Goal: Task Accomplishment & Management: Use online tool/utility

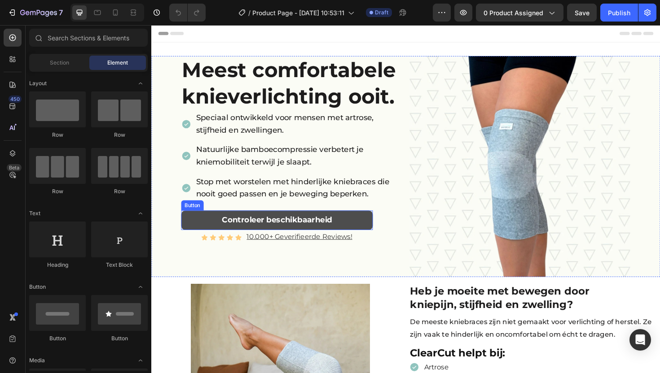
click at [359, 230] on link "Controleer beschikbaarheid" at bounding box center [284, 232] width 203 height 21
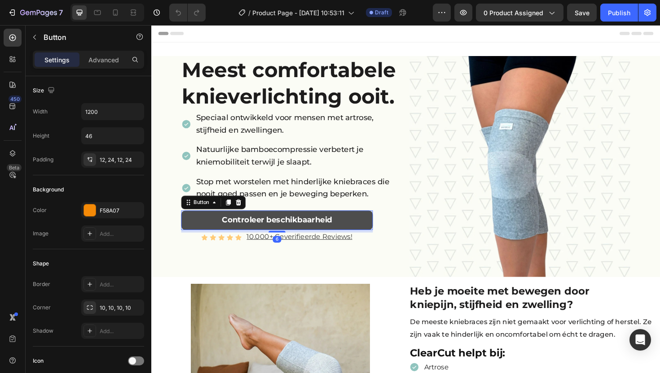
click at [343, 233] on link "Controleer beschikbaarheid" at bounding box center [284, 232] width 203 height 21
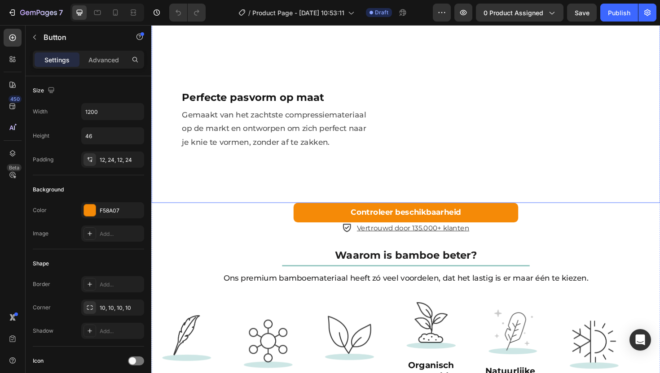
scroll to position [1344, 0]
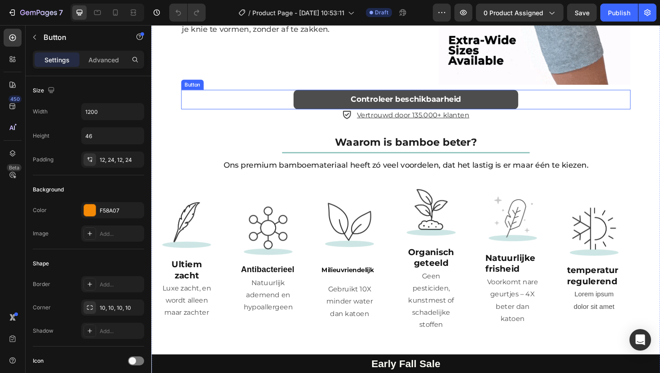
click at [329, 102] on link "Controleer beschikbaarheid" at bounding box center [421, 104] width 238 height 21
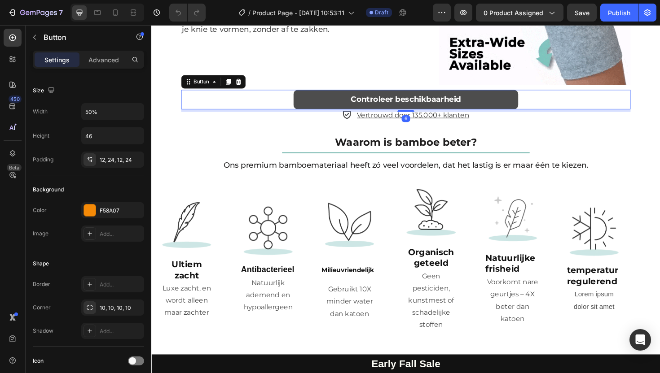
click at [318, 104] on link "Controleer beschikbaarheid" at bounding box center [421, 104] width 238 height 21
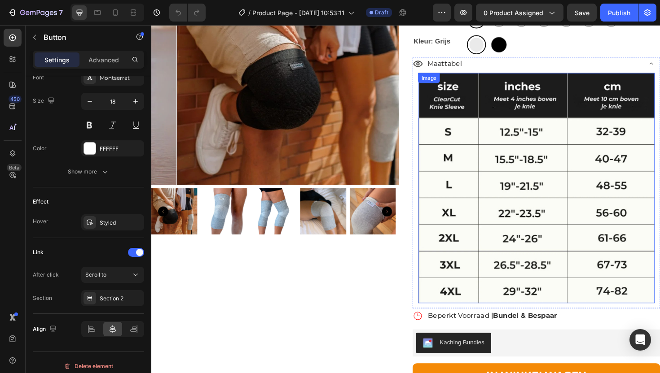
scroll to position [1757, 0]
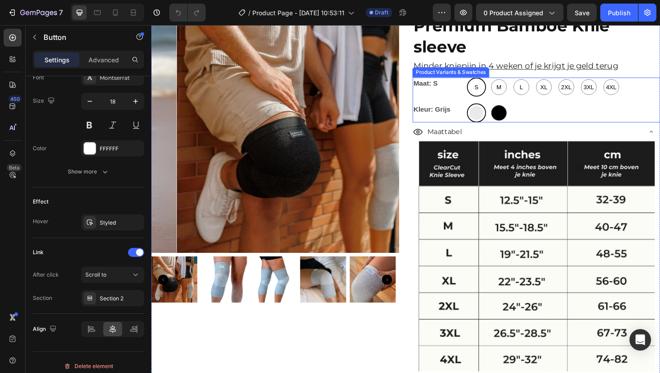
click at [471, 105] on div "Maat: S S S S M M M L L L XL XL XL 2XL 2XL 2XL 3XL 3XL 3XL 4XL 4XL 4XL Kleur: G…" at bounding box center [559, 105] width 262 height 48
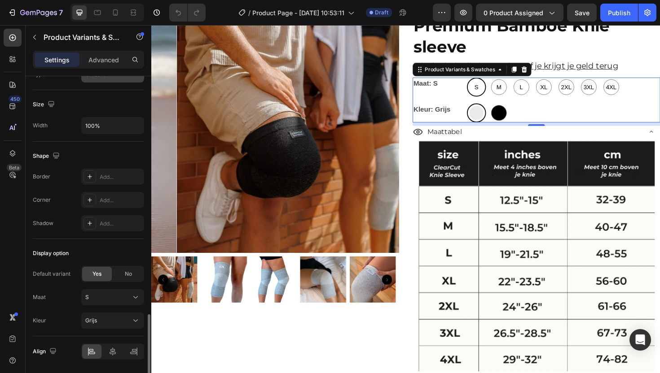
scroll to position [764, 0]
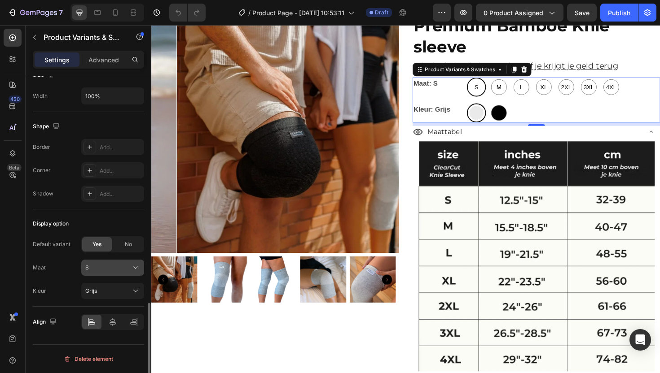
click at [120, 273] on button "S" at bounding box center [112, 268] width 63 height 16
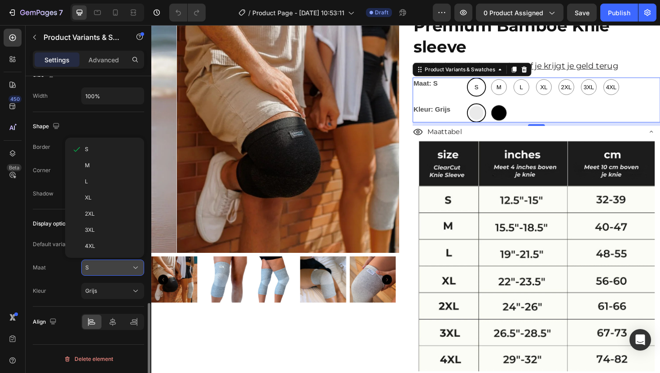
click at [120, 272] on button "S" at bounding box center [112, 268] width 63 height 16
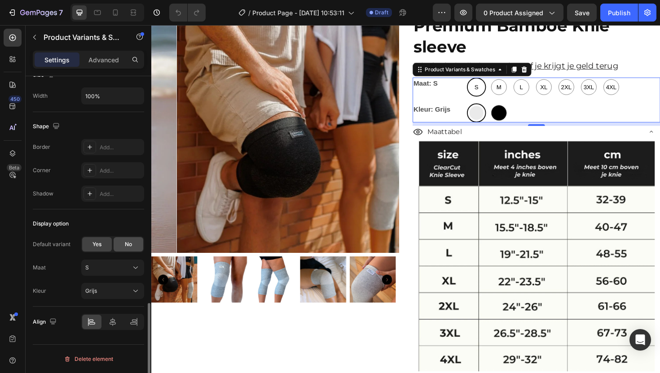
click at [124, 247] on div "No" at bounding box center [129, 244] width 30 height 14
radio input "false"
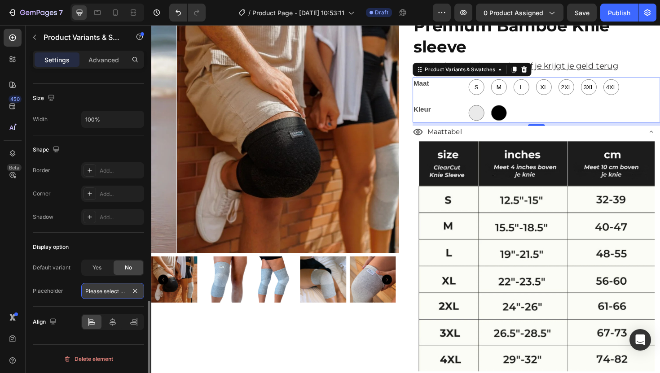
click at [103, 290] on input "Please select an option" at bounding box center [112, 291] width 63 height 16
click at [106, 289] on input "Please select an option" at bounding box center [112, 291] width 63 height 16
click at [101, 268] on span "Yes" at bounding box center [96, 268] width 9 height 8
radio input "true"
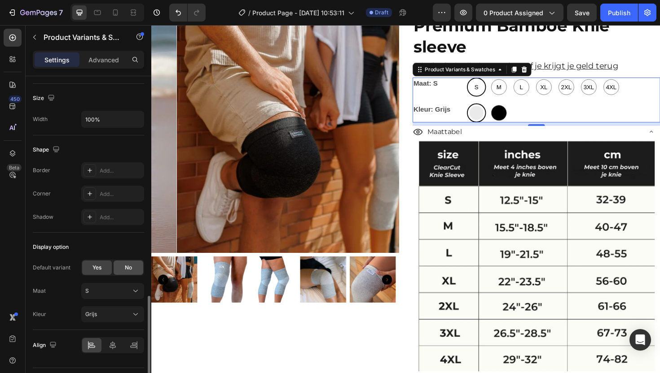
click at [120, 266] on div "No" at bounding box center [129, 268] width 30 height 14
radio input "false"
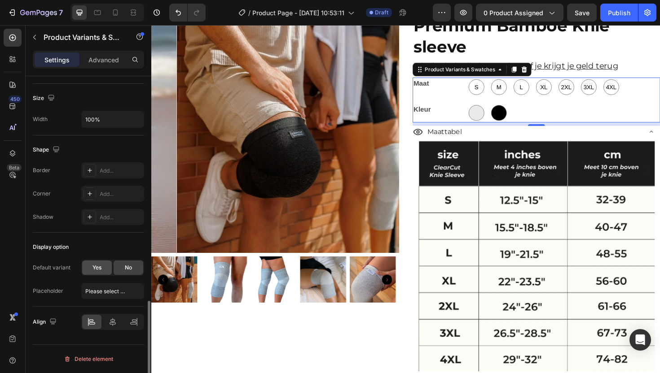
click at [101, 270] on span "Yes" at bounding box center [96, 268] width 9 height 8
radio input "true"
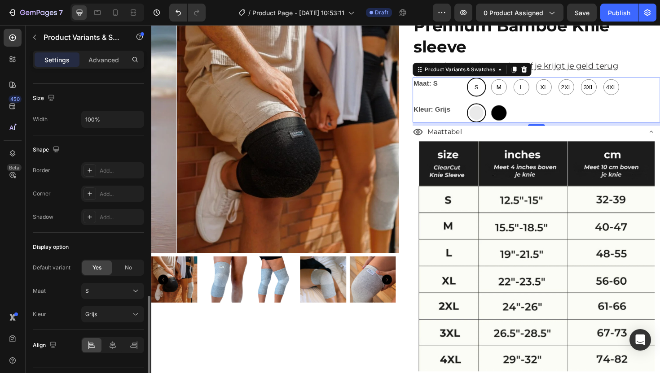
drag, startPoint x: 134, startPoint y: 267, endPoint x: 128, endPoint y: 278, distance: 12.5
click at [134, 267] on div "No" at bounding box center [129, 268] width 30 height 14
radio input "false"
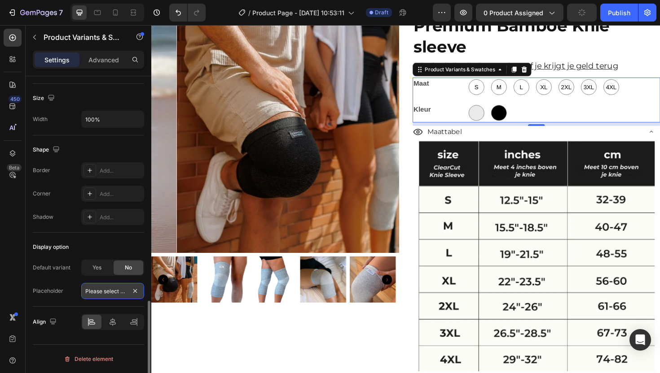
click at [114, 290] on input "Please select an option" at bounding box center [112, 291] width 63 height 16
click at [52, 294] on div "Placeholder" at bounding box center [48, 291] width 31 height 8
click at [93, 273] on div "Yes" at bounding box center [97, 268] width 30 height 14
radio input "true"
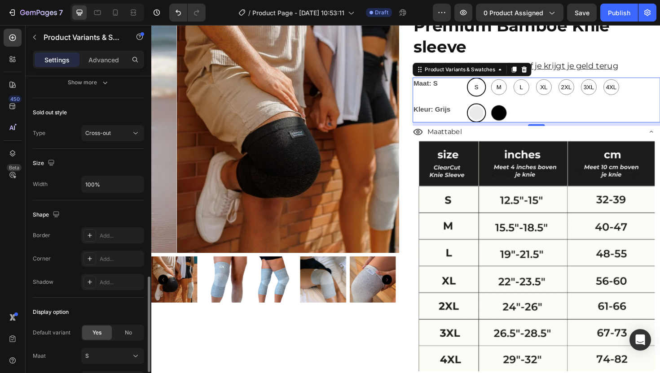
scroll to position [607, 0]
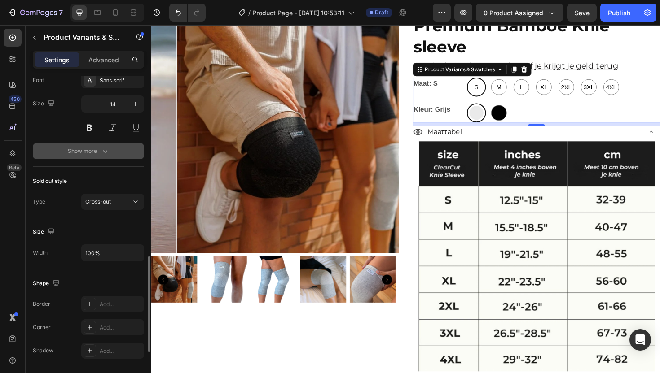
click at [91, 150] on div "Show more" at bounding box center [89, 151] width 42 height 9
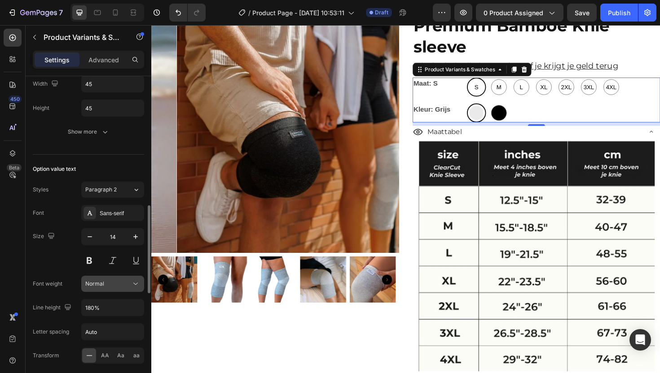
scroll to position [460, 0]
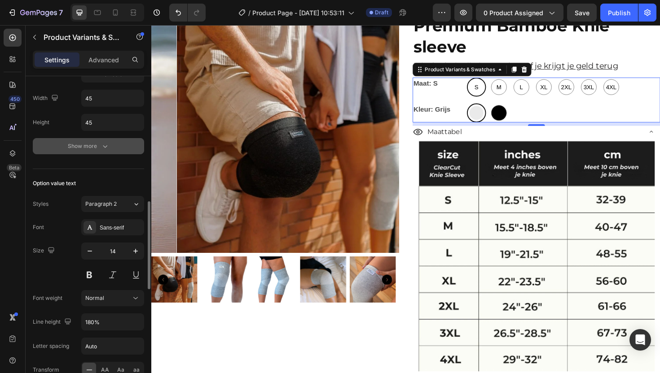
click at [90, 148] on div "Show more" at bounding box center [89, 146] width 42 height 9
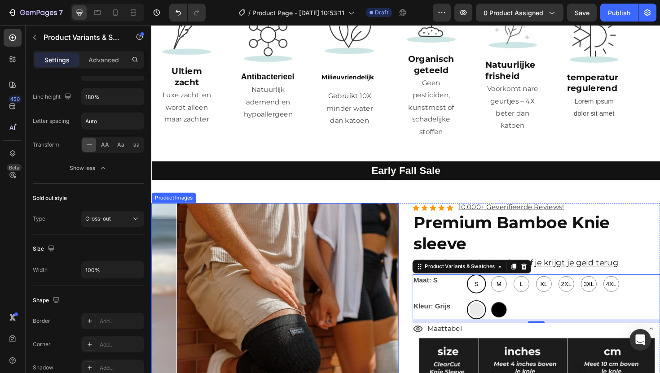
scroll to position [1596, 0]
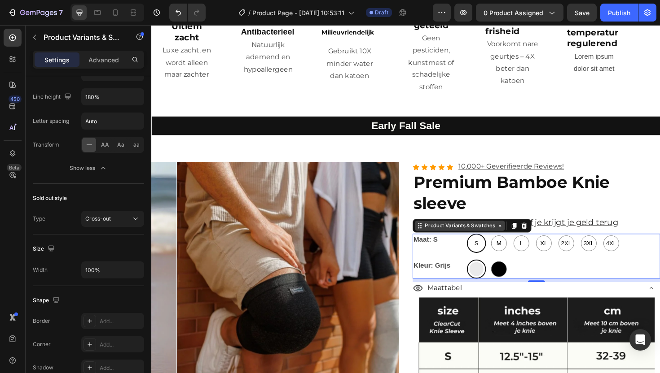
click at [448, 234] on div "Product Variants & Swatches" at bounding box center [478, 238] width 78 height 8
click at [467, 234] on div "Product Variants & Swatches" at bounding box center [478, 238] width 78 height 8
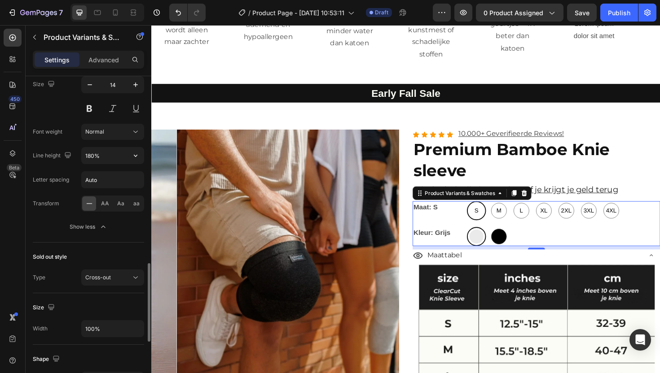
scroll to position [752, 0]
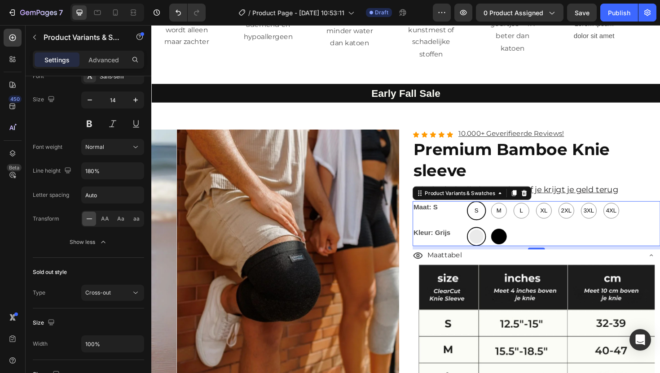
click at [516, 248] on div at bounding box center [519, 249] width 17 height 17
click at [509, 239] on input "Zwart Zwart" at bounding box center [509, 239] width 0 height 0
radio input "true"
click at [490, 245] on div at bounding box center [495, 249] width 17 height 17
click at [485, 239] on input "Grijs Grijs" at bounding box center [485, 239] width 0 height 0
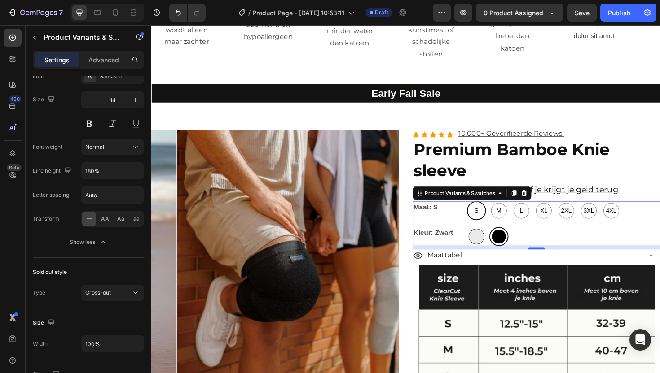
radio input "true"
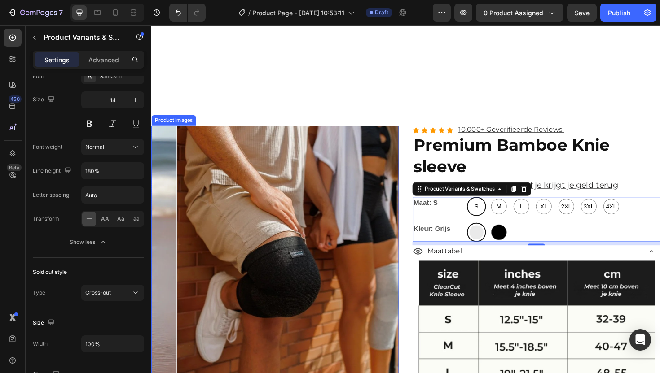
scroll to position [1814, 0]
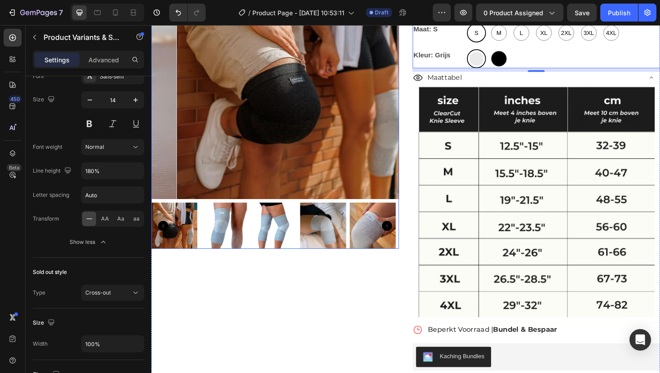
click at [182, 224] on img at bounding box center [175, 237] width 49 height 49
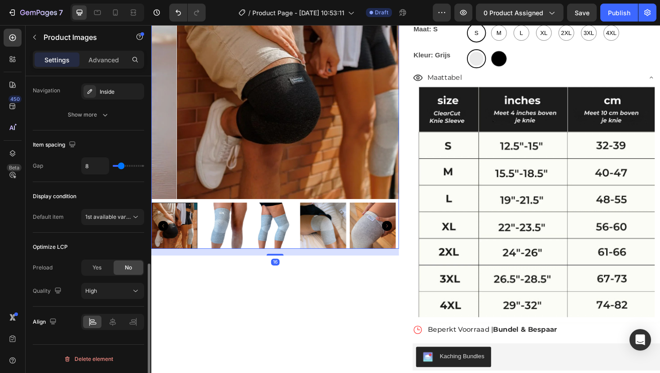
scroll to position [0, 0]
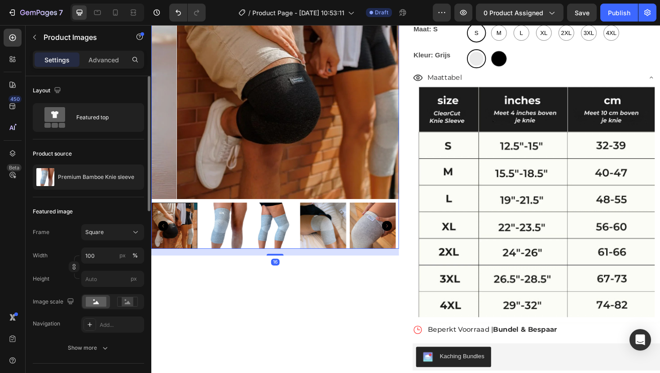
click at [162, 233] on icon "Carousel Back Arrow" at bounding box center [163, 238] width 11 height 11
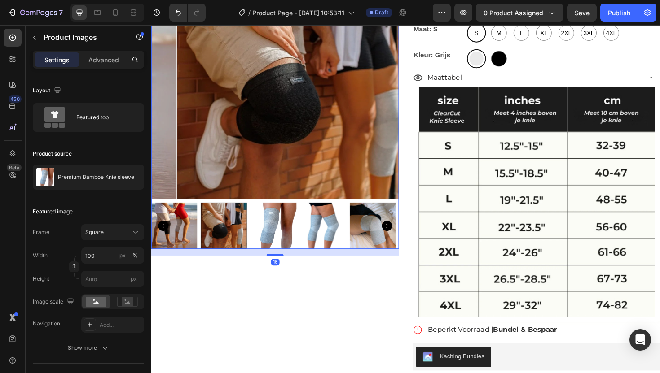
click at [160, 233] on icon "Carousel Back Arrow" at bounding box center [163, 238] width 11 height 11
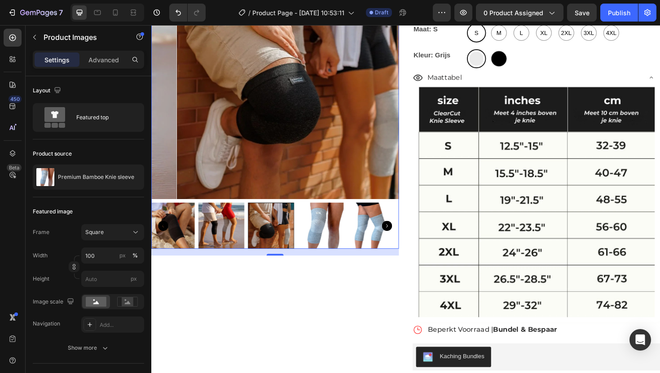
click at [160, 233] on icon "Carousel Back Arrow" at bounding box center [163, 238] width 11 height 11
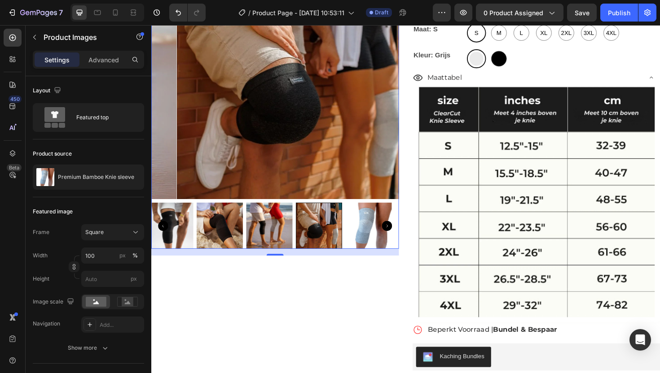
click at [160, 233] on icon "Carousel Back Arrow" at bounding box center [163, 238] width 11 height 11
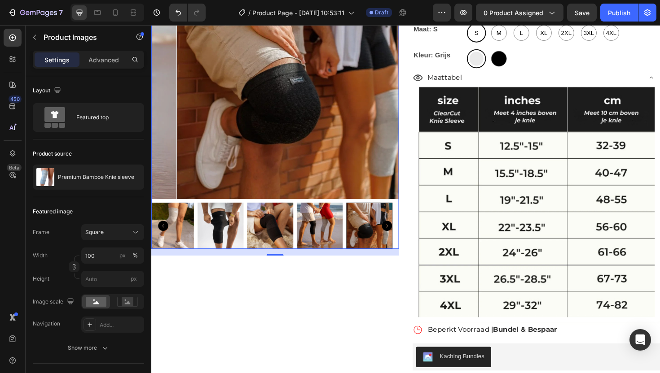
click at [160, 233] on icon "Carousel Back Arrow" at bounding box center [163, 238] width 11 height 11
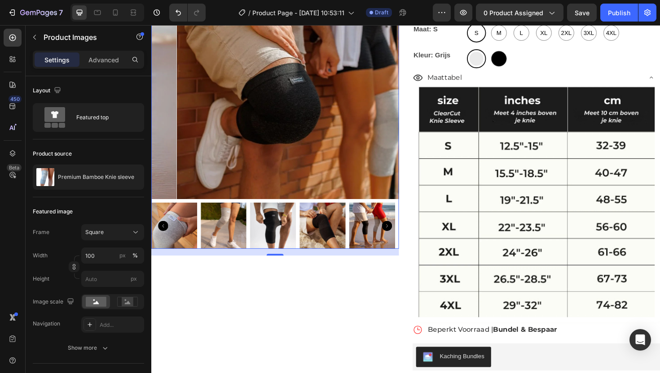
click at [160, 233] on icon "Carousel Back Arrow" at bounding box center [163, 238] width 11 height 11
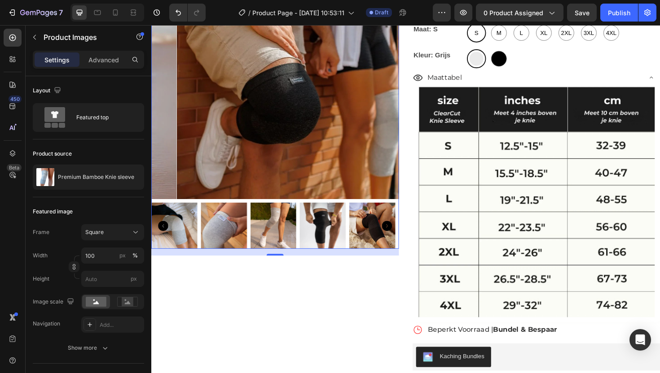
click at [160, 233] on icon "Carousel Back Arrow" at bounding box center [163, 238] width 11 height 11
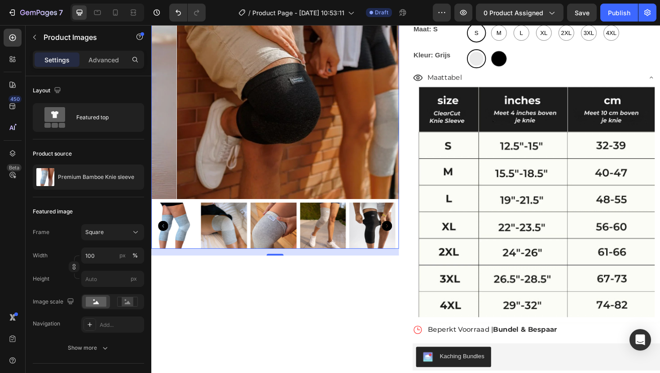
click at [160, 233] on icon "Carousel Back Arrow" at bounding box center [163, 238] width 11 height 11
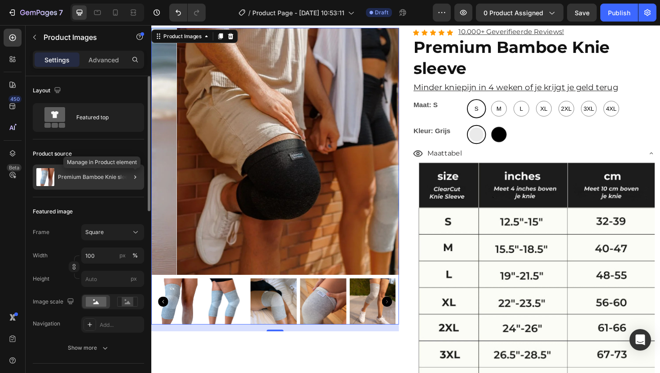
scroll to position [1734, 0]
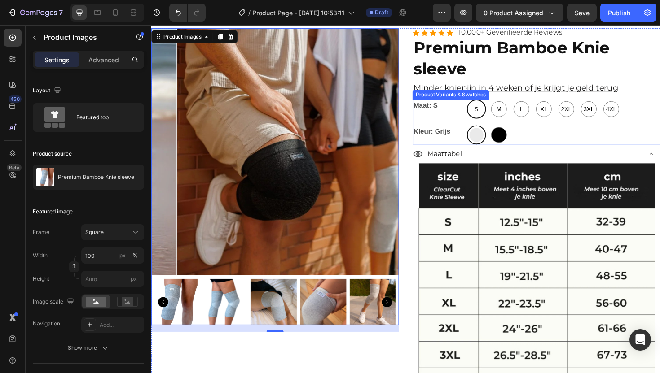
click at [537, 123] on div "L" at bounding box center [543, 114] width 20 height 20
click at [533, 104] on input "L L L" at bounding box center [532, 104] width 0 height 0
radio input "true"
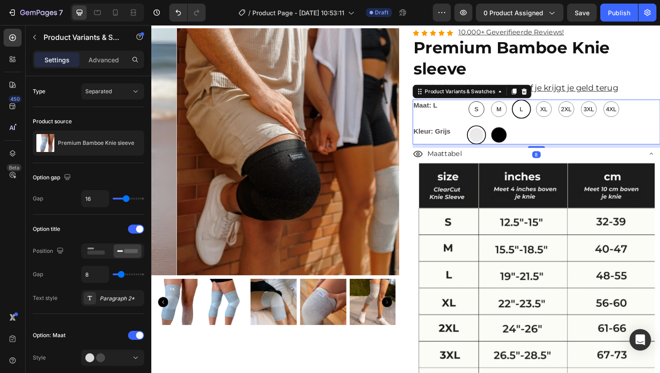
click at [492, 115] on span "S" at bounding box center [496, 114] width 8 height 11
click at [485, 104] on input "S S S" at bounding box center [485, 104] width 0 height 0
radio input "true"
click at [518, 114] on span "M" at bounding box center [519, 114] width 9 height 11
click at [509, 104] on input "M M M" at bounding box center [509, 104] width 0 height 0
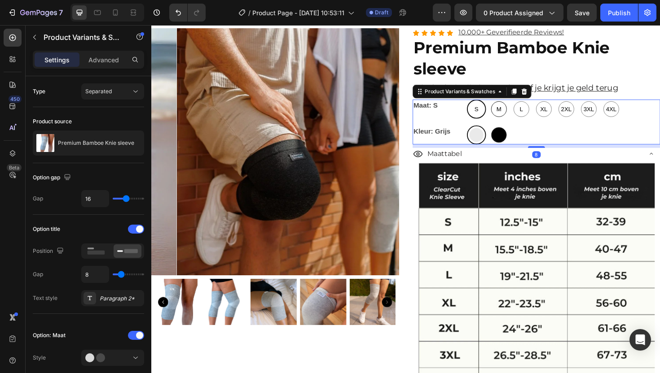
radio input "true"
click at [550, 111] on div "S S S M M M L L L XL XL XL 2XL 2XL 2XL 3XL 3XL 3XL 4XL 4XL 4XL" at bounding box center [587, 114] width 205 height 20
click at [540, 115] on span "L" at bounding box center [543, 114] width 7 height 11
click at [533, 104] on input "L L L" at bounding box center [532, 104] width 0 height 0
radio input "true"
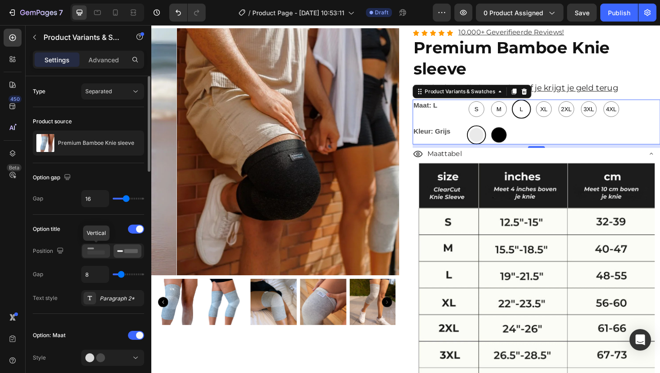
click at [93, 253] on rect at bounding box center [97, 253] width 18 height 4
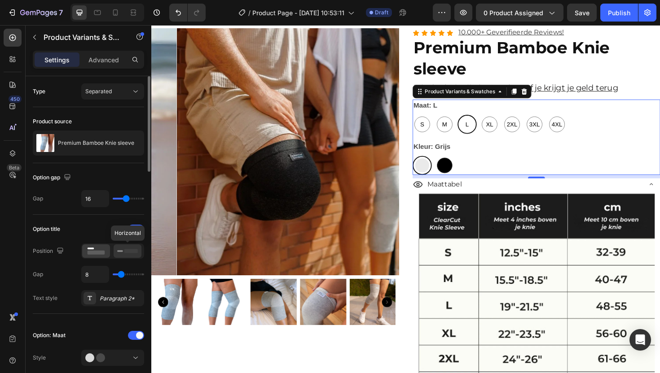
click at [123, 253] on icon at bounding box center [127, 251] width 21 height 10
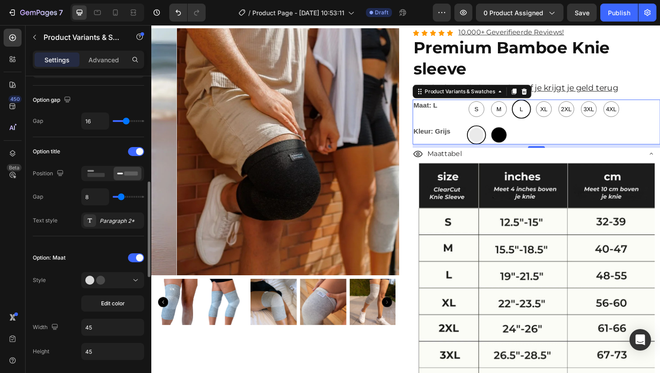
scroll to position [141, 0]
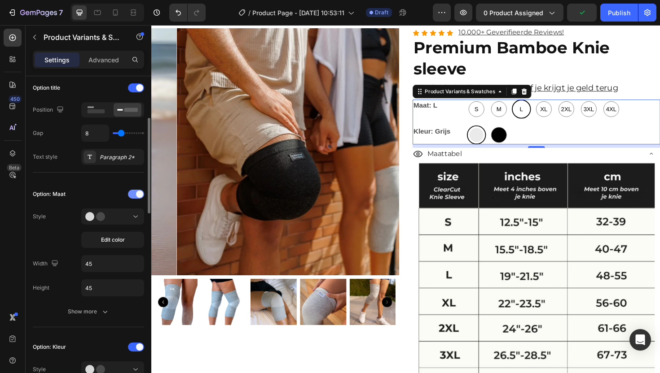
click at [135, 194] on div at bounding box center [136, 194] width 16 height 9
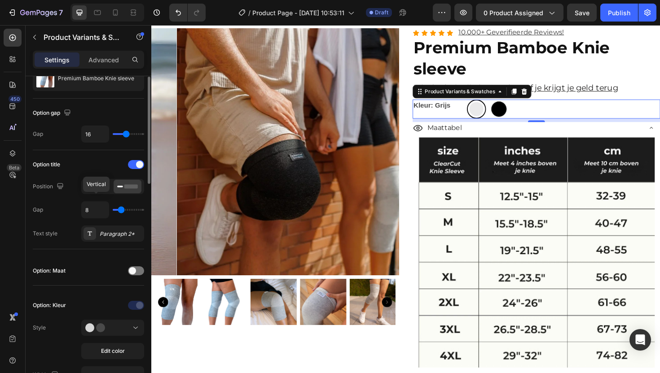
scroll to position [12, 0]
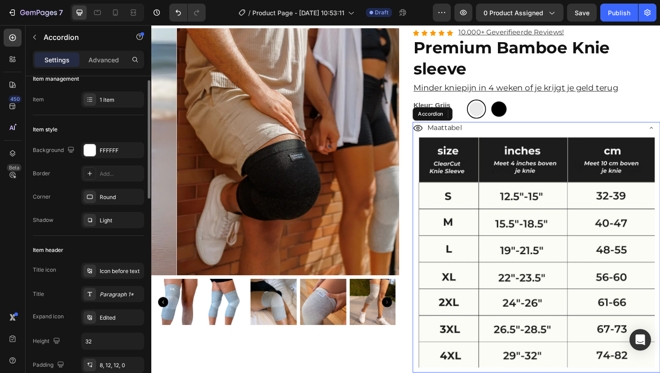
click at [492, 131] on div "Maattabel" at bounding box center [549, 135] width 242 height 16
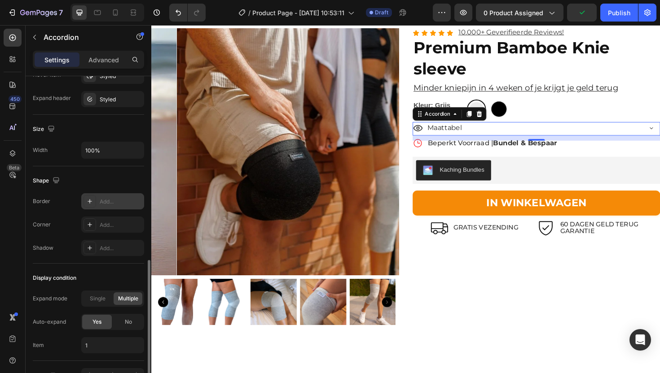
scroll to position [515, 0]
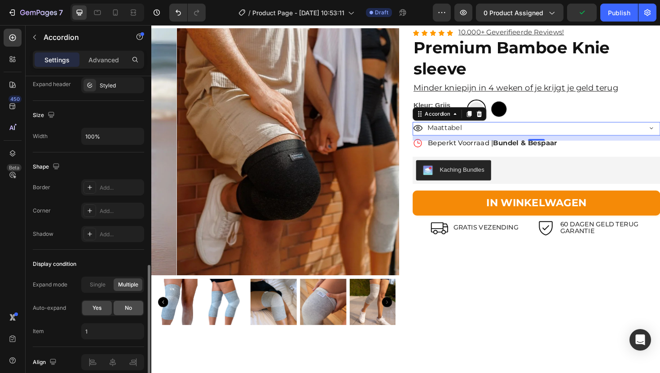
click at [121, 303] on div "No" at bounding box center [129, 308] width 30 height 14
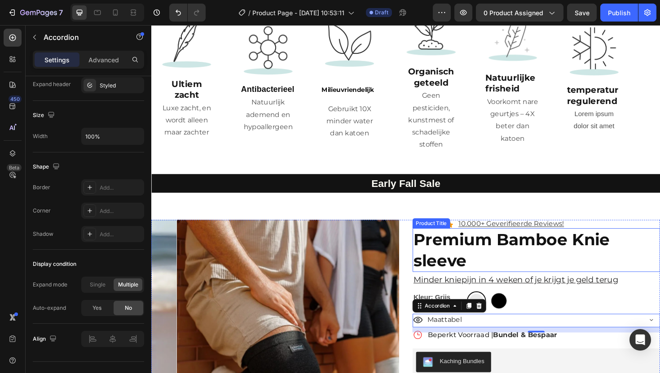
scroll to position [1530, 0]
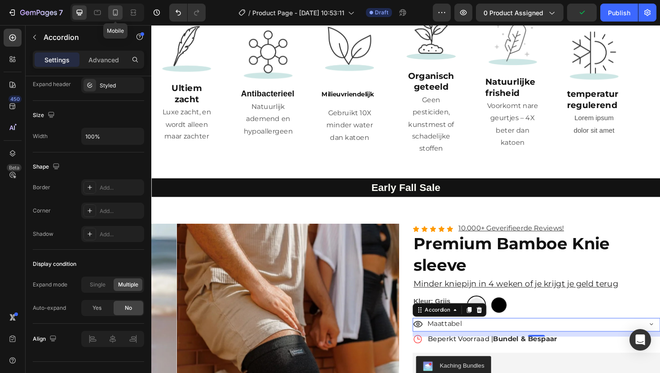
drag, startPoint x: 117, startPoint y: 16, endPoint x: 24, endPoint y: 66, distance: 106.3
click at [117, 16] on icon at bounding box center [115, 12] width 9 height 9
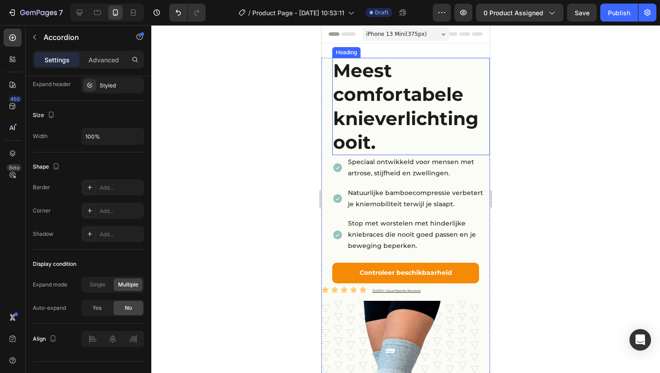
click at [383, 137] on h2 "Meest comfortabele knieverlichting ooit." at bounding box center [411, 106] width 158 height 97
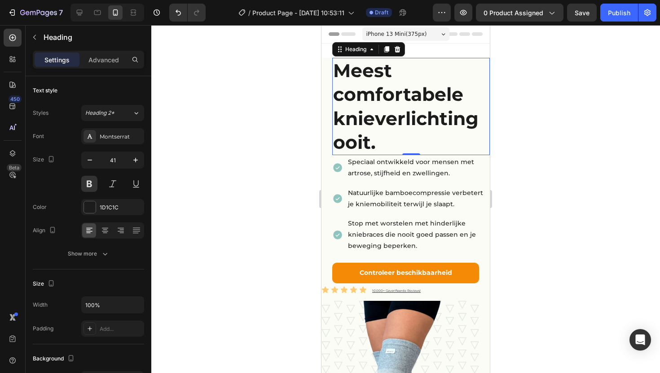
click at [378, 144] on h2 "Meest comfortabele knieverlichting ooit." at bounding box center [411, 106] width 158 height 97
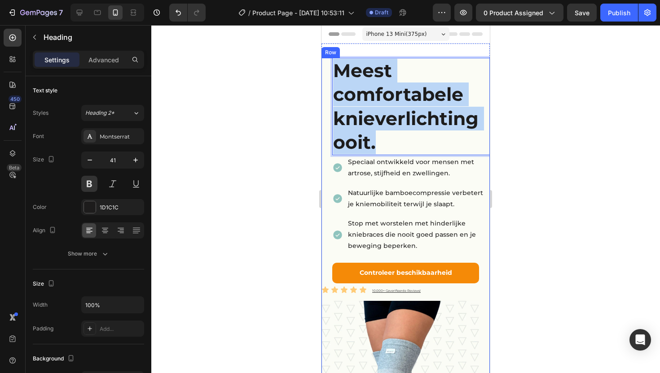
drag, startPoint x: 378, startPoint y: 144, endPoint x: 329, endPoint y: 66, distance: 92.4
click at [329, 66] on div "Meest comfortabele knieverlichting ooit. Heading 0 Speciaal ontwikkeld voor men…" at bounding box center [405, 176] width 168 height 236
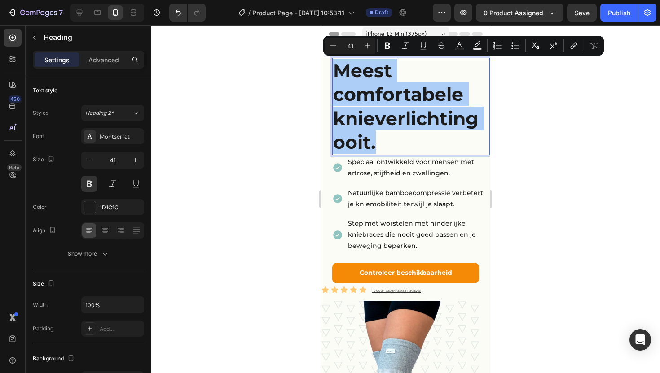
click at [354, 47] on input "41" at bounding box center [350, 45] width 18 height 11
drag, startPoint x: 353, startPoint y: 44, endPoint x: 347, endPoint y: 45, distance: 5.9
click at [347, 45] on input "41" at bounding box center [350, 45] width 18 height 11
type input "34"
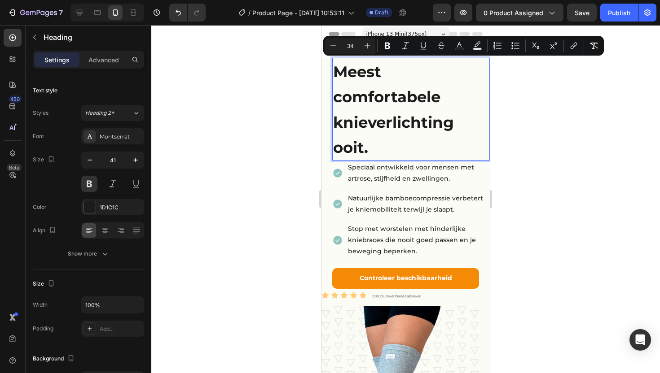
click at [451, 70] on p "Meest comfortabele knieverlichting ooit." at bounding box center [411, 109] width 156 height 101
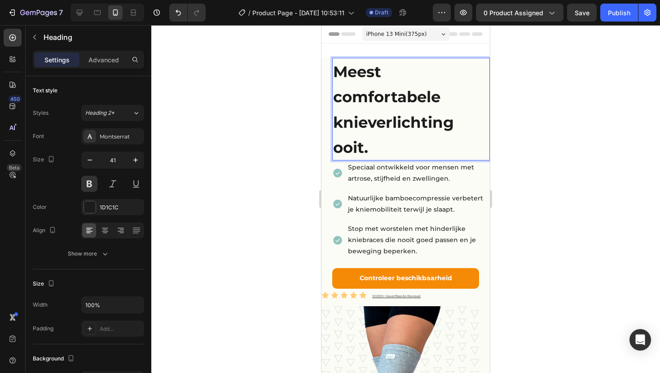
click at [335, 100] on span "Meest comfortabele knieverlichting ooit." at bounding box center [393, 109] width 121 height 95
click at [109, 227] on icon at bounding box center [105, 230] width 9 height 9
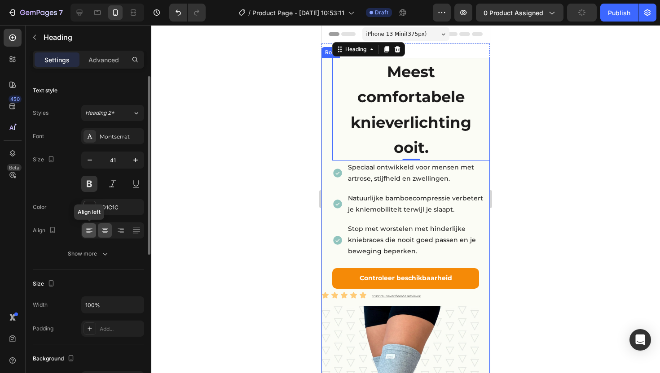
click at [89, 229] on icon at bounding box center [89, 230] width 9 height 9
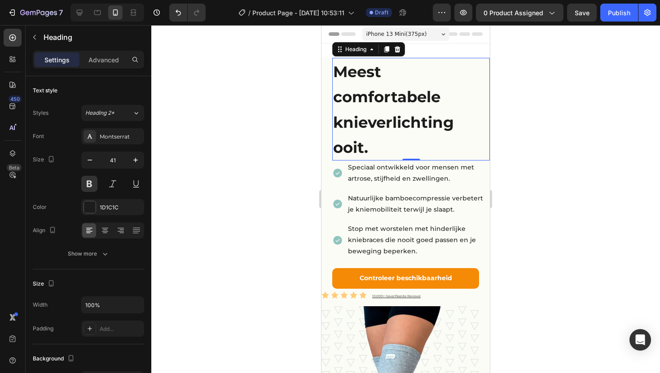
click at [334, 94] on span "Meest comfortabele knieverlichting ooit." at bounding box center [393, 109] width 121 height 95
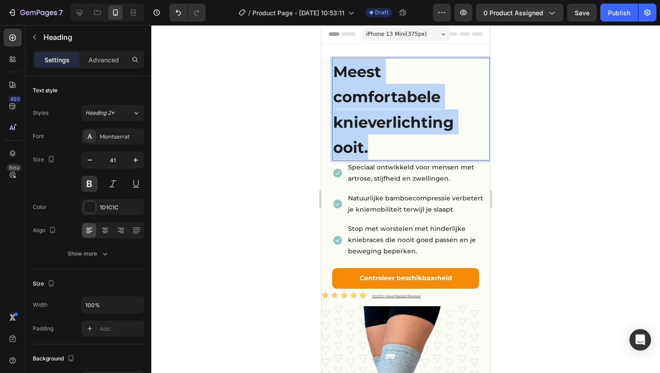
drag, startPoint x: 379, startPoint y: 153, endPoint x: 335, endPoint y: 77, distance: 87.5
click at [335, 77] on p "Meest comfortabele knieverlichting ooit." at bounding box center [411, 109] width 156 height 101
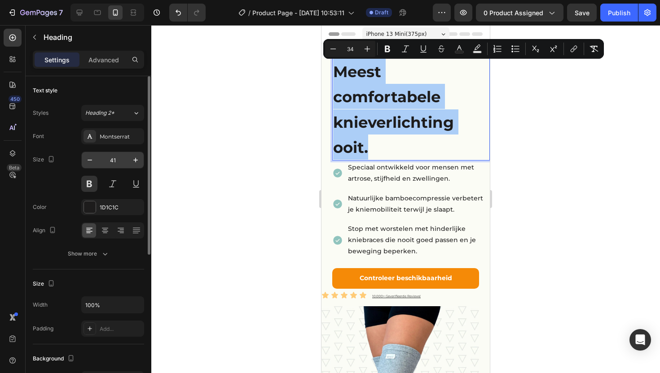
click at [118, 163] on input "41" at bounding box center [113, 160] width 30 height 16
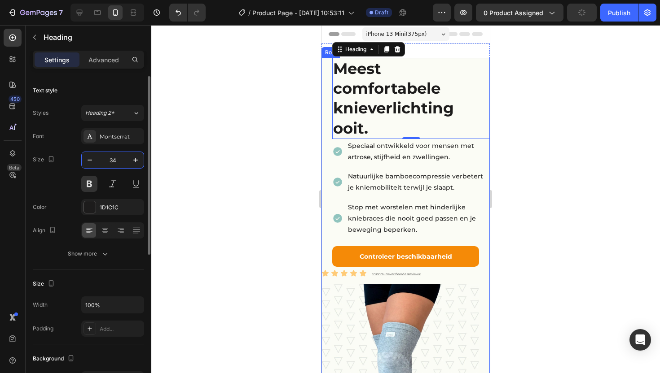
type input "3"
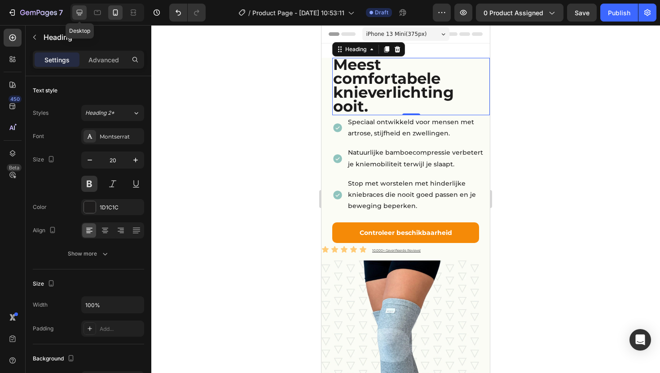
click at [76, 12] on icon at bounding box center [79, 12] width 9 height 9
type input "48"
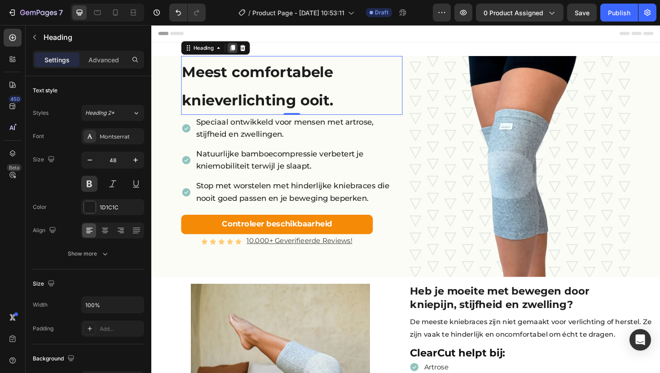
scroll to position [1, 0]
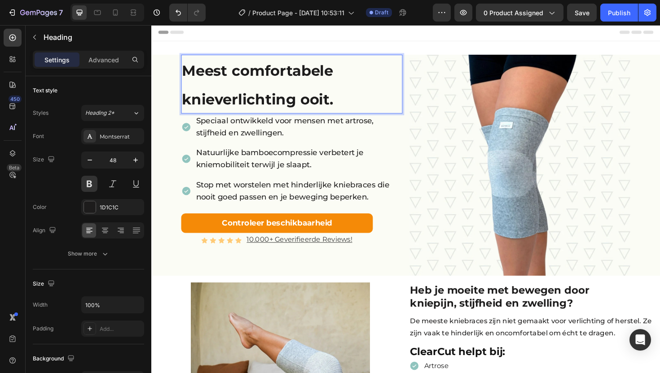
click at [253, 72] on span "Meest comfortabele knieverlichting ooit." at bounding box center [264, 88] width 160 height 49
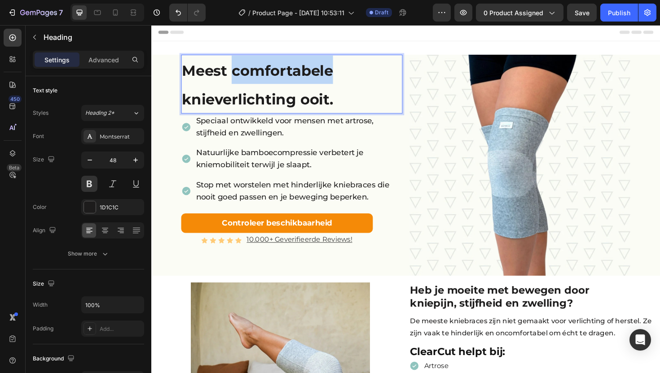
click at [253, 72] on span "Meest comfortabele knieverlichting ooit." at bounding box center [264, 88] width 160 height 49
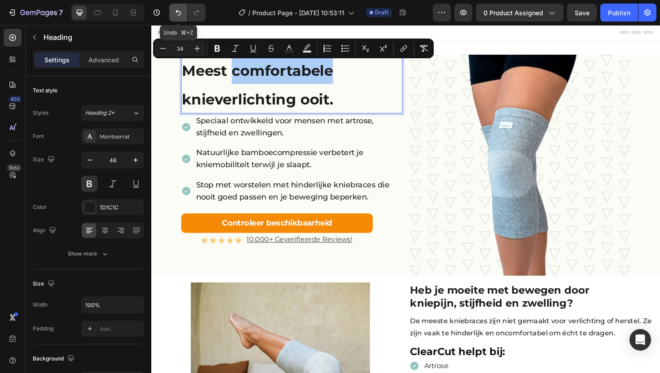
click at [181, 16] on icon "Undo/Redo" at bounding box center [178, 12] width 9 height 9
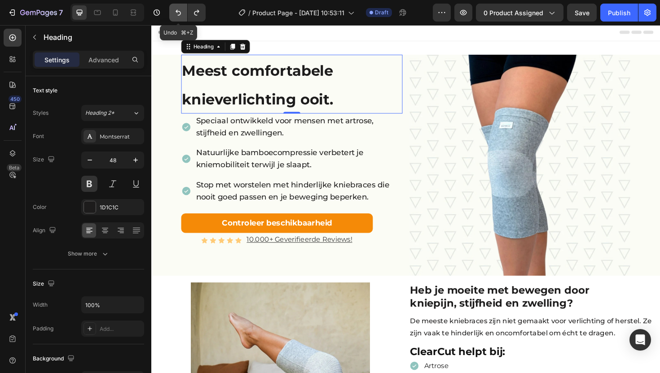
click at [181, 16] on icon "Undo/Redo" at bounding box center [178, 12] width 9 height 9
click at [180, 16] on icon "Undo/Redo" at bounding box center [178, 12] width 9 height 9
click at [182, 18] on button "Undo/Redo" at bounding box center [178, 13] width 18 height 18
click at [181, 18] on button "Undo/Redo" at bounding box center [178, 13] width 18 height 18
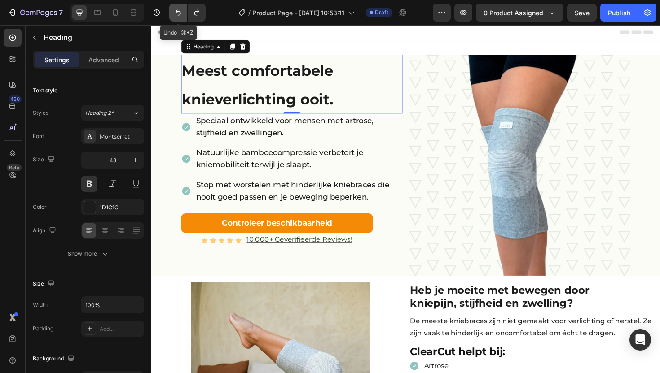
click at [181, 18] on button "Undo/Redo" at bounding box center [178, 13] width 18 height 18
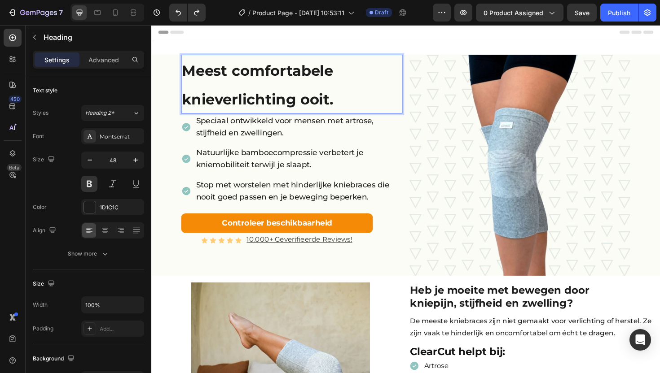
click at [350, 92] on p "Meest comfortabele knieverlichting ooit." at bounding box center [300, 87] width 233 height 61
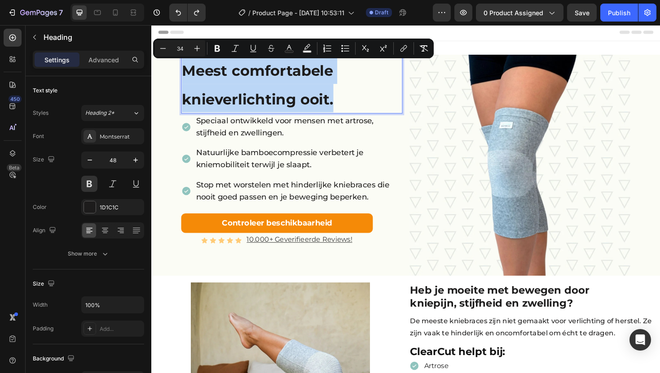
drag, startPoint x: 363, startPoint y: 103, endPoint x: 187, endPoint y: 68, distance: 179.3
click at [187, 68] on p "Meest comfortabele knieverlichting ooit." at bounding box center [300, 87] width 233 height 61
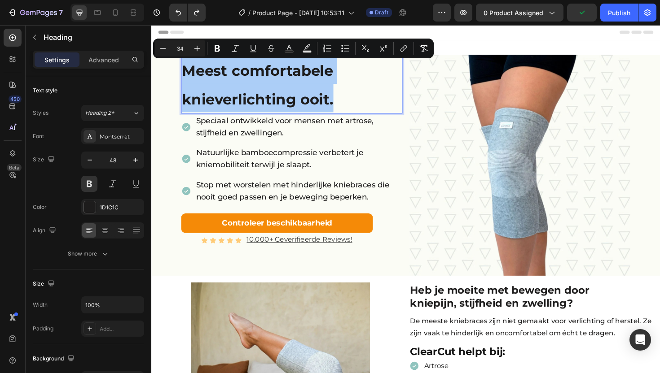
click at [180, 46] on input "34" at bounding box center [180, 48] width 18 height 11
click at [179, 43] on input "34" at bounding box center [180, 48] width 18 height 11
click at [180, 44] on input "34" at bounding box center [180, 48] width 18 height 11
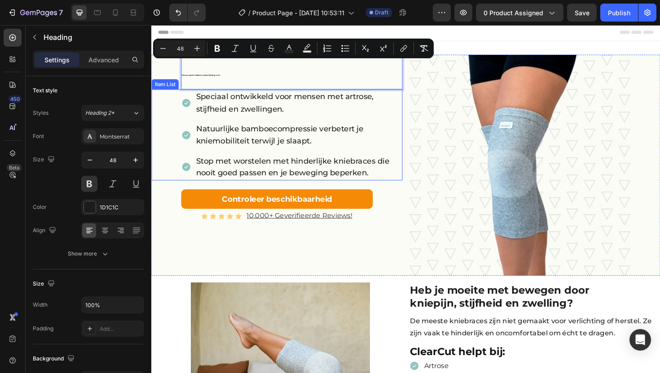
type input "48"
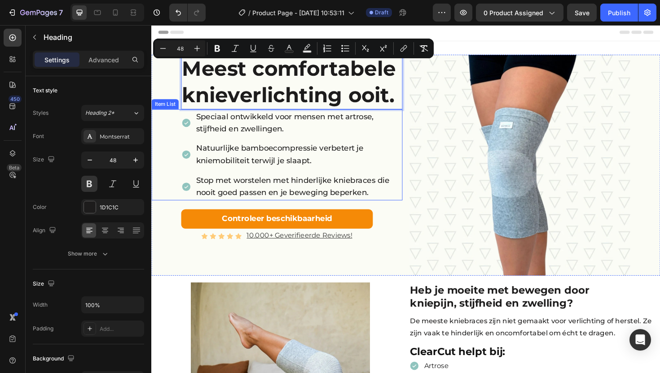
click at [407, 136] on p "Speciaal ontwikkeld voor mensen met artrose, stijfheid en zwellingen." at bounding box center [306, 129] width 217 height 26
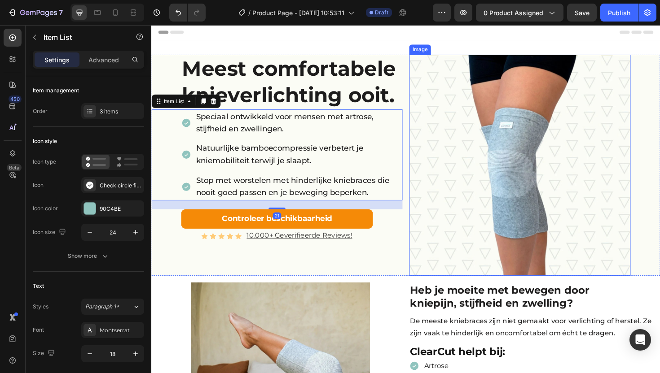
click at [467, 132] on img at bounding box center [541, 174] width 234 height 234
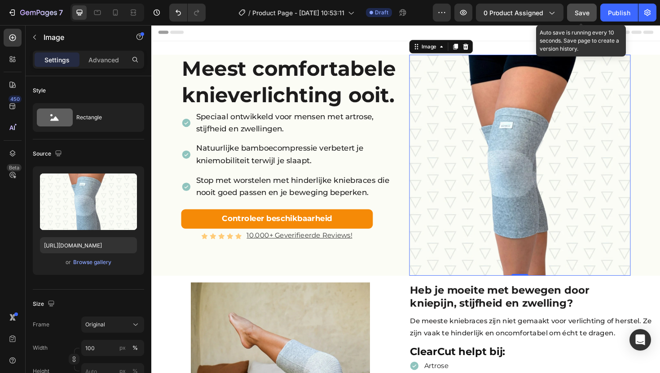
click at [580, 12] on span "Save" at bounding box center [582, 13] width 15 height 8
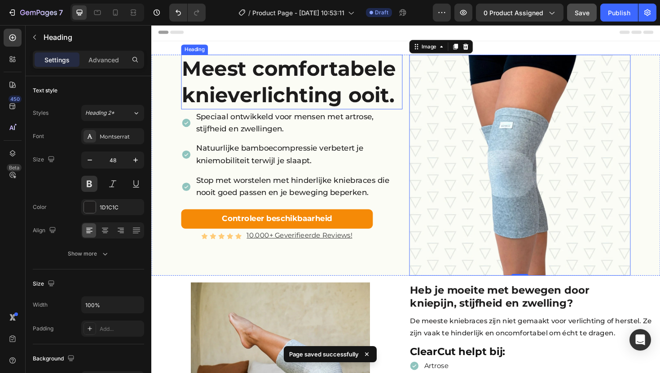
click at [317, 83] on span "Meest comfortabele knieverlichting ooit." at bounding box center [297, 85] width 226 height 54
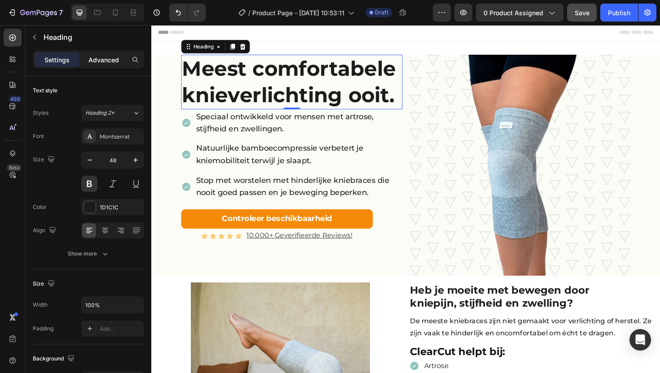
click at [114, 55] on p "Advanced" at bounding box center [103, 59] width 31 height 9
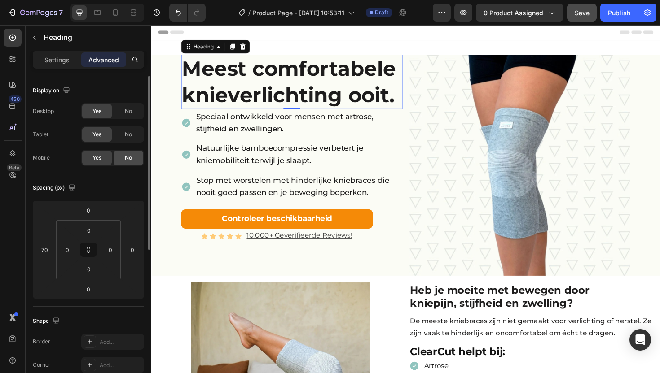
click at [127, 160] on span "No" at bounding box center [128, 158] width 7 height 8
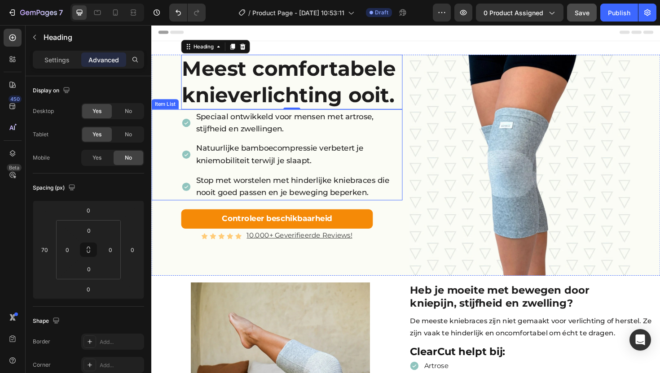
click at [244, 118] on span "Speciaal ontwikkeld voor mensen met artrose, stijfheid en zwellingen." at bounding box center [292, 128] width 188 height 23
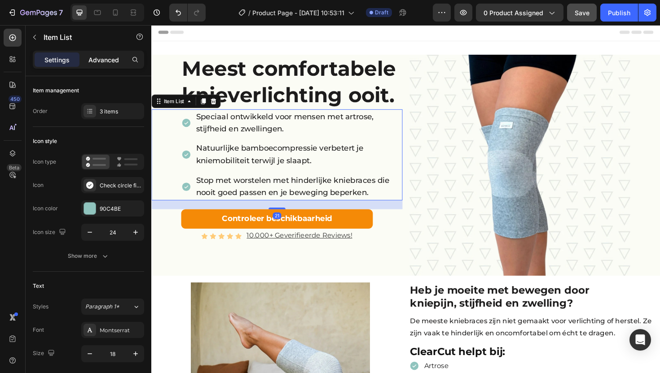
click at [114, 60] on p "Advanced" at bounding box center [103, 59] width 31 height 9
type input "100%"
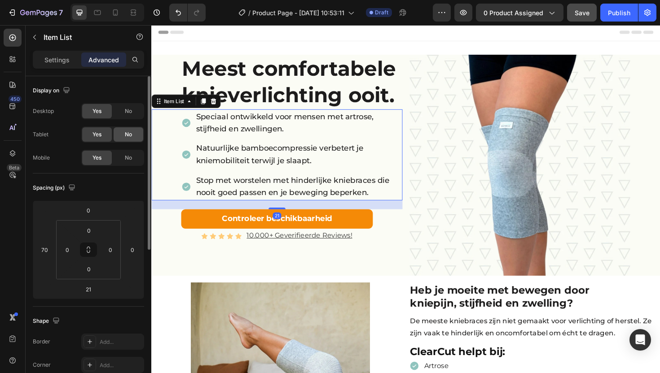
click at [131, 129] on div "No" at bounding box center [129, 134] width 30 height 14
click at [125, 159] on span "No" at bounding box center [128, 158] width 7 height 8
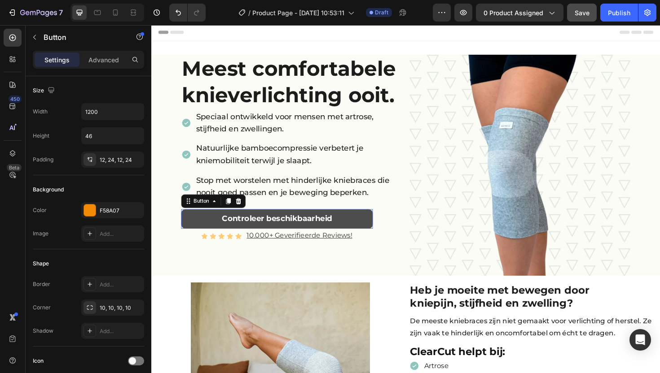
click at [197, 234] on link "Controleer beschikbaarheid" at bounding box center [284, 230] width 203 height 21
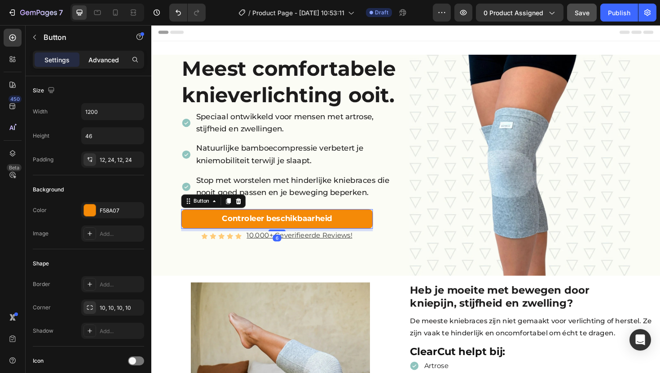
click at [104, 66] on div "Advanced" at bounding box center [103, 60] width 45 height 14
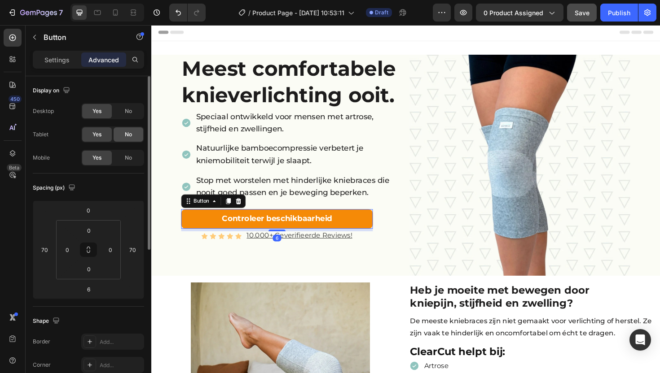
click at [126, 131] on span "No" at bounding box center [128, 135] width 7 height 8
click at [125, 152] on div "No" at bounding box center [129, 158] width 30 height 14
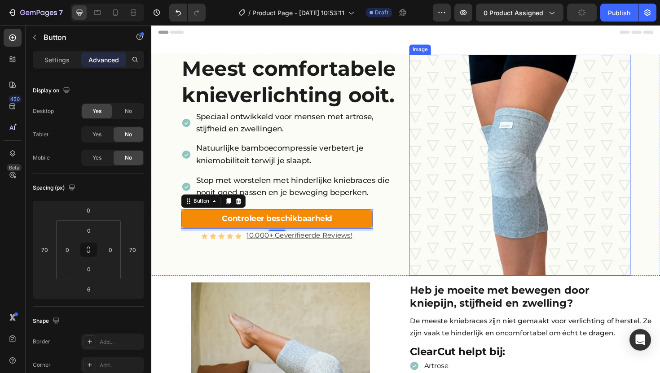
click at [516, 124] on img at bounding box center [541, 174] width 234 height 234
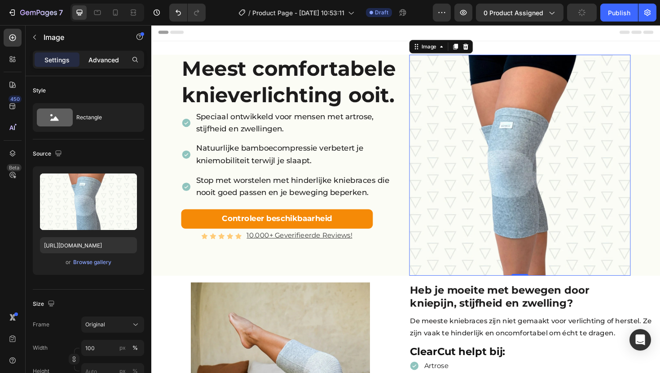
click at [101, 64] on p "Advanced" at bounding box center [103, 59] width 31 height 9
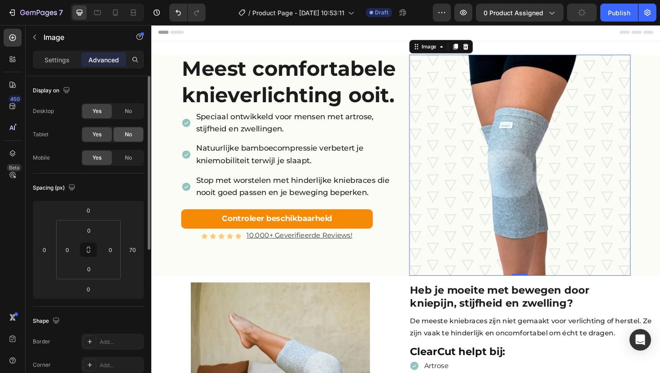
click at [118, 130] on div "No" at bounding box center [129, 134] width 30 height 14
click at [121, 157] on div "No" at bounding box center [129, 158] width 30 height 14
click at [214, 249] on icon at bounding box center [216, 249] width 6 height 6
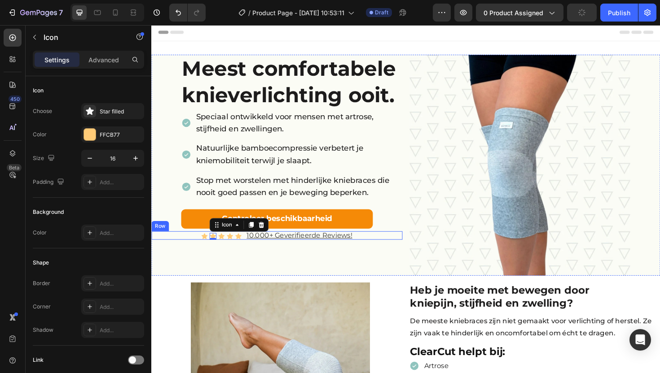
click at [201, 249] on div "Icon Icon 0 Icon Icon Icon Icon List 10.000+ Geverifieerde Reviews! Text Block …" at bounding box center [284, 248] width 266 height 9
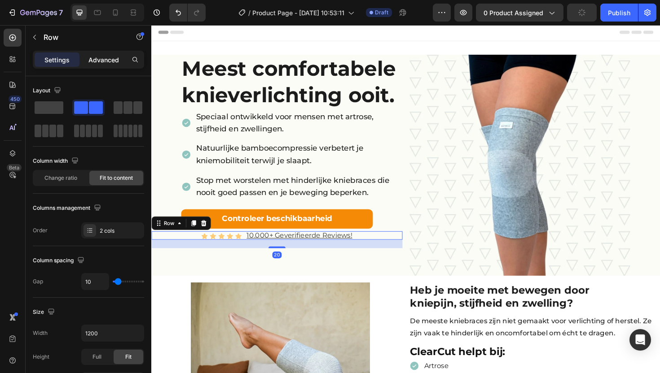
click at [110, 60] on p "Advanced" at bounding box center [103, 59] width 31 height 9
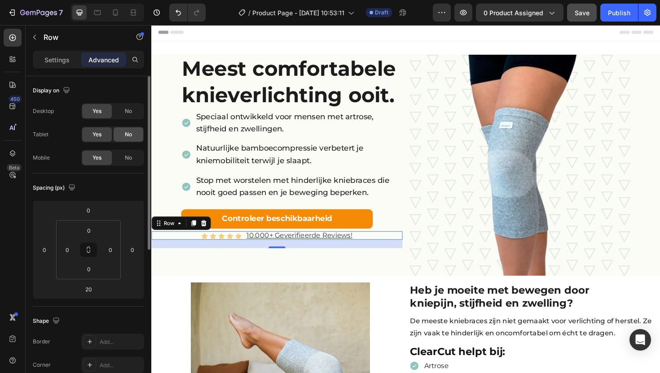
click at [125, 136] on span "No" at bounding box center [128, 135] width 7 height 8
click at [126, 162] on span "No" at bounding box center [128, 158] width 7 height 8
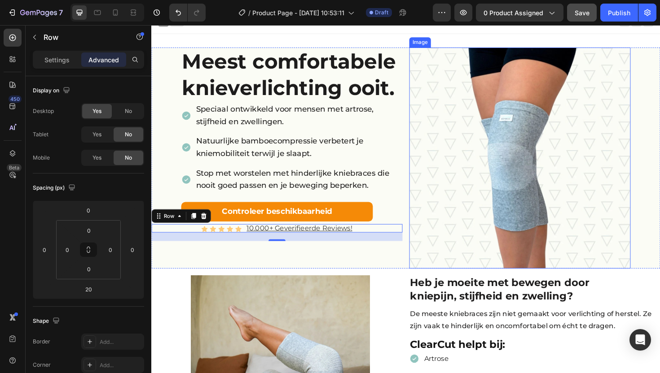
scroll to position [18, 0]
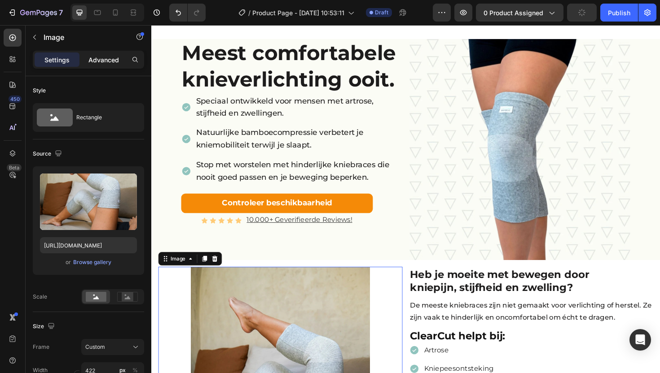
click at [107, 58] on p "Advanced" at bounding box center [103, 59] width 31 height 9
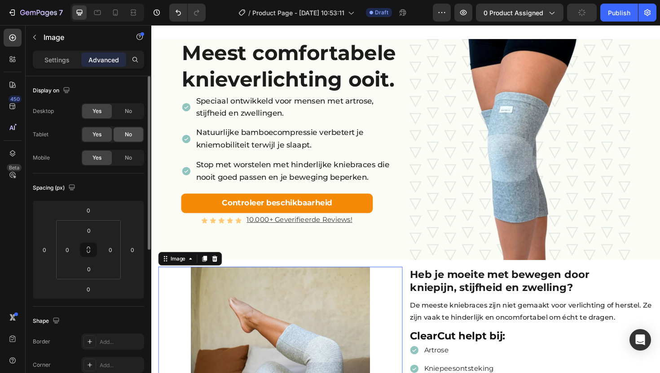
click at [125, 134] on span "No" at bounding box center [128, 135] width 7 height 8
drag, startPoint x: 126, startPoint y: 158, endPoint x: 138, endPoint y: 168, distance: 15.9
click at [126, 158] on span "No" at bounding box center [128, 158] width 7 height 8
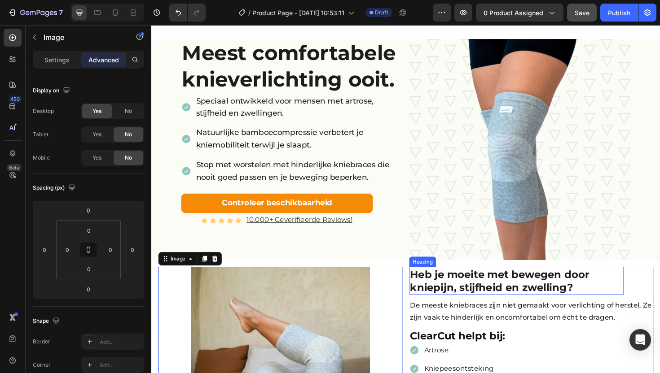
click at [462, 291] on strong "Heb je moeite met bewegen door kniepijn, stijfheid en zwelling?" at bounding box center [520, 296] width 190 height 27
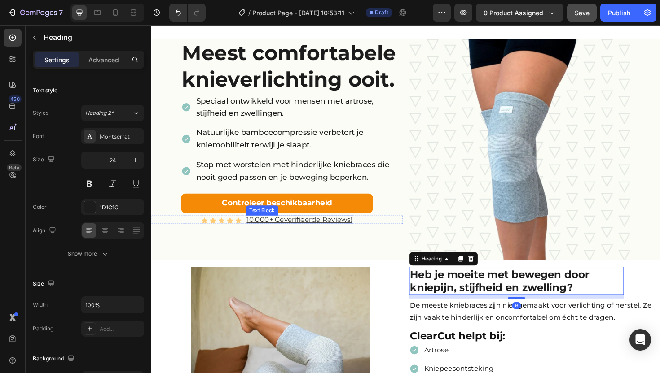
scroll to position [184, 0]
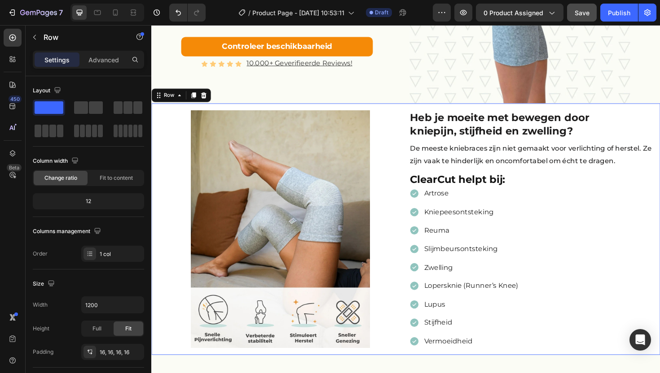
click at [154, 337] on div "Image Heb je moeite met bewegen door kniepijn, stijfheid en zwelling? Heading D…" at bounding box center [420, 241] width 539 height 267
click at [108, 59] on p "Advanced" at bounding box center [103, 59] width 31 height 9
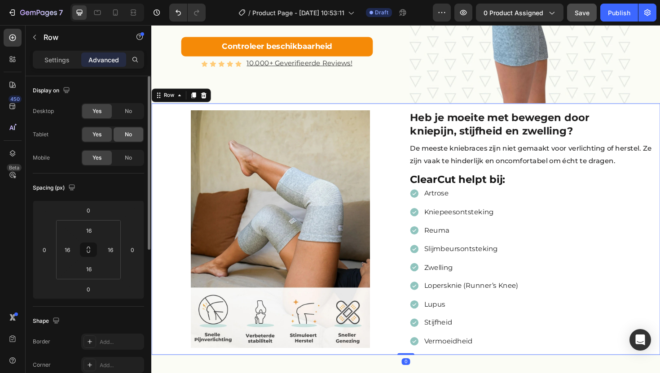
click at [123, 135] on div "No" at bounding box center [129, 134] width 30 height 14
click at [124, 155] on div "No" at bounding box center [129, 158] width 30 height 14
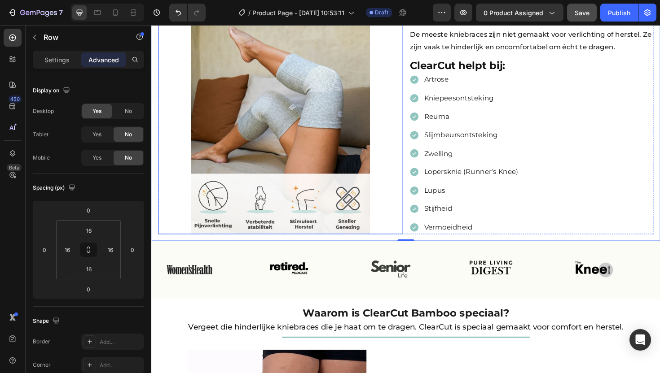
scroll to position [334, 0]
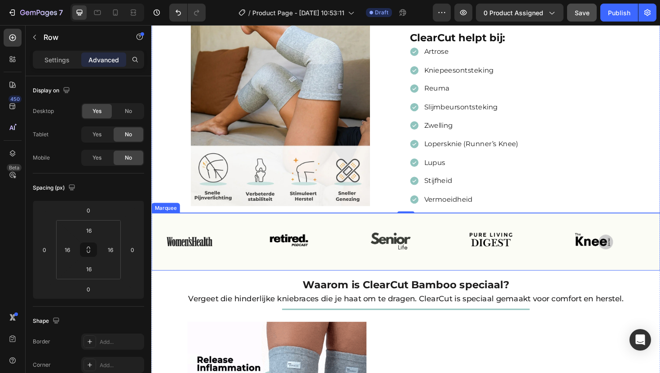
click at [235, 232] on div "Image" at bounding box center [205, 255] width 106 height 47
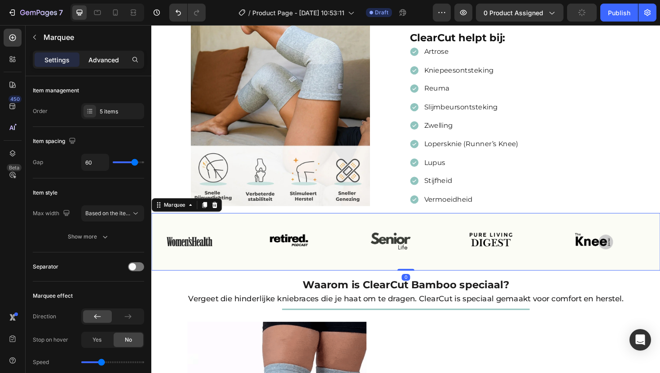
click at [112, 62] on p "Advanced" at bounding box center [103, 59] width 31 height 9
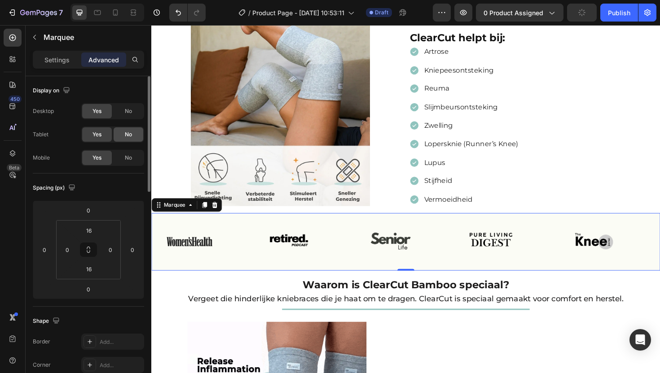
click at [128, 134] on span "No" at bounding box center [128, 135] width 7 height 8
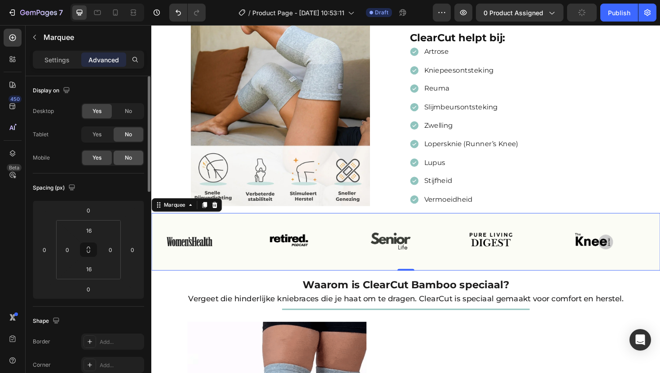
drag, startPoint x: 127, startPoint y: 156, endPoint x: 140, endPoint y: 152, distance: 13.1
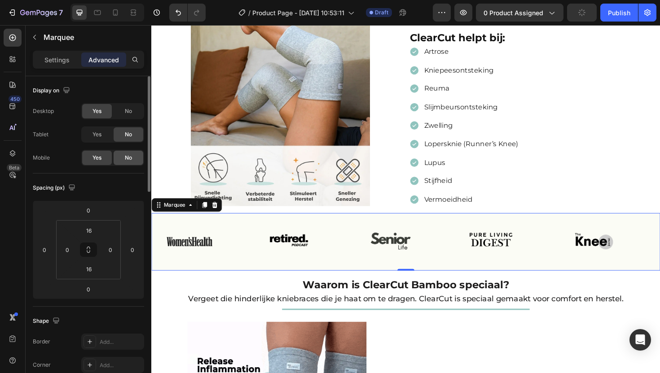
click at [127, 156] on span "No" at bounding box center [128, 158] width 7 height 8
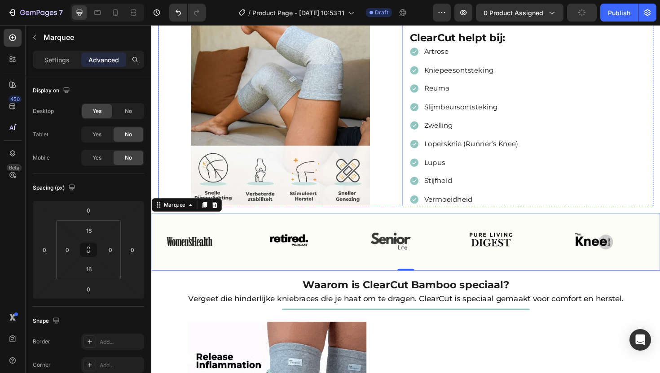
scroll to position [418, 0]
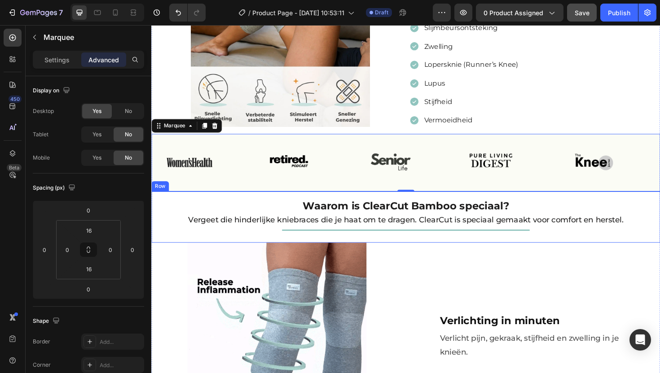
click at [156, 225] on div "Waarom is ClearCut Bamboo speciaal? Heading Vergeet die hinderlijke kniebraces …" at bounding box center [420, 229] width 539 height 54
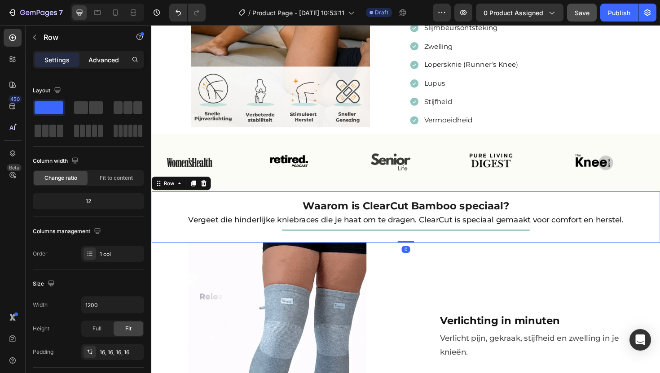
click at [110, 55] on p "Advanced" at bounding box center [103, 59] width 31 height 9
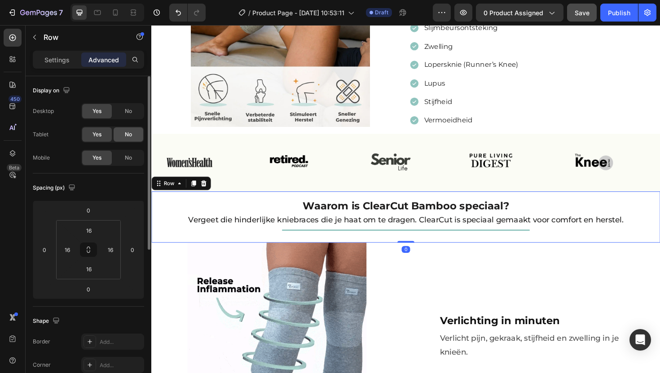
click at [118, 128] on div "No" at bounding box center [129, 134] width 30 height 14
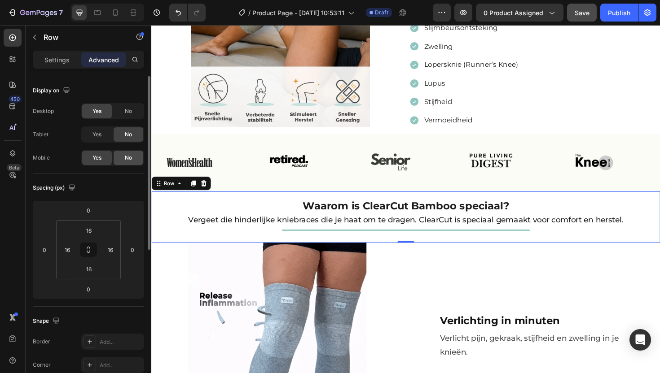
click at [127, 154] on span "No" at bounding box center [128, 158] width 7 height 8
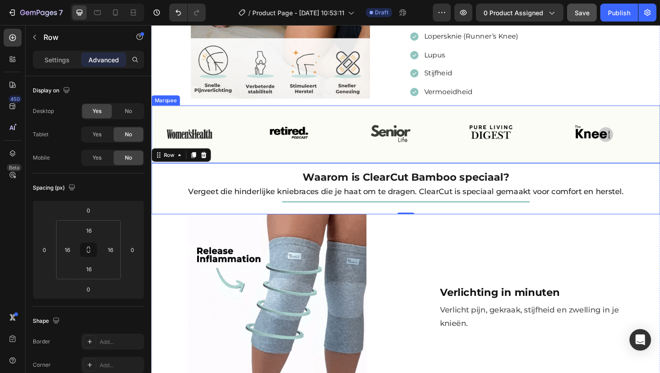
scroll to position [506, 0]
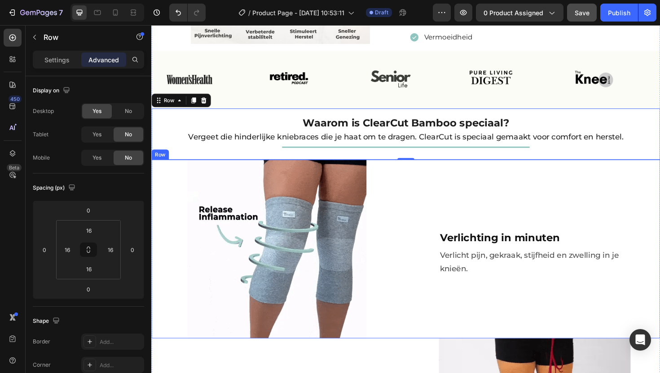
click at [413, 177] on div "Image" at bounding box center [284, 262] width 266 height 189
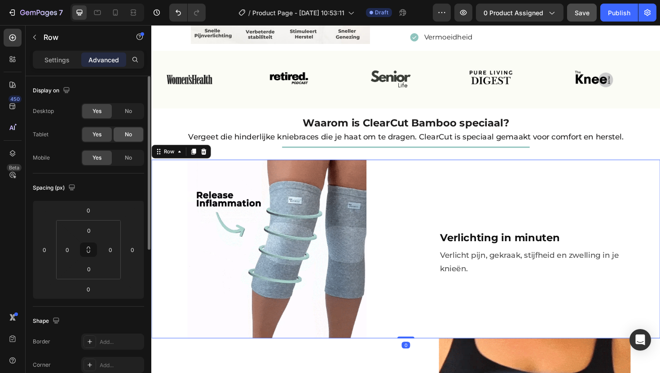
click at [137, 129] on div "No" at bounding box center [129, 134] width 30 height 14
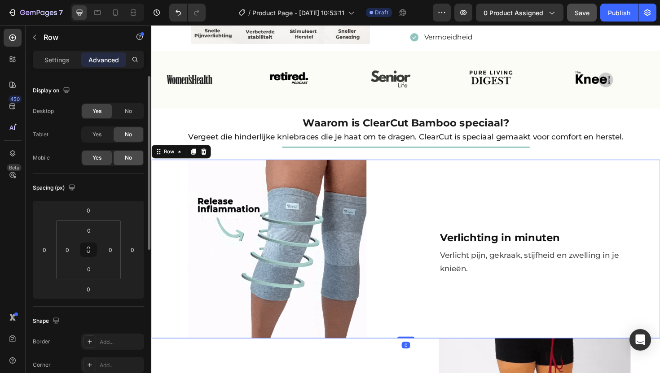
click at [132, 159] on div "No" at bounding box center [129, 158] width 30 height 14
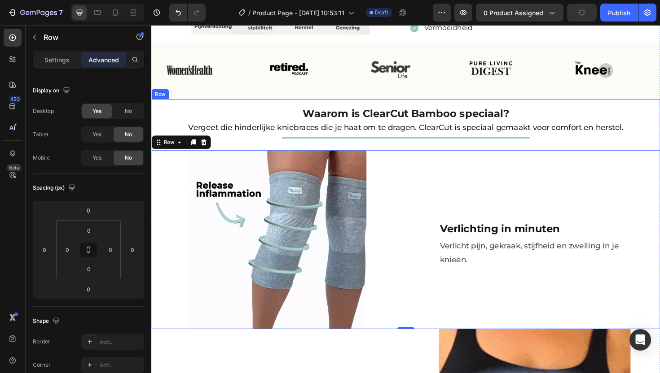
scroll to position [526, 0]
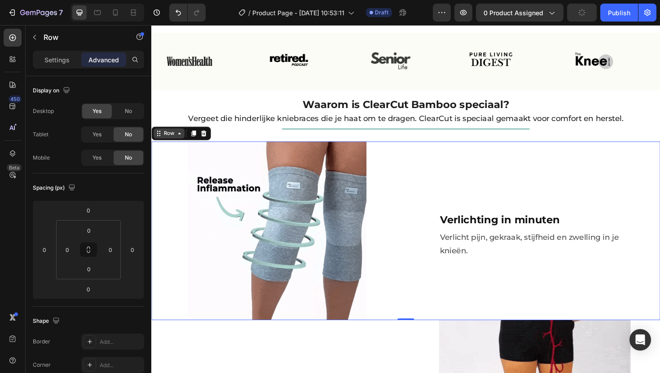
click at [166, 138] on div "Row" at bounding box center [170, 140] width 15 height 8
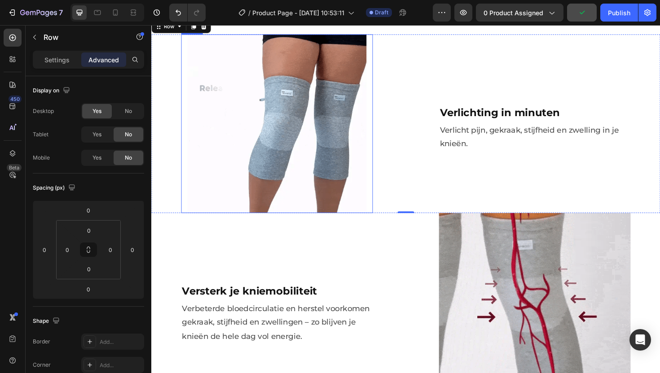
scroll to position [681, 0]
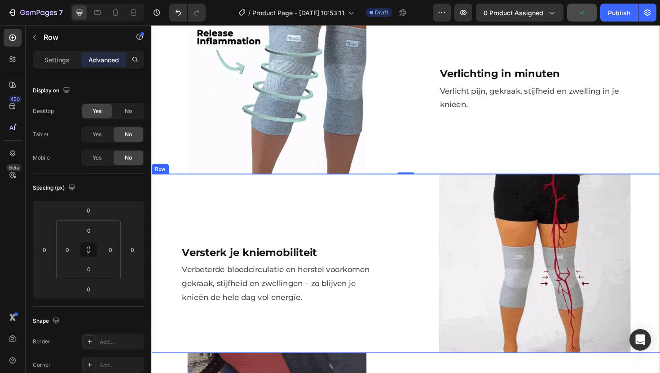
click at [259, 195] on div "Versterk je kniemobiliteit Heading Verbeterde bloedcirculatie en herstel voorko…" at bounding box center [284, 277] width 266 height 189
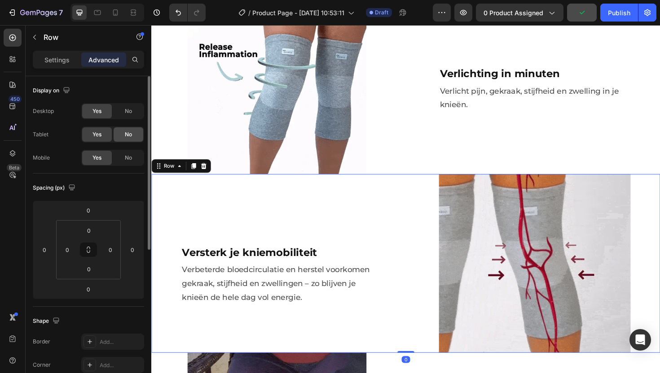
click at [136, 131] on div "No" at bounding box center [129, 134] width 30 height 14
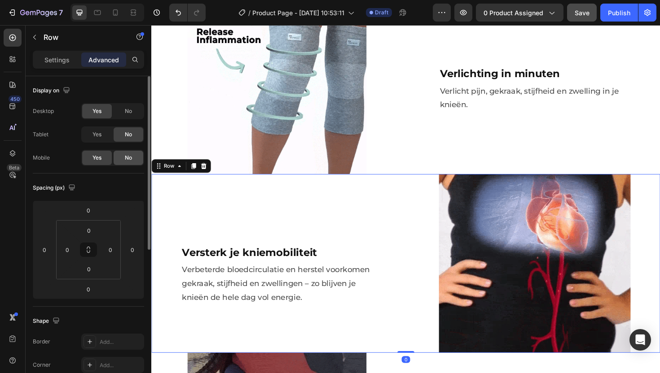
drag, startPoint x: 130, startPoint y: 152, endPoint x: 56, endPoint y: 121, distance: 80.0
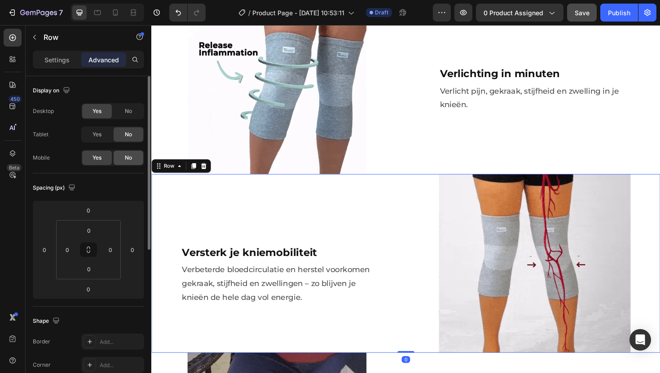
click at [130, 152] on div "No" at bounding box center [129, 158] width 30 height 14
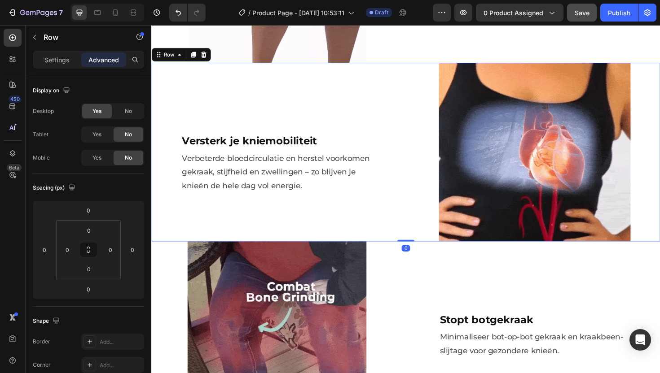
scroll to position [858, 0]
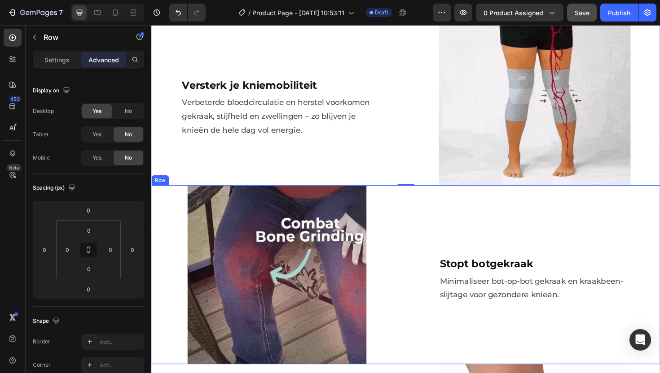
click at [432, 216] on div "Stopt botgekraak Heading Minimaliseer bot-op-bot gekraak en kraakbeen-slijtage …" at bounding box center [557, 289] width 266 height 189
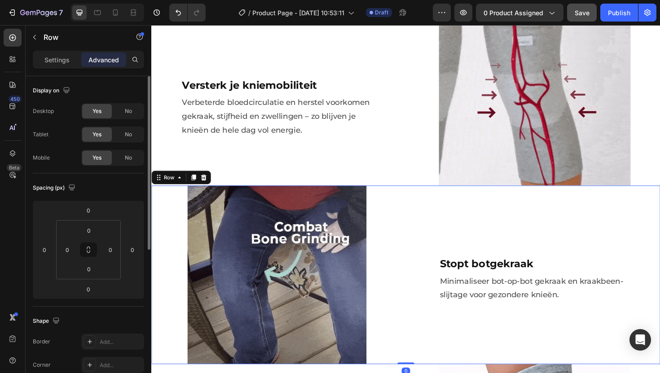
click at [144, 132] on div "Display on Desktop Yes No Tablet Yes No Mobile Yes No Spacing (px) 0 0 0 0 0 0 …" at bounding box center [89, 237] width 126 height 323
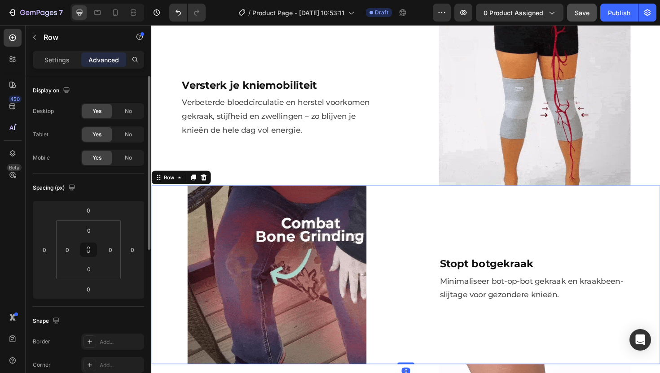
scroll to position [276, 0]
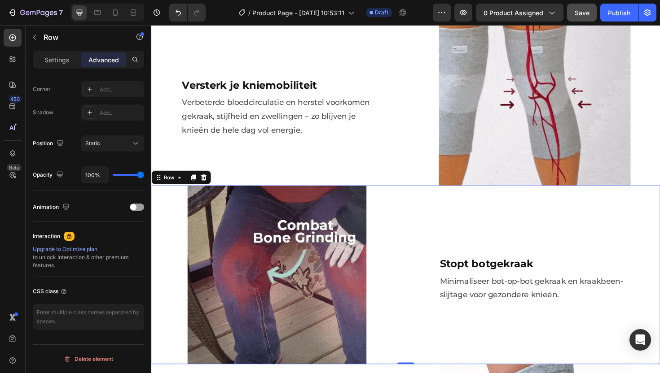
click at [412, 233] on div "Image" at bounding box center [284, 289] width 266 height 189
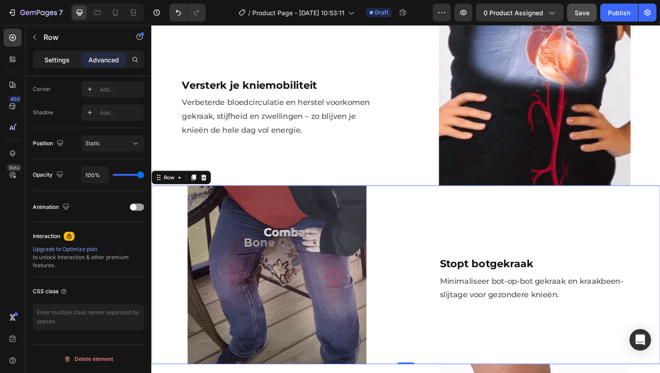
click at [50, 57] on p "Settings" at bounding box center [56, 59] width 25 height 9
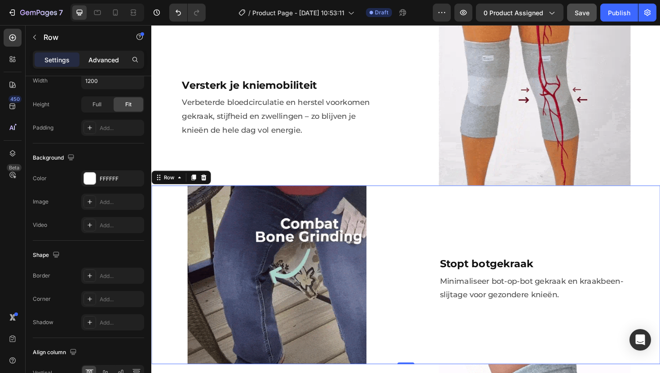
click at [105, 60] on p "Advanced" at bounding box center [103, 59] width 31 height 9
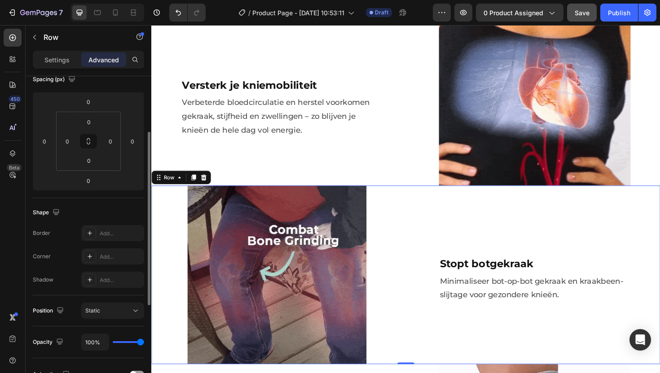
scroll to position [0, 0]
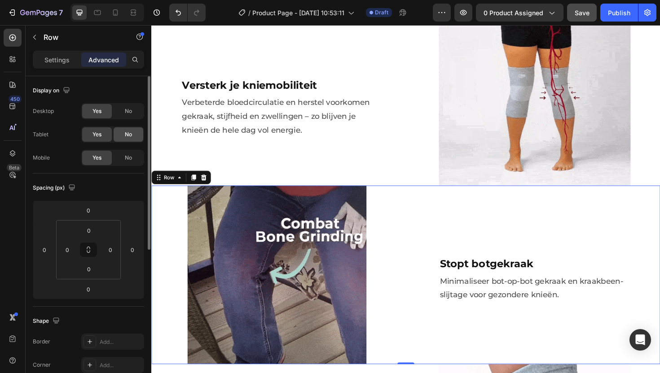
click at [127, 139] on div "No" at bounding box center [129, 134] width 30 height 14
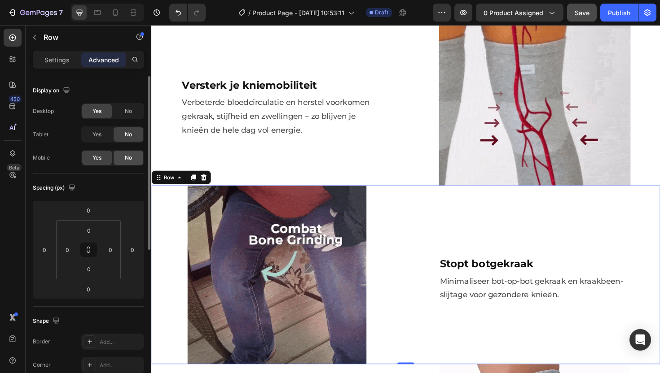
click at [121, 156] on div "No" at bounding box center [129, 158] width 30 height 14
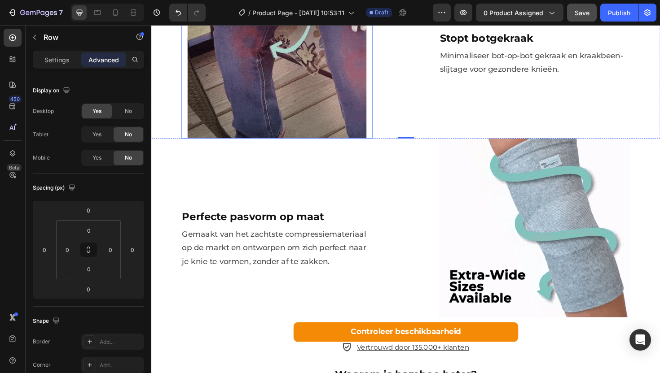
scroll to position [1166, 0]
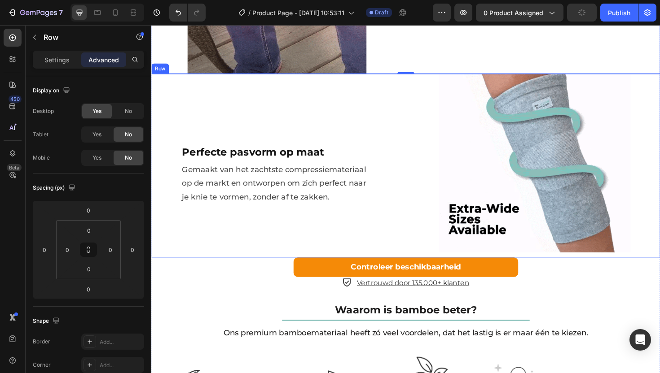
click at [335, 99] on div "Perfecte pasvorm op maat Heading Gemaakt van het zachtste compressiemateriaal o…" at bounding box center [284, 174] width 266 height 195
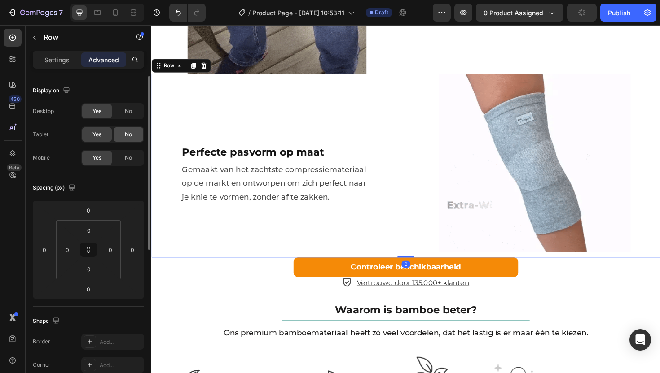
click at [125, 131] on span "No" at bounding box center [128, 135] width 7 height 8
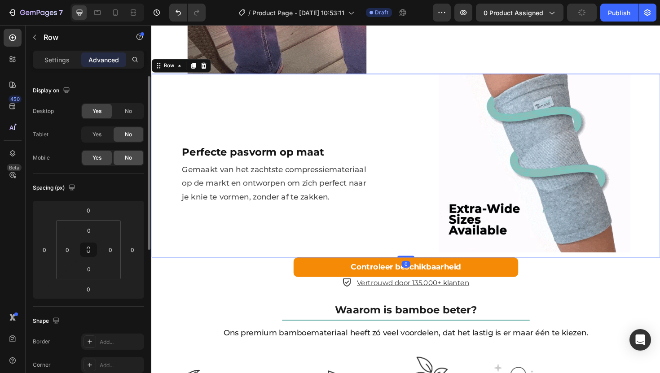
click at [131, 161] on span "No" at bounding box center [128, 158] width 7 height 8
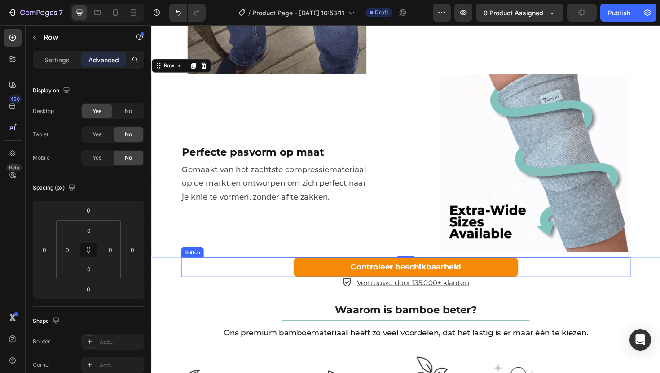
click at [213, 279] on div "Controleer beschikbaarheid Button" at bounding box center [421, 282] width 476 height 21
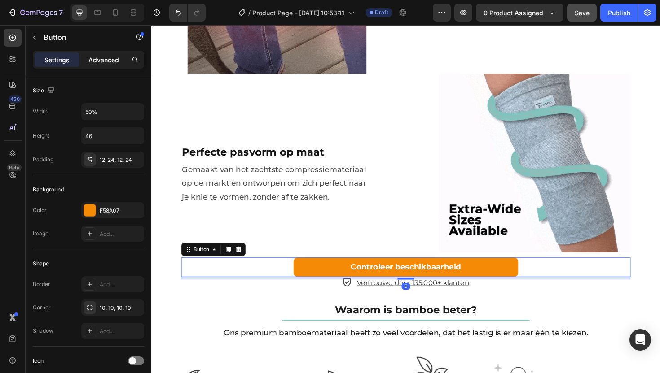
click at [120, 60] on div "Advanced" at bounding box center [103, 60] width 45 height 14
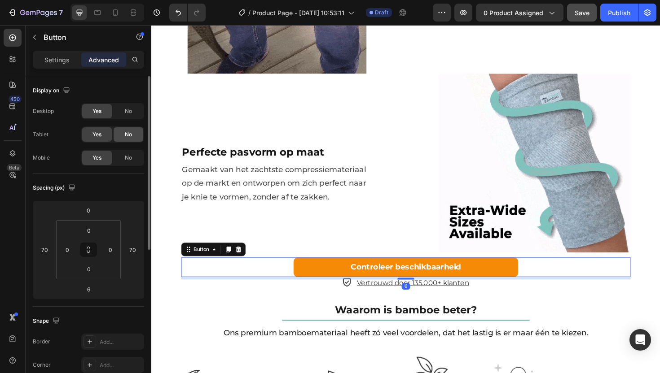
click at [123, 130] on div "No" at bounding box center [129, 134] width 30 height 14
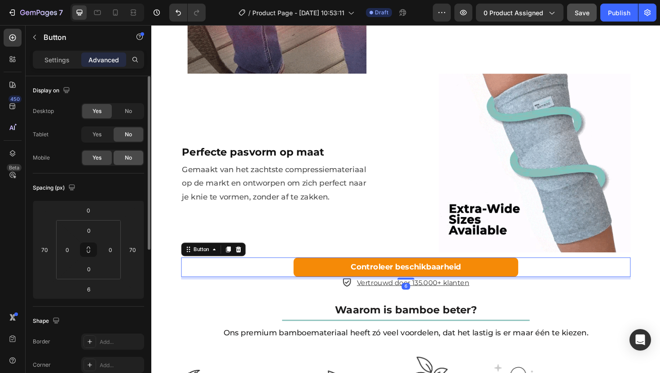
click at [130, 161] on span "No" at bounding box center [128, 158] width 7 height 8
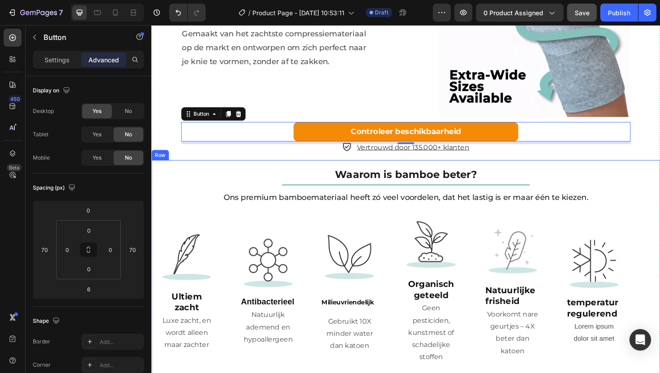
scroll to position [1359, 0]
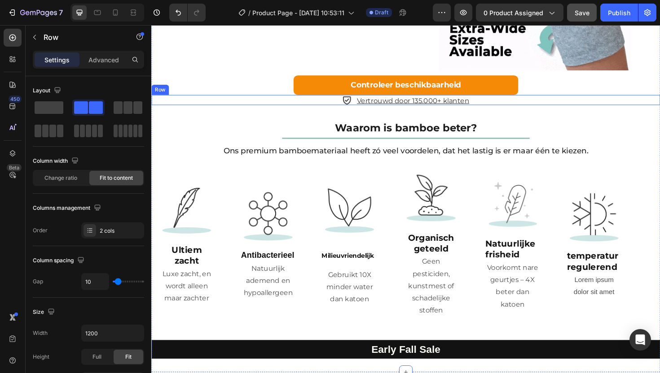
click at [335, 102] on div "Icon Vertrouwd door 135.000+ klanten Text Block Row" at bounding box center [420, 104] width 539 height 11
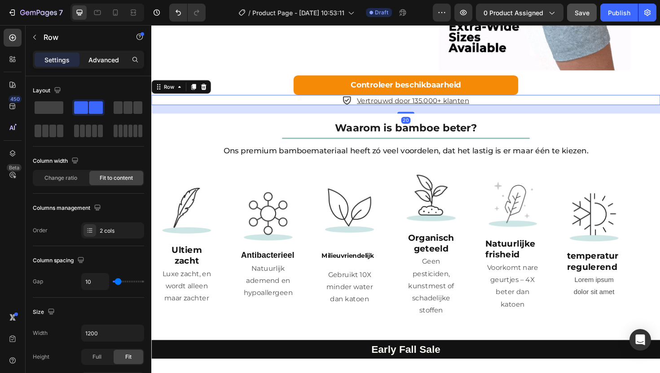
click at [112, 61] on p "Advanced" at bounding box center [103, 59] width 31 height 9
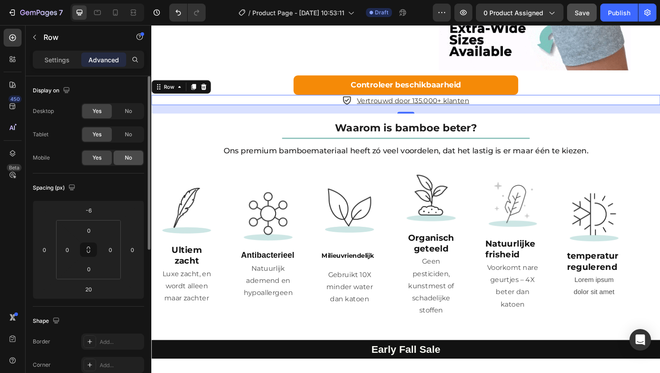
click at [134, 135] on div "No" at bounding box center [129, 134] width 30 height 14
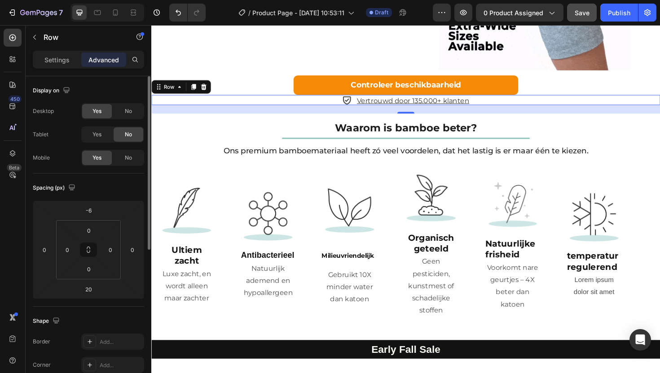
click at [127, 167] on div "Display on Desktop Yes No Tablet Yes No Mobile Yes No" at bounding box center [88, 124] width 111 height 97
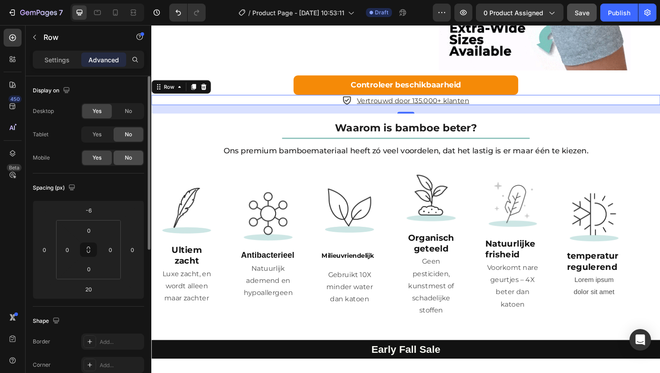
click at [131, 161] on span "No" at bounding box center [128, 158] width 7 height 8
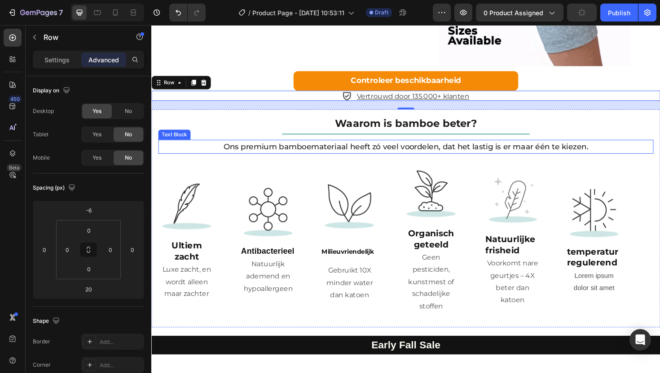
scroll to position [1371, 0]
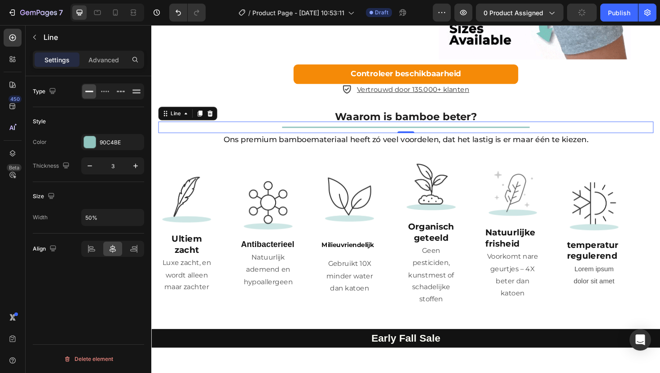
click at [214, 134] on div "Title Line 0" at bounding box center [420, 133] width 524 height 12
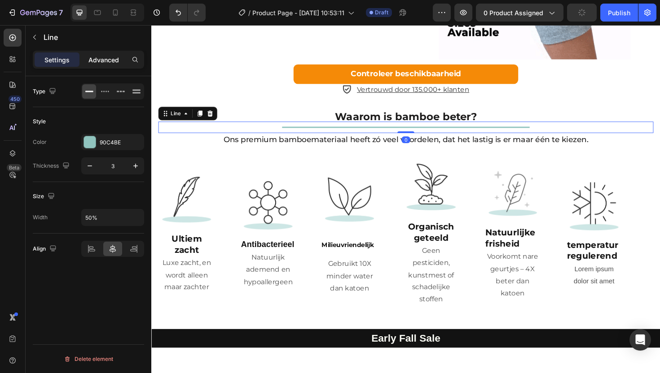
click at [111, 65] on div "Advanced" at bounding box center [103, 60] width 45 height 14
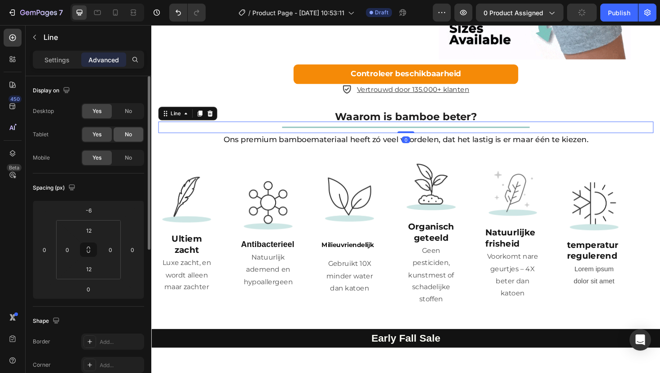
click at [120, 133] on div "No" at bounding box center [129, 134] width 30 height 14
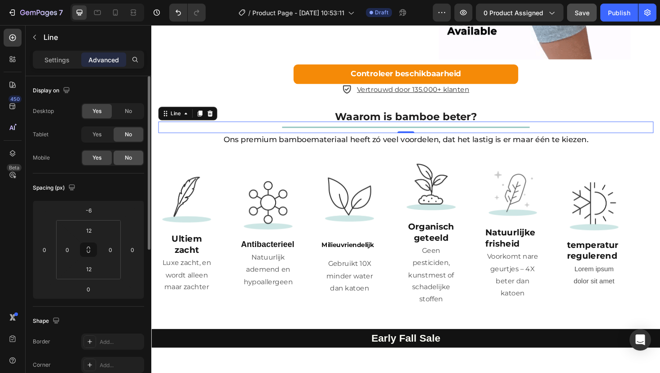
click at [123, 161] on div "No" at bounding box center [129, 158] width 30 height 14
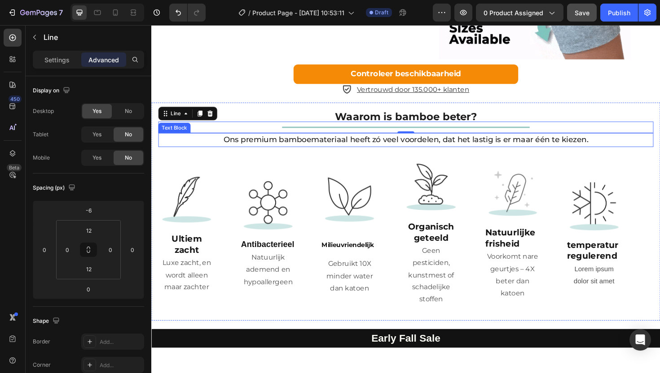
click at [221, 145] on p "Ons premium bamboemateriaal heeft zó veel voordelen, dat het lastig is er maar …" at bounding box center [420, 147] width 523 height 13
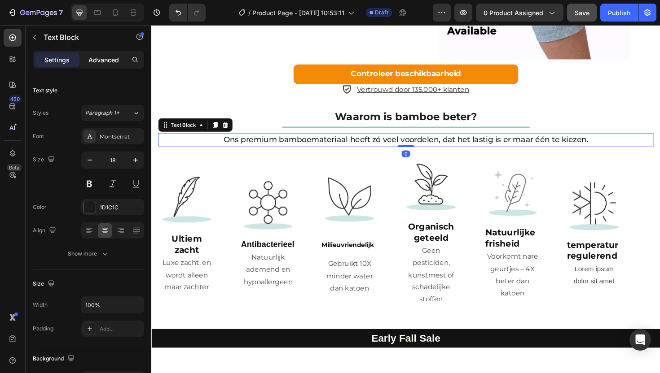
click at [108, 65] on div "Advanced" at bounding box center [103, 60] width 45 height 14
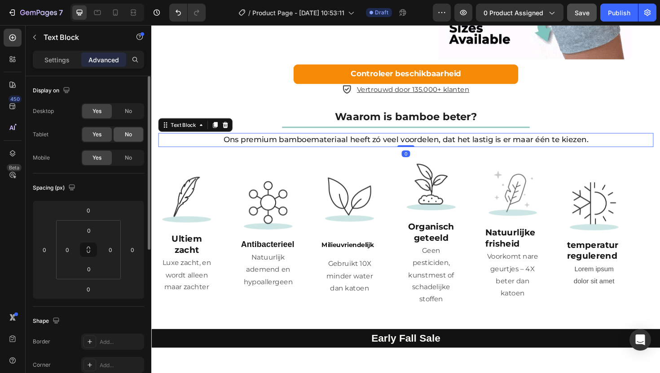
click at [122, 136] on div "No" at bounding box center [129, 134] width 30 height 14
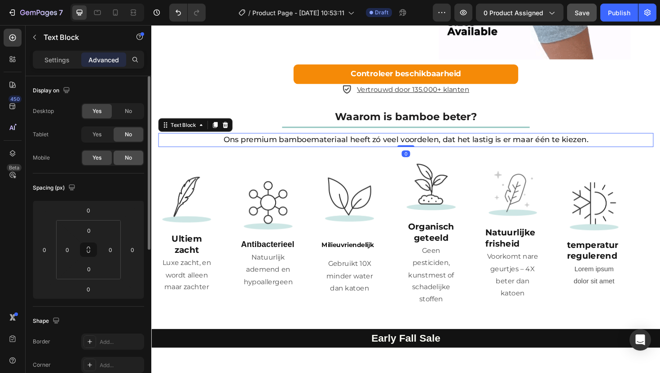
click at [125, 162] on div "No" at bounding box center [129, 158] width 30 height 14
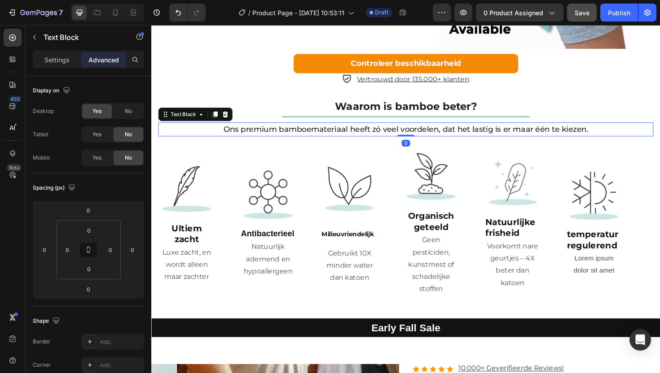
scroll to position [1387, 0]
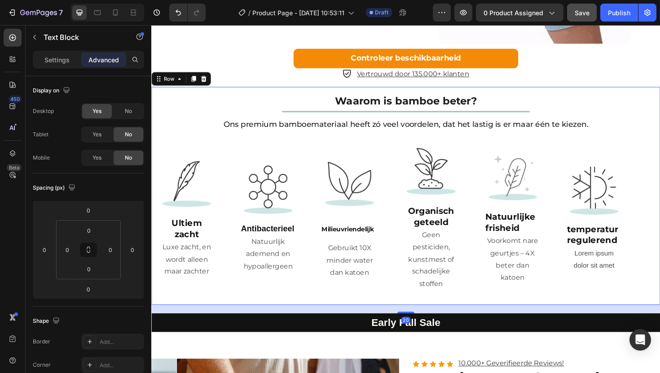
click at [156, 148] on div "Waarom is bamboe beter? Heading Title Line Ons premium bamboemateriaal heeft zó…" at bounding box center [420, 207] width 539 height 232
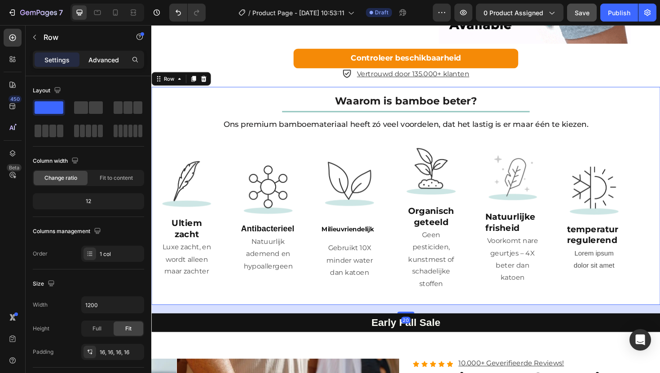
click at [102, 59] on p "Advanced" at bounding box center [103, 59] width 31 height 9
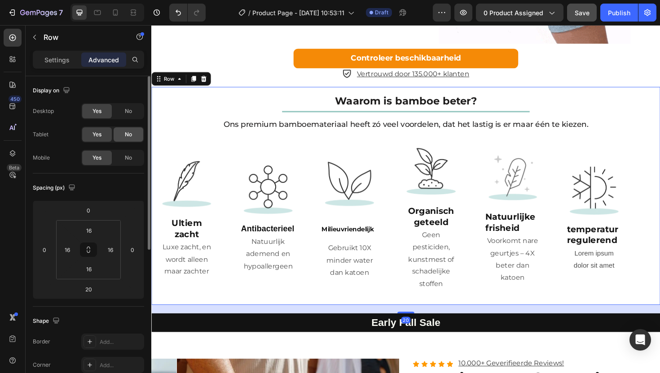
click at [124, 135] on div "No" at bounding box center [129, 134] width 30 height 14
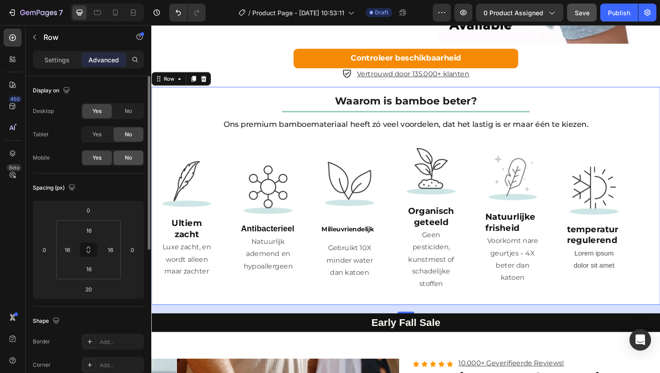
click at [127, 163] on div "No" at bounding box center [129, 158] width 30 height 14
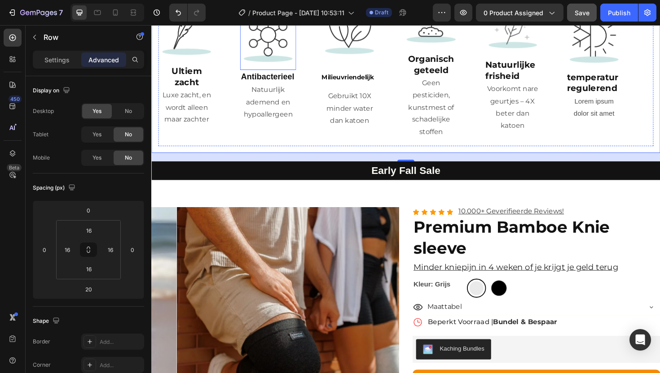
scroll to position [1551, 0]
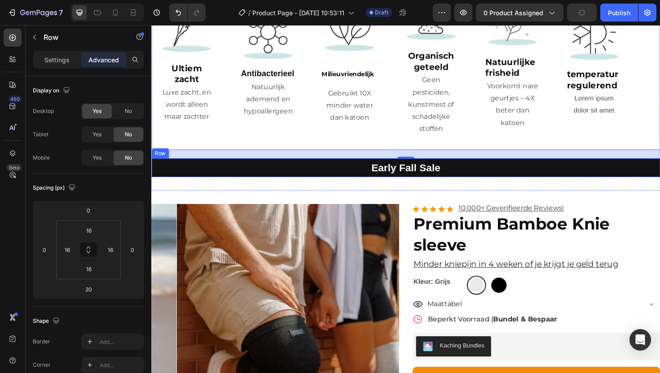
click at [155, 176] on div "Early Fall Sale Heading Row" at bounding box center [420, 177] width 539 height 20
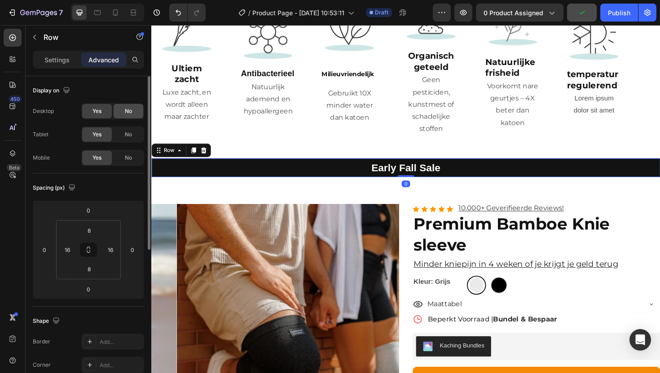
click at [127, 116] on div "No" at bounding box center [129, 111] width 30 height 14
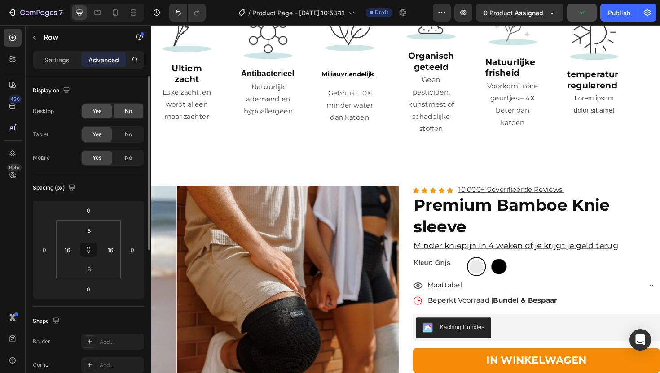
click at [105, 114] on div "Yes" at bounding box center [97, 111] width 30 height 14
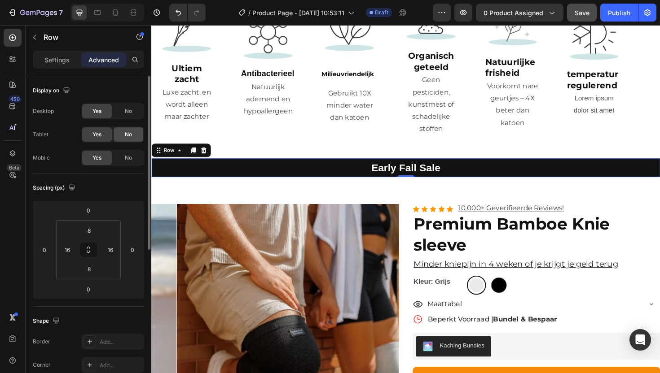
click at [128, 131] on span "No" at bounding box center [128, 135] width 7 height 8
click at [126, 158] on span "No" at bounding box center [128, 158] width 7 height 8
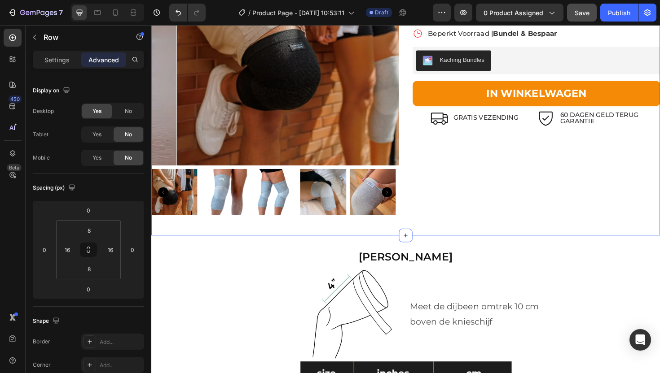
scroll to position [1902, 0]
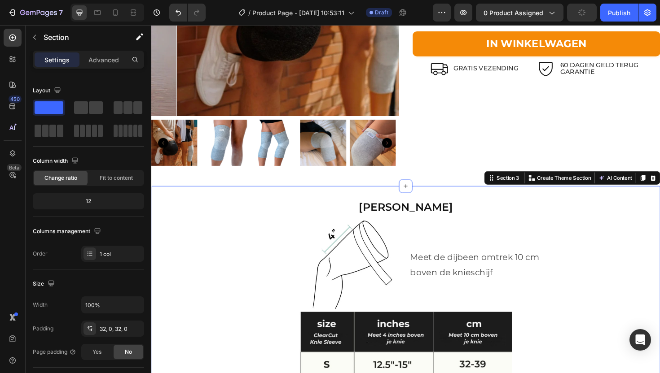
click at [94, 58] on p "Advanced" at bounding box center [103, 59] width 31 height 9
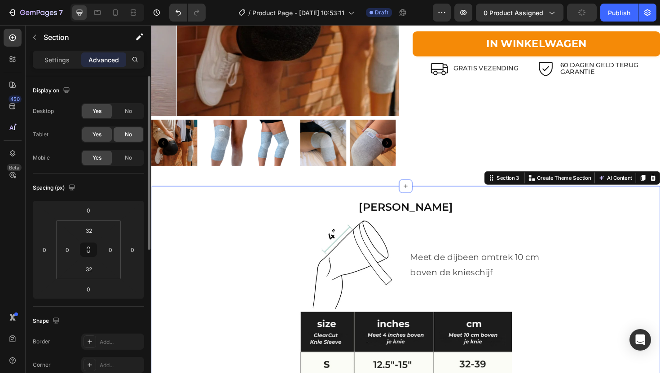
click at [140, 135] on div "No" at bounding box center [129, 134] width 30 height 14
drag, startPoint x: 135, startPoint y: 153, endPoint x: 2, endPoint y: 125, distance: 135.8
click at [135, 153] on div "No" at bounding box center [129, 158] width 30 height 14
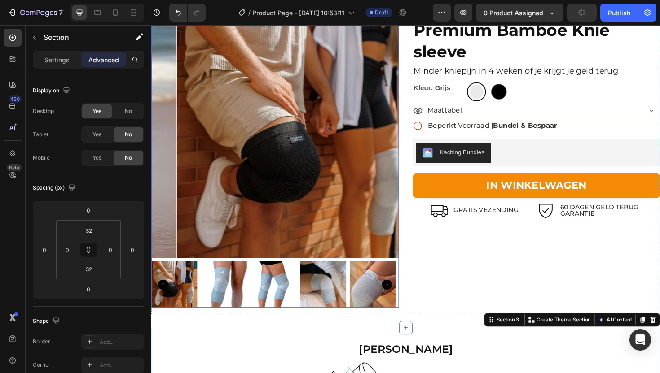
scroll to position [1640, 0]
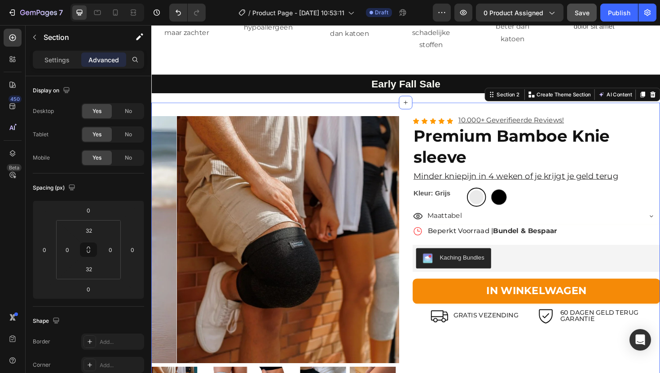
click at [301, 111] on div "Product Images Icon Icon Icon Icon Icon Icon List 10.000+ Geverifieerde Reviews…" at bounding box center [420, 282] width 539 height 351
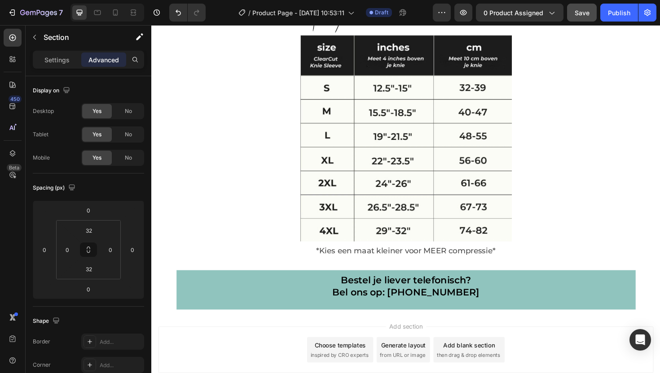
scroll to position [2242, 0]
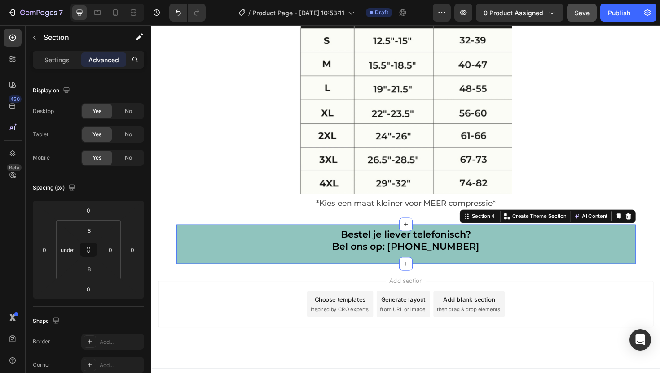
click at [249, 237] on div "Bestel je liever telefonisch? Bel ons op: +31 (6)-57-222-377 Heading Row Sectio…" at bounding box center [421, 258] width 486 height 42
click at [131, 135] on span "No" at bounding box center [128, 135] width 7 height 8
click at [130, 155] on span "No" at bounding box center [128, 158] width 7 height 8
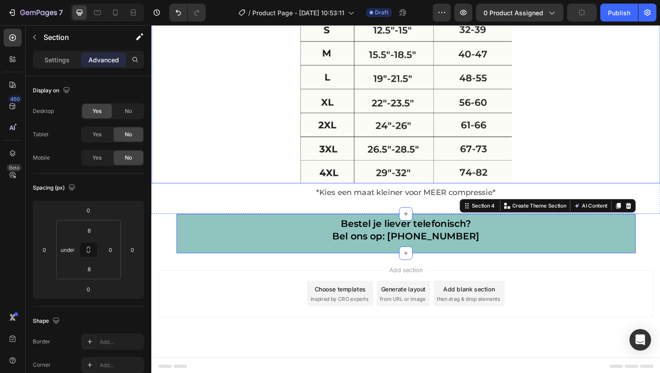
scroll to position [2254, 0]
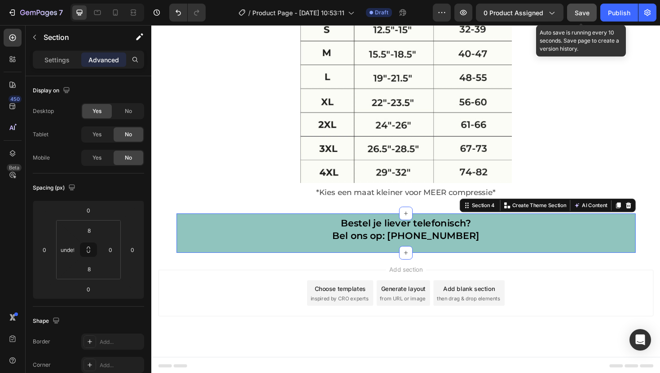
click at [594, 13] on button "Save" at bounding box center [582, 13] width 30 height 18
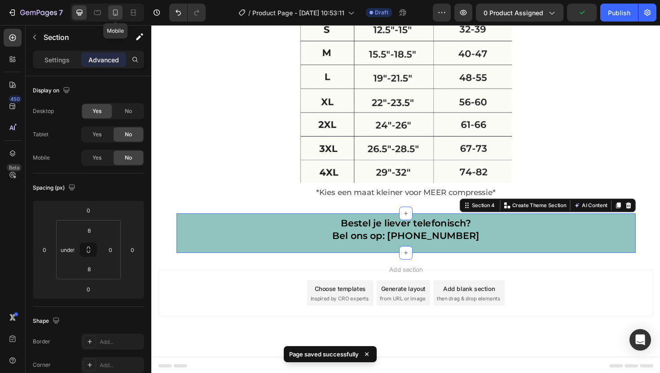
click at [113, 13] on icon at bounding box center [115, 12] width 9 height 9
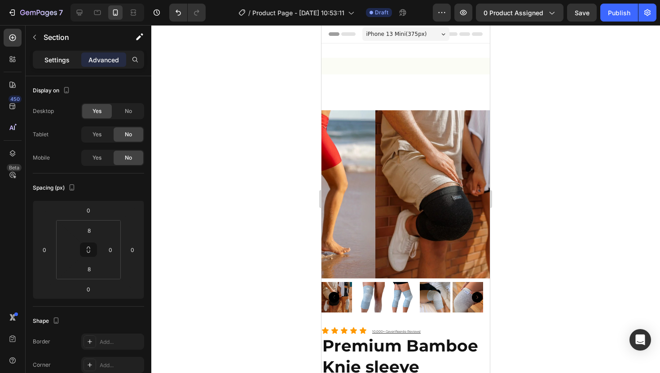
click at [54, 62] on p "Settings" at bounding box center [56, 59] width 25 height 9
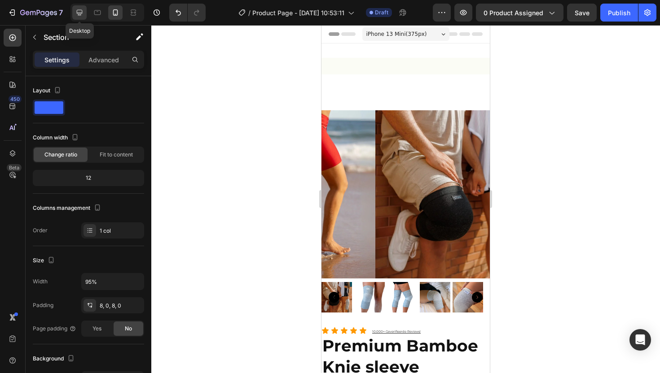
drag, startPoint x: 81, startPoint y: 13, endPoint x: 229, endPoint y: 137, distance: 193.1
click at [81, 13] on icon at bounding box center [80, 13] width 6 height 6
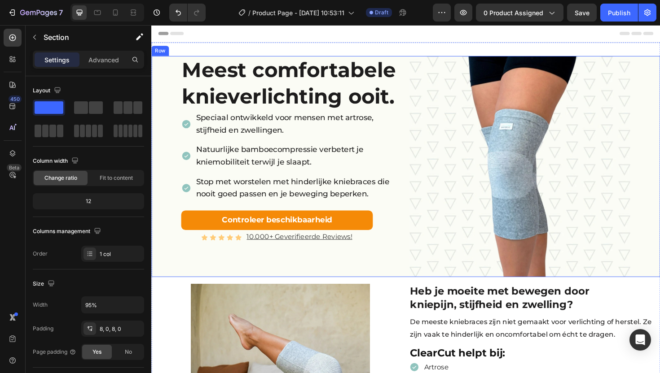
click at [161, 73] on div "Meest comfortabele knieverlichting ooit. Heading Speciaal ontwikkeld voor mense…" at bounding box center [284, 175] width 266 height 234
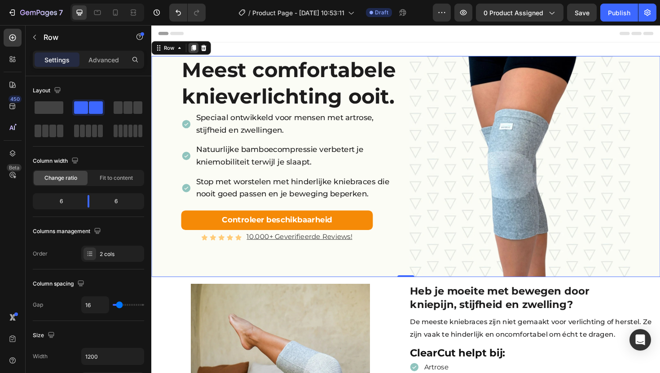
click at [193, 49] on icon at bounding box center [195, 49] width 5 height 6
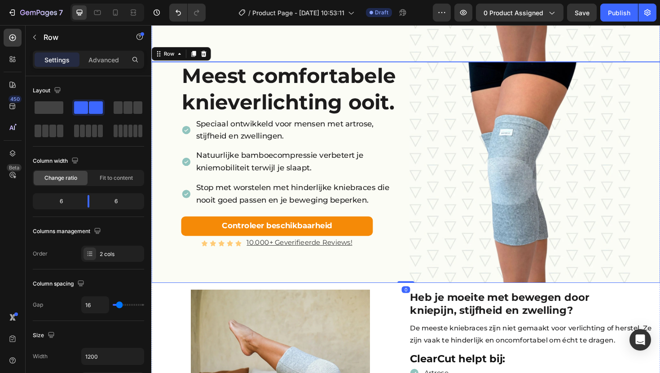
scroll to position [232, 0]
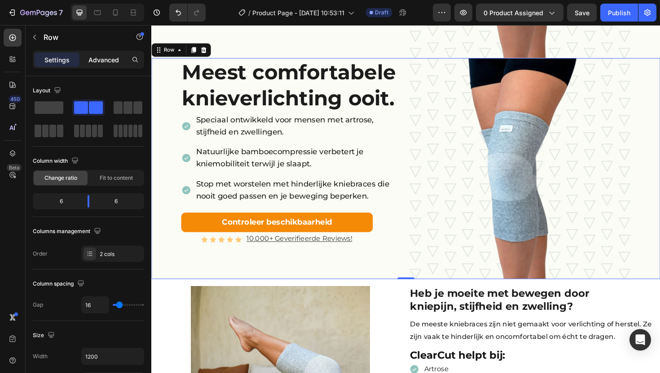
click at [108, 63] on p "Advanced" at bounding box center [103, 59] width 31 height 9
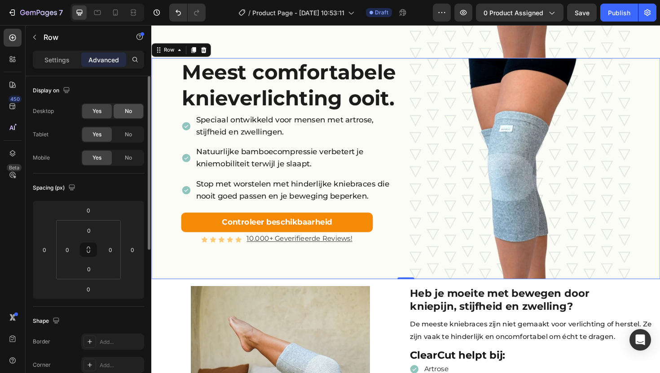
click at [129, 111] on span "No" at bounding box center [128, 111] width 7 height 8
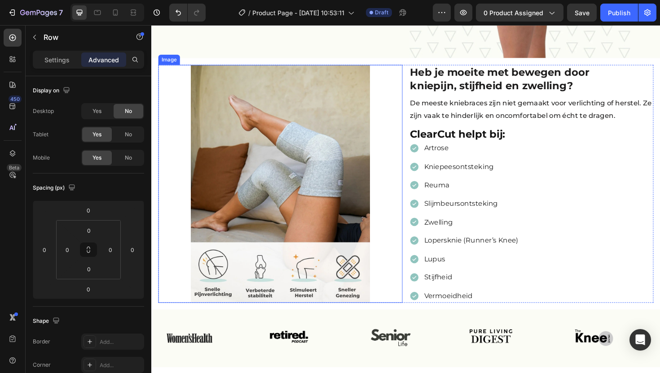
scroll to position [0, 0]
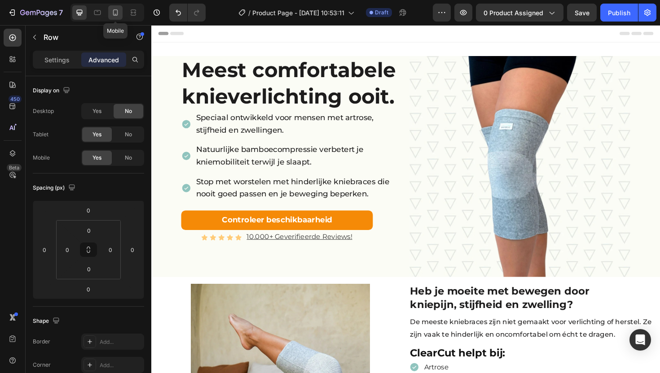
click at [117, 17] on icon at bounding box center [115, 12] width 9 height 9
type input "16"
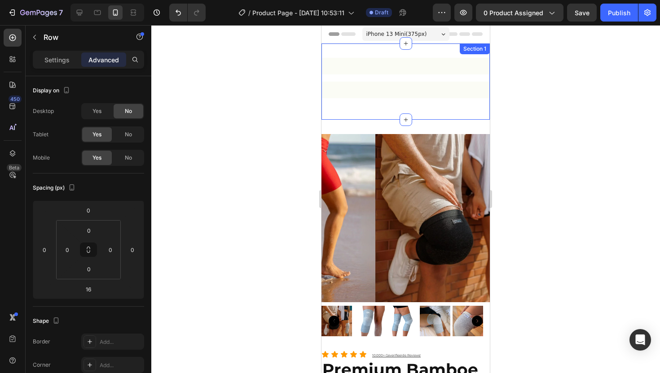
click at [422, 77] on div "Meest comfortabele knieverlichting ooit. Heading Speciaal ontwikkeld voor mense…" at bounding box center [405, 82] width 168 height 48
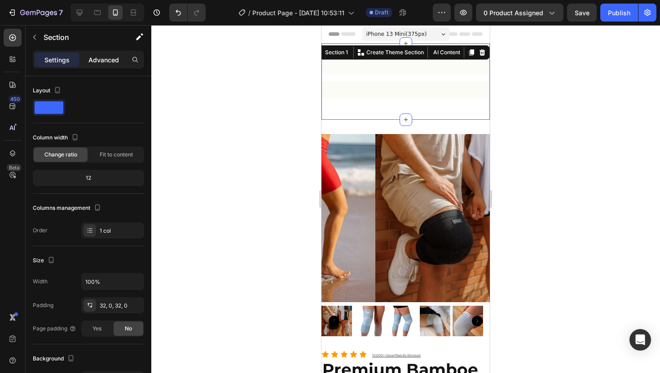
click at [113, 63] on p "Advanced" at bounding box center [103, 59] width 31 height 9
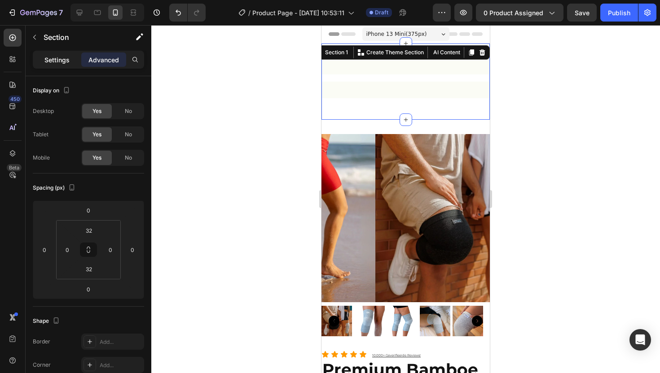
click at [60, 63] on p "Settings" at bounding box center [56, 59] width 25 height 9
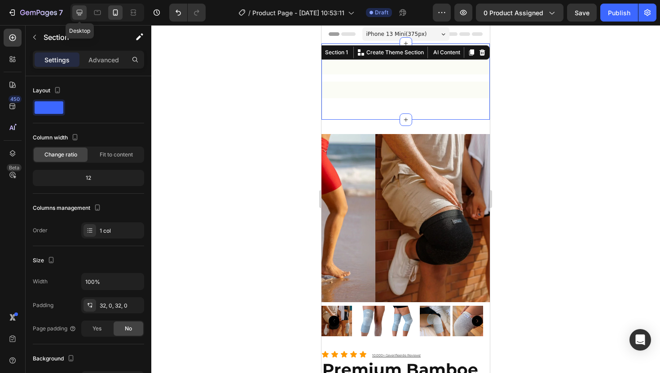
click at [77, 11] on icon at bounding box center [80, 13] width 6 height 6
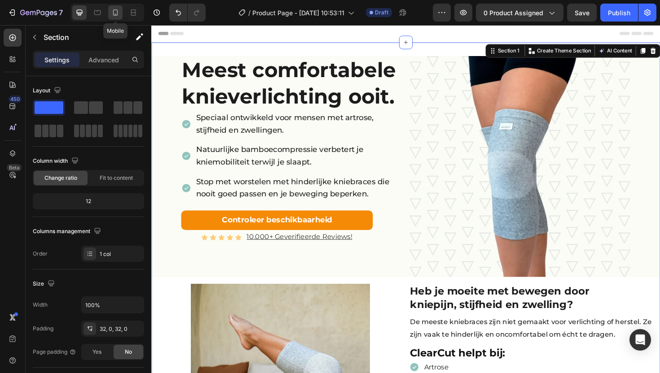
drag, startPoint x: 115, startPoint y: 7, endPoint x: 168, endPoint y: 127, distance: 130.6
click at [115, 7] on div at bounding box center [115, 12] width 14 height 14
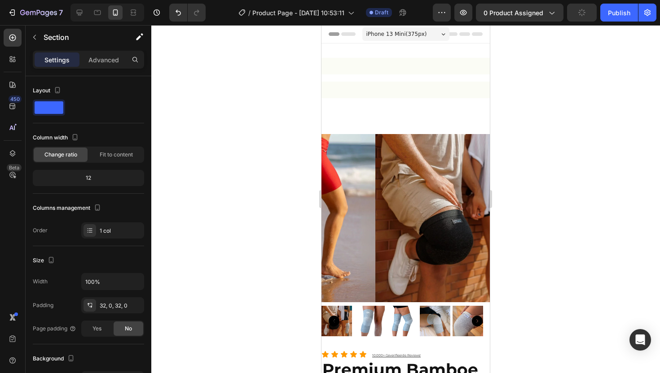
click at [362, 80] on div "Meest comfortabele knieverlichting ooit. Heading Speciaal ontwikkeld voor mense…" at bounding box center [405, 82] width 168 height 48
click at [374, 108] on div "Meest comfortabele knieverlichting ooit. Heading Speciaal ontwikkeld voor mense…" at bounding box center [405, 82] width 168 height 76
click at [379, 88] on div "Meest comfortabele knieverlichting ooit. Heading Speciaal ontwikkeld voor mense…" at bounding box center [405, 86] width 168 height 9
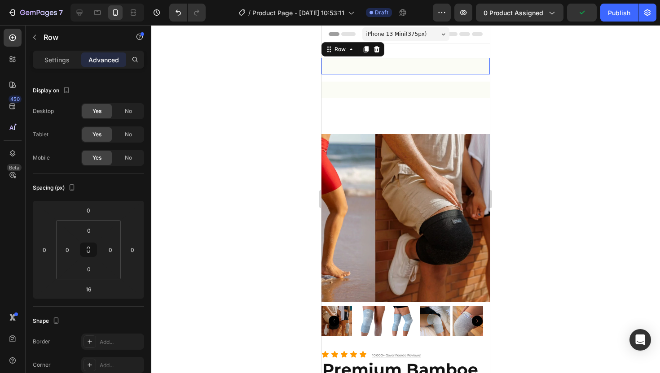
click at [397, 70] on div "Meest comfortabele knieverlichting ooit. Heading Speciaal ontwikkeld voor mense…" at bounding box center [405, 66] width 168 height 17
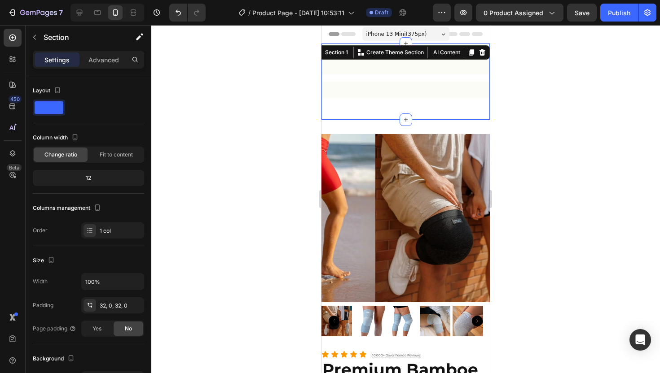
click at [426, 49] on div "Meest comfortabele knieverlichting ooit. Heading Speciaal ontwikkeld voor mense…" at bounding box center [405, 82] width 168 height 76
click at [179, 17] on button "Undo/Redo" at bounding box center [178, 13] width 18 height 18
click at [182, 16] on icon "Undo/Redo" at bounding box center [178, 12] width 9 height 9
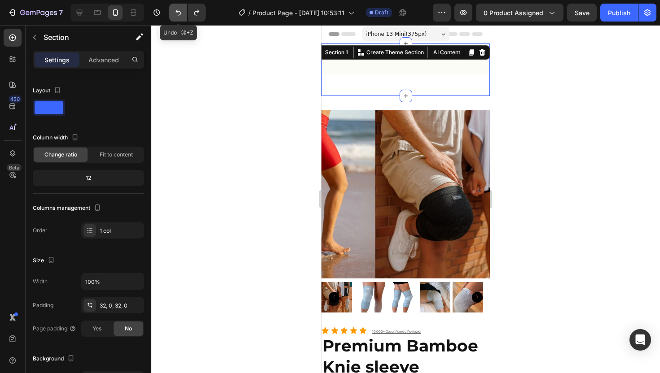
click at [176, 15] on icon "Undo/Redo" at bounding box center [178, 12] width 9 height 9
click at [79, 16] on icon at bounding box center [79, 12] width 9 height 9
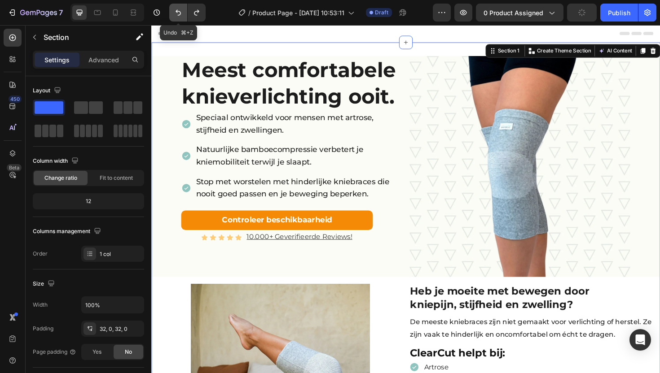
click at [178, 8] on icon "Undo/Redo" at bounding box center [178, 12] width 9 height 9
click at [201, 9] on icon "Undo/Redo" at bounding box center [196, 12] width 9 height 9
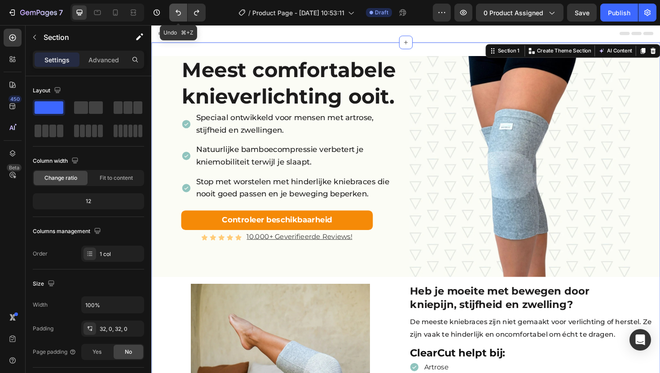
click at [185, 13] on button "Undo/Redo" at bounding box center [178, 13] width 18 height 18
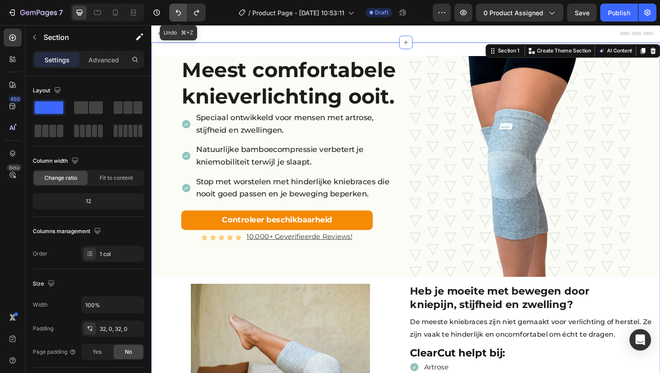
click at [185, 13] on button "Undo/Redo" at bounding box center [178, 13] width 18 height 18
click at [184, 14] on button "Undo/Redo" at bounding box center [178, 13] width 18 height 18
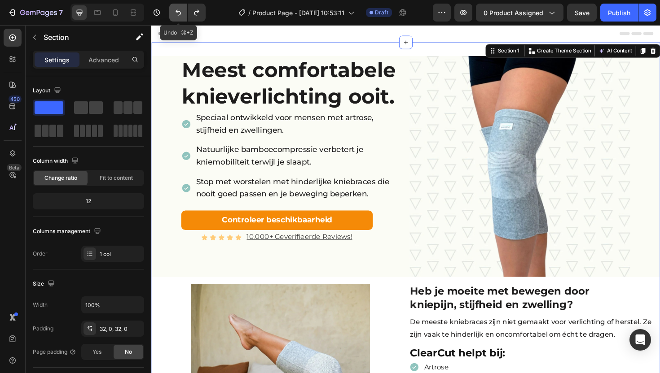
drag, startPoint x: 184, startPoint y: 14, endPoint x: 79, endPoint y: 16, distance: 105.1
click at [184, 14] on button "Undo/Redo" at bounding box center [178, 13] width 18 height 18
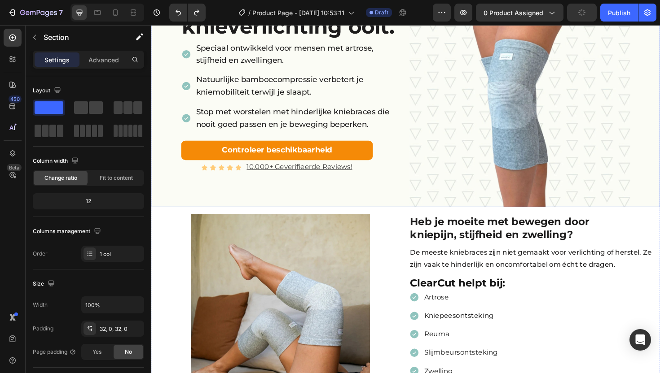
scroll to position [62, 0]
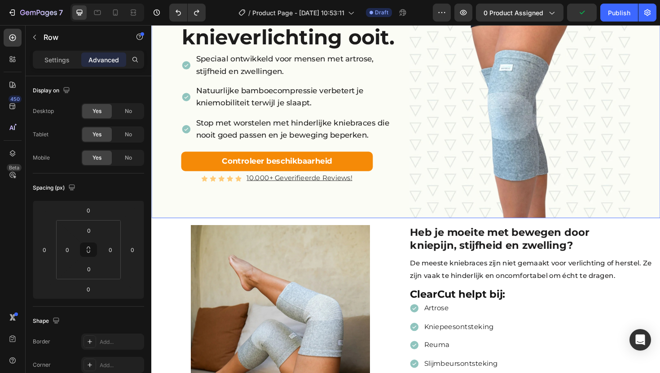
click at [341, 215] on div "Meest comfortabele knieverlichting ooit. Heading Speciaal ontwikkeld voor mense…" at bounding box center [284, 113] width 266 height 234
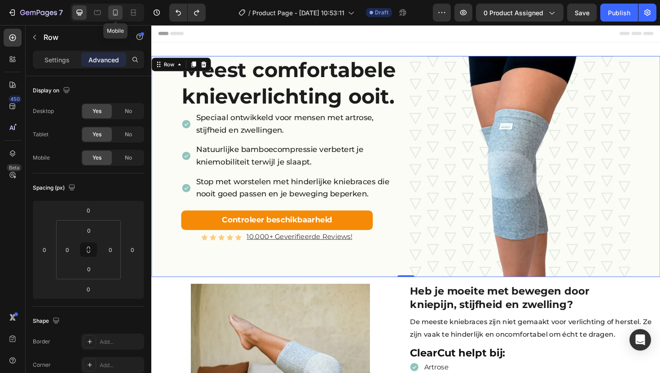
click at [112, 13] on icon at bounding box center [115, 12] width 9 height 9
type input "16"
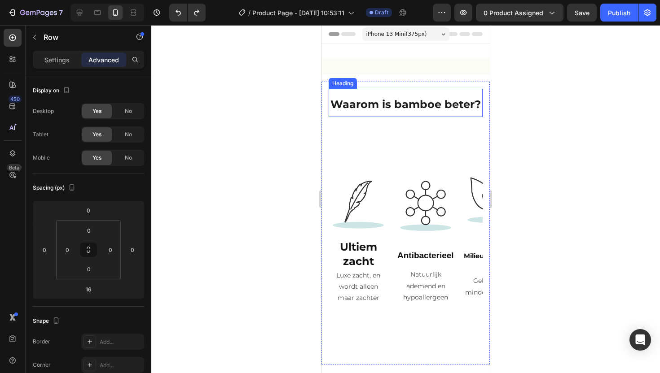
click at [365, 93] on h2 "Waarom is bamboe beter?" at bounding box center [406, 103] width 154 height 28
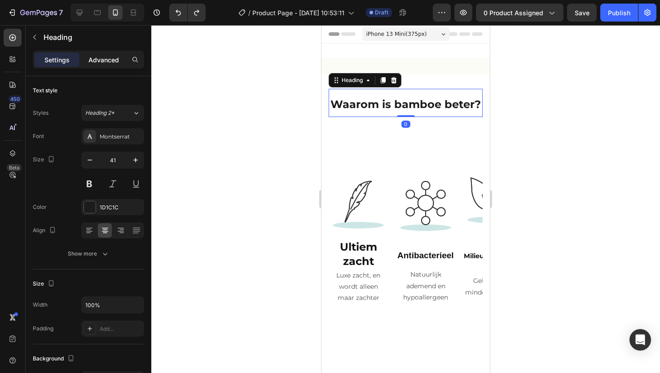
click at [104, 55] on p "Advanced" at bounding box center [103, 59] width 31 height 9
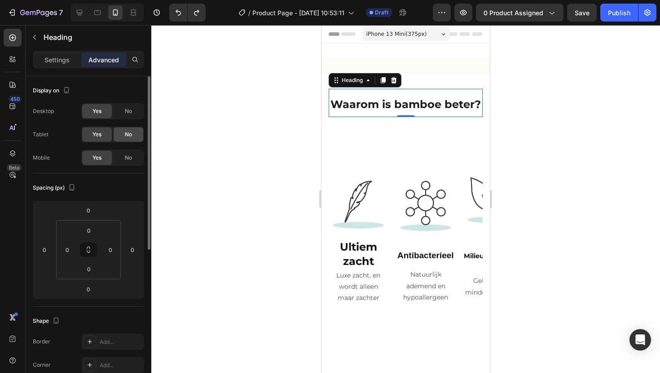
click at [129, 137] on span "No" at bounding box center [128, 135] width 7 height 8
click at [131, 152] on div "No" at bounding box center [129, 158] width 30 height 14
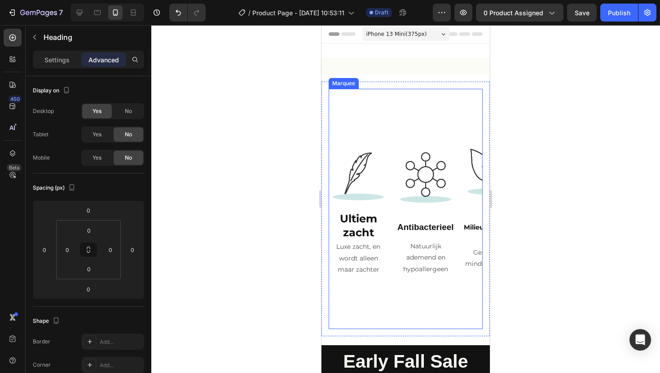
click at [393, 119] on div "Image Ultiem zacht Heading Luxe zacht, en wordt alleen maar zachter Text Block …" at bounding box center [531, 209] width 404 height 226
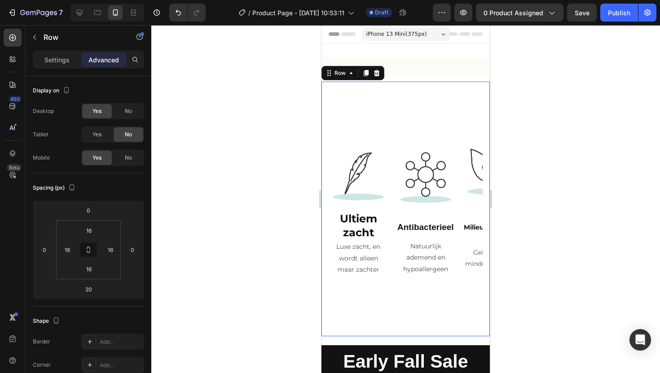
click at [327, 84] on div "Waarom is bamboe beter? Heading Title Line Ons premium bamboemateriaal heeft zó…" at bounding box center [405, 209] width 168 height 255
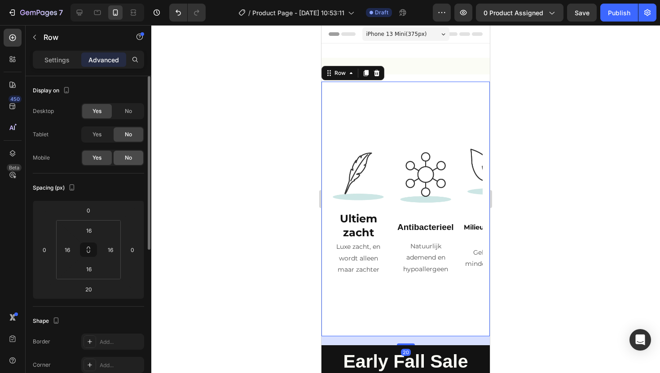
click at [132, 162] on span "No" at bounding box center [128, 158] width 7 height 8
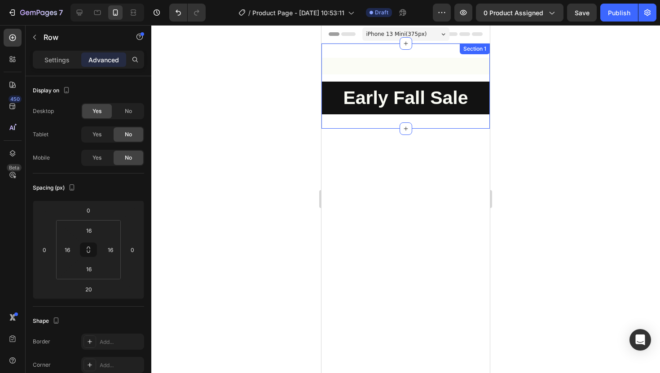
click at [331, 118] on div "Meest comfortabele knieverlichting ooit. Heading Speciaal ontwikkeld voor mense…" at bounding box center [405, 86] width 168 height 85
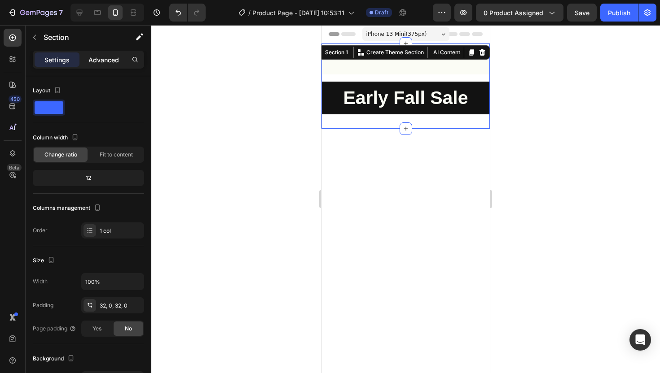
click at [103, 61] on p "Advanced" at bounding box center [103, 59] width 31 height 9
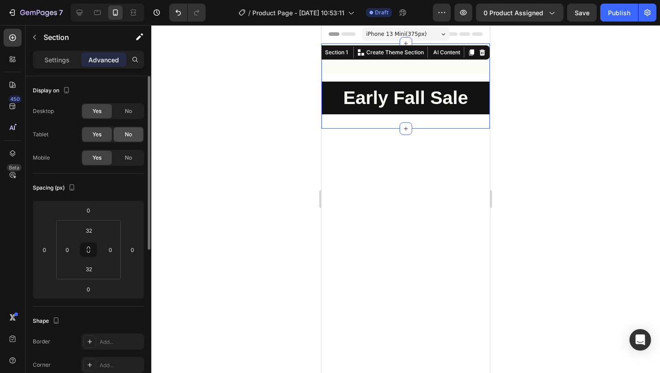
click at [125, 135] on span "No" at bounding box center [128, 135] width 7 height 8
click at [128, 162] on div "No" at bounding box center [129, 158] width 30 height 14
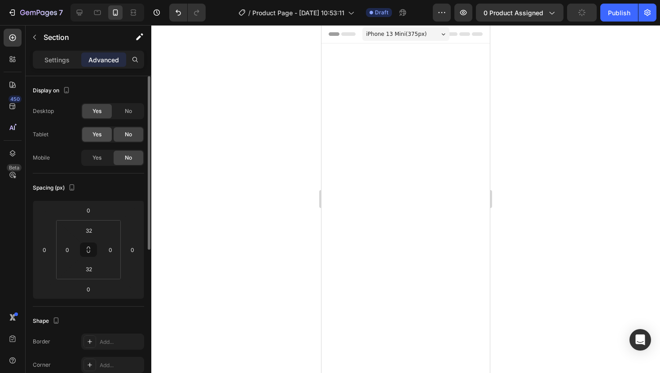
click at [103, 136] on div "Yes" at bounding box center [97, 134] width 30 height 14
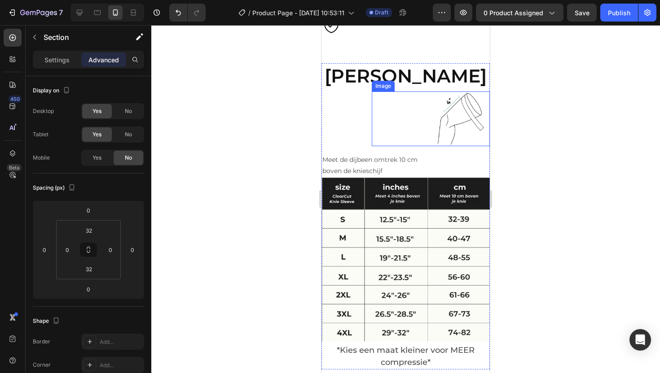
scroll to position [453, 0]
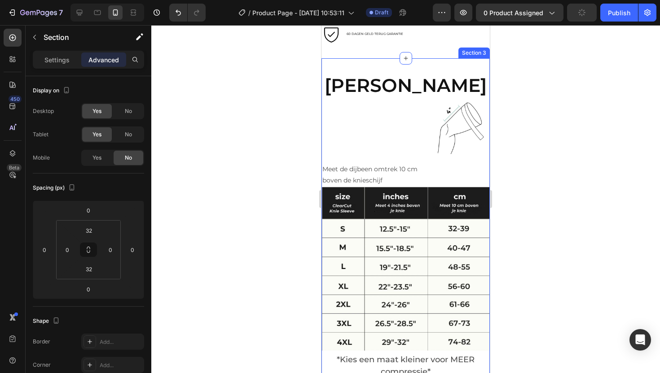
click at [386, 71] on div "Kies Jouw Maat Heading Image Meet de dijbeen omtrek 10 cm boven de knieschijf T…" at bounding box center [405, 225] width 168 height 335
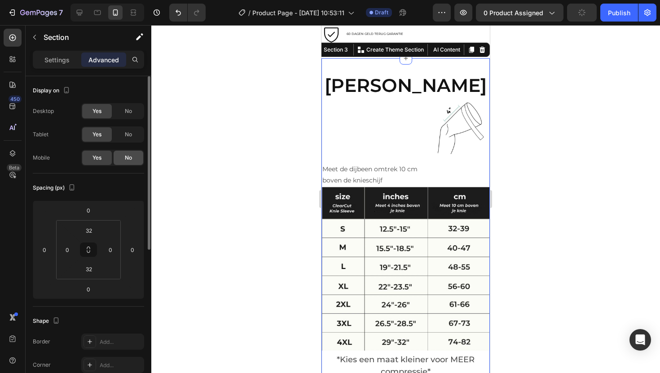
click at [127, 158] on span "No" at bounding box center [128, 158] width 7 height 8
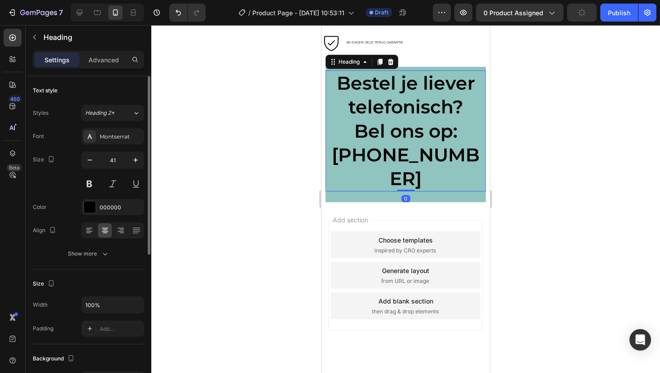
click at [328, 86] on h2 "Bestel je liever telefonisch? Bel ons op: +31 (6)-57-222-377" at bounding box center [405, 130] width 160 height 121
click at [103, 61] on p "Advanced" at bounding box center [103, 59] width 31 height 9
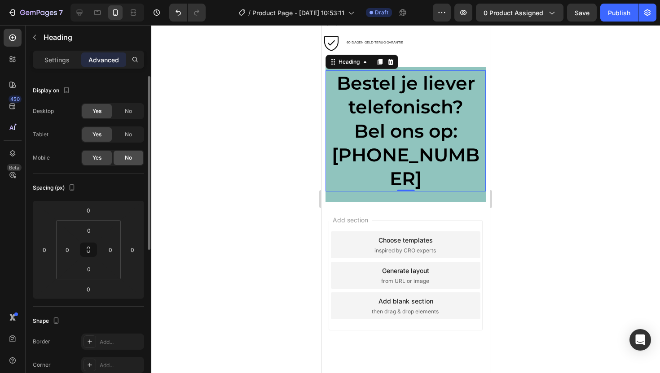
click at [127, 156] on span "No" at bounding box center [128, 158] width 7 height 8
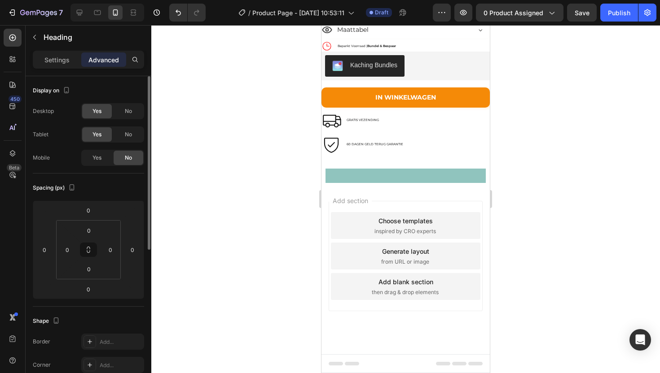
scroll to position [347, 0]
click at [357, 177] on div "Bestel je liever telefonisch? Bel ons op: +31 (6)-57-222-377 Heading 0 Row" at bounding box center [405, 175] width 160 height 7
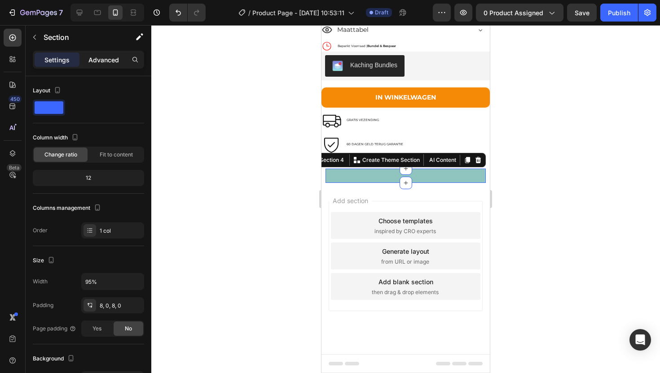
click at [105, 64] on p "Advanced" at bounding box center [103, 59] width 31 height 9
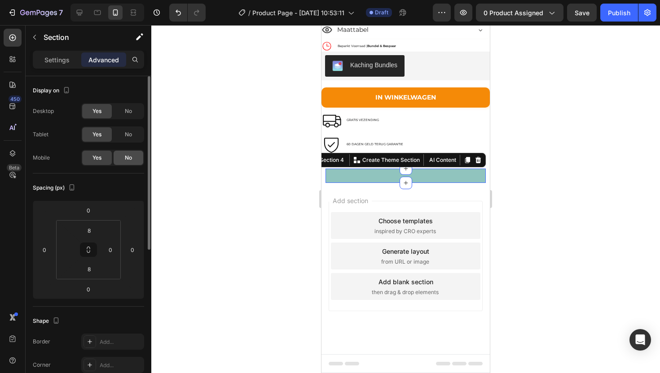
click at [128, 160] on span "No" at bounding box center [128, 158] width 7 height 8
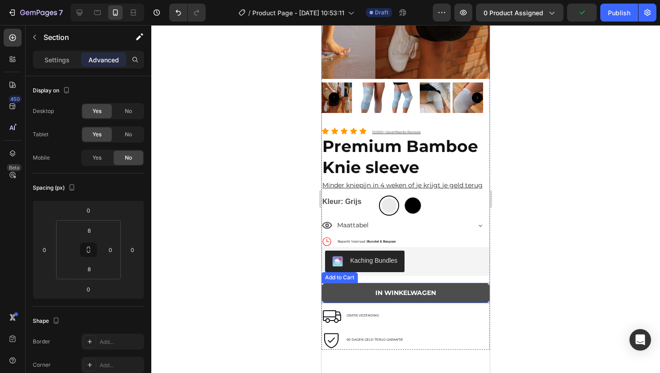
scroll to position [0, 0]
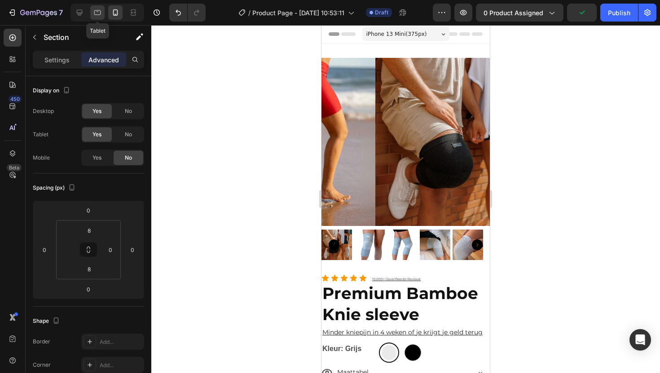
click at [97, 13] on icon at bounding box center [97, 12] width 9 height 9
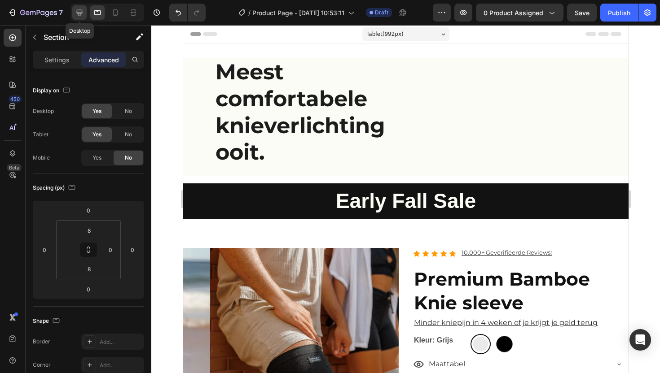
click at [77, 13] on icon at bounding box center [80, 13] width 6 height 6
type input "undefined"
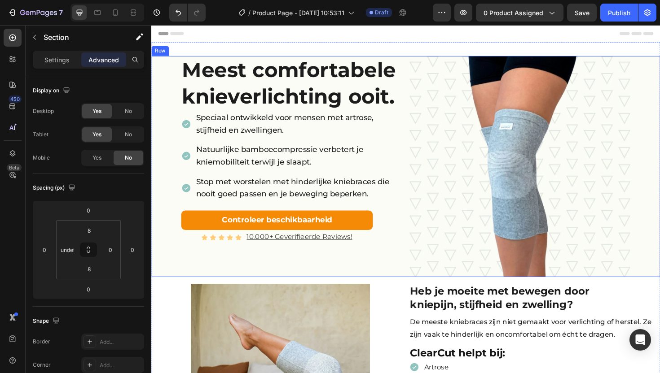
click at [168, 61] on div "Meest comfortabele knieverlichting ooit. Heading Speciaal ontwikkeld voor mense…" at bounding box center [284, 175] width 266 height 234
click at [71, 63] on div "Settings" at bounding box center [57, 60] width 45 height 14
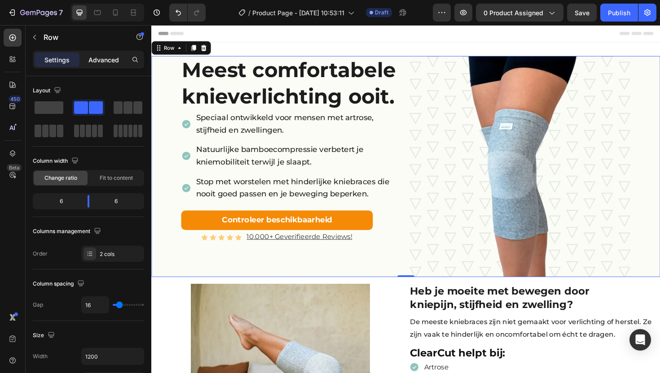
click at [101, 58] on p "Advanced" at bounding box center [103, 59] width 31 height 9
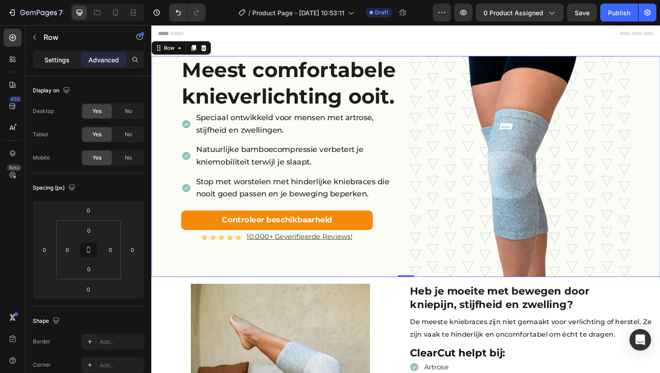
click at [71, 62] on div "Settings" at bounding box center [57, 60] width 45 height 14
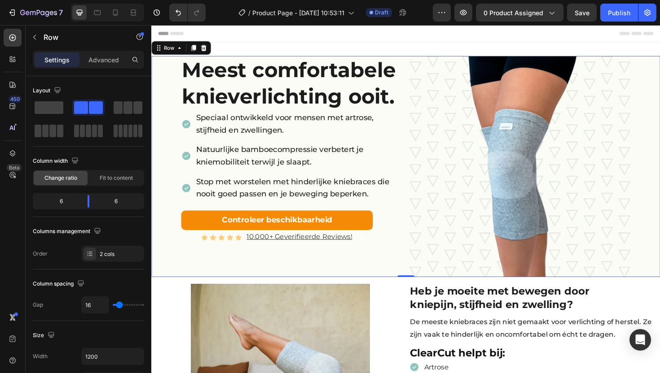
click at [167, 68] on div "Meest comfortabele knieverlichting ooit. Heading Speciaal ontwikkeld voor mense…" at bounding box center [284, 175] width 266 height 234
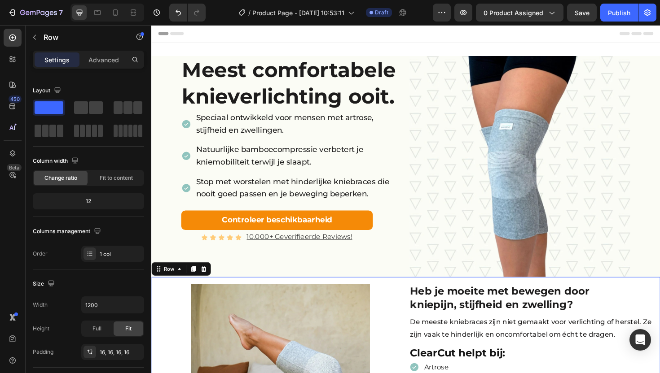
click at [103, 67] on div "Settings Advanced" at bounding box center [89, 64] width 126 height 26
click at [103, 65] on div "Advanced" at bounding box center [103, 60] width 45 height 14
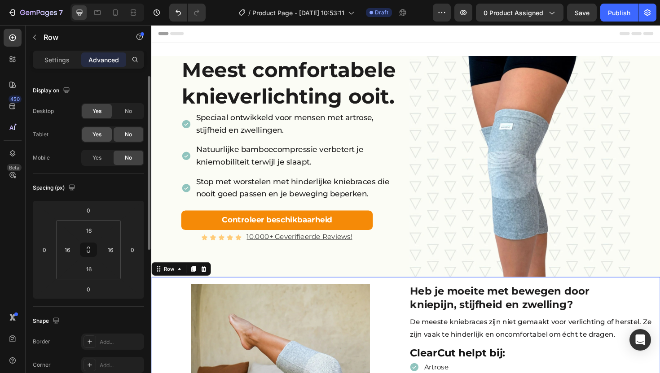
click at [97, 135] on span "Yes" at bounding box center [96, 135] width 9 height 8
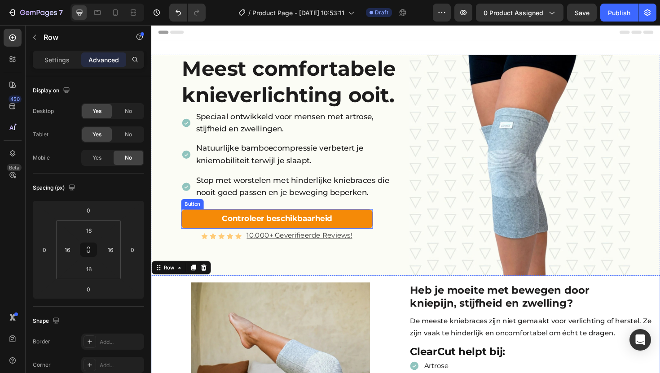
scroll to position [2, 0]
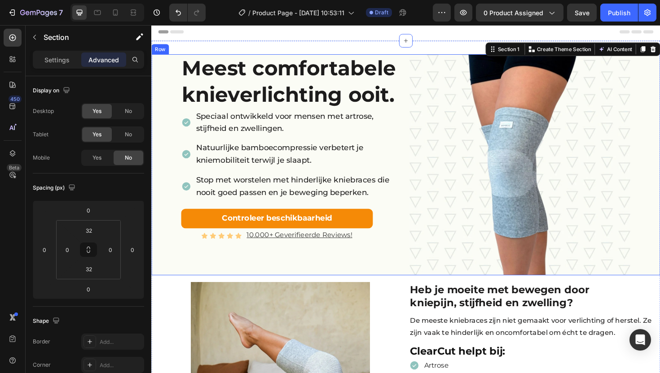
click at [177, 75] on div "Meest comfortabele knieverlichting ooit. Heading Speciaal ontwikkeld voor mense…" at bounding box center [284, 173] width 266 height 234
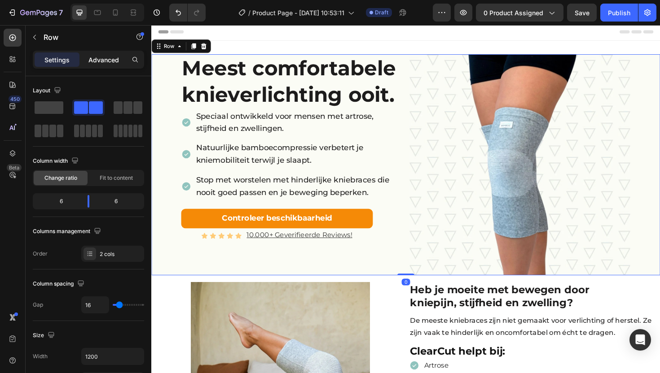
click at [111, 62] on p "Advanced" at bounding box center [103, 59] width 31 height 9
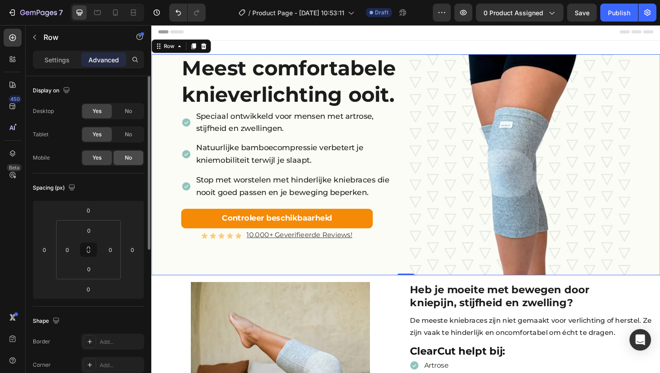
click at [131, 154] on span "No" at bounding box center [128, 158] width 7 height 8
click at [117, 13] on icon at bounding box center [115, 12] width 5 height 6
type input "16"
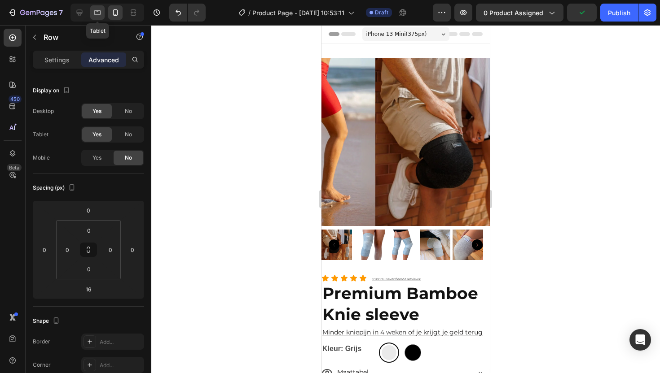
click at [98, 11] on icon at bounding box center [97, 12] width 9 height 9
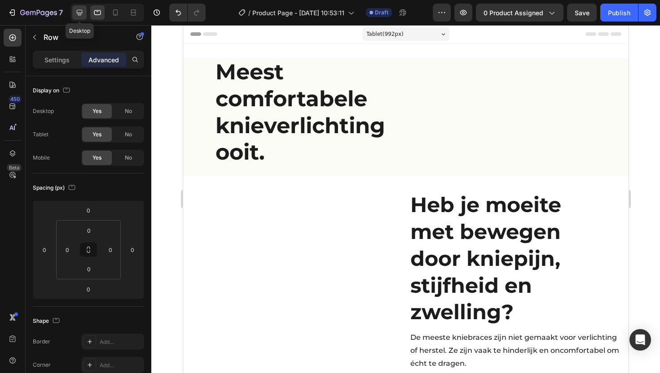
click at [83, 15] on icon at bounding box center [79, 12] width 9 height 9
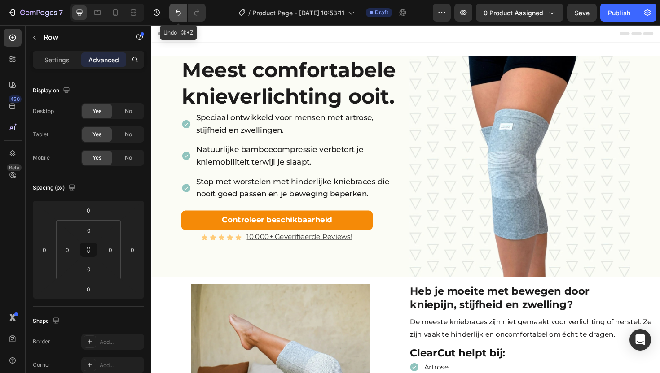
click at [175, 16] on icon "Undo/Redo" at bounding box center [178, 12] width 9 height 9
click at [176, 15] on icon "Undo/Redo" at bounding box center [178, 12] width 9 height 9
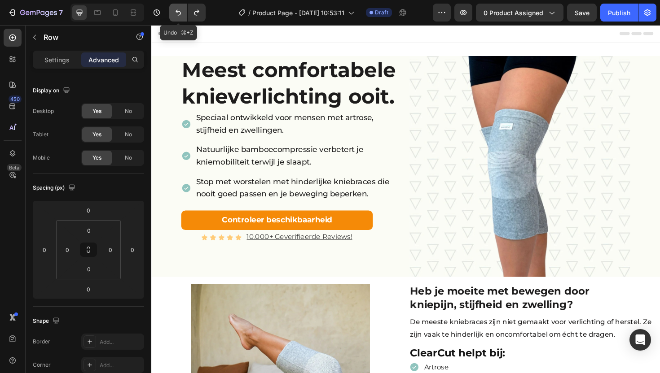
click at [176, 15] on icon "Undo/Redo" at bounding box center [178, 12] width 9 height 9
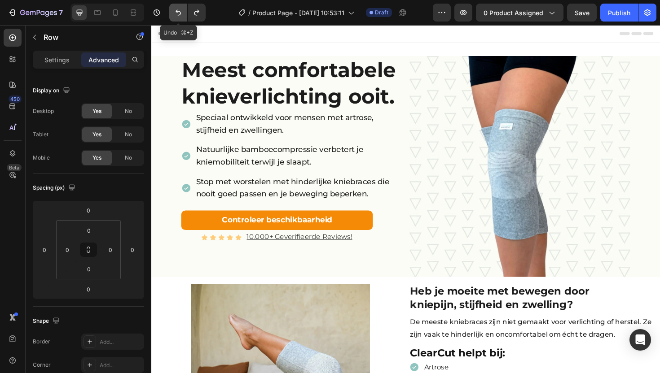
click at [176, 15] on icon "Undo/Redo" at bounding box center [178, 12] width 9 height 9
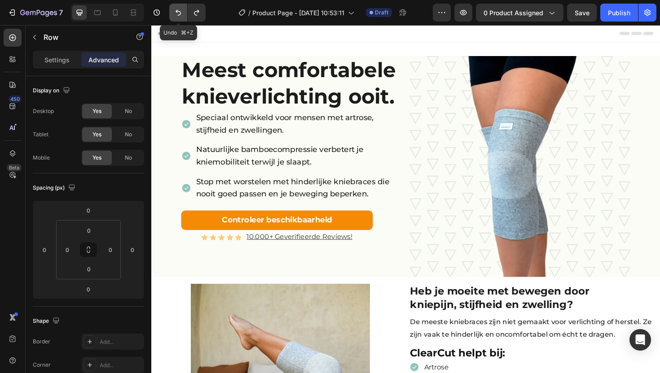
click at [176, 15] on icon "Undo/Redo" at bounding box center [178, 12] width 9 height 9
click at [176, 8] on icon "Undo/Redo" at bounding box center [178, 12] width 9 height 9
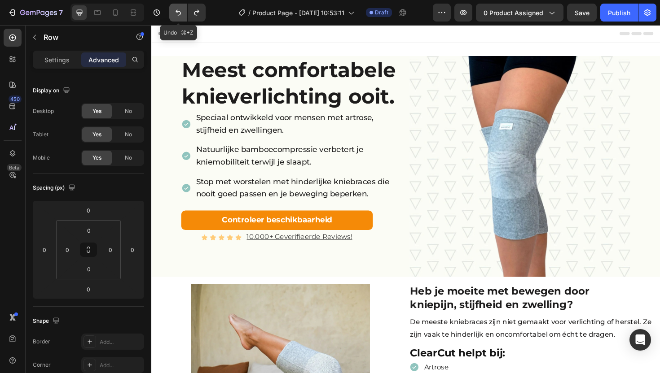
click at [176, 9] on icon "Undo/Redo" at bounding box center [178, 12] width 9 height 9
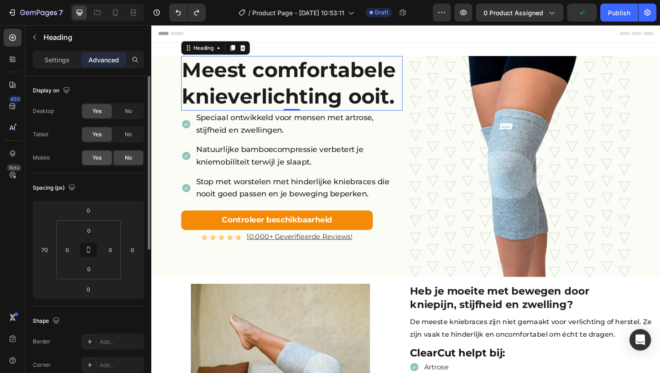
click at [98, 156] on span "Yes" at bounding box center [96, 158] width 9 height 8
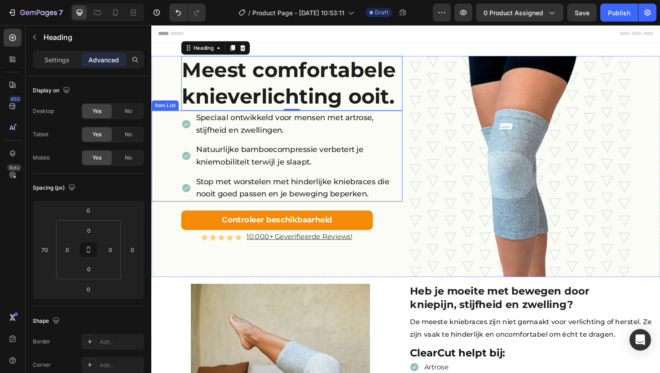
click at [221, 131] on p "Speciaal ontwikkeld voor mensen met artrose, stijfheid en zwellingen." at bounding box center [306, 130] width 217 height 26
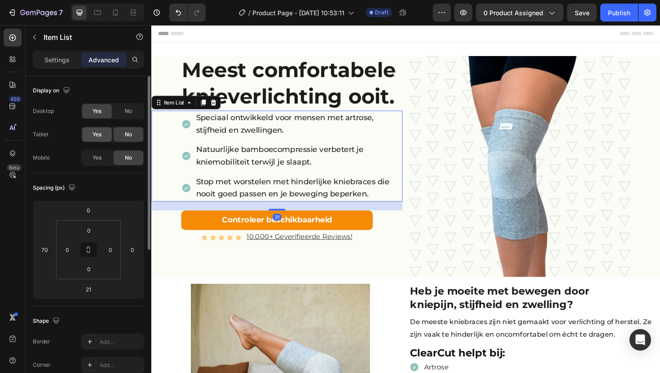
click at [93, 137] on span "Yes" at bounding box center [96, 135] width 9 height 8
click at [101, 155] on span "Yes" at bounding box center [96, 158] width 9 height 8
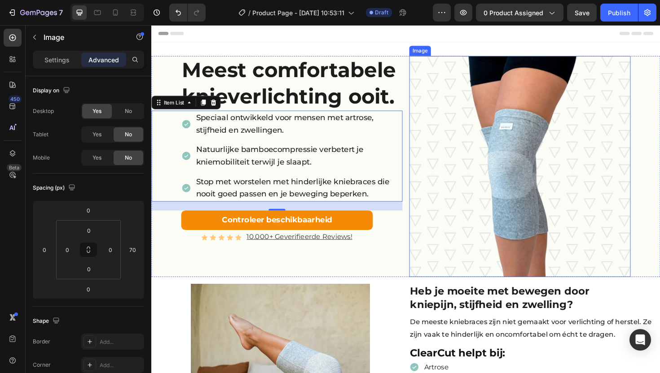
click at [466, 119] on img at bounding box center [541, 175] width 234 height 234
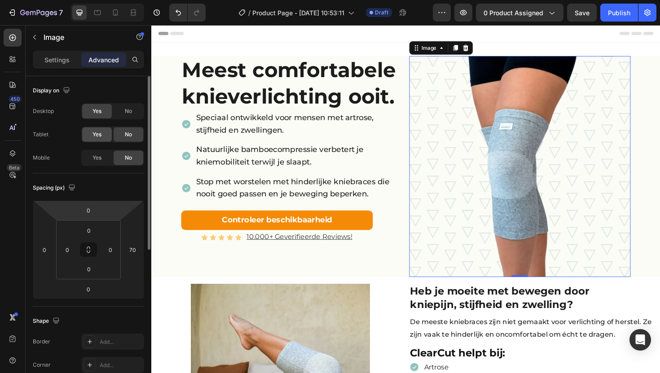
click at [97, 136] on span "Yes" at bounding box center [96, 135] width 9 height 8
click at [96, 166] on div "Yes No" at bounding box center [112, 158] width 63 height 16
click at [99, 160] on span "Yes" at bounding box center [96, 158] width 9 height 8
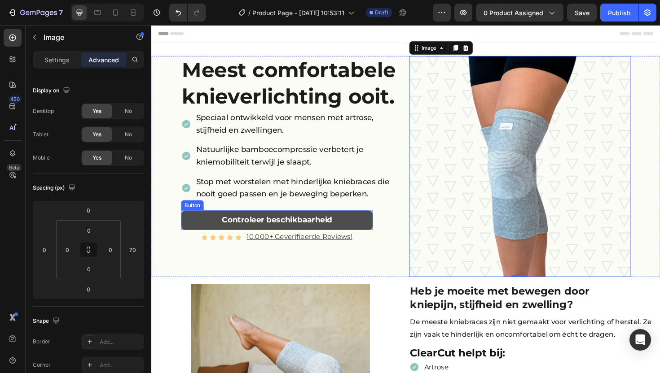
click at [191, 237] on link "Controleer beschikbaarheid" at bounding box center [284, 232] width 203 height 21
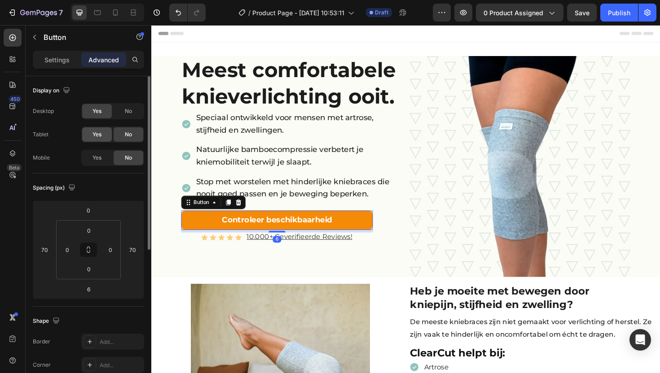
click at [105, 133] on div "Yes" at bounding box center [97, 134] width 30 height 14
click at [98, 158] on span "Yes" at bounding box center [96, 158] width 9 height 8
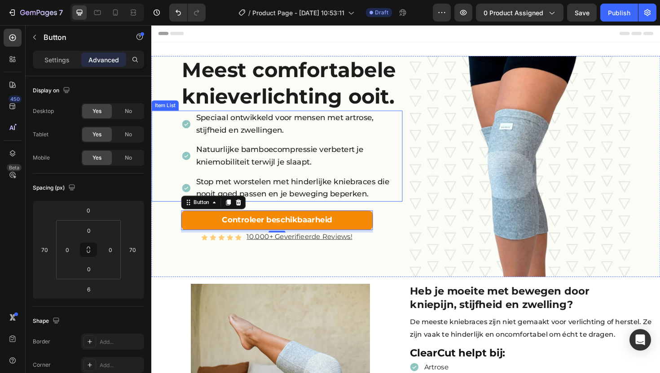
click at [171, 154] on div "Speciaal ontwikkeld voor mensen met artrose, stijfheid en zwellingen. Natuurlij…" at bounding box center [284, 164] width 266 height 97
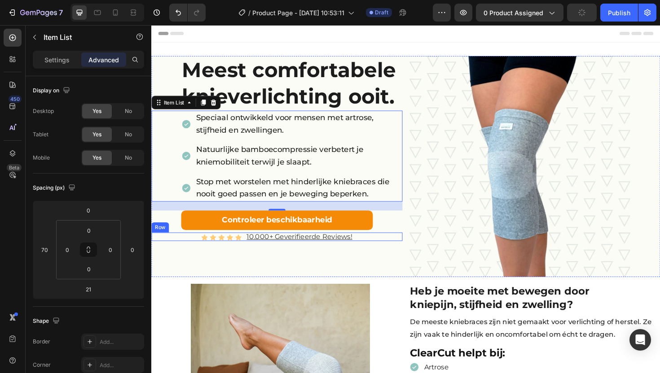
click at [179, 250] on div "Icon Icon Icon Icon Icon Icon List 10.000+ Geverifieerde Reviews! Text Block Row" at bounding box center [284, 249] width 266 height 9
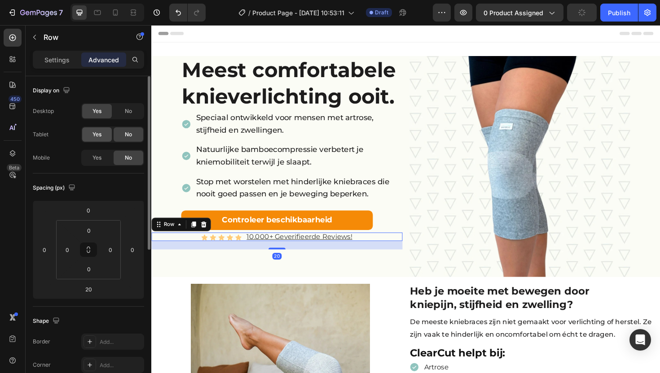
click at [100, 132] on span "Yes" at bounding box center [96, 135] width 9 height 8
click at [98, 156] on span "Yes" at bounding box center [96, 158] width 9 height 8
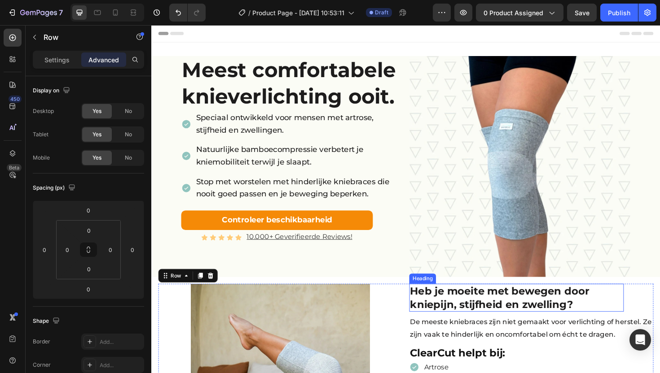
click at [479, 311] on strong "Heb je moeite met bewegen door kniepijn, stijfheid en zwelling?" at bounding box center [520, 314] width 190 height 27
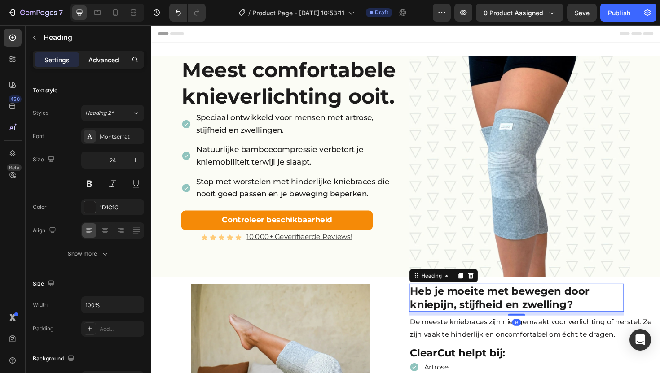
click at [101, 60] on p "Advanced" at bounding box center [103, 59] width 31 height 9
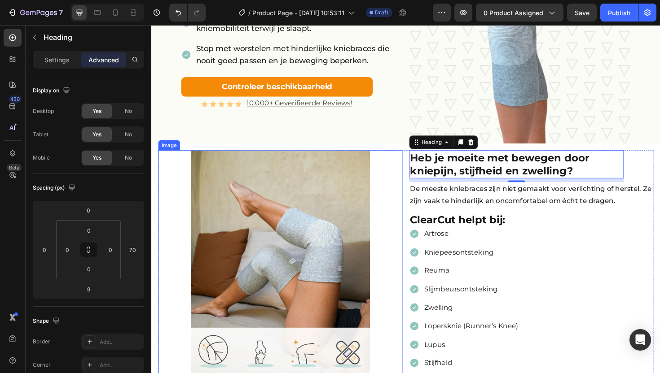
scroll to position [194, 0]
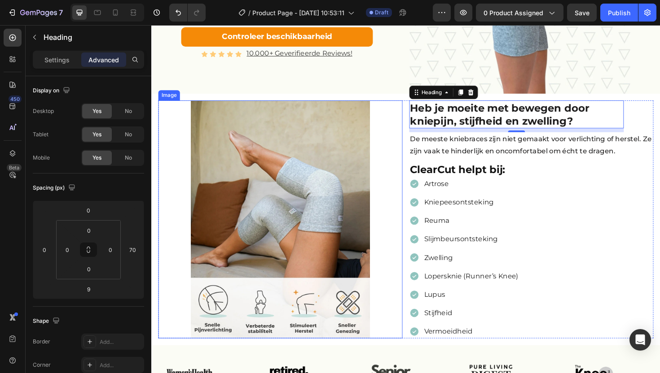
click at [406, 221] on div at bounding box center [287, 231] width 259 height 252
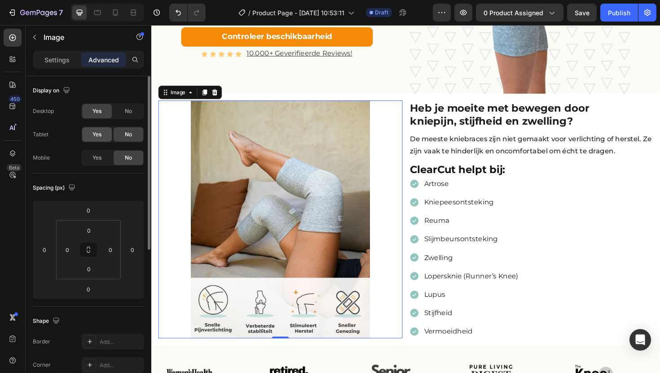
click at [94, 136] on span "Yes" at bounding box center [96, 135] width 9 height 8
click at [97, 155] on span "Yes" at bounding box center [96, 158] width 9 height 8
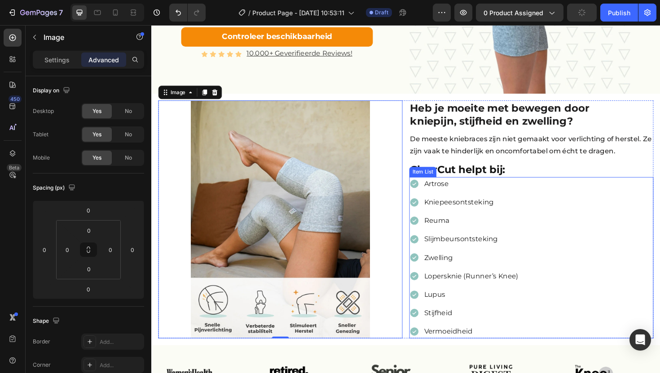
click at [568, 201] on div "Artrose Kniepeesontsteking Reuma Slijmbeursontsteking Zwelling Lopersknie (Runn…" at bounding box center [553, 271] width 259 height 171
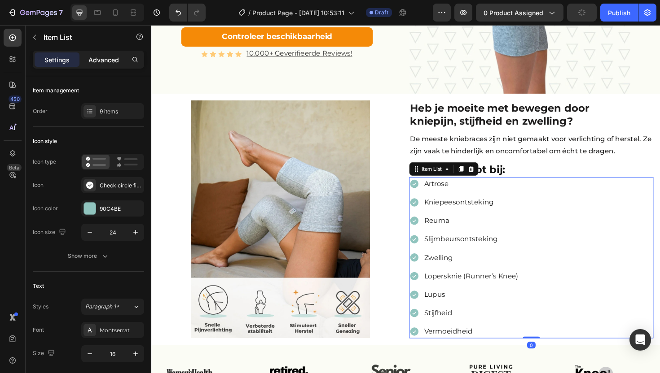
click at [96, 62] on p "Advanced" at bounding box center [103, 59] width 31 height 9
type input "100%"
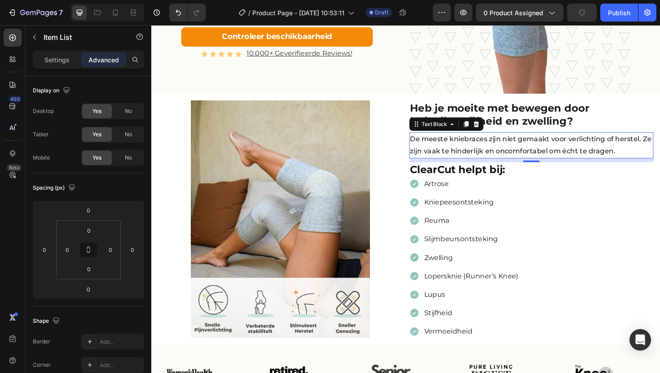
click at [435, 154] on p "De meeste kniebraces zijn niet gemaakt voor verlichting of herstel. Ze zijn vaa…" at bounding box center [553, 153] width 257 height 26
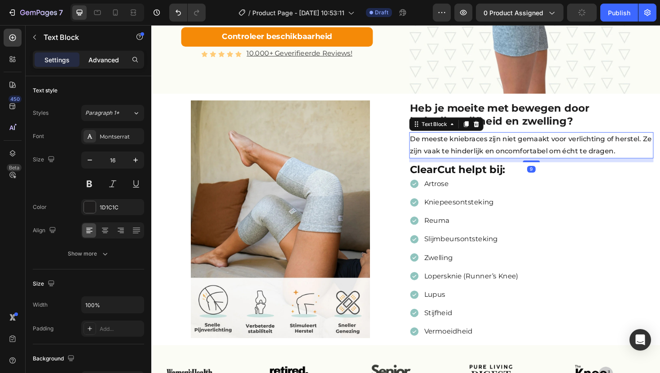
click at [101, 57] on p "Advanced" at bounding box center [103, 59] width 31 height 9
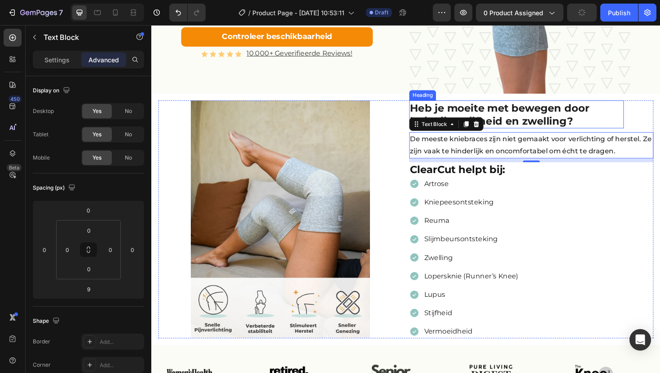
click at [509, 112] on strong "Heb je moeite met bewegen door kniepijn, stijfheid en zwelling?" at bounding box center [520, 119] width 190 height 27
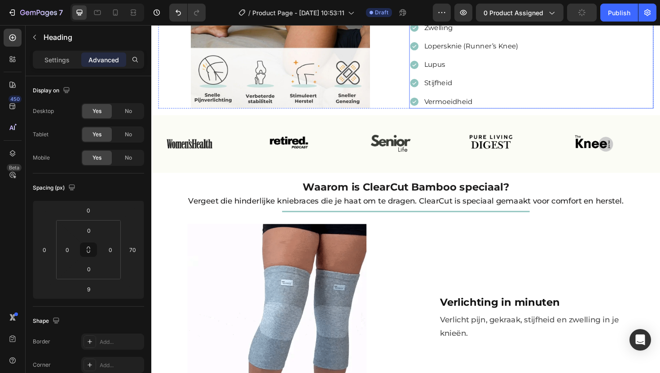
scroll to position [473, 0]
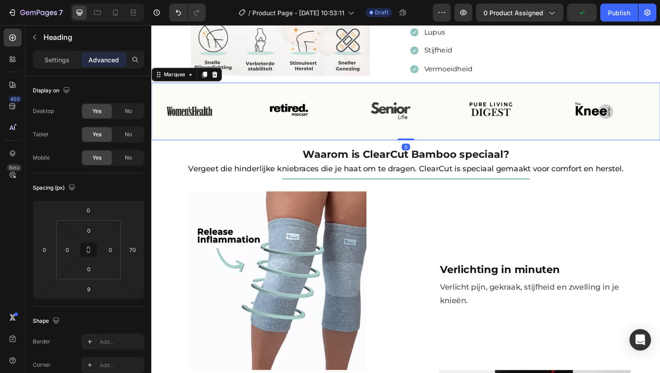
click at [234, 97] on div "Image" at bounding box center [205, 116] width 106 height 47
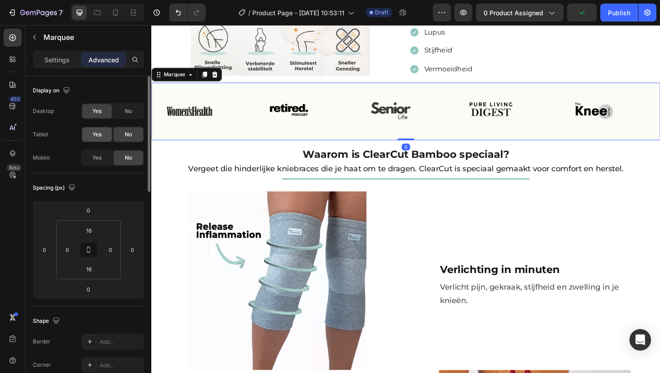
click at [93, 132] on span "Yes" at bounding box center [96, 135] width 9 height 8
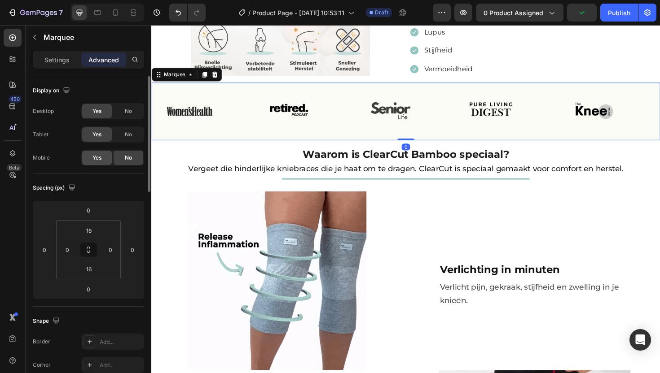
click at [99, 159] on span "Yes" at bounding box center [96, 158] width 9 height 8
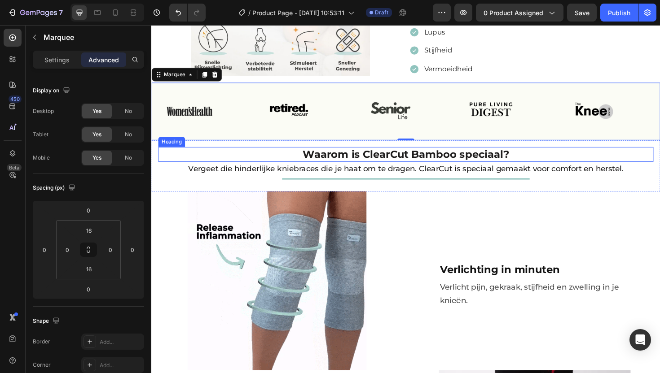
click at [263, 156] on h2 "Waarom is ClearCut Bamboo speciaal?" at bounding box center [420, 162] width 524 height 16
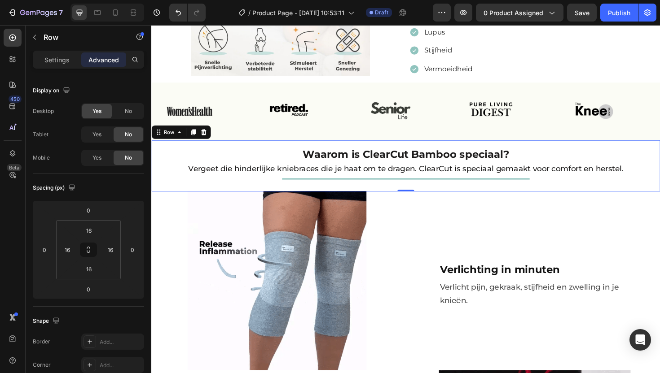
click at [157, 193] on div "Waarom is ClearCut Bamboo speciaal? Heading Vergeet die hinderlijke kniebraces …" at bounding box center [420, 174] width 539 height 54
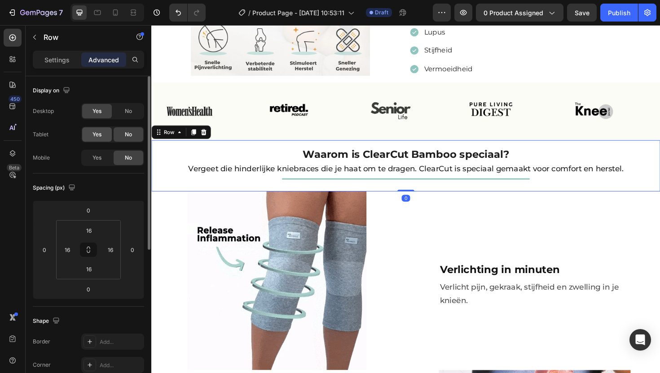
click at [101, 130] on div "Yes" at bounding box center [97, 134] width 30 height 14
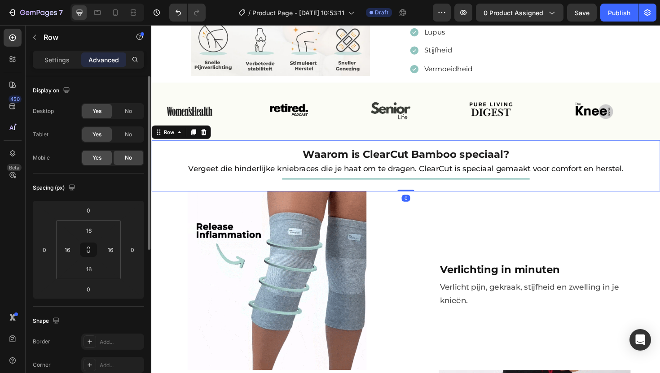
click at [106, 153] on div "Yes" at bounding box center [97, 158] width 30 height 14
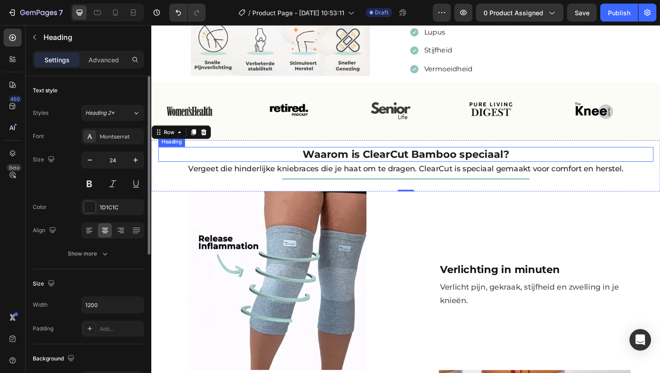
click at [312, 159] on strong "Waarom is ClearCut Bamboo speciaal?" at bounding box center [421, 162] width 219 height 13
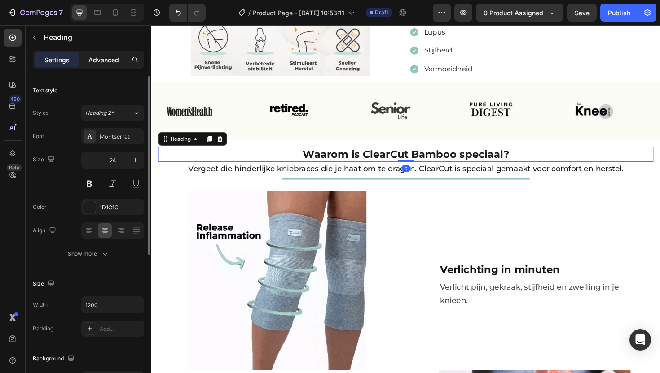
click at [92, 57] on p "Advanced" at bounding box center [103, 59] width 31 height 9
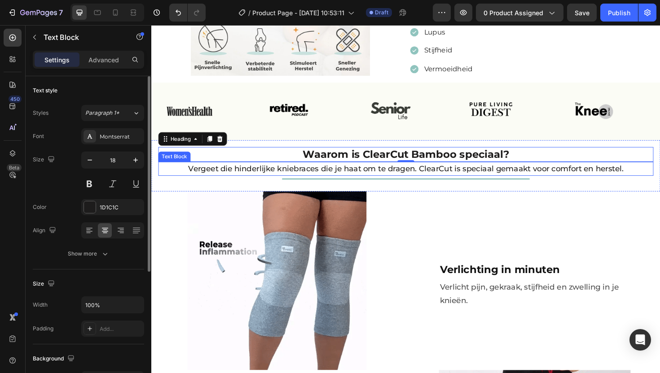
click at [230, 171] on p "Vergeet die hinderlijke kniebraces die je haat om te dragen. ClearCut is specia…" at bounding box center [420, 177] width 523 height 13
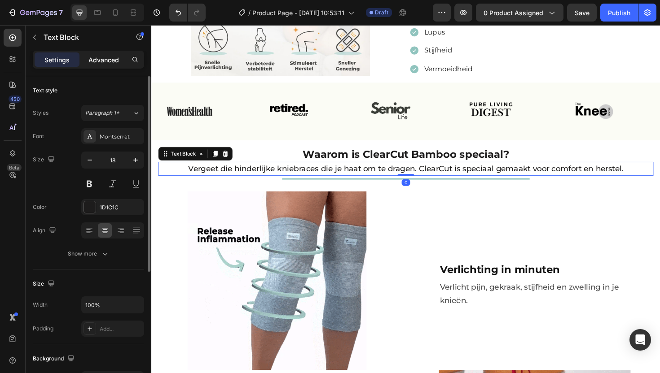
click at [107, 58] on p "Advanced" at bounding box center [103, 59] width 31 height 9
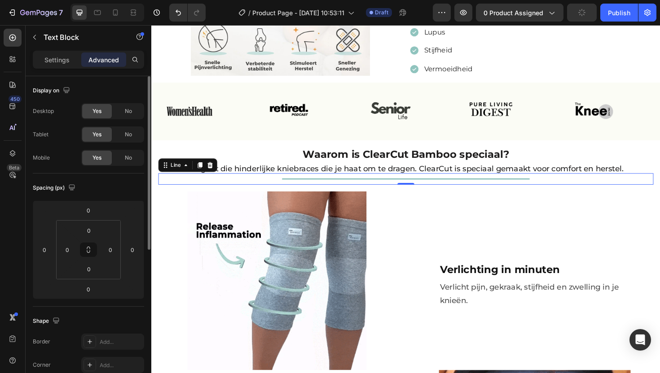
click at [300, 185] on div "Title Line 0" at bounding box center [420, 188] width 524 height 12
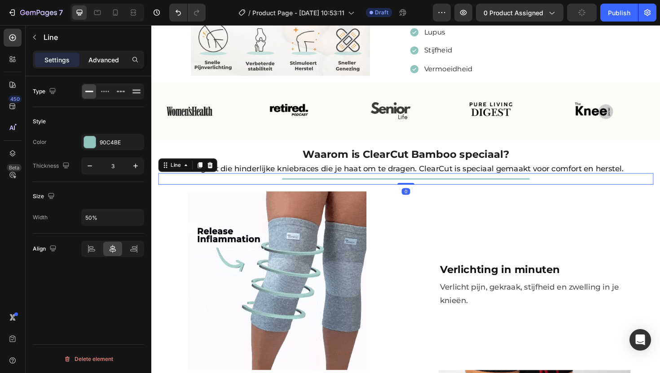
click at [95, 57] on p "Advanced" at bounding box center [103, 59] width 31 height 9
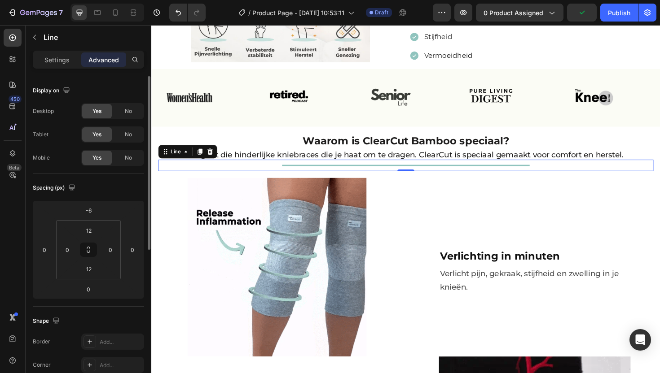
scroll to position [487, 0]
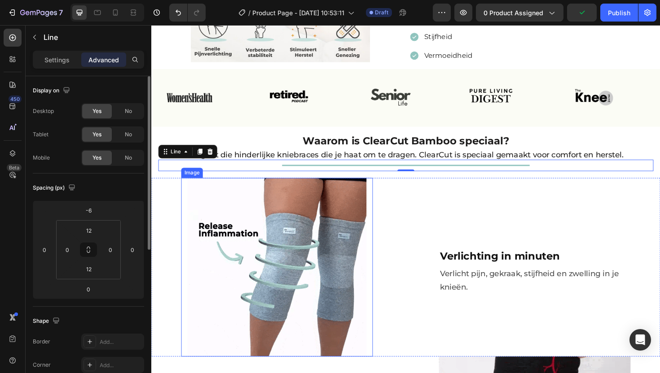
click at [298, 211] on img at bounding box center [283, 281] width 189 height 189
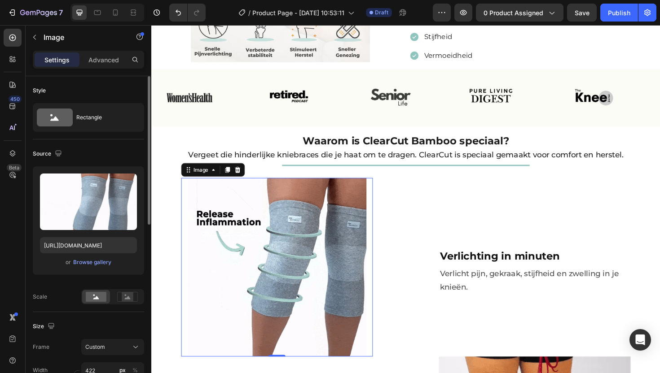
click at [79, 56] on div "Settings" at bounding box center [57, 60] width 45 height 14
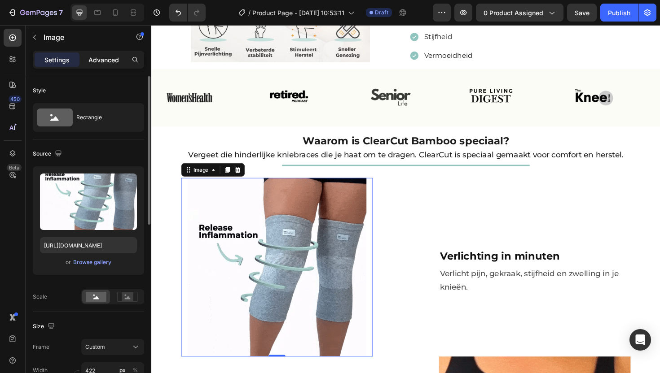
click at [100, 57] on p "Advanced" at bounding box center [103, 59] width 31 height 9
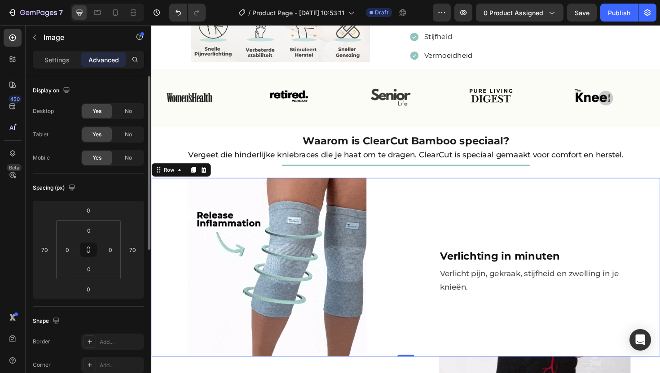
click at [432, 193] on div "Verlichting in minuten Heading Verlicht pijn, gekraak, stijfheid en zwelling in…" at bounding box center [557, 281] width 266 height 189
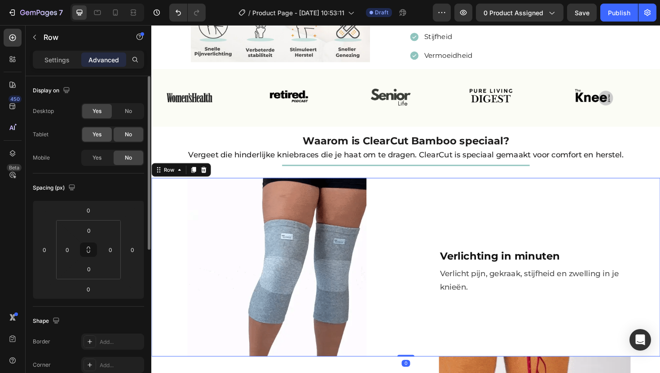
click at [100, 129] on div "Yes" at bounding box center [97, 134] width 30 height 14
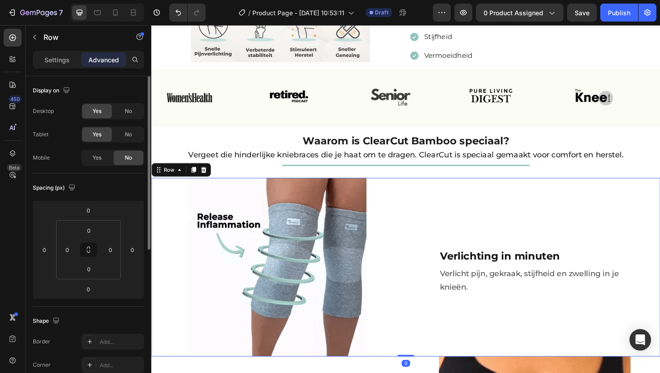
click at [102, 149] on div "Desktop Yes No Tablet Yes No Mobile Yes No" at bounding box center [88, 134] width 111 height 63
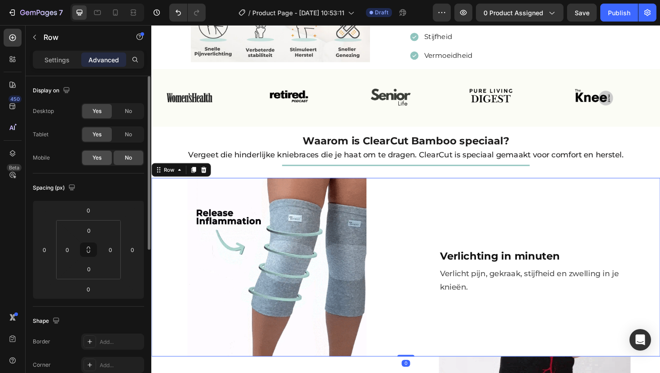
click at [103, 156] on div "Yes" at bounding box center [97, 158] width 30 height 14
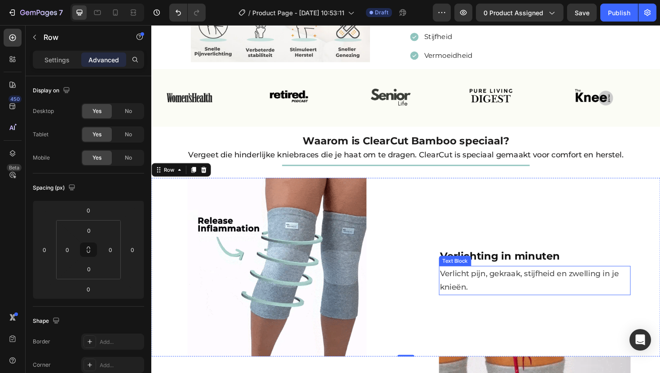
click at [480, 281] on p "Verlicht pijn, gekraak, stijfheid en zwelling in je knieën." at bounding box center [557, 295] width 201 height 29
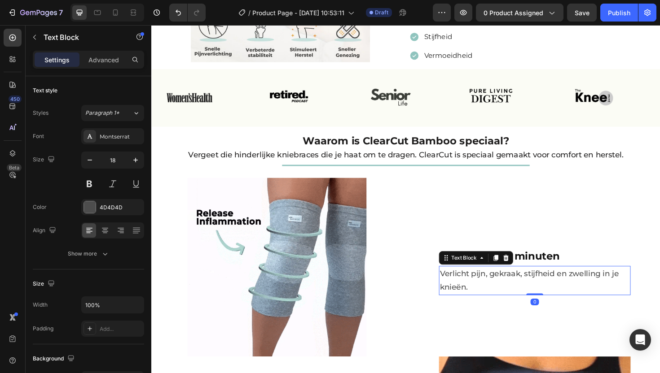
click at [101, 51] on div "Settings Advanced" at bounding box center [88, 60] width 111 height 18
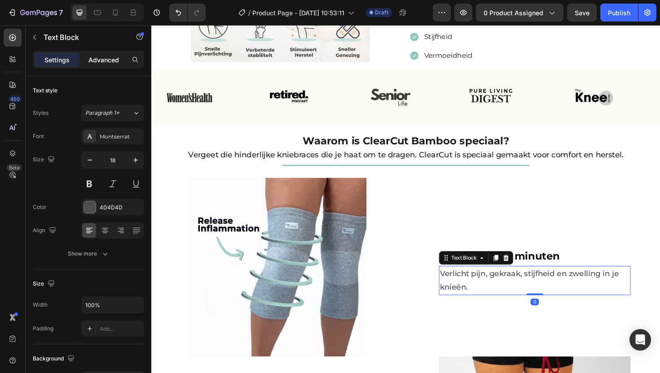
click at [101, 58] on p "Advanced" at bounding box center [103, 59] width 31 height 9
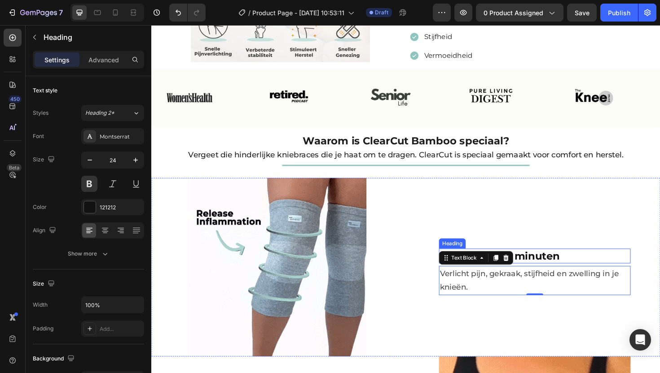
click at [556, 267] on h2 "Verlichting in minuten" at bounding box center [557, 270] width 203 height 16
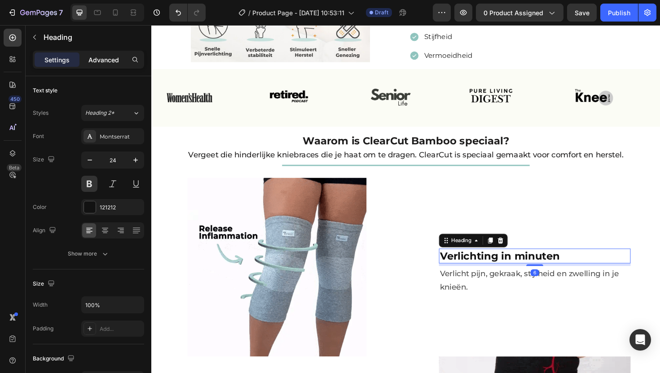
click at [111, 60] on p "Advanced" at bounding box center [103, 59] width 31 height 9
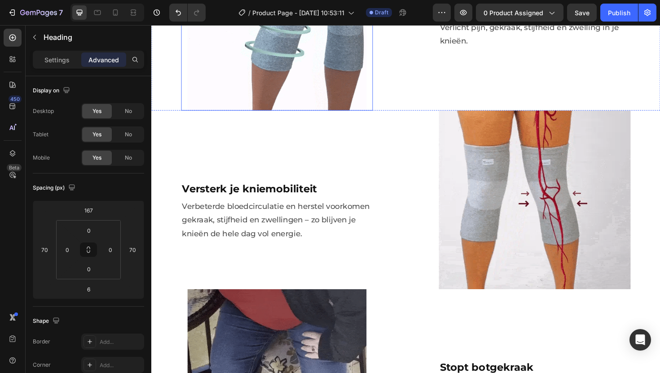
scroll to position [750, 0]
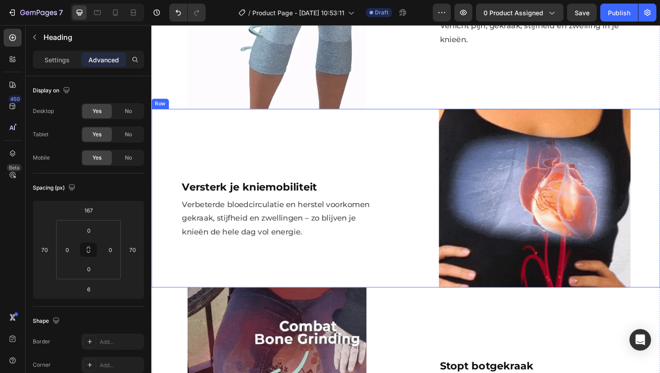
click at [306, 130] on div "Versterk je kniemobiliteit Heading Verbeterde bloedcirculatie en herstel voorko…" at bounding box center [284, 208] width 266 height 189
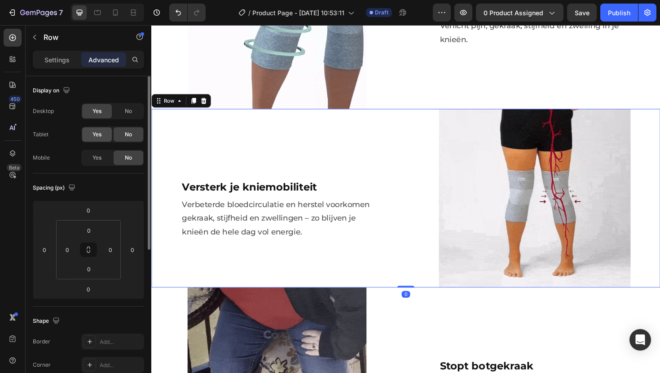
drag, startPoint x: 88, startPoint y: 141, endPoint x: 89, endPoint y: 133, distance: 7.2
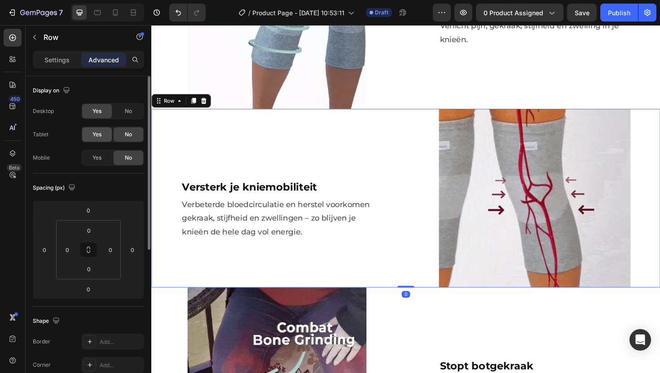
click at [88, 139] on div "Yes" at bounding box center [97, 134] width 30 height 14
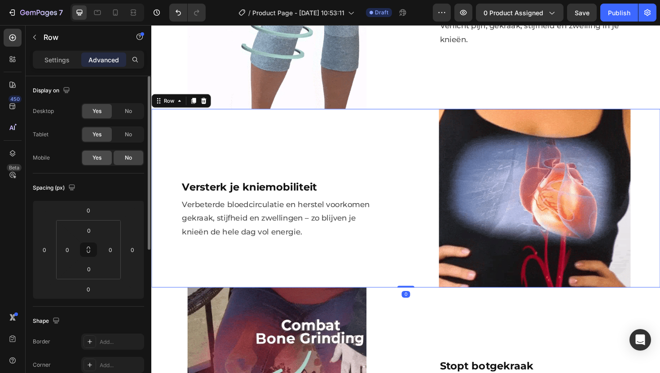
click at [105, 158] on div "Yes" at bounding box center [97, 158] width 30 height 14
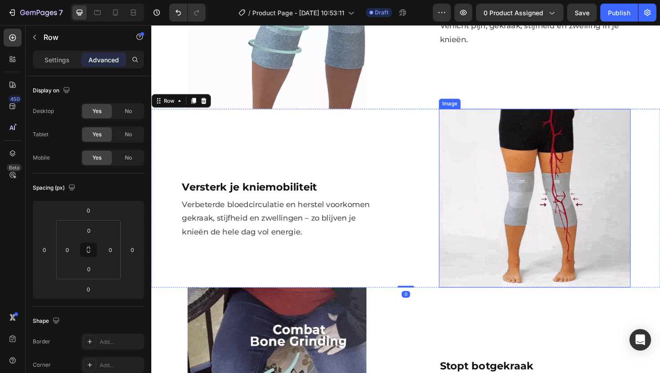
click at [536, 189] on img at bounding box center [557, 208] width 203 height 189
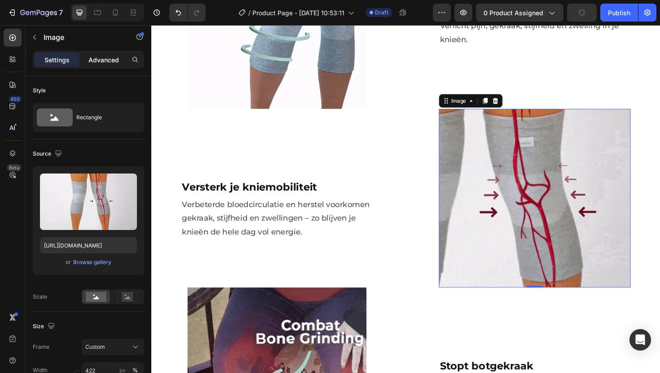
click at [121, 57] on div "Advanced" at bounding box center [103, 60] width 45 height 14
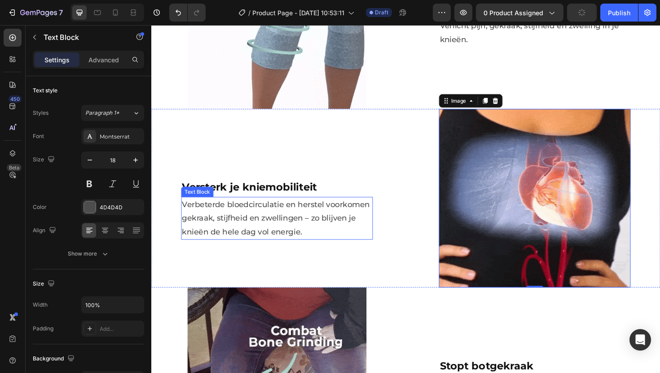
click at [289, 208] on p "Verbeterde bloedcirculatie en herstel voorkomen gekraak, stijfheid en zwellinge…" at bounding box center [284, 230] width 201 height 44
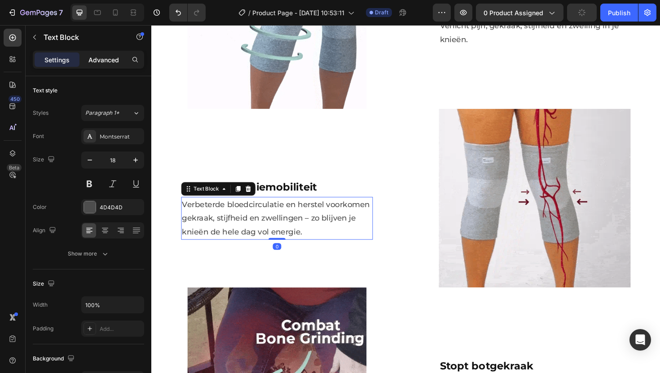
click at [110, 62] on p "Advanced" at bounding box center [103, 59] width 31 height 9
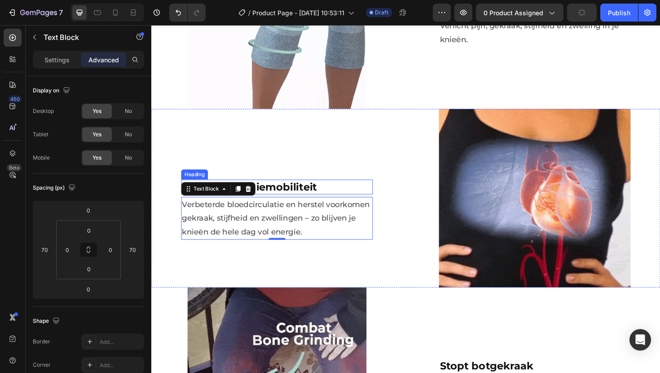
click at [308, 189] on h2 "Versterk je kniemobiliteit" at bounding box center [284, 197] width 203 height 16
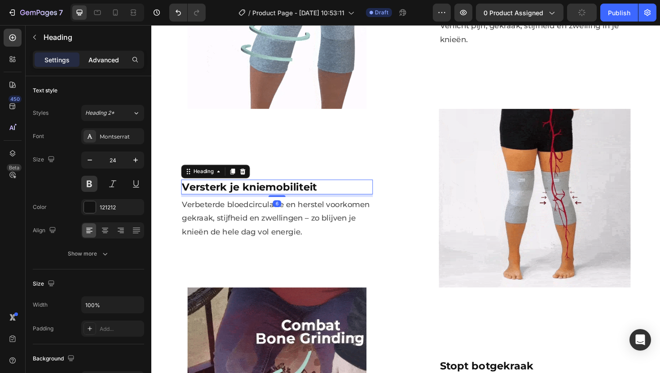
click at [118, 63] on p "Advanced" at bounding box center [103, 59] width 31 height 9
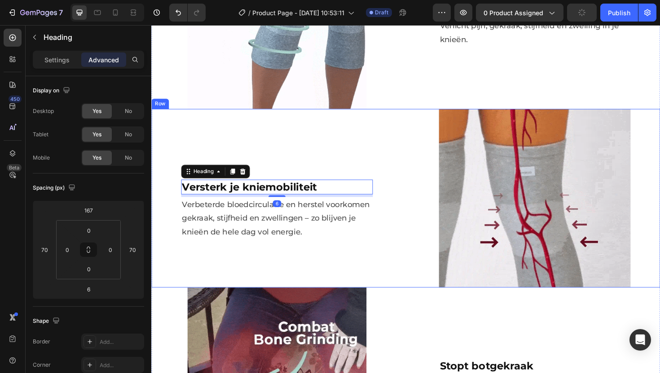
scroll to position [927, 0]
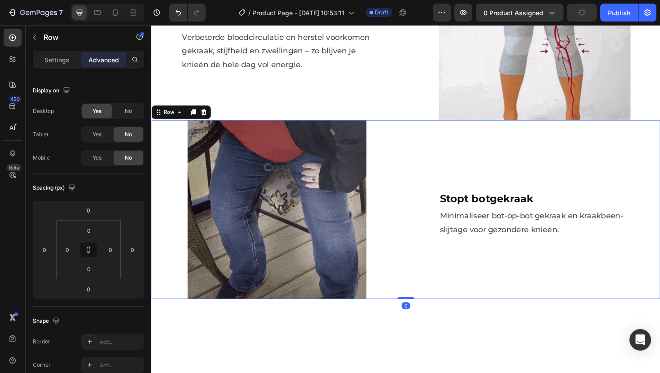
drag, startPoint x: 165, startPoint y: 149, endPoint x: 287, endPoint y: 142, distance: 122.8
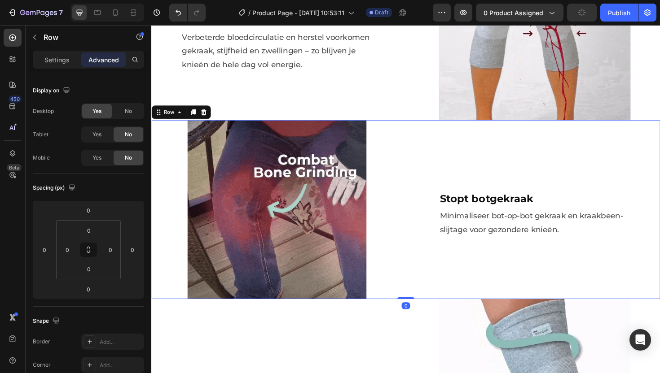
click at [165, 149] on div "Image" at bounding box center [284, 220] width 266 height 189
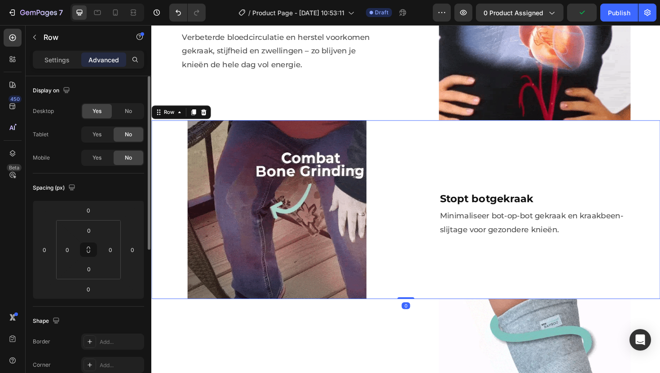
drag, startPoint x: 101, startPoint y: 136, endPoint x: 104, endPoint y: 147, distance: 11.1
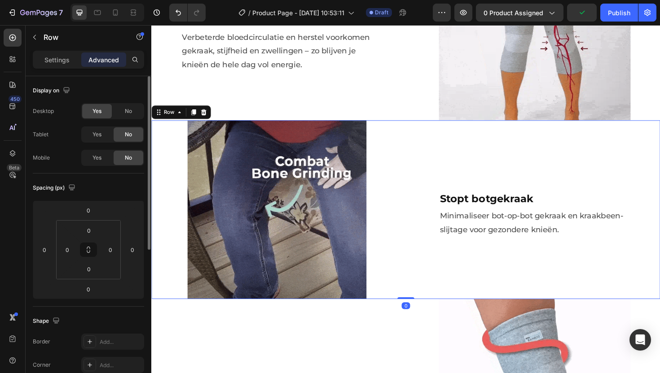
click at [101, 136] on span "Yes" at bounding box center [96, 135] width 9 height 8
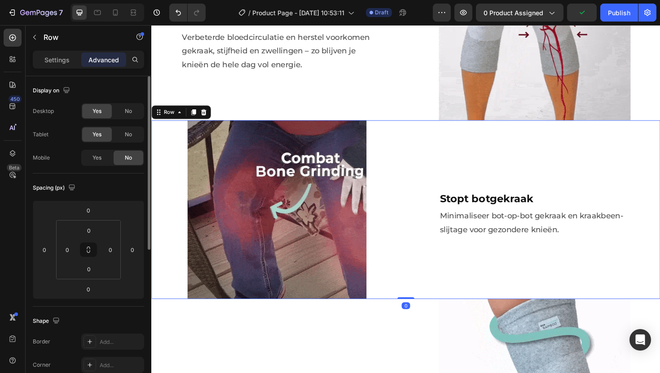
click at [104, 147] on div "Desktop Yes No Tablet Yes No Mobile Yes No" at bounding box center [88, 134] width 111 height 63
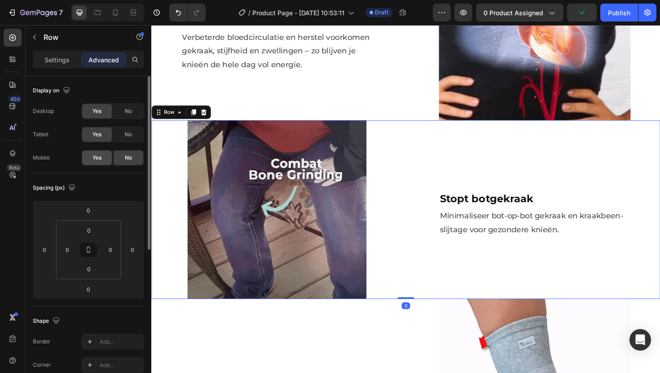
click at [103, 159] on div "Yes" at bounding box center [97, 158] width 30 height 14
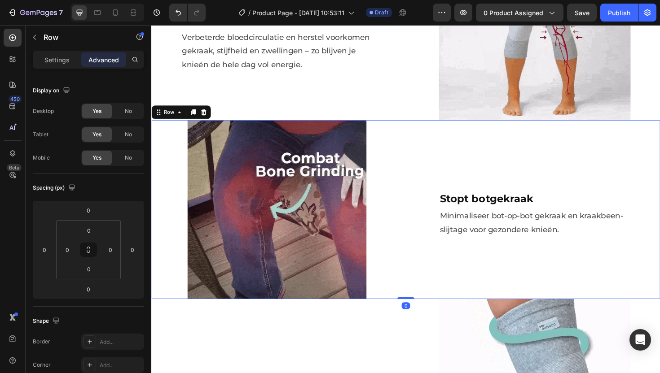
click at [462, 160] on div "Stopt botgekraak Heading Minimaliseer bot-op-bot gekraak en kraakbeen-slijtage …" at bounding box center [557, 220] width 266 height 189
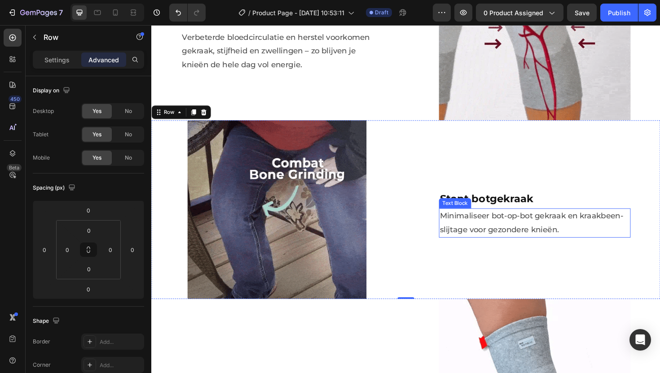
click at [474, 224] on p "Minimaliseer bot-op-bot gekraak en kraakbeen-slijtage voor gezondere knieën." at bounding box center [557, 234] width 201 height 29
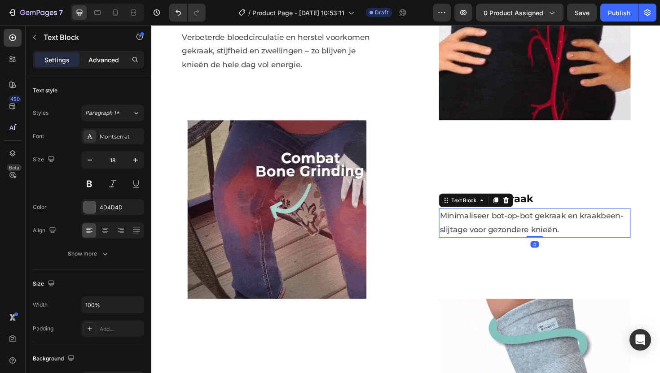
click at [106, 54] on div "Advanced" at bounding box center [103, 60] width 45 height 14
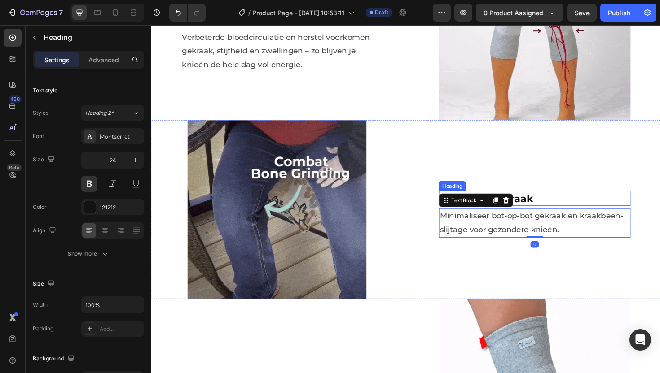
click at [556, 206] on h2 "Stopt botgekraak" at bounding box center [557, 209] width 203 height 16
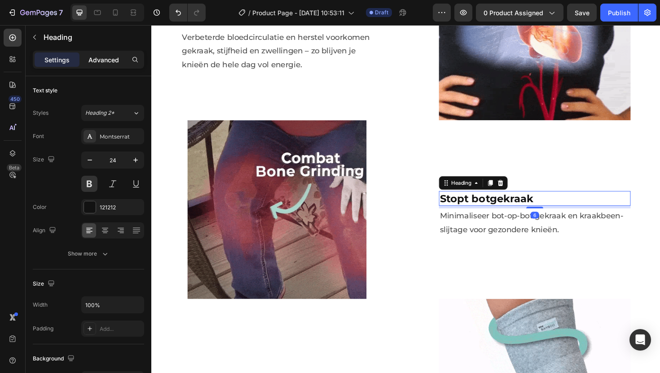
click at [106, 53] on div "Advanced" at bounding box center [103, 60] width 45 height 14
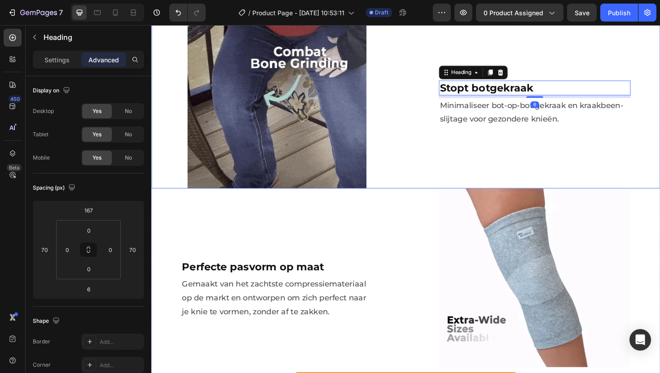
scroll to position [1118, 0]
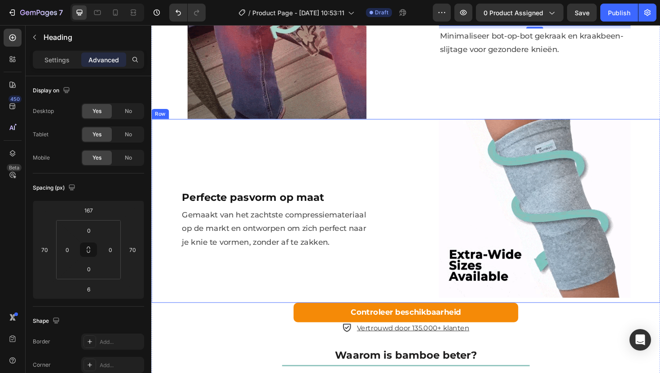
click at [285, 155] on div "Perfecte pasvorm op maat Heading Gemaakt van het zachtste compressiemateriaal o…" at bounding box center [284, 222] width 266 height 195
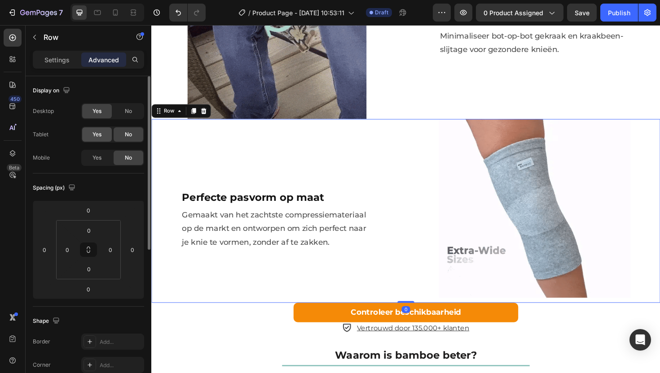
click at [101, 131] on span "Yes" at bounding box center [96, 135] width 9 height 8
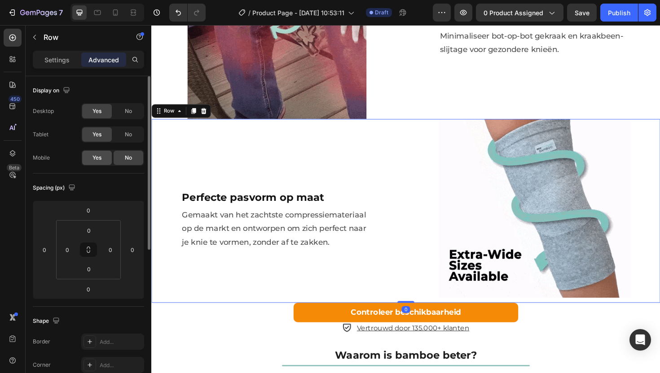
click at [108, 158] on div "Yes" at bounding box center [97, 158] width 30 height 14
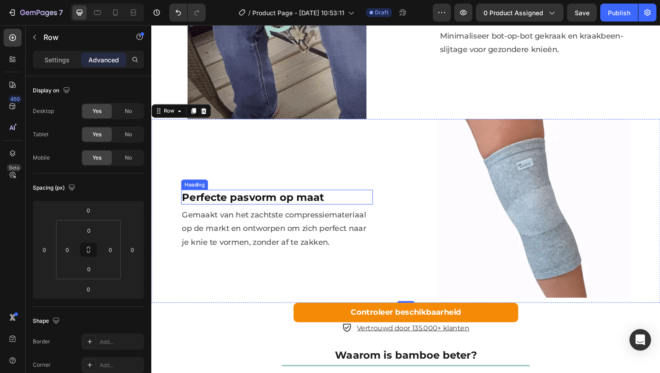
click at [298, 207] on strong "Perfecte pasvorm op maat" at bounding box center [259, 207] width 150 height 13
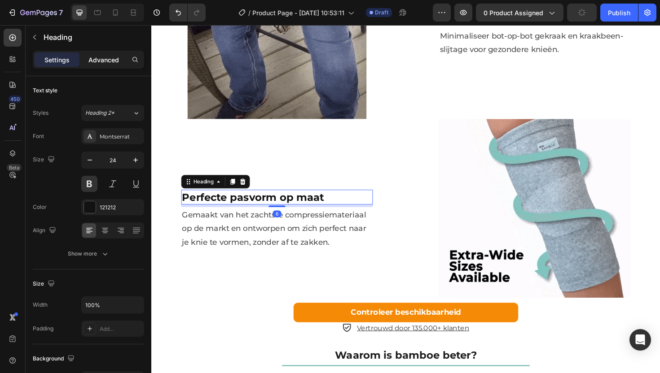
click at [114, 63] on p "Advanced" at bounding box center [103, 59] width 31 height 9
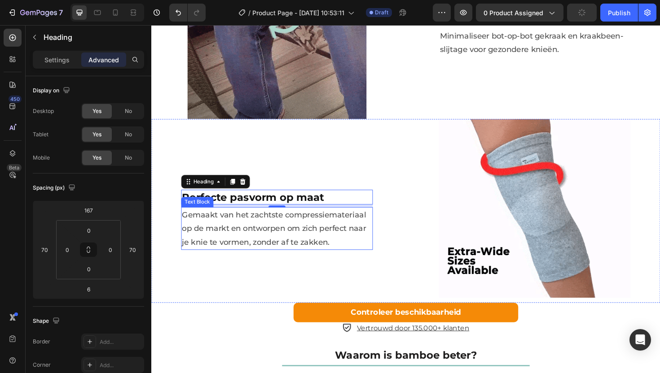
click at [247, 233] on p "Gemaakt van het zachtste compressiemateriaal op de markt en ontworpen om zich p…" at bounding box center [284, 241] width 201 height 44
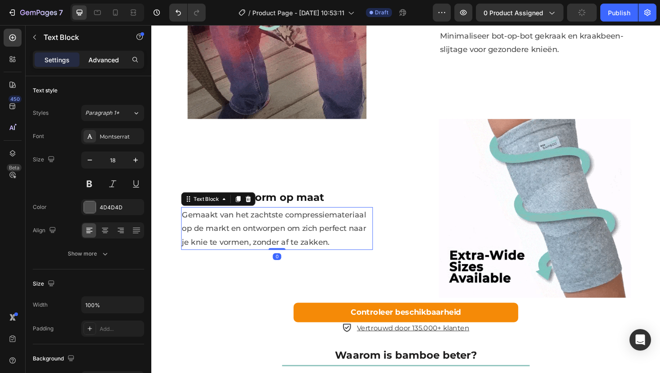
click at [103, 54] on div "Advanced" at bounding box center [103, 60] width 45 height 14
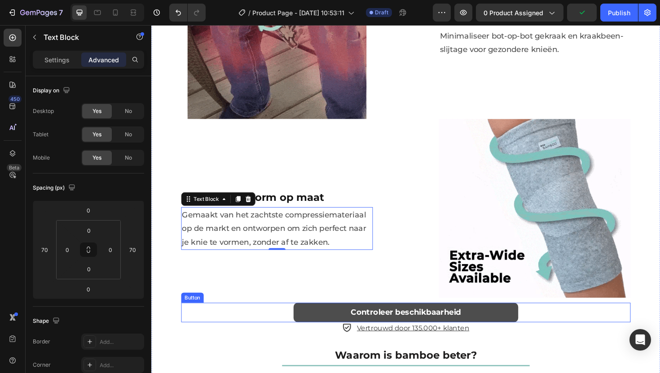
click at [302, 324] on link "Controleer beschikbaarheid" at bounding box center [421, 330] width 238 height 21
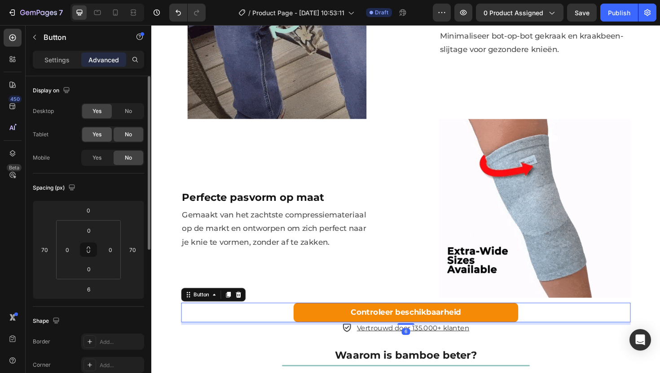
click at [95, 128] on div "Yes" at bounding box center [97, 134] width 30 height 14
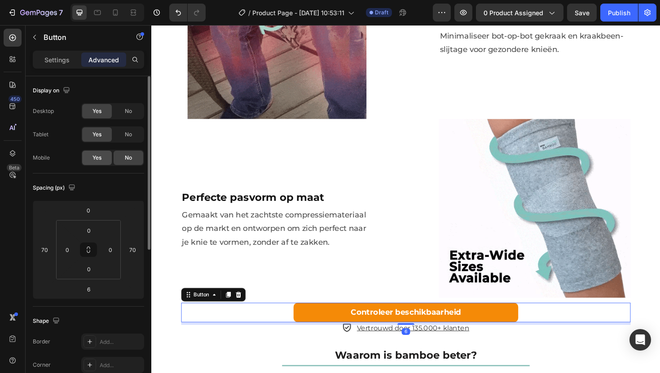
click at [95, 157] on span "Yes" at bounding box center [96, 158] width 9 height 8
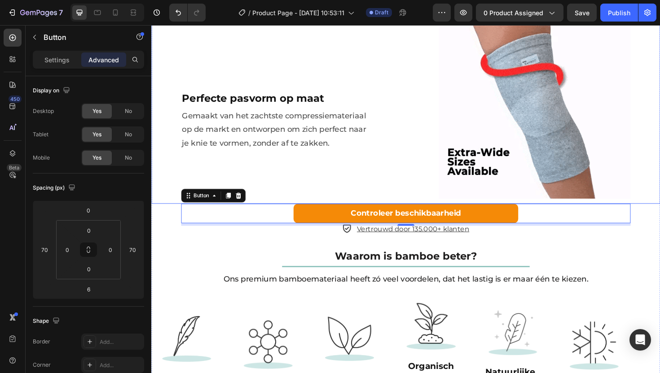
scroll to position [1273, 0]
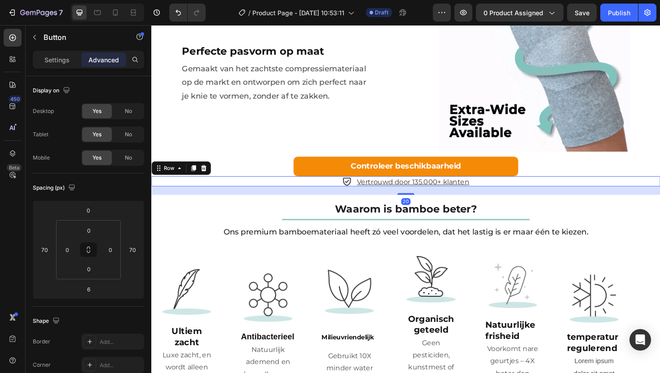
click at [322, 186] on div "Icon Vertrouwd door 135.000+ klanten Text Block Row 20" at bounding box center [420, 190] width 539 height 11
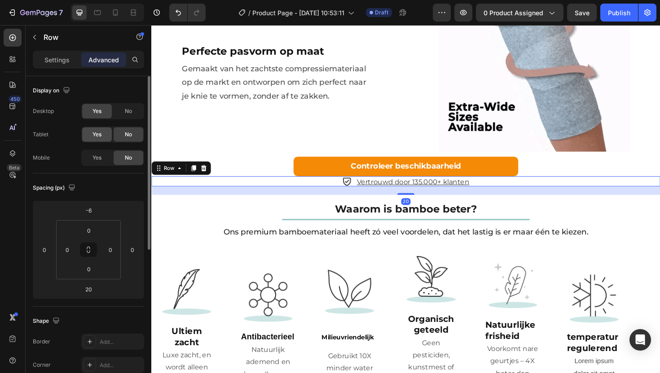
drag, startPoint x: 104, startPoint y: 133, endPoint x: 105, endPoint y: 140, distance: 6.3
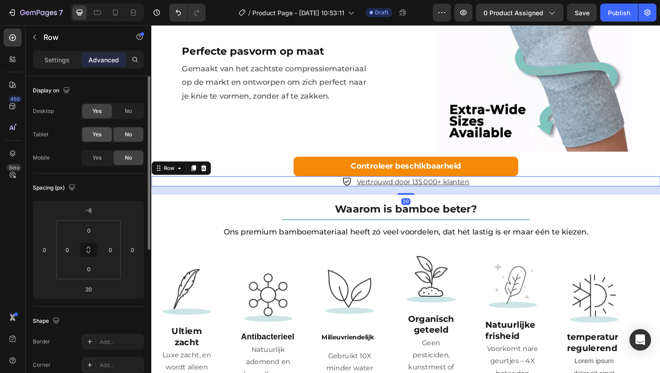
click at [104, 133] on div "Yes" at bounding box center [97, 134] width 30 height 14
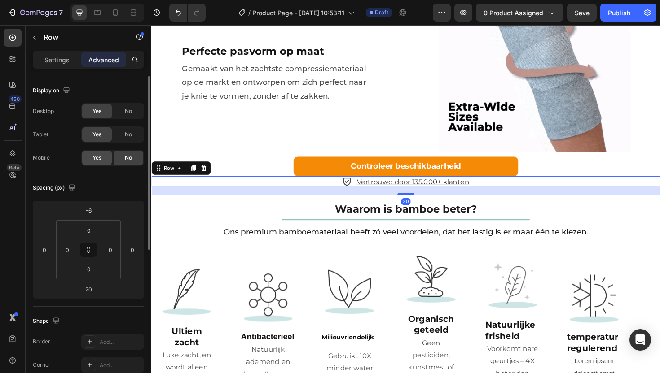
click at [106, 154] on div "Yes" at bounding box center [97, 158] width 30 height 14
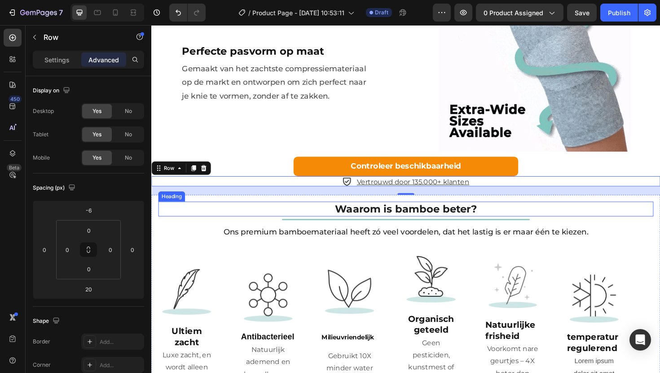
click at [358, 220] on strong "Waarom is bamboe beter?" at bounding box center [421, 220] width 150 height 13
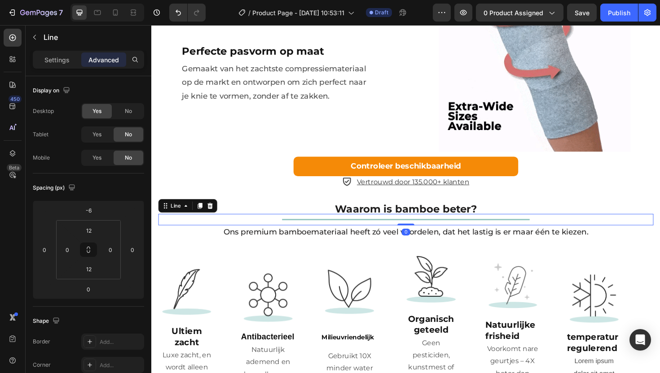
click at [185, 226] on div "Title Line 0" at bounding box center [420, 231] width 524 height 12
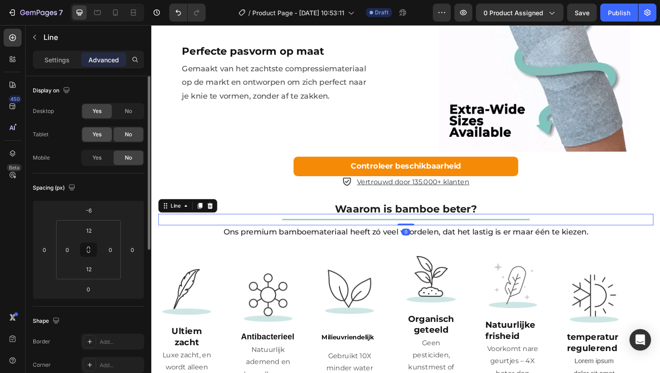
click at [100, 138] on span "Yes" at bounding box center [96, 135] width 9 height 8
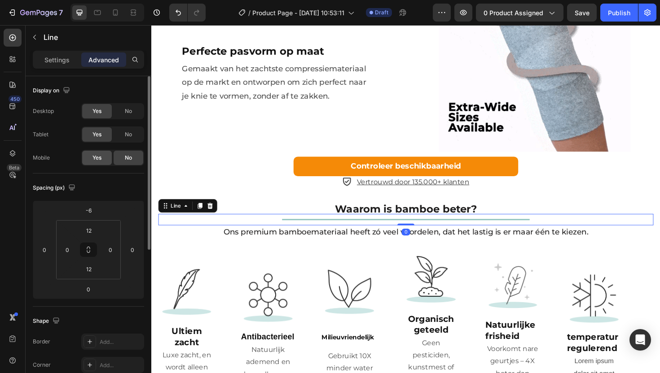
click at [92, 153] on div "Yes" at bounding box center [97, 158] width 30 height 14
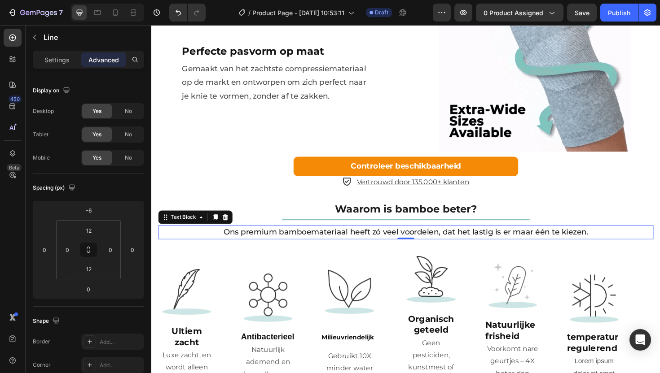
click at [255, 244] on p "Ons premium bamboemateriaal heeft zó veel voordelen, dat het lastig is er maar …" at bounding box center [420, 244] width 523 height 13
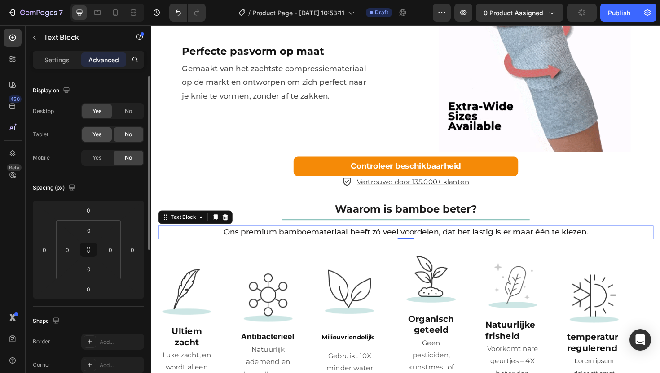
click at [101, 131] on span "Yes" at bounding box center [96, 135] width 9 height 8
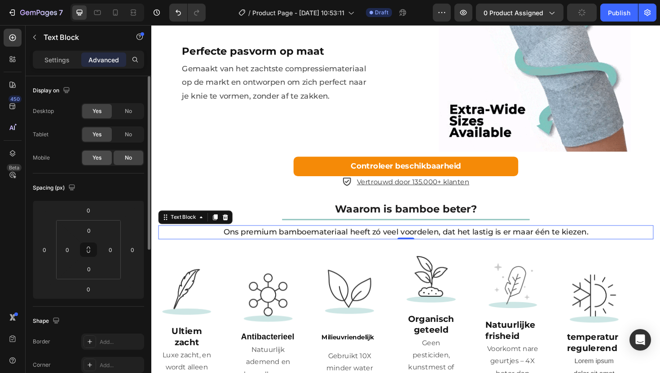
click at [95, 163] on div "Yes" at bounding box center [97, 158] width 30 height 14
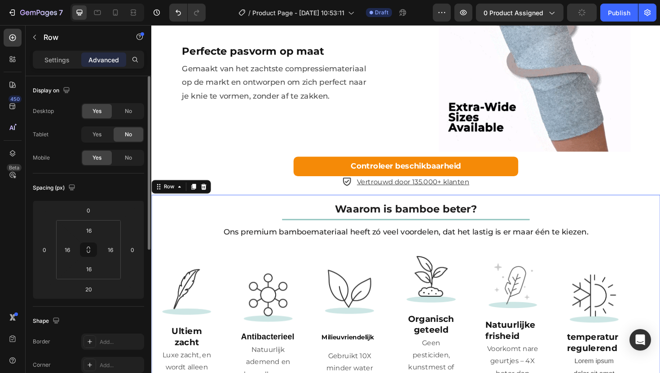
click at [153, 216] on div "Waarom is bamboe beter? Heading Title Line Ons premium bamboemateriaal heeft zó…" at bounding box center [420, 321] width 539 height 232
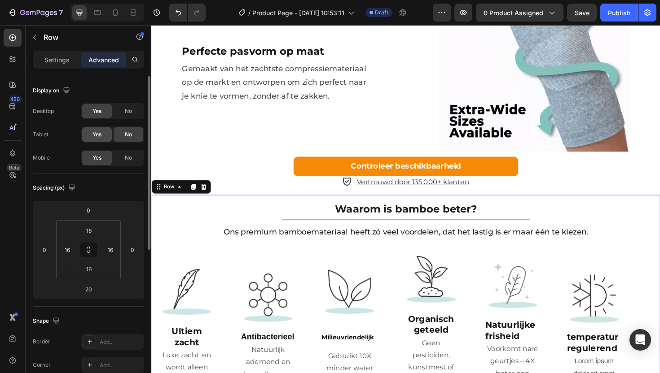
click at [108, 137] on div "Yes" at bounding box center [97, 134] width 30 height 14
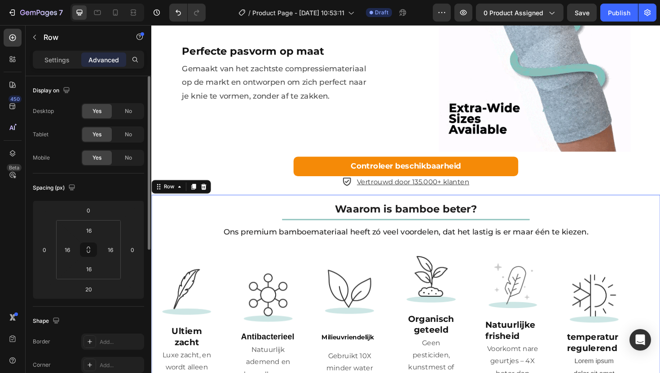
click at [97, 133] on span "Yes" at bounding box center [96, 135] width 9 height 8
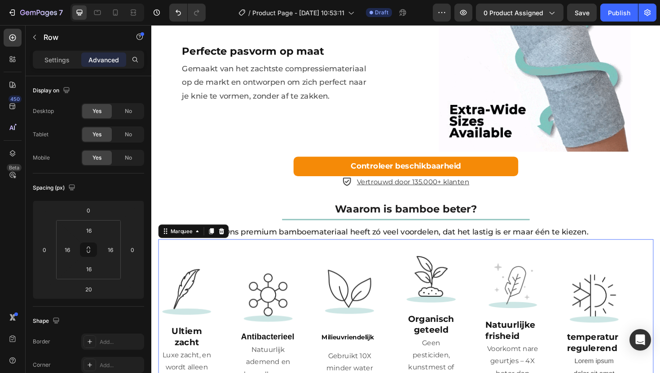
click at [235, 264] on div "Image Ultiem zacht Heading Luxe zacht, en wordt alleen maar zachter Text Block …" at bounding box center [418, 341] width 518 height 162
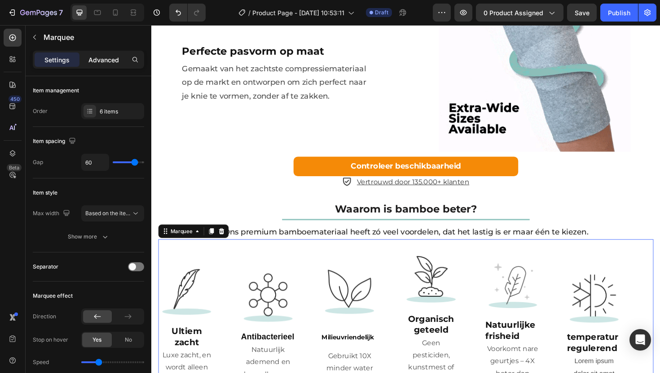
click at [107, 60] on p "Advanced" at bounding box center [103, 59] width 31 height 9
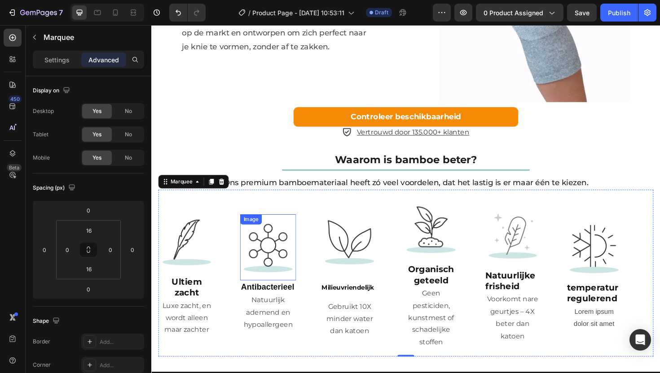
scroll to position [1354, 0]
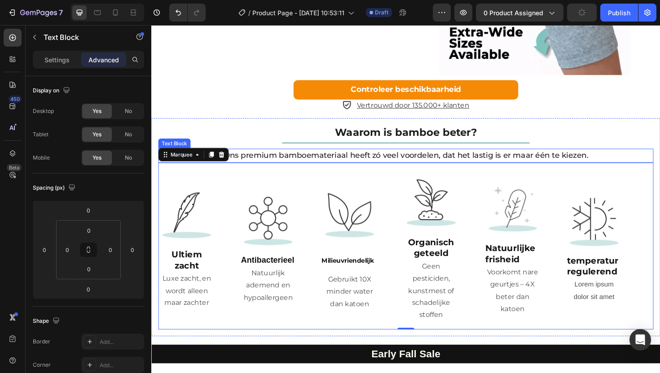
click at [256, 158] on p "Ons premium bamboemateriaal heeft zó veel voordelen, dat het lastig is er maar …" at bounding box center [420, 163] width 523 height 13
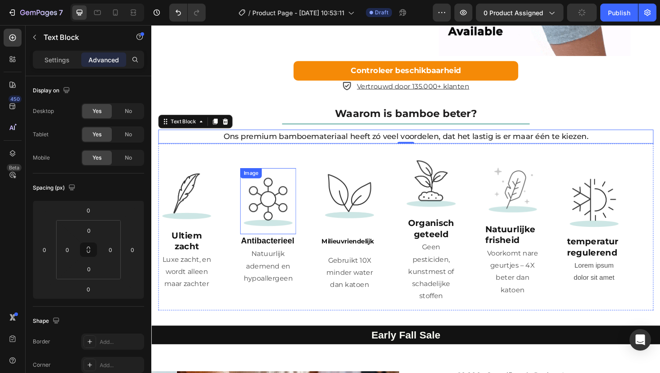
scroll to position [1424, 0]
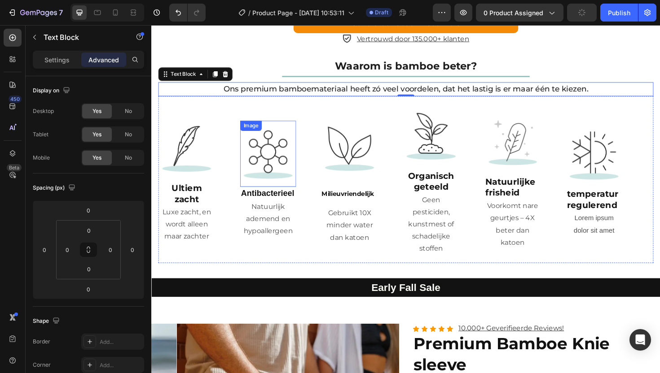
click at [269, 165] on img at bounding box center [274, 161] width 59 height 59
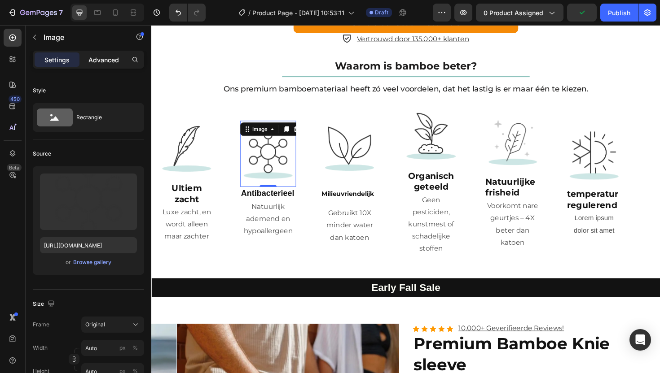
click at [110, 62] on p "Advanced" at bounding box center [103, 59] width 31 height 9
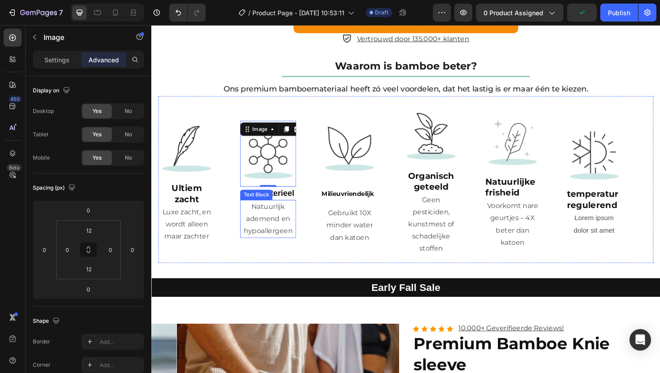
click at [269, 215] on p "Natuurlijk ademend en hypoallergeen" at bounding box center [274, 230] width 57 height 39
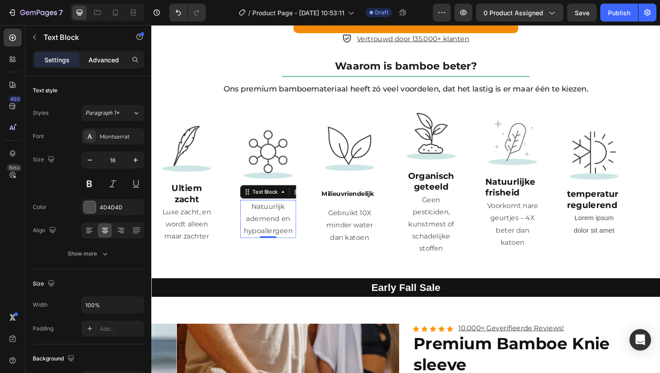
click at [108, 53] on div "Advanced" at bounding box center [103, 60] width 45 height 14
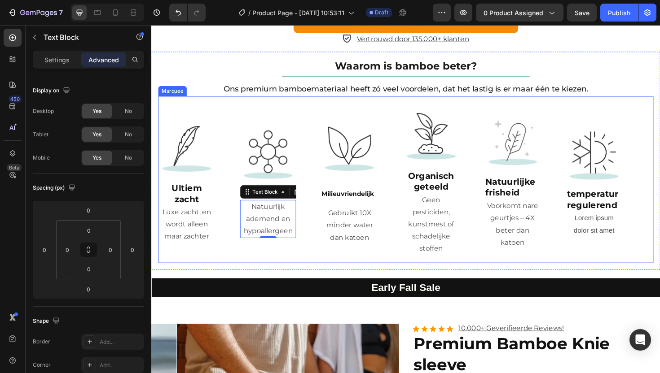
scroll to position [1602, 0]
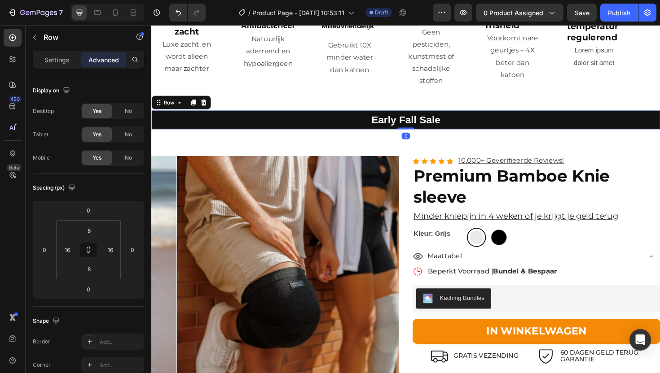
click at [157, 127] on div "Early Fall Sale Heading Row 0" at bounding box center [420, 126] width 539 height 20
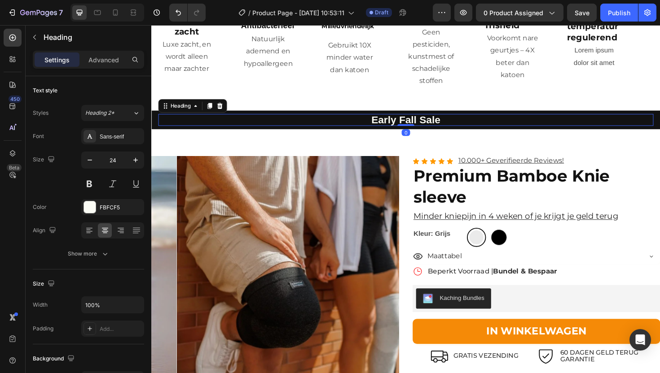
click at [314, 122] on h2 "Early Fall Sale" at bounding box center [420, 125] width 524 height 13
click at [109, 54] on div "Advanced" at bounding box center [103, 60] width 45 height 14
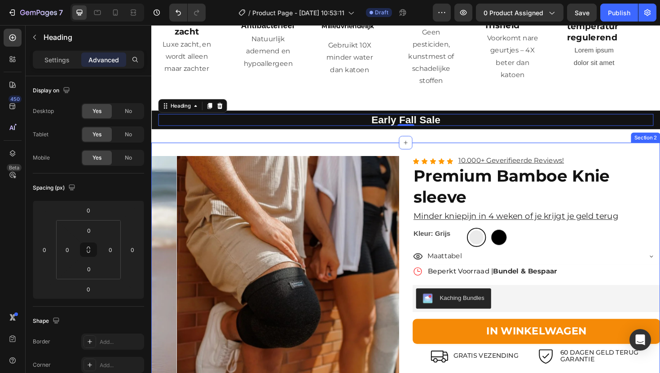
click at [369, 150] on div "Product Images Icon Icon Icon Icon Icon Icon List 10.000+ Geverifieerde Reviews…" at bounding box center [420, 325] width 539 height 351
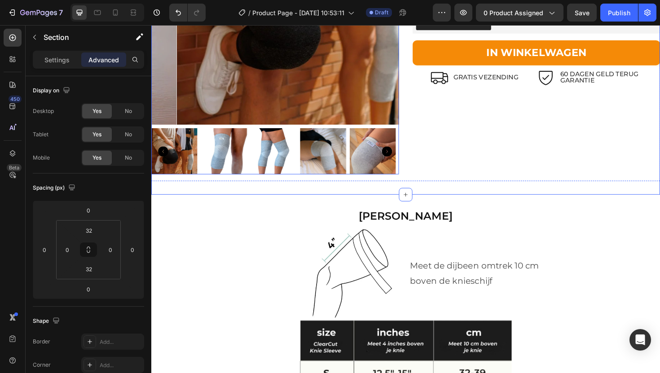
scroll to position [1982, 0]
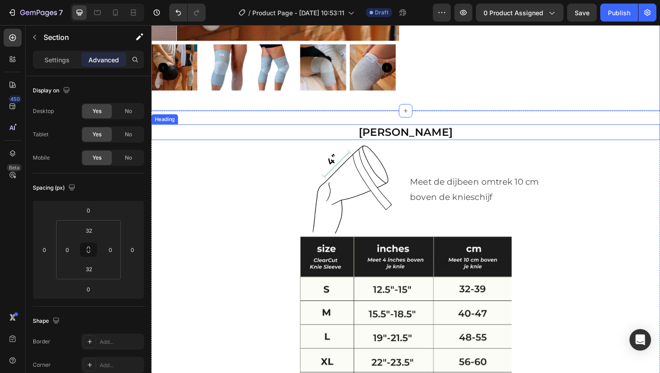
click at [334, 131] on h2 "Kies Jouw Maat" at bounding box center [420, 138] width 539 height 17
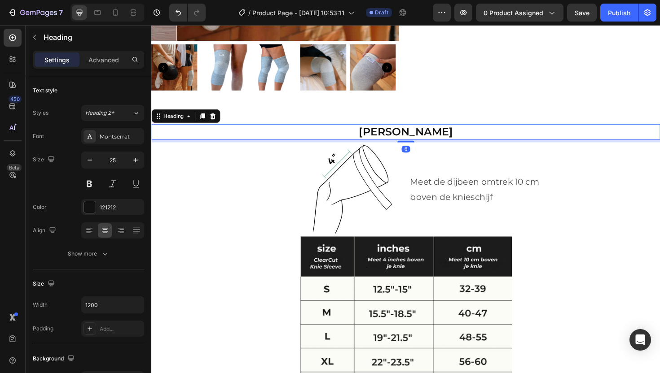
click at [256, 130] on h2 "Kies Jouw Maat" at bounding box center [420, 138] width 539 height 17
click at [99, 56] on p "Advanced" at bounding box center [103, 59] width 31 height 9
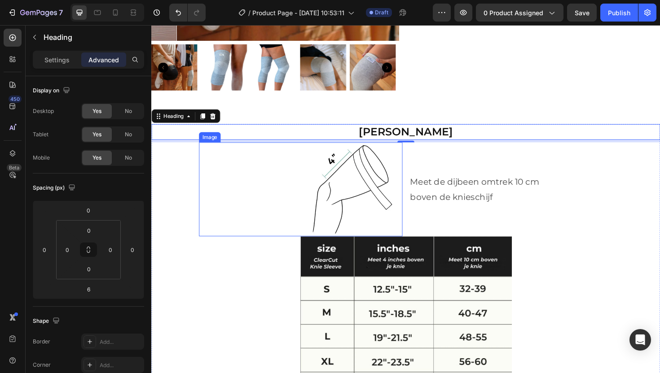
click at [336, 179] on img at bounding box center [309, 199] width 215 height 100
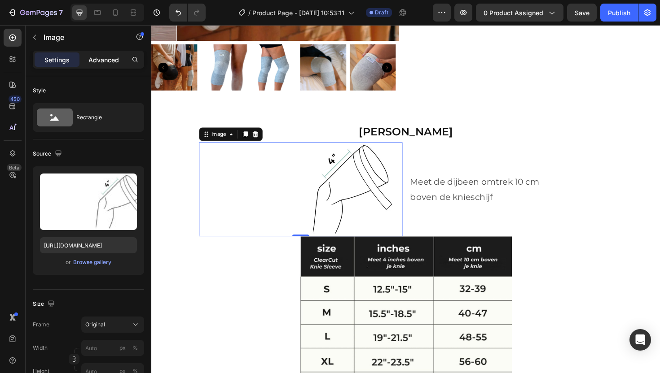
click at [111, 62] on p "Advanced" at bounding box center [103, 59] width 31 height 9
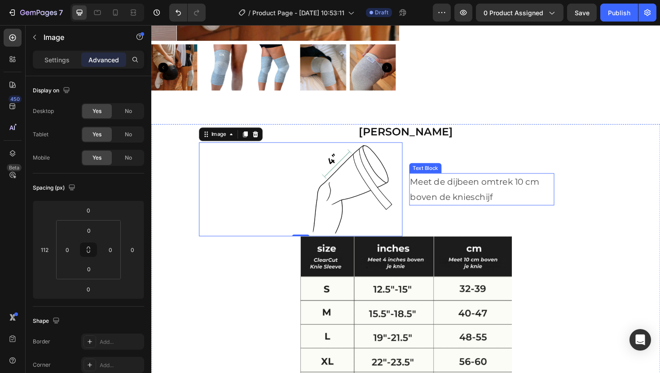
click at [468, 199] on p "boven de knieschijf" at bounding box center [501, 207] width 152 height 16
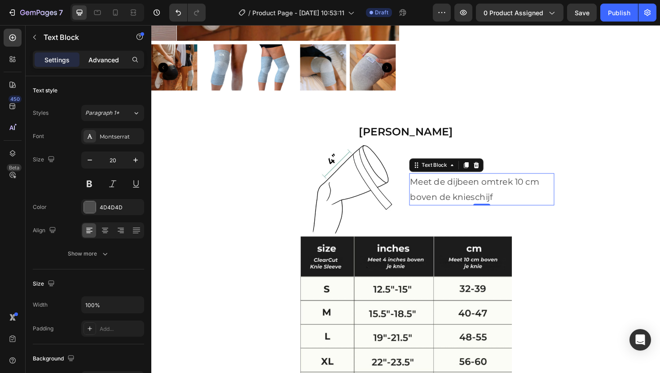
click at [110, 63] on p "Advanced" at bounding box center [103, 59] width 31 height 9
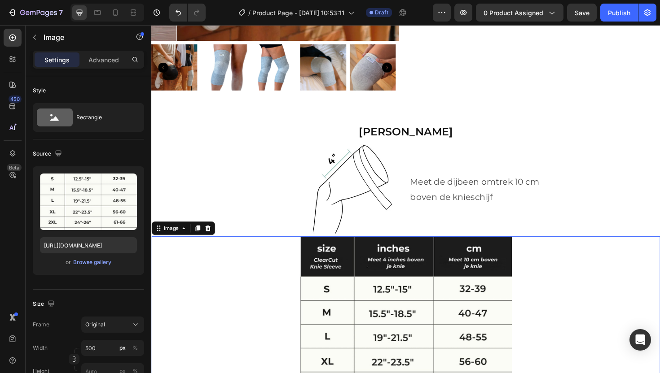
click at [239, 262] on div at bounding box center [420, 358] width 539 height 219
click at [104, 66] on div "Advanced" at bounding box center [103, 60] width 45 height 14
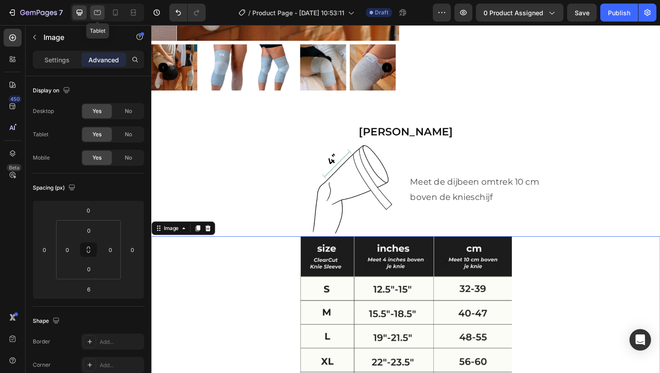
click at [95, 13] on icon at bounding box center [97, 12] width 9 height 9
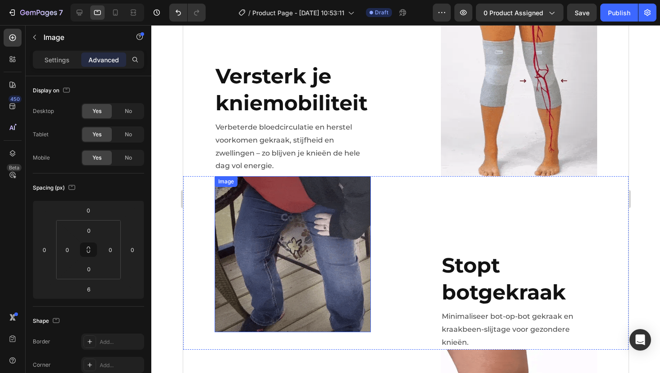
scroll to position [554, 0]
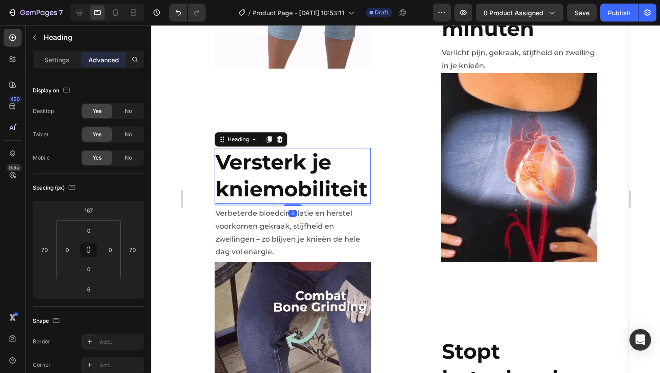
click at [302, 204] on h2 "Versterk je kniemobiliteit" at bounding box center [292, 176] width 156 height 56
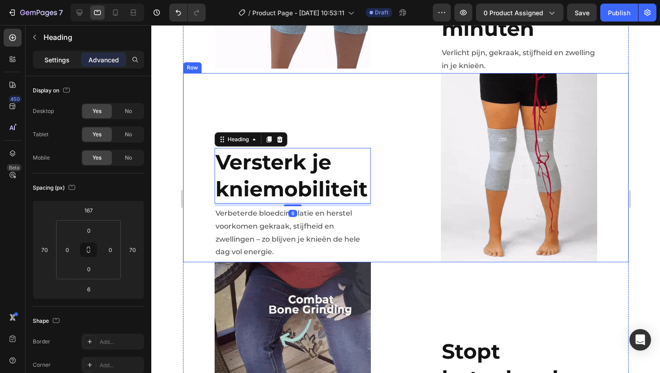
click at [58, 60] on p "Settings" at bounding box center [56, 59] width 25 height 9
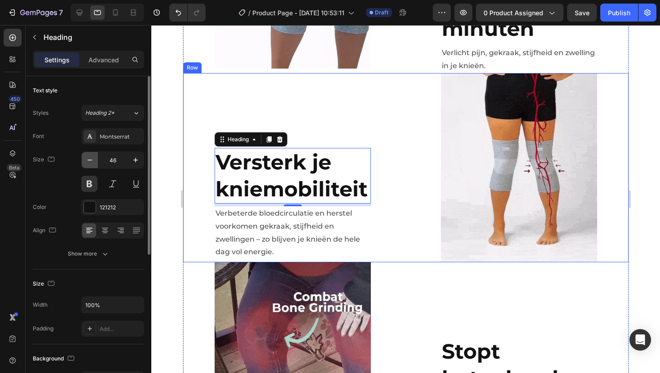
click at [88, 164] on icon "button" at bounding box center [89, 160] width 9 height 9
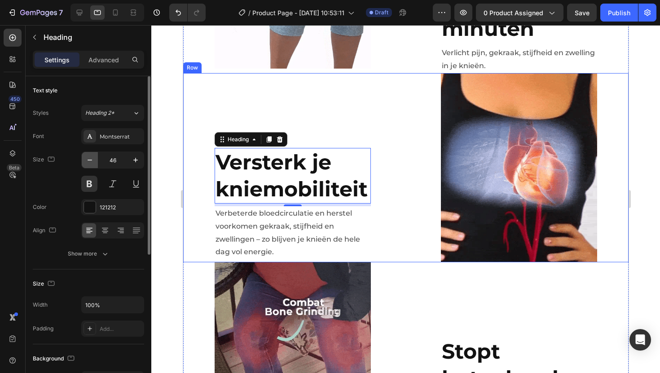
type input "45"
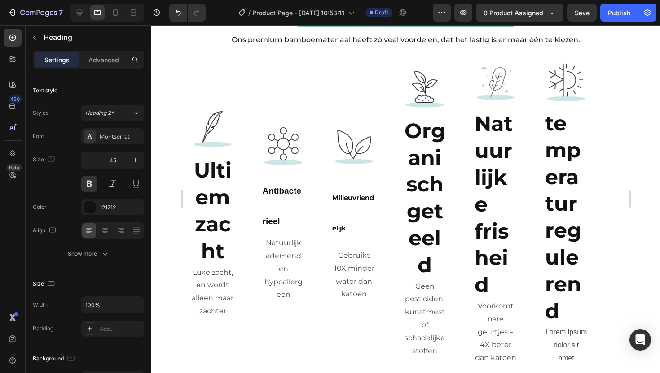
scroll to position [1261, 0]
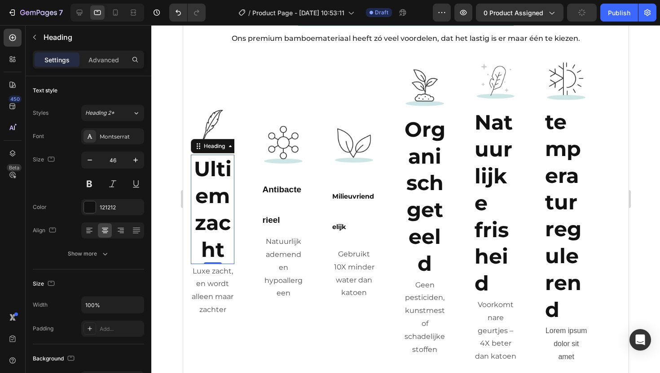
click at [212, 185] on strong "Ultiem zacht" at bounding box center [212, 209] width 38 height 106
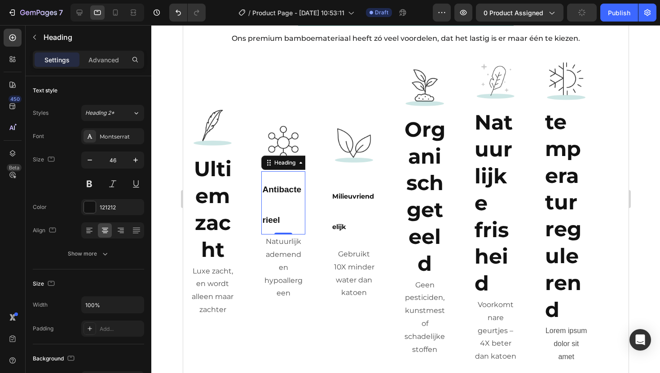
click at [289, 202] on h2 "Antibacterieel" at bounding box center [283, 203] width 44 height 64
click at [362, 206] on sub "Milieuvriendelijk" at bounding box center [353, 213] width 42 height 41
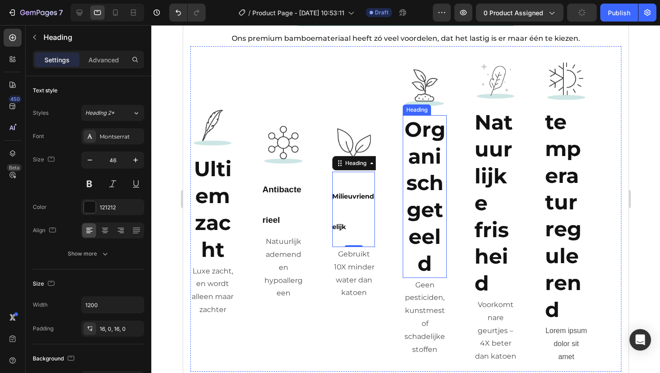
click at [438, 193] on strong "Organisch geteeld" at bounding box center [424, 197] width 41 height 160
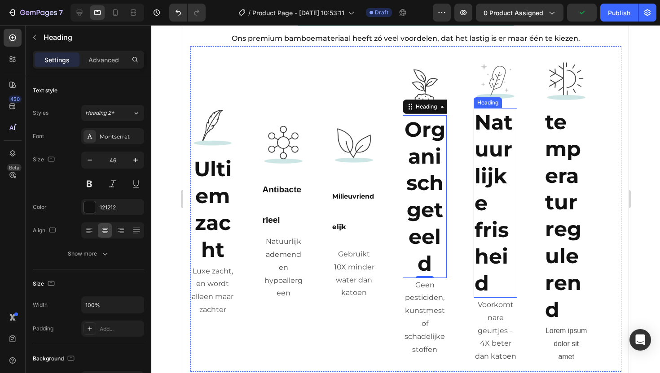
click at [499, 179] on strong "Natuurlijke frisheid" at bounding box center [493, 203] width 38 height 187
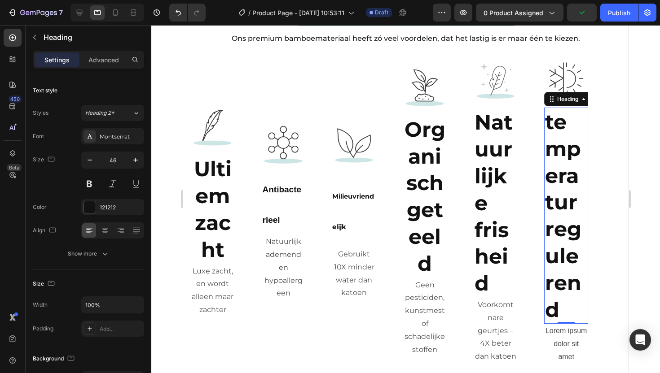
click at [551, 176] on strong "temperatur regulerend" at bounding box center [563, 216] width 36 height 214
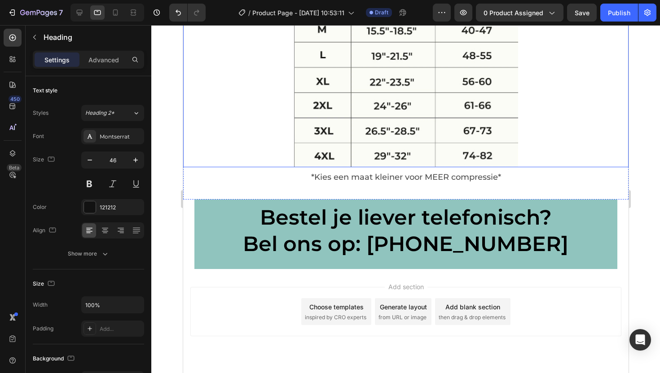
scroll to position [2192, 0]
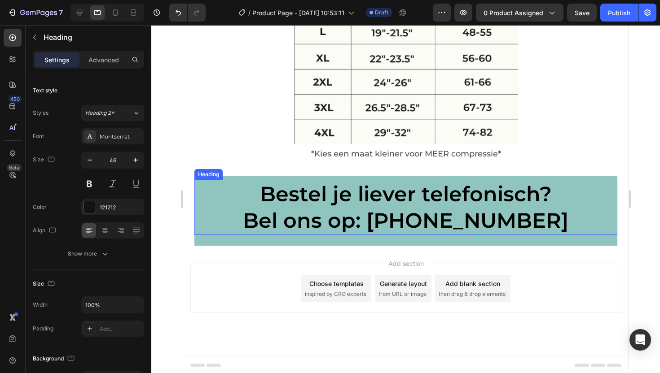
click at [315, 185] on h2 "Bestel je liever telefonisch? Bel ons op: +31 (6)-57-222-377" at bounding box center [405, 208] width 423 height 56
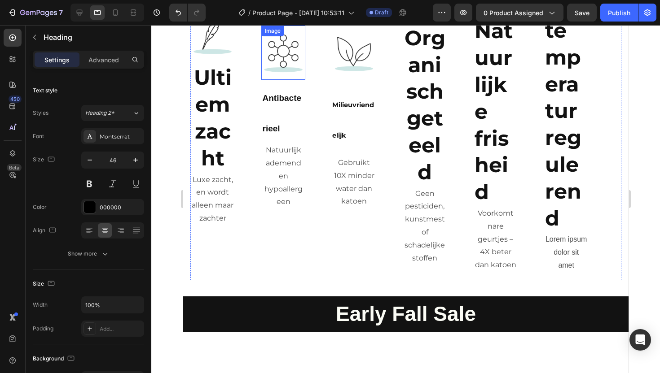
scroll to position [1246, 0]
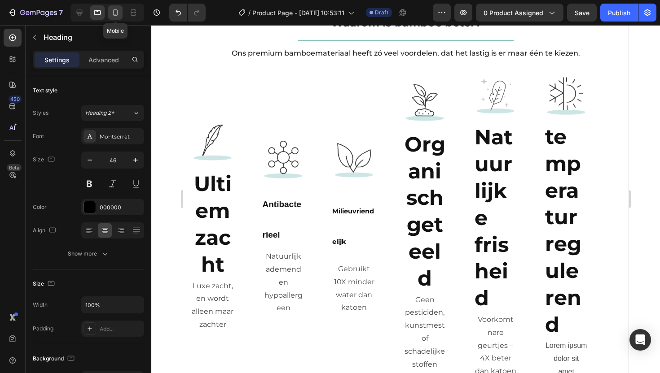
click at [112, 8] on div at bounding box center [115, 12] width 14 height 14
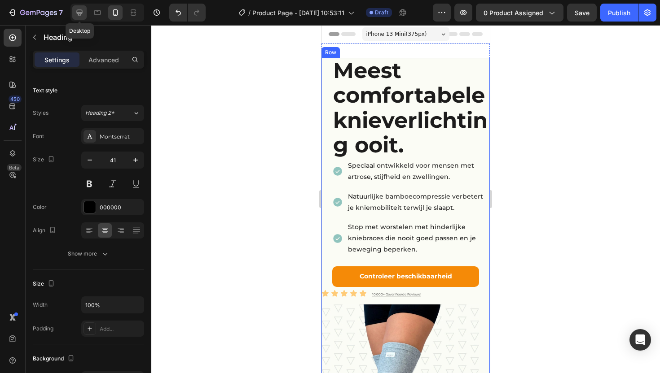
click at [80, 16] on icon at bounding box center [79, 12] width 9 height 9
type input "22"
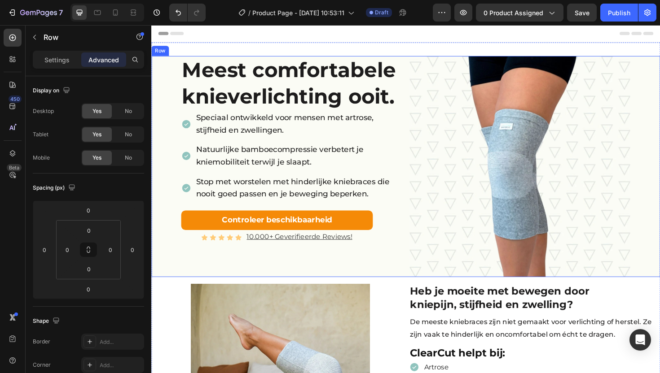
click at [163, 72] on div "Meest comfortabele knieverlichting ooit. Heading Speciaal ontwikkeld voor mense…" at bounding box center [284, 175] width 266 height 234
click at [196, 48] on icon at bounding box center [195, 49] width 5 height 6
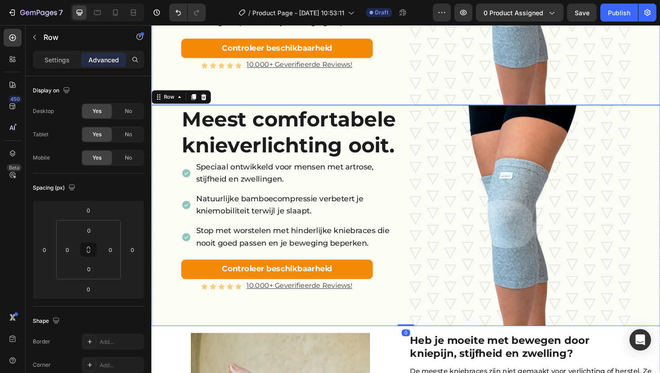
scroll to position [158, 0]
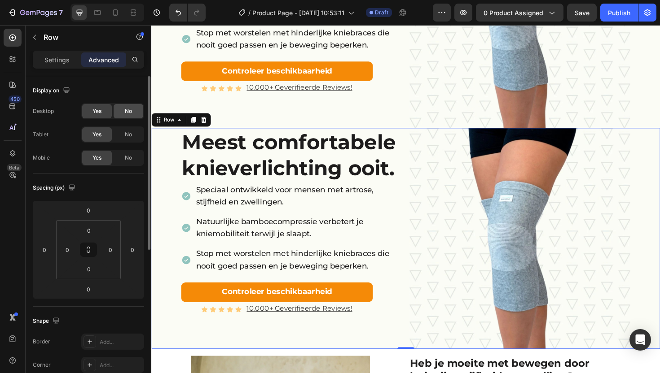
click at [123, 112] on div "No" at bounding box center [129, 111] width 30 height 14
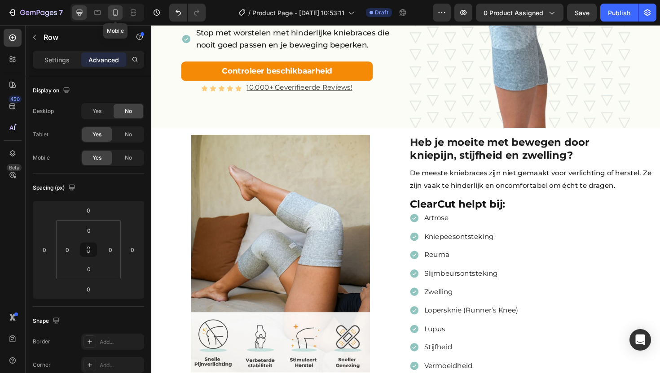
click at [121, 15] on div at bounding box center [115, 12] width 14 height 14
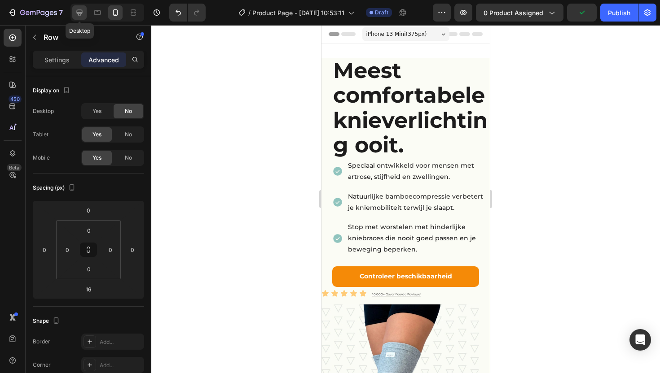
click at [77, 17] on div at bounding box center [79, 12] width 14 height 14
type input "0"
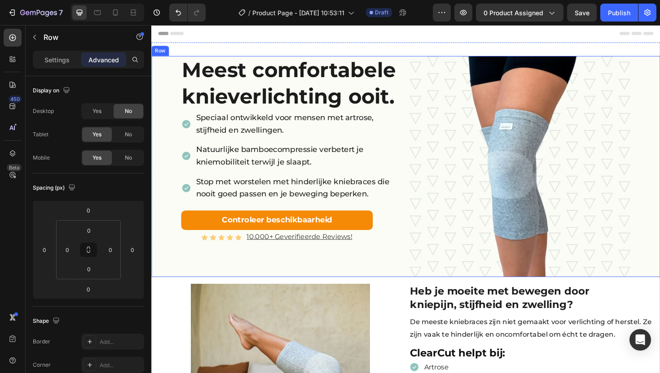
click at [164, 76] on div "Meest comfortabele knieverlichting ooit. Heading Speciaal ontwikkeld voor mense…" at bounding box center [284, 175] width 266 height 234
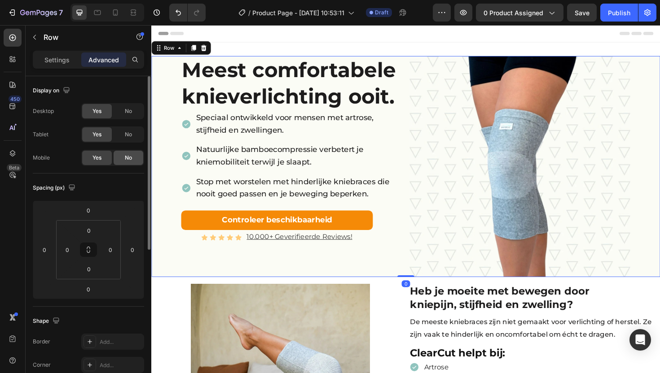
click at [131, 157] on span "No" at bounding box center [128, 158] width 7 height 8
click at [118, 14] on icon at bounding box center [115, 12] width 5 height 6
type input "16"
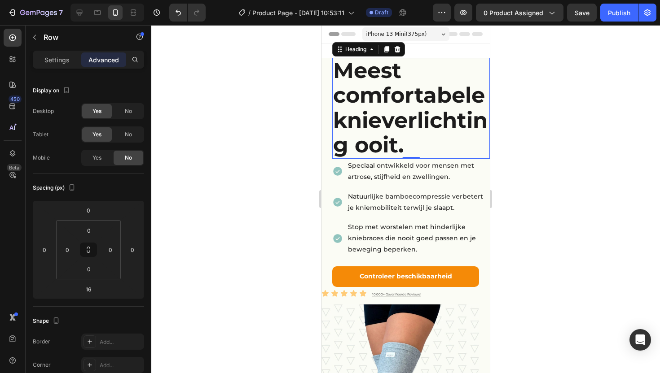
click at [441, 159] on h2 "Meest comfortabele knieverlichting ooit." at bounding box center [411, 108] width 158 height 101
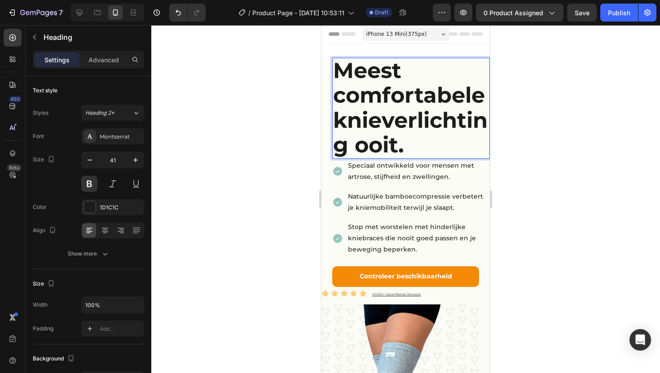
click at [423, 158] on span "Meest comfortabele knieverlichting ooit." at bounding box center [410, 107] width 154 height 101
click at [422, 158] on p "Meest comfortabele knieverlichting ooit." at bounding box center [411, 108] width 156 height 99
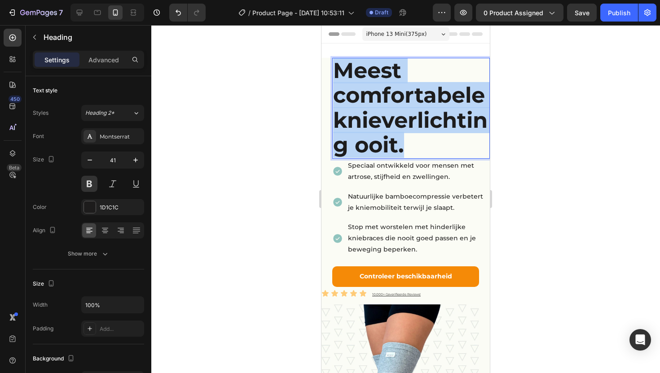
drag, startPoint x: 422, startPoint y: 175, endPoint x: 335, endPoint y: 76, distance: 132.3
click at [335, 76] on p "Meest comfortabele knieverlichting ooit." at bounding box center [411, 108] width 156 height 99
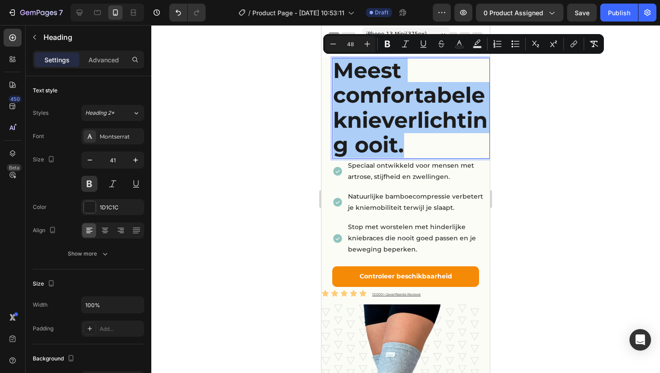
click at [349, 43] on input "48" at bounding box center [350, 44] width 18 height 11
drag, startPoint x: 355, startPoint y: 44, endPoint x: 345, endPoint y: 44, distance: 9.9
click at [345, 44] on input "48" at bounding box center [350, 44] width 18 height 11
type input "34"
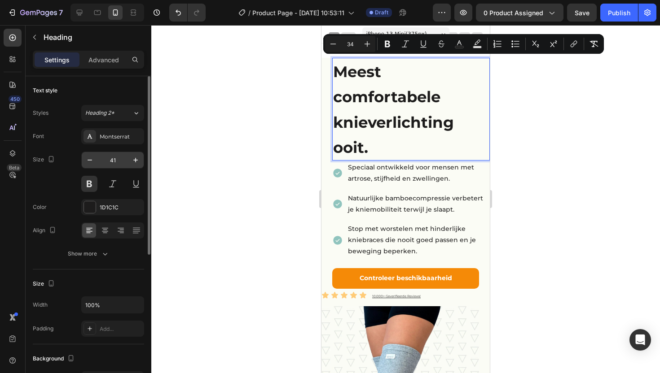
click at [120, 160] on input "41" at bounding box center [113, 160] width 30 height 16
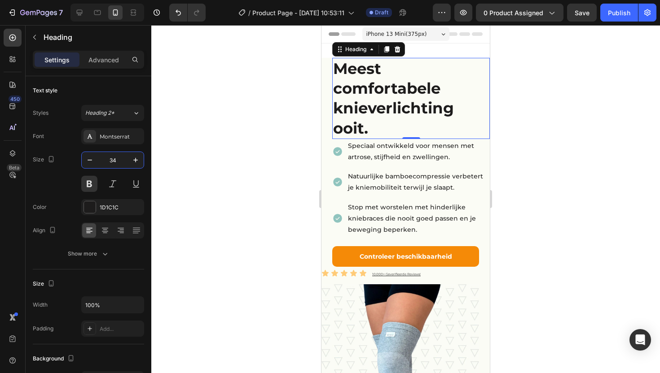
type input "34"
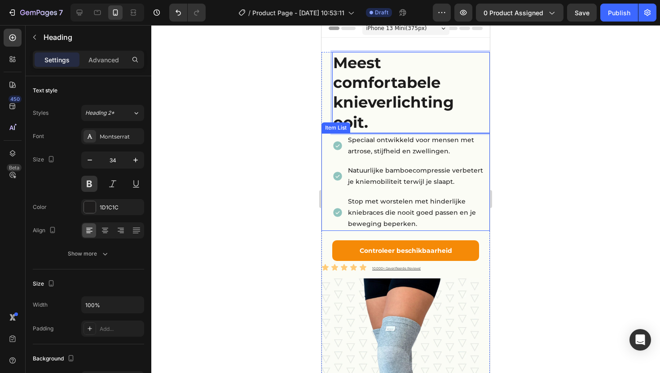
scroll to position [14, 0]
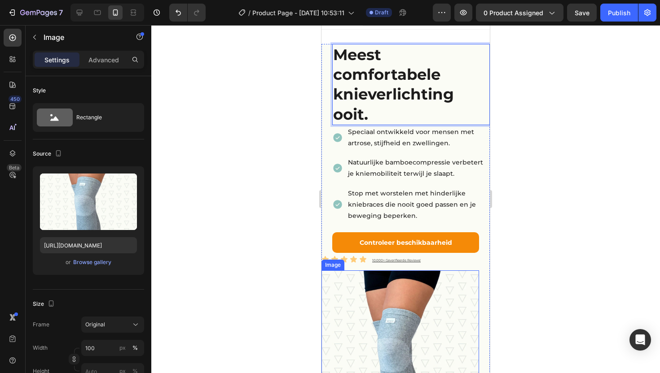
click at [402, 320] on img at bounding box center [400, 350] width 158 height 158
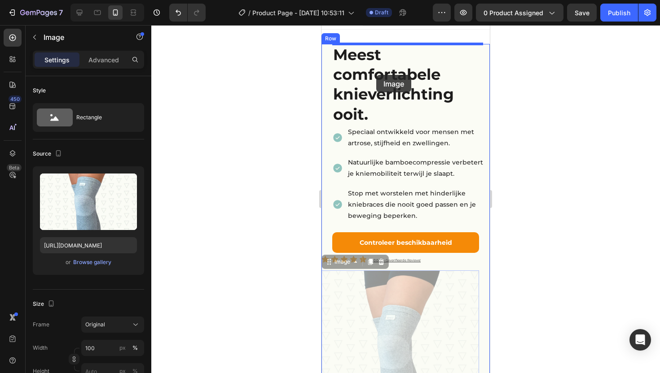
drag, startPoint x: 329, startPoint y: 263, endPoint x: 376, endPoint y: 75, distance: 193.5
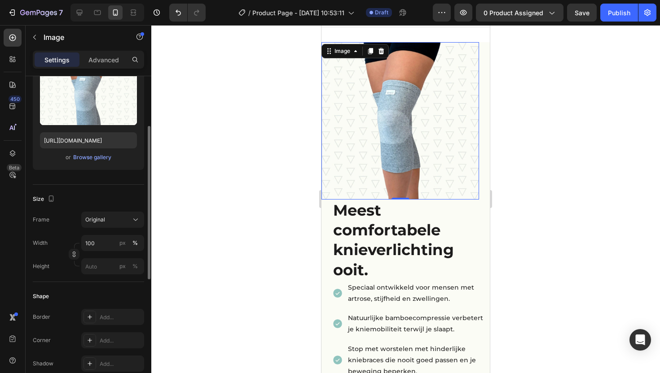
scroll to position [26, 0]
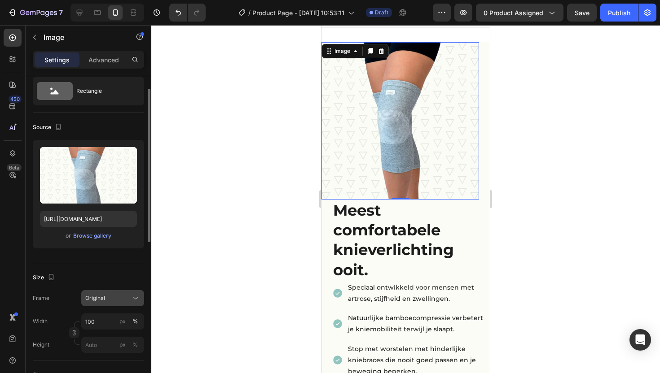
click at [105, 298] on div "Original" at bounding box center [107, 298] width 44 height 8
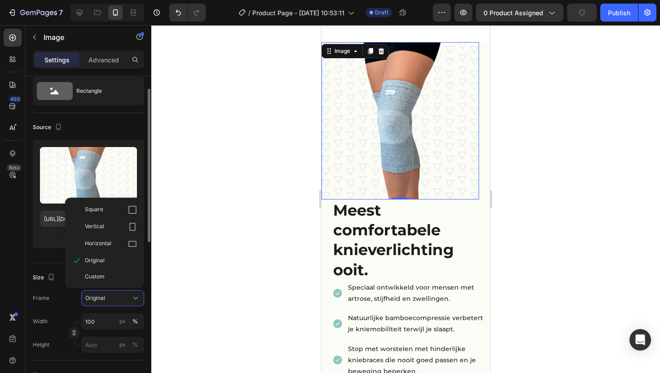
click at [52, 284] on div "Size" at bounding box center [88, 278] width 111 height 14
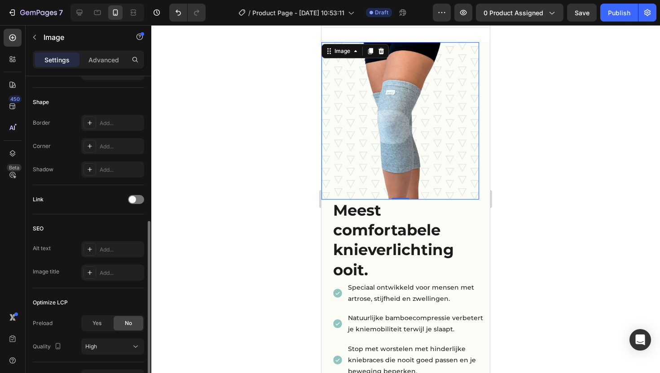
scroll to position [355, 0]
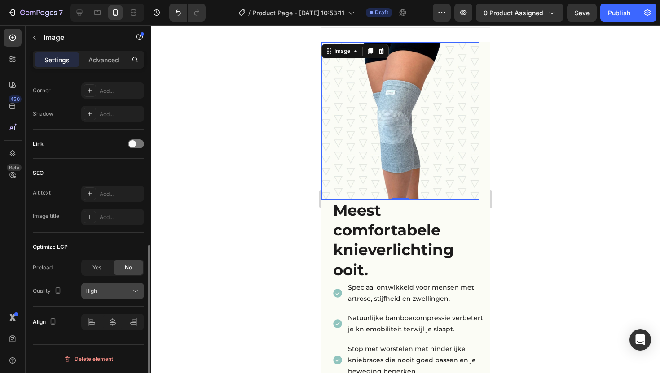
click at [115, 290] on div "High" at bounding box center [108, 291] width 46 height 8
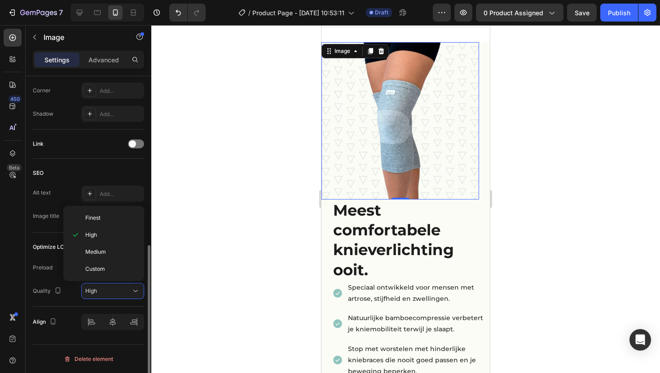
click at [58, 284] on div "Quality" at bounding box center [48, 291] width 31 height 14
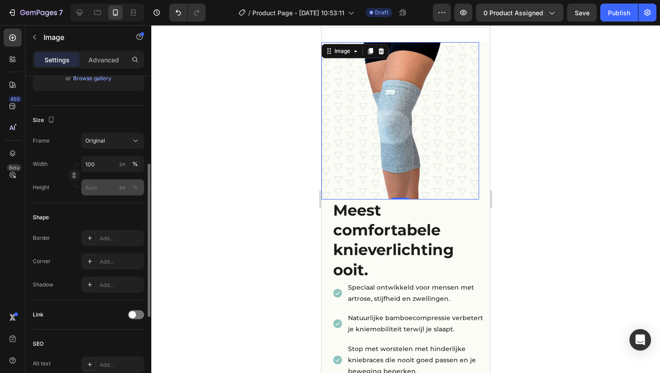
scroll to position [182, 0]
click at [109, 166] on input "100" at bounding box center [112, 166] width 63 height 16
click at [123, 166] on div "px" at bounding box center [122, 166] width 6 height 8
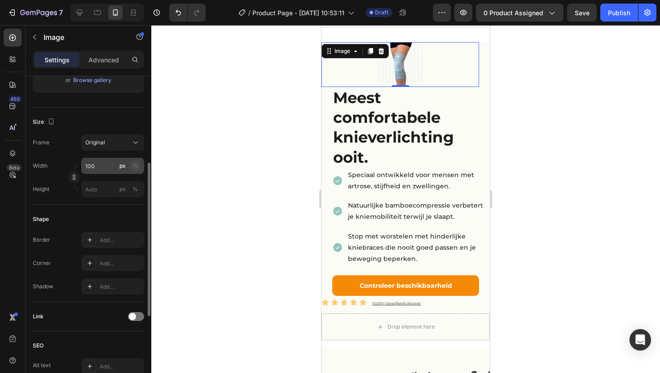
click at [135, 164] on div "%" at bounding box center [134, 166] width 5 height 8
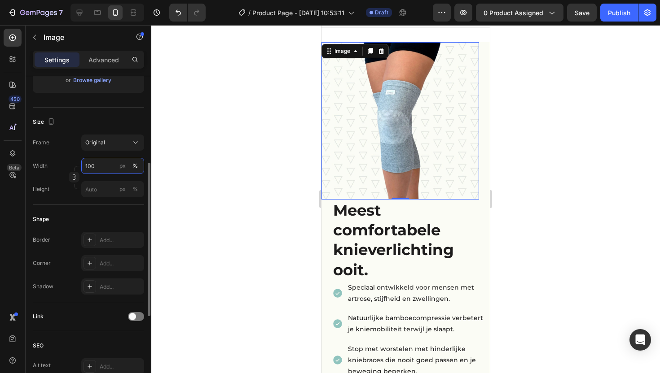
click at [106, 165] on input "100" at bounding box center [112, 166] width 63 height 16
click at [100, 166] on input "100" at bounding box center [112, 166] width 63 height 16
drag, startPoint x: 100, startPoint y: 166, endPoint x: 84, endPoint y: 164, distance: 15.8
click at [84, 164] on input "100" at bounding box center [112, 166] width 63 height 16
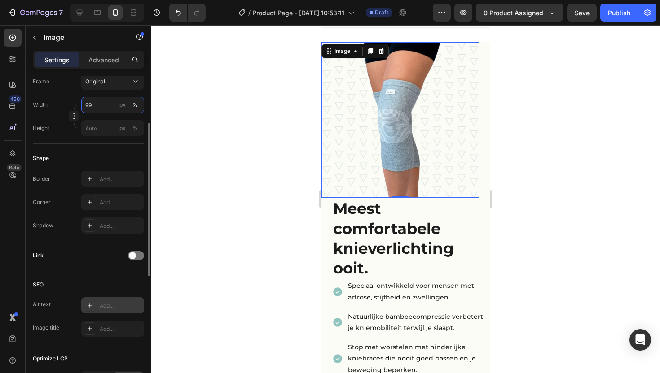
scroll to position [355, 0]
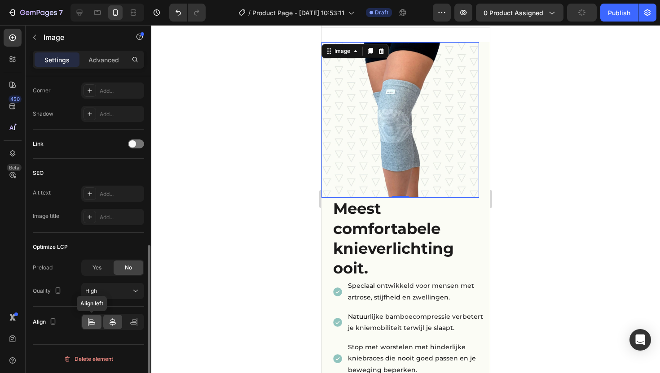
click at [97, 325] on div at bounding box center [91, 322] width 19 height 14
click at [105, 325] on div at bounding box center [112, 322] width 19 height 14
click at [127, 324] on div at bounding box center [133, 322] width 19 height 14
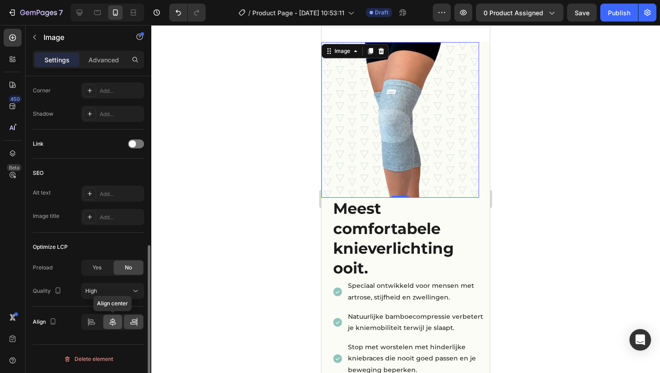
click at [119, 324] on div at bounding box center [112, 322] width 19 height 14
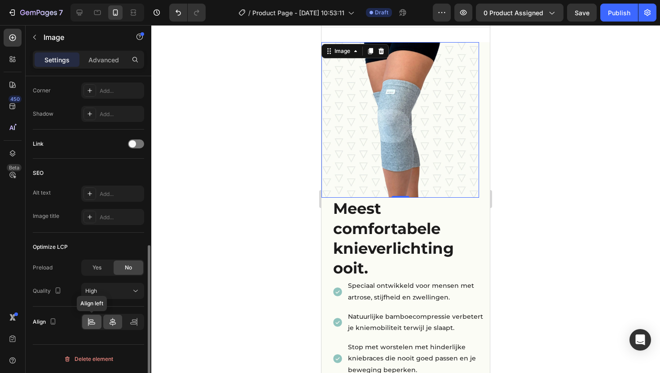
click at [98, 324] on div at bounding box center [91, 322] width 19 height 14
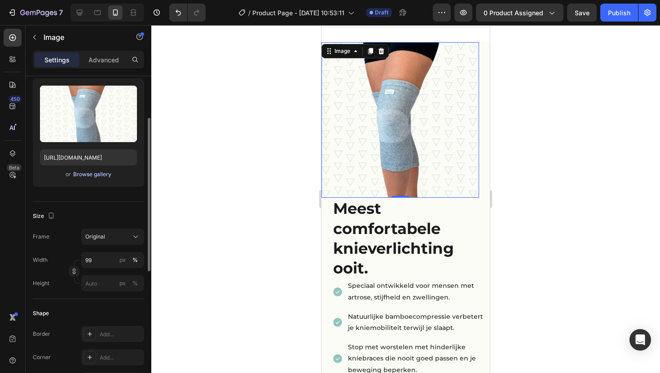
scroll to position [0, 0]
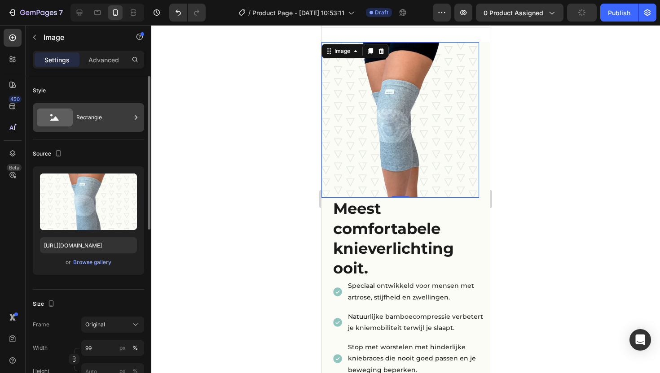
click at [72, 120] on icon at bounding box center [55, 118] width 36 height 18
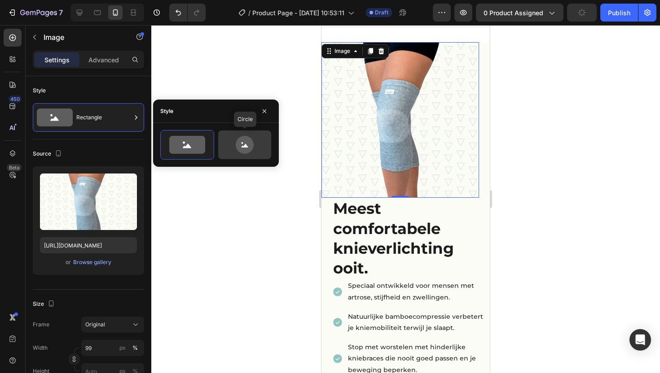
click at [237, 151] on icon at bounding box center [245, 145] width 42 height 18
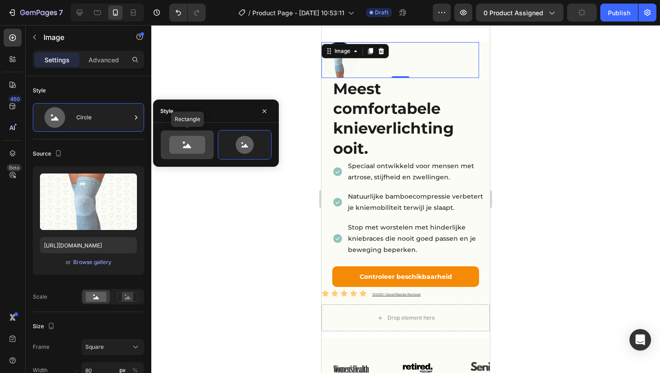
click at [194, 144] on icon at bounding box center [187, 145] width 36 height 18
type input "100"
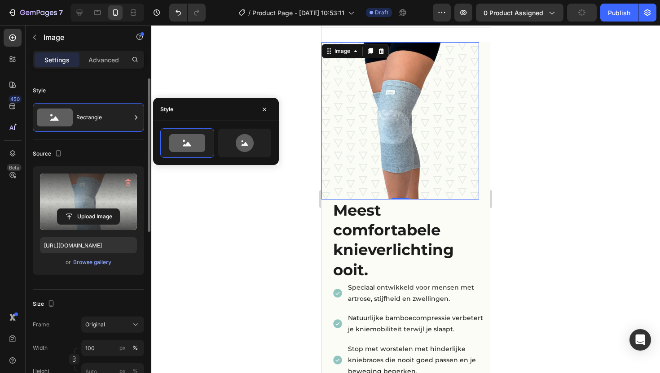
scroll to position [86, 0]
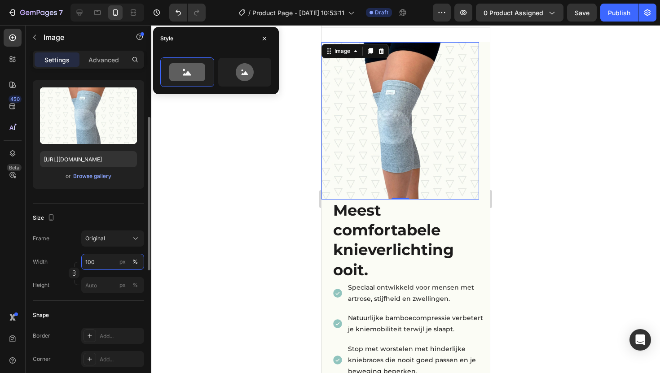
click at [107, 262] on input "100" at bounding box center [112, 262] width 63 height 16
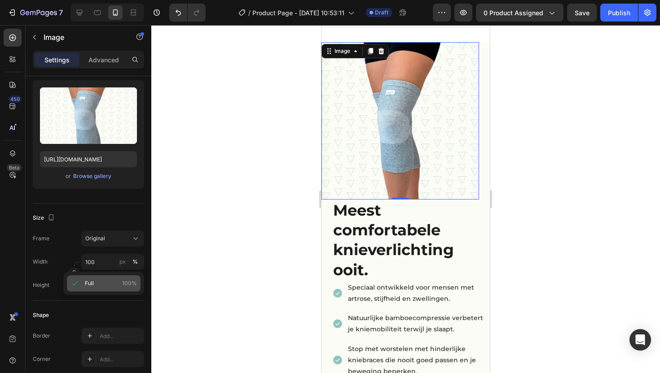
click at [96, 283] on p "Full 100%" at bounding box center [111, 284] width 52 height 8
click at [93, 57] on p "Advanced" at bounding box center [103, 59] width 31 height 9
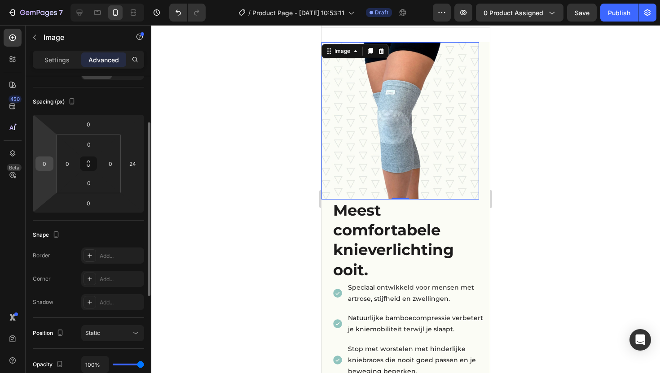
click at [45, 164] on input "0" at bounding box center [44, 163] width 13 height 13
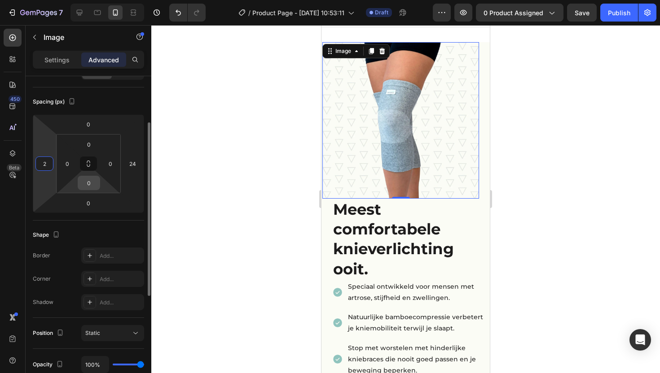
type input "24"
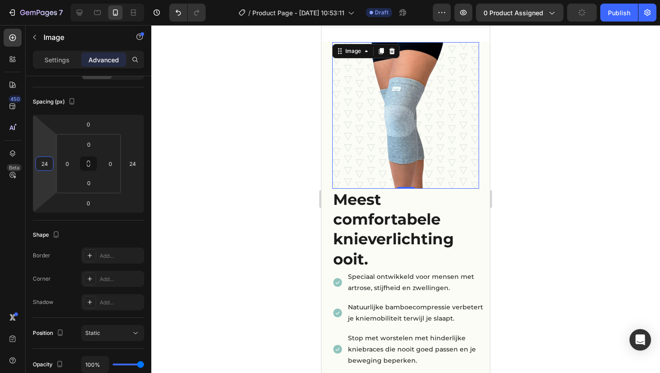
click at [537, 136] on div at bounding box center [405, 199] width 509 height 348
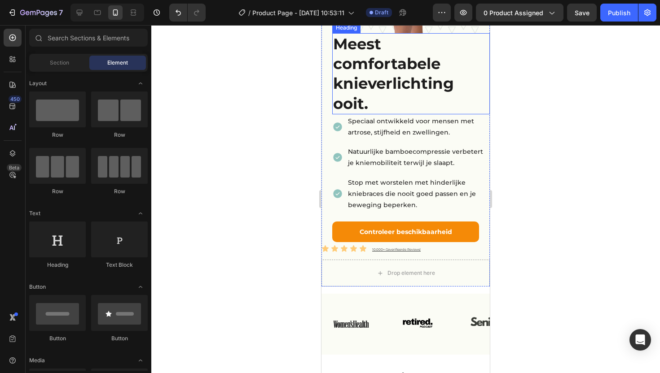
scroll to position [189, 0]
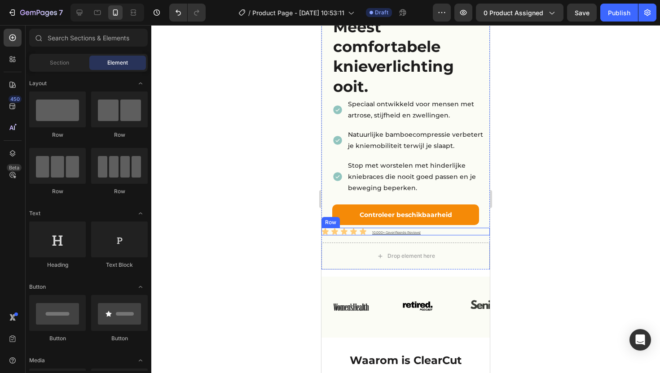
click at [431, 228] on div "Icon Icon Icon Icon Icon Icon List 10.000+ Geverifieerde Reviews! Text Block Row" at bounding box center [405, 232] width 168 height 8
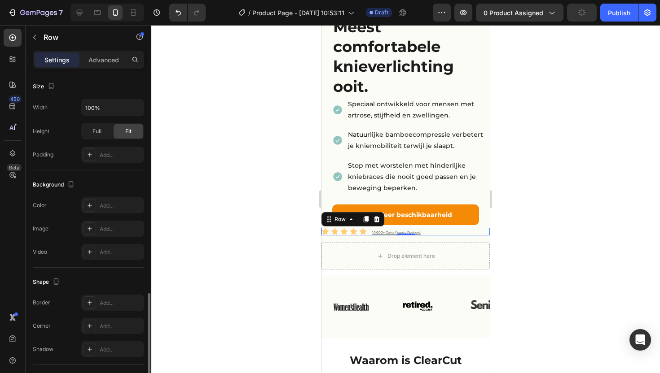
scroll to position [304, 0]
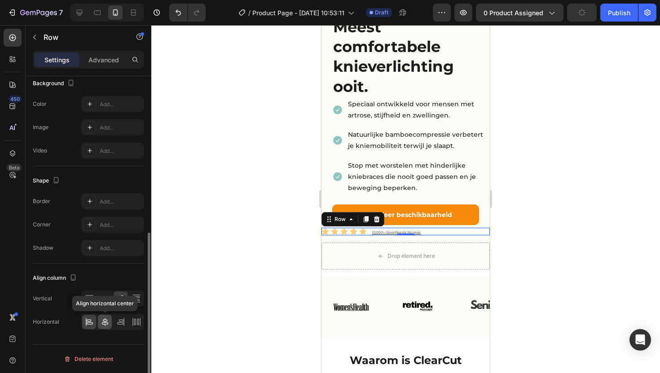
click at [106, 325] on icon at bounding box center [105, 322] width 9 height 9
click at [563, 182] on div at bounding box center [405, 199] width 509 height 348
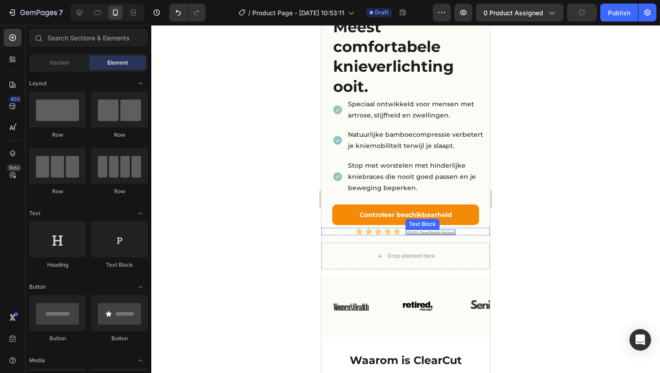
click at [431, 231] on p "10.000+ Geverifieerde Reviews!" at bounding box center [430, 233] width 48 height 4
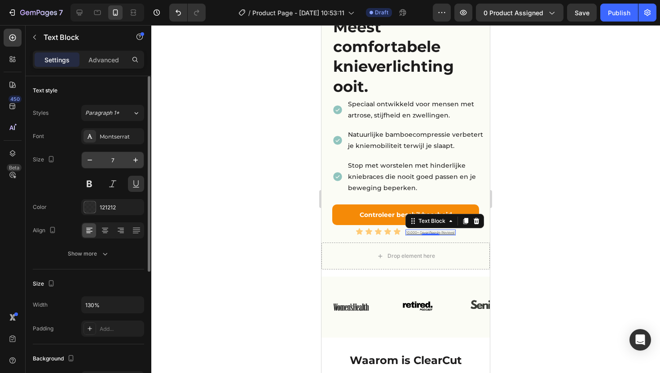
click at [112, 157] on input "7" at bounding box center [113, 160] width 30 height 16
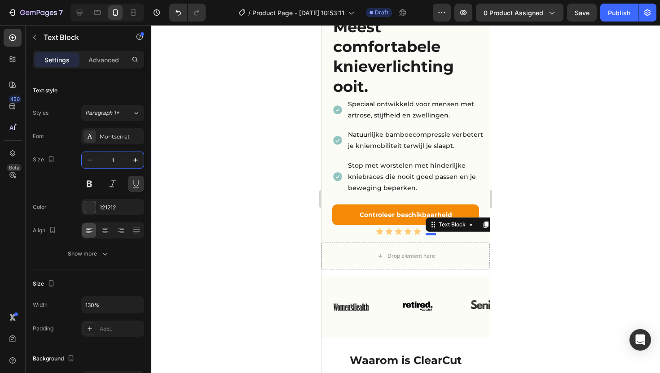
type input "14"
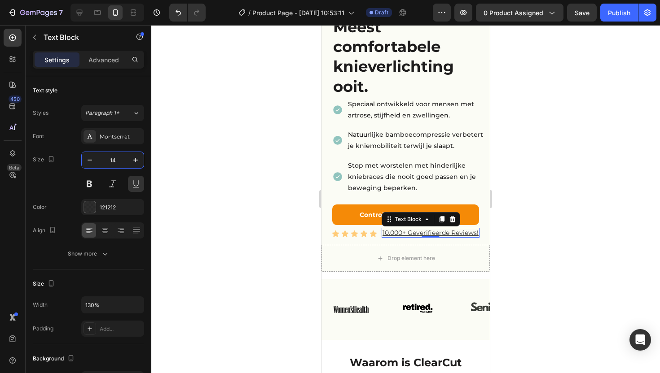
click at [523, 203] on div at bounding box center [405, 199] width 509 height 348
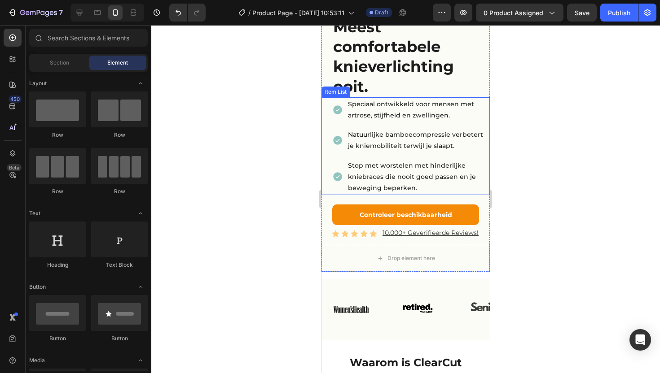
click at [403, 179] on span "Stop met worstelen met hinderlijke kniebraces die nooit goed passen en je beweg…" at bounding box center [412, 177] width 128 height 31
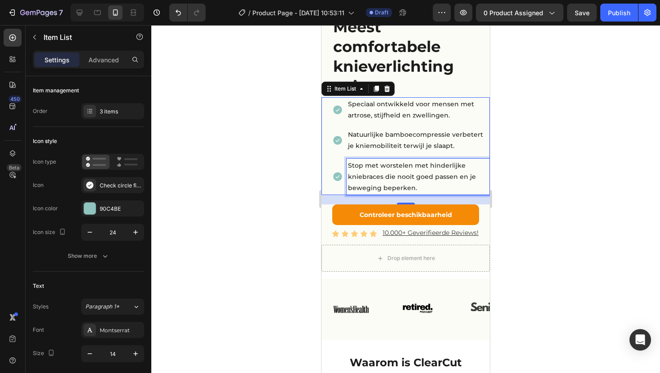
click at [358, 162] on span "Stop met worstelen met hinderlijke kniebraces die nooit goed passen en je beweg…" at bounding box center [412, 177] width 128 height 31
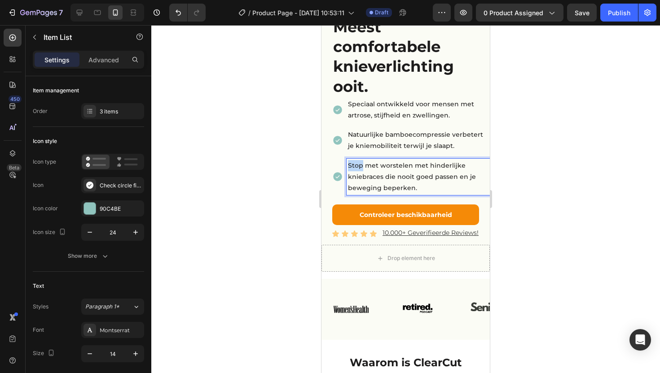
click at [358, 162] on span "Stop met worstelen met hinderlijke kniebraces die nooit goed passen en je beweg…" at bounding box center [412, 177] width 128 height 31
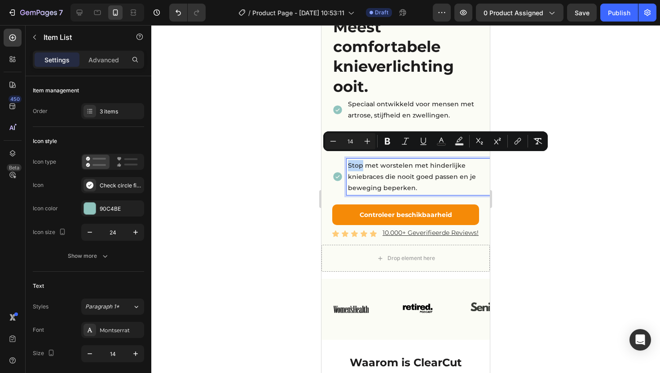
click at [352, 163] on p "Stop met worstelen met hinderlijke kniebraces die nooit goed passen en je beweg…" at bounding box center [418, 177] width 141 height 34
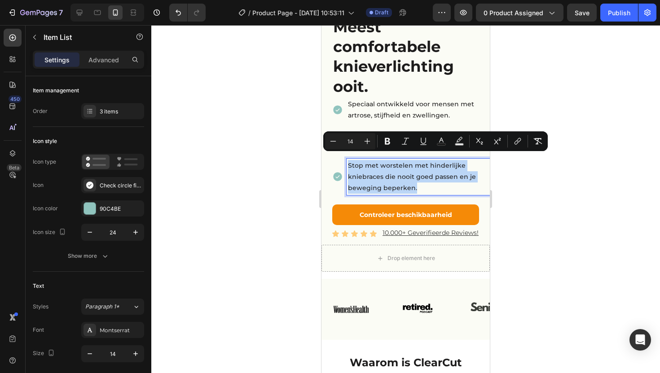
drag, startPoint x: 418, startPoint y: 183, endPoint x: 349, endPoint y: 160, distance: 72.8
click at [349, 160] on p "Stop met worstelen met hinderlijke kniebraces die nooit goed passen en je beweg…" at bounding box center [418, 177] width 141 height 34
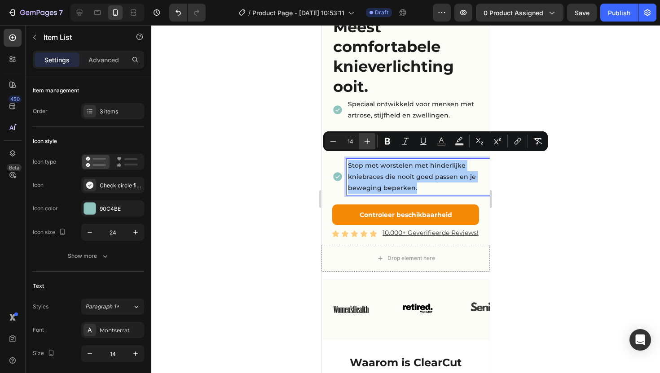
click at [365, 140] on icon "Editor contextual toolbar" at bounding box center [367, 141] width 9 height 9
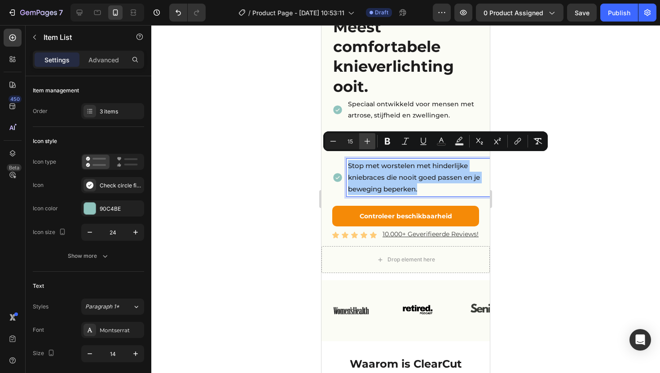
click at [365, 140] on icon "Editor contextual toolbar" at bounding box center [367, 141] width 9 height 9
type input "16"
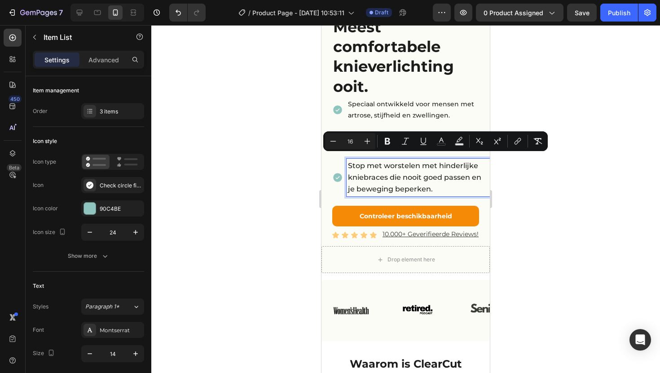
click at [454, 176] on p "Stop met worstelen met hinderlijke kniebraces die nooit goed passen en je beweg…" at bounding box center [418, 177] width 141 height 35
click at [293, 138] on div at bounding box center [405, 199] width 509 height 348
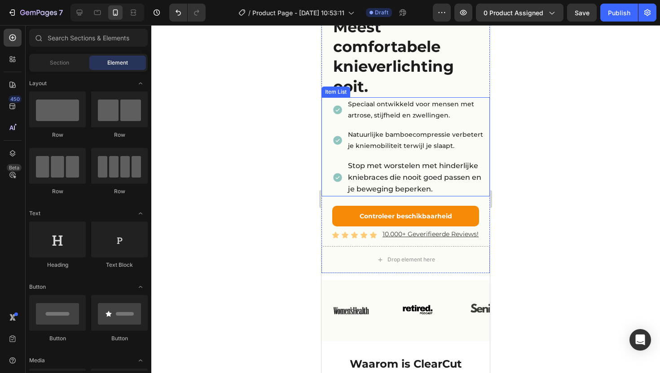
click at [367, 132] on p "Natuurlijke bamboecompressie verbetert je kniemobiliteit terwijl je slaapt." at bounding box center [418, 140] width 141 height 22
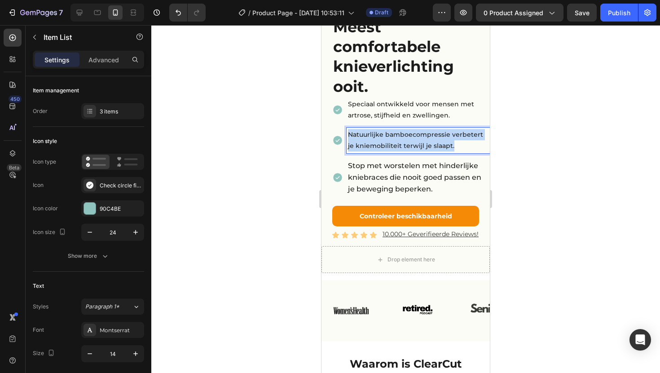
drag, startPoint x: 460, startPoint y: 136, endPoint x: 347, endPoint y: 123, distance: 113.8
click at [347, 128] on div "Natuurlijke bamboecompressie verbetert je kniemobiliteit terwijl je slaapt." at bounding box center [418, 140] width 143 height 25
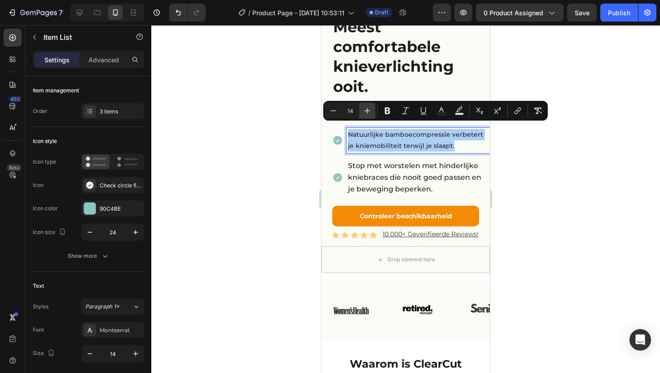
click at [360, 112] on button "Plus" at bounding box center [367, 111] width 16 height 16
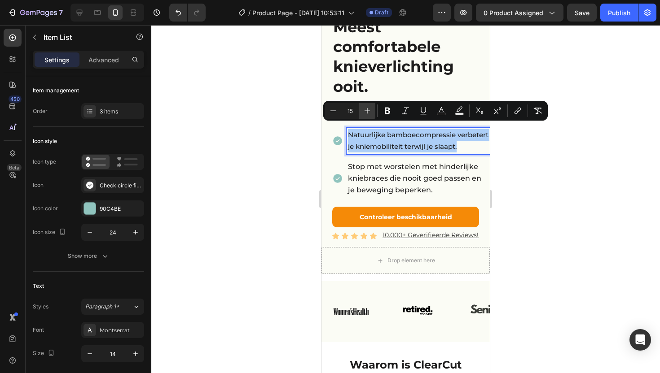
click at [360, 112] on button "Plus" at bounding box center [367, 111] width 16 height 16
type input "16"
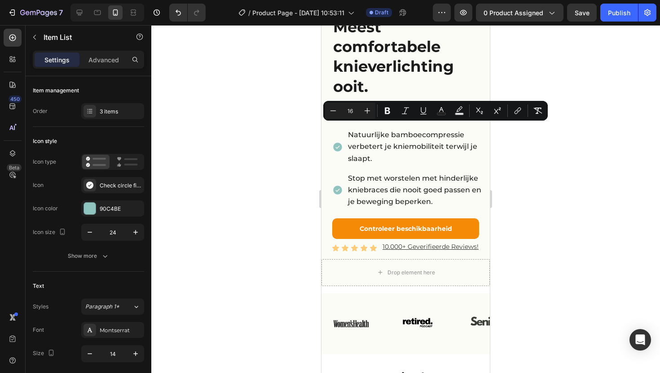
click at [277, 134] on div at bounding box center [405, 199] width 509 height 348
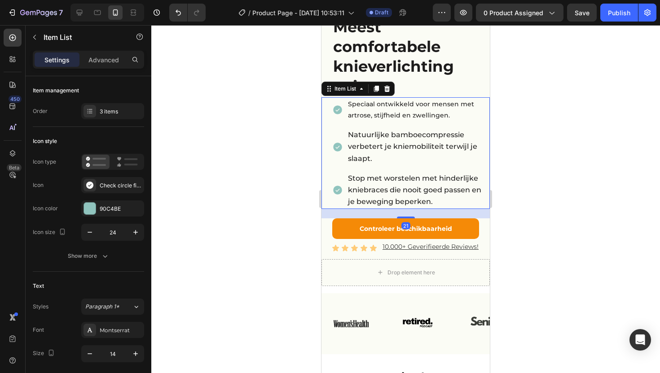
click at [434, 110] on span "Speciaal ontwikkeld voor mensen met artrose, stijfheid en zwellingen." at bounding box center [411, 109] width 126 height 19
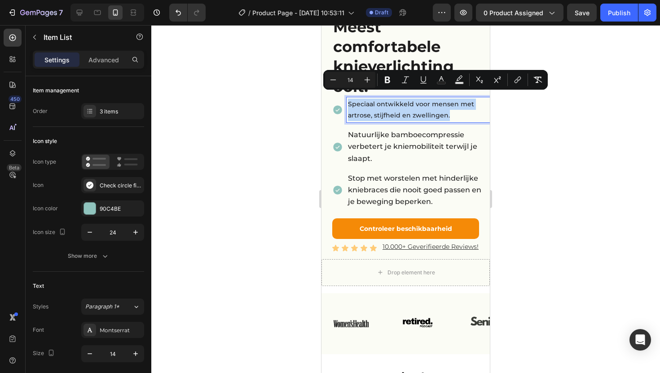
drag, startPoint x: 470, startPoint y: 108, endPoint x: 345, endPoint y: 95, distance: 125.5
click at [366, 83] on icon "Editor contextual toolbar" at bounding box center [367, 79] width 9 height 9
type input "16"
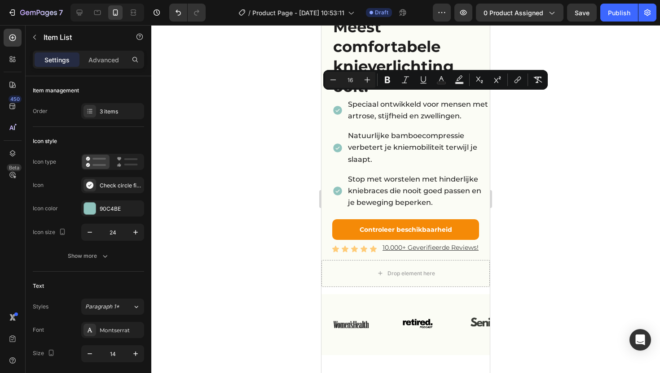
click at [238, 154] on div at bounding box center [405, 199] width 509 height 348
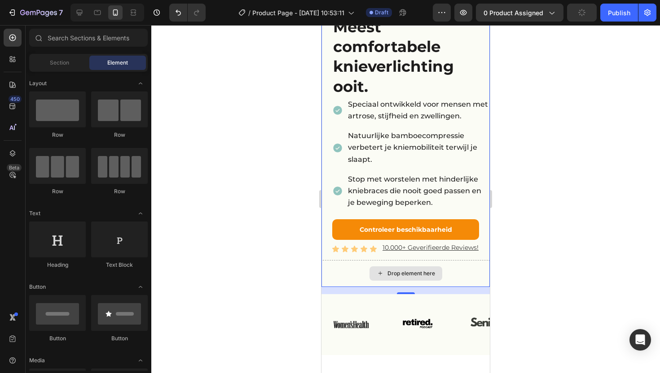
click at [454, 260] on div "Drop element here" at bounding box center [405, 273] width 168 height 27
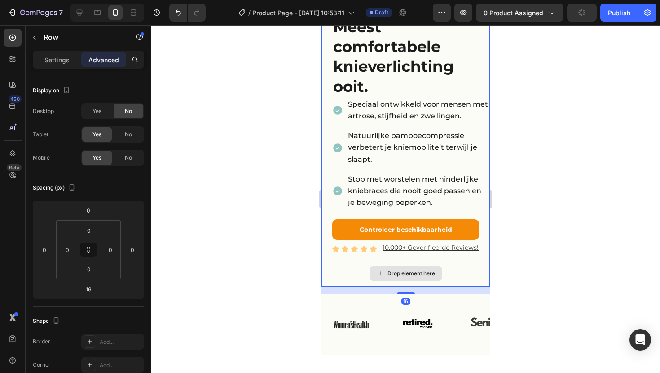
click at [425, 260] on div "Drop element here" at bounding box center [405, 273] width 168 height 27
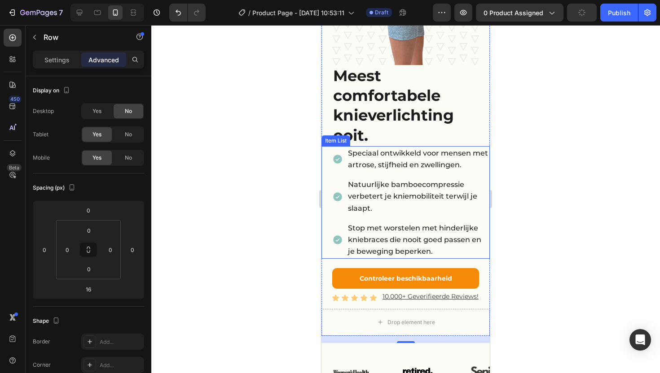
scroll to position [151, 0]
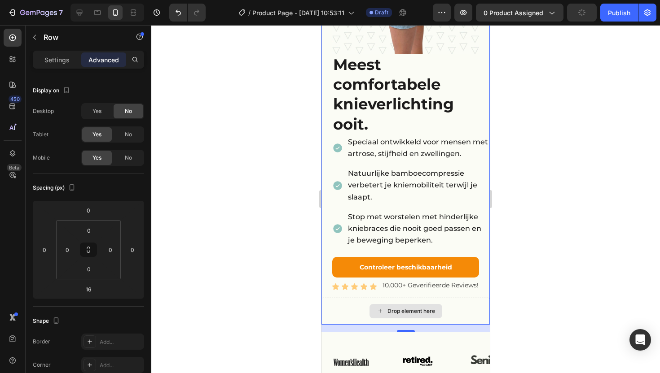
click at [346, 306] on div "Drop element here" at bounding box center [405, 311] width 168 height 27
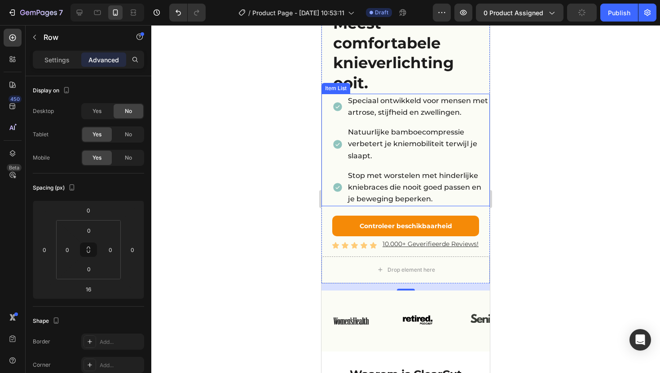
scroll to position [275, 0]
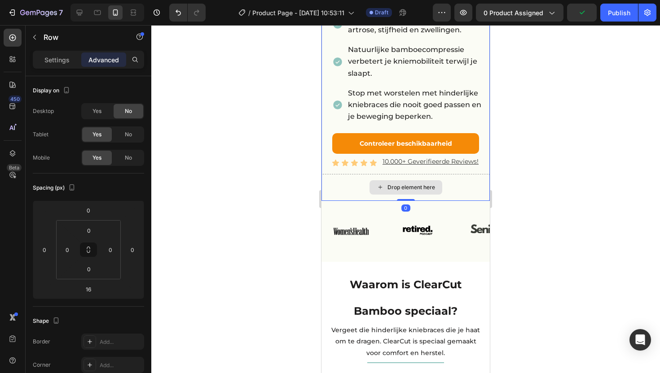
drag, startPoint x: 402, startPoint y: 198, endPoint x: 402, endPoint y: 189, distance: 9.4
type input "0"
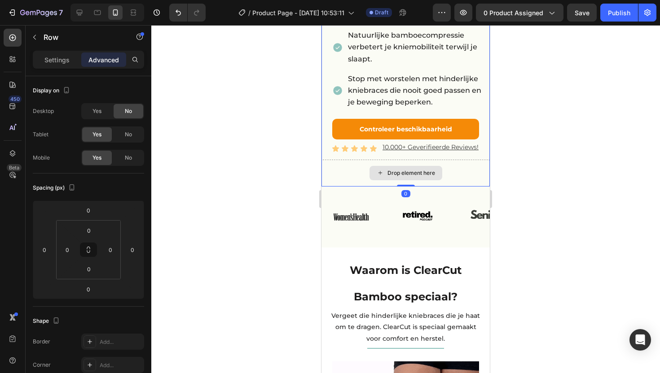
scroll to position [289, 0]
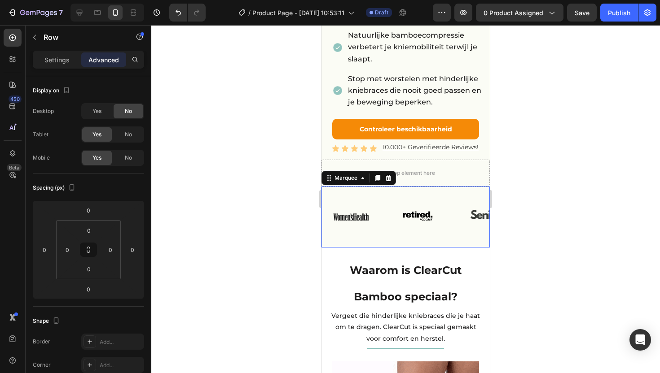
click at [383, 187] on div "Image Image Image Image Image Image Image Image Image Image Marquee 0" at bounding box center [405, 217] width 168 height 61
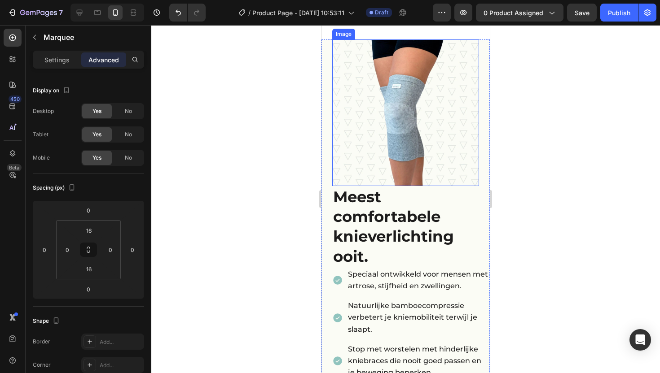
scroll to position [66, 0]
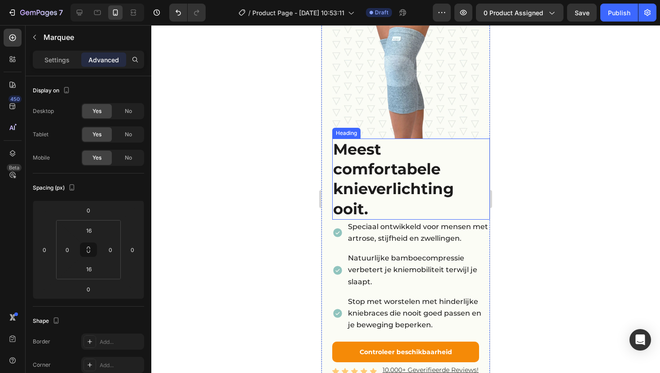
click at [360, 170] on span "Meest comfortabele knieverlichting ooit." at bounding box center [393, 179] width 121 height 79
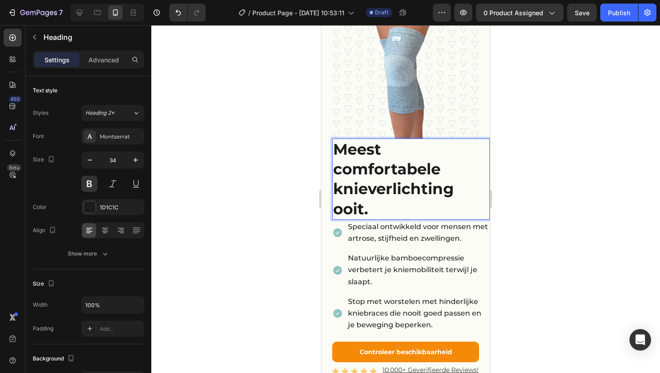
click at [350, 146] on span "Meest comfortabele knieverlichting ooit." at bounding box center [393, 179] width 121 height 79
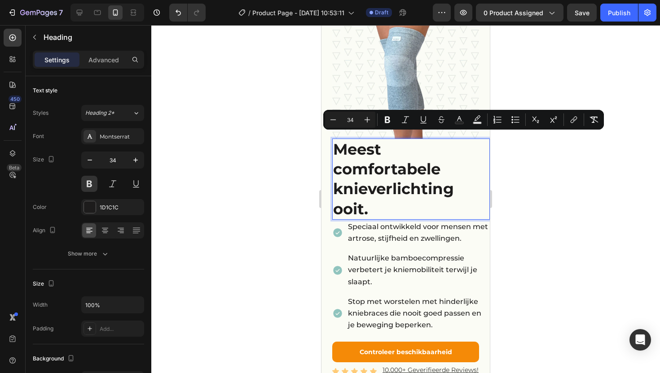
click at [369, 195] on p "Meest comfortabele knieverlichting ooit." at bounding box center [411, 179] width 156 height 79
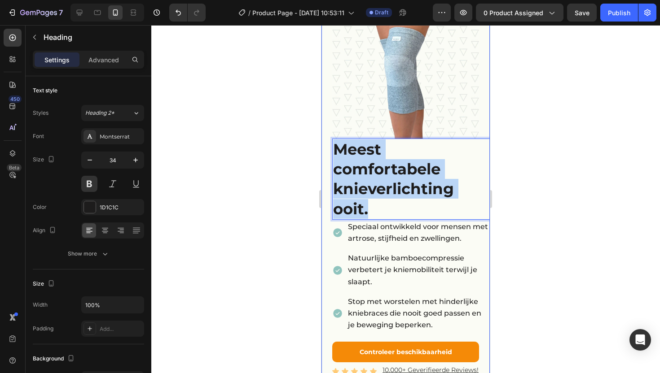
drag, startPoint x: 371, startPoint y: 201, endPoint x: 331, endPoint y: 139, distance: 73.7
click at [331, 139] on div "Image Meest comfortabele knieverlichting ooit. Heading 0 Speciaal ontwikkeld vo…" at bounding box center [405, 184] width 168 height 384
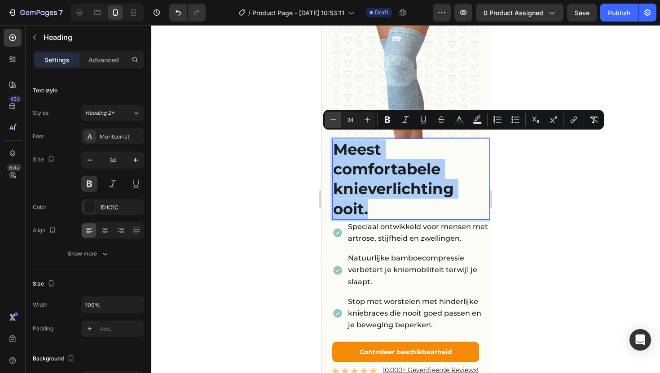
click at [327, 120] on button "Minus" at bounding box center [333, 120] width 16 height 16
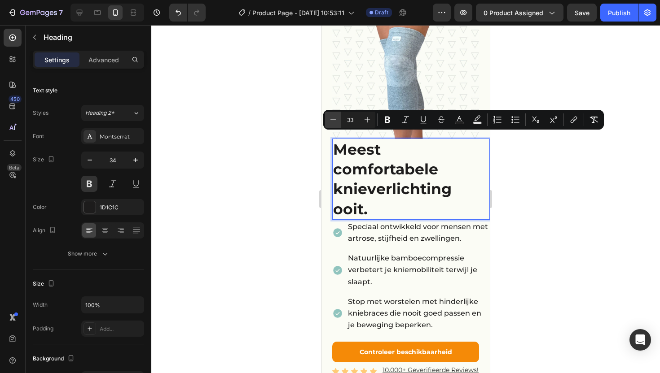
click at [327, 120] on button "Minus" at bounding box center [333, 120] width 16 height 16
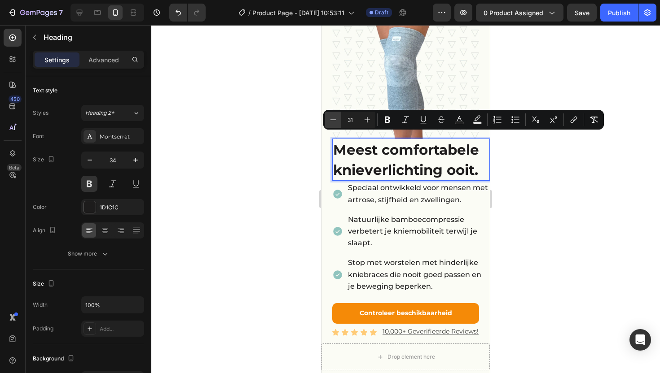
click at [327, 120] on button "Minus" at bounding box center [333, 120] width 16 height 16
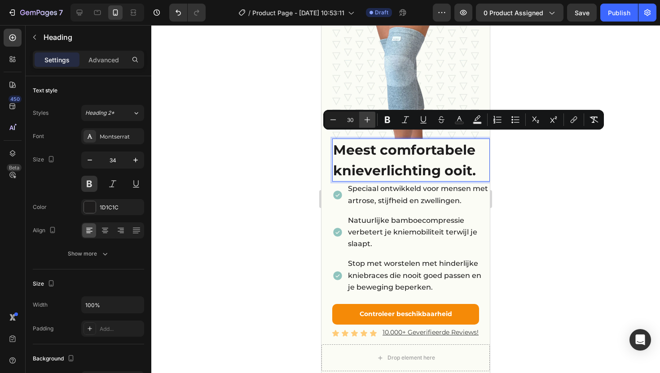
click at [371, 120] on icon "Editor contextual toolbar" at bounding box center [367, 119] width 9 height 9
type input "31"
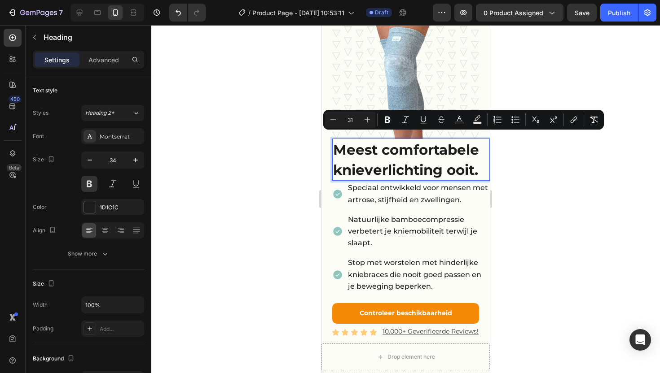
click at [540, 169] on div at bounding box center [405, 199] width 509 height 348
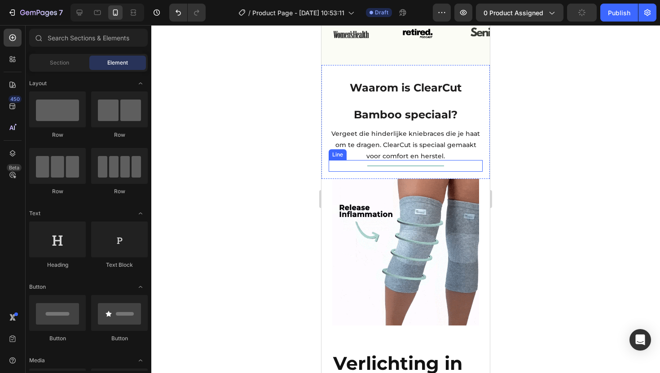
scroll to position [387, 0]
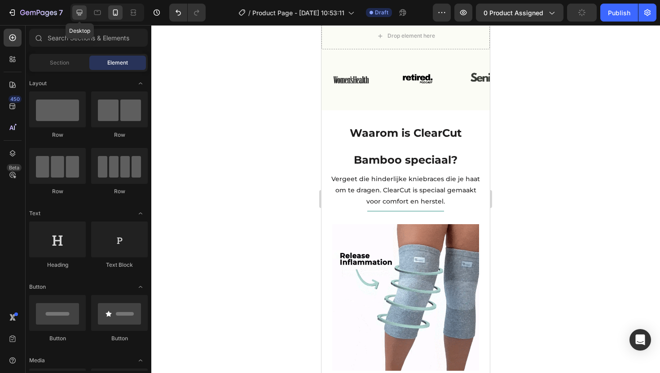
click at [80, 16] on icon at bounding box center [79, 12] width 9 height 9
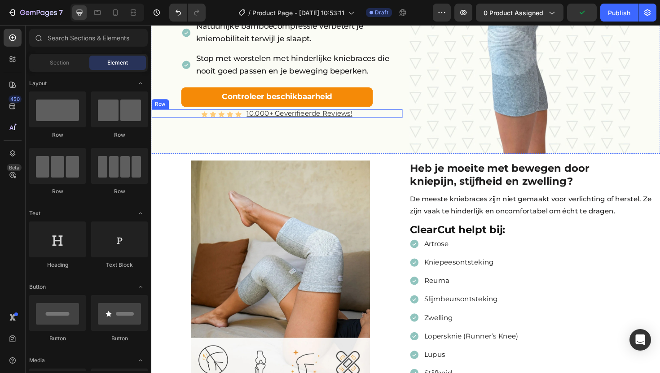
scroll to position [134, 0]
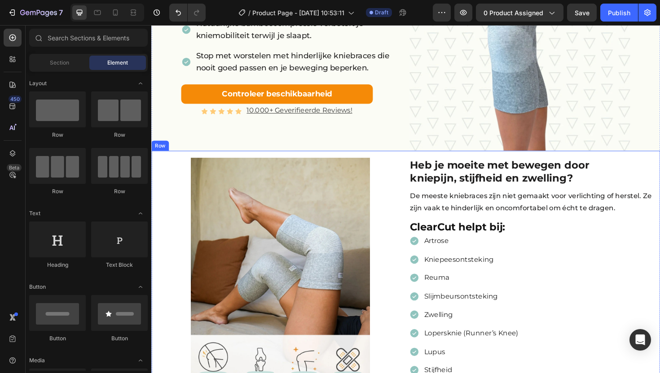
click at [156, 165] on div "Image Heb je moeite met bewegen door kniepijn, stijfheid en zwelling? Heading D…" at bounding box center [420, 291] width 539 height 267
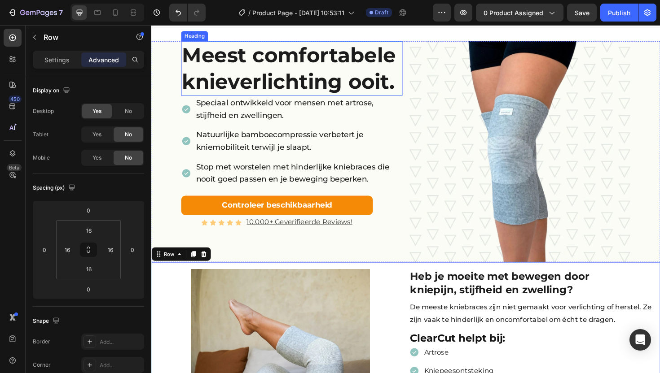
scroll to position [0, 0]
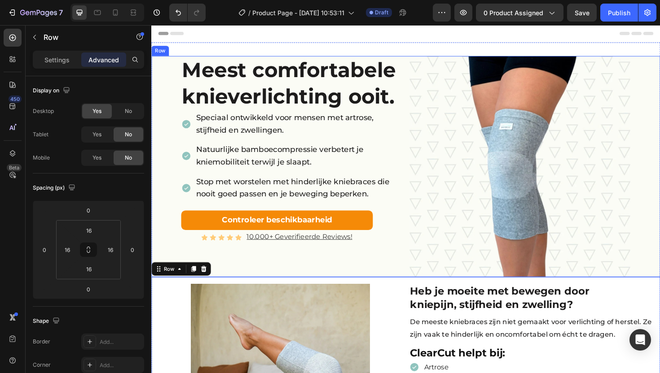
click at [164, 63] on div "Meest comfortabele knieverlichting ooit. Heading Speciaal ontwikkeld voor mense…" at bounding box center [284, 175] width 266 height 234
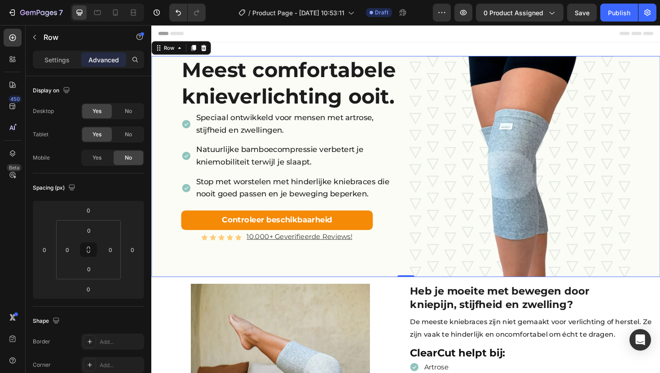
scroll to position [139, 0]
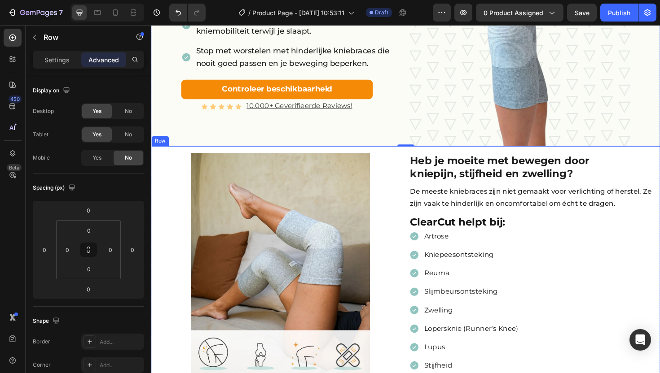
click at [155, 156] on div "Image Heb je moeite met bewegen door kniepijn, stijfheid en zwelling? Heading D…" at bounding box center [420, 287] width 539 height 267
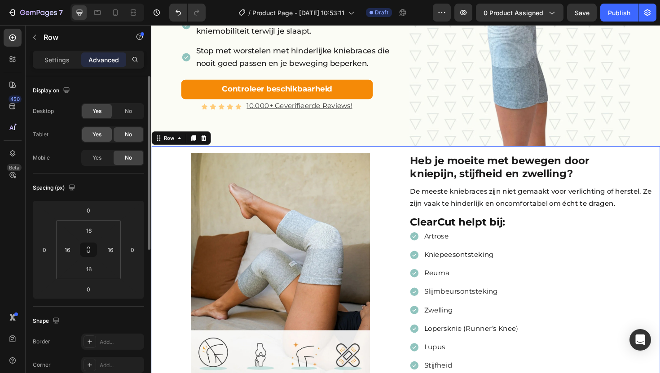
click at [91, 135] on div "Yes" at bounding box center [97, 134] width 30 height 14
click at [98, 155] on span "Yes" at bounding box center [96, 158] width 9 height 8
click at [123, 114] on div "No" at bounding box center [129, 111] width 30 height 14
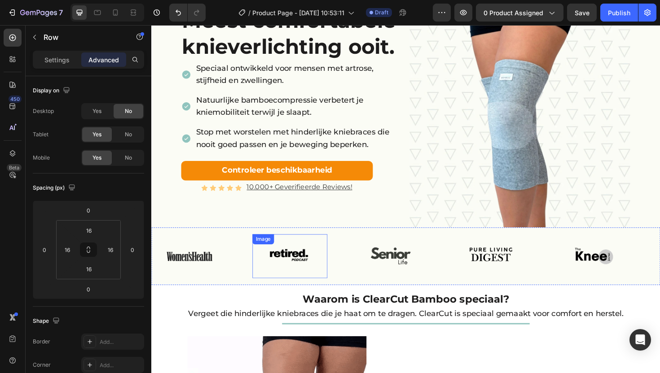
scroll to position [0, 0]
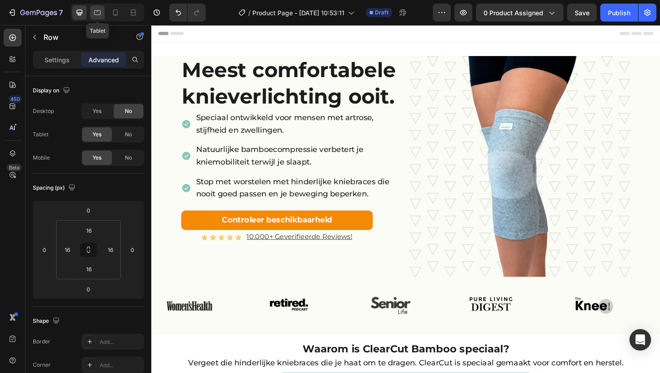
click at [97, 14] on icon at bounding box center [97, 12] width 9 height 9
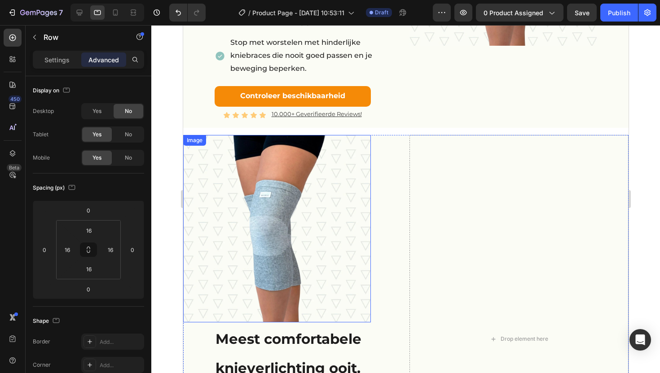
scroll to position [250, 0]
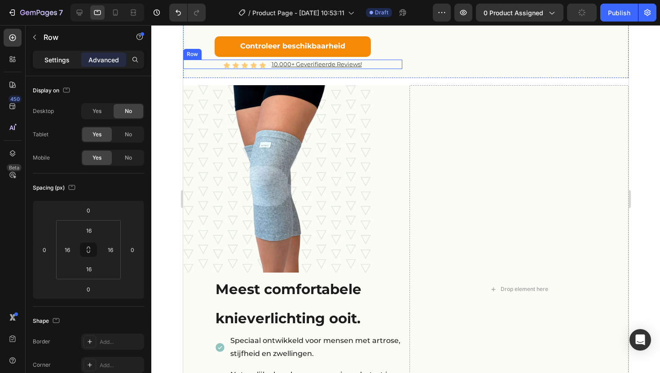
click at [51, 59] on p "Settings" at bounding box center [56, 59] width 25 height 9
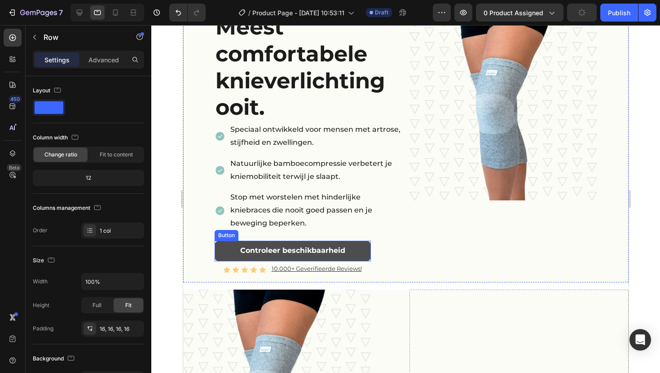
scroll to position [0, 0]
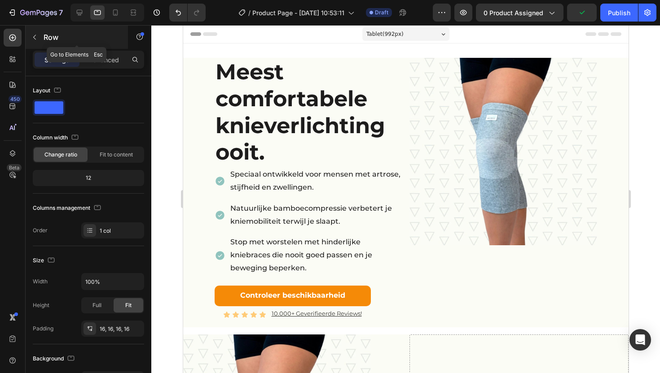
click at [32, 39] on icon "button" at bounding box center [34, 37] width 7 height 7
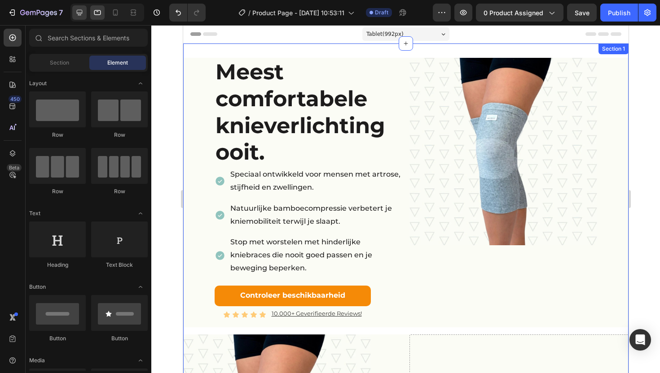
click at [86, 13] on div at bounding box center [79, 12] width 14 height 14
click at [85, 13] on div at bounding box center [79, 12] width 14 height 14
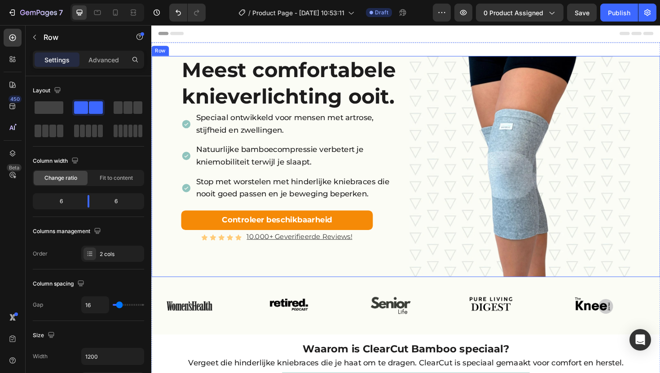
click at [158, 66] on div "Meest comfortabele knieverlichting ooit. Heading Speciaal ontwikkeld voor mense…" at bounding box center [284, 175] width 266 height 234
click at [105, 64] on p "Advanced" at bounding box center [103, 59] width 31 height 9
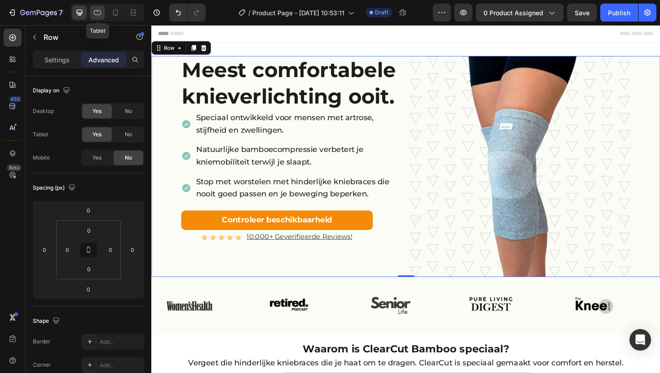
click at [96, 8] on icon at bounding box center [97, 12] width 9 height 9
type input "16"
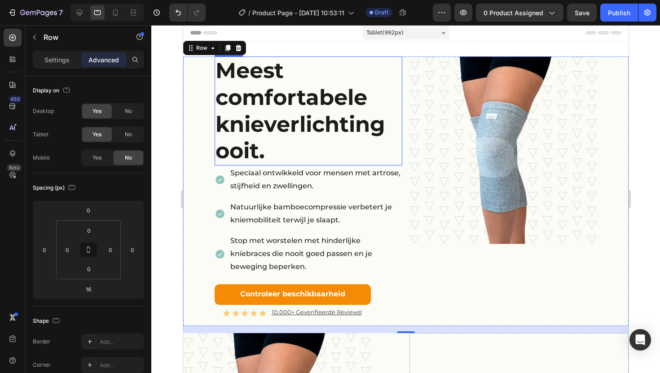
scroll to position [162, 0]
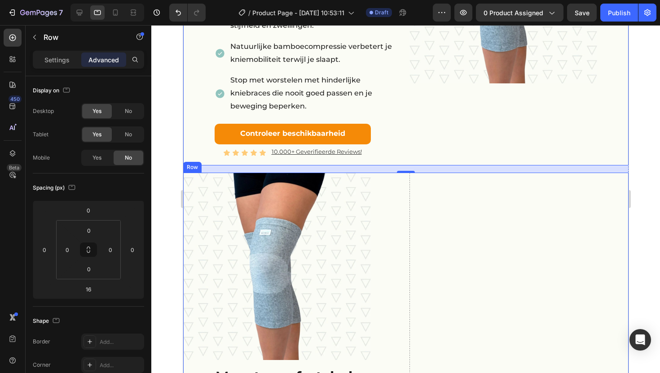
click at [390, 218] on div "Image ⁠⁠⁠⁠⁠⁠⁠ Meest comfortabele knieverlichting ooit. Heading Speciaal ontwikk…" at bounding box center [292, 377] width 219 height 409
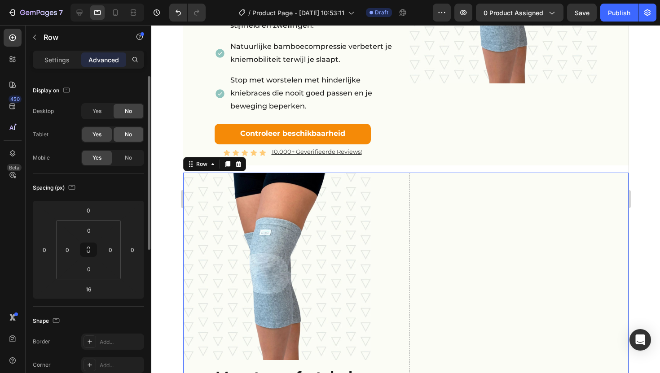
click at [119, 135] on div "No" at bounding box center [129, 134] width 30 height 14
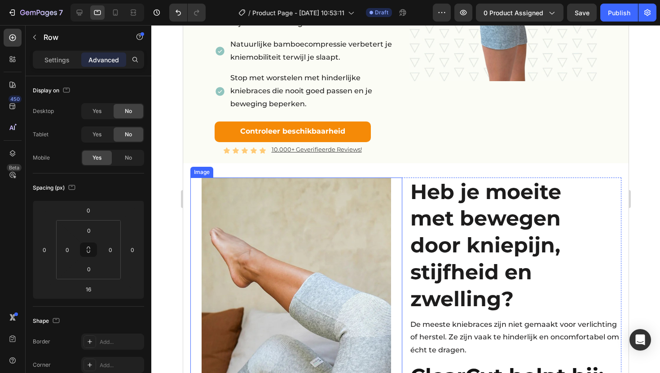
scroll to position [225, 0]
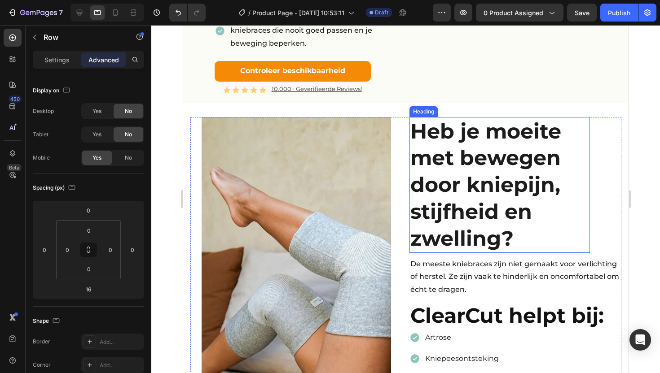
click at [442, 202] on strong "Heb je moeite met bewegen door kniepijn, stijfheid en zwelling?" at bounding box center [485, 185] width 151 height 133
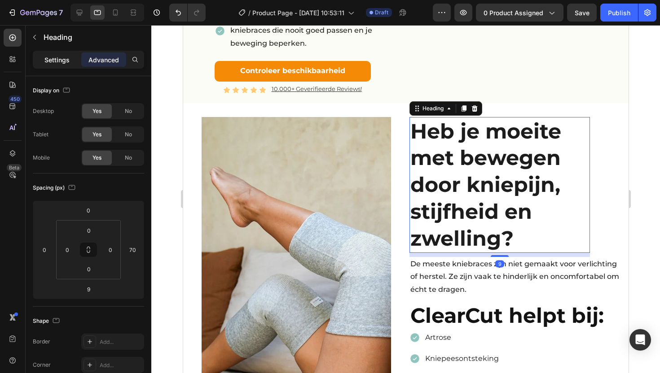
click at [58, 58] on p "Settings" at bounding box center [56, 59] width 25 height 9
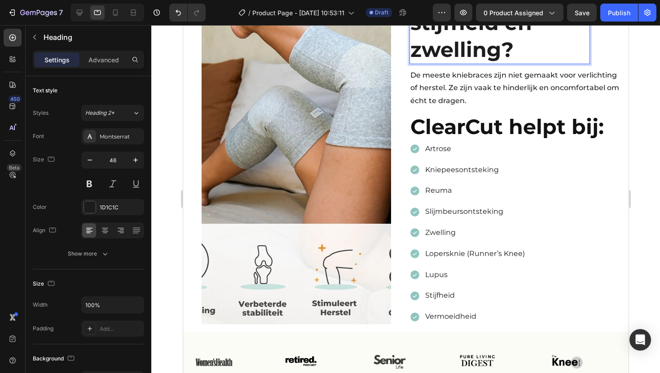
scroll to position [406, 0]
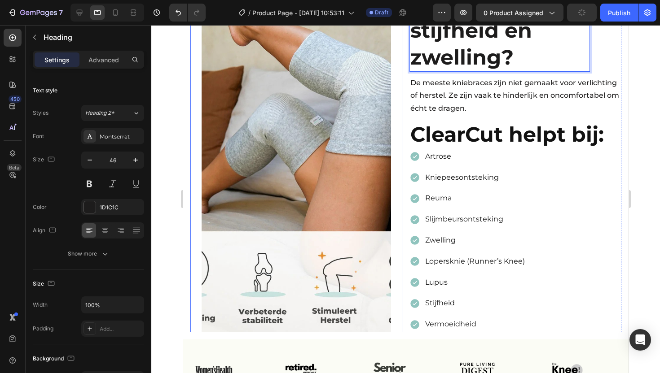
click at [338, 241] on img at bounding box center [295, 134] width 189 height 397
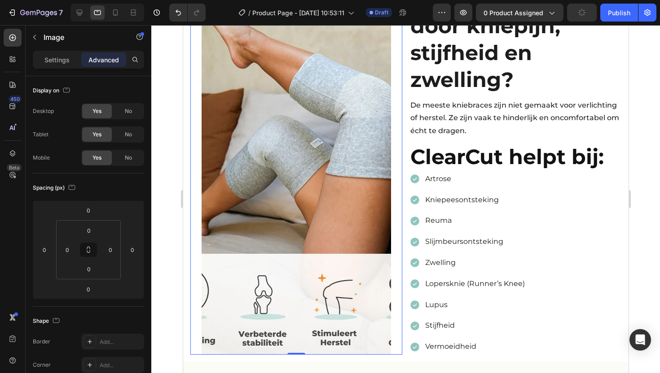
scroll to position [251, 0]
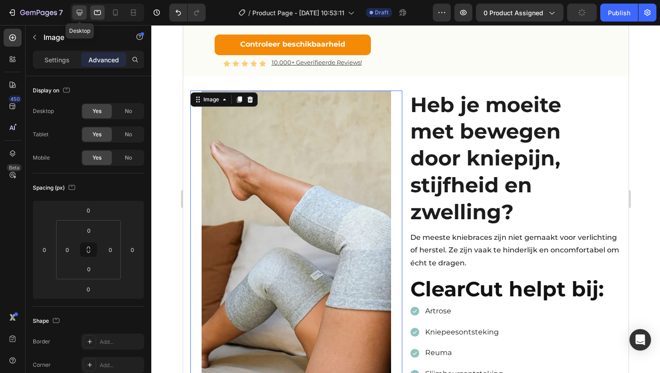
click at [83, 14] on icon at bounding box center [79, 12] width 9 height 9
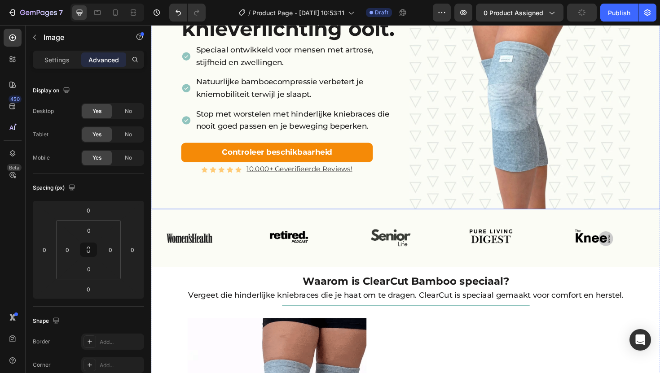
scroll to position [89, 0]
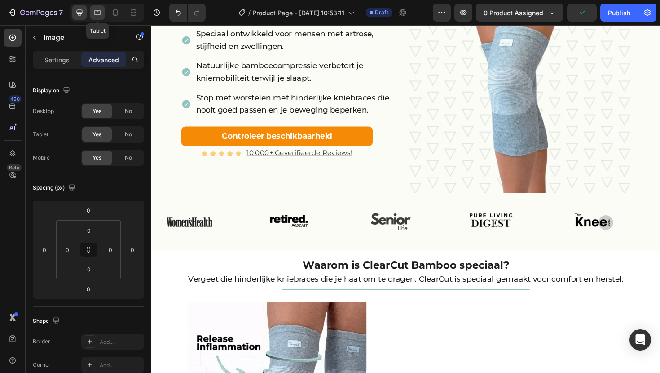
click at [101, 13] on icon at bounding box center [97, 12] width 9 height 9
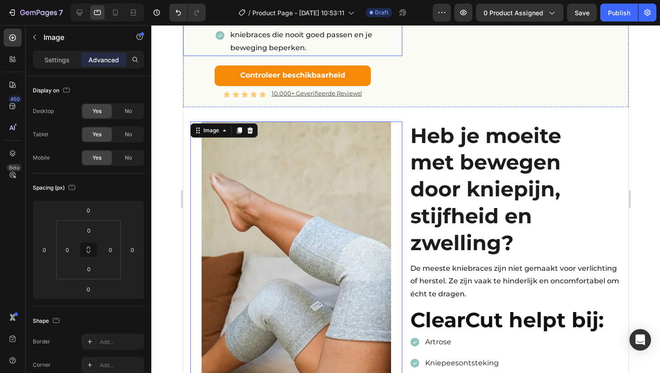
scroll to position [33, 0]
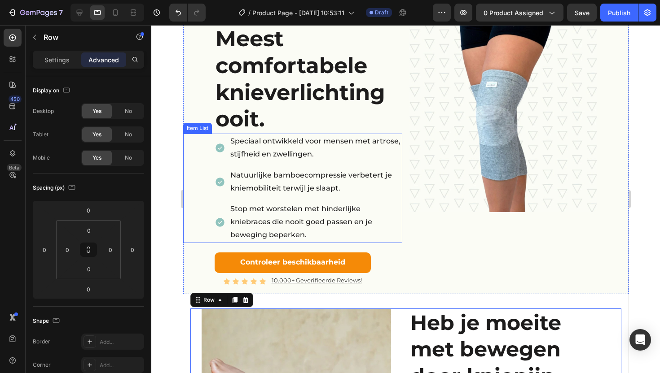
scroll to position [117, 0]
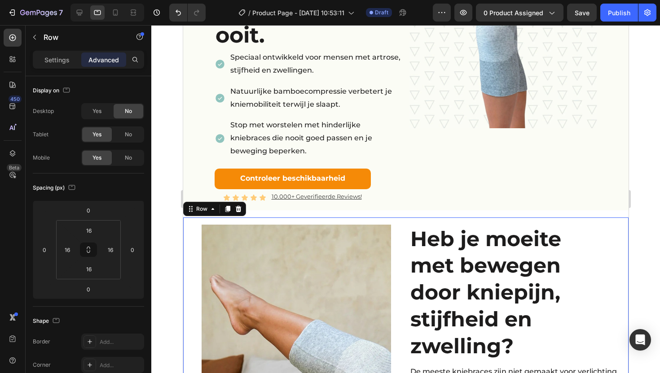
click at [97, 108] on span "Yes" at bounding box center [96, 111] width 9 height 8
click at [77, 12] on icon at bounding box center [80, 13] width 6 height 6
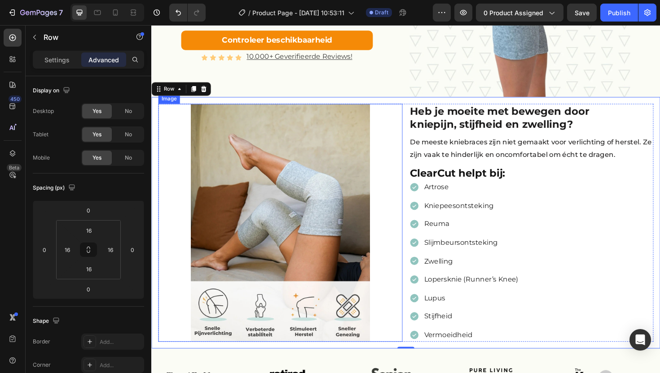
scroll to position [22, 0]
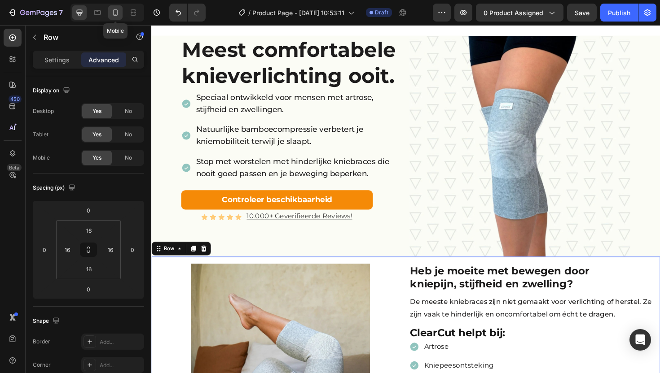
click at [112, 12] on icon at bounding box center [115, 12] width 9 height 9
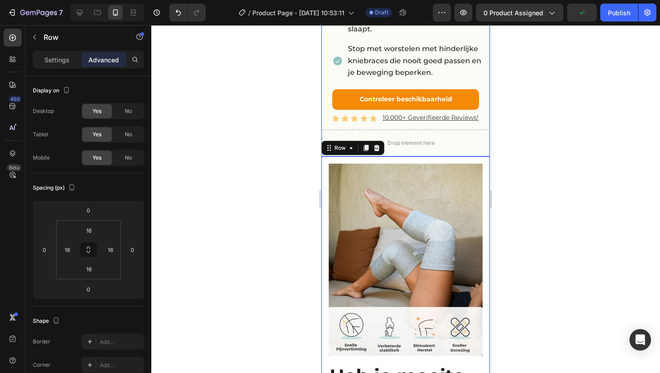
scroll to position [328, 0]
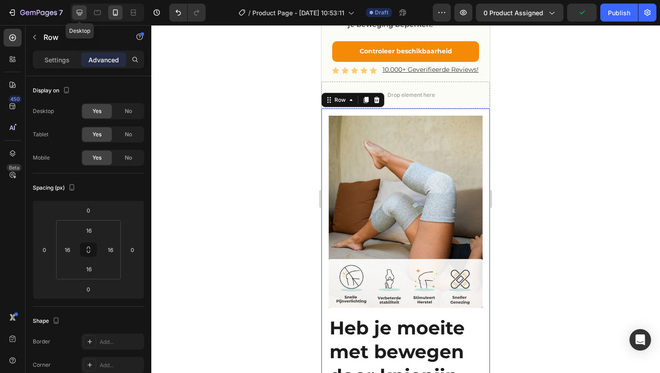
click at [78, 14] on icon at bounding box center [79, 12] width 9 height 9
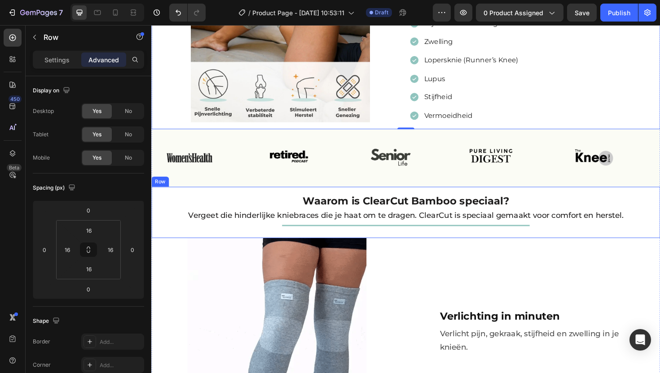
scroll to position [514, 0]
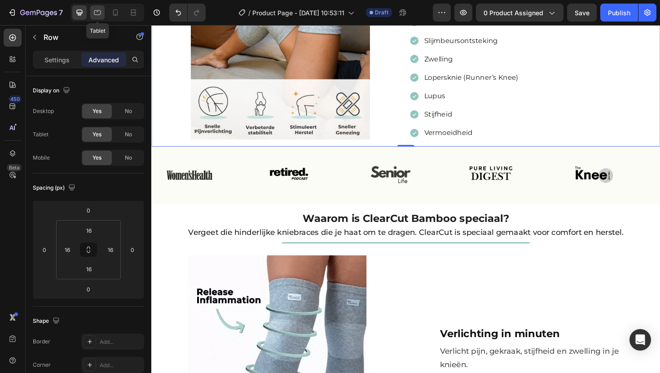
click at [97, 11] on icon at bounding box center [97, 12] width 9 height 9
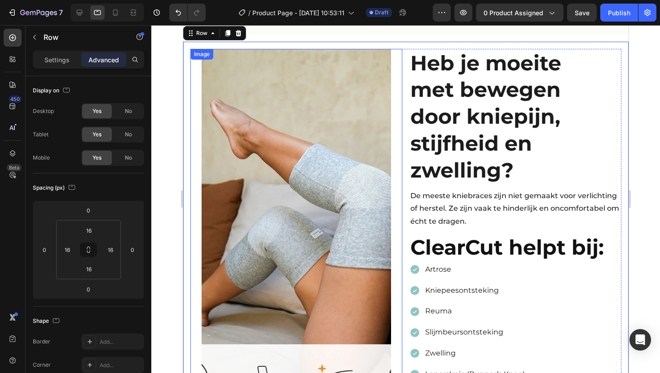
scroll to position [280, 0]
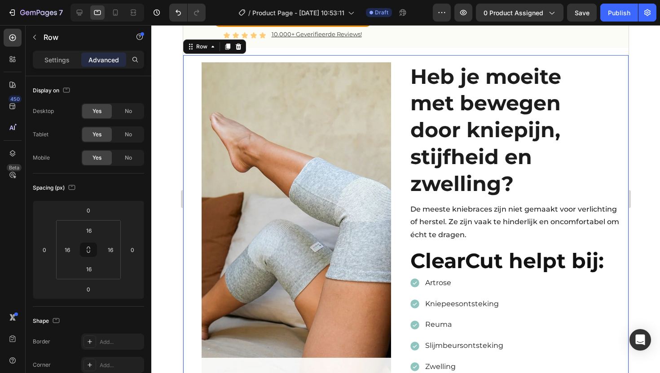
click at [279, 59] on div "Image ⁠⁠⁠⁠⁠⁠⁠ Heb je moeite met bewegen door kniepijn, stijfheid en zwelling? H…" at bounding box center [405, 260] width 445 height 411
click at [196, 50] on div "Row" at bounding box center [201, 47] width 15 height 8
click at [79, 13] on icon at bounding box center [80, 13] width 6 height 6
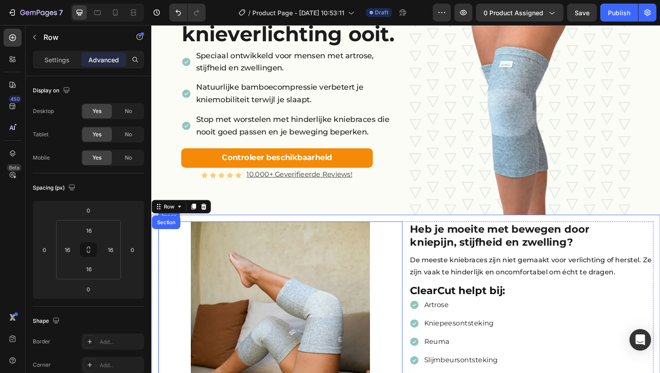
scroll to position [144, 0]
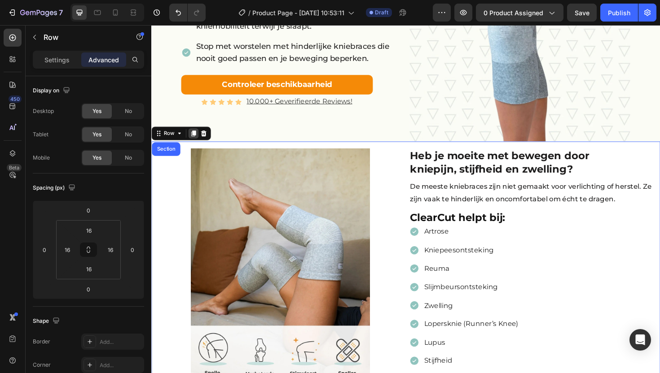
click at [193, 136] on icon at bounding box center [195, 139] width 7 height 7
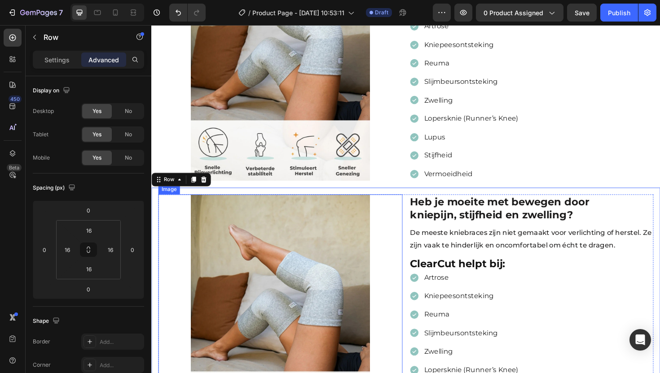
scroll to position [211, 0]
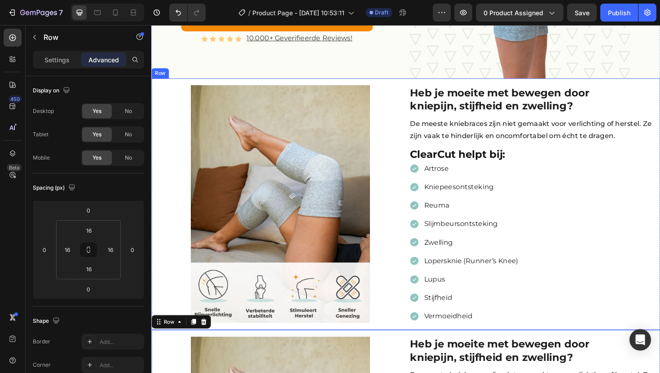
click at [154, 89] on div "Image ⁠⁠⁠⁠⁠⁠⁠ Heb je moeite met bewegen door kniepijn, stijfheid en zwelling? H…" at bounding box center [420, 215] width 539 height 267
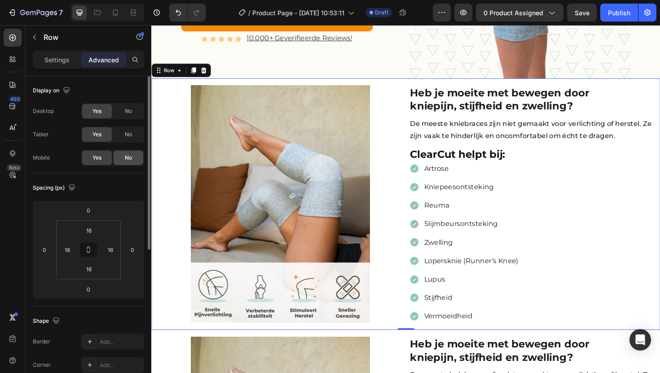
click at [128, 153] on div "No" at bounding box center [129, 158] width 30 height 14
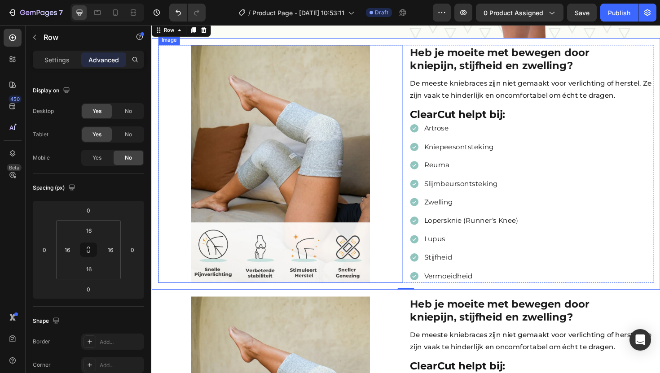
scroll to position [378, 0]
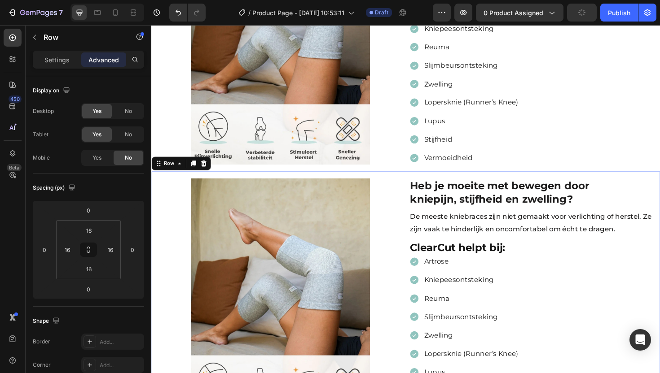
click at [155, 182] on div "Image Heb je moeite met bewegen door kniepijn, stijfheid en zwelling? Heading D…" at bounding box center [420, 313] width 539 height 267
click at [127, 110] on span "No" at bounding box center [128, 111] width 7 height 8
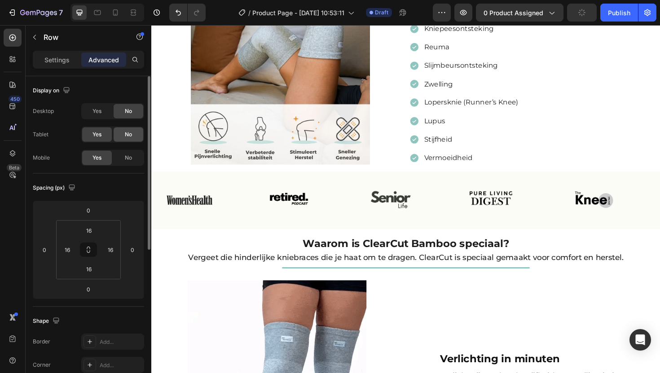
click at [126, 131] on span "No" at bounding box center [128, 135] width 7 height 8
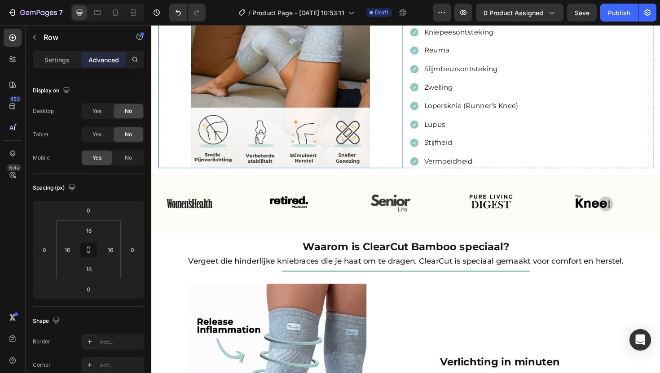
scroll to position [361, 0]
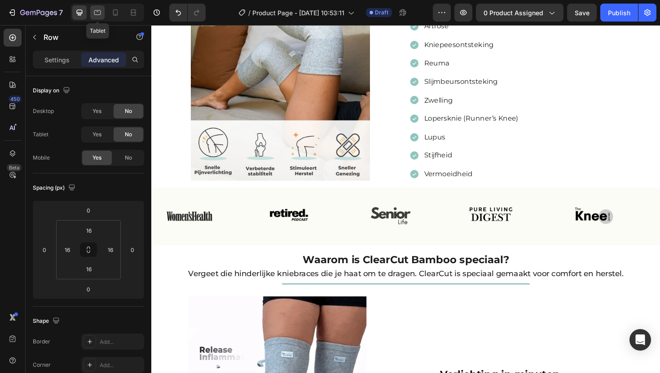
click at [94, 11] on icon at bounding box center [97, 12] width 7 height 5
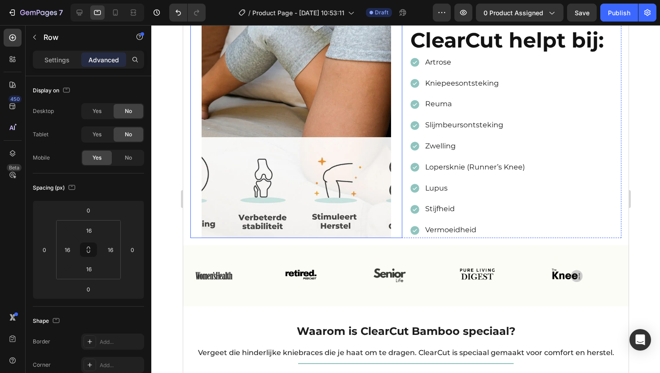
scroll to position [476, 0]
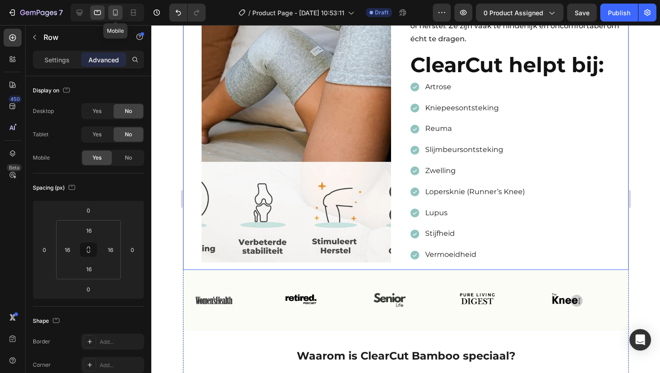
click at [114, 13] on icon at bounding box center [115, 12] width 9 height 9
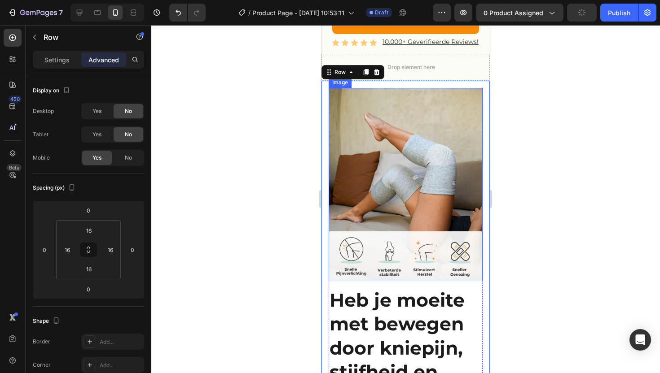
scroll to position [522, 0]
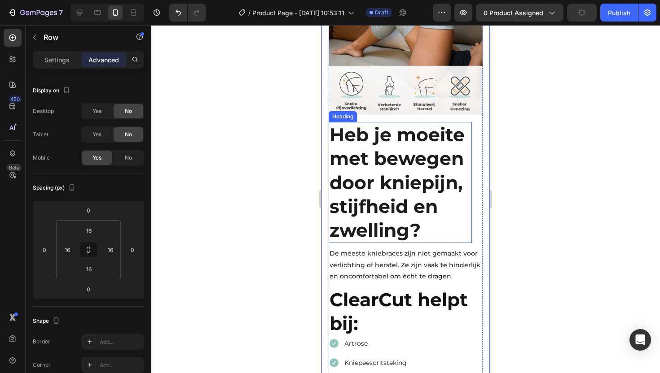
click at [365, 143] on strong "Heb je moeite met bewegen door kniepijn, stijfheid en zwelling?" at bounding box center [396, 182] width 135 height 118
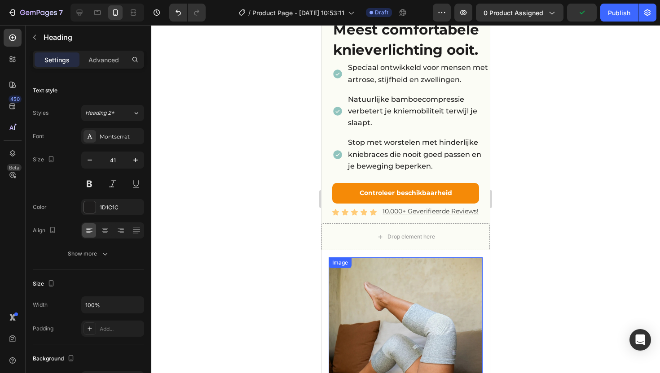
scroll to position [139, 0]
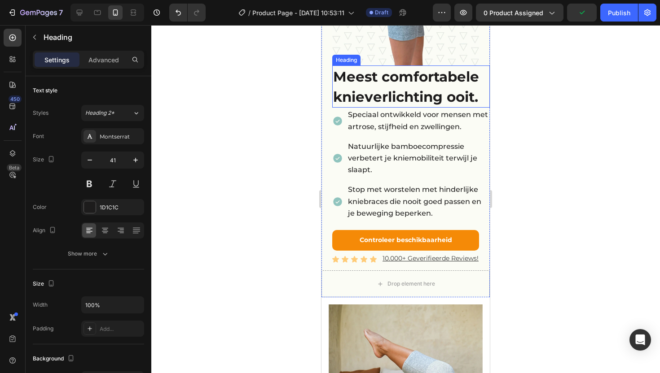
click at [358, 76] on span "Meest comfortabele knieverlichting ooit." at bounding box center [406, 86] width 146 height 37
click at [342, 75] on span "Meest comfortabele knieverlichting ooit." at bounding box center [406, 86] width 146 height 37
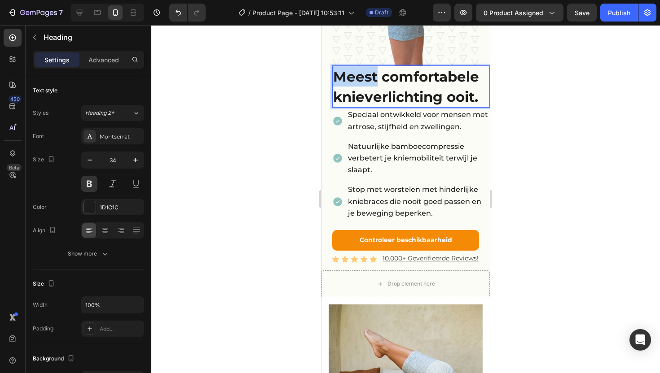
click at [342, 75] on span "Meest comfortabele knieverlichting ooit." at bounding box center [406, 86] width 146 height 37
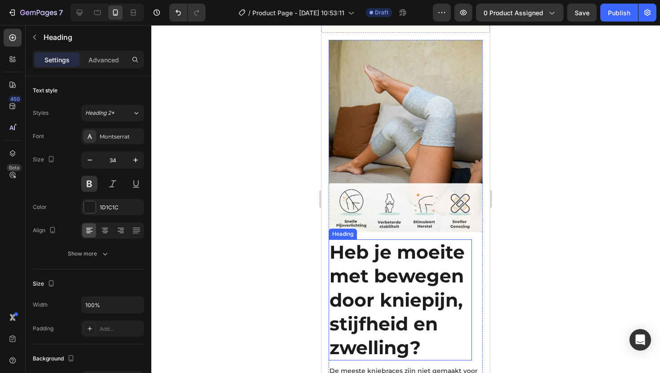
scroll to position [496, 0]
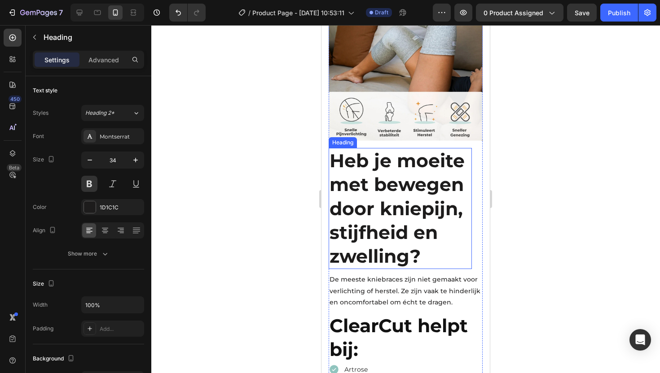
click at [378, 186] on strong "Heb je moeite met bewegen door kniepijn, stijfheid en zwelling?" at bounding box center [396, 208] width 135 height 118
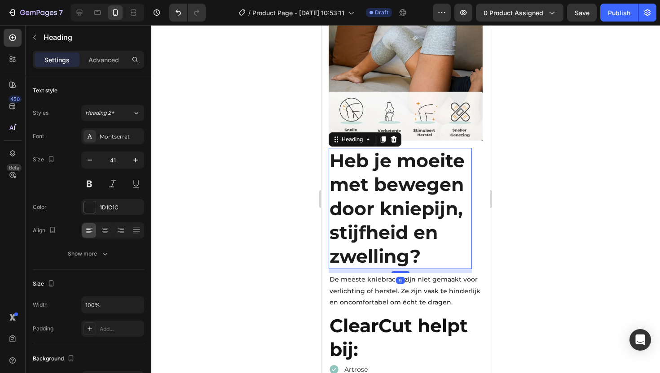
click at [430, 252] on h2 "Heb je moeite met bewegen door kniepijn, stijfheid en zwelling?" at bounding box center [400, 208] width 143 height 121
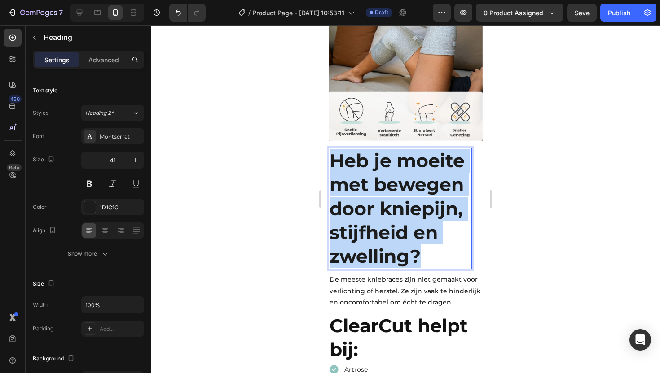
drag, startPoint x: 417, startPoint y: 269, endPoint x: 332, endPoint y: 146, distance: 149.9
click at [332, 149] on strong "Heb je moeite met bewegen door kniepijn, stijfheid en zwelling?" at bounding box center [396, 208] width 135 height 118
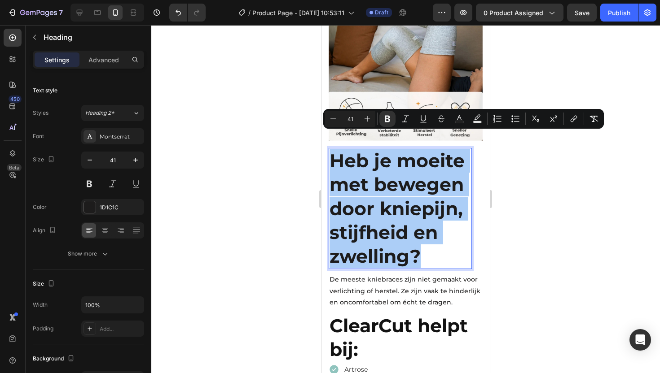
click at [349, 119] on input "41" at bounding box center [350, 119] width 18 height 11
click at [356, 115] on input "41" at bounding box center [350, 119] width 18 height 11
click at [352, 116] on input "41" at bounding box center [350, 119] width 18 height 11
click at [349, 118] on input "41" at bounding box center [350, 119] width 18 height 11
type input "31"
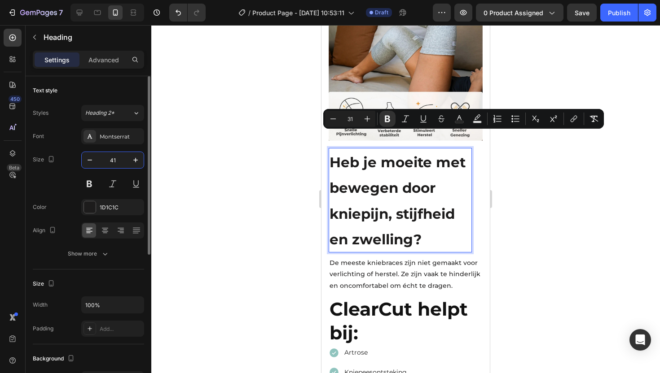
click at [115, 163] on input "41" at bounding box center [113, 160] width 30 height 16
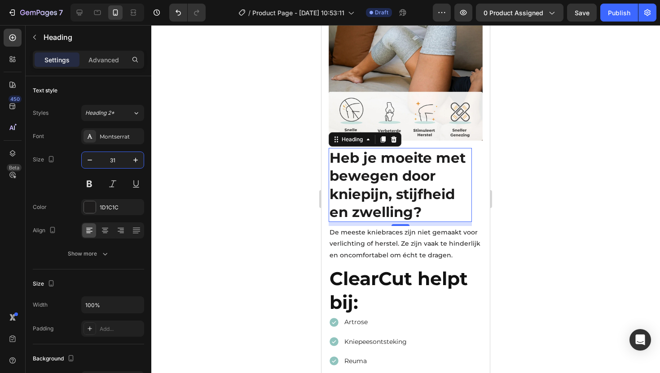
type input "31"
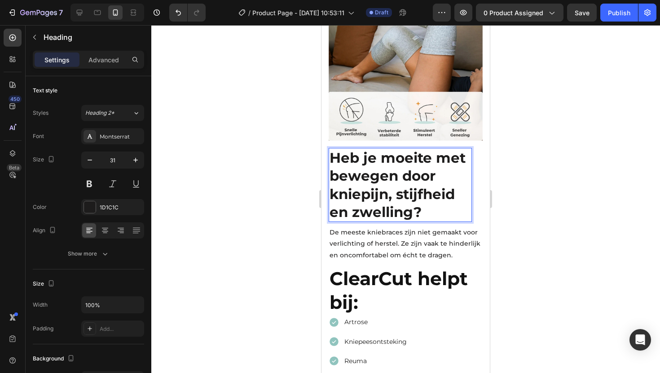
click at [330, 163] on strong "Heb je moeite met bewegen door kniepijn, stijfheid en zwelling?" at bounding box center [397, 184] width 136 height 71
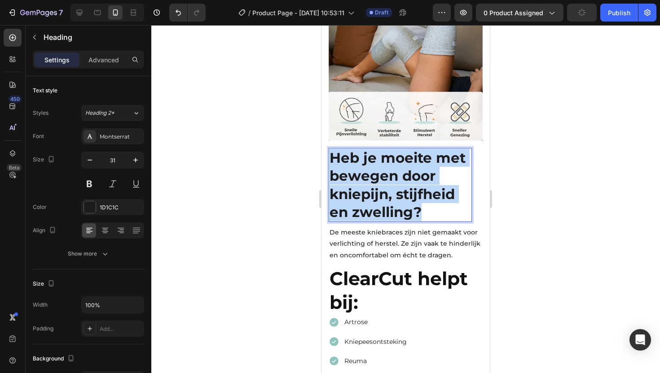
drag, startPoint x: 396, startPoint y: 215, endPoint x: 332, endPoint y: 137, distance: 100.1
click at [332, 149] on strong "Heb je moeite met bewegen door kniepijn, stijfheid en zwelling?" at bounding box center [397, 184] width 136 height 71
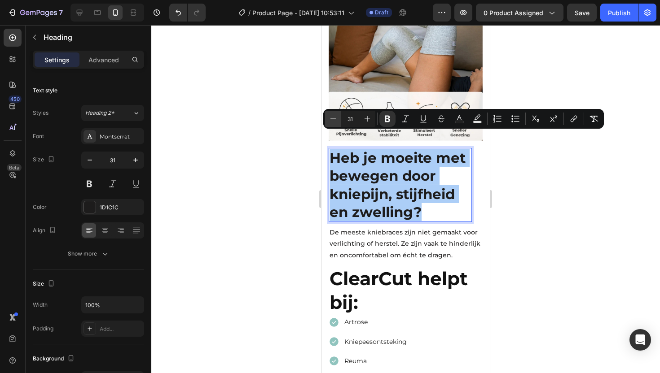
click at [330, 120] on icon "Editor contextual toolbar" at bounding box center [333, 118] width 9 height 9
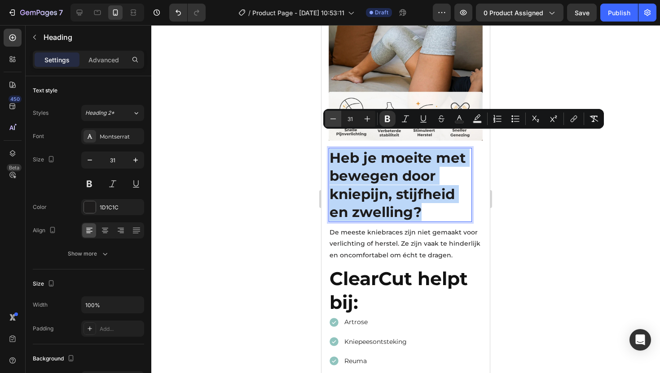
type input "30"
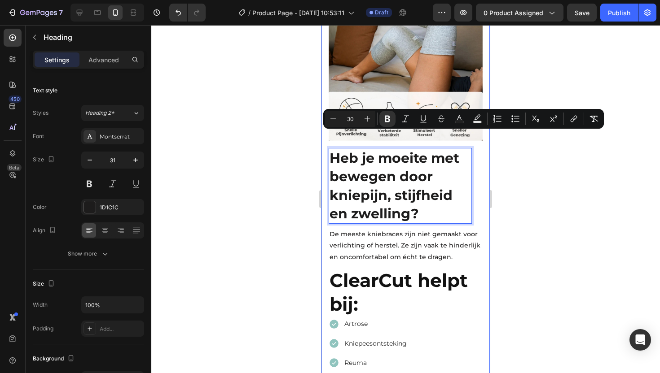
click at [521, 155] on div at bounding box center [405, 199] width 509 height 348
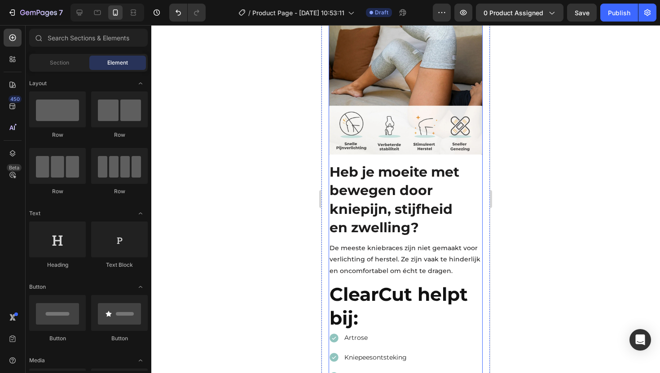
scroll to position [481, 0]
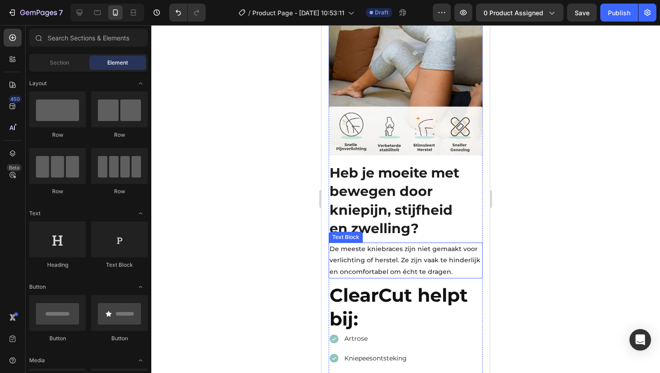
click at [357, 245] on p "De meeste kniebraces zijn niet gemaakt voor verlichting of herstel. Ze zijn vaa…" at bounding box center [405, 261] width 152 height 34
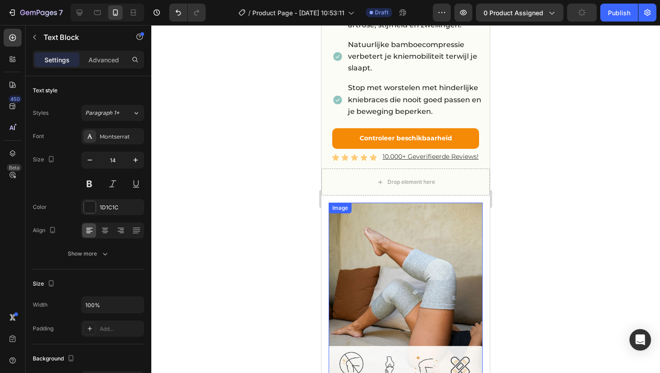
scroll to position [233, 0]
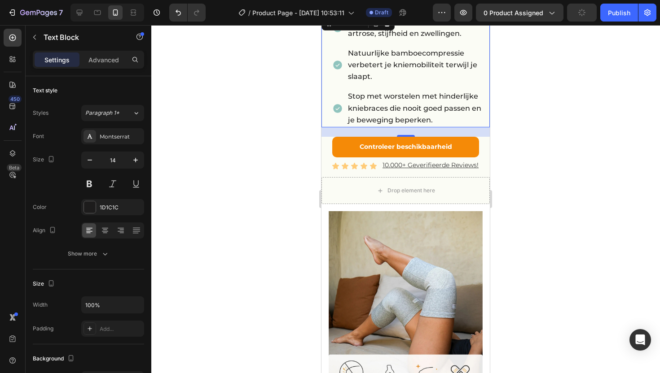
click at [398, 92] on span "Stop met worstelen met hinderlijke kniebraces die nooit goed passen en je beweg…" at bounding box center [414, 108] width 133 height 32
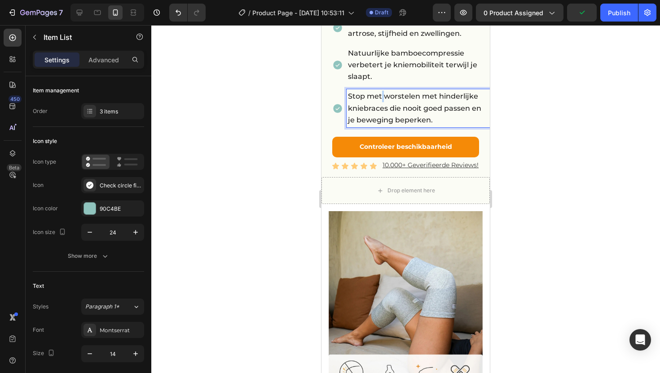
click at [381, 92] on span "Stop met worstelen met hinderlijke kniebraces die nooit goed passen en je beweg…" at bounding box center [414, 108] width 133 height 32
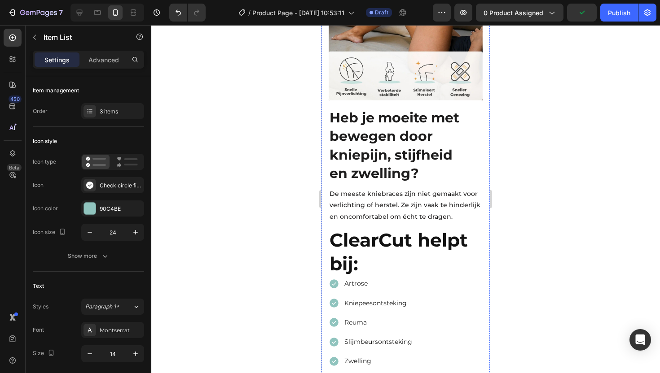
scroll to position [543, 0]
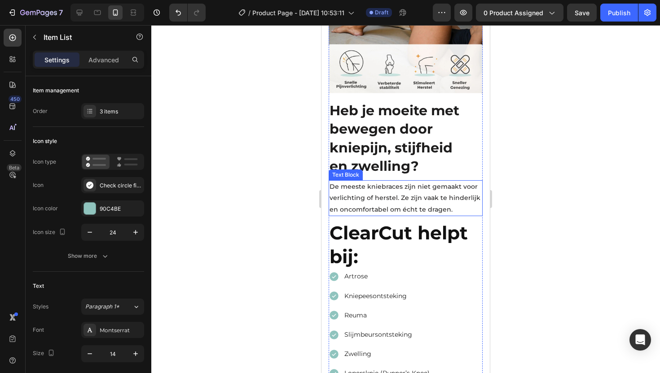
click at [364, 194] on p "De meeste kniebraces zijn niet gemaakt voor verlichting of herstel. Ze zijn vaa…" at bounding box center [405, 198] width 152 height 34
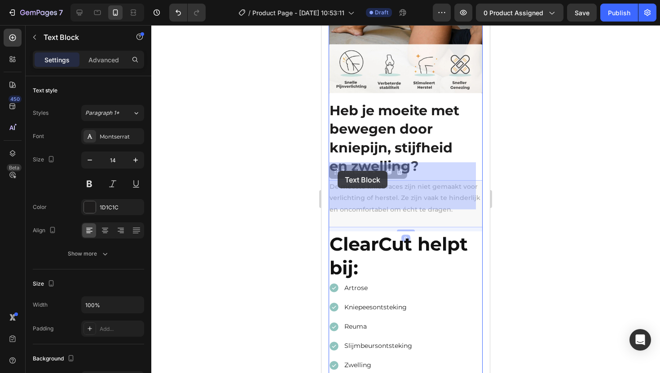
drag, startPoint x: 354, startPoint y: 206, endPoint x: 338, endPoint y: 171, distance: 37.8
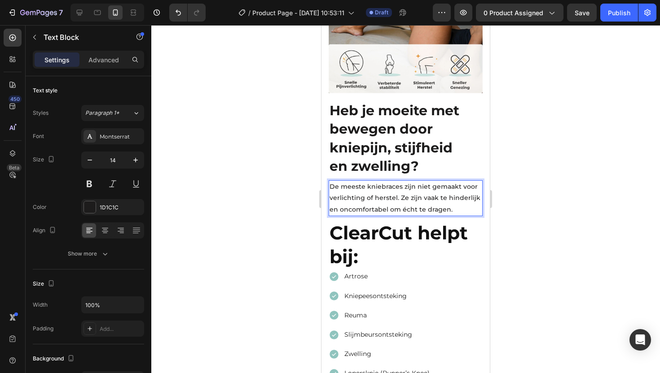
click at [356, 204] on p "De meeste kniebraces zijn niet gemaakt voor verlichting of herstel. Ze zijn vaa…" at bounding box center [405, 198] width 152 height 34
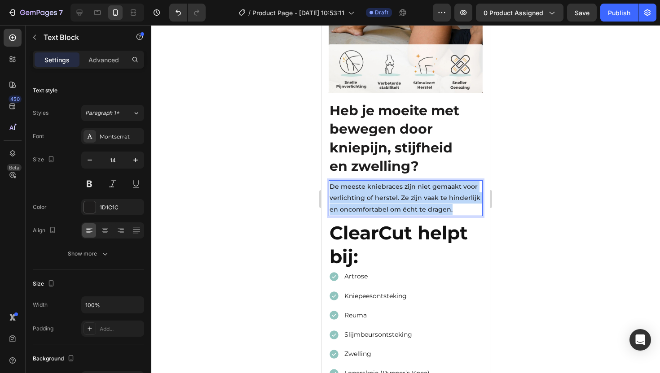
drag, startPoint x: 356, startPoint y: 204, endPoint x: 329, endPoint y: 170, distance: 43.5
click at [329, 181] on p "De meeste kniebraces zijn niet gemaakt voor verlichting of herstel. Ze zijn vaa…" at bounding box center [405, 198] width 152 height 34
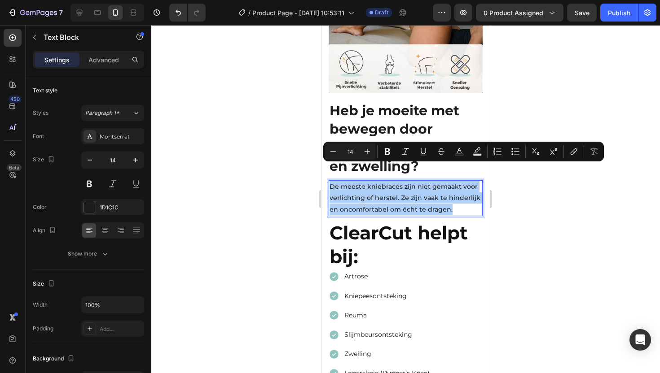
click at [348, 151] on input "14" at bounding box center [350, 151] width 18 height 11
drag, startPoint x: 354, startPoint y: 149, endPoint x: 347, endPoint y: 149, distance: 6.3
click at [347, 149] on input "14" at bounding box center [350, 151] width 18 height 11
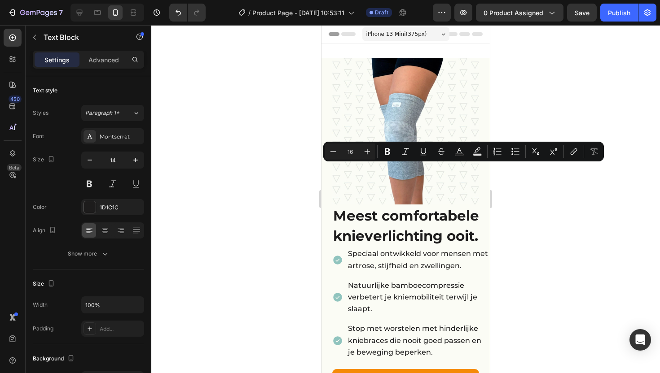
scroll to position [543, 0]
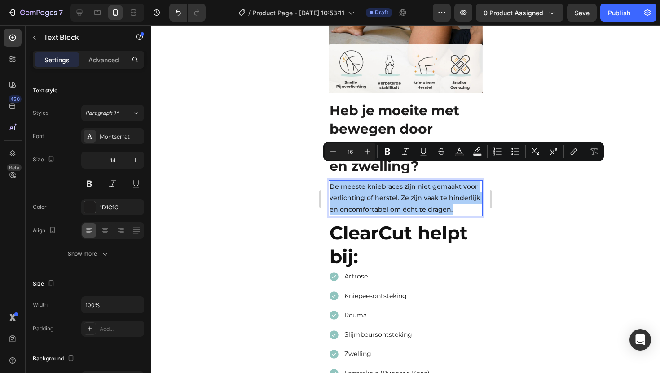
type input "16"
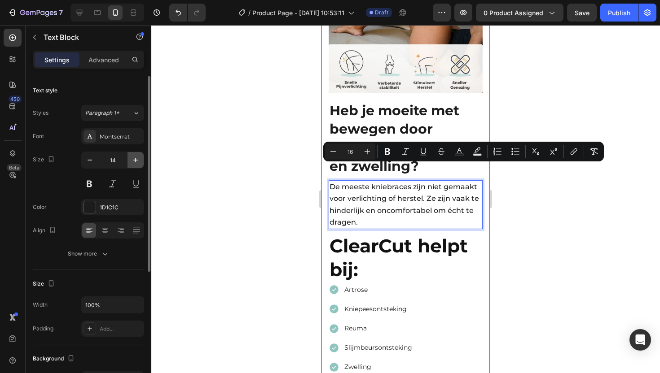
click at [134, 158] on icon "button" at bounding box center [135, 160] width 9 height 9
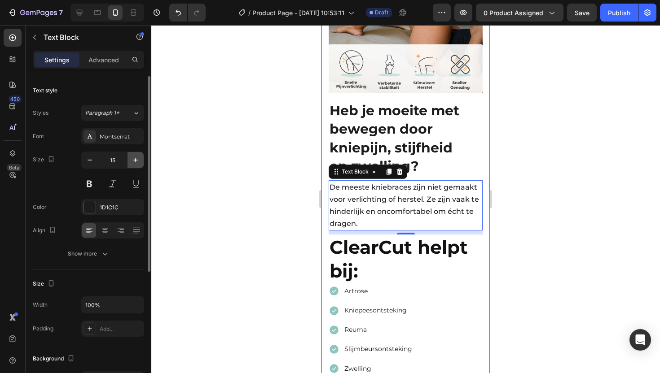
click at [134, 158] on icon "button" at bounding box center [135, 160] width 9 height 9
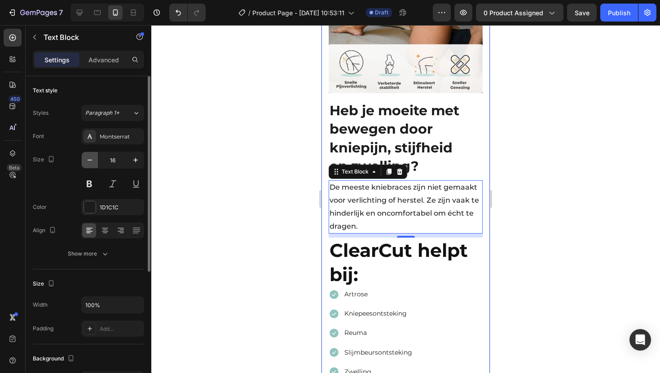
click at [93, 161] on icon "button" at bounding box center [89, 160] width 9 height 9
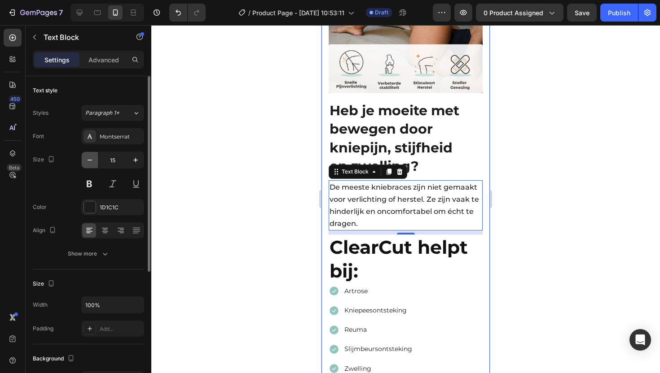
click at [93, 161] on icon "button" at bounding box center [89, 160] width 9 height 9
type input "14"
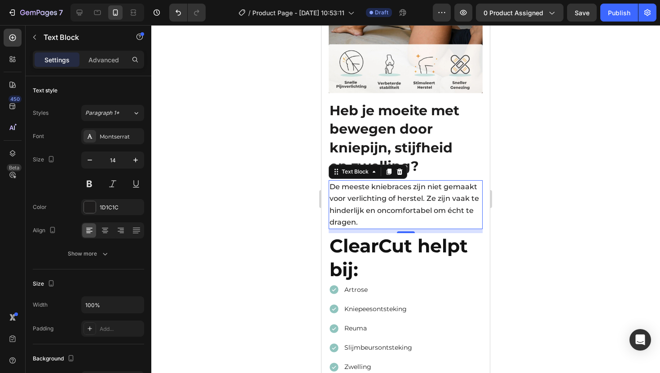
click at [527, 155] on div at bounding box center [405, 199] width 509 height 348
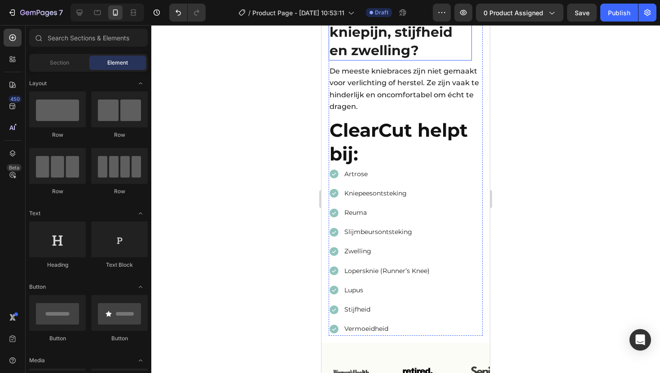
scroll to position [665, 0]
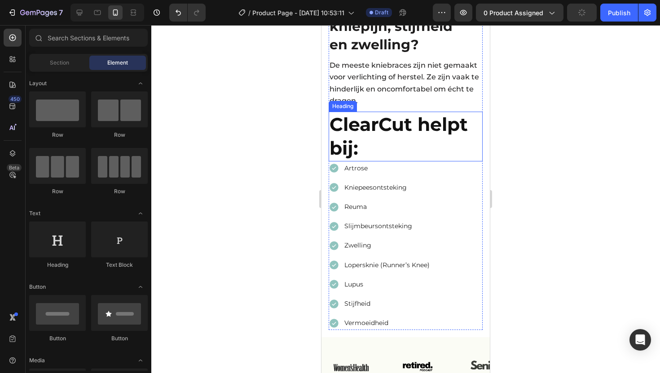
click at [379, 113] on strong "ClearCut helpt bij:" at bounding box center [398, 136] width 138 height 46
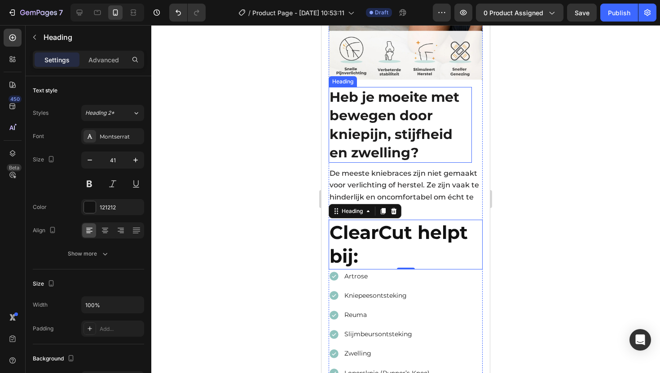
scroll to position [549, 0]
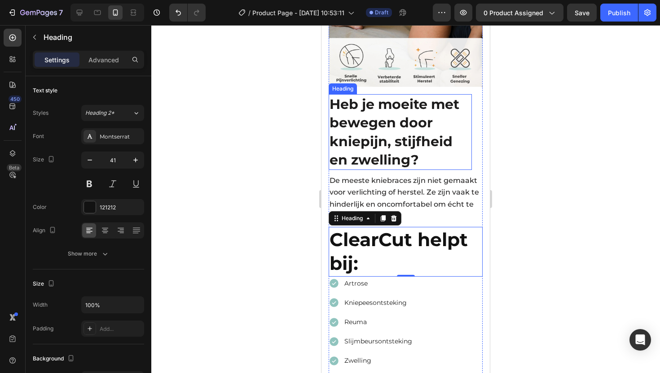
click at [375, 134] on strong "Heb je moeite met bewegen door kniepijn, stijfheid en zwelling?" at bounding box center [394, 132] width 130 height 72
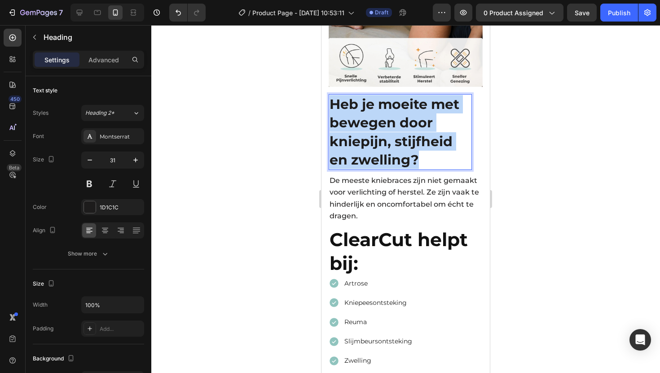
drag, startPoint x: 418, startPoint y: 142, endPoint x: 330, endPoint y: 84, distance: 106.0
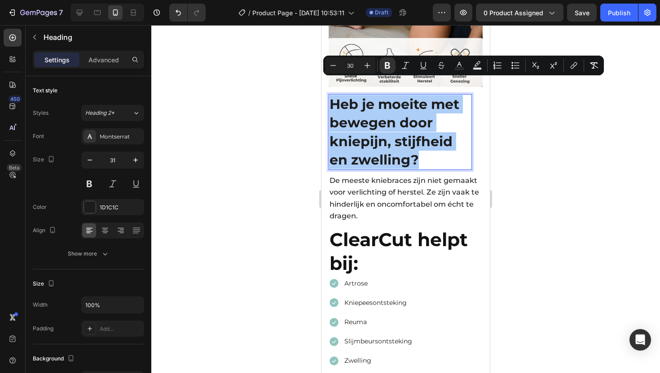
click at [350, 66] on input "30" at bounding box center [350, 65] width 18 height 11
drag, startPoint x: 352, startPoint y: 66, endPoint x: 341, endPoint y: 63, distance: 11.1
click at [341, 63] on input "30" at bounding box center [350, 65] width 18 height 11
type input "22"
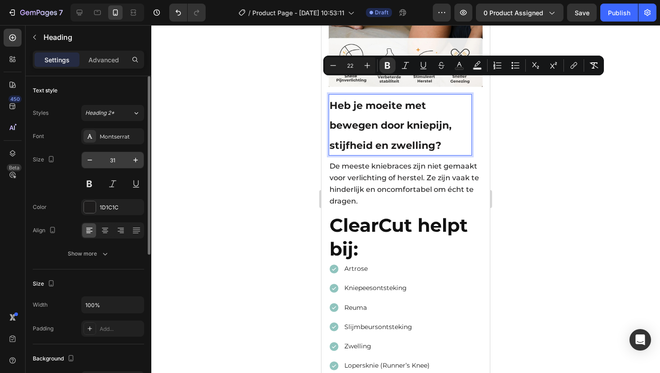
click at [117, 162] on input "31" at bounding box center [113, 160] width 30 height 16
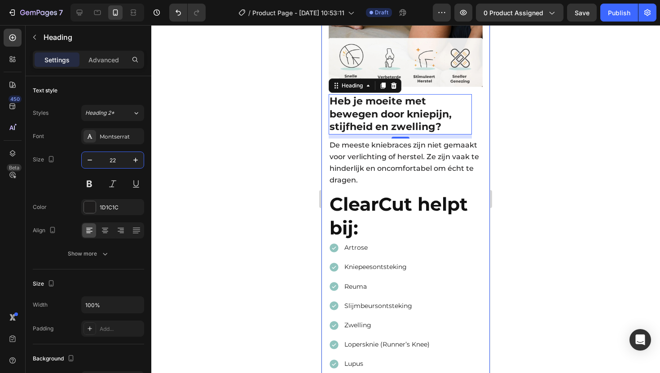
type input "22"
click at [540, 77] on div at bounding box center [405, 199] width 509 height 348
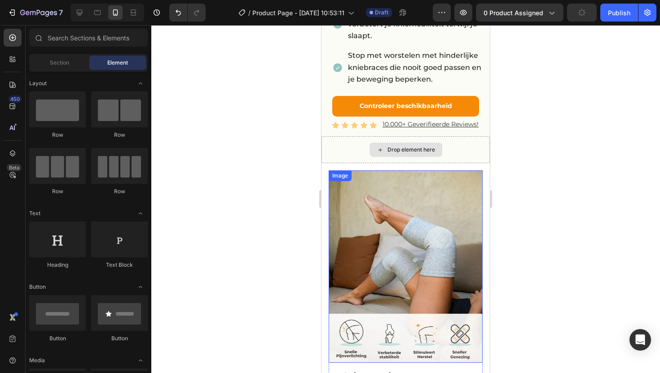
scroll to position [268, 0]
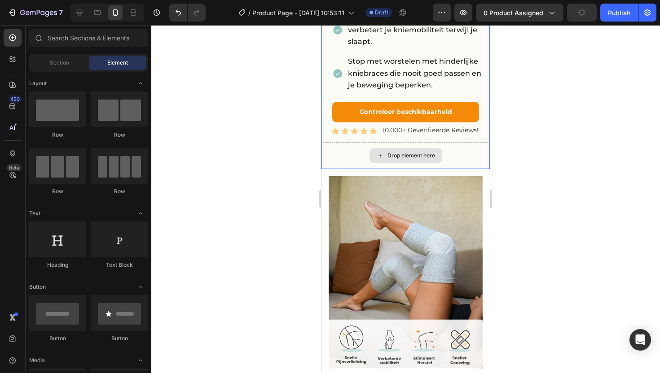
click at [344, 148] on div "Drop element here" at bounding box center [405, 155] width 168 height 27
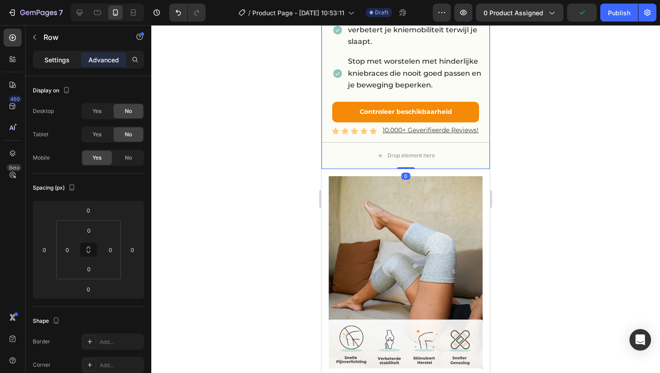
click at [62, 57] on p "Settings" at bounding box center [56, 59] width 25 height 9
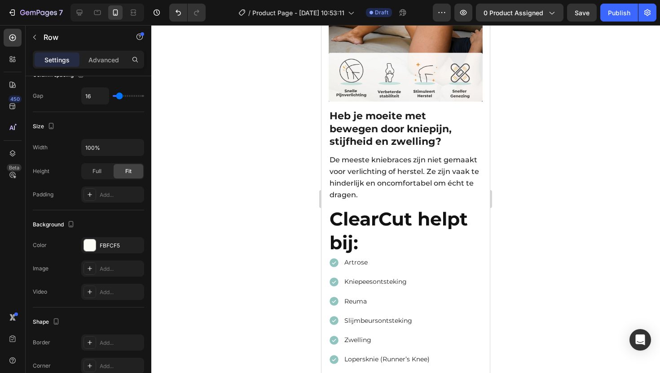
scroll to position [536, 0]
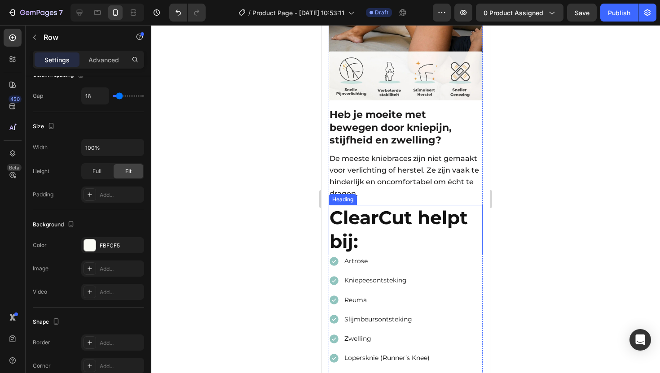
click at [366, 206] on strong "ClearCut helpt bij:" at bounding box center [398, 229] width 138 height 46
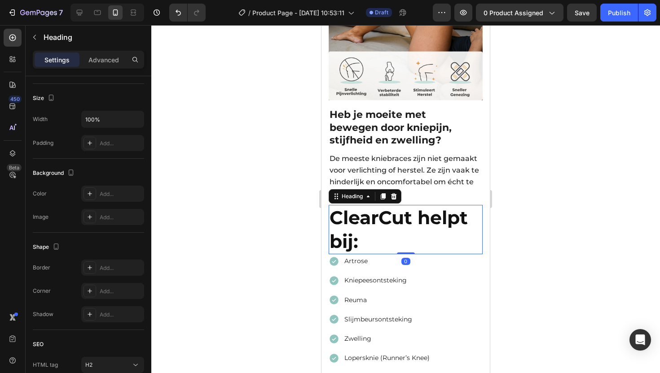
scroll to position [0, 0]
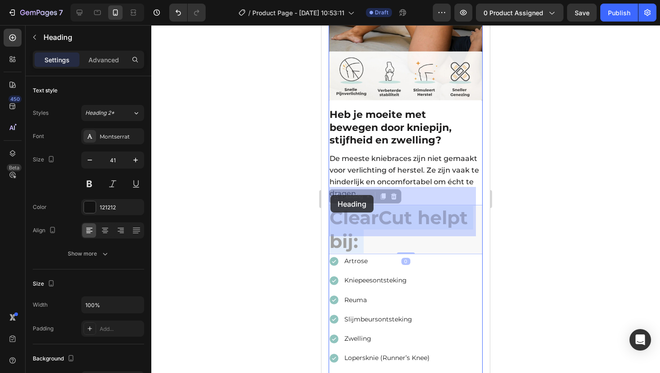
drag, startPoint x: 366, startPoint y: 228, endPoint x: 333, endPoint y: 197, distance: 45.7
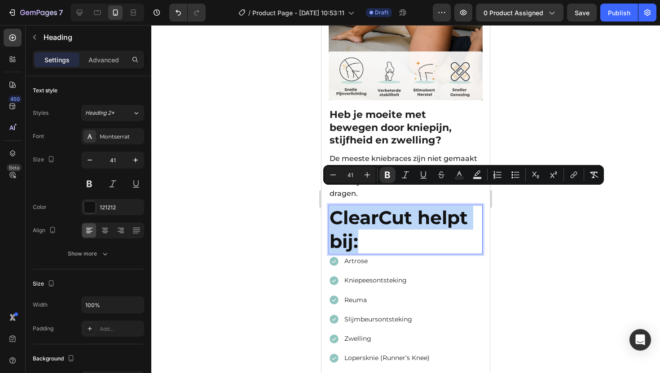
drag, startPoint x: 358, startPoint y: 226, endPoint x: 331, endPoint y: 200, distance: 36.8
click at [331, 206] on strong "ClearCut helpt bij:" at bounding box center [398, 229] width 138 height 46
click at [351, 174] on input "41" at bounding box center [350, 175] width 18 height 11
drag, startPoint x: 356, startPoint y: 175, endPoint x: 346, endPoint y: 174, distance: 10.8
click at [346, 174] on input "41" at bounding box center [350, 175] width 18 height 11
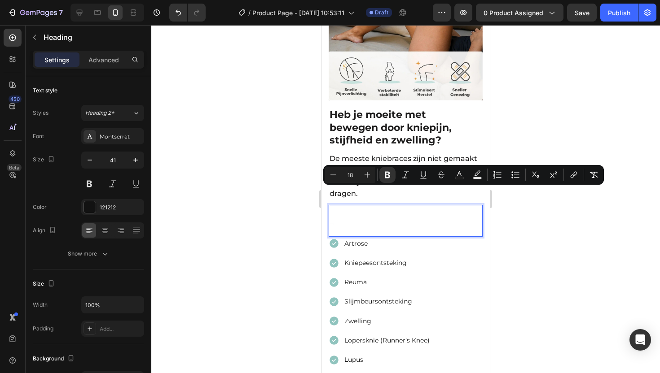
type input "18"
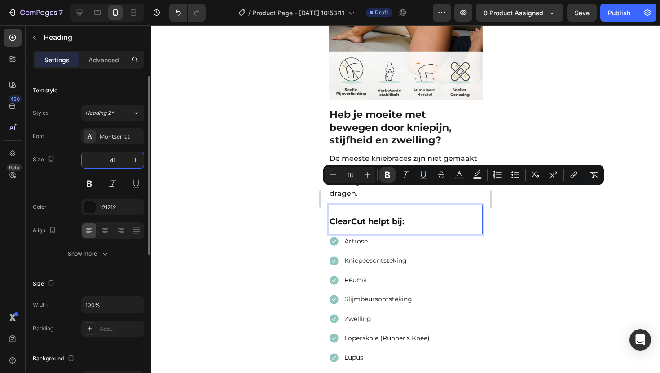
click at [115, 163] on input "41" at bounding box center [113, 160] width 30 height 16
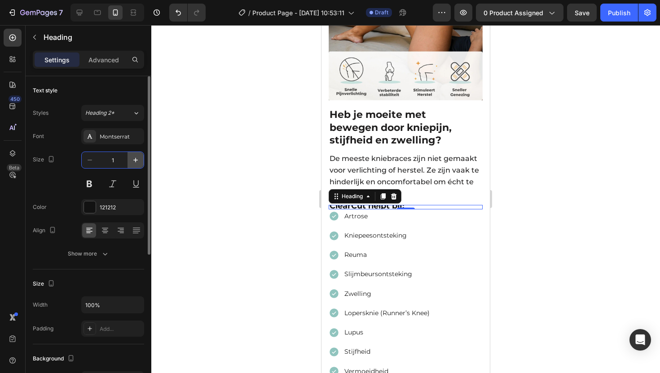
type input "18"
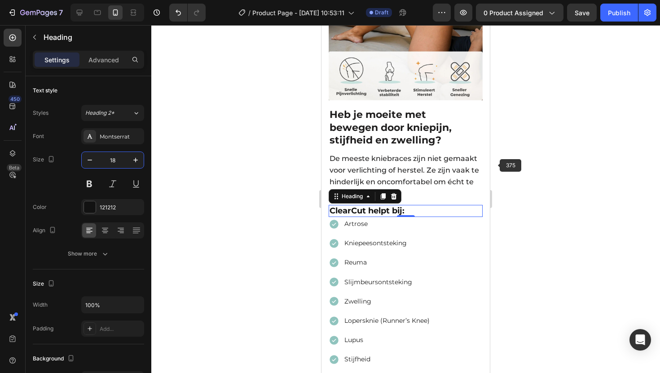
click at [559, 182] on div at bounding box center [405, 199] width 509 height 348
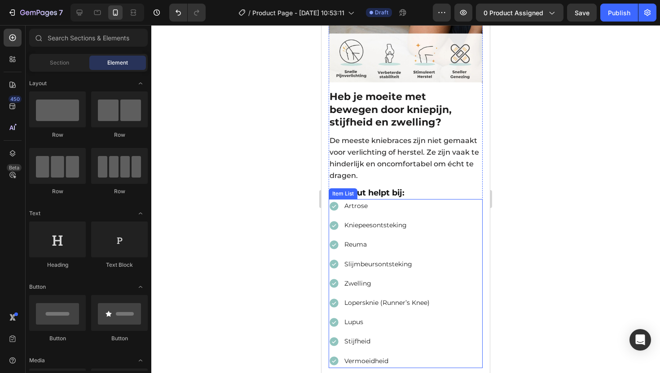
scroll to position [554, 0]
click at [351, 200] on p "Artrose" at bounding box center [386, 205] width 85 height 11
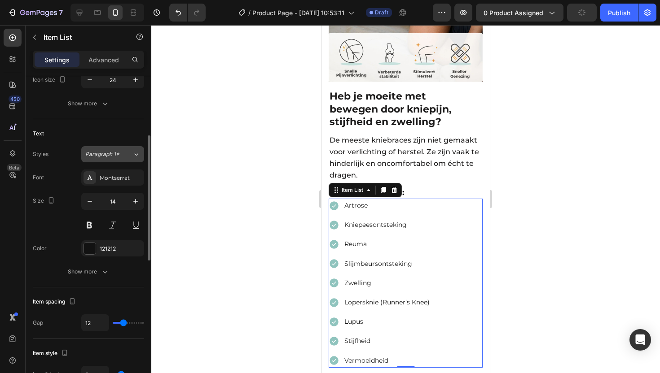
scroll to position [168, 0]
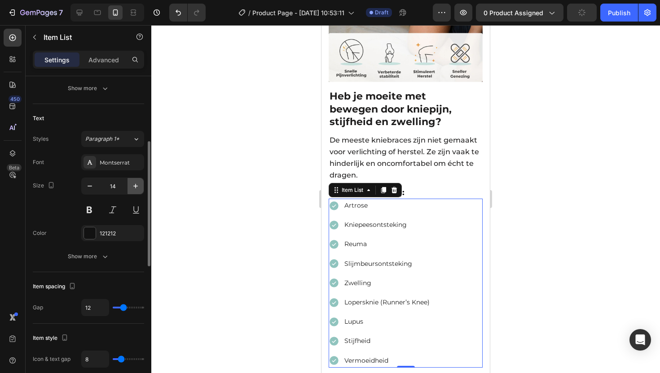
click at [134, 180] on button "button" at bounding box center [135, 186] width 16 height 16
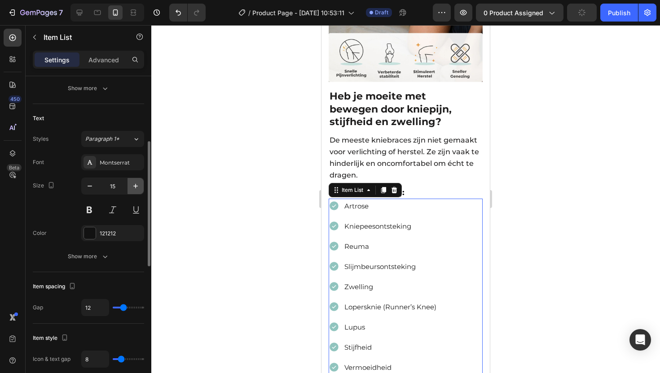
click at [134, 181] on button "button" at bounding box center [135, 186] width 16 height 16
type input "16"
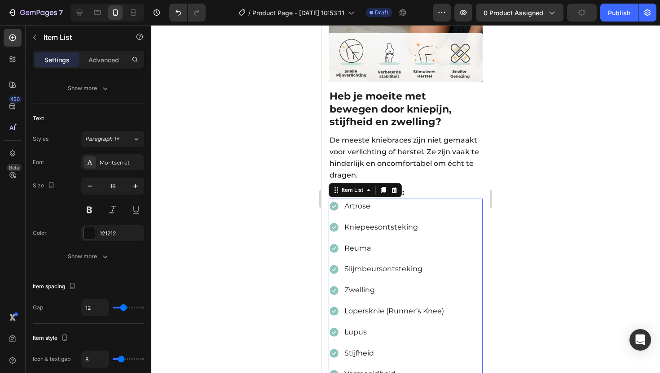
click at [350, 200] on p "Artrose" at bounding box center [394, 206] width 100 height 13
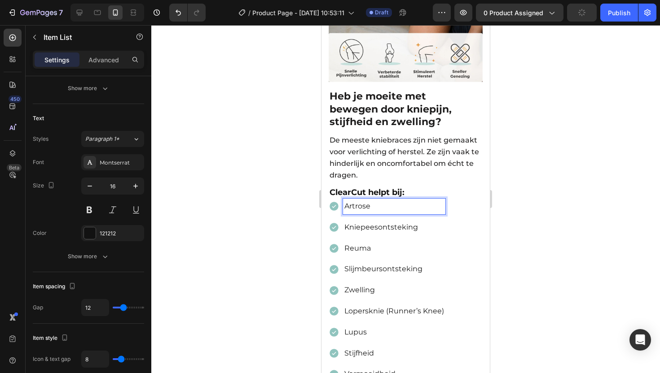
click at [352, 200] on p "Artrose" at bounding box center [394, 206] width 100 height 13
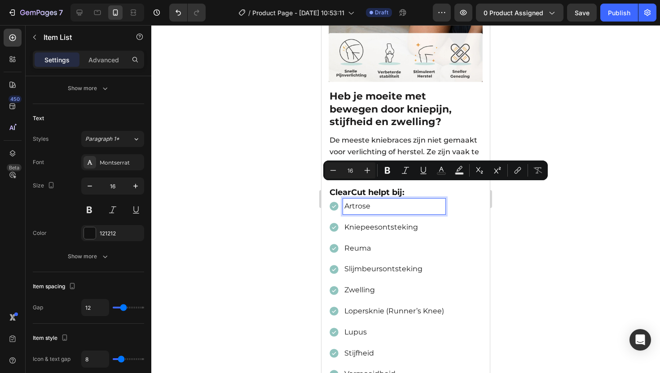
click at [354, 221] on p "Kniepeesontsteking" at bounding box center [394, 227] width 100 height 13
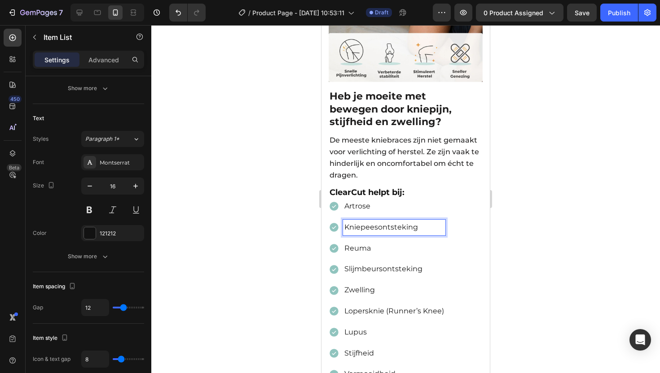
click at [351, 221] on p "Kniepeesontsteking" at bounding box center [394, 227] width 100 height 13
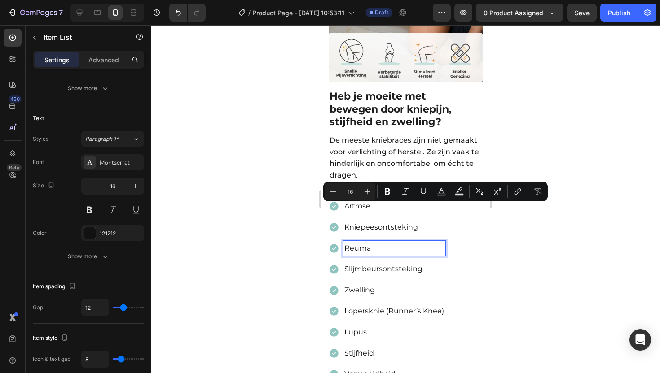
click at [349, 242] on p "Reuma" at bounding box center [394, 248] width 100 height 13
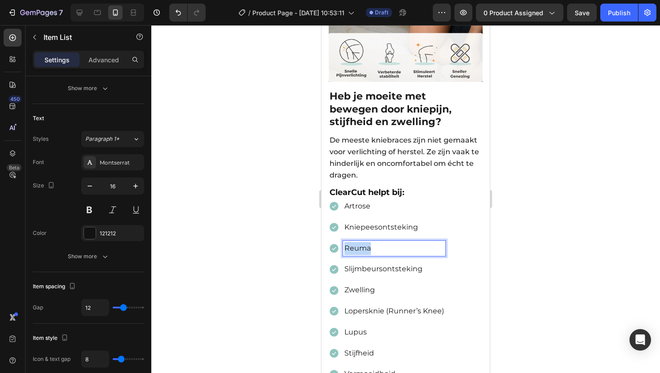
click at [349, 242] on p "Reuma" at bounding box center [394, 248] width 100 height 13
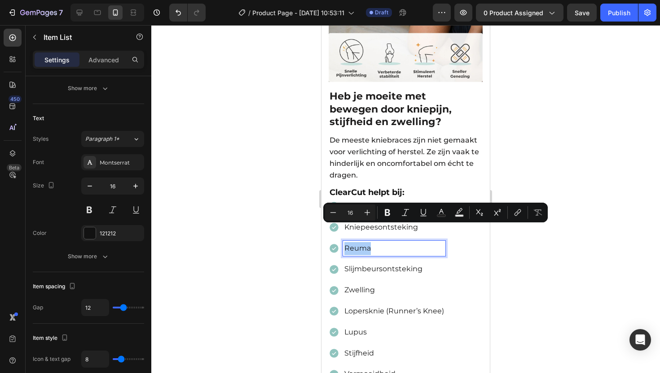
click at [536, 126] on div at bounding box center [405, 199] width 509 height 348
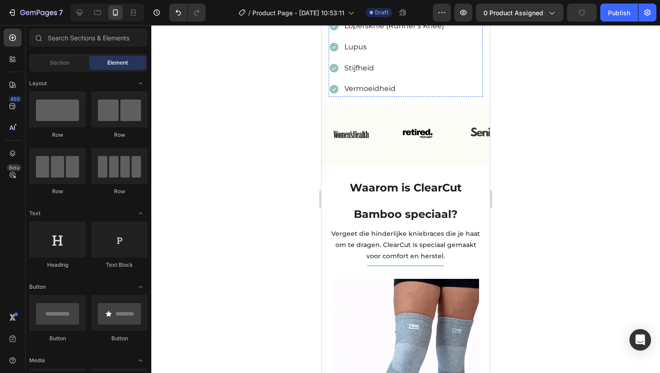
scroll to position [789, 0]
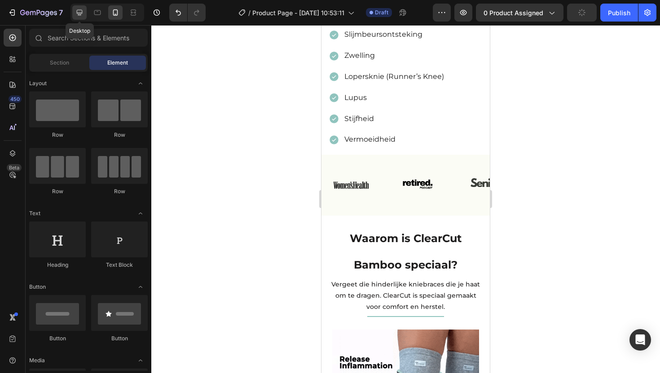
click at [81, 15] on icon at bounding box center [79, 12] width 9 height 9
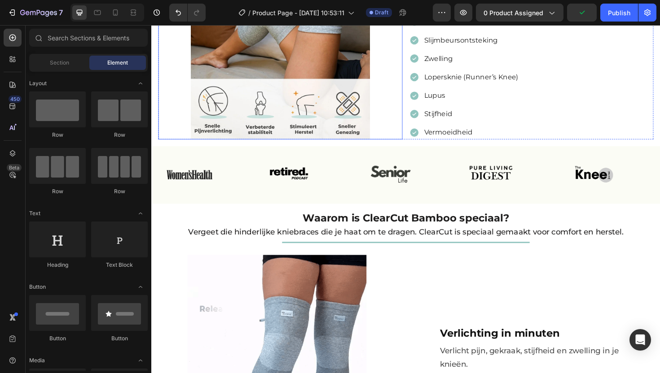
scroll to position [373, 0]
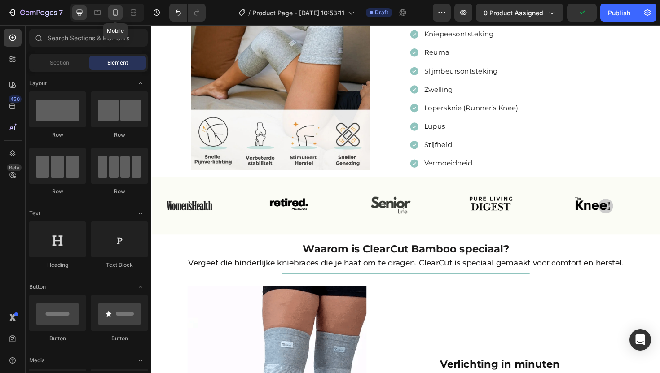
click at [112, 12] on icon at bounding box center [115, 12] width 9 height 9
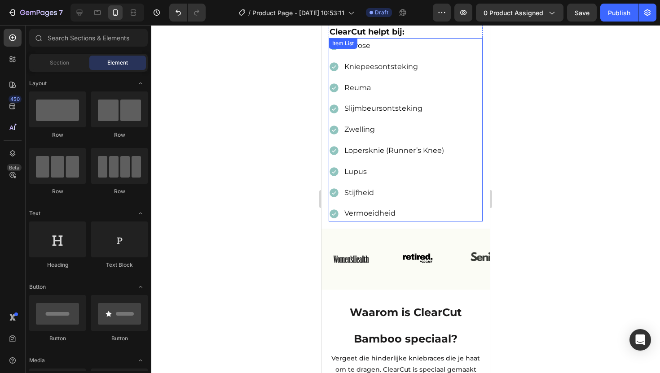
scroll to position [753, 0]
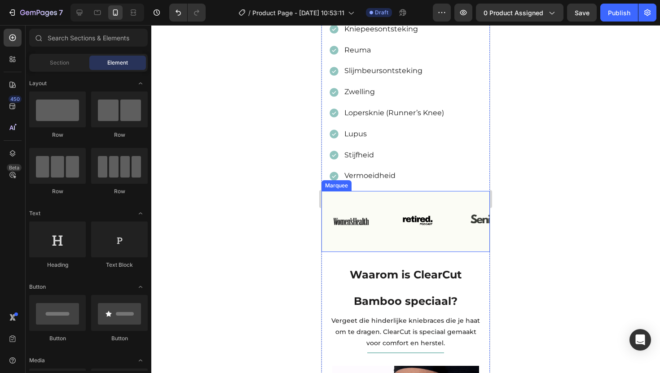
click at [379, 191] on div "Image Image Image Image Image Image Image Image Image Image Marquee" at bounding box center [405, 221] width 168 height 61
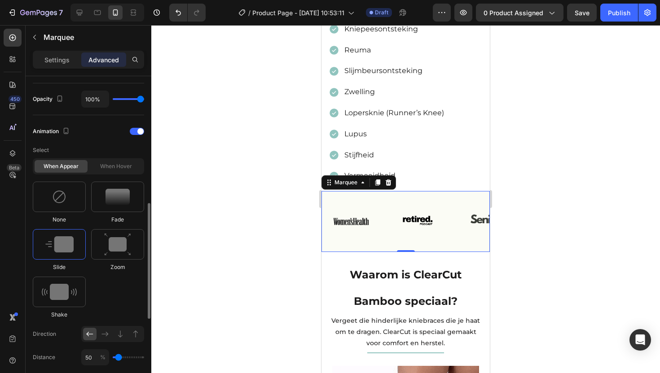
scroll to position [421, 0]
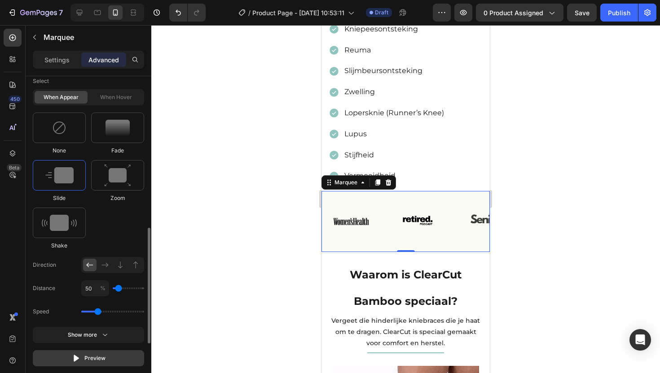
click at [99, 362] on div "Preview" at bounding box center [89, 358] width 34 height 9
click at [96, 357] on div "Preview" at bounding box center [89, 358] width 34 height 9
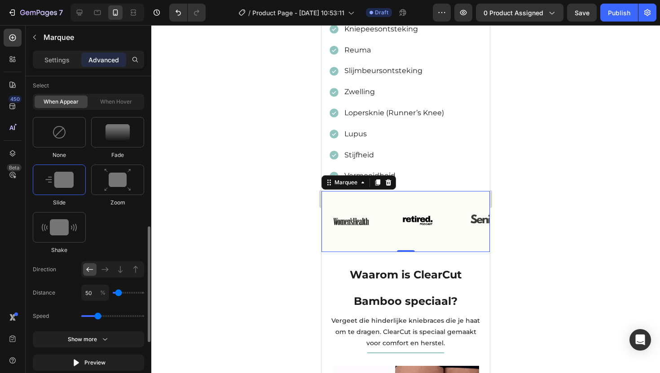
scroll to position [480, 0]
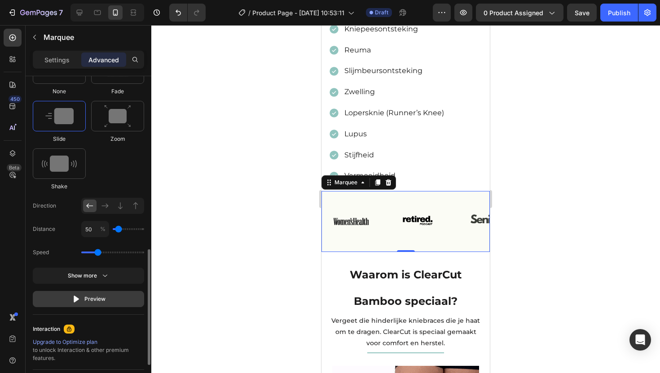
click at [93, 299] on div "Preview" at bounding box center [89, 299] width 34 height 9
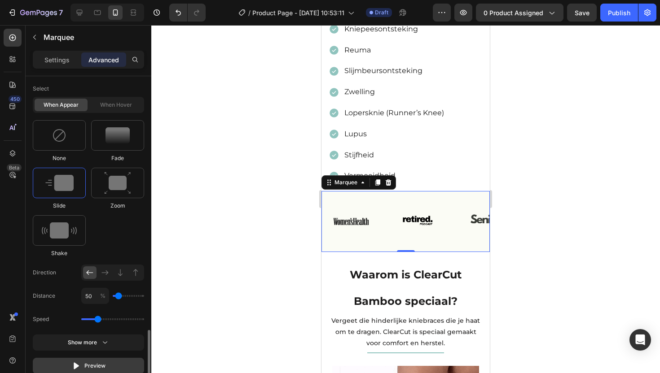
scroll to position [491, 0]
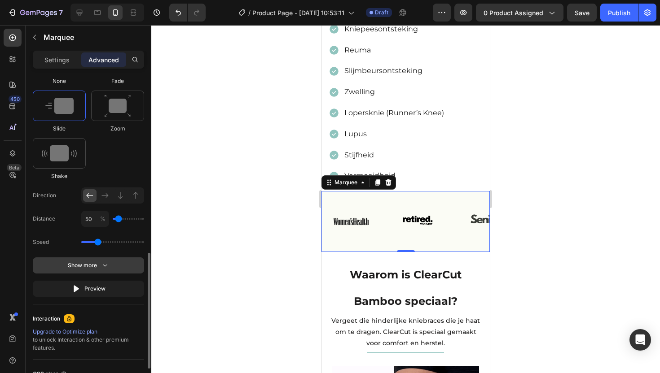
click at [97, 267] on div "Show more" at bounding box center [89, 265] width 42 height 9
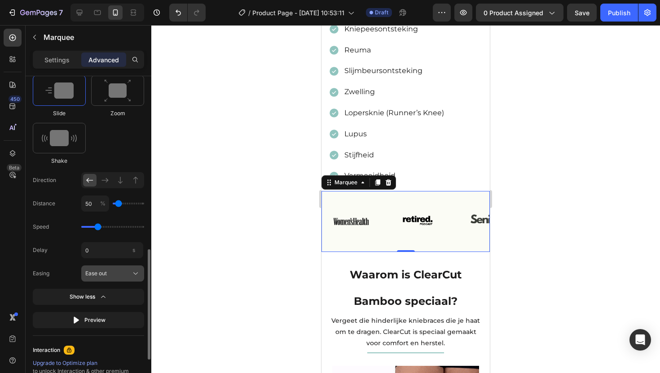
scroll to position [489, 0]
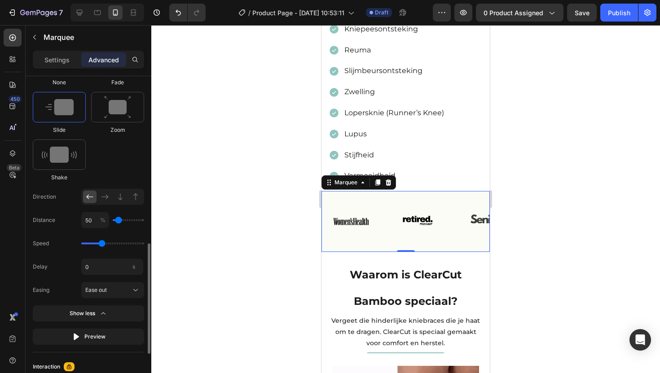
drag, startPoint x: 97, startPoint y: 243, endPoint x: 102, endPoint y: 243, distance: 4.9
type input "1.3"
click at [102, 243] on input "range" at bounding box center [112, 244] width 63 height 2
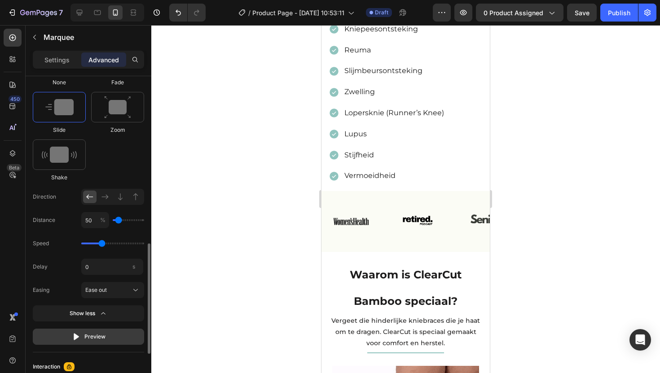
click at [97, 335] on div "Preview" at bounding box center [89, 337] width 34 height 9
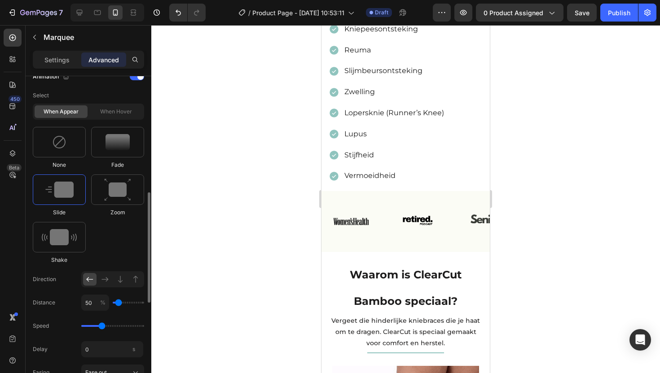
scroll to position [254, 0]
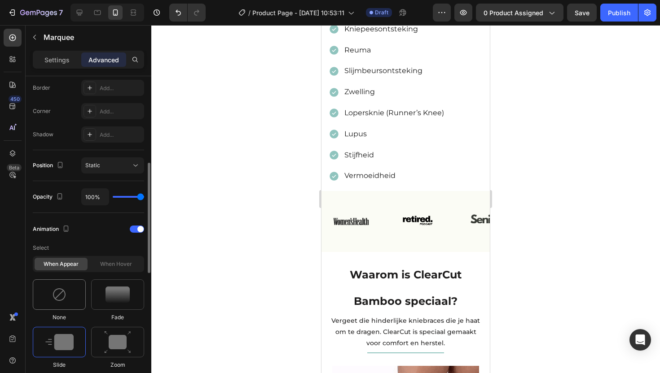
click at [65, 298] on img at bounding box center [59, 295] width 14 height 14
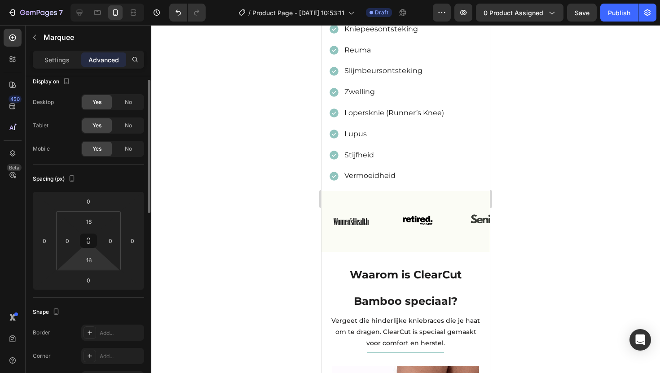
scroll to position [0, 0]
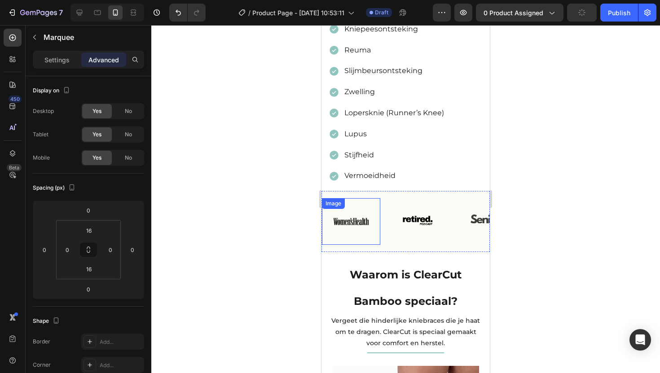
click at [371, 198] on div "Image" at bounding box center [351, 221] width 58 height 47
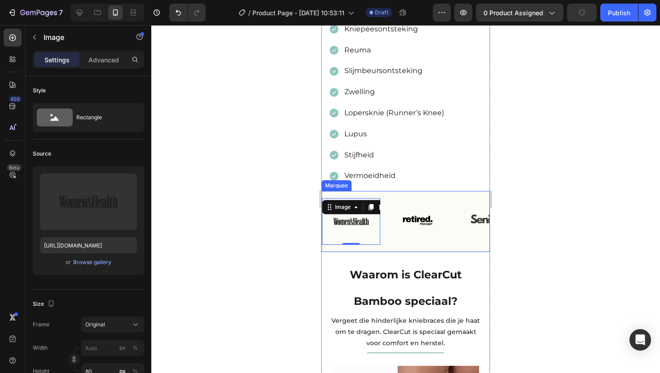
click at [387, 230] on div "Image 0 Image Image Image Image Image 0 Image Image Image Image Marquee" at bounding box center [405, 221] width 168 height 61
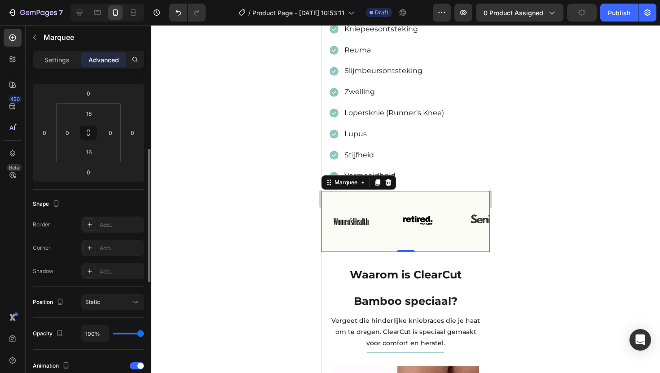
scroll to position [185, 0]
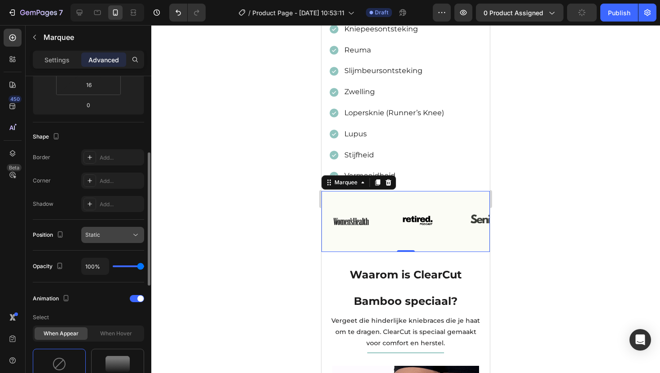
click at [108, 238] on div "Static" at bounding box center [108, 235] width 46 height 8
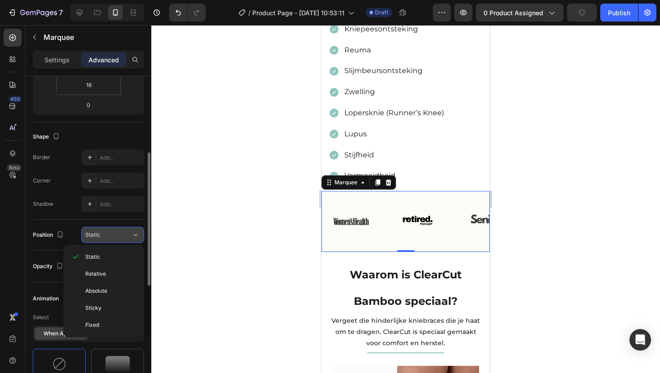
click at [108, 238] on div "Static" at bounding box center [108, 235] width 46 height 8
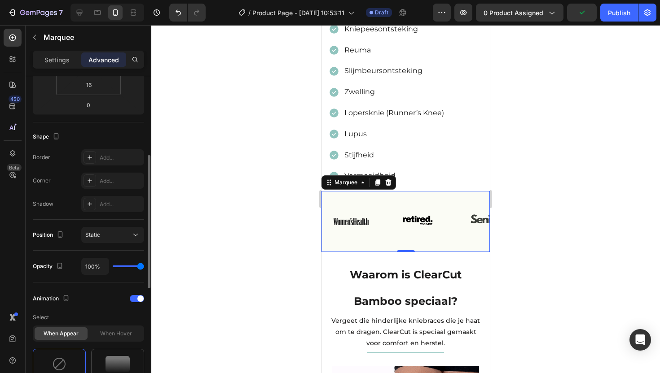
scroll to position [253, 0]
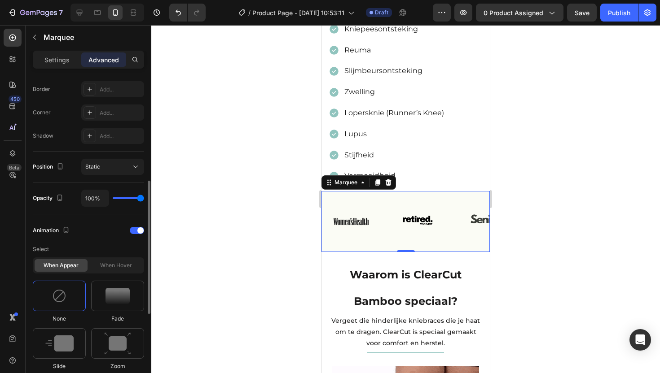
click at [109, 270] on div "When hover" at bounding box center [115, 265] width 53 height 13
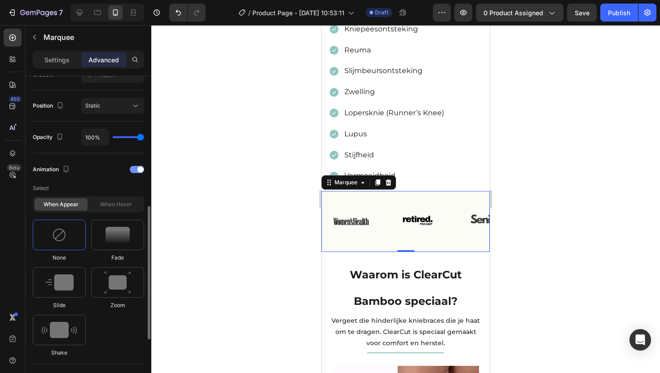
click at [139, 168] on span at bounding box center [140, 170] width 6 height 6
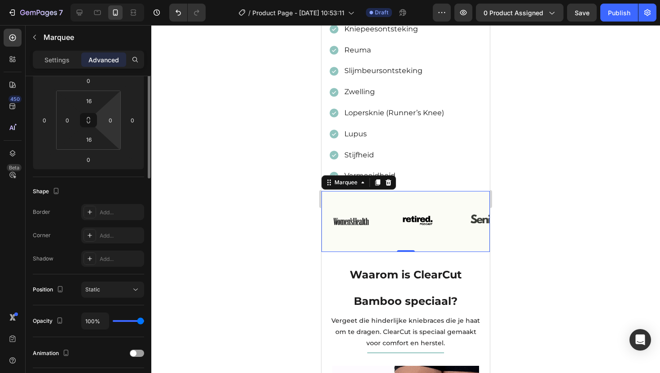
scroll to position [0, 0]
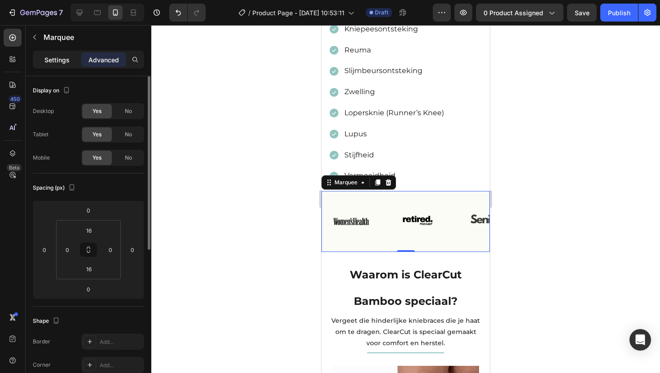
click at [53, 57] on p "Settings" at bounding box center [56, 59] width 25 height 9
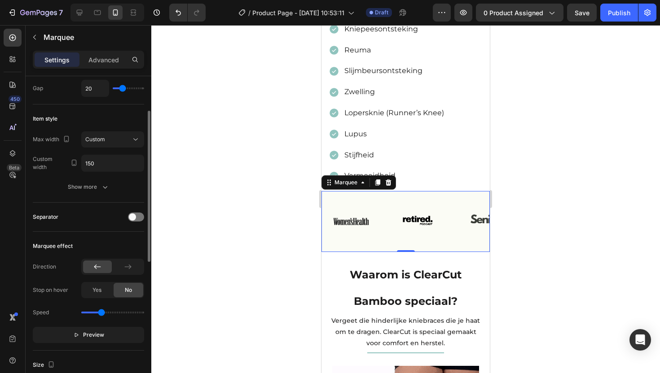
scroll to position [143, 0]
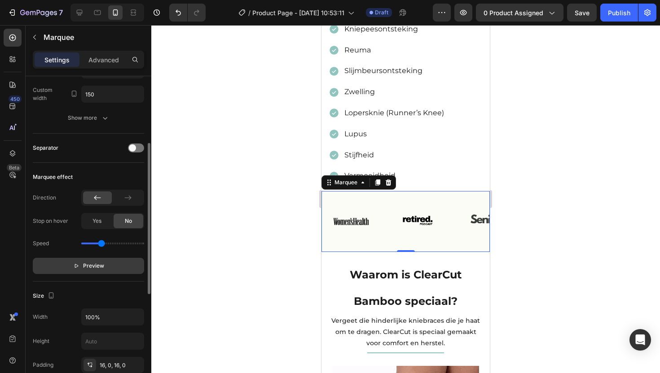
click at [95, 262] on span "Preview" at bounding box center [93, 266] width 21 height 9
click at [92, 265] on span "Pause" at bounding box center [94, 266] width 16 height 9
click at [93, 61] on p "Advanced" at bounding box center [103, 59] width 31 height 9
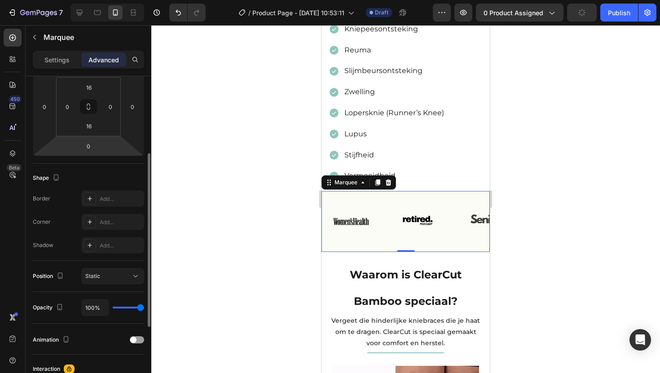
scroll to position [223, 0]
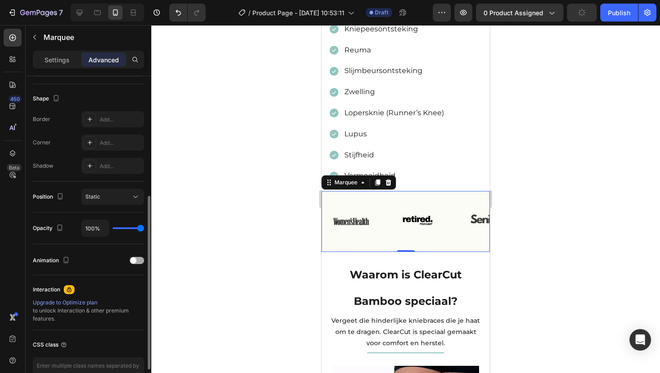
click at [133, 260] on span at bounding box center [133, 261] width 6 height 6
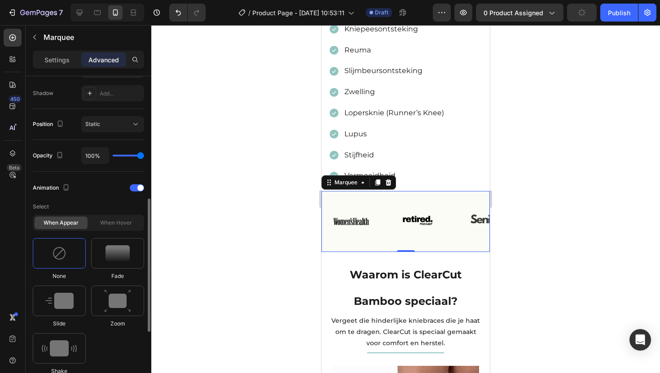
scroll to position [314, 0]
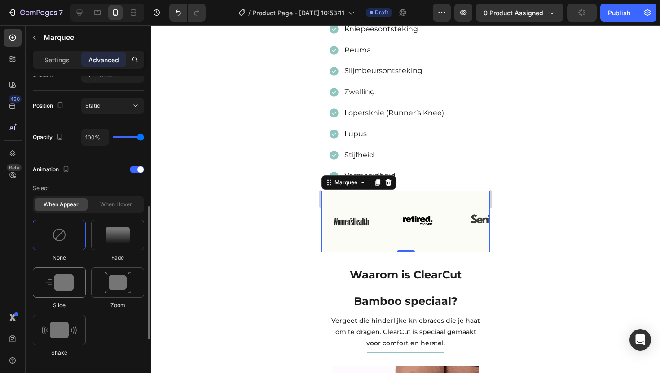
click at [63, 286] on img at bounding box center [59, 283] width 28 height 16
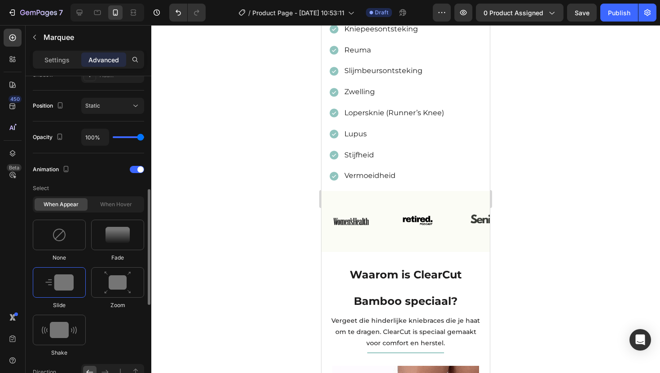
scroll to position [481, 0]
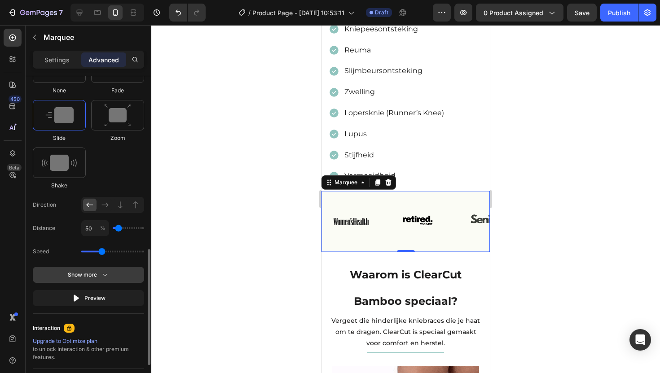
click at [103, 275] on icon "button" at bounding box center [105, 275] width 9 height 9
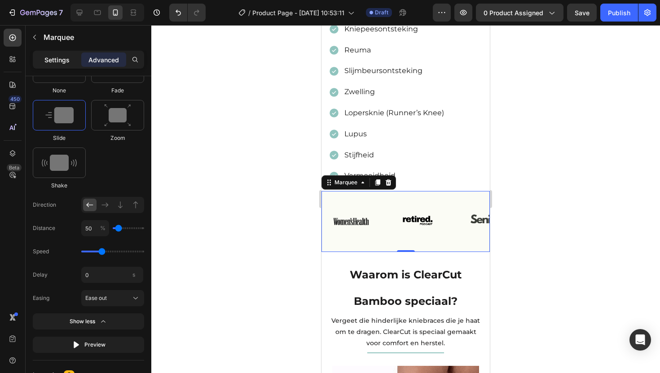
click at [59, 59] on p "Settings" at bounding box center [56, 59] width 25 height 9
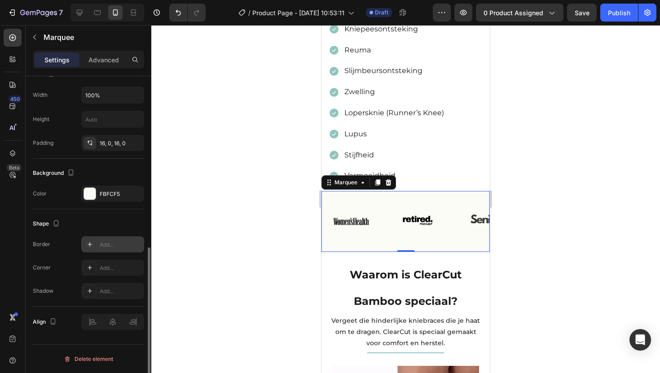
scroll to position [189, 0]
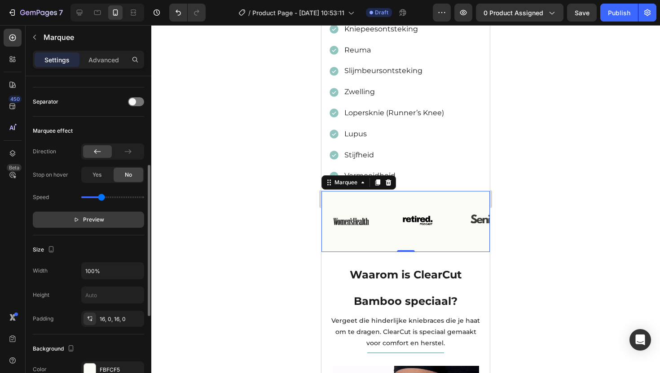
click at [92, 220] on span "Preview" at bounding box center [93, 219] width 21 height 9
click at [96, 220] on span "Pause" at bounding box center [94, 219] width 16 height 9
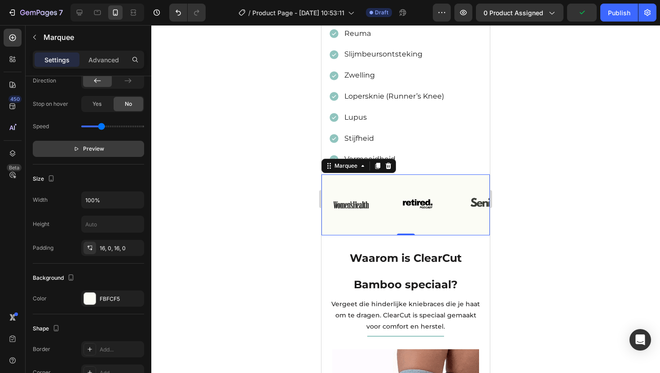
scroll to position [784, 0]
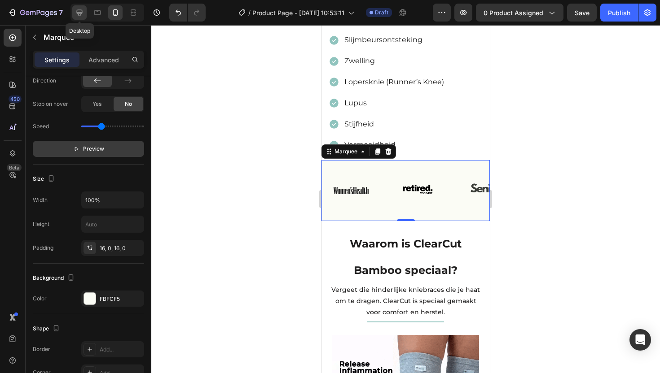
click at [79, 16] on icon at bounding box center [79, 12] width 9 height 9
type input "60"
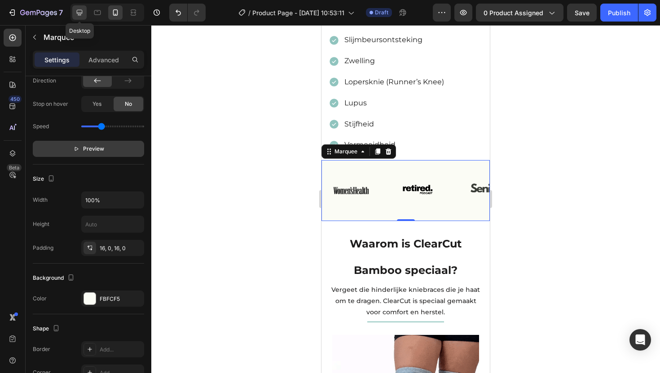
type input "60"
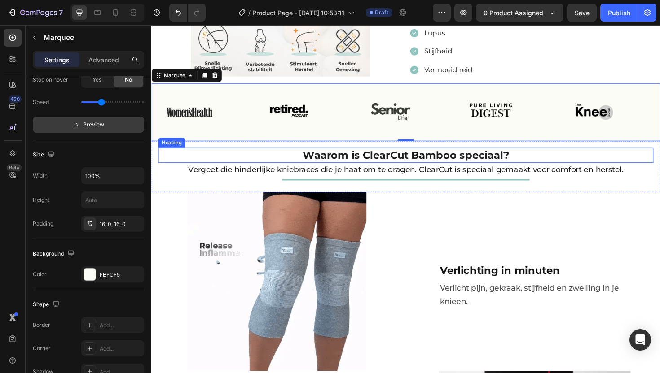
scroll to position [471, 0]
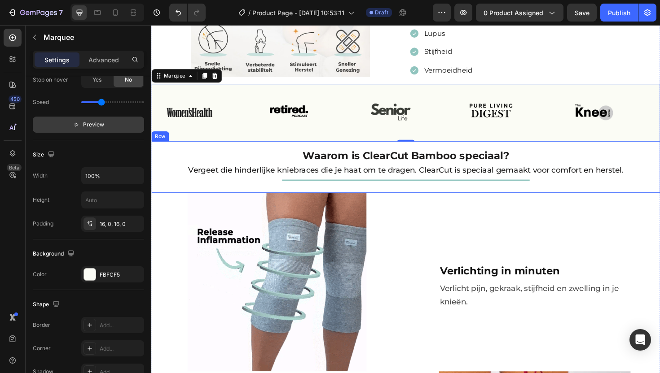
click at [205, 149] on div "Waarom is ClearCut Bamboo speciaal? Heading Vergeet die hinderlijke kniebraces …" at bounding box center [420, 176] width 539 height 54
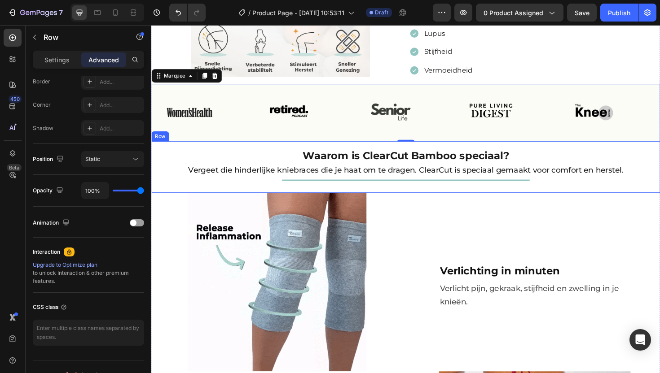
scroll to position [0, 0]
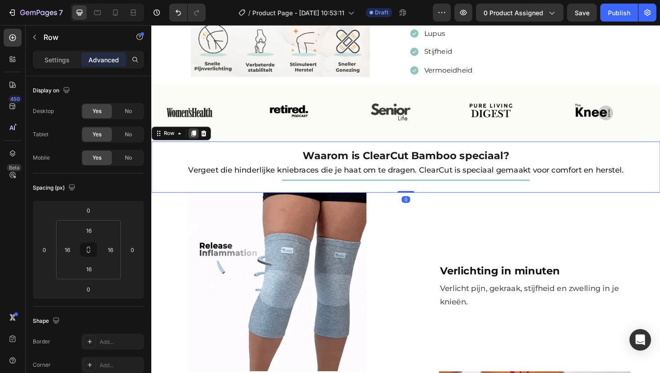
click at [194, 139] on icon at bounding box center [195, 140] width 5 height 6
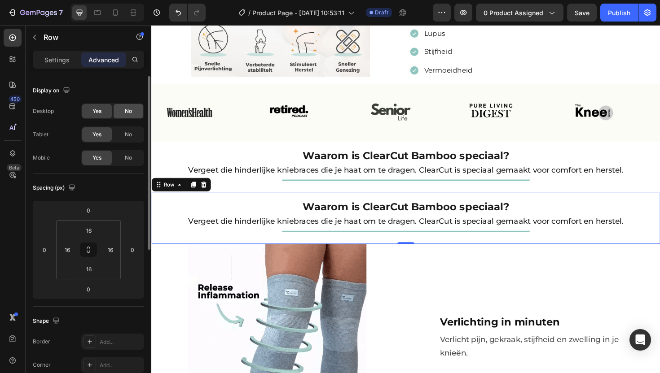
click at [128, 115] on span "No" at bounding box center [128, 111] width 7 height 8
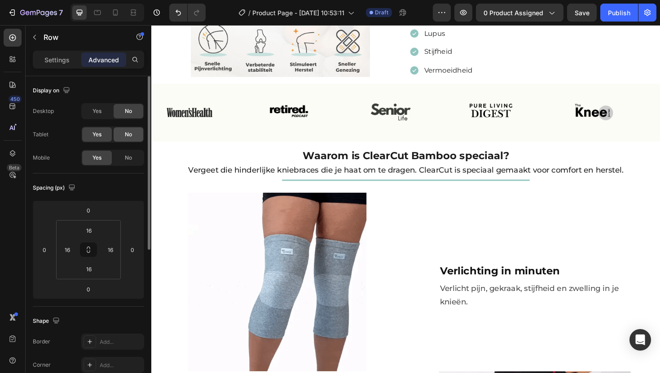
click at [127, 135] on span "No" at bounding box center [128, 135] width 7 height 8
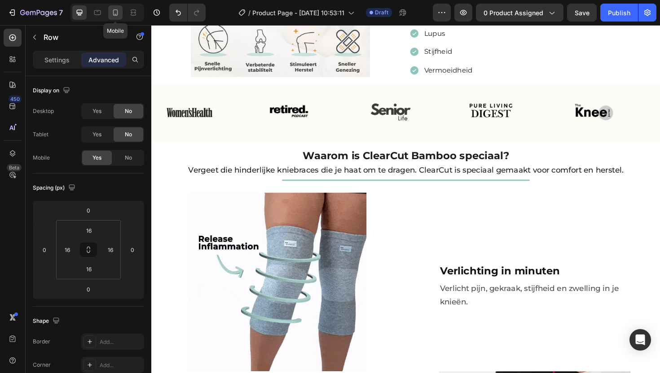
click at [118, 18] on div at bounding box center [115, 12] width 14 height 14
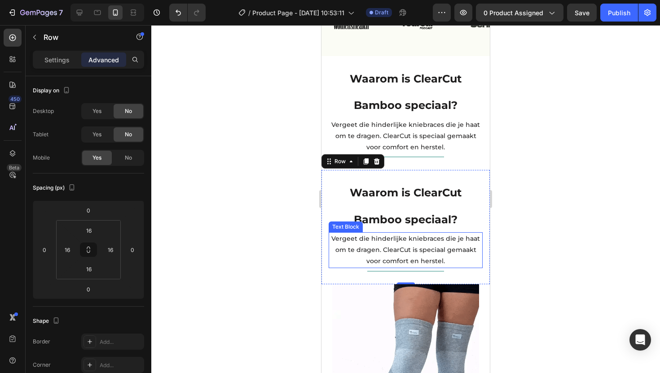
scroll to position [947, 0]
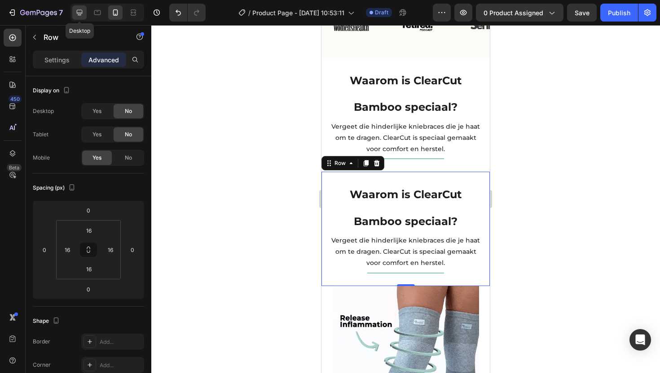
click at [79, 13] on icon at bounding box center [80, 13] width 6 height 6
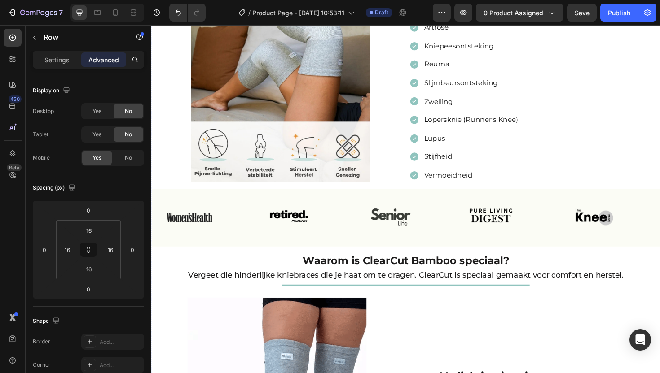
scroll to position [311, 0]
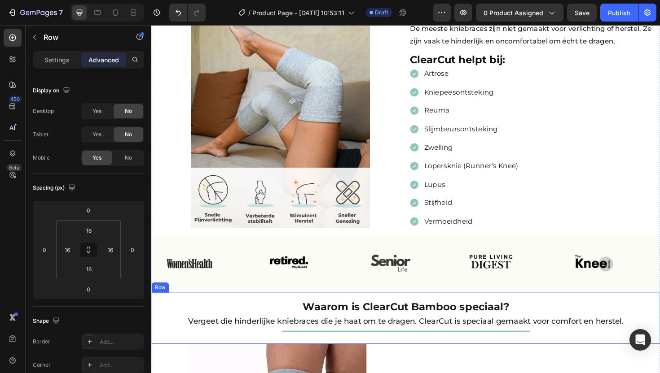
click at [157, 310] on div "Waarom is ClearCut Bamboo speciaal? Heading Vergeet die hinderlijke kniebraces …" at bounding box center [420, 336] width 539 height 54
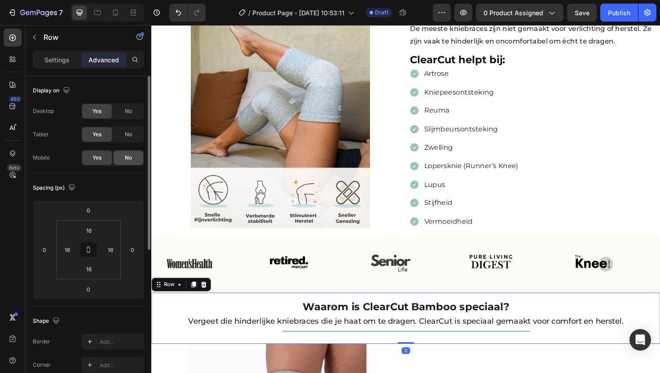
click at [121, 159] on div "No" at bounding box center [129, 158] width 30 height 14
click at [118, 11] on icon at bounding box center [115, 12] width 9 height 9
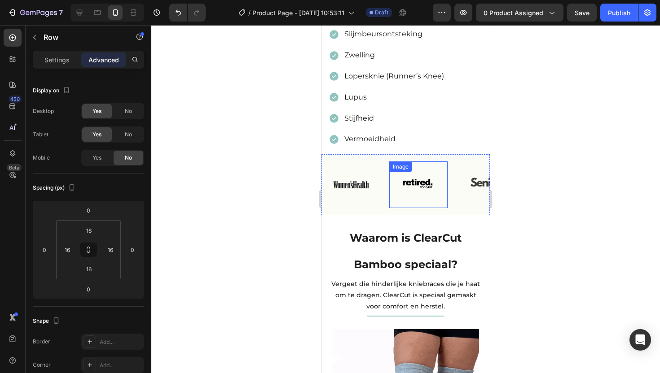
scroll to position [828, 0]
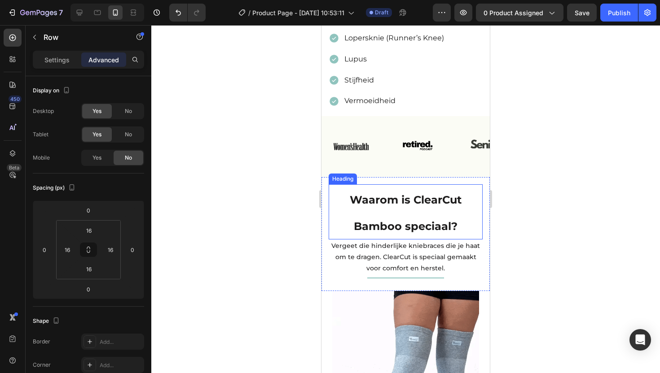
click at [443, 192] on h2 "Waarom is ClearCut Bamboo speciaal?" at bounding box center [406, 212] width 154 height 55
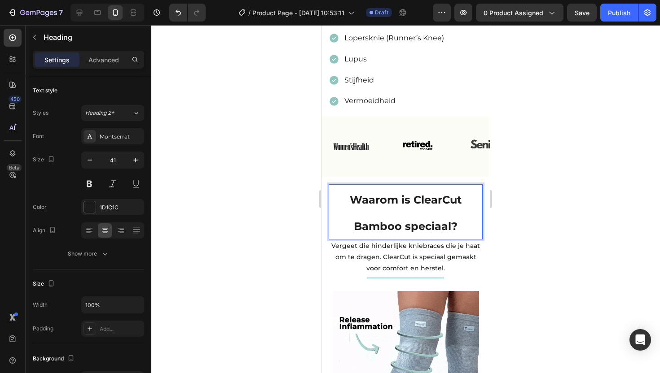
drag, startPoint x: 465, startPoint y: 215, endPoint x: 458, endPoint y: 212, distance: 7.3
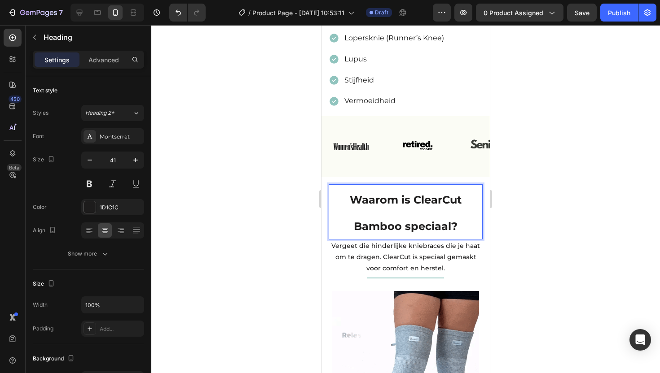
click at [464, 214] on h2 "Waarom is ClearCut Bamboo speciaal?" at bounding box center [406, 212] width 154 height 55
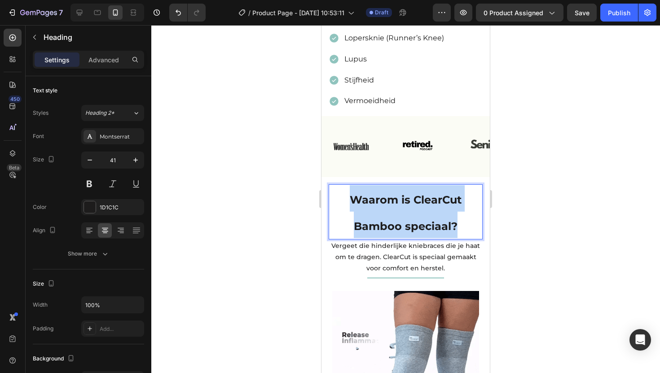
drag, startPoint x: 451, startPoint y: 207, endPoint x: 344, endPoint y: 176, distance: 110.9
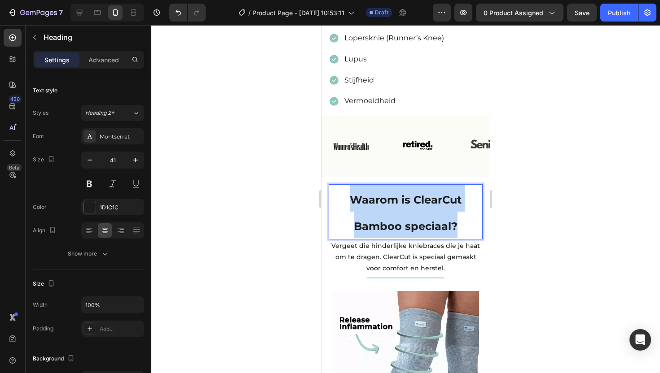
click at [344, 185] on p "Waarom is ClearCut Bamboo speciaal?" at bounding box center [405, 211] width 152 height 53
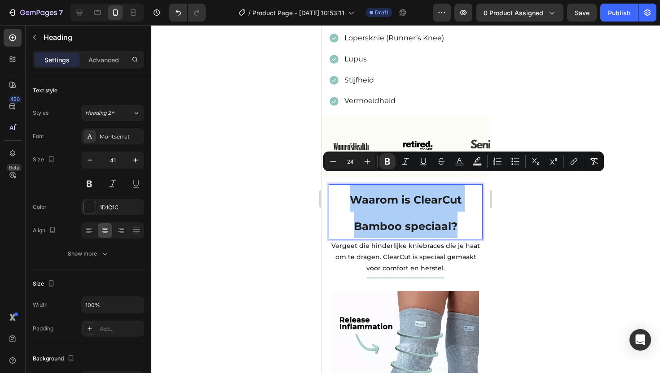
click at [351, 158] on input "24" at bounding box center [350, 161] width 18 height 11
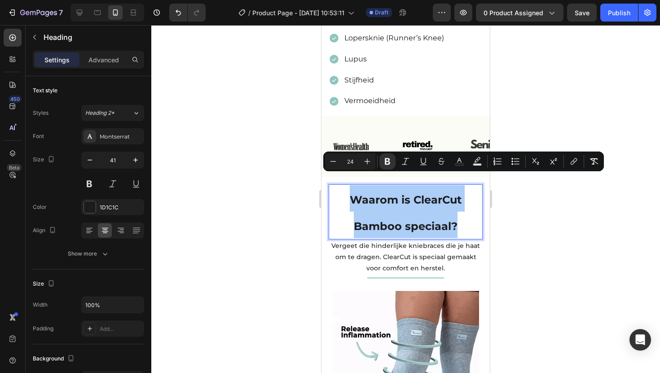
drag, startPoint x: 356, startPoint y: 160, endPoint x: 349, endPoint y: 160, distance: 7.6
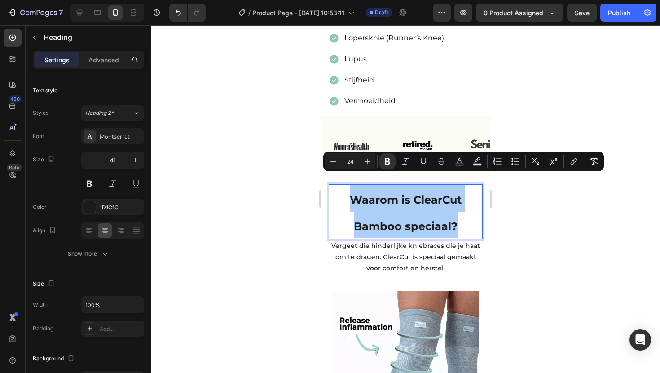
click at [349, 160] on input "24" at bounding box center [350, 161] width 18 height 11
type input "22"
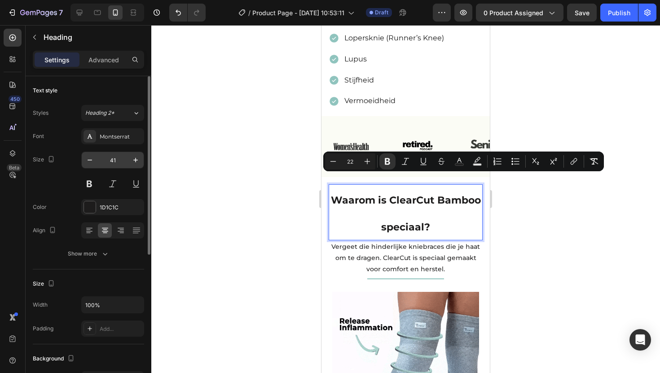
click at [110, 157] on input "41" at bounding box center [113, 160] width 30 height 16
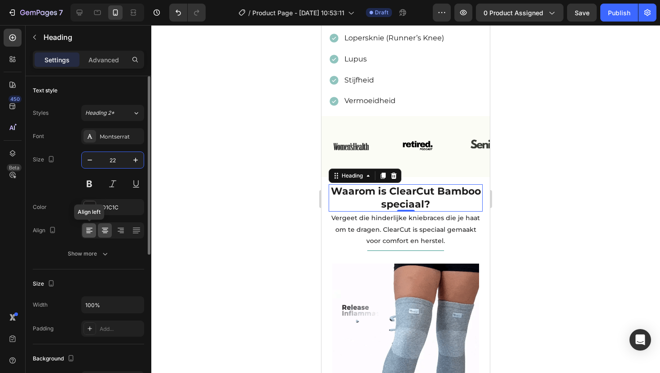
type input "22"
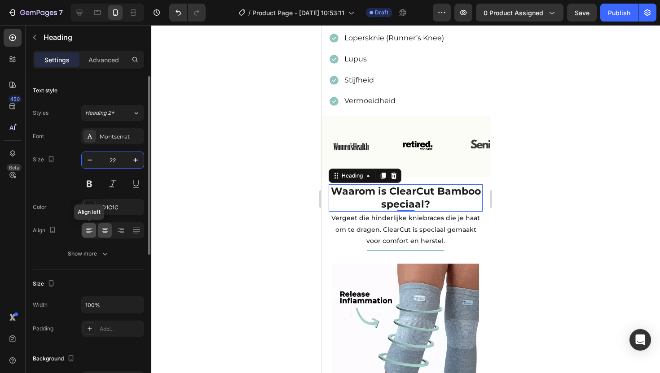
click at [92, 230] on icon at bounding box center [89, 230] width 9 height 9
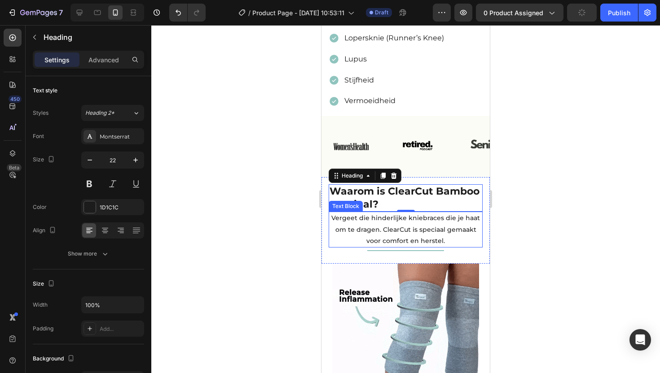
click at [394, 214] on p "Vergeet die hinderlijke kniebraces die je haat om te dragen. ClearCut is specia…" at bounding box center [405, 230] width 152 height 34
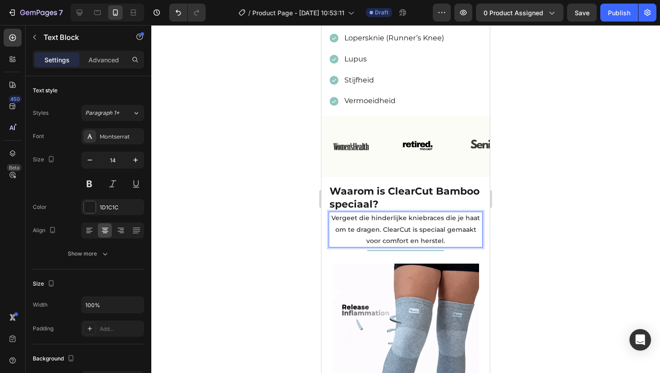
click at [369, 214] on p "Vergeet die hinderlijke kniebraces die je haat om te dragen. ClearCut is specia…" at bounding box center [405, 230] width 152 height 34
click at [446, 219] on p "Vergeet die hinderlijke kniebraces die je haat om te dragen. ClearCut is specia…" at bounding box center [405, 230] width 152 height 34
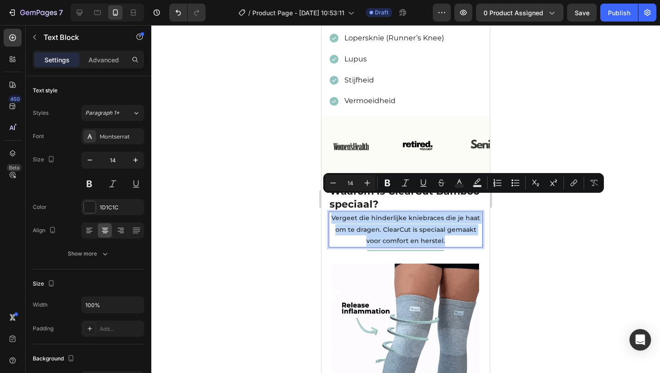
drag, startPoint x: 445, startPoint y: 222, endPoint x: 329, endPoint y: 196, distance: 118.7
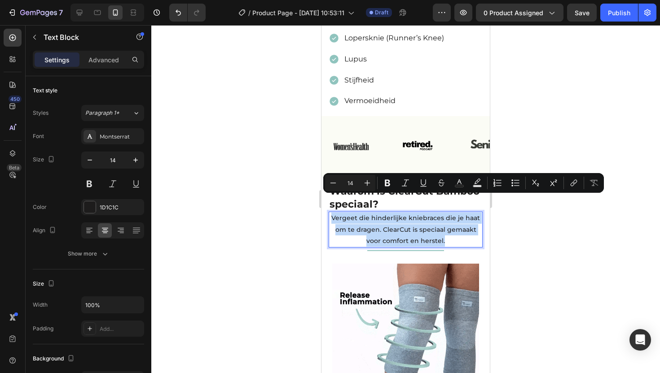
click at [329, 213] on p "Vergeet die hinderlijke kniebraces die je haat om te dragen. ClearCut is specia…" at bounding box center [405, 230] width 152 height 34
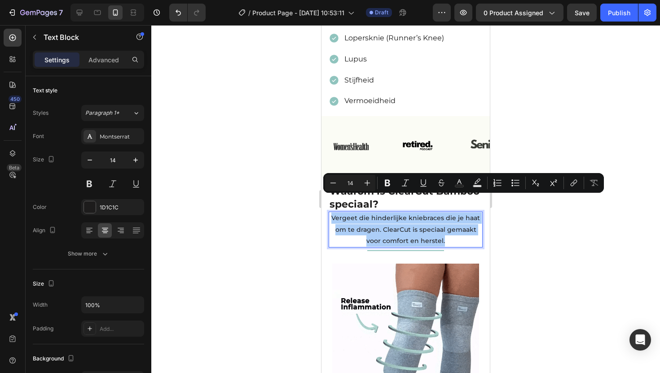
click at [352, 182] on input "14" at bounding box center [350, 183] width 18 height 11
drag, startPoint x: 357, startPoint y: 182, endPoint x: 343, endPoint y: 182, distance: 14.4
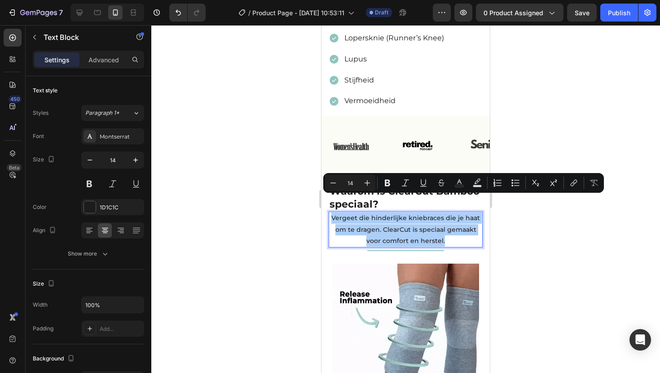
click at [343, 182] on input "14" at bounding box center [350, 183] width 18 height 11
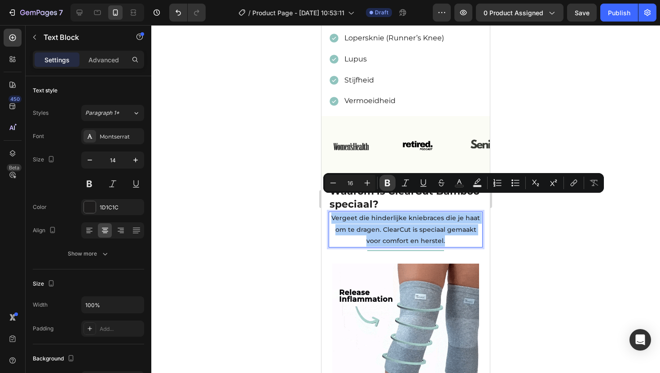
type input "16"
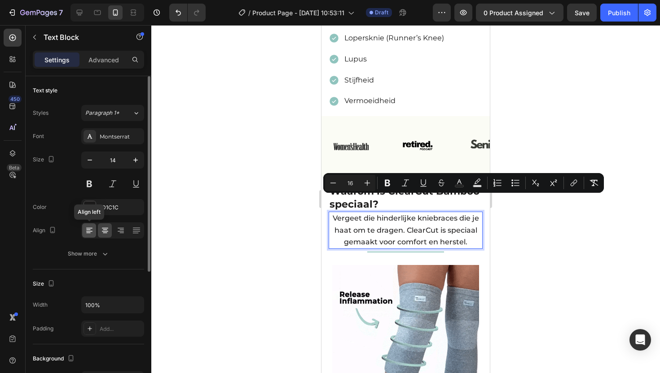
click at [86, 229] on icon at bounding box center [89, 230] width 9 height 9
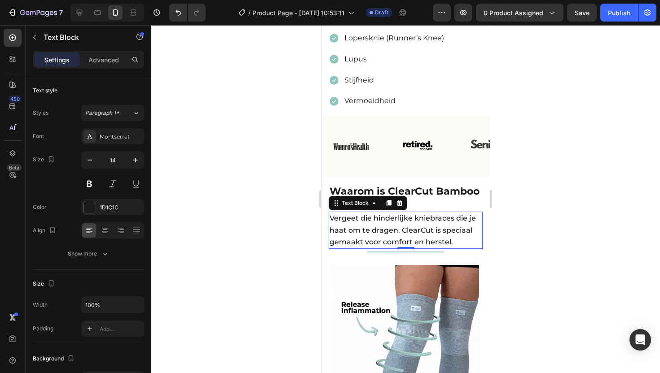
click at [545, 201] on div at bounding box center [405, 199] width 509 height 348
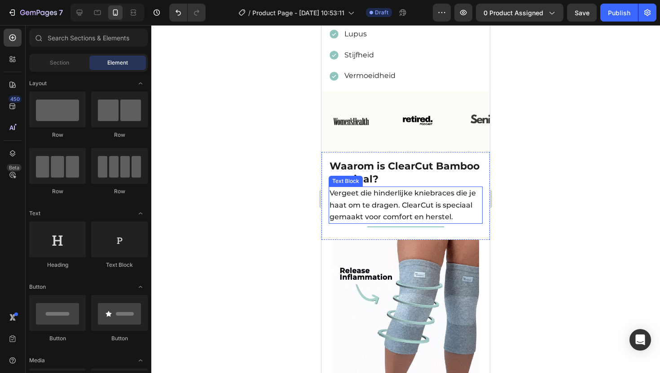
scroll to position [861, 0]
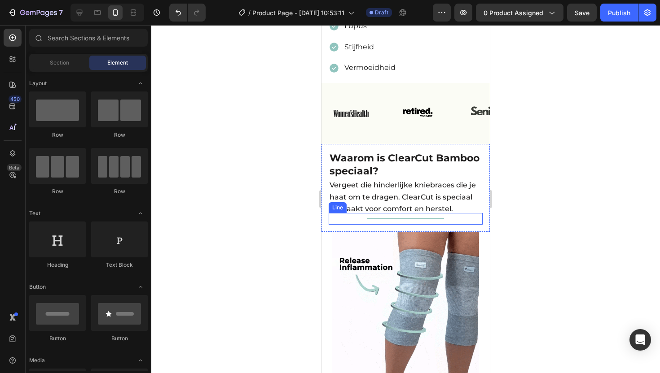
click at [404, 213] on div "Title Line" at bounding box center [406, 219] width 154 height 12
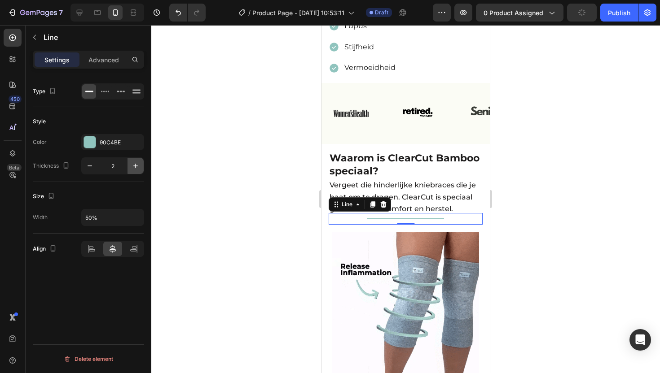
click at [138, 167] on icon "button" at bounding box center [135, 166] width 9 height 9
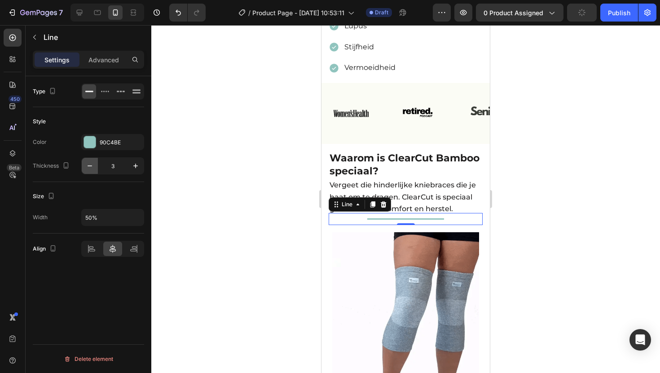
click at [90, 163] on icon "button" at bounding box center [89, 166] width 9 height 9
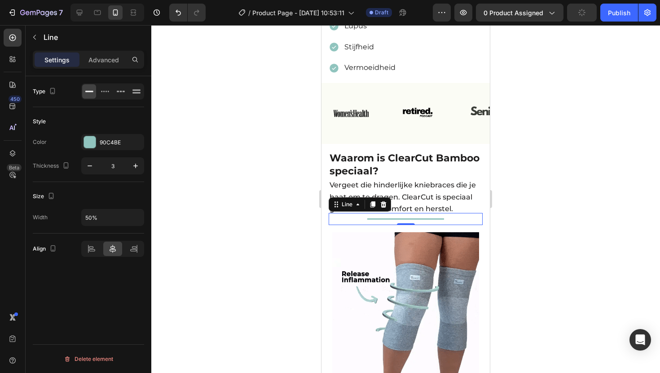
type input "2"
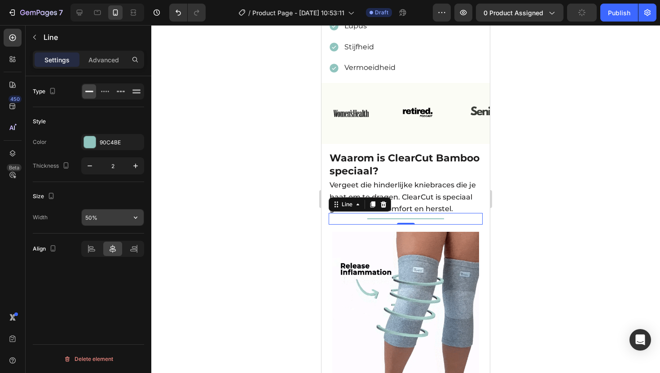
click at [110, 219] on input "50%" at bounding box center [113, 218] width 62 height 16
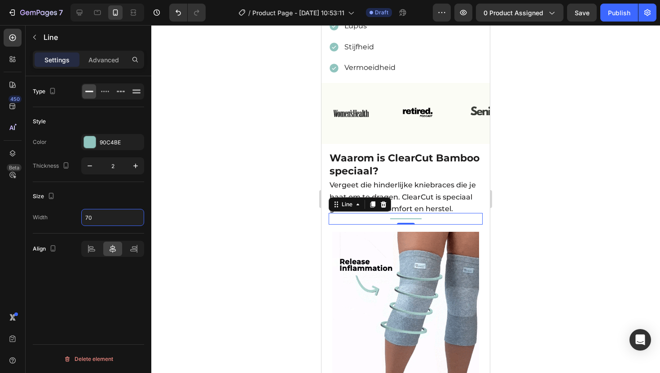
type input "7"
type input "80%"
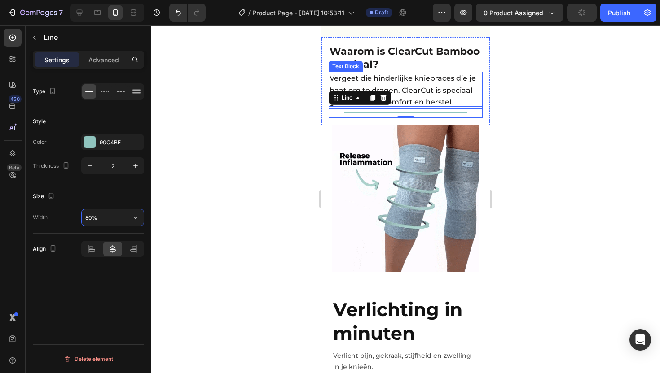
scroll to position [893, 0]
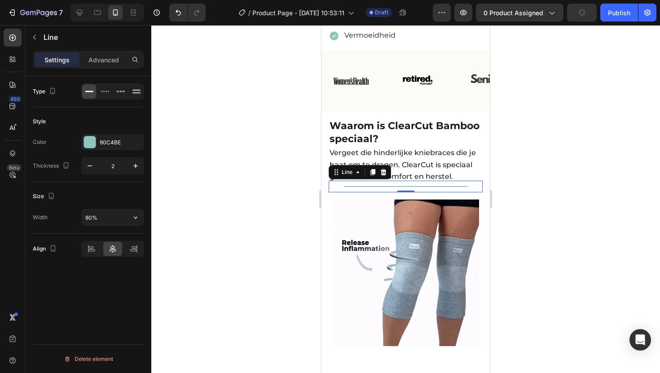
click at [561, 107] on div at bounding box center [405, 199] width 509 height 348
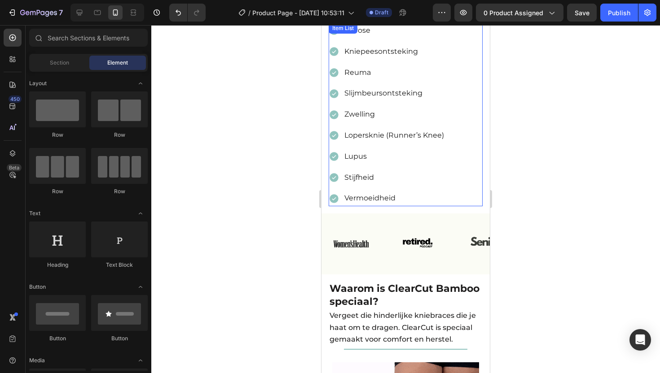
scroll to position [722, 0]
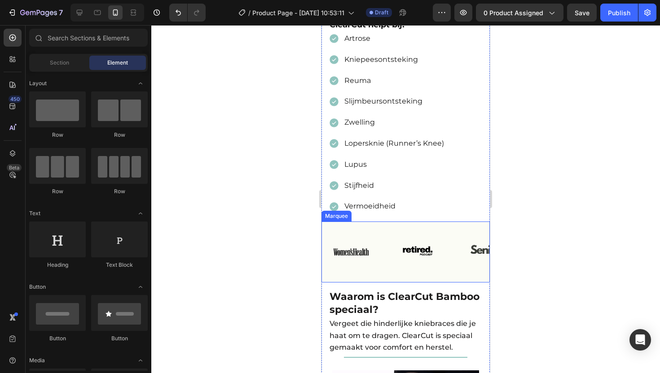
click at [391, 222] on div "Image Image Image Image Image Image Image Image Image Image Marquee" at bounding box center [405, 252] width 168 height 61
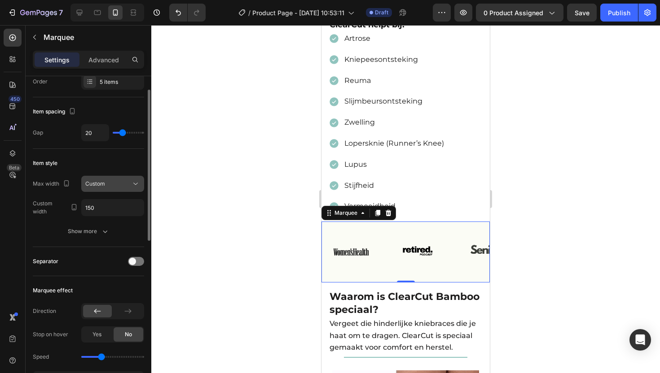
scroll to position [41, 0]
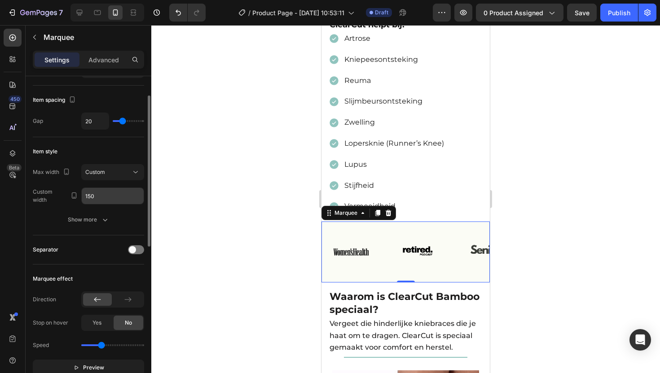
click at [114, 196] on input "150" at bounding box center [113, 196] width 62 height 16
click at [102, 223] on icon "button" at bounding box center [105, 219] width 9 height 9
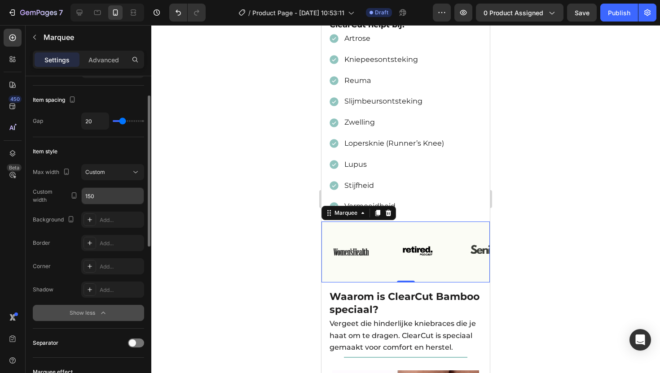
click at [103, 199] on input "150" at bounding box center [113, 196] width 62 height 16
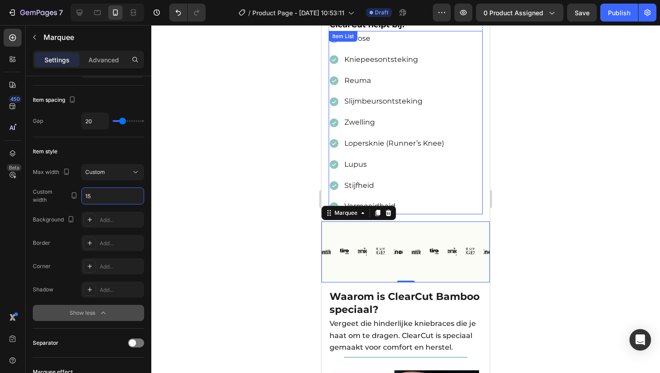
type input "150"
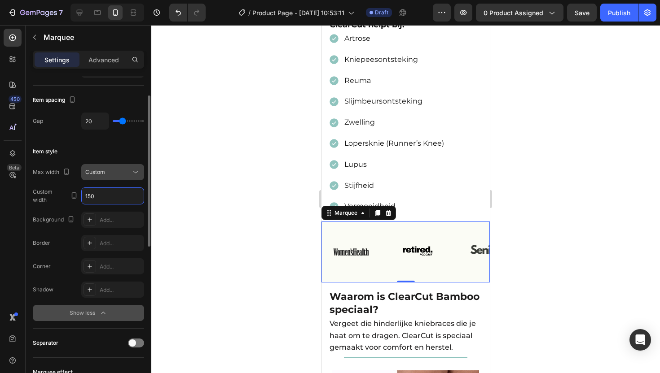
click at [111, 172] on div "Custom" at bounding box center [108, 172] width 46 height 8
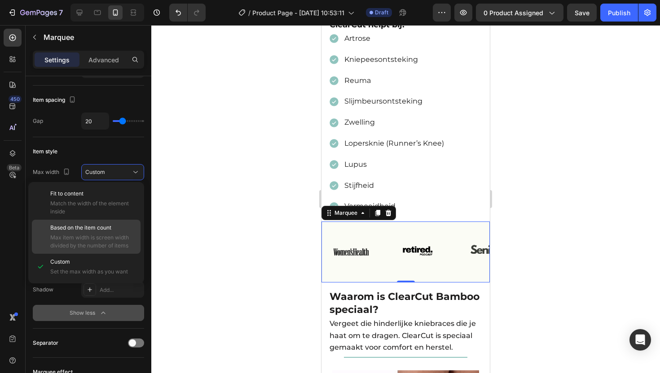
click at [97, 228] on span "Based on the item count" at bounding box center [80, 228] width 61 height 8
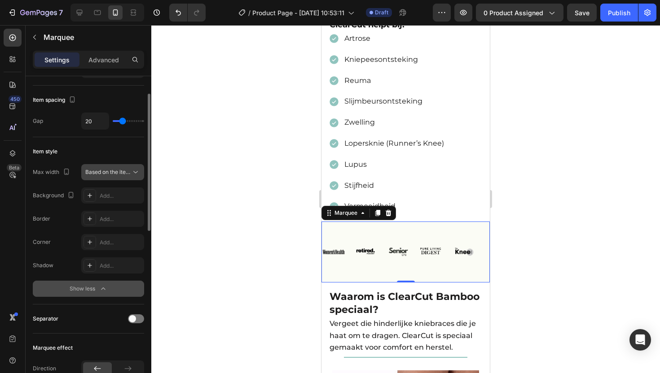
click at [103, 165] on button "Based on the item count" at bounding box center [112, 172] width 63 height 16
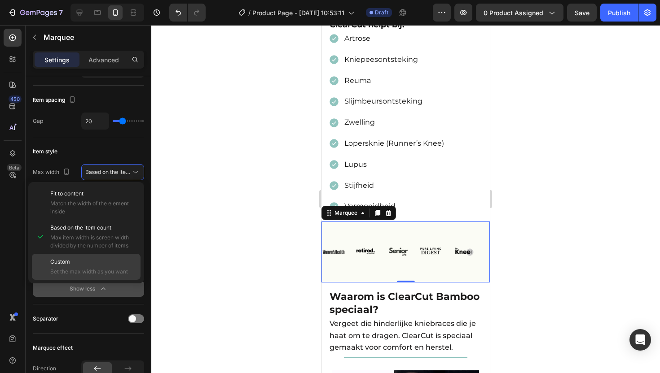
click at [92, 257] on div "Custom Set the max width as you want" at bounding box center [86, 267] width 109 height 26
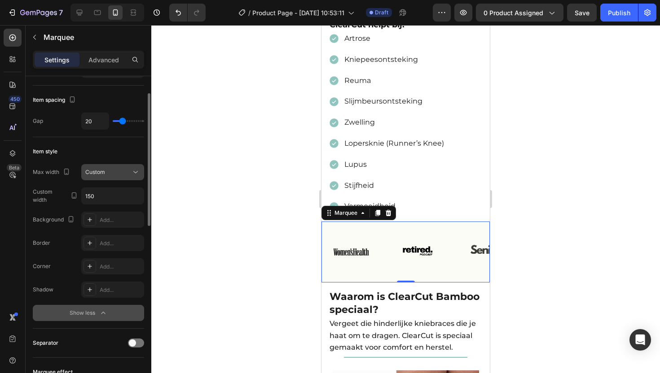
click at [111, 167] on button "Custom" at bounding box center [112, 172] width 63 height 16
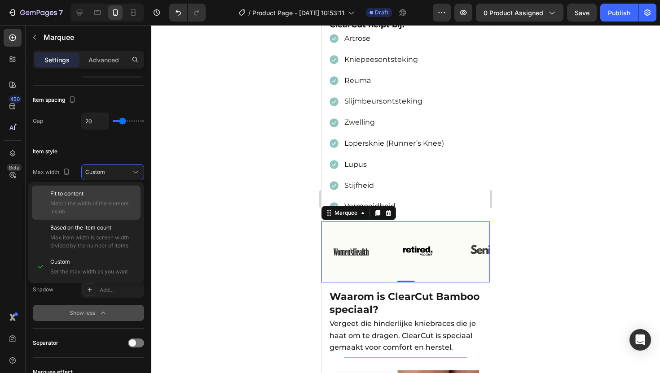
click at [104, 198] on div "Fit to content Match the width of the element inside" at bounding box center [93, 203] width 86 height 26
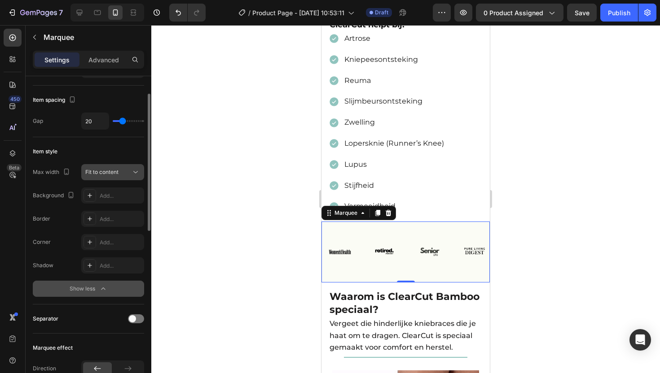
click at [104, 172] on span "Fit to content" at bounding box center [101, 172] width 33 height 7
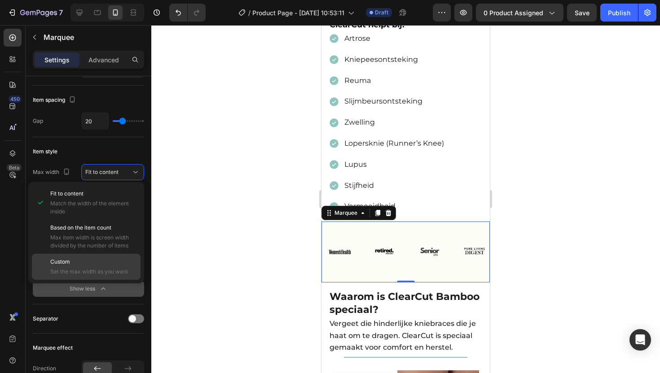
click at [88, 259] on p "Custom" at bounding box center [93, 262] width 86 height 8
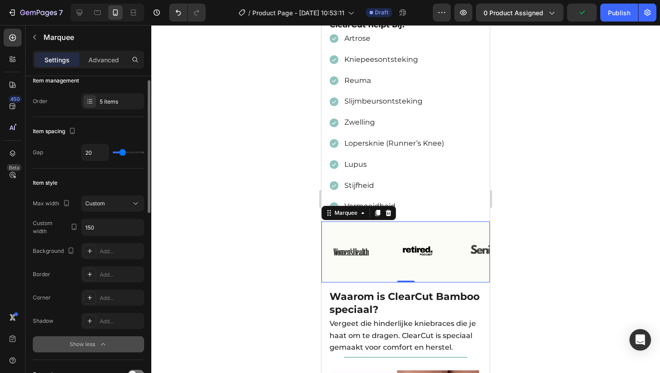
scroll to position [0, 0]
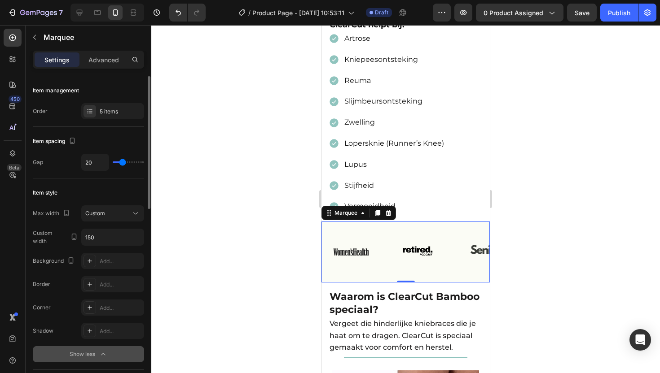
type input "16"
type input "15"
type input "14"
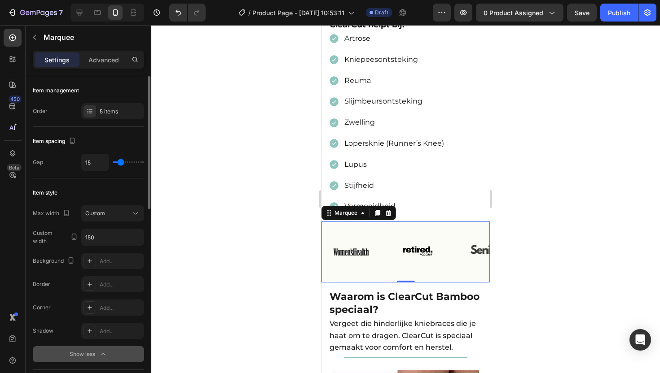
type input "14"
type input "13"
type input "12"
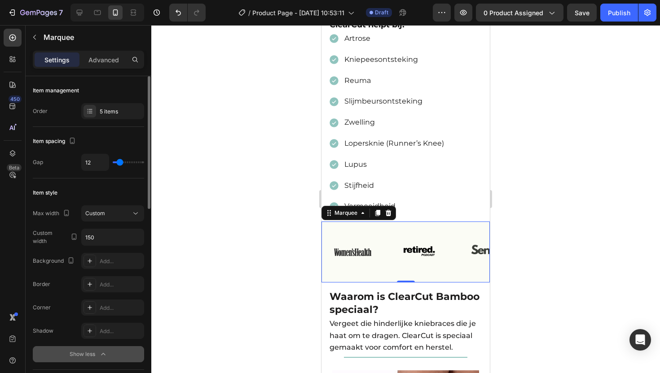
type input "11"
type input "10"
type input "9"
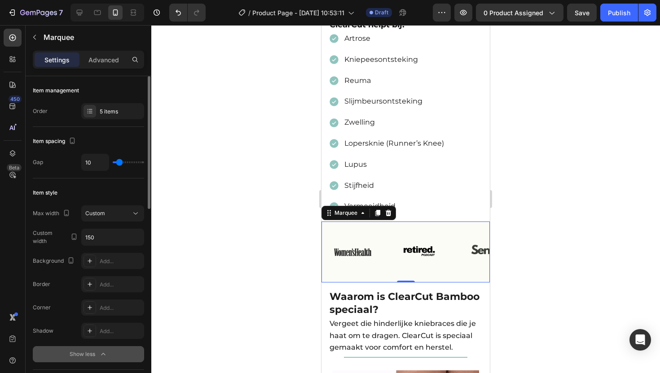
type input "9"
type input "8"
type input "7"
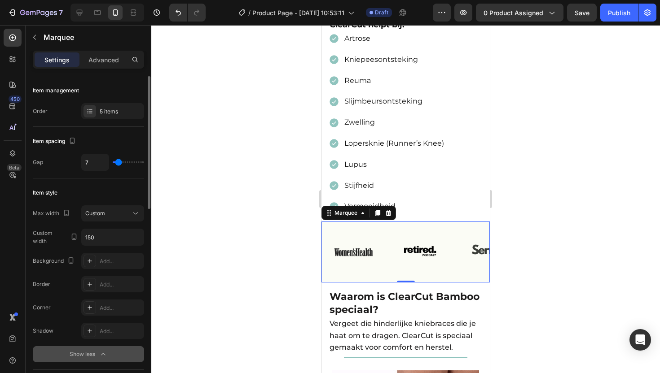
type input "5"
type input "4"
type input "3"
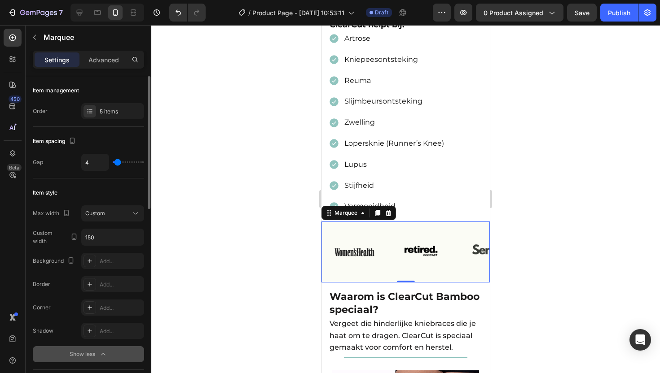
type input "3"
type input "2"
type input "1"
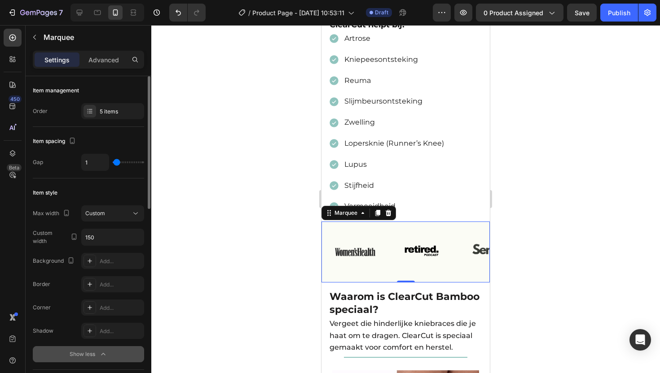
type input "0"
drag, startPoint x: 122, startPoint y: 160, endPoint x: 112, endPoint y: 160, distance: 9.9
type input "0"
click at [113, 162] on input "range" at bounding box center [128, 163] width 31 height 2
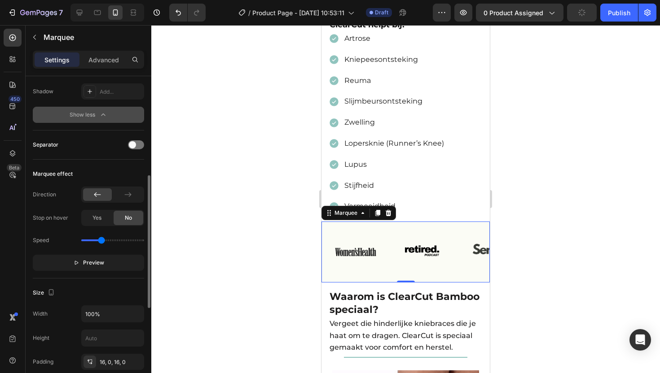
scroll to position [315, 0]
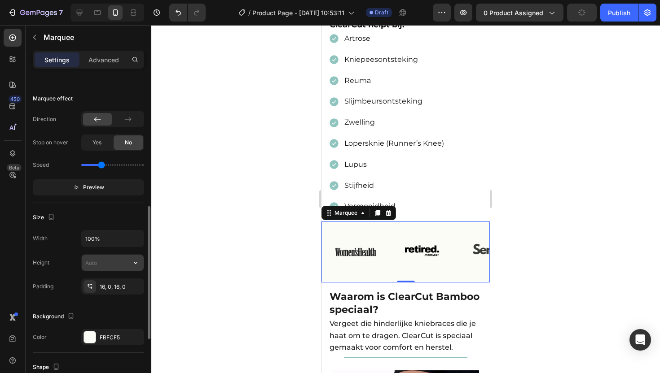
click at [107, 267] on input "text" at bounding box center [113, 263] width 62 height 16
click at [136, 261] on icon "button" at bounding box center [135, 263] width 9 height 9
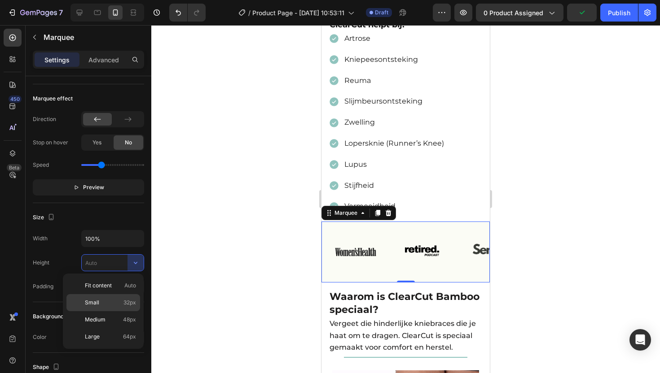
click at [103, 305] on p "Small 32px" at bounding box center [110, 303] width 51 height 8
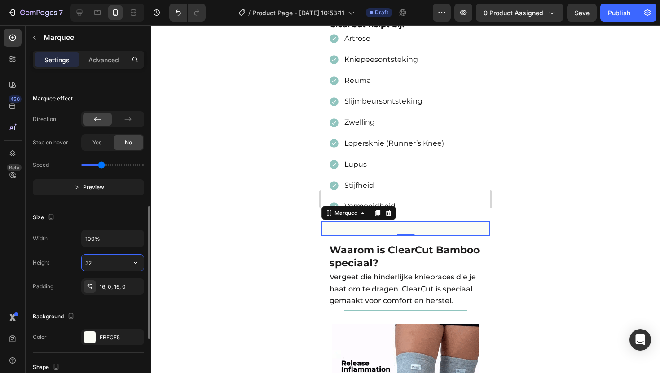
click at [112, 260] on input "32" at bounding box center [113, 263] width 62 height 16
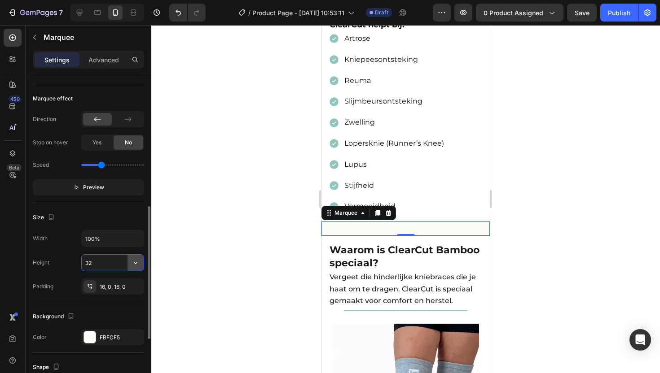
click at [131, 263] on icon "button" at bounding box center [135, 263] width 9 height 9
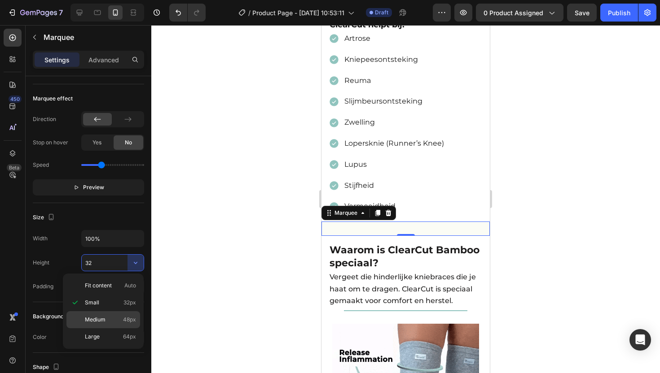
click at [101, 321] on span "Medium" at bounding box center [95, 320] width 21 height 8
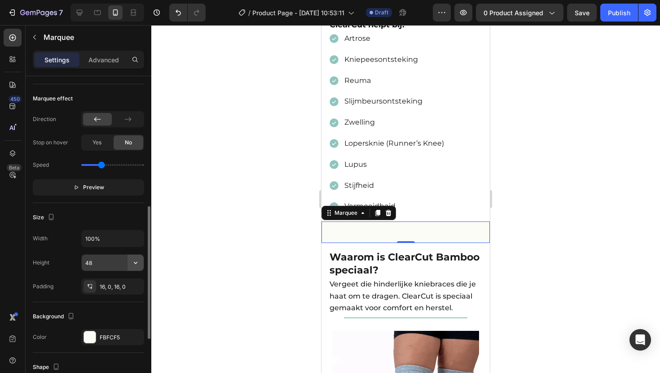
click at [133, 262] on icon "button" at bounding box center [135, 263] width 9 height 9
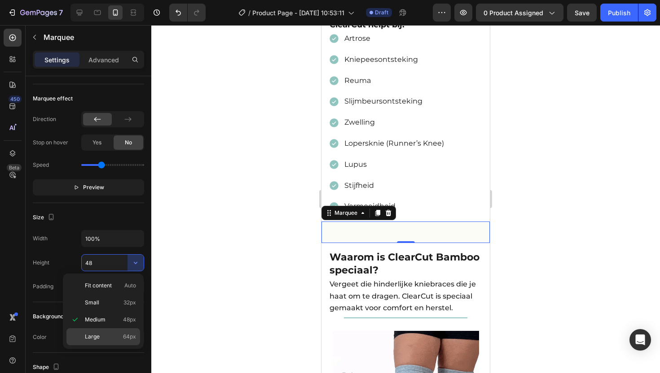
click at [106, 334] on p "Large 64px" at bounding box center [110, 337] width 51 height 8
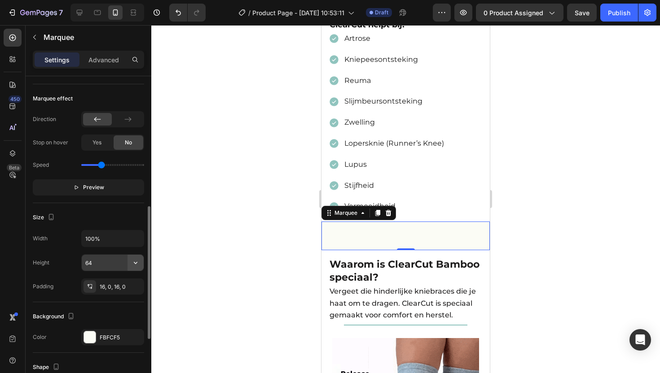
click at [132, 261] on icon "button" at bounding box center [135, 263] width 9 height 9
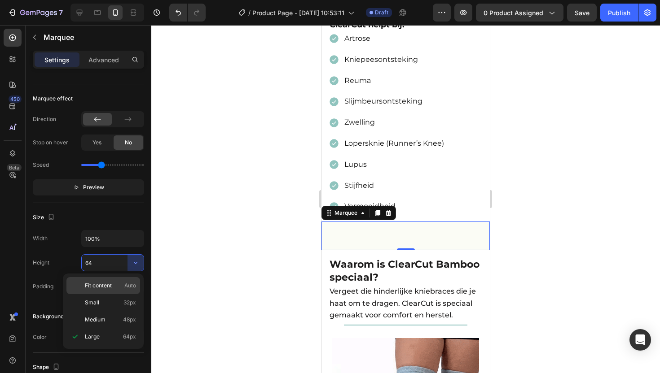
click at [107, 285] on span "Fit content" at bounding box center [98, 286] width 27 height 8
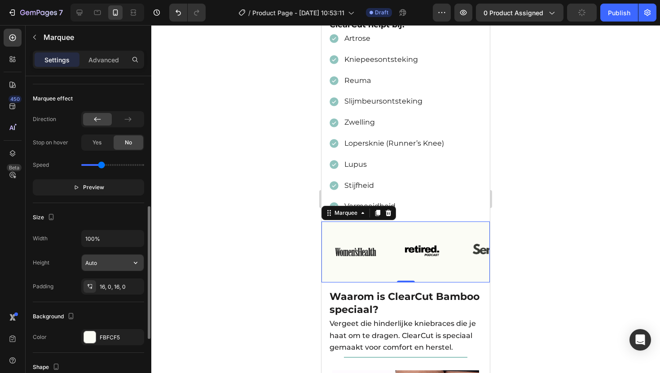
click at [102, 262] on input "Auto" at bounding box center [113, 263] width 62 height 16
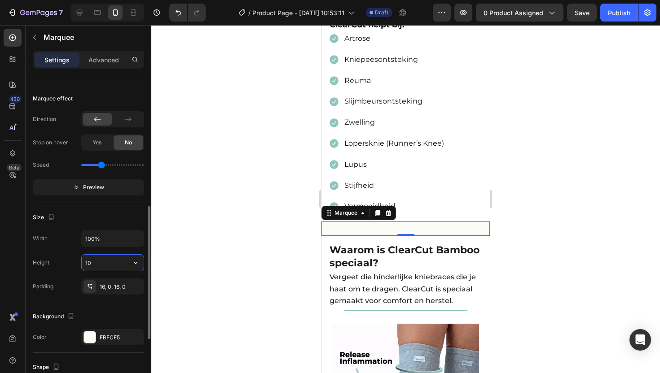
type input "1"
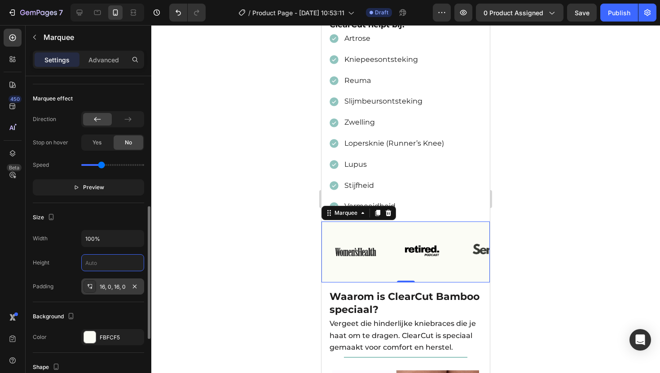
click at [119, 289] on div "16, 0, 16, 0" at bounding box center [113, 287] width 26 height 8
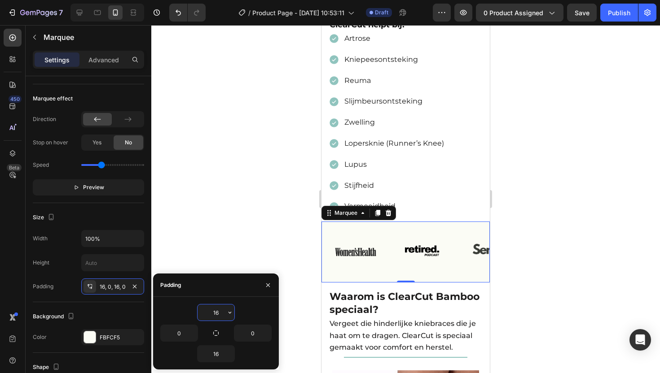
click at [217, 315] on input "16" at bounding box center [216, 313] width 37 height 16
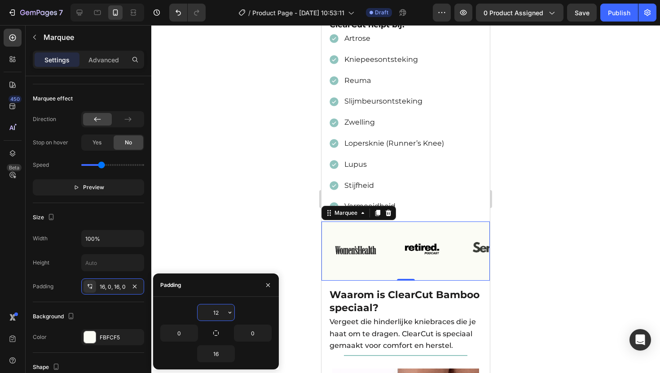
type input "1"
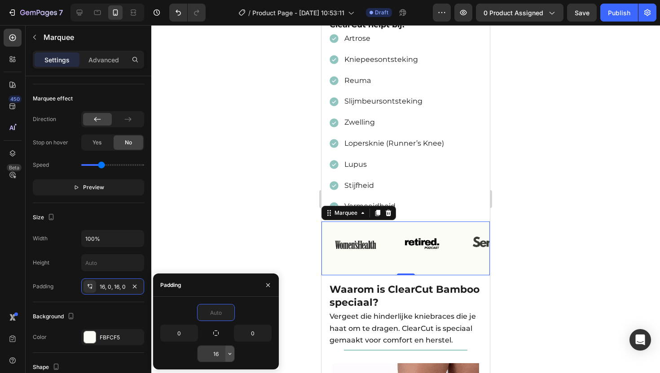
type input "0"
click at [226, 356] on icon "button" at bounding box center [229, 354] width 7 height 7
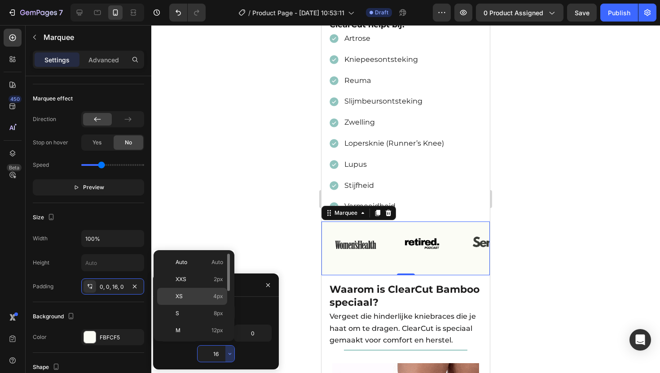
click at [187, 293] on p "XS 4px" at bounding box center [200, 297] width 48 height 8
type input "4"
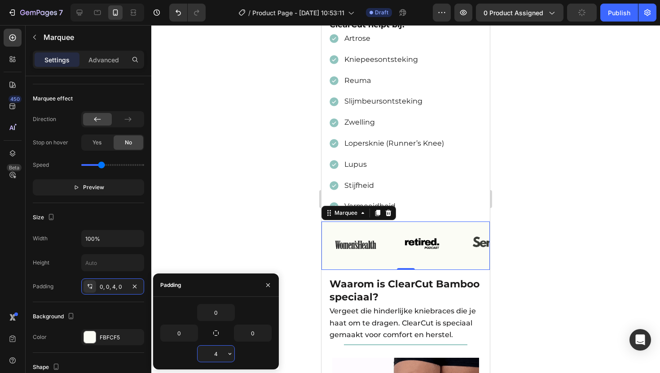
click at [220, 355] on input "4" at bounding box center [216, 354] width 37 height 16
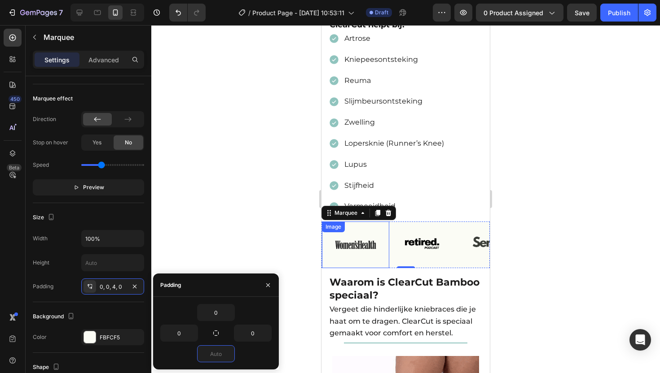
click at [524, 197] on div at bounding box center [405, 199] width 509 height 348
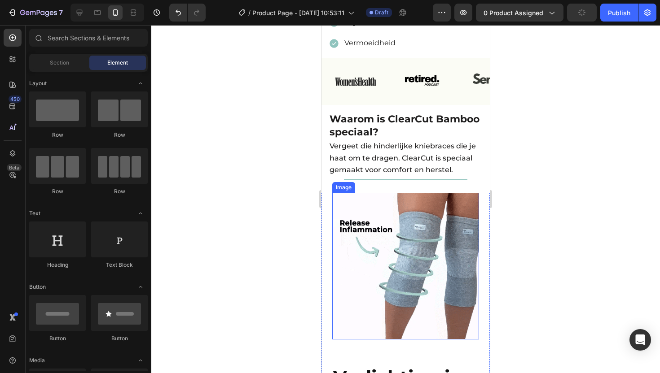
scroll to position [863, 0]
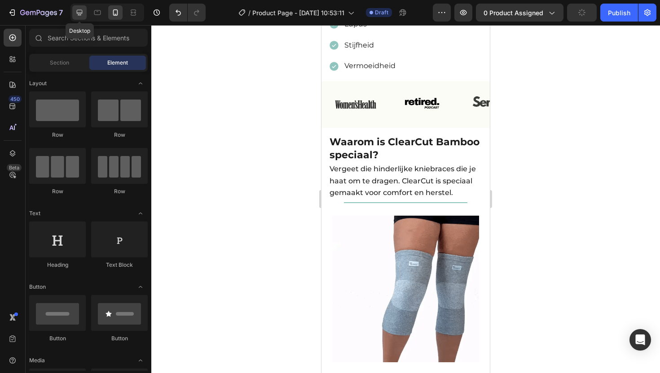
click at [78, 10] on icon at bounding box center [80, 13] width 6 height 6
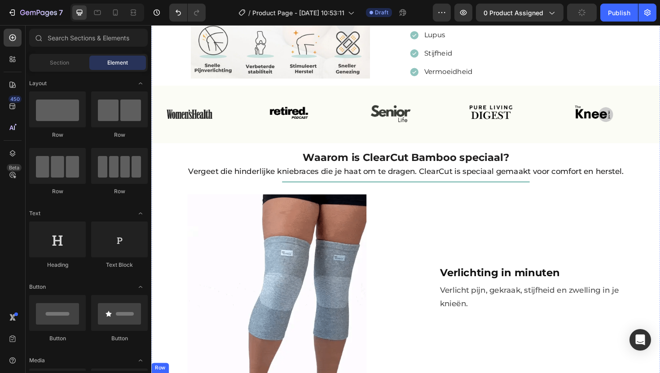
scroll to position [470, 0]
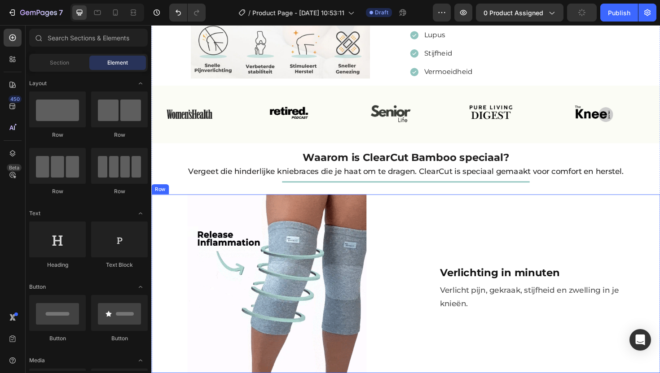
click at [399, 213] on div "Image" at bounding box center [284, 299] width 266 height 189
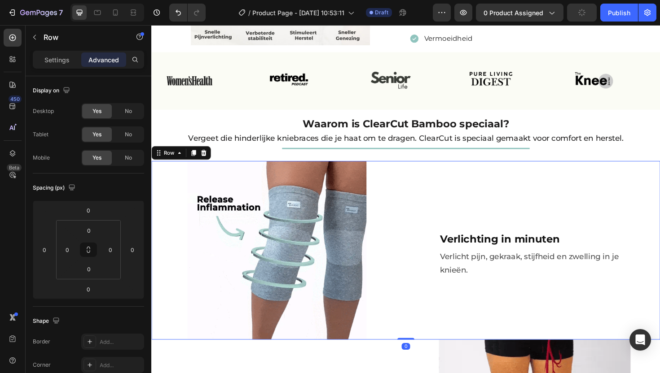
scroll to position [544, 0]
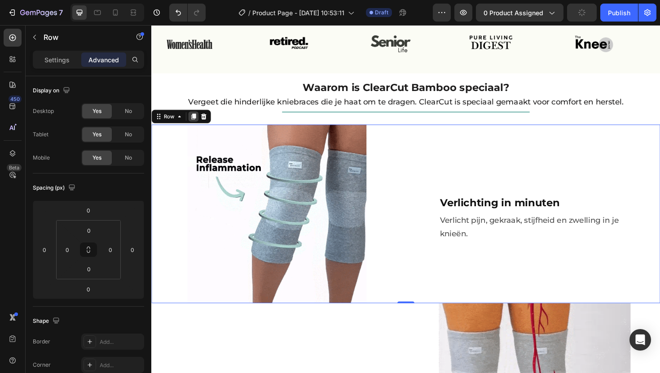
click at [193, 121] on icon at bounding box center [195, 122] width 5 height 6
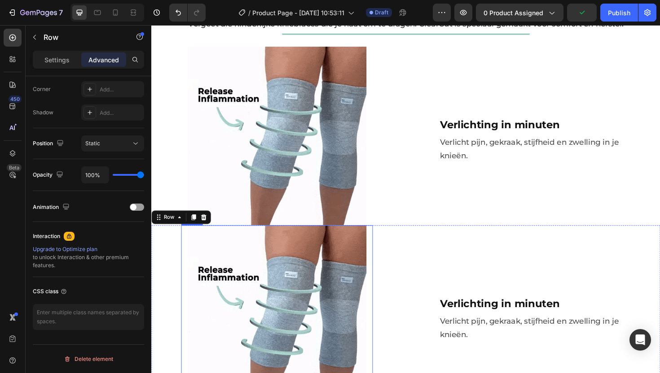
scroll to position [571, 0]
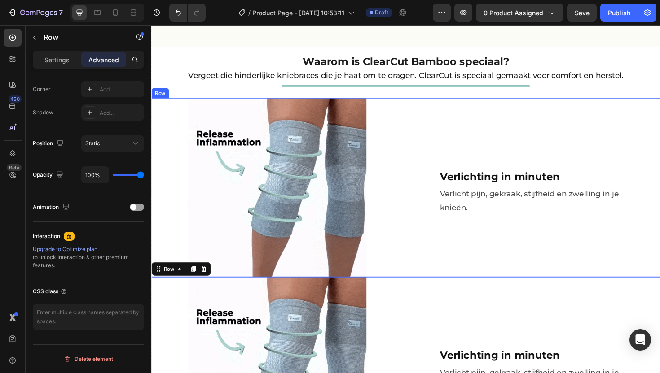
click at [392, 103] on div "Image" at bounding box center [284, 197] width 266 height 189
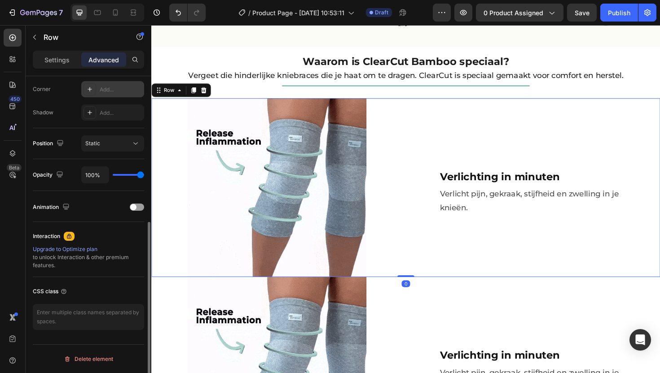
scroll to position [0, 0]
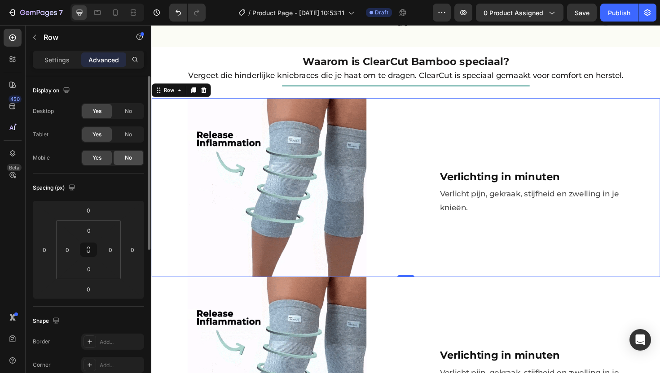
click at [125, 155] on span "No" at bounding box center [128, 158] width 7 height 8
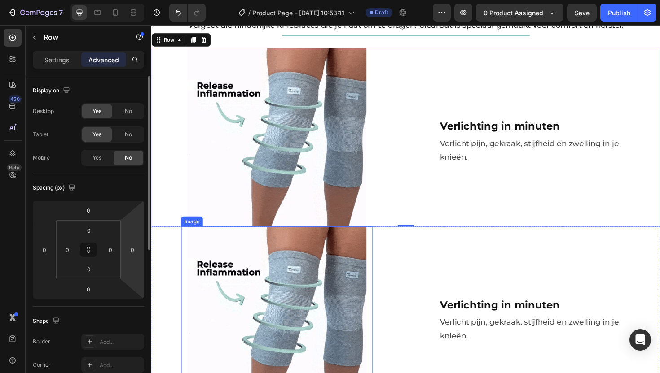
scroll to position [625, 0]
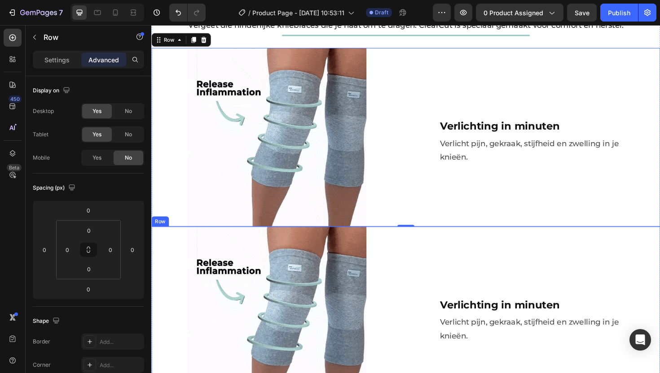
click at [157, 239] on div "Image" at bounding box center [284, 333] width 266 height 189
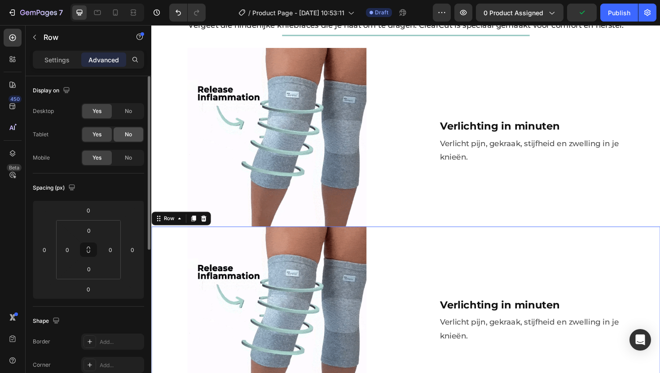
click at [128, 132] on span "No" at bounding box center [128, 135] width 7 height 8
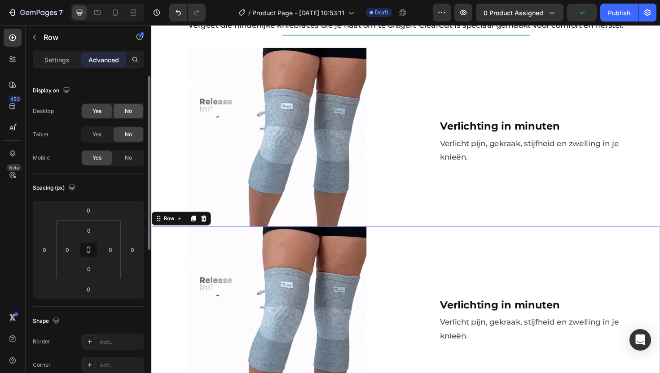
click at [132, 115] on div "No" at bounding box center [129, 111] width 30 height 14
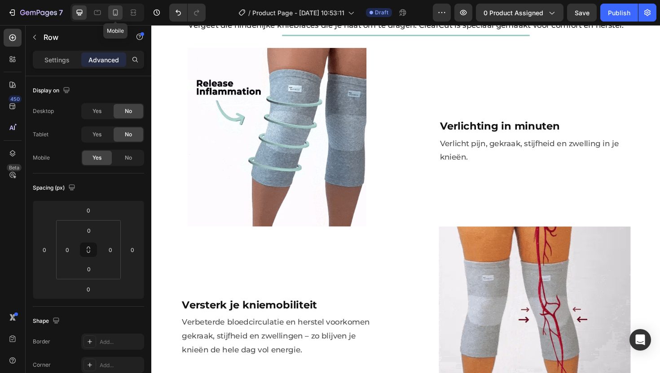
click at [114, 14] on icon at bounding box center [115, 12] width 9 height 9
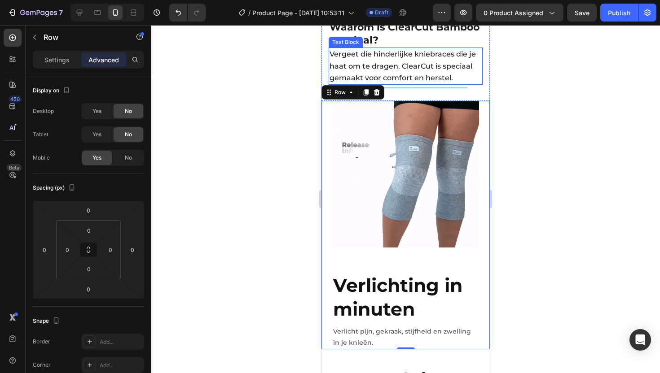
scroll to position [994, 0]
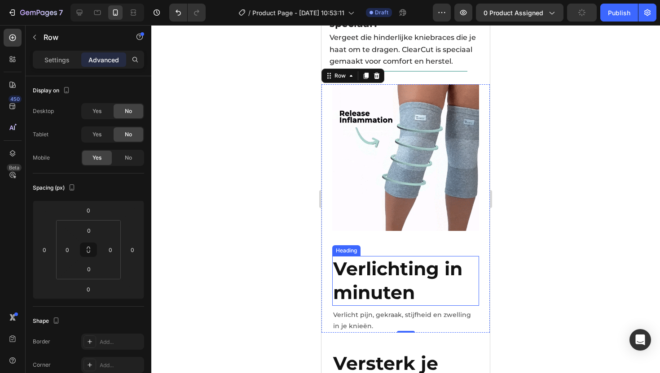
click at [391, 277] on h2 "Verlichting in minuten" at bounding box center [405, 281] width 147 height 50
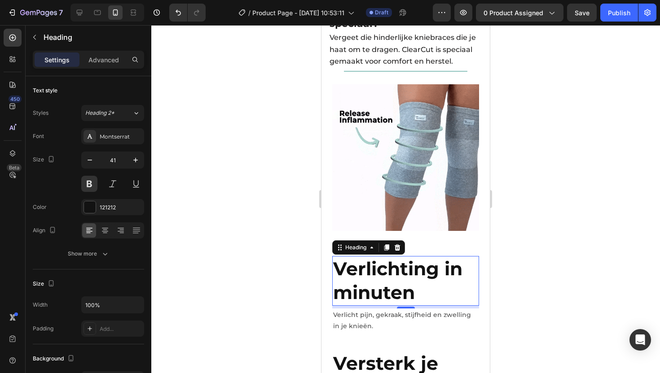
click at [434, 292] on div "Verlichting in minuten Heading 6" at bounding box center [405, 281] width 147 height 50
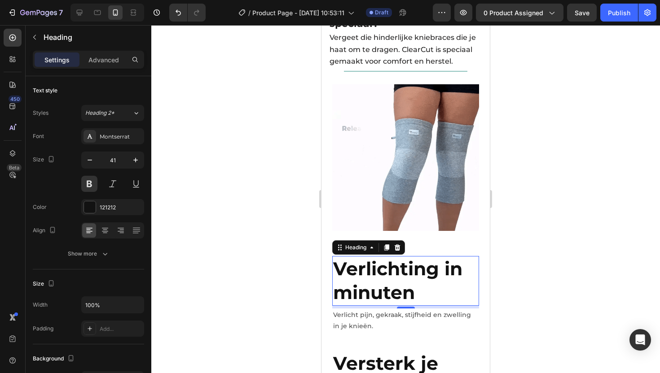
click at [425, 283] on h2 "Verlichting in minuten" at bounding box center [405, 281] width 147 height 50
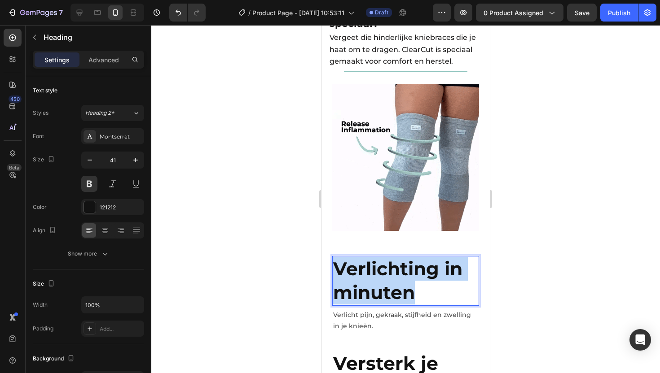
drag, startPoint x: 419, startPoint y: 281, endPoint x: 336, endPoint y: 250, distance: 88.9
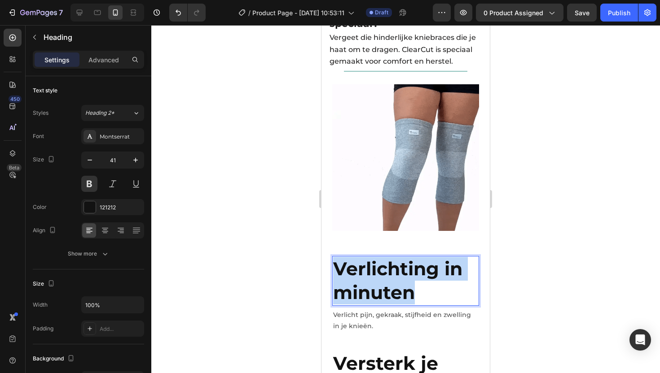
click at [336, 257] on p "Verlichting in minuten" at bounding box center [405, 281] width 145 height 48
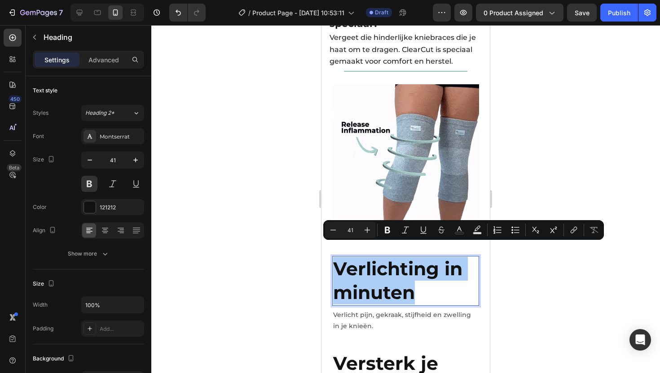
click at [351, 229] on input "41" at bounding box center [350, 230] width 18 height 11
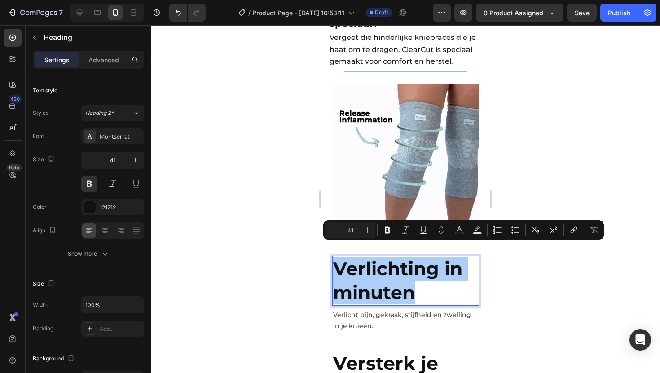
drag, startPoint x: 356, startPoint y: 228, endPoint x: 348, endPoint y: 228, distance: 7.2
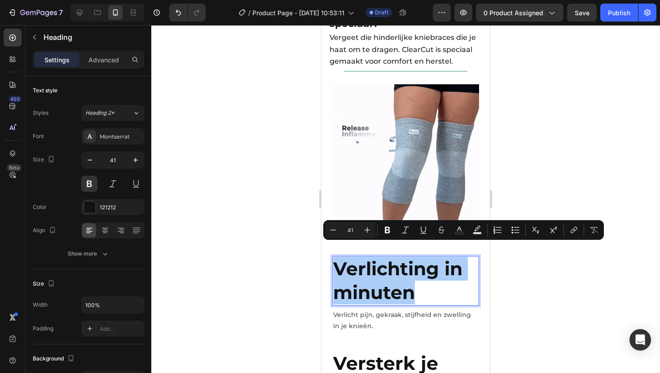
click at [348, 228] on input "41" at bounding box center [350, 230] width 18 height 11
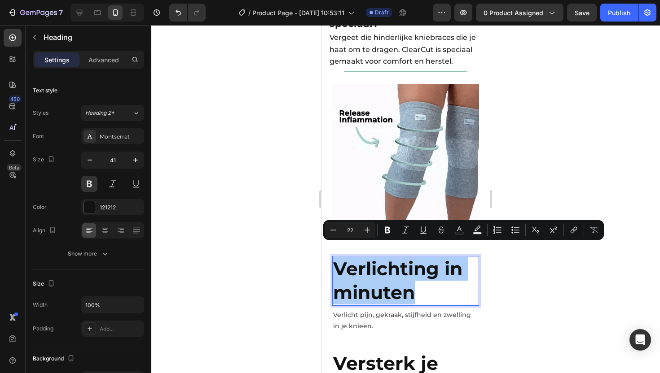
type input "22"
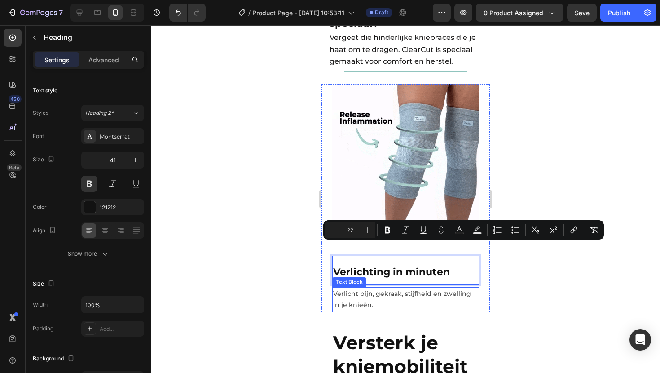
click at [435, 289] on p "Verlicht pijn, gekraak, stijfheid en zwelling in je knieën." at bounding box center [405, 300] width 145 height 22
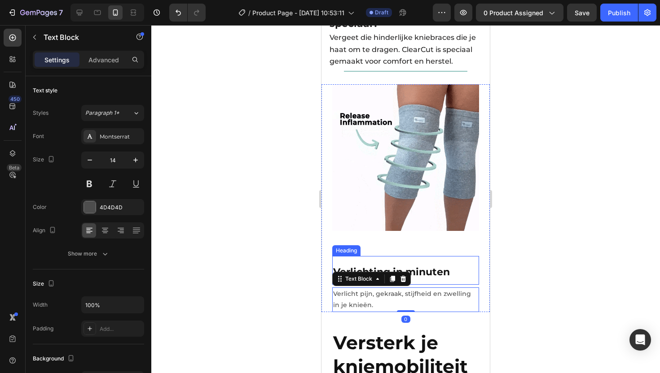
click at [443, 266] on span "Verlichting in minuten" at bounding box center [391, 272] width 117 height 12
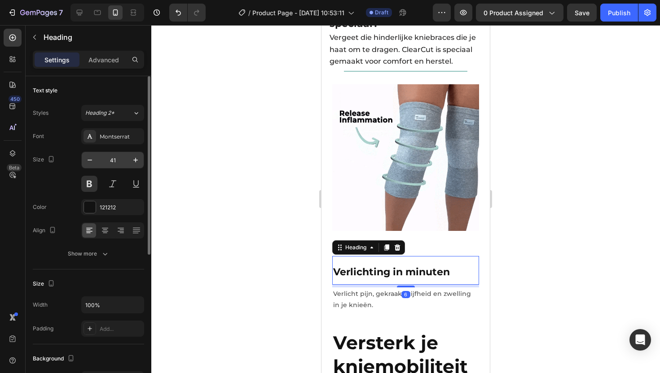
click at [116, 157] on input "41" at bounding box center [113, 160] width 30 height 16
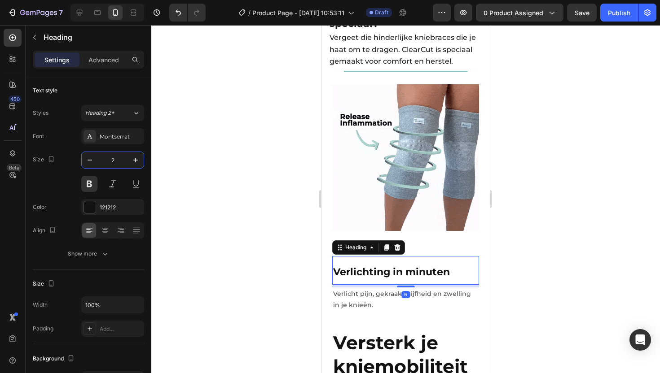
type input "22"
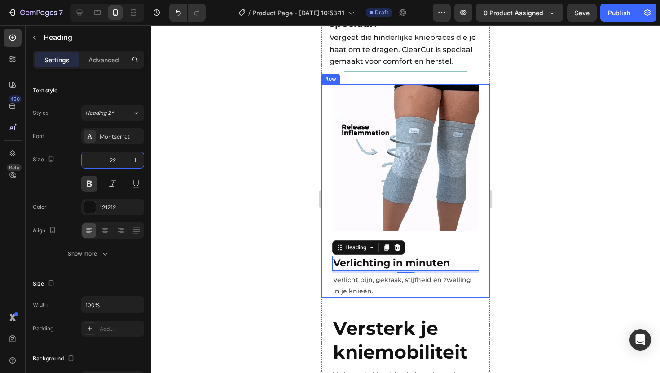
click at [563, 216] on div at bounding box center [405, 199] width 509 height 348
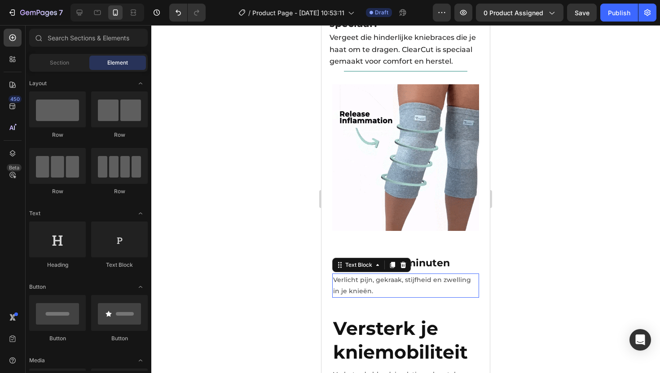
click at [360, 275] on p "Verlicht pijn, gekraak, stijfheid en zwelling in je knieën." at bounding box center [405, 286] width 145 height 22
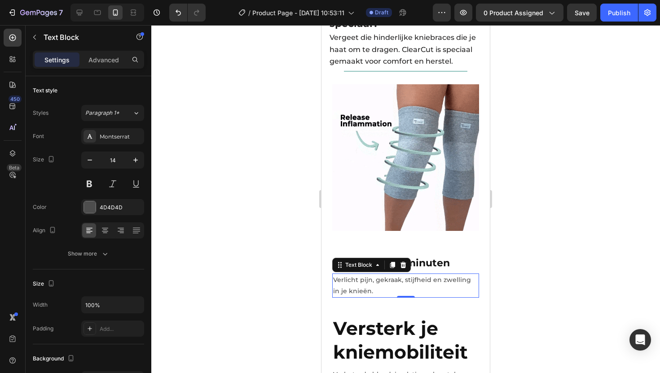
click at [379, 277] on p "Verlicht pijn, gekraak, stijfheid en zwelling in je knieën." at bounding box center [405, 286] width 145 height 22
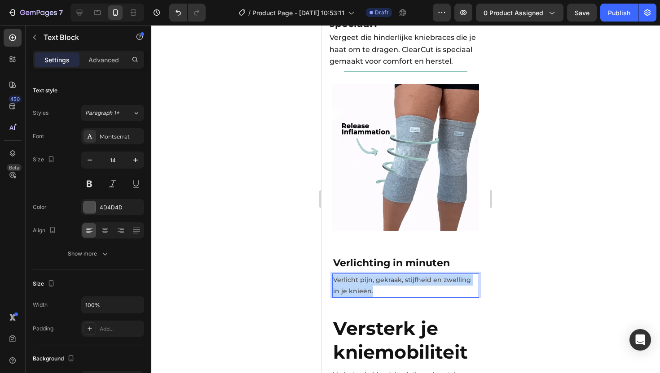
drag, startPoint x: 378, startPoint y: 277, endPoint x: 334, endPoint y: 267, distance: 44.9
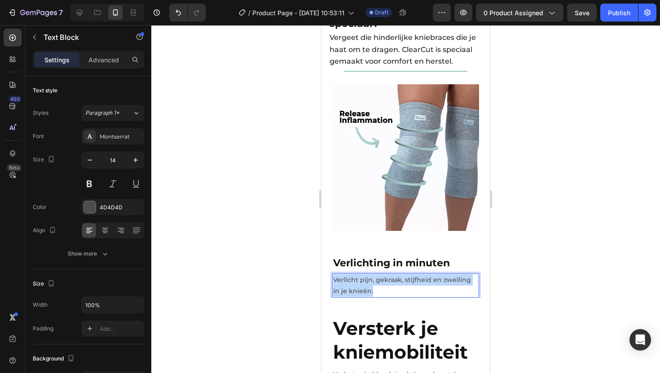
click at [334, 275] on p "Verlicht pijn, gekraak, stijfheid en zwelling in je knieën." at bounding box center [405, 286] width 145 height 22
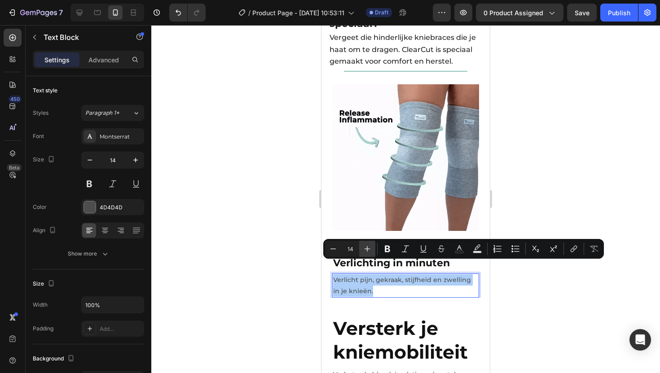
click at [367, 251] on icon "Editor contextual toolbar" at bounding box center [368, 249] width 6 height 6
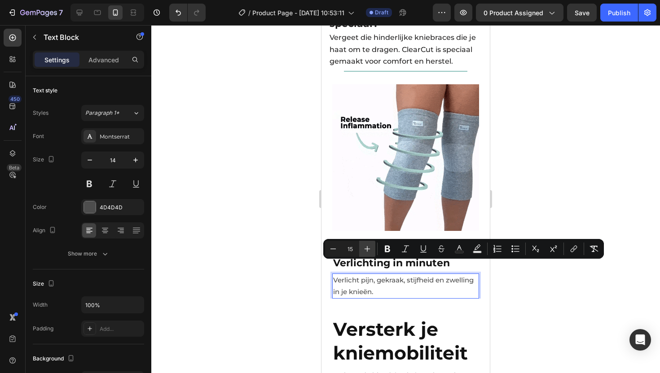
click at [367, 251] on icon "Editor contextual toolbar" at bounding box center [368, 249] width 6 height 6
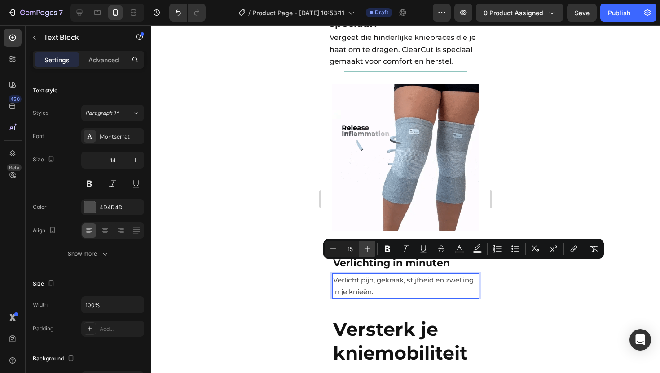
type input "16"
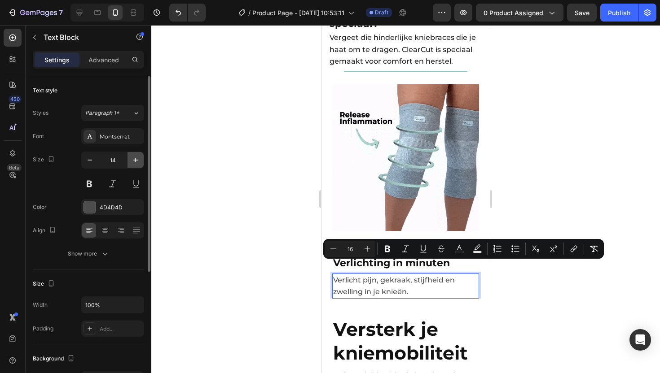
click at [134, 161] on icon "button" at bounding box center [135, 160] width 9 height 9
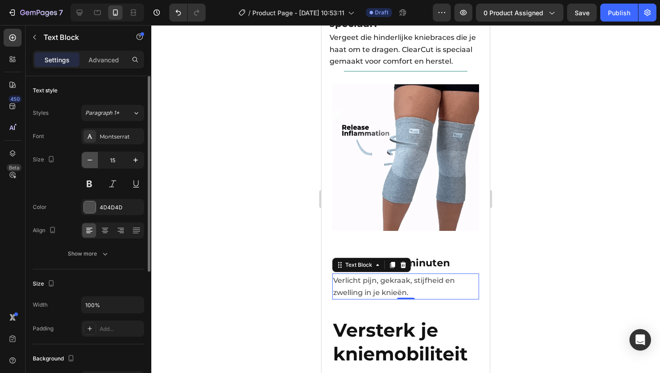
click at [94, 162] on icon "button" at bounding box center [89, 160] width 9 height 9
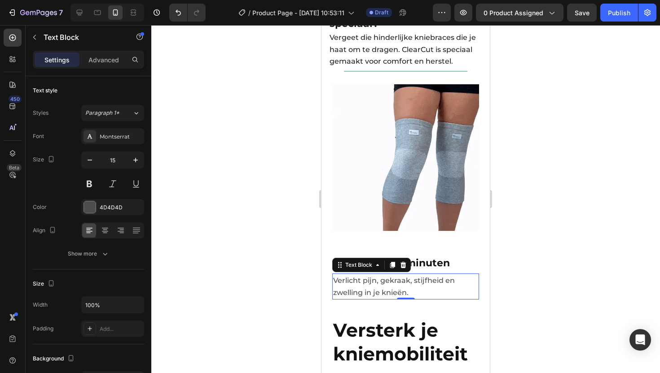
type input "14"
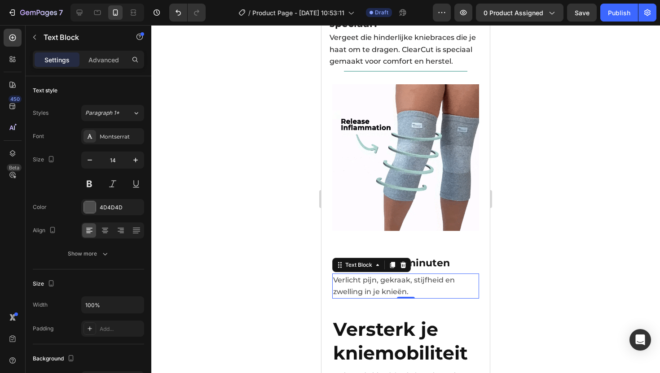
click at [565, 242] on div at bounding box center [405, 199] width 509 height 348
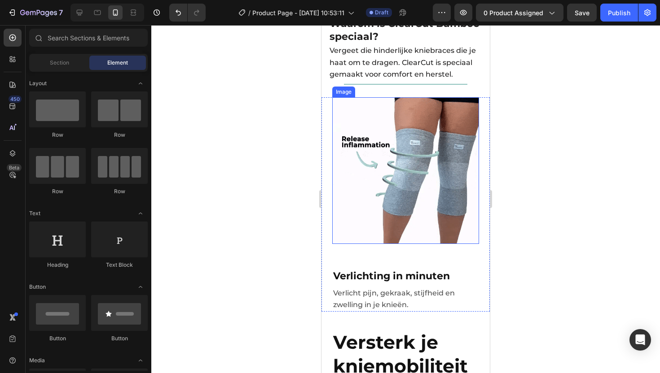
scroll to position [980, 0]
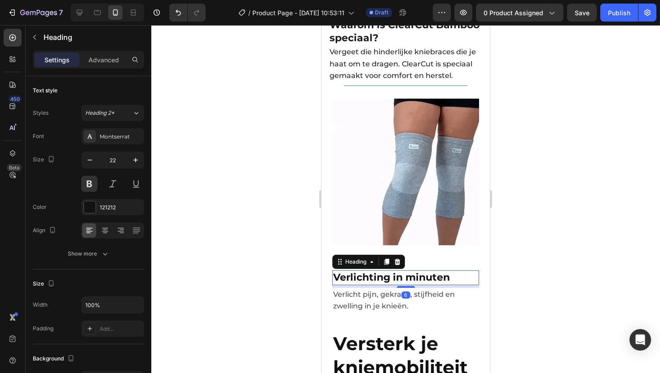
click at [373, 272] on span "Verlichting in minuten" at bounding box center [391, 278] width 117 height 12
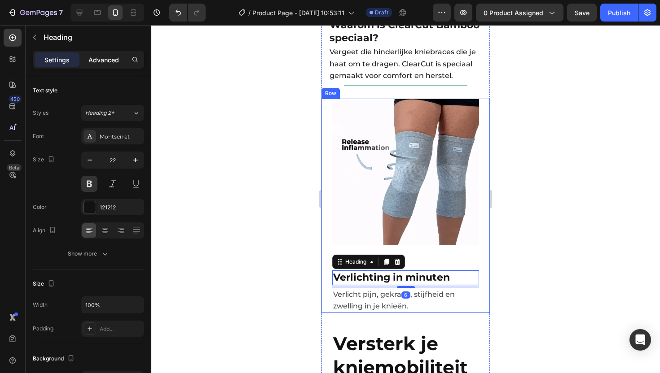
click at [106, 64] on p "Advanced" at bounding box center [103, 59] width 31 height 9
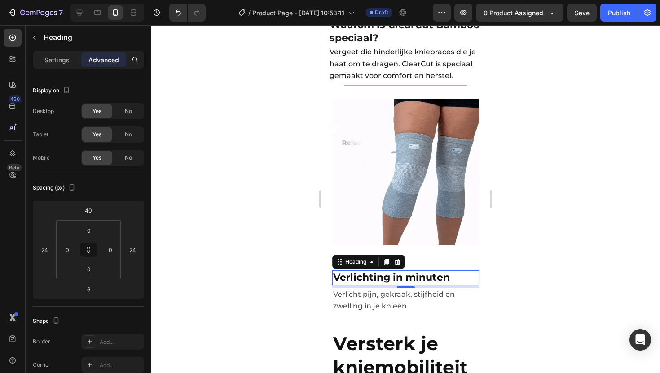
click at [585, 223] on div at bounding box center [405, 199] width 509 height 348
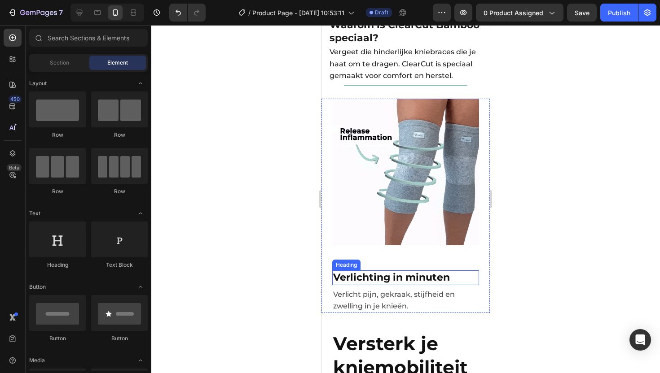
click at [344, 272] on span "Verlichting in minuten" at bounding box center [391, 278] width 117 height 12
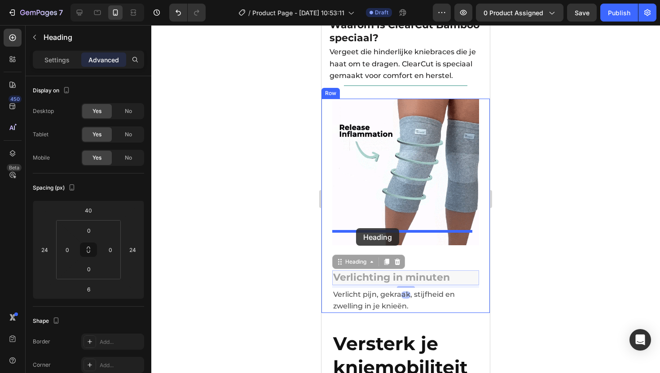
drag, startPoint x: 338, startPoint y: 248, endPoint x: 356, endPoint y: 228, distance: 26.7
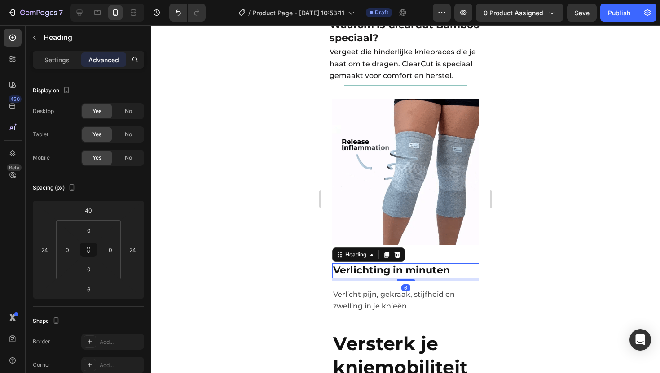
click at [572, 228] on div at bounding box center [405, 199] width 509 height 348
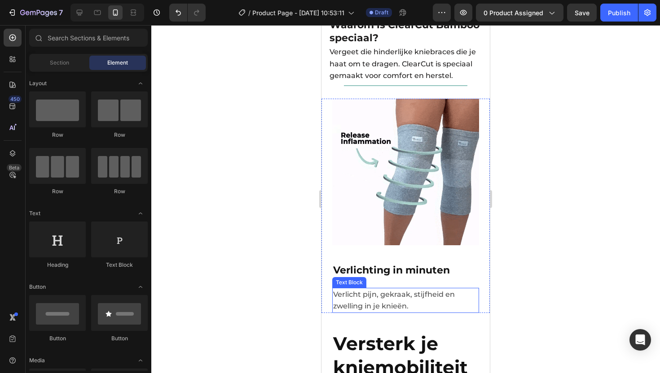
click at [352, 290] on span "Verlicht pijn, gekraak, stijfheid en zwelling in je knieën." at bounding box center [394, 300] width 122 height 20
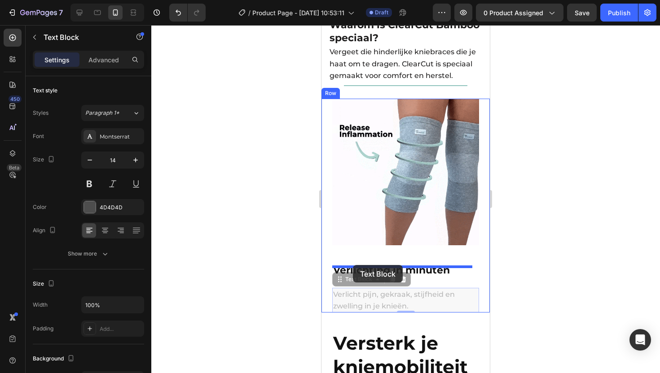
drag, startPoint x: 338, startPoint y: 269, endPoint x: 410, endPoint y: 264, distance: 72.0
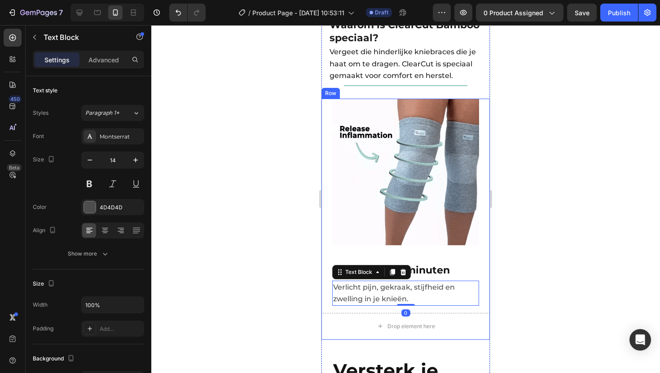
click at [533, 248] on div at bounding box center [405, 199] width 509 height 348
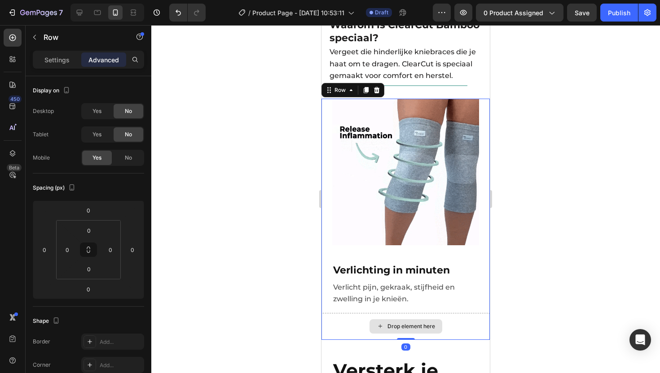
click at [462, 313] on div "Drop element here" at bounding box center [405, 326] width 168 height 27
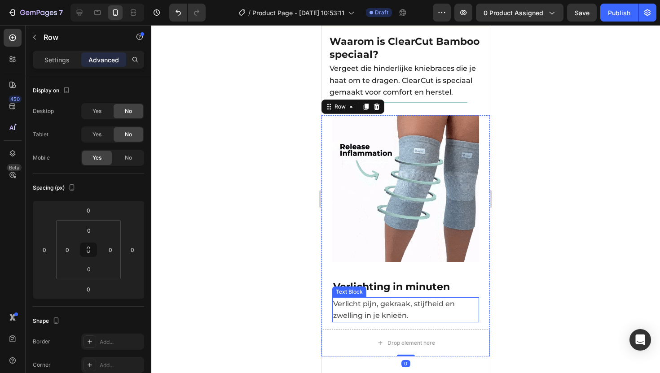
scroll to position [963, 0]
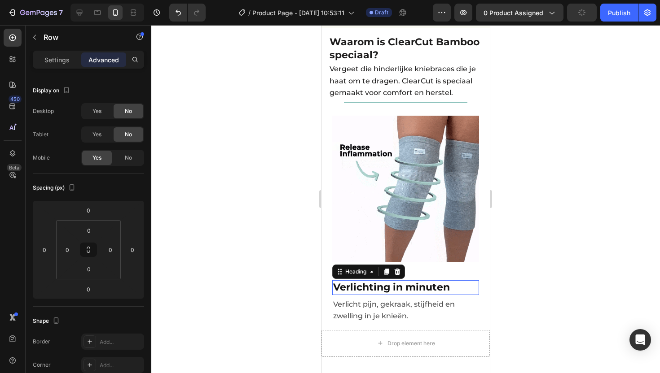
click at [377, 281] on span "Verlichting in minuten" at bounding box center [391, 287] width 117 height 12
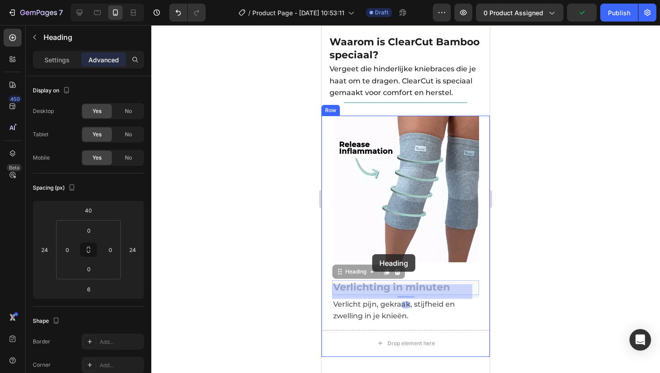
drag, startPoint x: 336, startPoint y: 256, endPoint x: 372, endPoint y: 255, distance: 36.4
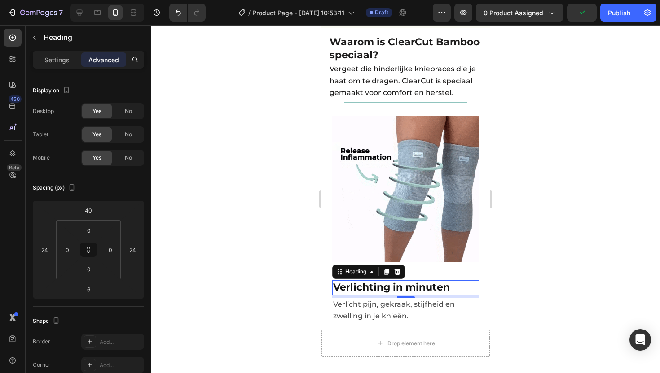
click at [562, 241] on div at bounding box center [405, 199] width 509 height 348
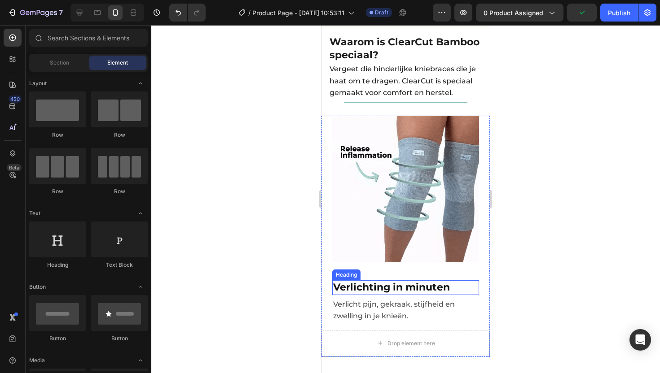
click at [395, 281] on span "Verlichting in minuten" at bounding box center [391, 287] width 117 height 12
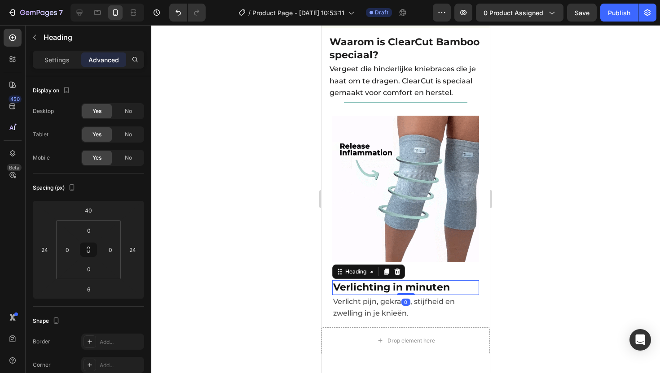
drag, startPoint x: 402, startPoint y: 283, endPoint x: 417, endPoint y: 268, distance: 21.9
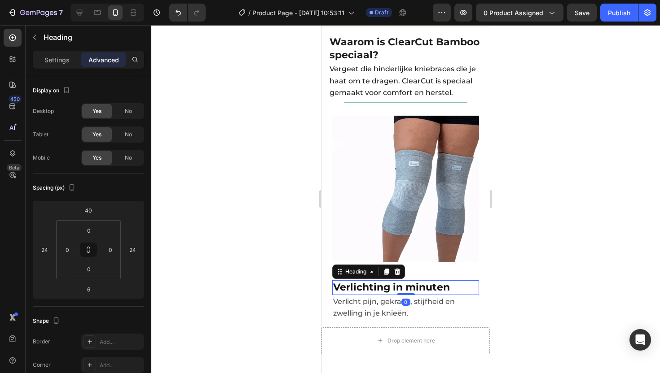
click at [403, 281] on div "Verlichting in minuten Heading 0" at bounding box center [405, 288] width 147 height 15
type input "0"
click at [538, 242] on div at bounding box center [405, 199] width 509 height 348
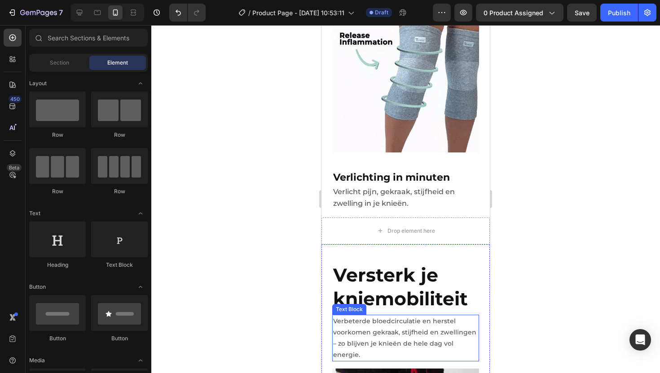
scroll to position [1108, 0]
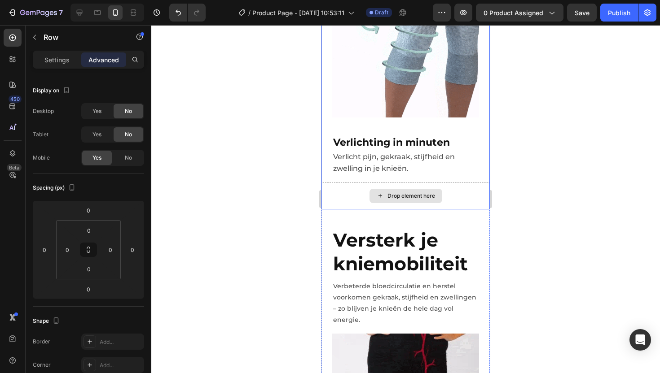
click at [469, 183] on div "Drop element here" at bounding box center [405, 196] width 168 height 27
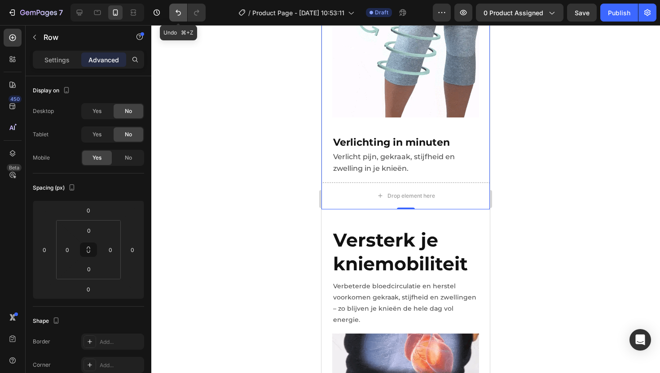
click at [174, 12] on icon "Undo/Redo" at bounding box center [178, 12] width 9 height 9
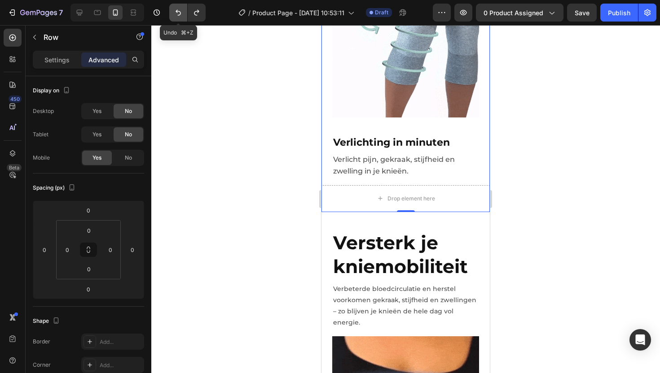
click at [175, 12] on icon "Undo/Redo" at bounding box center [178, 12] width 9 height 9
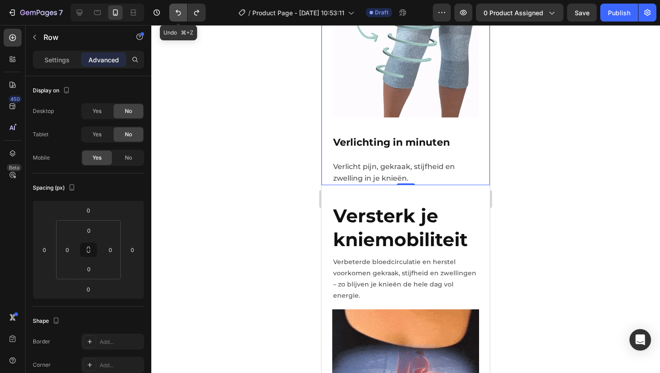
click at [175, 12] on icon "Undo/Redo" at bounding box center [178, 12] width 9 height 9
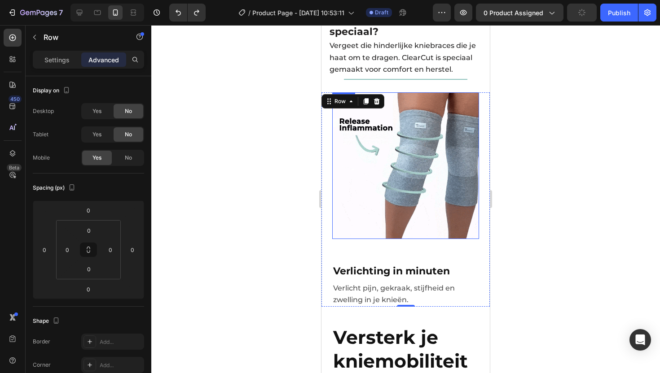
scroll to position [980, 0]
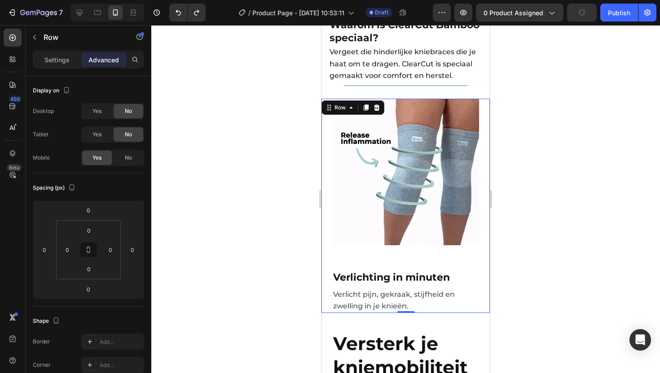
click at [561, 127] on div at bounding box center [405, 199] width 509 height 348
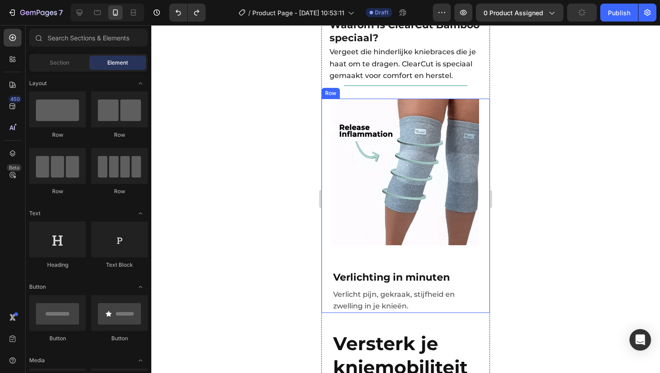
click at [333, 238] on div "Image Verlichting in minuten Heading Verlicht pijn, gekraak, stijfheid en zwell…" at bounding box center [405, 206] width 168 height 215
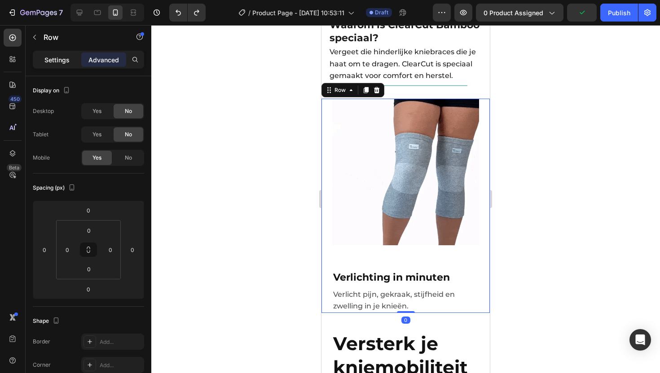
click at [57, 54] on div "Settings" at bounding box center [57, 60] width 45 height 14
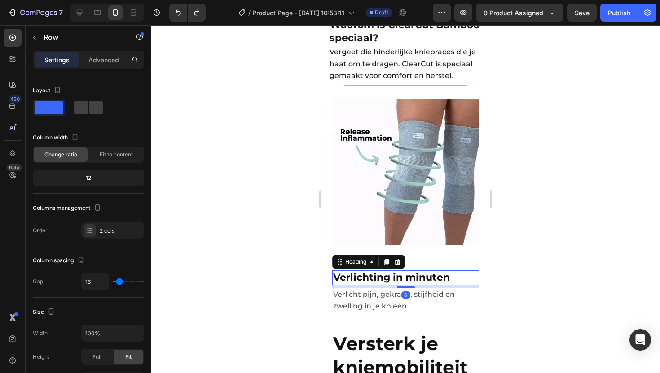
click at [368, 272] on span "Verlichting in minuten" at bounding box center [391, 278] width 117 height 12
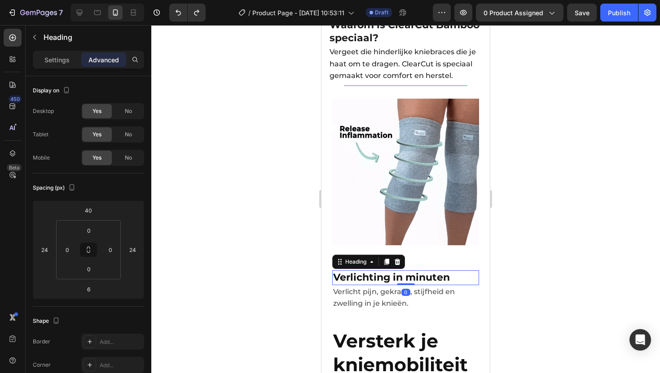
drag, startPoint x: 399, startPoint y: 273, endPoint x: 420, endPoint y: 263, distance: 23.3
click at [400, 271] on div "Verlichting in minuten Heading 0" at bounding box center [405, 278] width 147 height 15
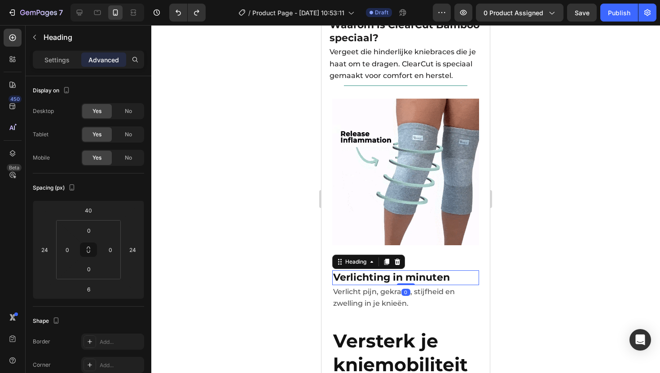
type input "0"
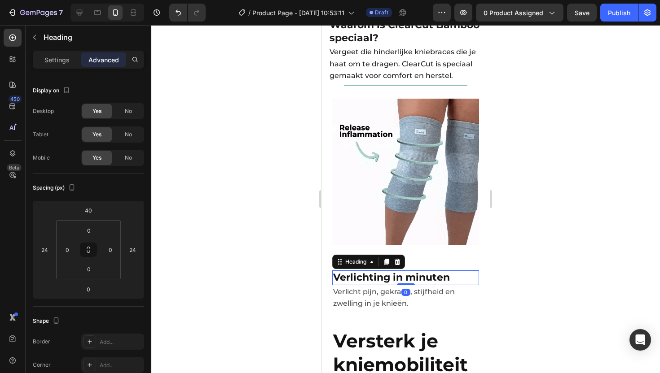
drag, startPoint x: 159, startPoint y: 233, endPoint x: 544, endPoint y: 248, distance: 384.6
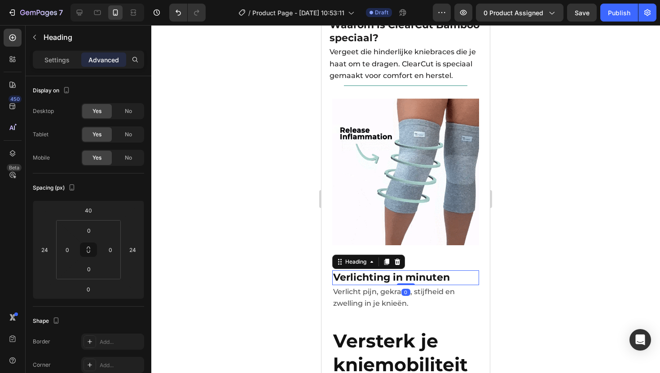
click at [544, 248] on div at bounding box center [405, 199] width 509 height 348
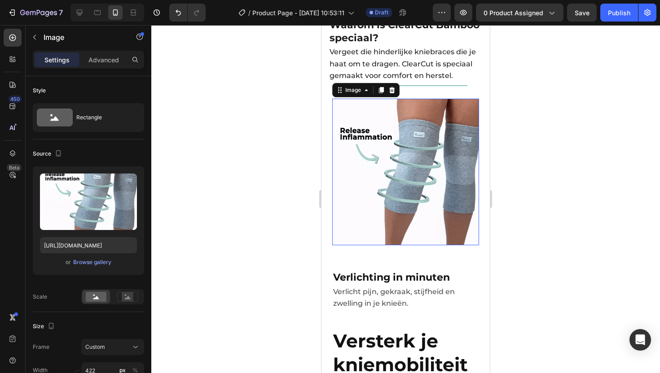
click at [404, 210] on img at bounding box center [405, 172] width 147 height 147
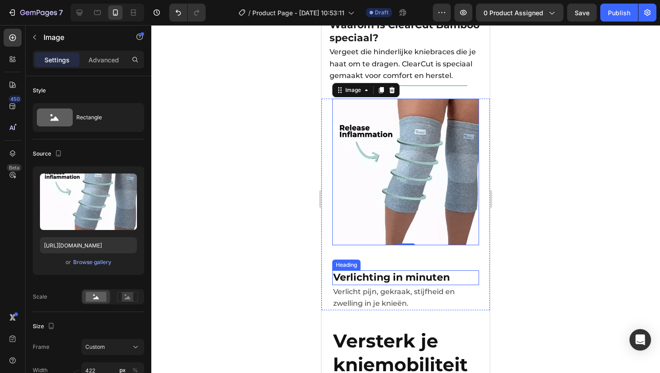
click at [353, 272] on span "Verlichting in minuten" at bounding box center [391, 278] width 117 height 12
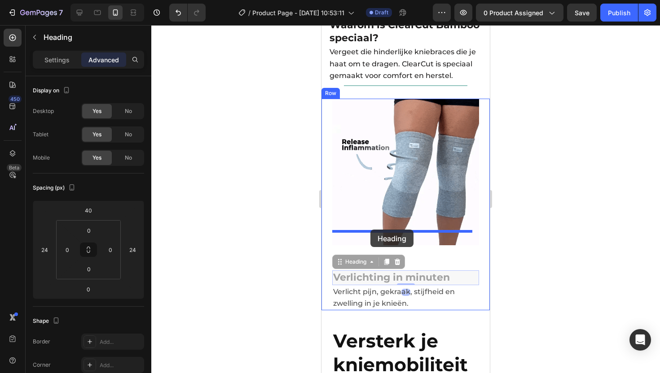
drag, startPoint x: 339, startPoint y: 250, endPoint x: 370, endPoint y: 230, distance: 37.0
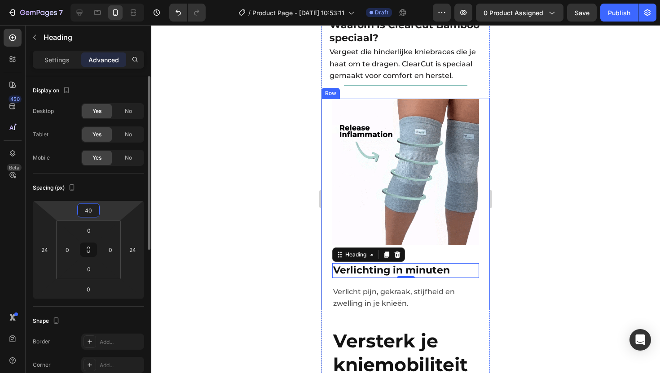
click at [89, 210] on input "40" at bounding box center [88, 210] width 18 height 13
click at [94, 212] on input "40" at bounding box center [88, 210] width 18 height 13
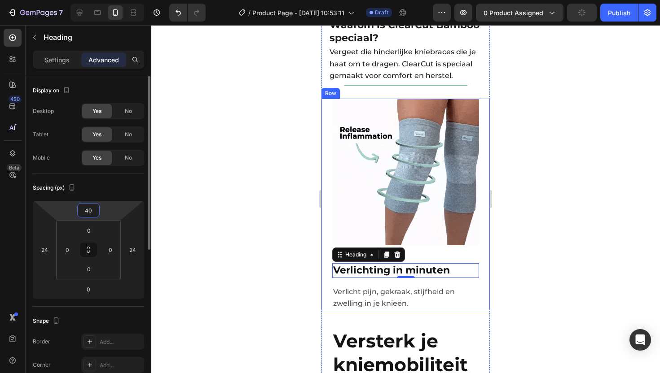
drag, startPoint x: 94, startPoint y: 212, endPoint x: 86, endPoint y: 212, distance: 8.1
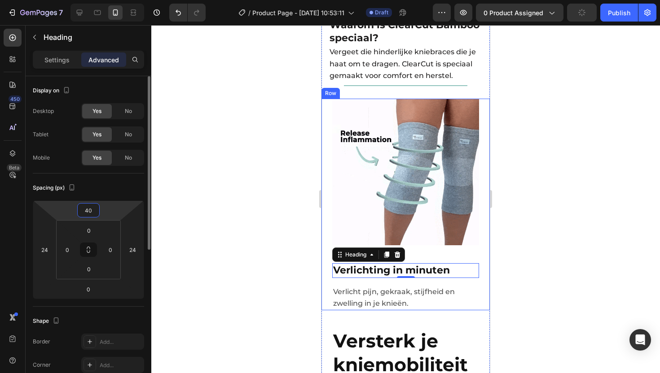
click at [86, 212] on input "40" at bounding box center [88, 210] width 18 height 13
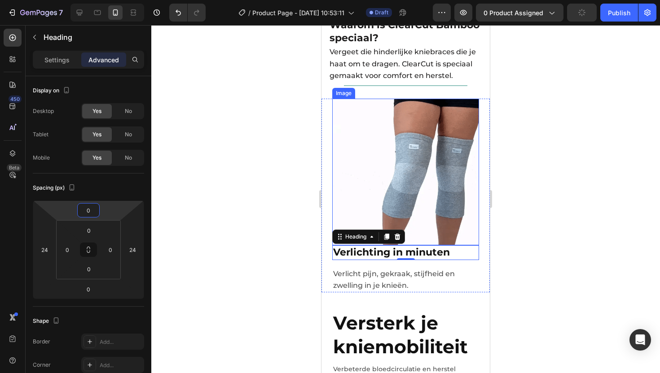
click at [528, 191] on div at bounding box center [405, 199] width 509 height 348
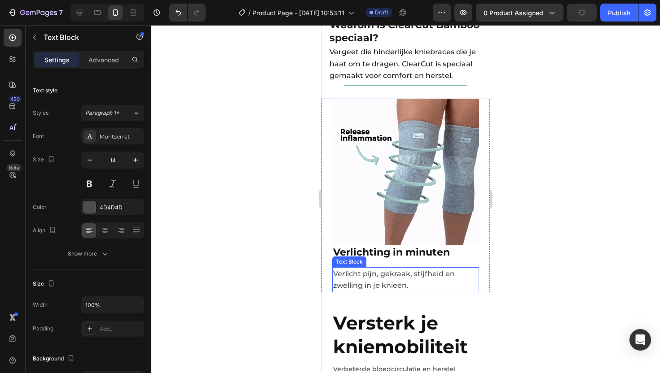
click at [374, 268] on p "Verlicht pijn, gekraak, stijfheid en zwelling in je knieën." at bounding box center [405, 279] width 145 height 23
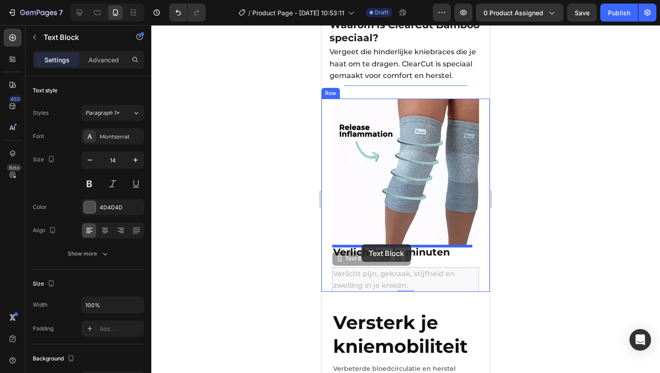
drag, startPoint x: 339, startPoint y: 249, endPoint x: 361, endPoint y: 245, distance: 22.4
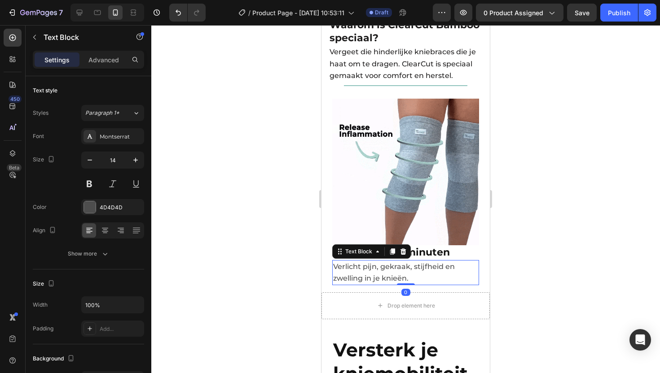
click at [523, 222] on div at bounding box center [405, 199] width 509 height 348
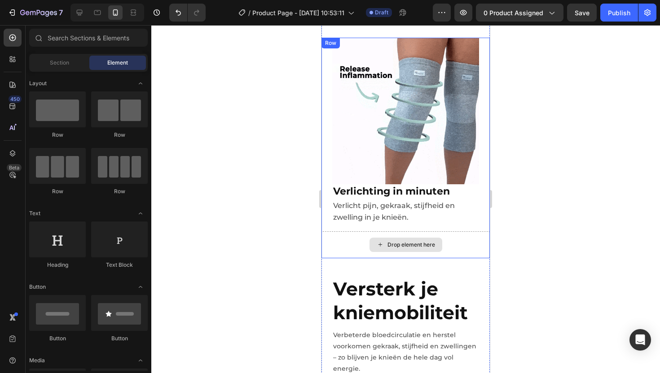
scroll to position [1066, 0]
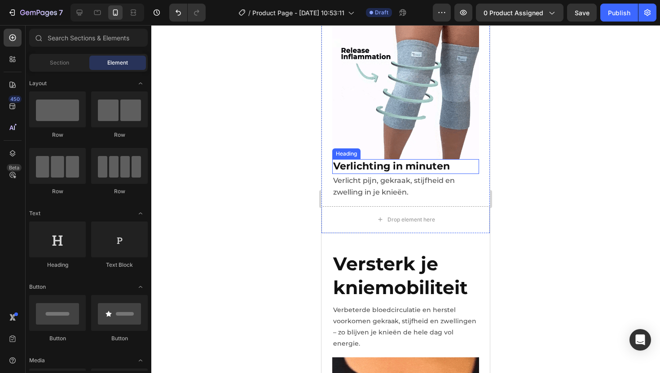
click at [443, 160] on span "Verlichting in minuten" at bounding box center [391, 166] width 117 height 12
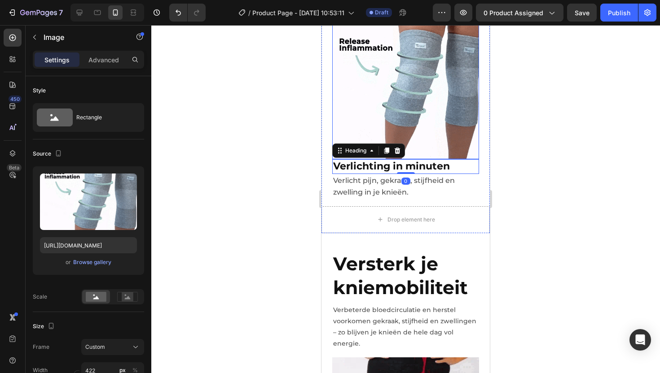
click at [424, 122] on img at bounding box center [405, 86] width 147 height 147
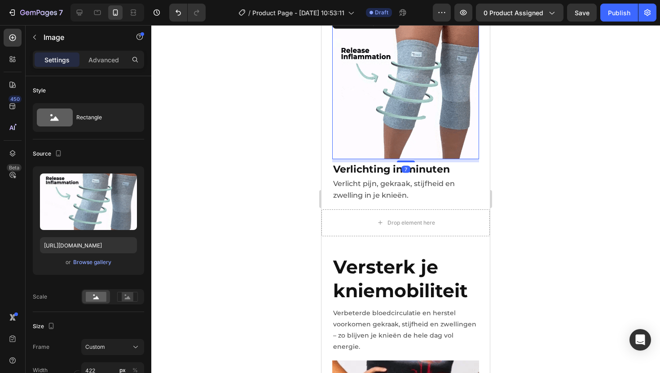
click at [399, 161] on div at bounding box center [406, 162] width 18 height 2
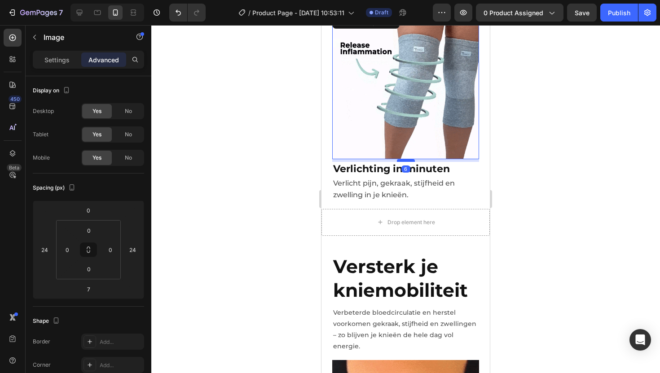
click at [399, 159] on div at bounding box center [406, 160] width 18 height 3
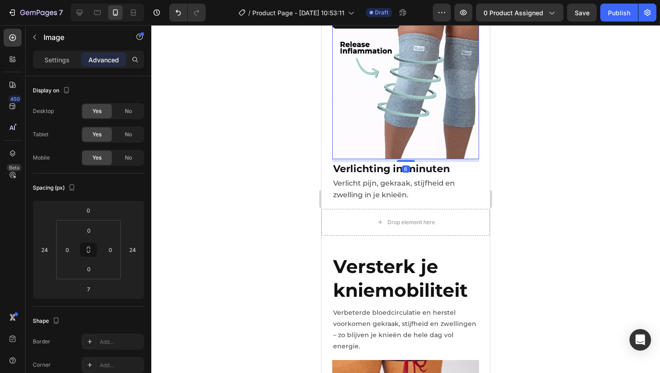
type input "6"
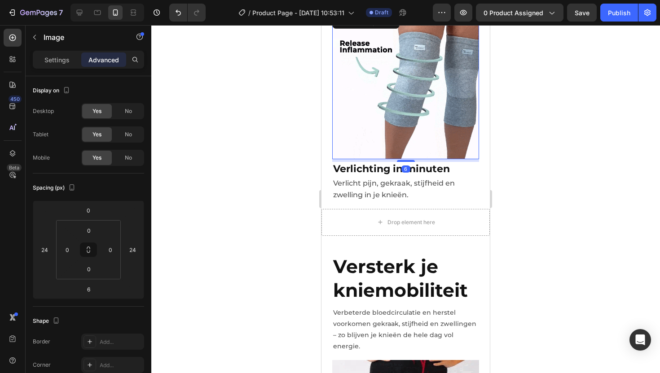
click at [593, 162] on div at bounding box center [405, 199] width 509 height 348
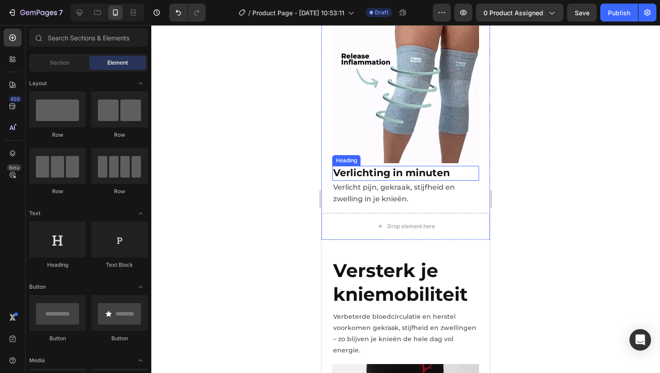
scroll to position [1219, 0]
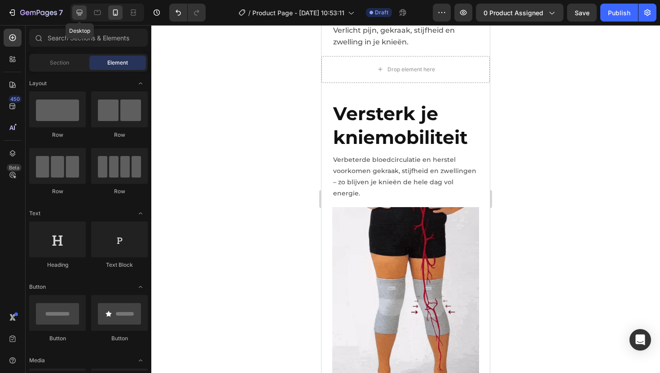
click at [74, 11] on div at bounding box center [79, 12] width 14 height 14
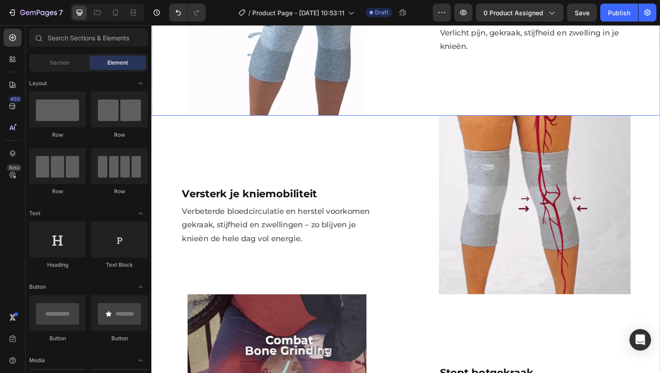
scroll to position [803, 0]
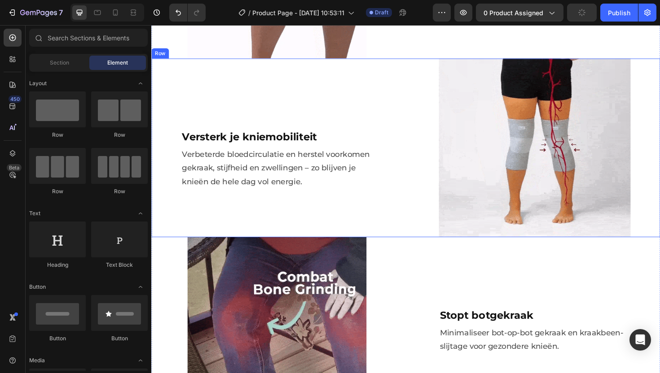
click at [396, 78] on div "Versterk je kniemobiliteit Heading Verbeterde bloedcirculatie en herstel voorko…" at bounding box center [284, 155] width 266 height 189
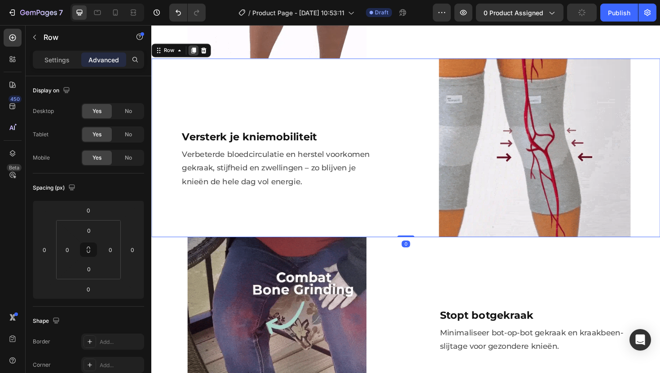
click at [193, 49] on icon at bounding box center [195, 52] width 5 height 6
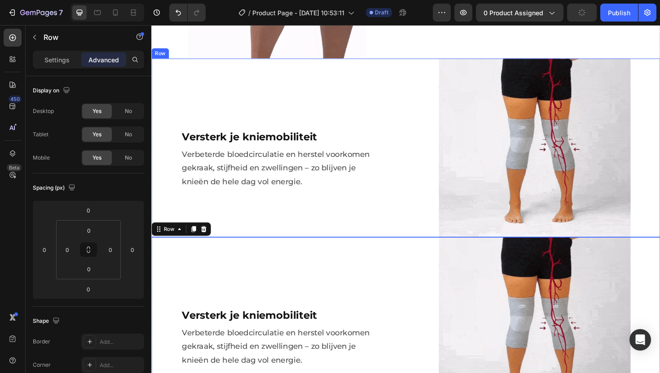
click at [393, 91] on div "Versterk je kniemobiliteit Heading Verbeterde bloedcirculatie en herstel voorko…" at bounding box center [284, 155] width 266 height 189
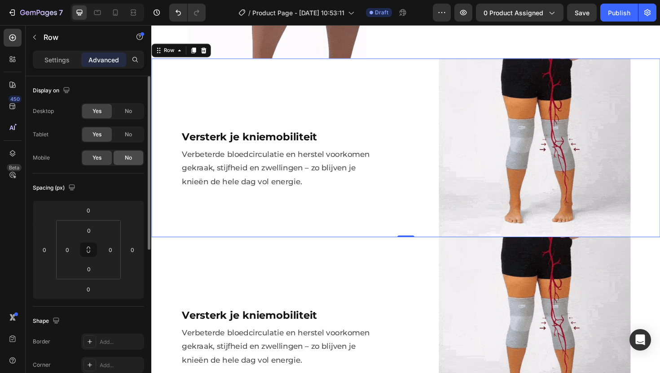
click at [127, 157] on span "No" at bounding box center [128, 158] width 7 height 8
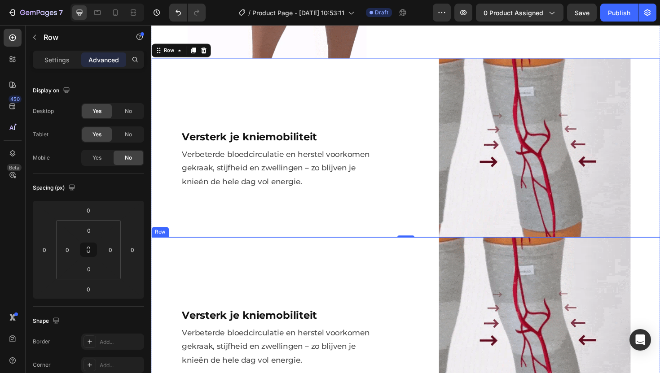
click at [336, 267] on div "Versterk je kniemobiliteit Heading Verbeterde bloedcirculatie en herstel voorko…" at bounding box center [284, 344] width 266 height 189
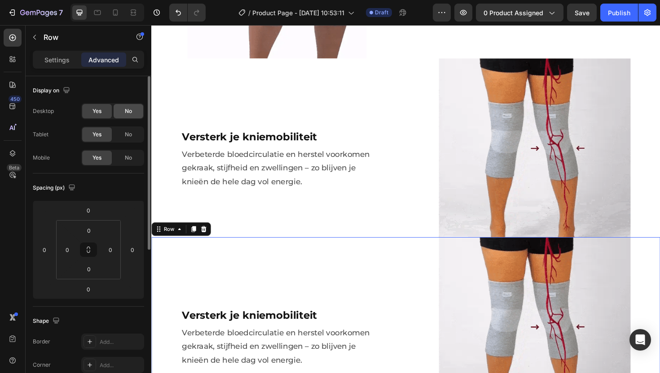
click at [129, 114] on span "No" at bounding box center [128, 111] width 7 height 8
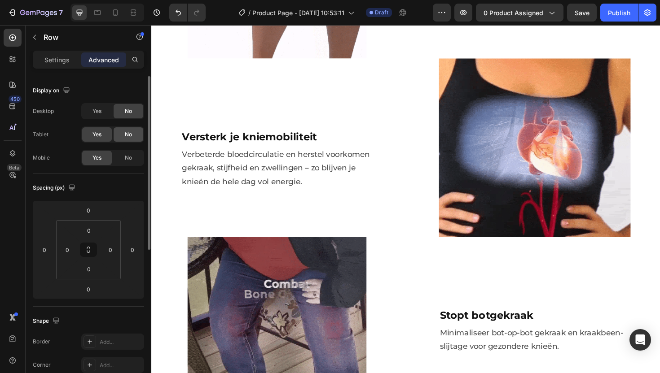
click at [128, 138] on span "No" at bounding box center [128, 135] width 7 height 8
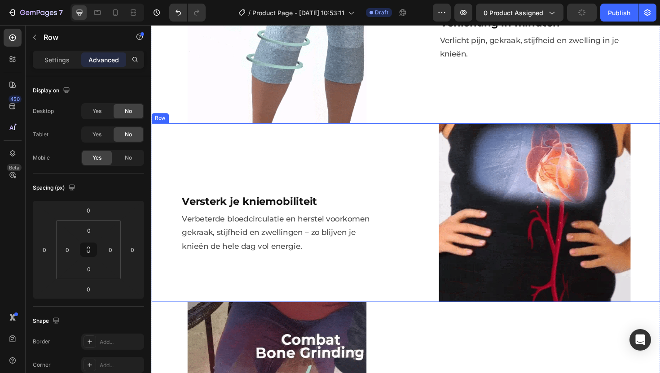
scroll to position [657, 0]
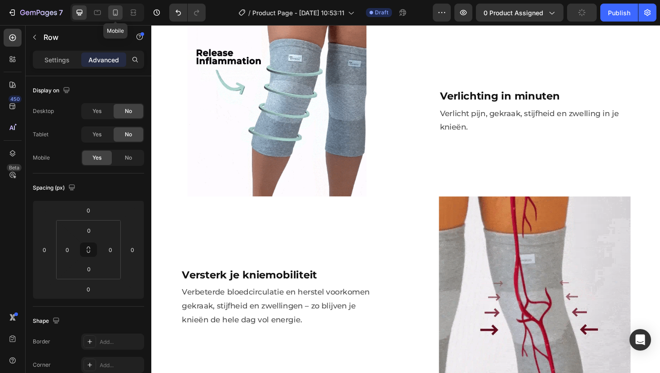
click at [117, 14] on icon at bounding box center [115, 12] width 5 height 6
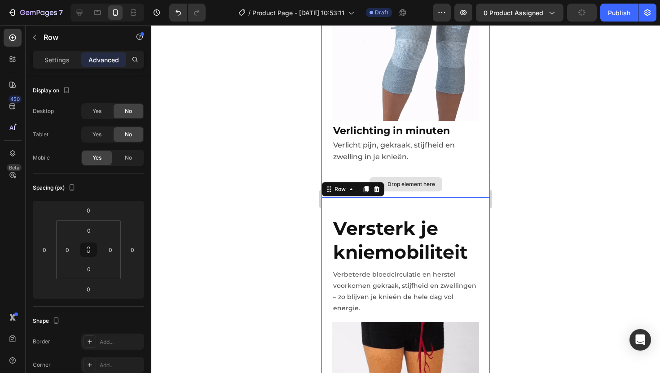
scroll to position [1136, 0]
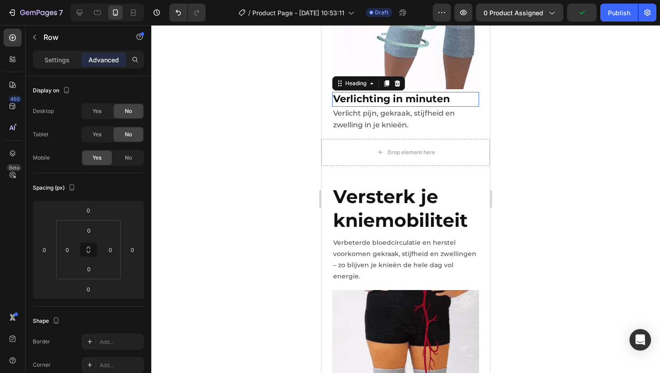
click at [401, 93] on span "Verlichting in minuten" at bounding box center [391, 99] width 117 height 12
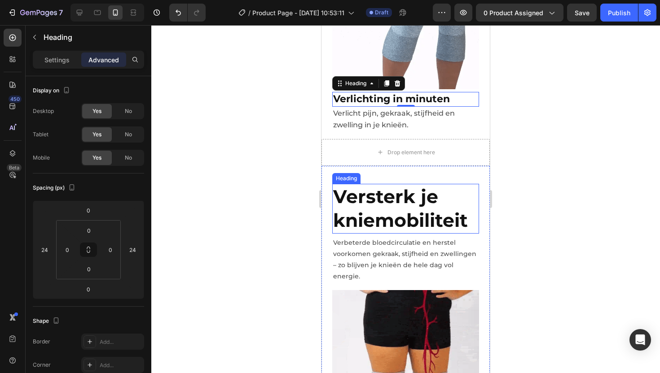
click at [403, 193] on strong "Versterk je kniemobiliteit" at bounding box center [400, 208] width 135 height 46
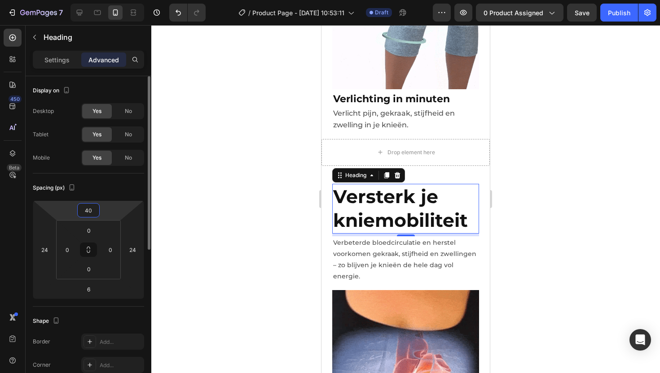
click at [95, 211] on input "40" at bounding box center [88, 210] width 18 height 13
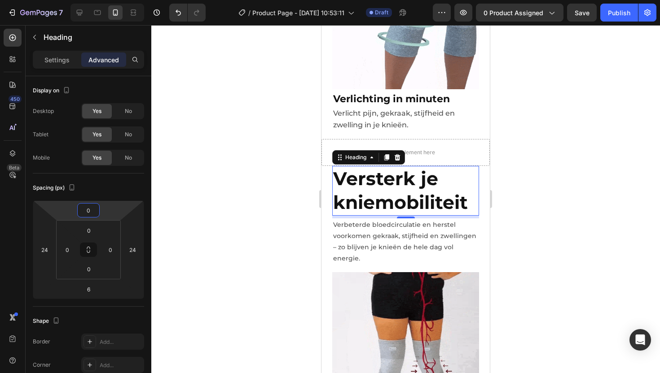
click at [572, 138] on div at bounding box center [405, 199] width 509 height 348
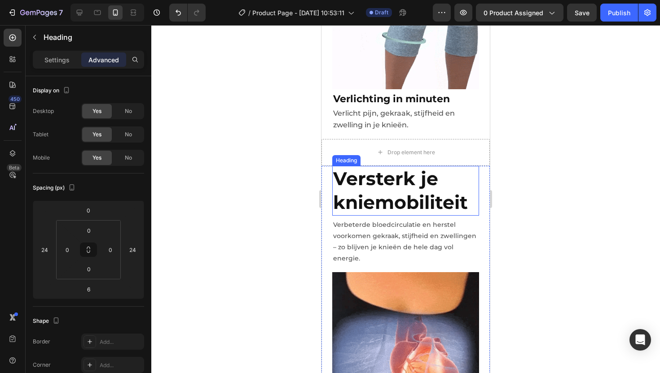
click at [410, 180] on strong "Versterk je kniemobiliteit" at bounding box center [400, 190] width 135 height 46
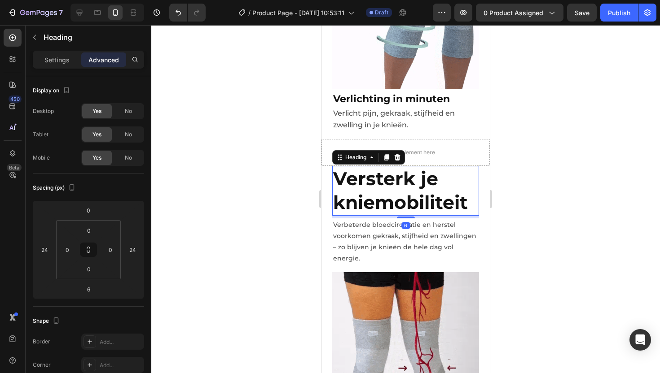
click at [469, 191] on h2 "Versterk je kniemobiliteit" at bounding box center [405, 191] width 147 height 50
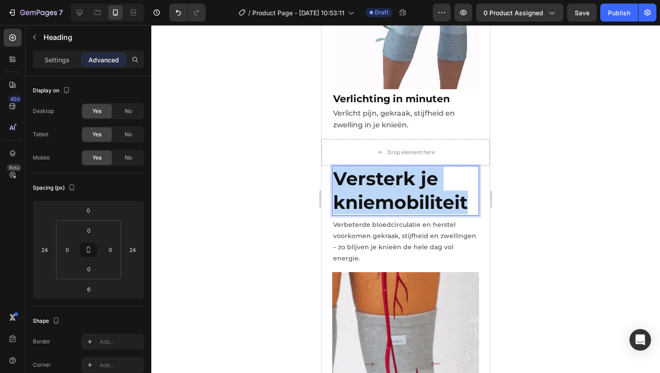
drag, startPoint x: 469, startPoint y: 191, endPoint x: 334, endPoint y: 160, distance: 138.6
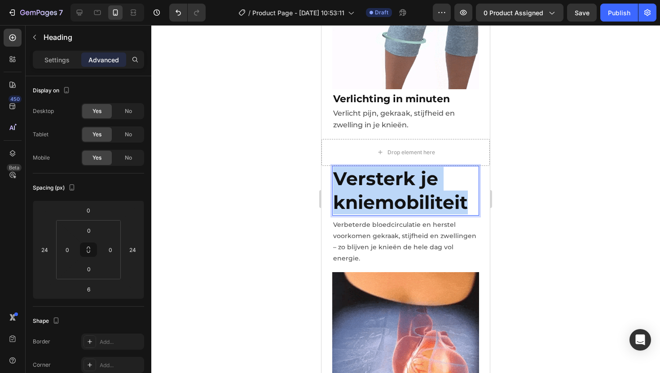
click at [334, 167] on p "Versterk je kniemobiliteit" at bounding box center [405, 191] width 145 height 48
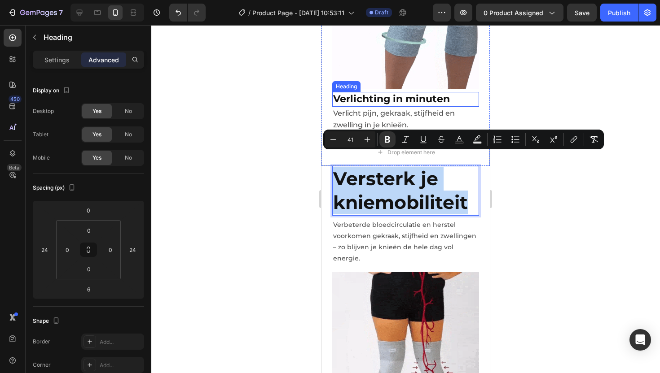
click at [394, 93] on span "Verlichting in minuten" at bounding box center [391, 99] width 117 height 12
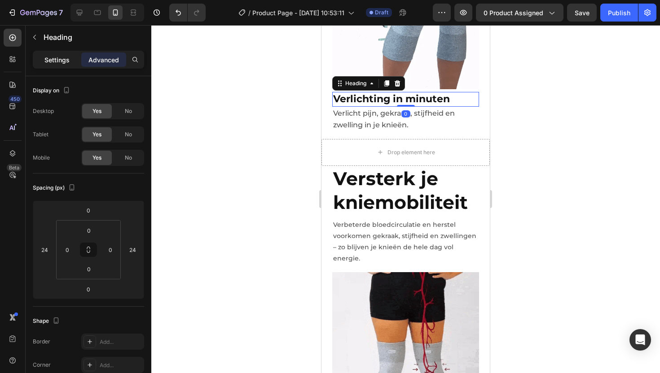
click at [44, 57] on div "Settings" at bounding box center [57, 60] width 45 height 14
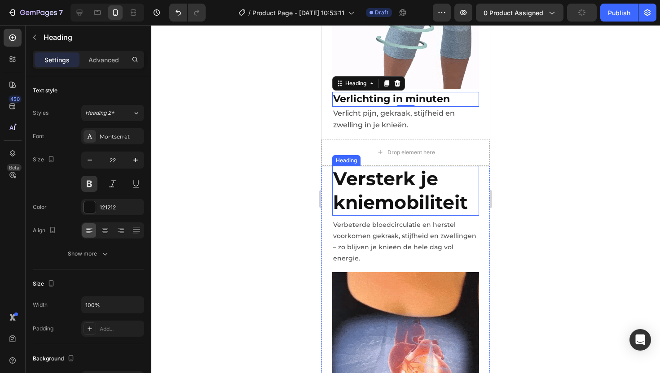
click at [409, 178] on strong "Versterk je kniemobiliteit" at bounding box center [400, 190] width 135 height 46
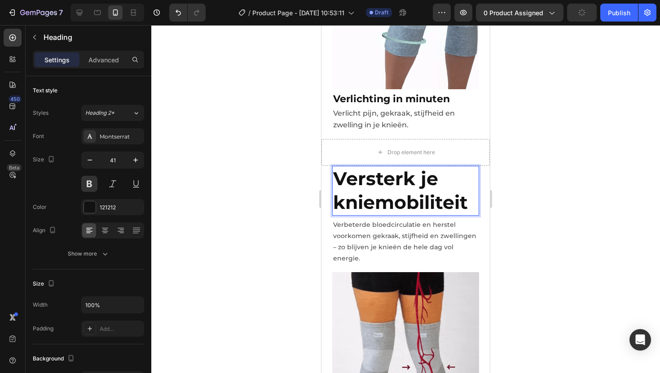
click at [467, 188] on strong "Versterk je kniemobiliteit" at bounding box center [400, 190] width 135 height 46
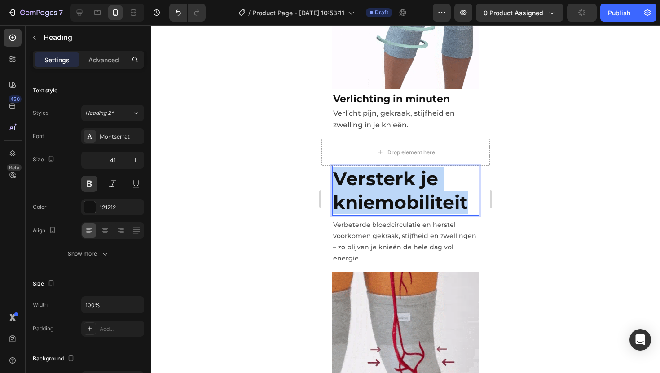
drag, startPoint x: 467, startPoint y: 189, endPoint x: 334, endPoint y: 166, distance: 135.3
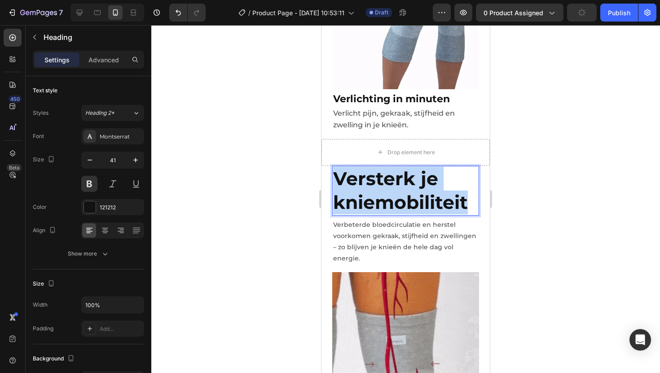
click at [334, 167] on strong "Versterk je kniemobiliteit" at bounding box center [400, 190] width 135 height 46
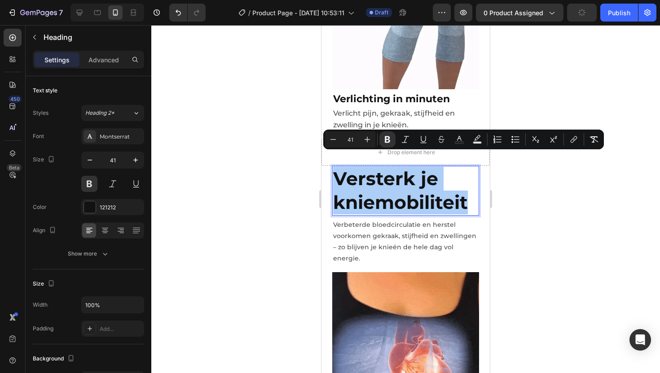
click at [350, 141] on input "41" at bounding box center [350, 139] width 18 height 11
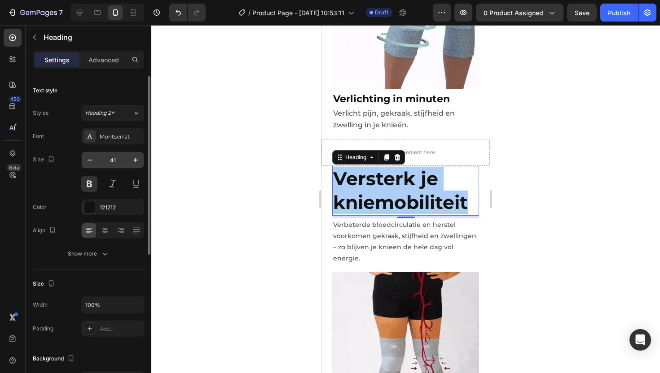
click at [110, 161] on input "41" at bounding box center [113, 160] width 30 height 16
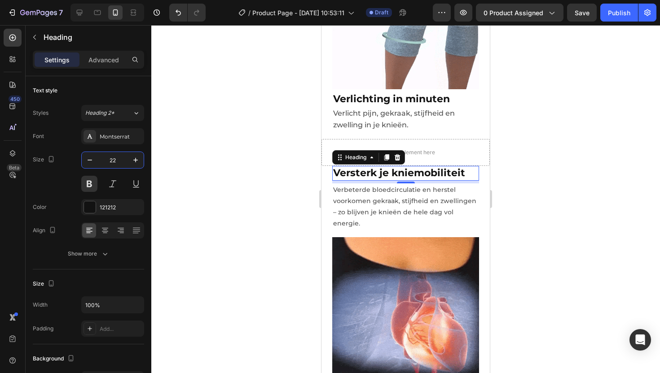
type input "22"
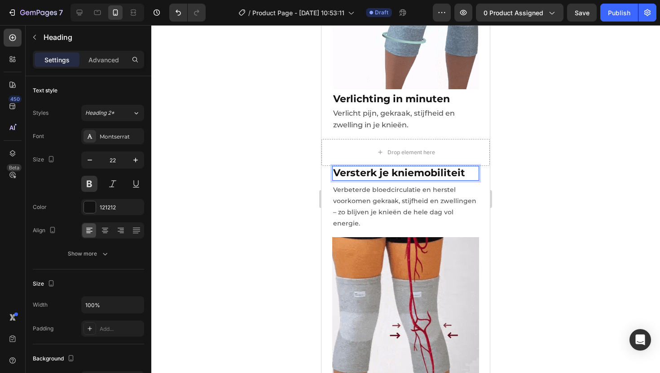
click at [392, 167] on strong "Versterk je kniemobiliteit" at bounding box center [399, 173] width 132 height 12
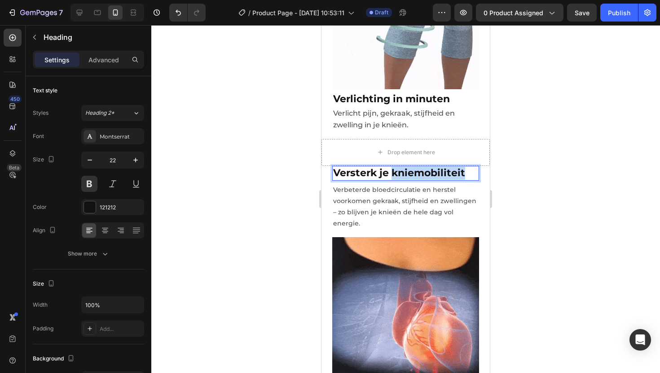
click at [392, 167] on strong "Versterk je kniemobiliteit" at bounding box center [399, 173] width 132 height 12
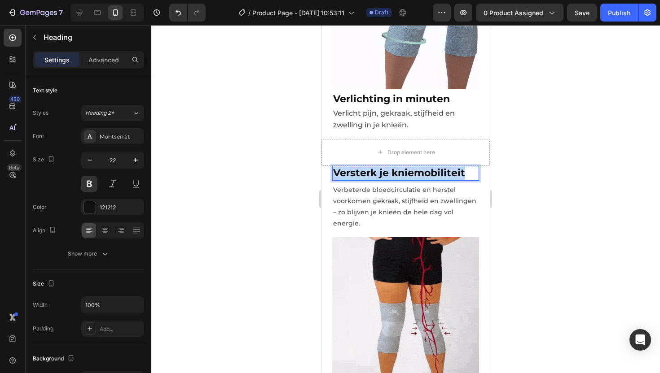
click at [392, 167] on strong "Versterk je kniemobiliteit" at bounding box center [399, 173] width 132 height 12
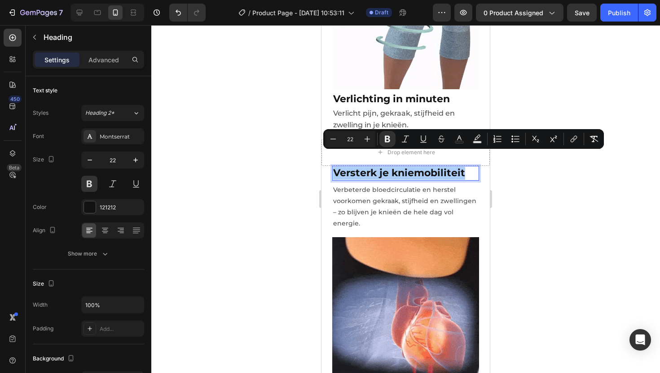
click at [598, 161] on div at bounding box center [405, 199] width 509 height 348
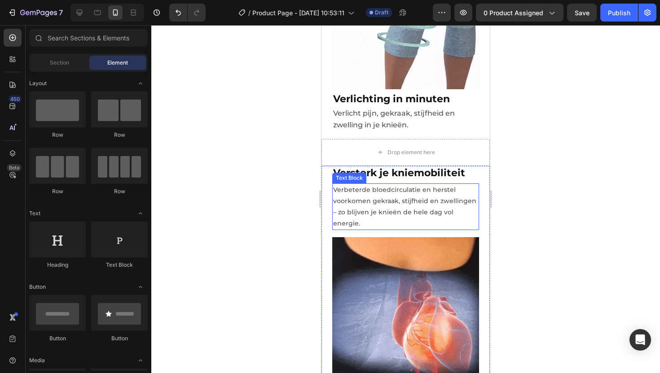
click at [421, 189] on p "Verbeterde bloedcirculatie en herstel voorkomen gekraak, stijfheid en zwellinge…" at bounding box center [405, 207] width 145 height 45
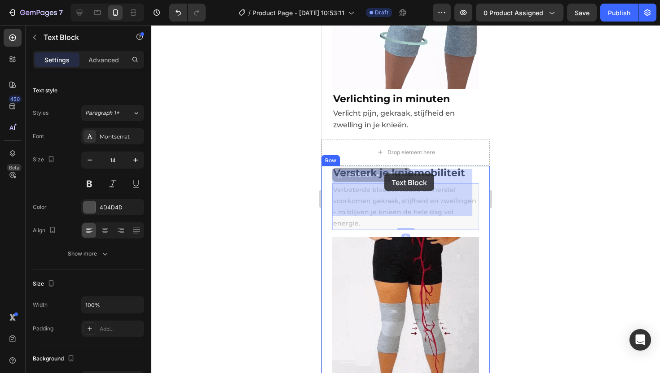
drag, startPoint x: 341, startPoint y: 163, endPoint x: 861, endPoint y: 194, distance: 521.2
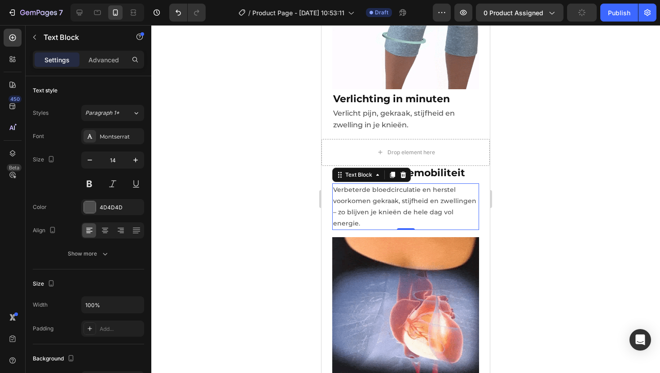
click at [540, 169] on div at bounding box center [405, 199] width 509 height 348
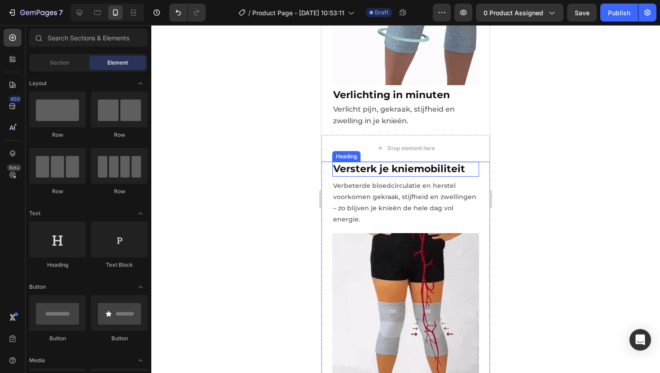
scroll to position [1201, 0]
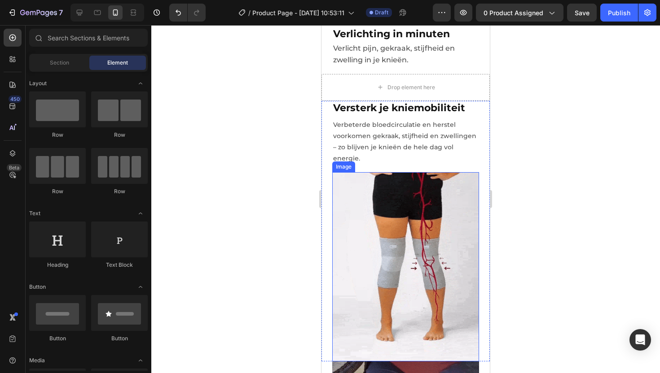
click at [385, 189] on img at bounding box center [405, 266] width 147 height 189
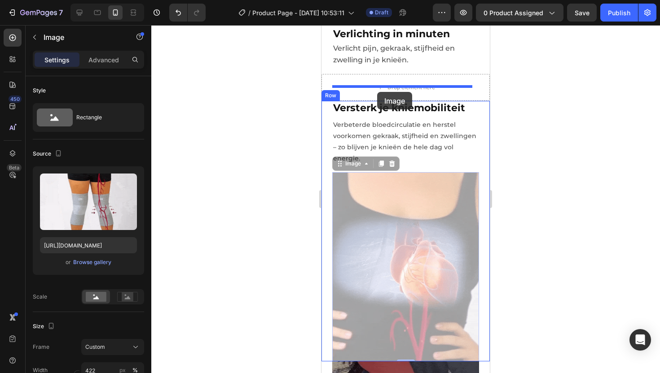
drag, startPoint x: 340, startPoint y: 150, endPoint x: 377, endPoint y: 92, distance: 68.9
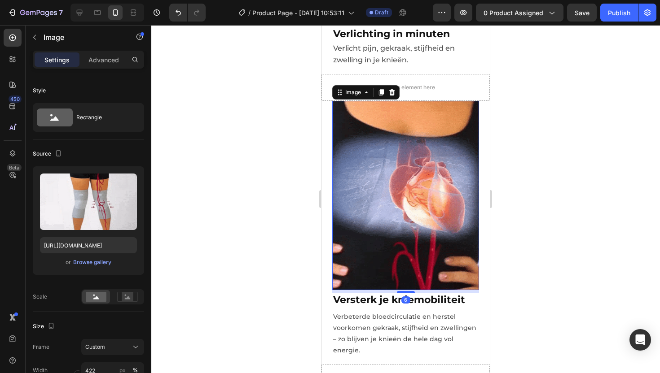
click at [554, 206] on div at bounding box center [405, 199] width 509 height 348
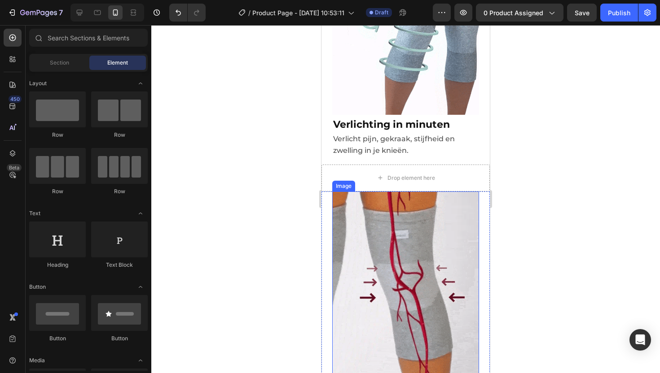
scroll to position [996, 0]
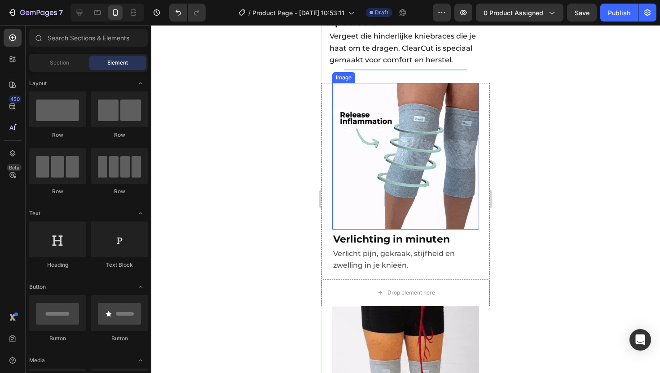
click at [398, 141] on img at bounding box center [405, 156] width 147 height 147
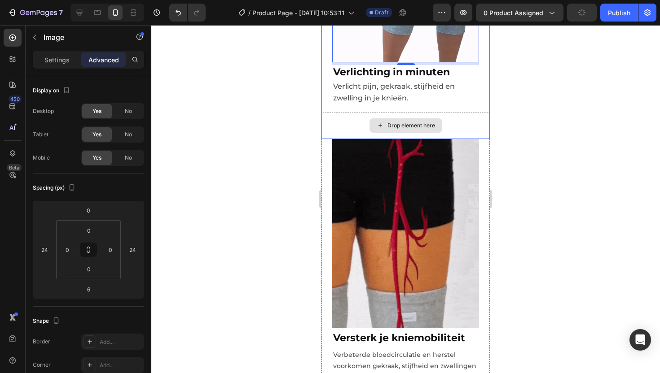
scroll to position [1169, 0]
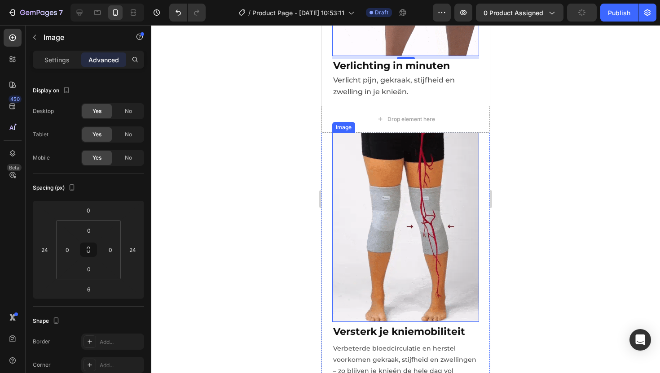
click at [373, 198] on img at bounding box center [405, 227] width 147 height 189
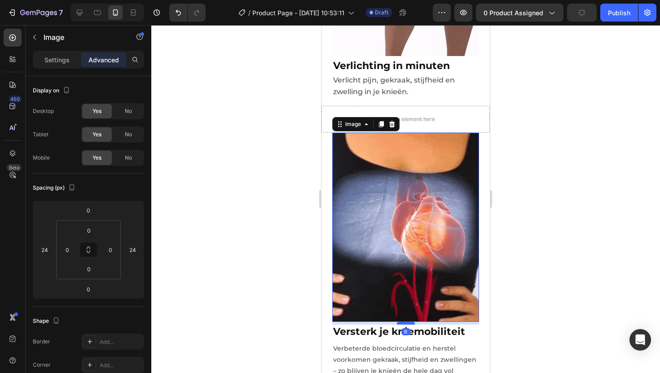
click at [397, 322] on div at bounding box center [406, 323] width 18 height 3
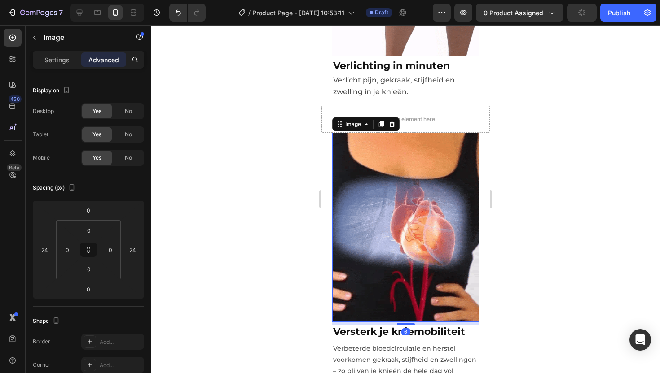
type input "6"
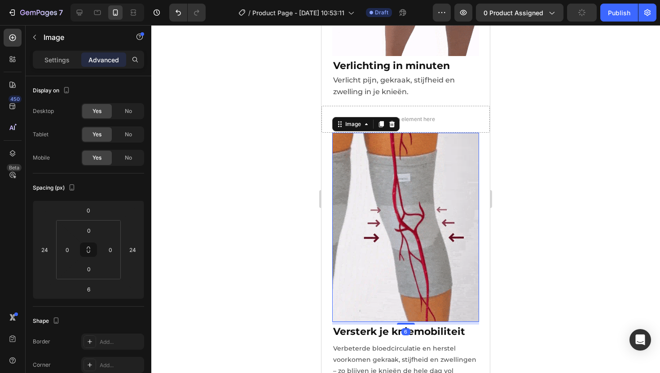
click at [422, 258] on img at bounding box center [405, 227] width 147 height 189
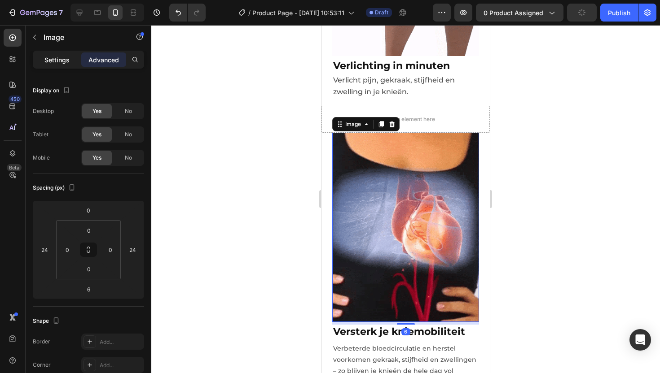
click at [48, 62] on p "Settings" at bounding box center [56, 59] width 25 height 9
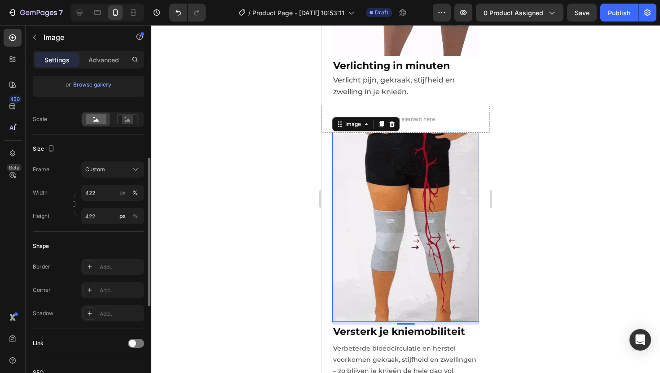
scroll to position [166, 0]
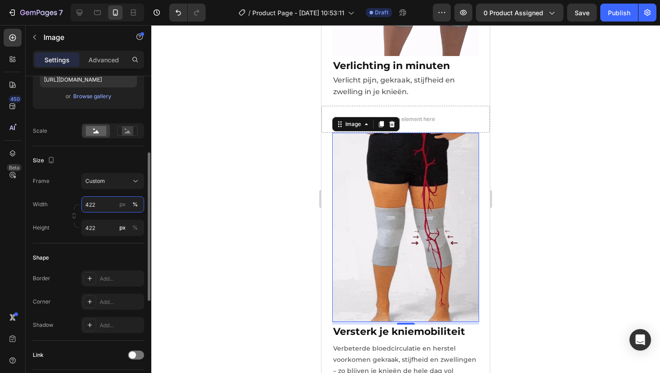
click at [116, 203] on input "422" at bounding box center [112, 205] width 63 height 16
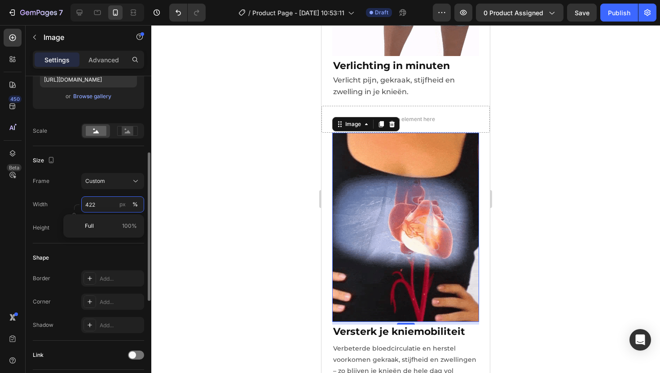
click at [112, 203] on input "422" at bounding box center [112, 205] width 63 height 16
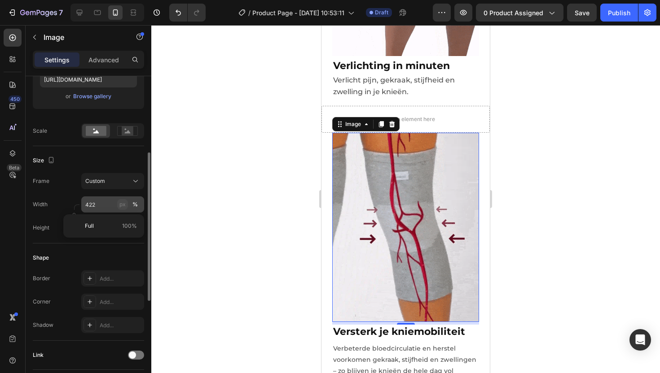
click at [120, 205] on div "px" at bounding box center [122, 205] width 6 height 8
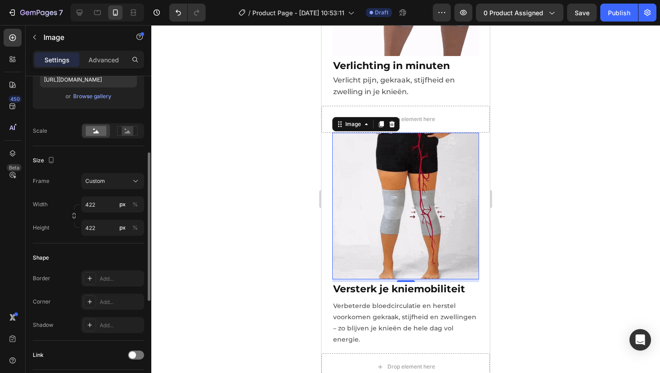
click at [67, 206] on div "Width 422 px %" at bounding box center [88, 205] width 111 height 16
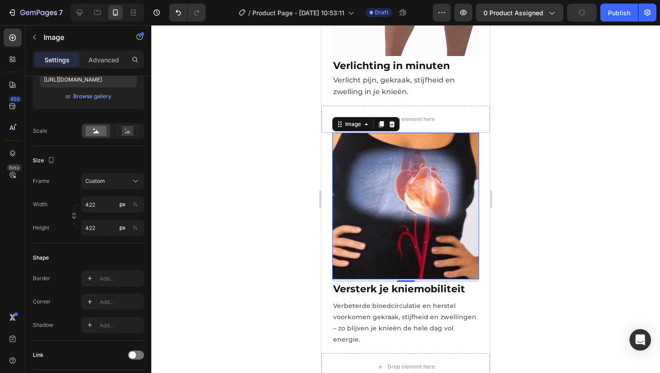
click at [643, 184] on div at bounding box center [405, 199] width 509 height 348
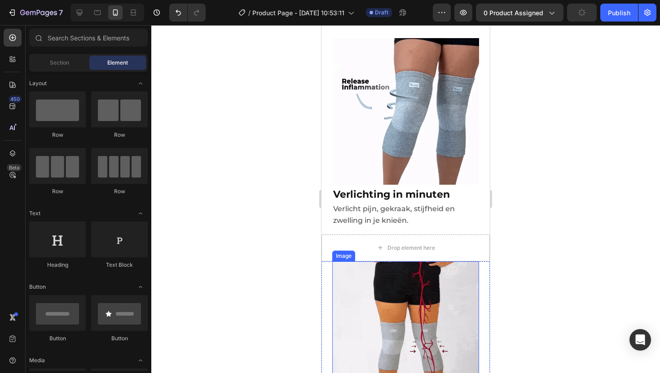
scroll to position [991, 0]
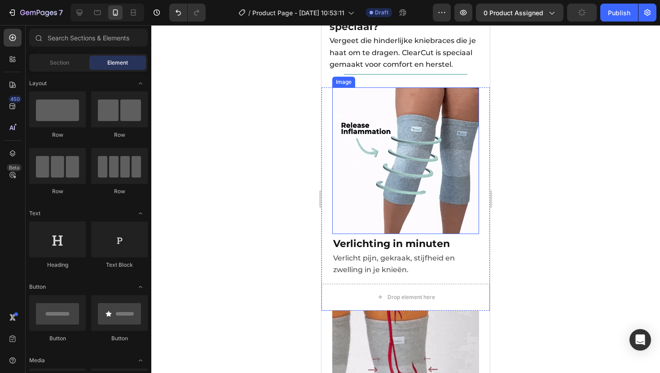
click at [412, 128] on img at bounding box center [405, 161] width 147 height 147
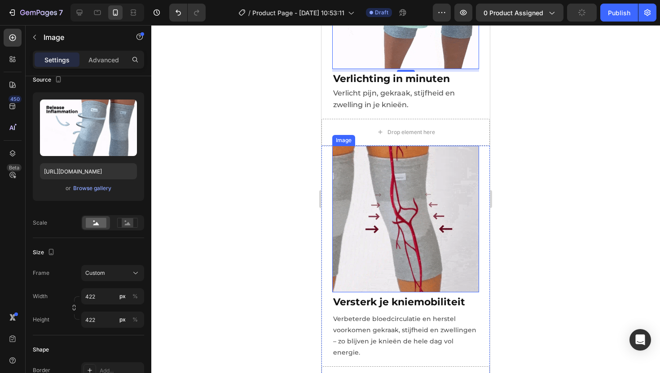
scroll to position [1208, 0]
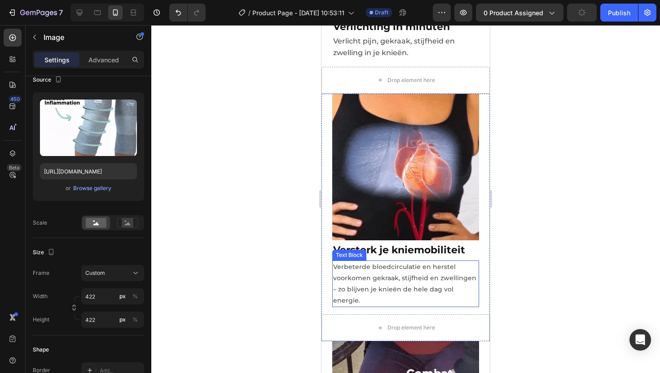
click at [371, 262] on p "Verbeterde bloedcirculatie en herstel voorkomen gekraak, stijfheid en zwellinge…" at bounding box center [405, 284] width 145 height 45
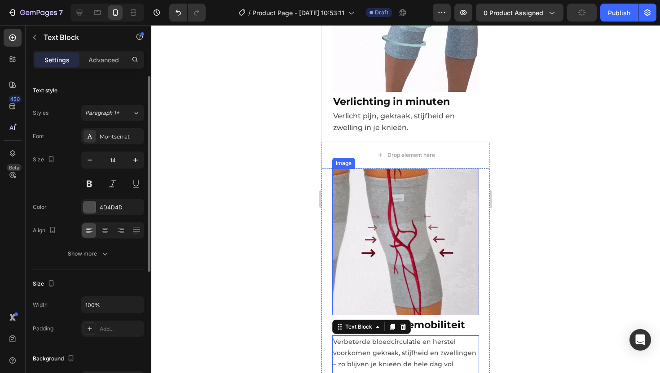
scroll to position [1133, 0]
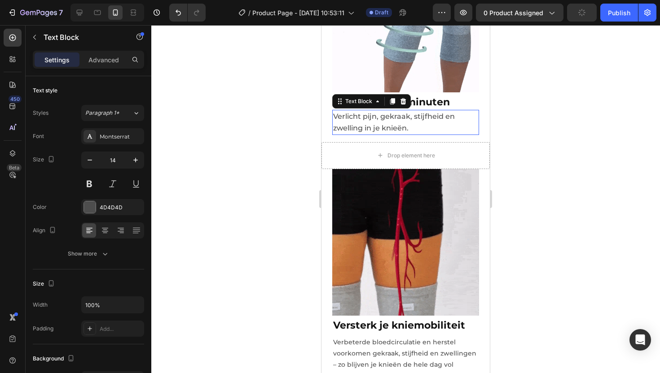
click at [386, 113] on span "Verlicht pijn, gekraak, stijfheid en zwelling in je knieën." at bounding box center [394, 122] width 122 height 20
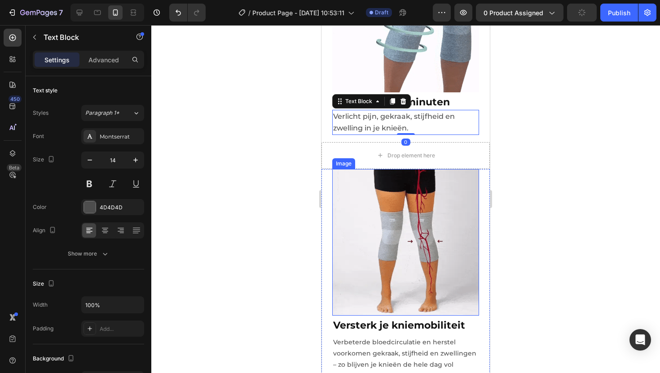
scroll to position [1221, 0]
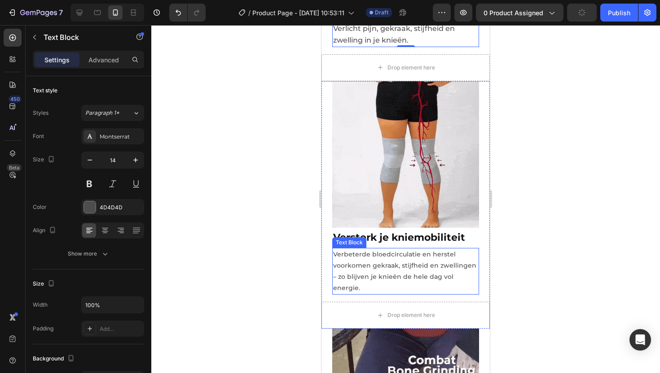
click at [384, 249] on p "Verbeterde bloedcirculatie en herstel voorkomen gekraak, stijfheid en zwellinge…" at bounding box center [405, 271] width 145 height 45
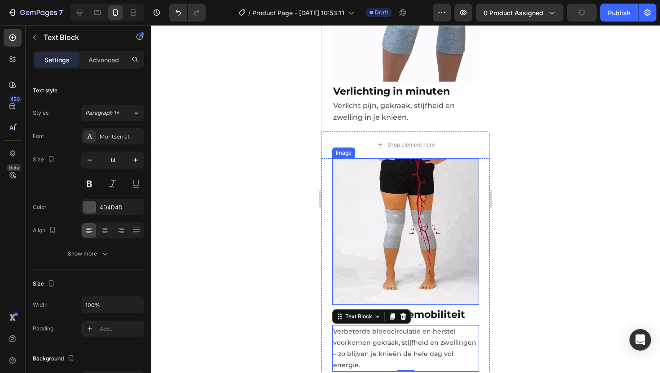
scroll to position [1143, 0]
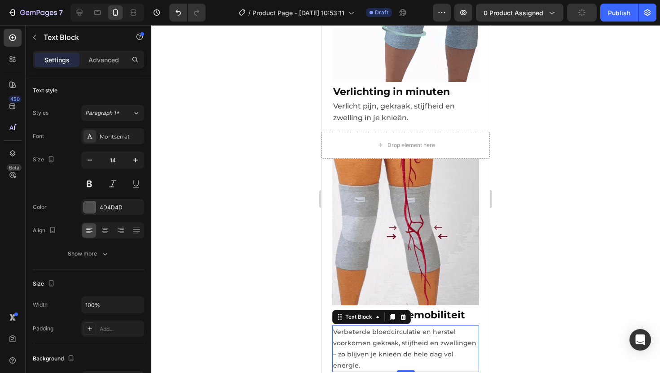
click at [538, 150] on div at bounding box center [405, 199] width 509 height 348
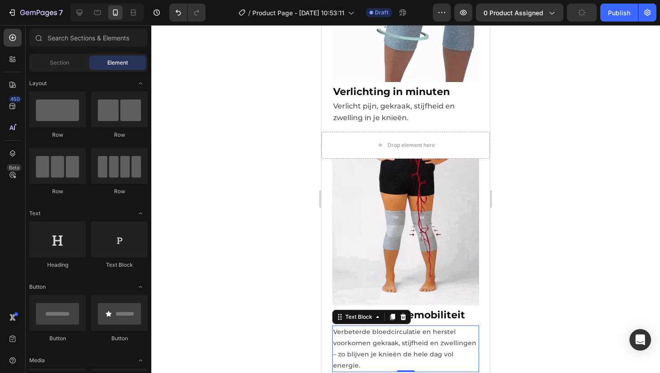
click at [421, 327] on p "Verbeterde bloedcirculatie en herstel voorkomen gekraak, stijfheid en zwellinge…" at bounding box center [405, 349] width 145 height 45
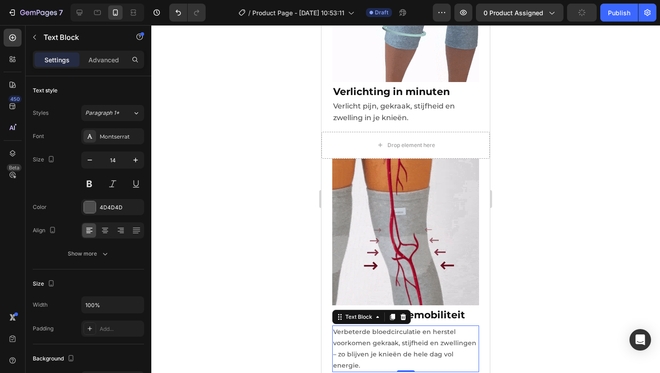
click at [391, 347] on p "Verbeterde bloedcirculatie en herstel voorkomen gekraak, stijfheid en zwellinge…" at bounding box center [405, 349] width 145 height 45
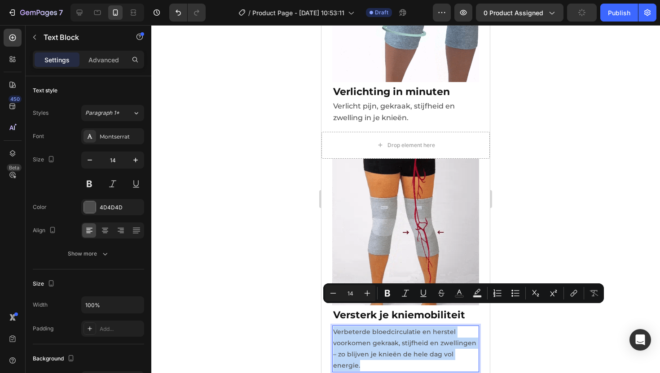
drag, startPoint x: 387, startPoint y: 345, endPoint x: 334, endPoint y: 312, distance: 62.4
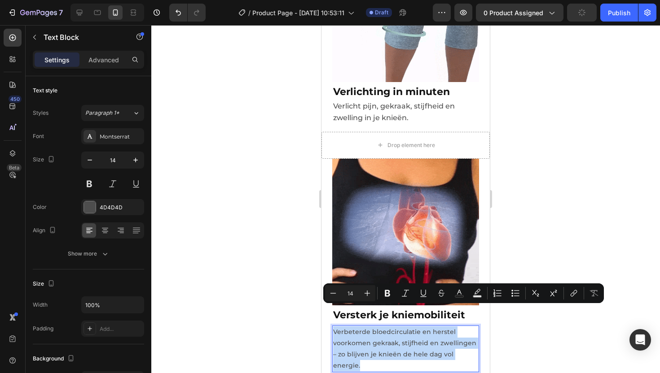
click at [334, 327] on p "Verbeterde bloedcirculatie en herstel voorkomen gekraak, stijfheid en zwellinge…" at bounding box center [405, 349] width 145 height 45
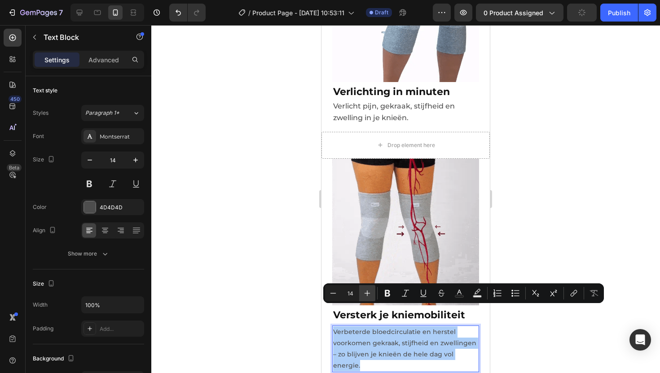
click at [369, 294] on icon "Editor contextual toolbar" at bounding box center [368, 294] width 6 height 6
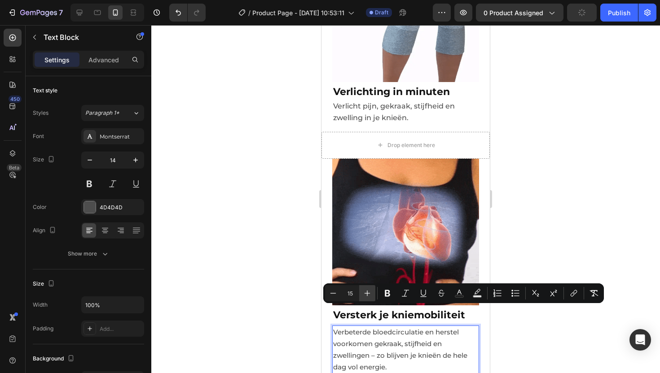
click at [369, 294] on icon "Editor contextual toolbar" at bounding box center [368, 294] width 6 height 6
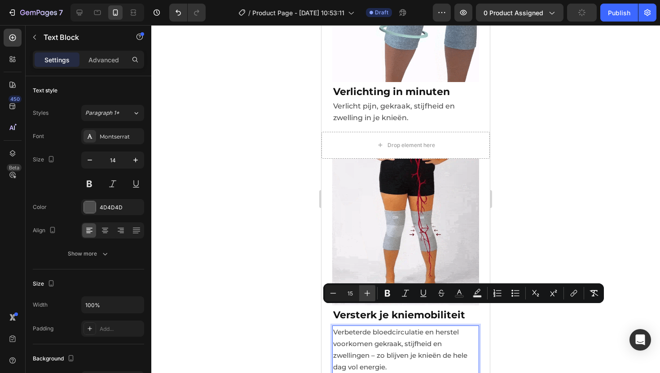
type input "16"
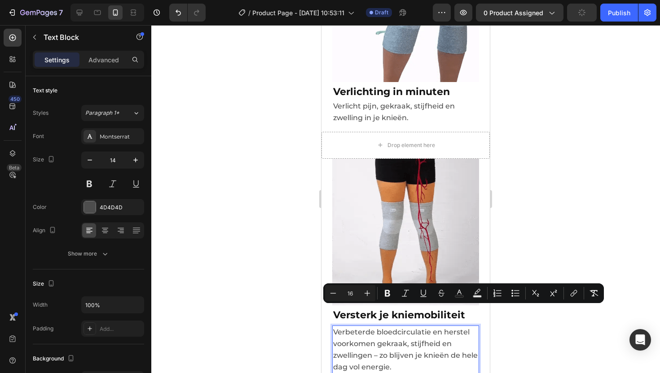
click at [522, 325] on div at bounding box center [405, 199] width 509 height 348
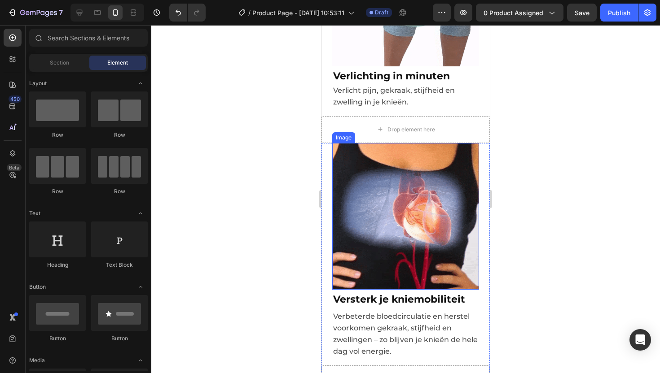
scroll to position [1160, 0]
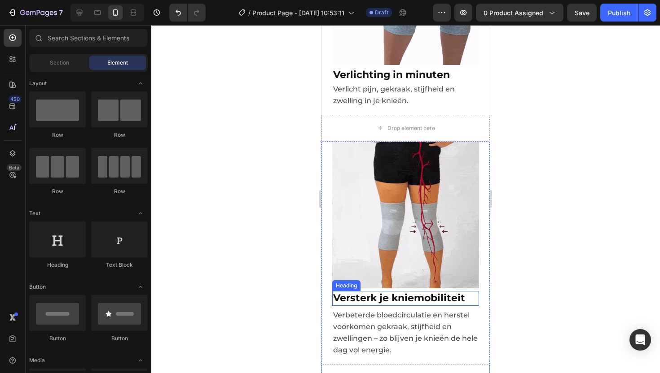
click at [379, 292] on strong "Versterk je kniemobiliteit" at bounding box center [399, 298] width 132 height 12
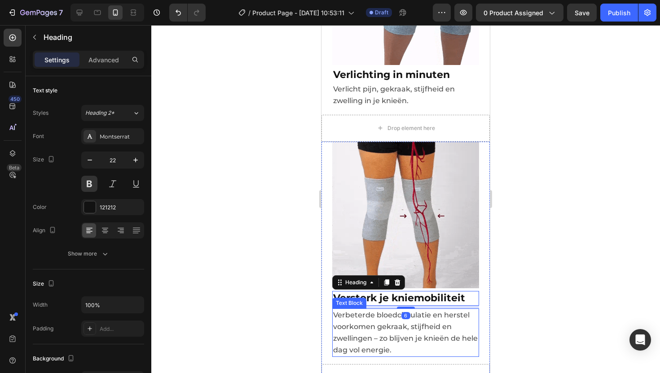
click at [389, 319] on span "Verbeterde bloedcirculatie en herstel voorkomen gekraak, stijfheid en zwellinge…" at bounding box center [405, 333] width 145 height 44
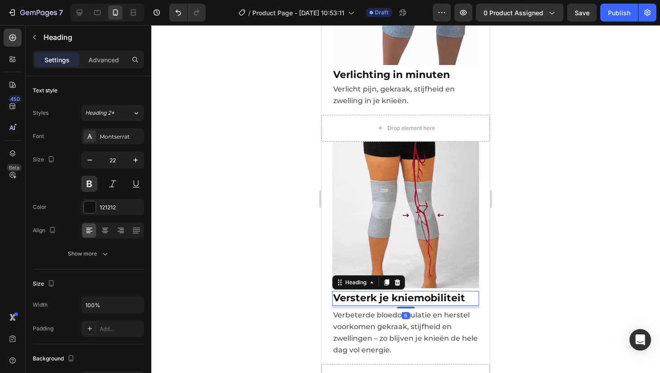
click at [446, 292] on strong "Versterk je kniemobiliteit" at bounding box center [399, 298] width 132 height 12
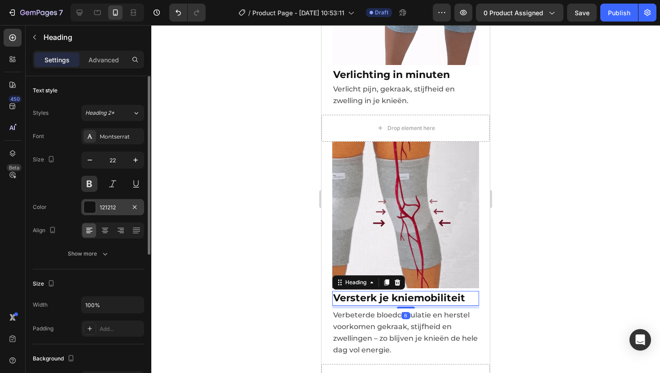
click at [114, 206] on div "121212" at bounding box center [113, 208] width 26 height 8
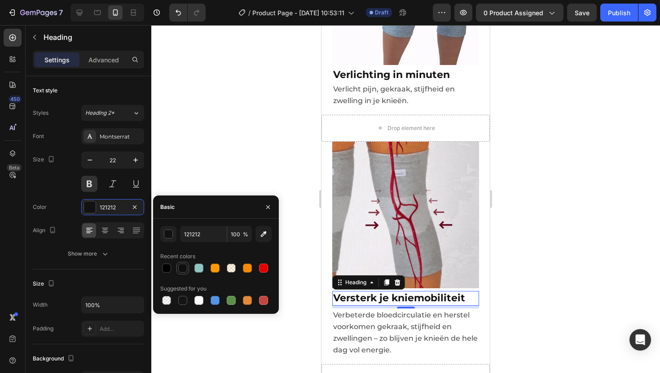
click at [183, 268] on div at bounding box center [182, 268] width 9 height 9
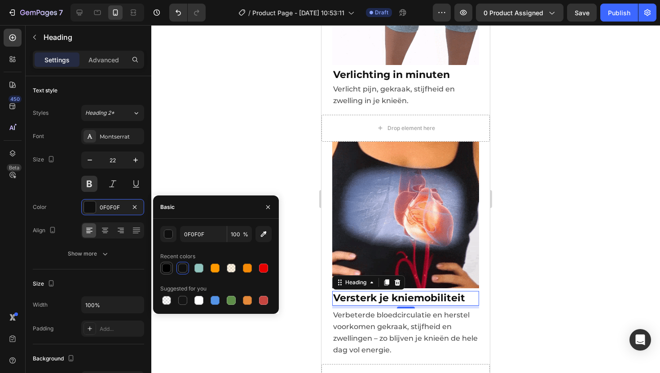
click at [168, 269] on div at bounding box center [166, 268] width 9 height 9
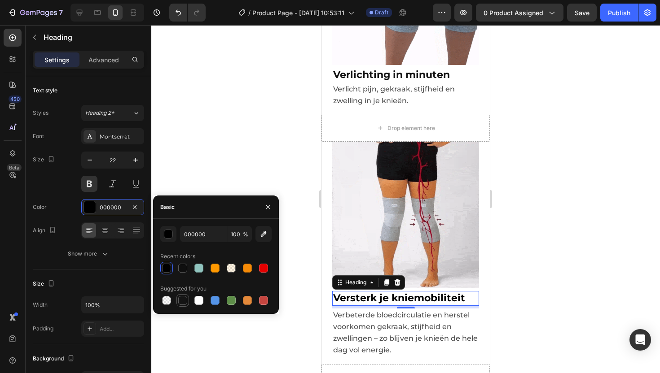
click at [182, 295] on div at bounding box center [182, 300] width 11 height 11
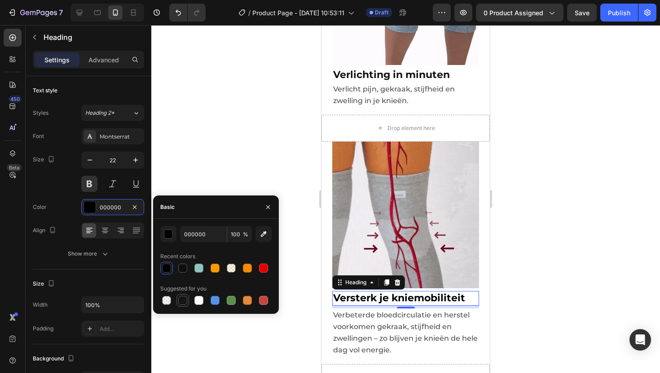
type input "151515"
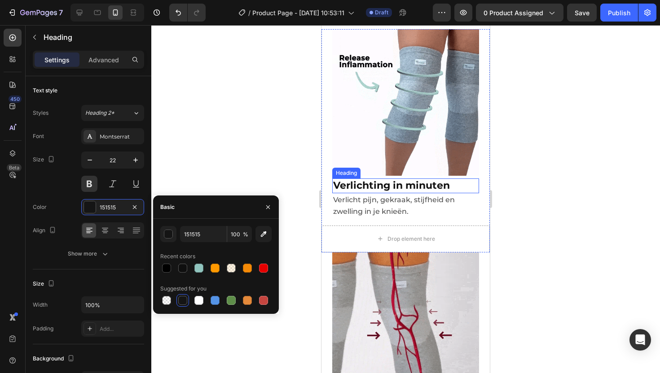
scroll to position [1006, 0]
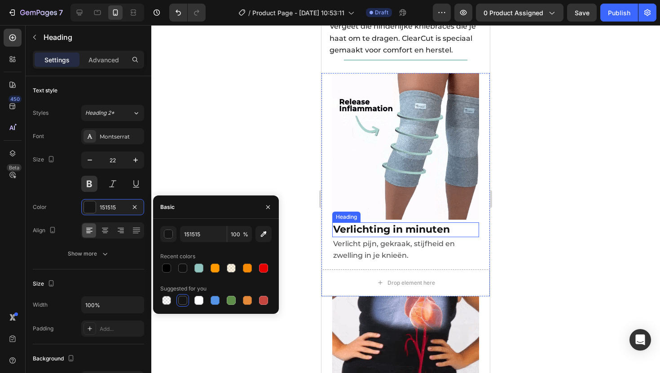
click at [377, 224] on span "Verlichting in minuten" at bounding box center [391, 230] width 117 height 12
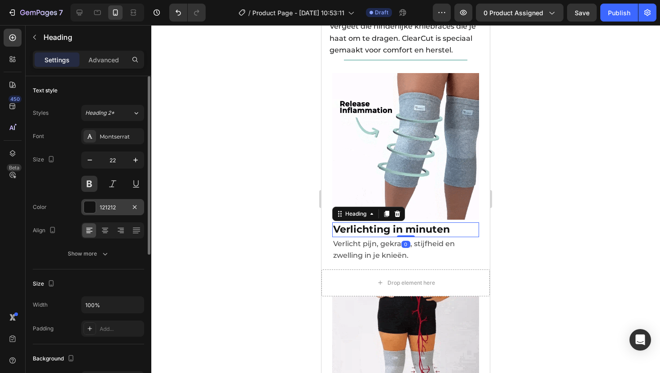
click at [100, 204] on div "121212" at bounding box center [113, 208] width 26 height 8
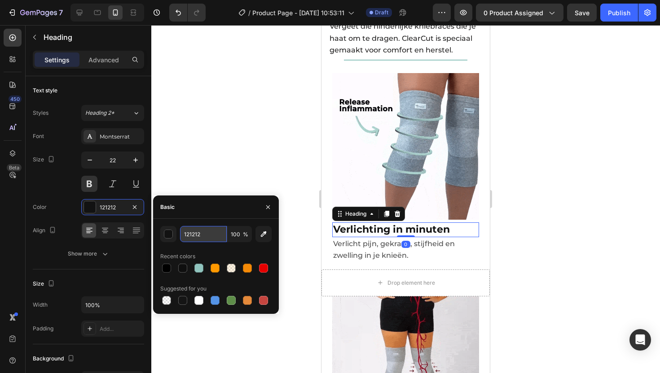
click at [193, 233] on input "121212" at bounding box center [203, 234] width 47 height 16
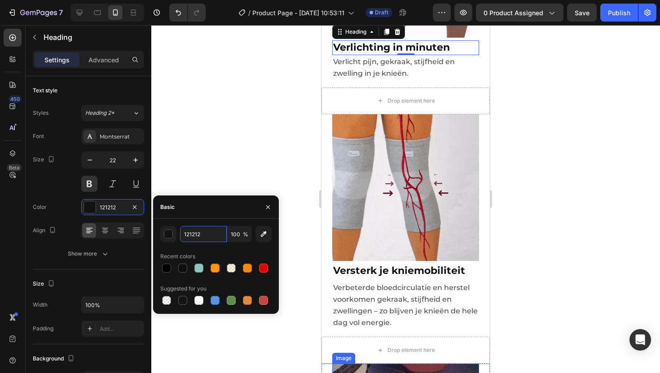
scroll to position [1265, 0]
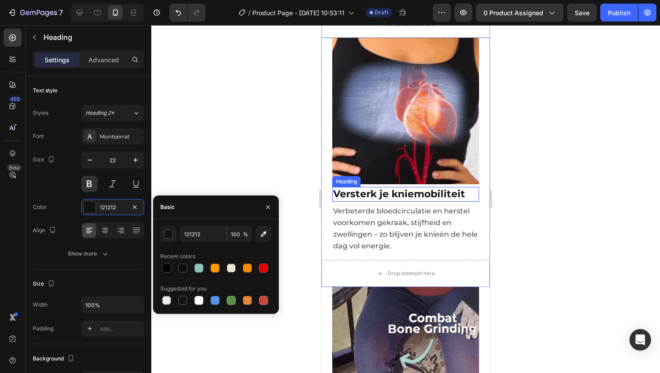
click at [373, 188] on strong "Versterk je kniemobiliteit" at bounding box center [399, 194] width 132 height 12
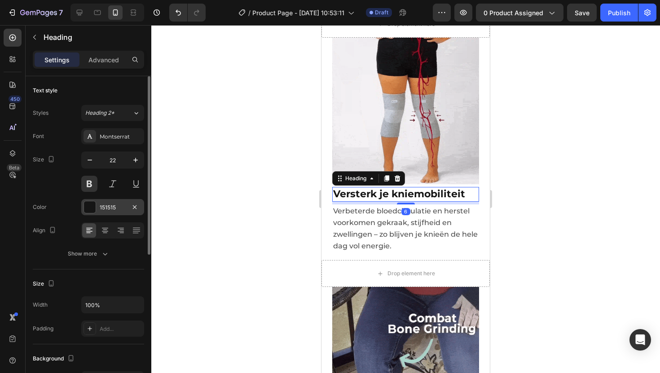
click at [112, 205] on div "151515" at bounding box center [113, 208] width 26 height 8
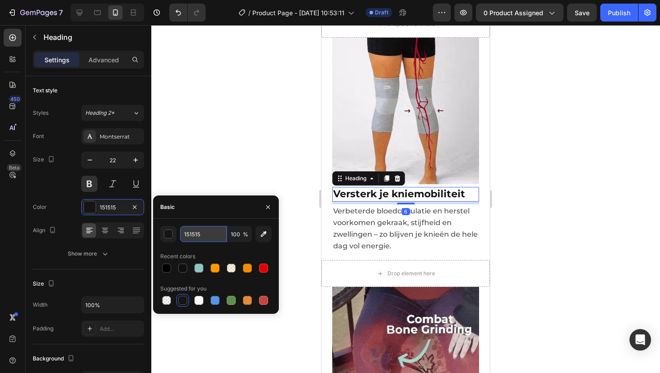
click at [204, 237] on input "151515" at bounding box center [203, 234] width 47 height 16
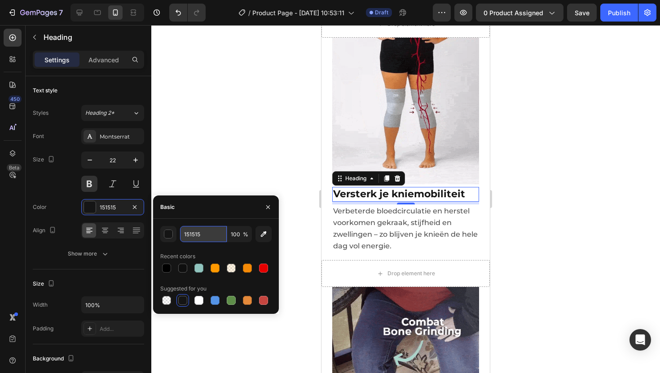
paste input "21212"
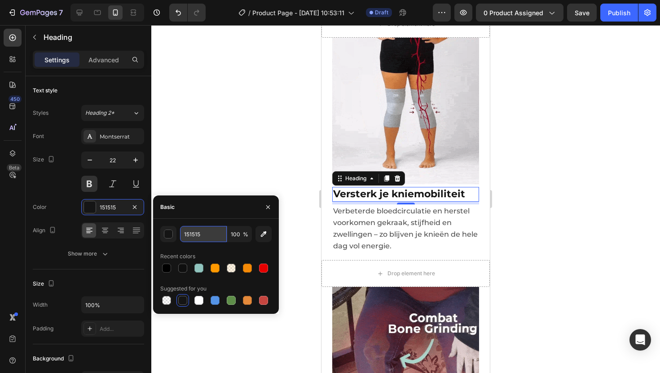
type input "121212"
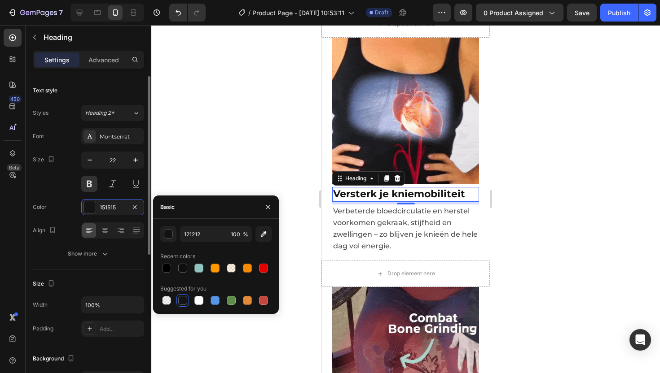
click at [35, 202] on div "Color" at bounding box center [40, 207] width 14 height 14
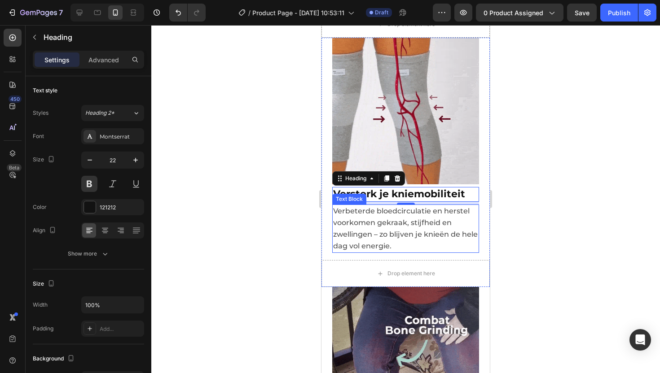
click at [375, 207] on span "Verbeterde bloedcirculatie en herstel voorkomen gekraak, stijfheid en zwellinge…" at bounding box center [405, 229] width 145 height 44
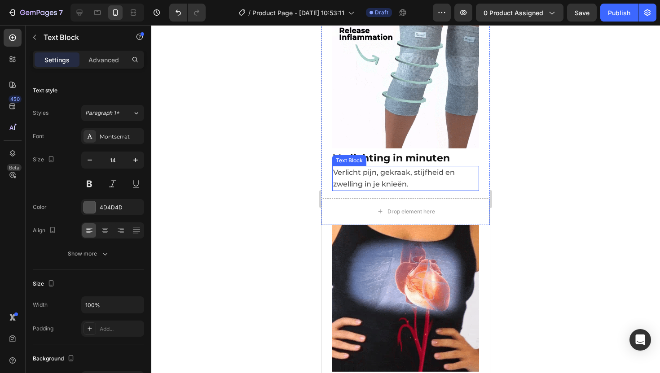
scroll to position [1005, 0]
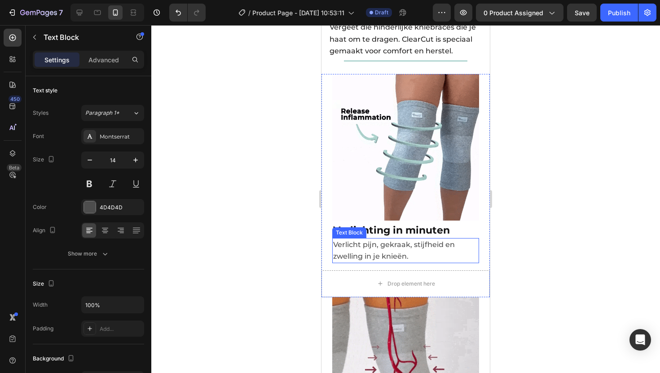
click at [373, 241] on span "Verlicht pijn, gekraak, stijfheid en zwelling in je knieën." at bounding box center [394, 251] width 122 height 20
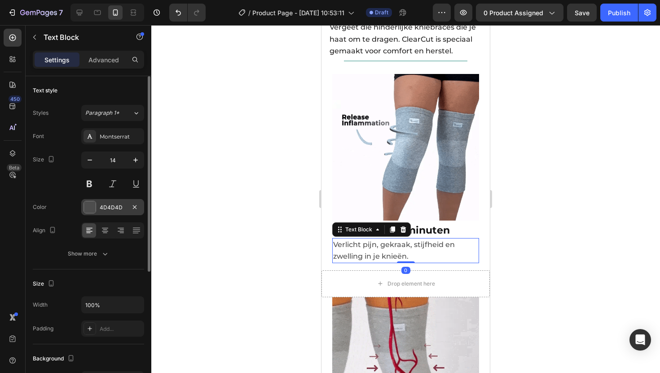
click at [112, 208] on div "4D4D4D" at bounding box center [113, 208] width 26 height 8
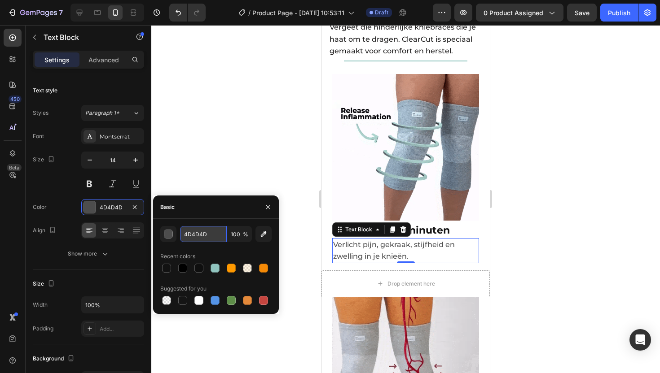
click at [193, 234] on input "4D4D4D" at bounding box center [203, 234] width 47 height 16
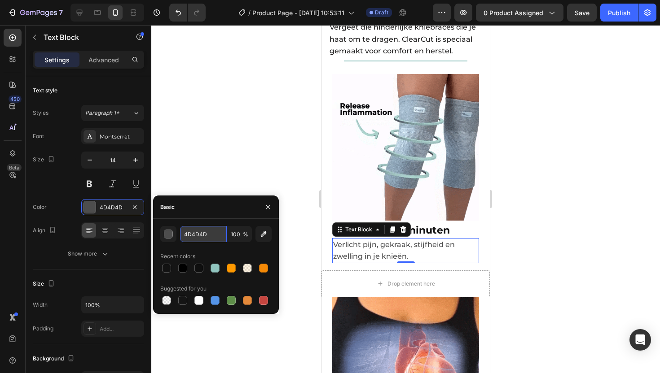
paste input "121212"
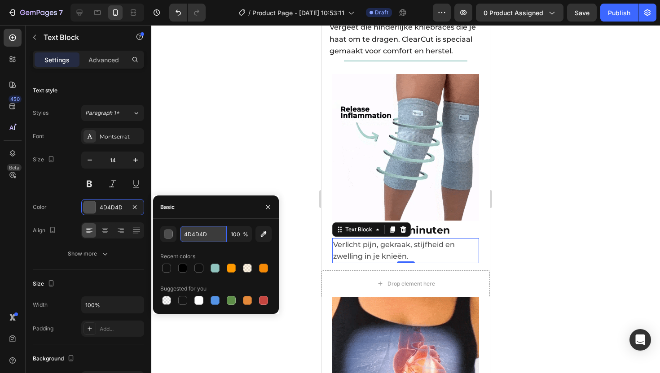
type input "121212"
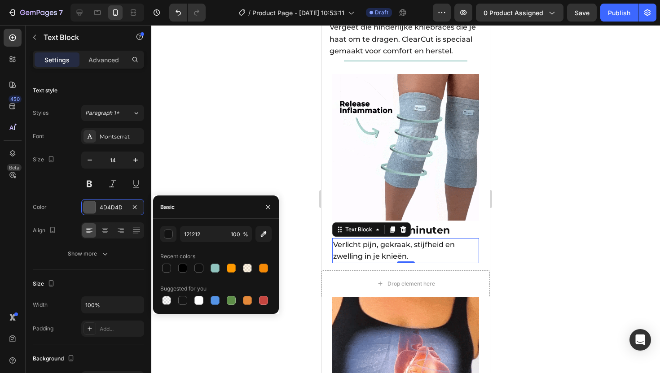
click at [412, 241] on span "Verlicht pijn, gekraak, stijfheid en zwelling in je knieën." at bounding box center [394, 251] width 122 height 20
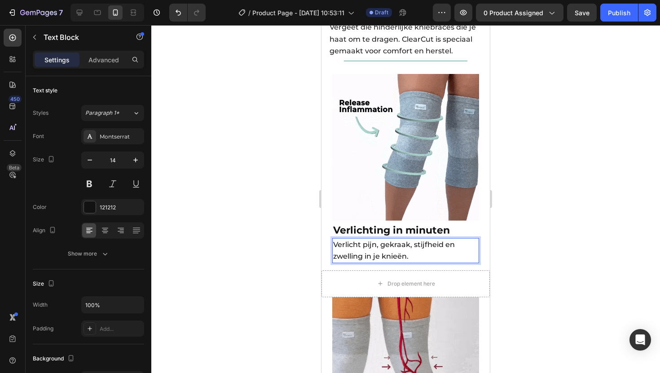
click at [413, 239] on p "Verlicht pijn, gekraak, stijfheid en zwelling in je knieën." at bounding box center [405, 250] width 145 height 23
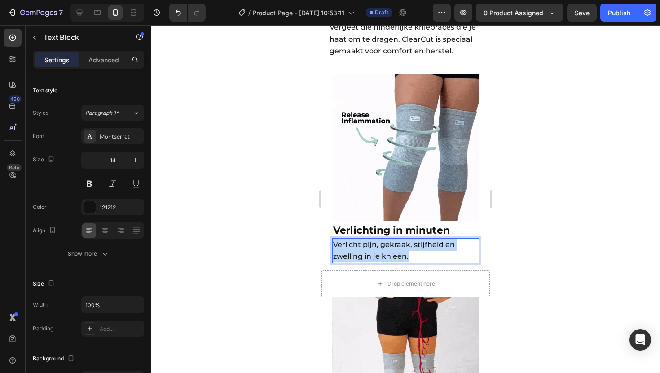
drag, startPoint x: 413, startPoint y: 241, endPoint x: 331, endPoint y: 229, distance: 83.0
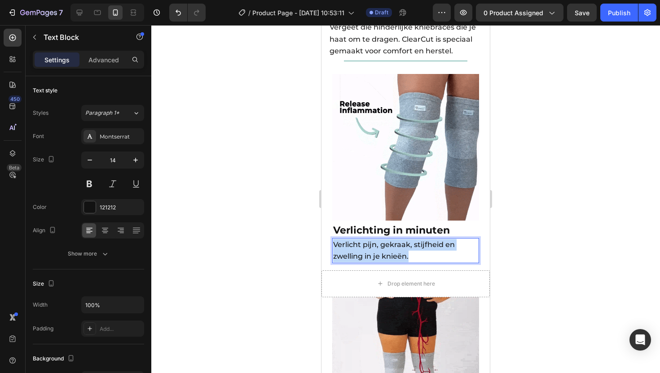
click at [332, 229] on div "Image Verlichting in minuten Heading Verlicht pijn, gekraak, stijfheid en zwell…" at bounding box center [405, 168] width 168 height 189
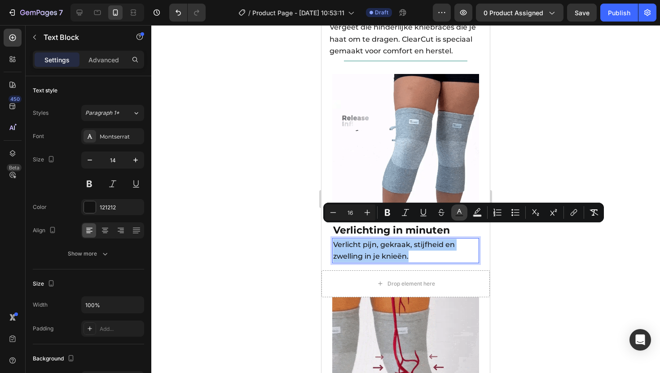
click at [457, 210] on icon "Editor contextual toolbar" at bounding box center [459, 212] width 9 height 9
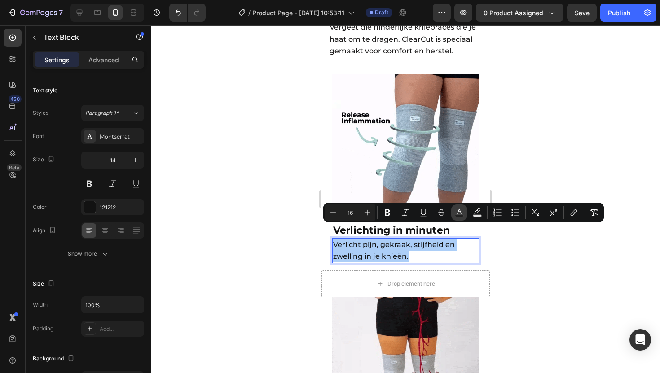
type input "121212"
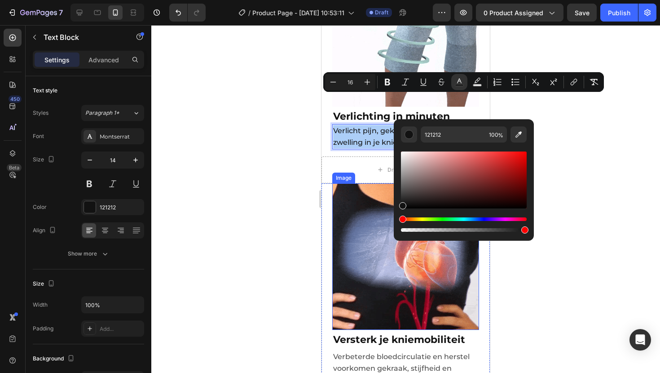
scroll to position [1157, 0]
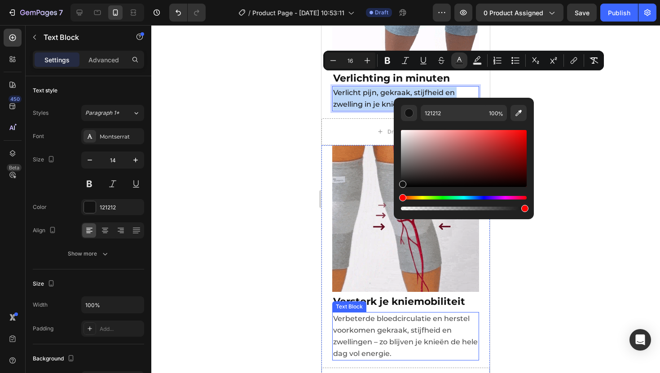
click at [361, 313] on p "Verbeterde bloedcirculatie en herstel voorkomen gekraak, stijfheid en zwellinge…" at bounding box center [405, 336] width 145 height 47
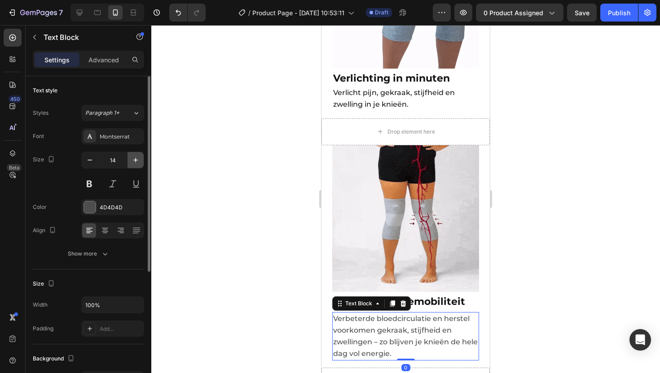
click at [140, 159] on icon "button" at bounding box center [135, 160] width 9 height 9
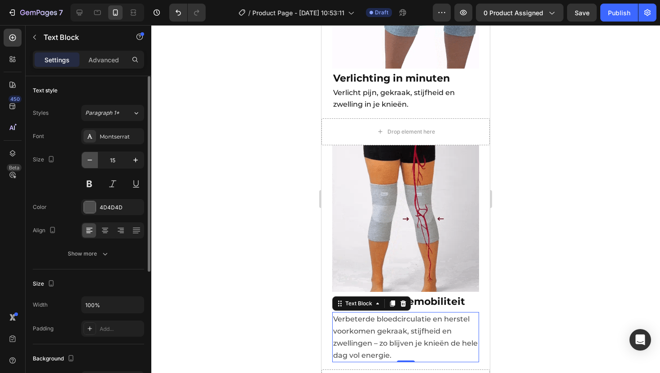
click at [94, 159] on button "button" at bounding box center [90, 160] width 16 height 16
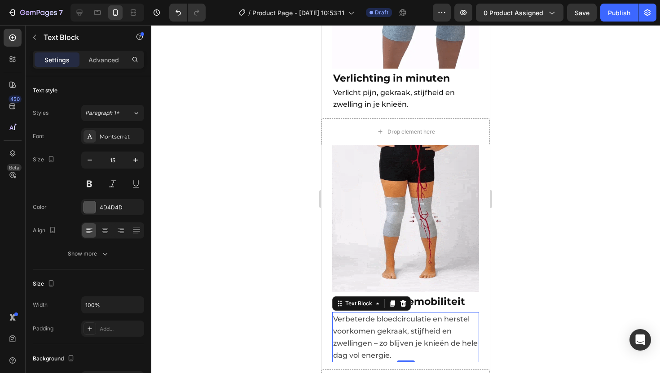
type input "14"
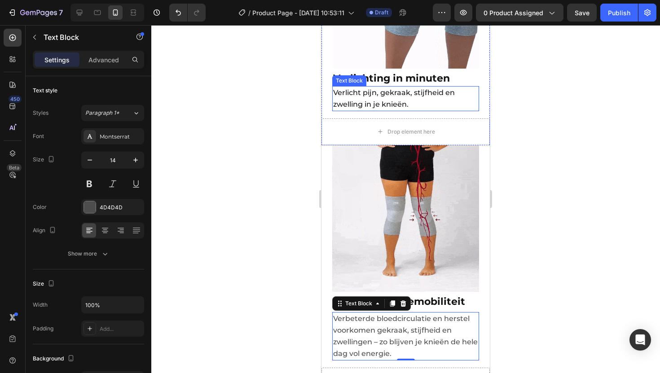
click at [346, 88] on span "Verlicht pijn, gekraak, stijfheid en zwelling in je knieën." at bounding box center [394, 98] width 122 height 20
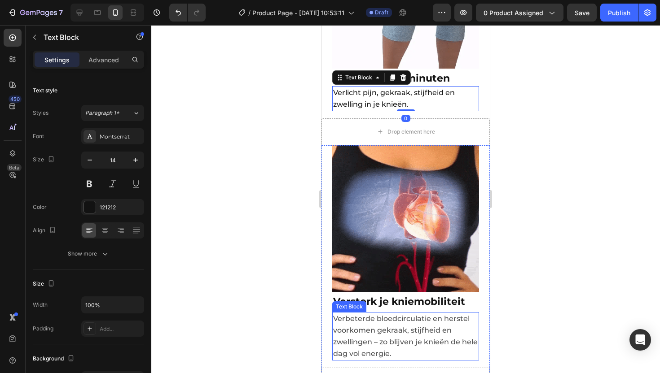
click at [370, 316] on span "Verbeterde bloedcirculatie en herstel voorkomen gekraak, stijfheid en zwellinge…" at bounding box center [405, 337] width 145 height 44
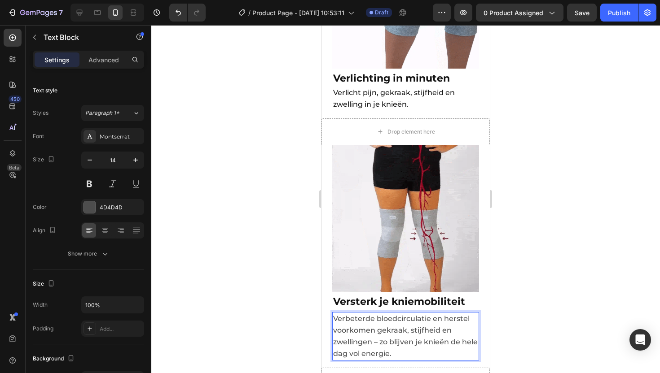
click at [414, 315] on span "Verbeterde bloedcirculatie en herstel voorkomen gekraak, stijfheid en zwellinge…" at bounding box center [405, 337] width 145 height 44
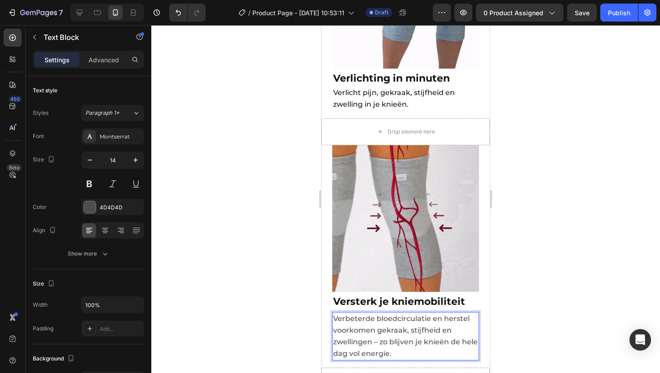
click at [415, 315] on span "Verbeterde bloedcirculatie en herstel voorkomen gekraak, stijfheid en zwellinge…" at bounding box center [405, 337] width 145 height 44
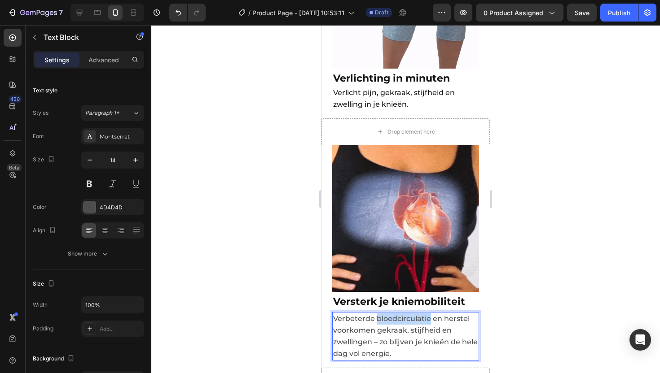
click at [415, 315] on span "Verbeterde bloedcirculatie en herstel voorkomen gekraak, stijfheid en zwellinge…" at bounding box center [405, 337] width 145 height 44
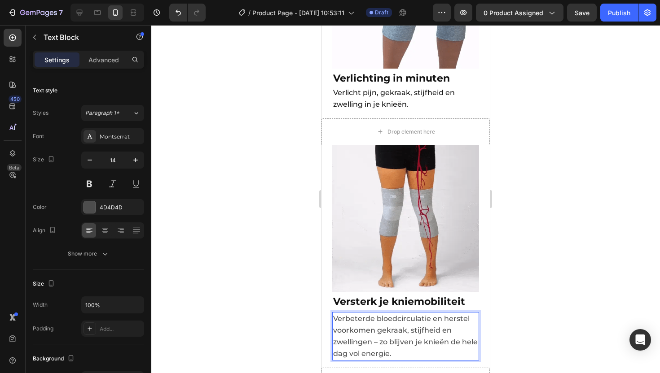
click at [409, 329] on p "Verbeterde bloedcirculatie en herstel voorkomen gekraak, stijfheid en zwellinge…" at bounding box center [405, 336] width 145 height 47
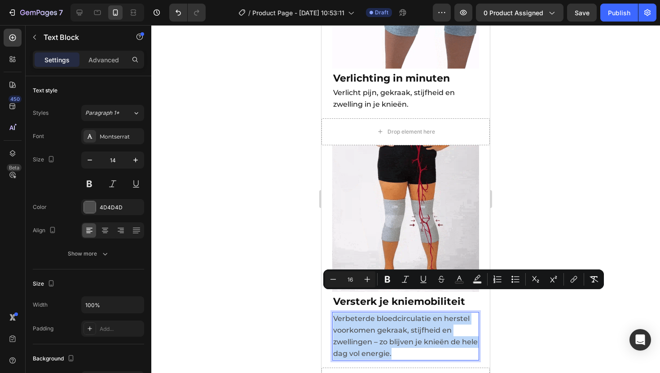
drag, startPoint x: 420, startPoint y: 332, endPoint x: 334, endPoint y: 298, distance: 92.1
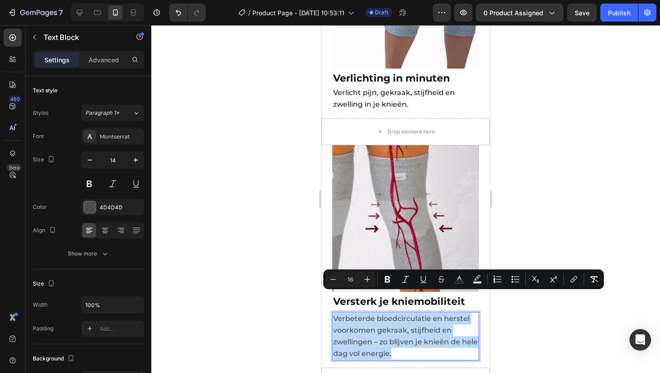
click at [334, 313] on p "Verbeterde bloedcirculatie en herstel voorkomen gekraak, stijfheid en zwellinge…" at bounding box center [405, 336] width 145 height 47
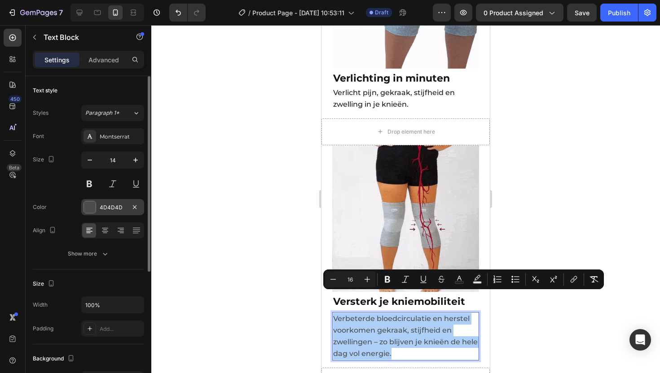
click at [119, 206] on div "4D4D4D" at bounding box center [113, 208] width 26 height 8
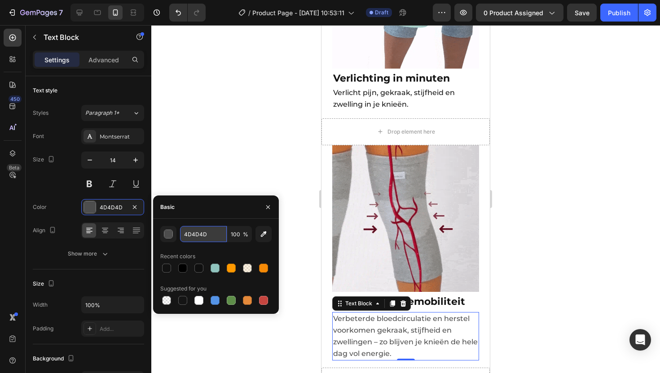
click at [197, 233] on input "4D4D4D" at bounding box center [203, 234] width 47 height 16
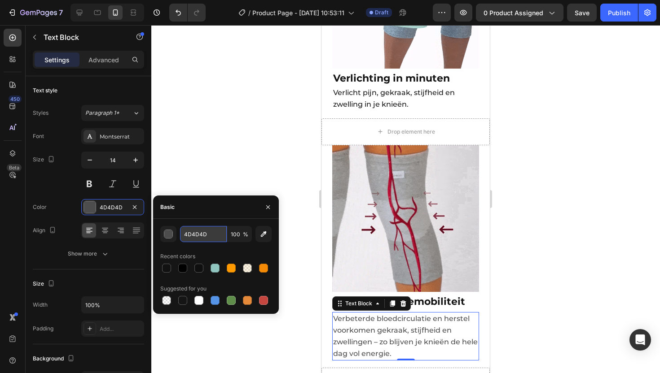
paste input "121212"
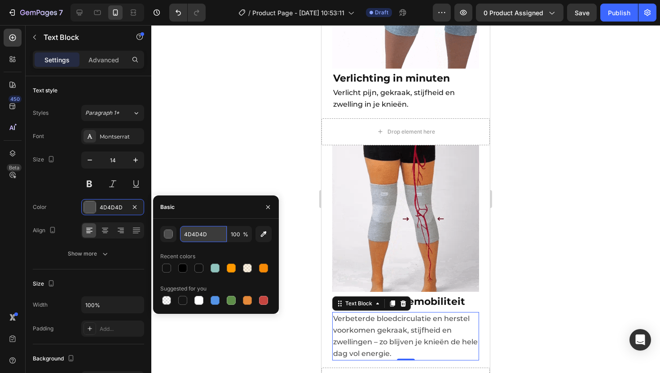
type input "121212"
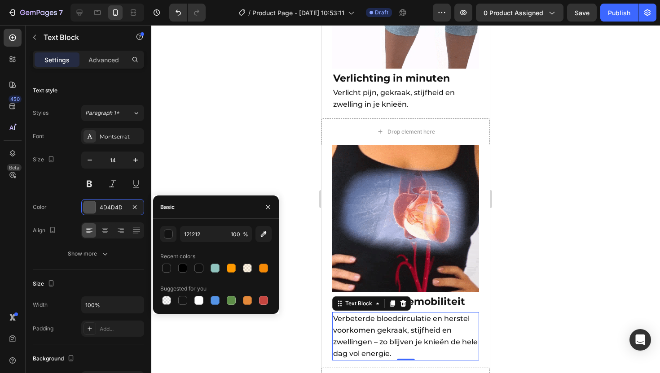
click at [562, 237] on div at bounding box center [405, 199] width 509 height 348
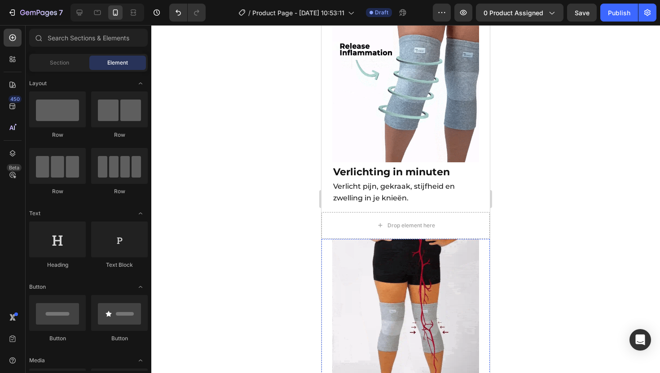
scroll to position [1053, 0]
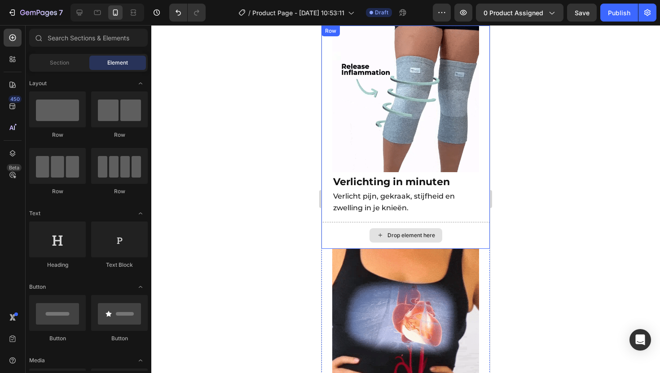
click at [343, 222] on div "Drop element here" at bounding box center [405, 235] width 168 height 27
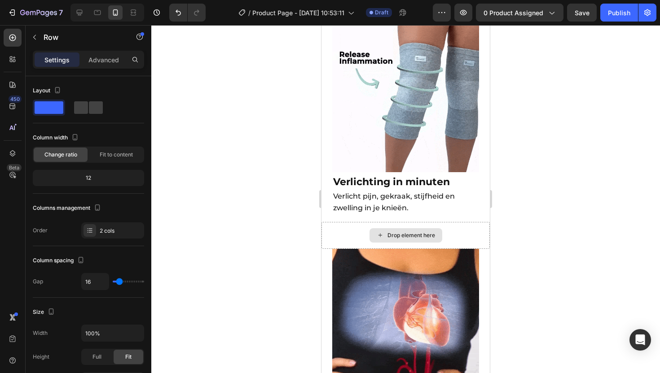
click at [411, 228] on div "Drop element here" at bounding box center [405, 235] width 73 height 14
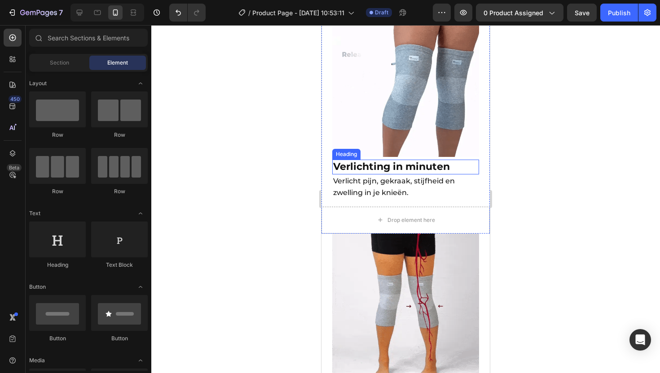
scroll to position [1070, 0]
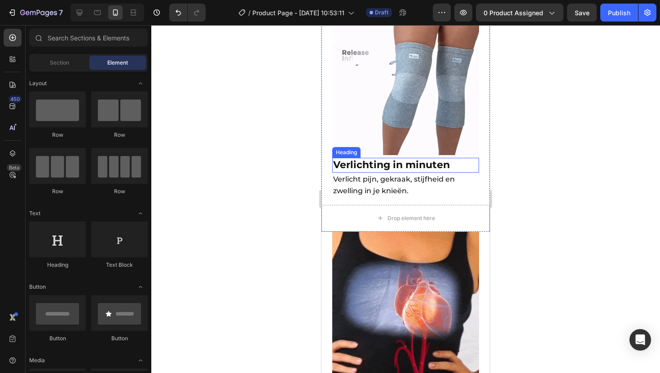
click at [386, 159] on span "Verlichting in minuten" at bounding box center [391, 165] width 117 height 12
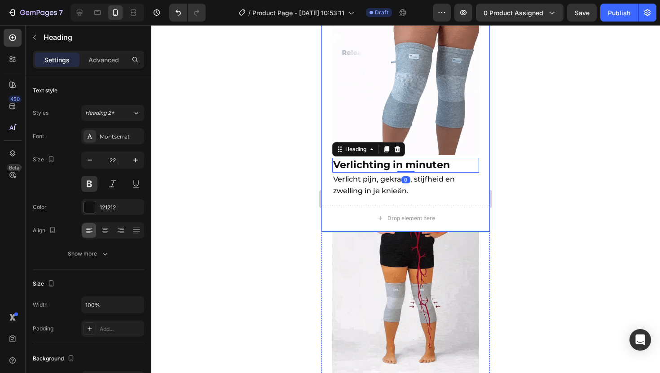
scroll to position [1251, 0]
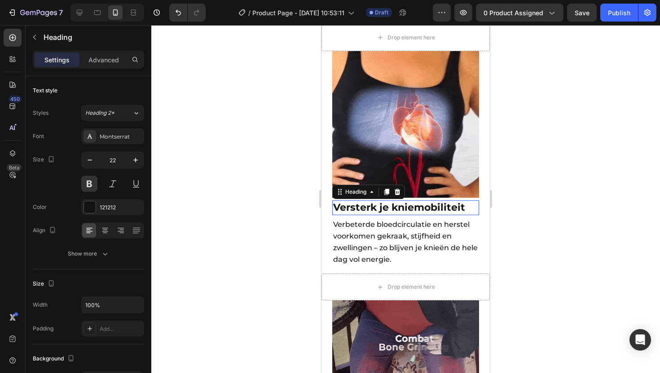
click at [404, 202] on strong "Versterk je kniemobiliteit" at bounding box center [399, 208] width 132 height 12
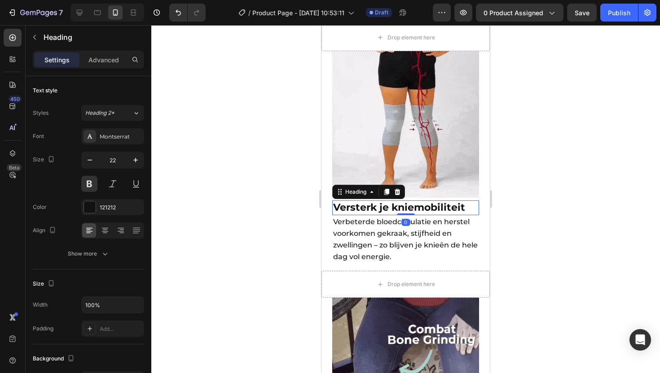
drag, startPoint x: 402, startPoint y: 197, endPoint x: 403, endPoint y: 190, distance: 6.7
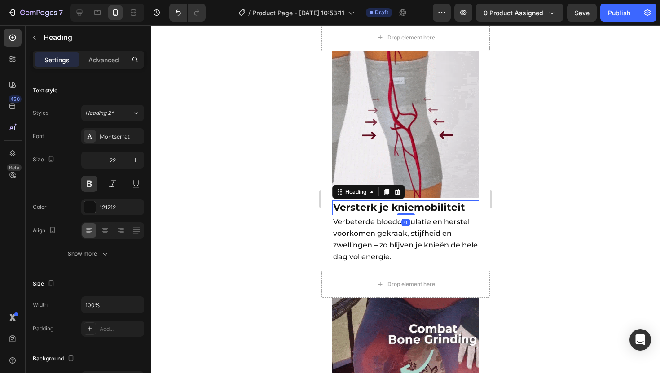
click at [403, 201] on div "⁠⁠⁠⁠⁠⁠⁠ Versterk je kniemobiliteit Heading 0" at bounding box center [405, 208] width 147 height 15
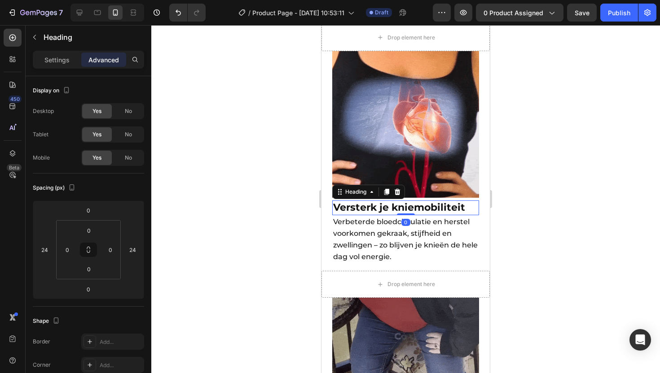
click at [542, 171] on div at bounding box center [405, 199] width 509 height 348
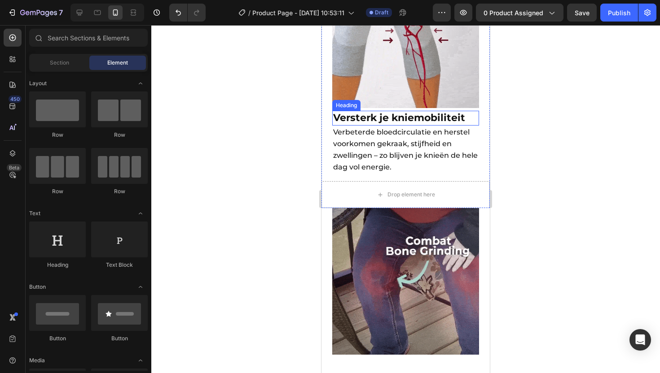
scroll to position [1388, 0]
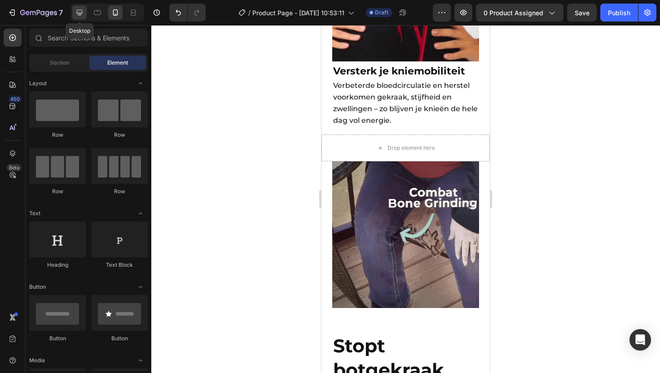
click at [79, 18] on div at bounding box center [79, 12] width 14 height 14
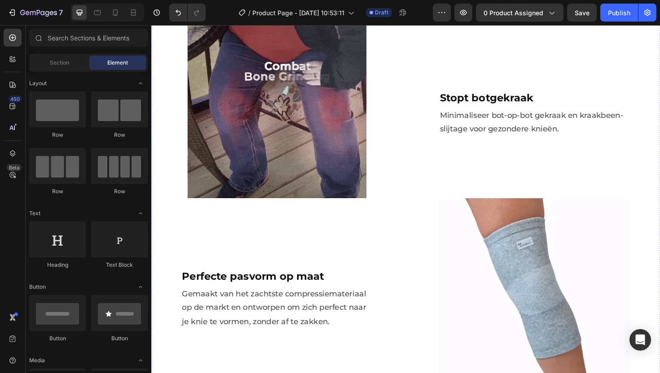
scroll to position [1036, 0]
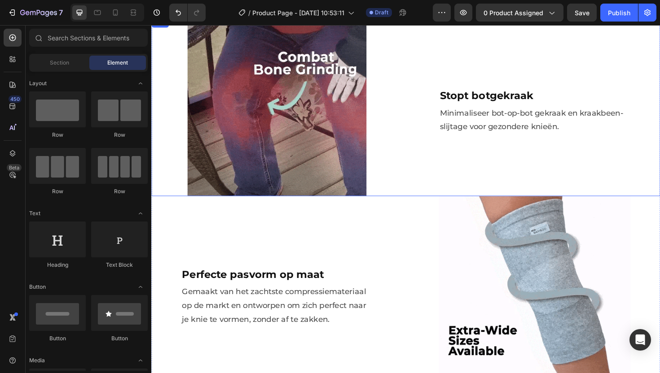
click at [409, 96] on div "Image" at bounding box center [284, 111] width 266 height 189
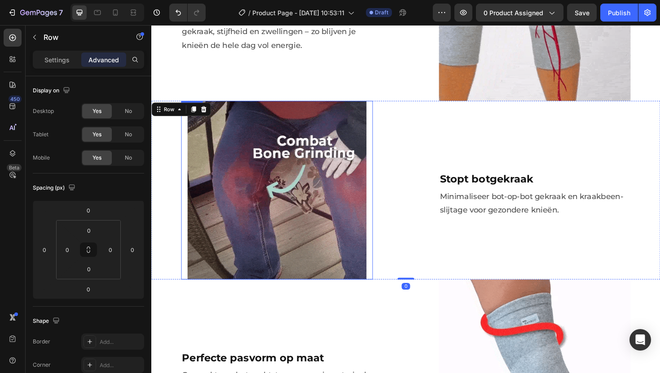
scroll to position [850, 0]
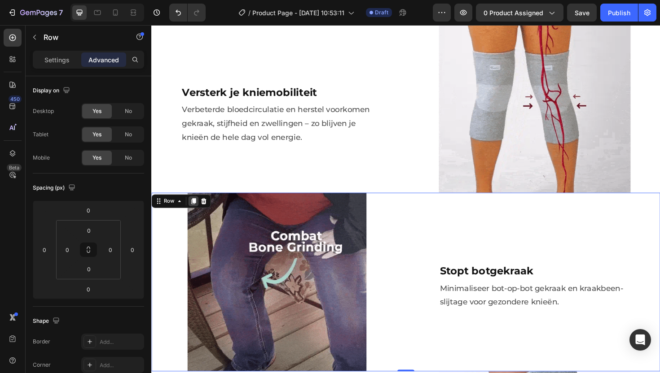
click at [197, 209] on icon at bounding box center [195, 212] width 5 height 6
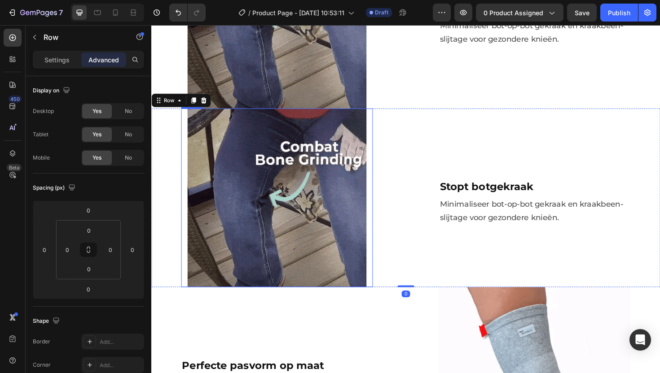
scroll to position [1094, 0]
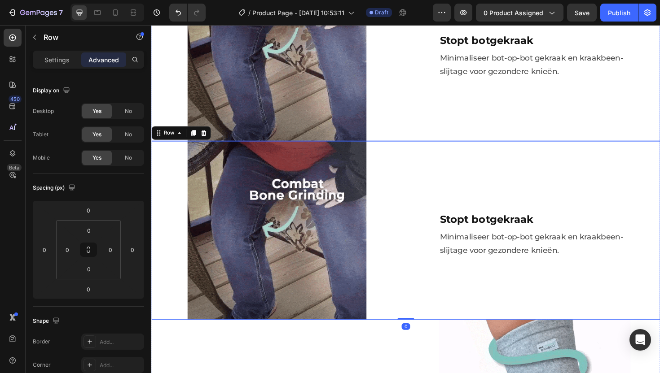
click at [409, 95] on div "Image" at bounding box center [284, 53] width 266 height 189
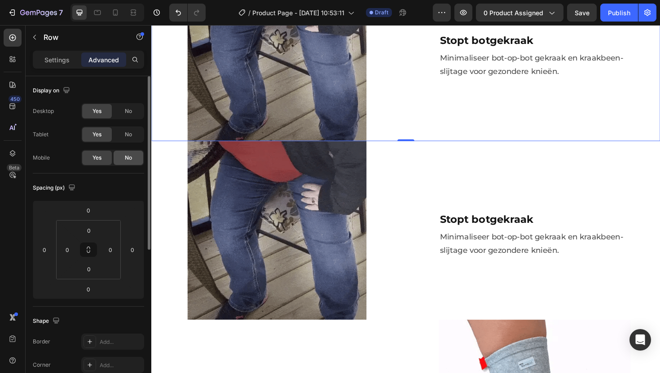
click at [127, 156] on span "No" at bounding box center [128, 158] width 7 height 8
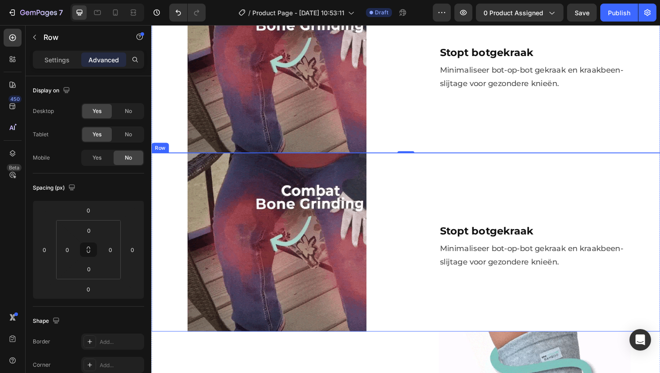
scroll to position [1081, 0]
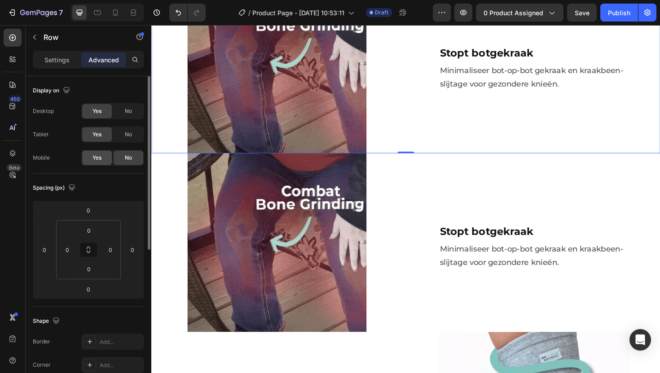
click at [102, 157] on div "Yes" at bounding box center [97, 158] width 30 height 14
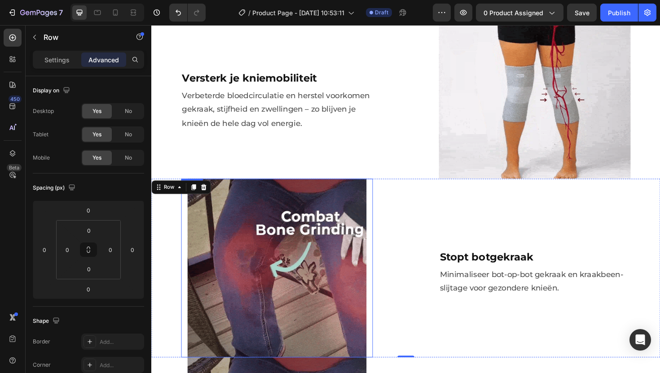
scroll to position [863, 0]
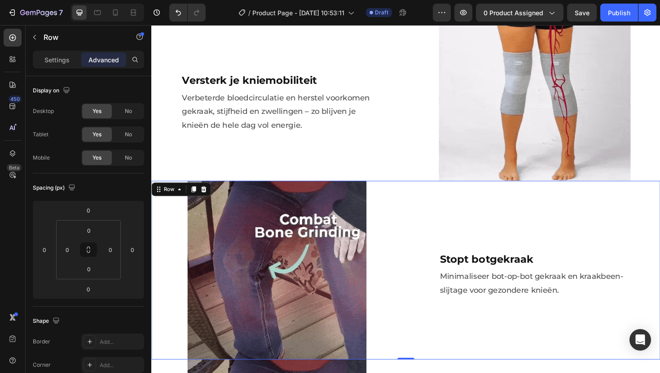
click at [167, 214] on div "Image" at bounding box center [284, 284] width 266 height 189
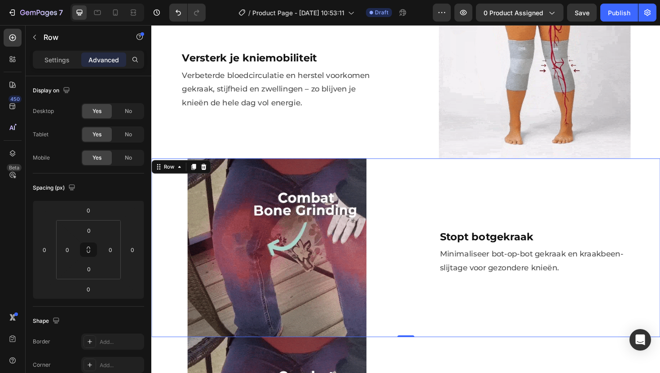
scroll to position [934, 0]
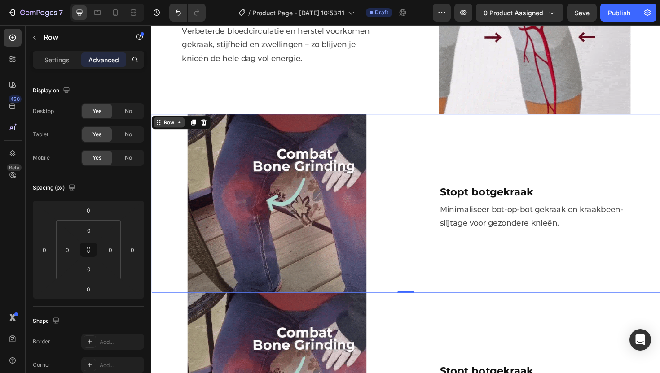
click at [165, 125] on div "Row" at bounding box center [170, 128] width 15 height 8
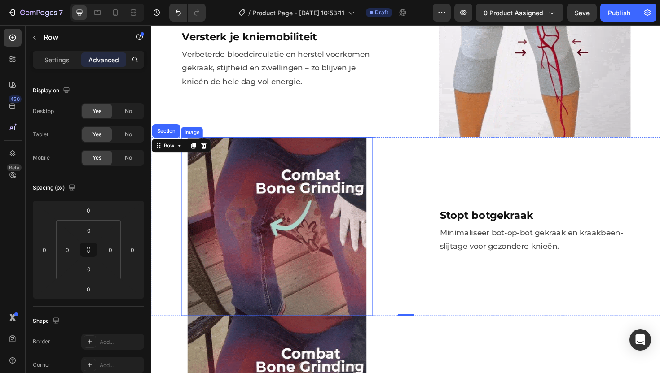
scroll to position [863, 0]
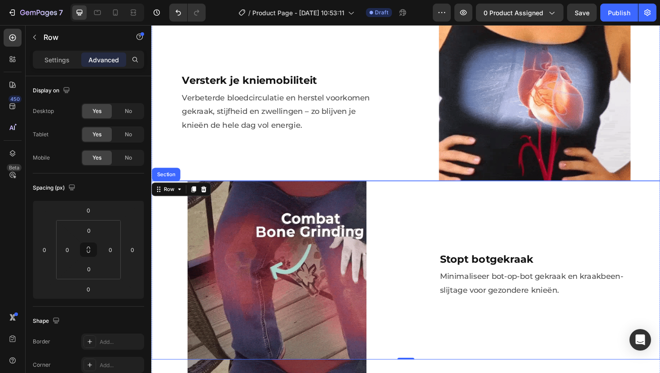
click at [164, 139] on div "Versterk je kniemobiliteit Heading Verbeterde bloedcirculatie en herstel voorko…" at bounding box center [284, 95] width 266 height 189
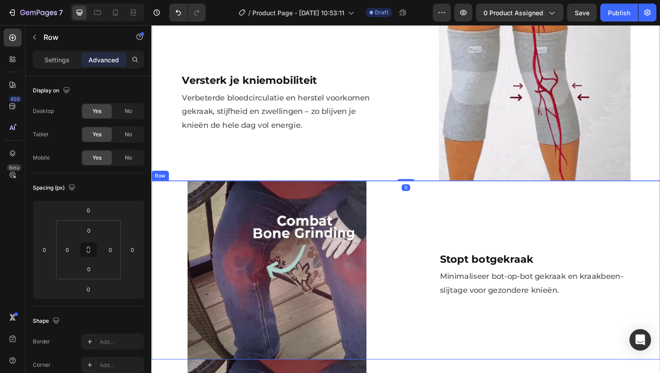
click at [163, 213] on div "Image" at bounding box center [284, 284] width 266 height 189
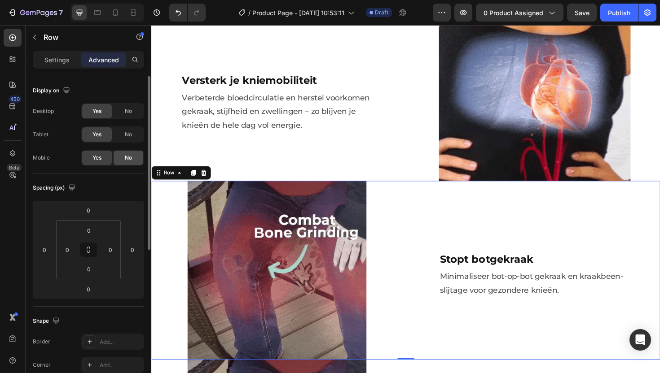
click at [132, 161] on div "No" at bounding box center [129, 158] width 30 height 14
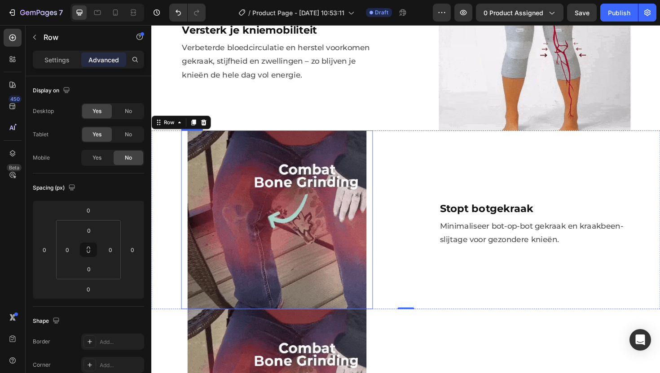
scroll to position [1022, 0]
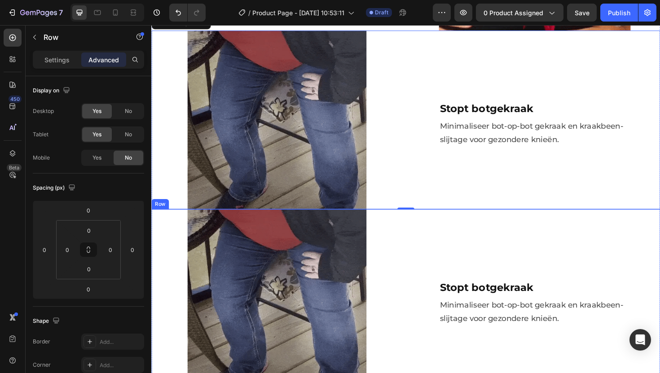
click at [158, 230] on div "Image" at bounding box center [284, 314] width 266 height 189
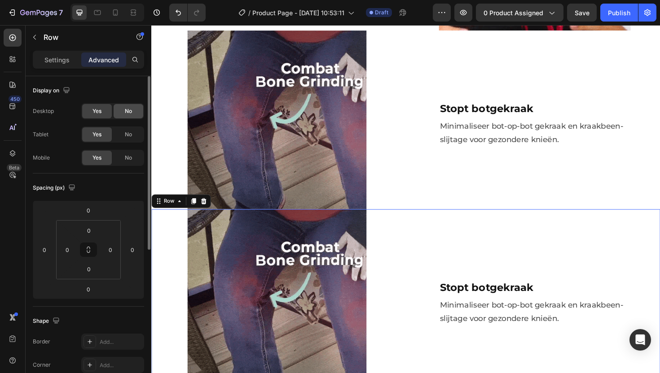
click at [127, 111] on span "No" at bounding box center [128, 111] width 7 height 8
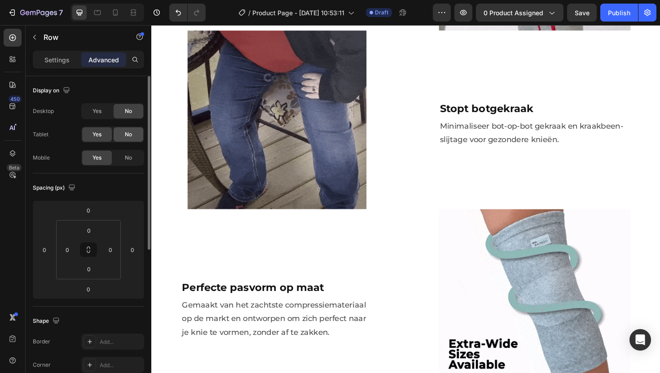
click at [127, 135] on span "No" at bounding box center [128, 135] width 7 height 8
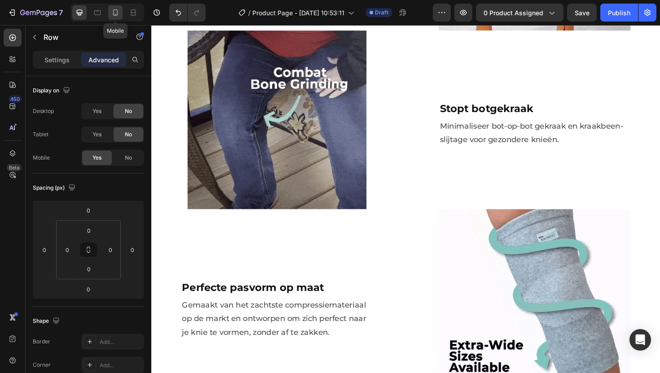
click at [119, 16] on icon at bounding box center [115, 12] width 9 height 9
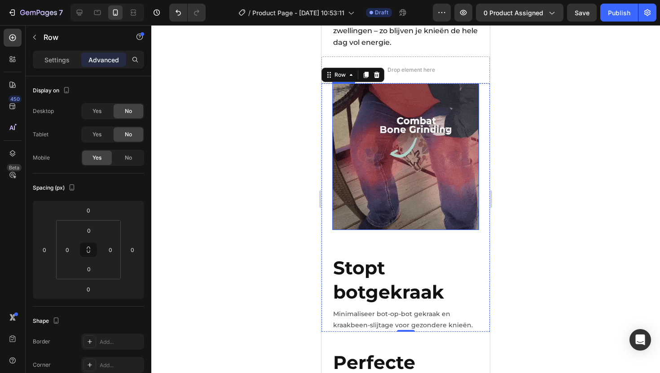
scroll to position [1458, 0]
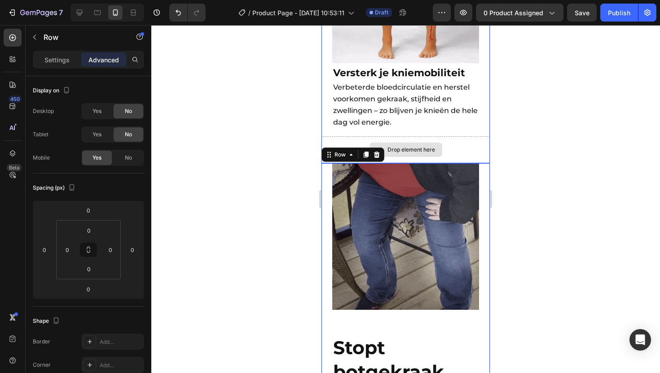
scroll to position [1541, 0]
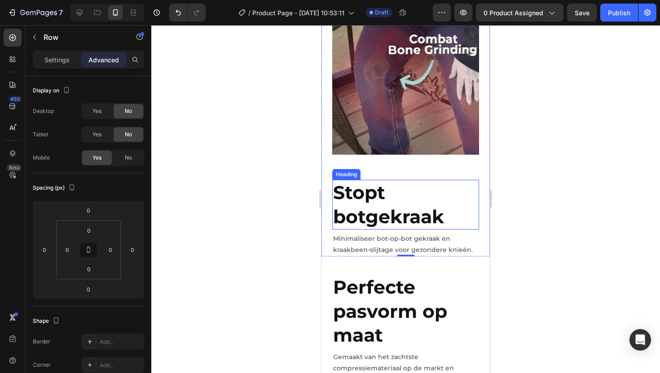
click at [372, 182] on h2 "Stopt botgekraak" at bounding box center [405, 205] width 147 height 50
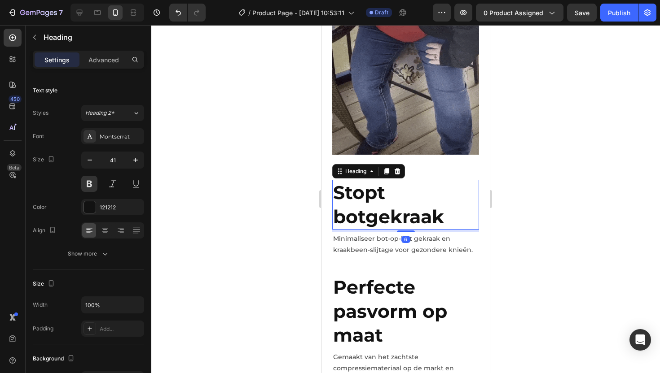
click at [456, 193] on h2 "Stopt botgekraak" at bounding box center [405, 205] width 147 height 50
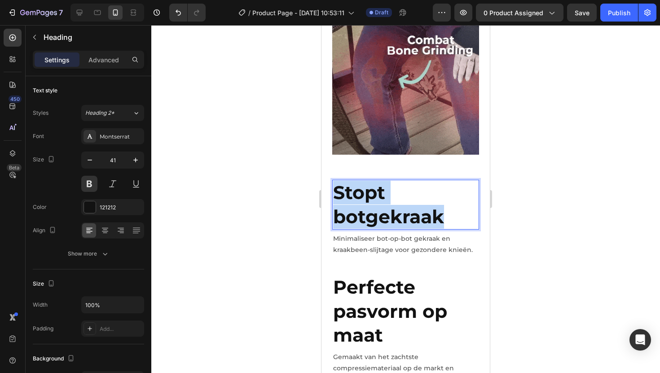
drag, startPoint x: 457, startPoint y: 192, endPoint x: 333, endPoint y: 161, distance: 127.7
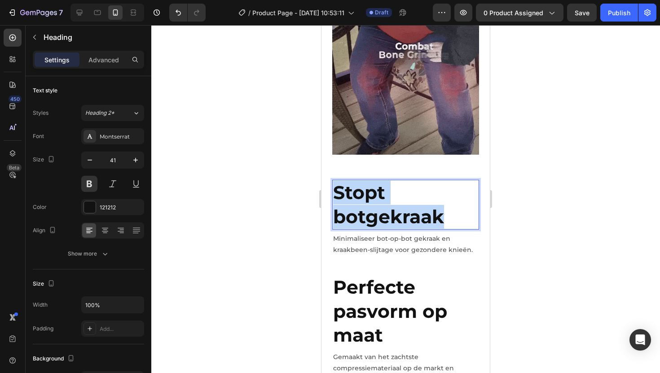
click at [333, 181] on p "Stopt botgekraak" at bounding box center [405, 205] width 145 height 48
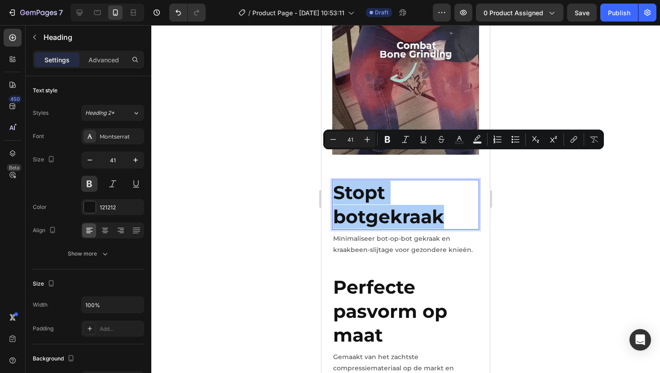
click at [352, 140] on input "41" at bounding box center [350, 139] width 18 height 11
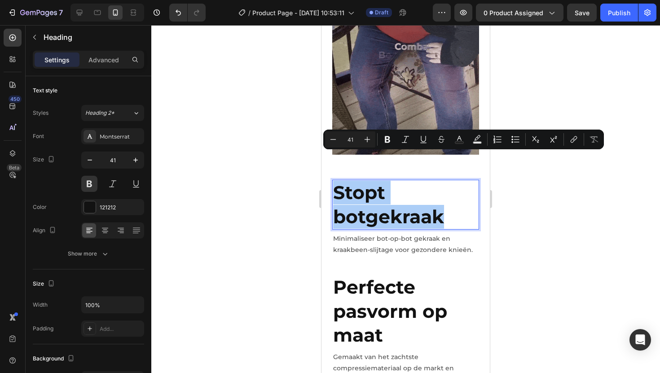
click at [351, 140] on input "41" at bounding box center [350, 139] width 18 height 11
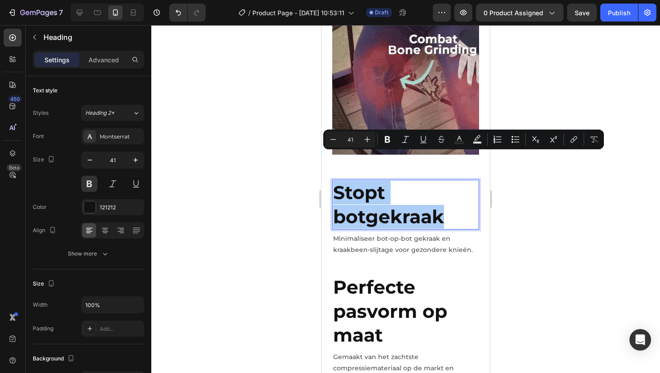
click at [351, 140] on input "41" at bounding box center [350, 139] width 18 height 11
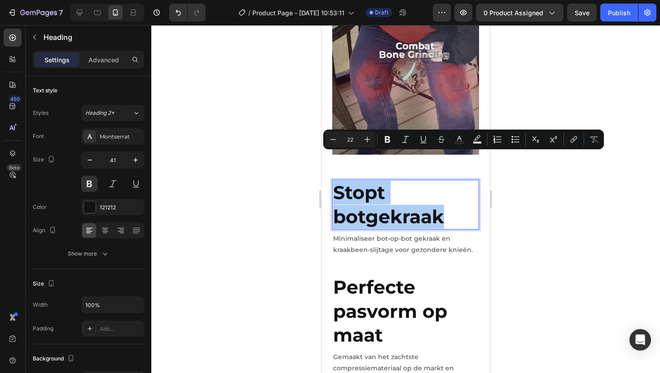
type input "22"
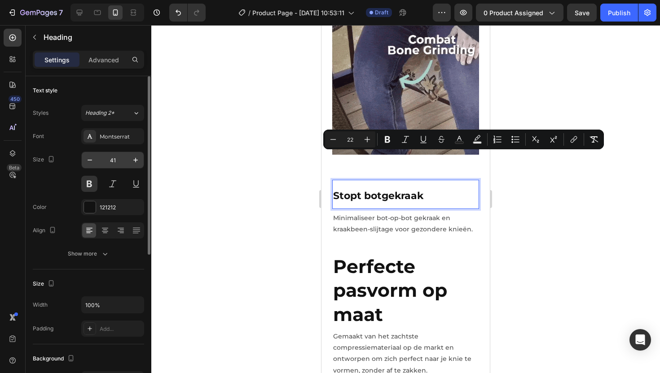
click at [111, 158] on input "41" at bounding box center [113, 160] width 30 height 16
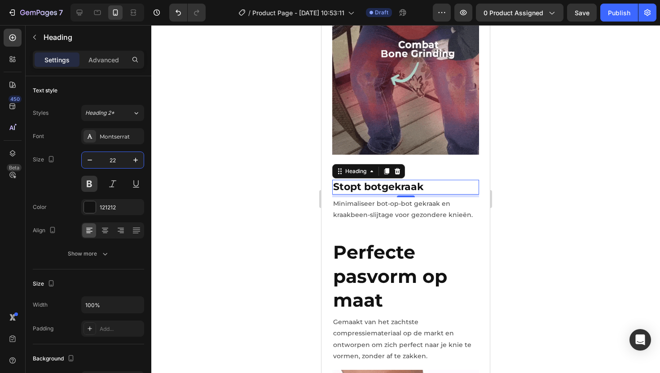
type input "22"
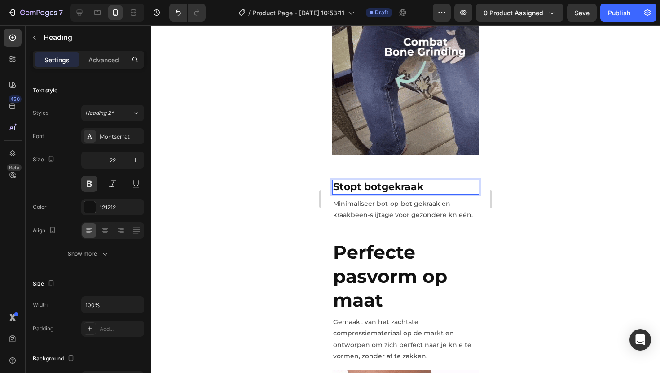
click at [348, 181] on span "Stopt botgekraak" at bounding box center [378, 187] width 90 height 12
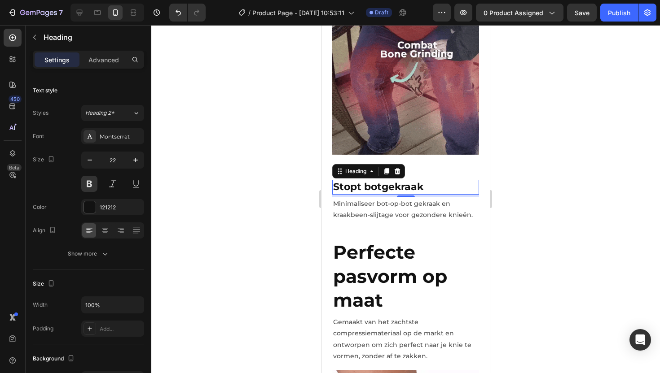
click at [306, 158] on div at bounding box center [405, 199] width 509 height 348
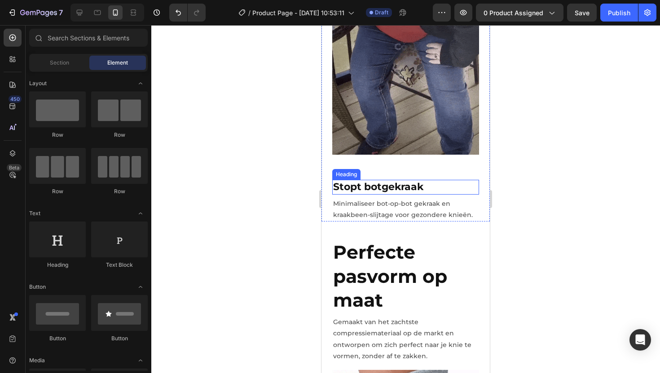
click at [355, 181] on span "Stopt botgekraak" at bounding box center [378, 187] width 90 height 12
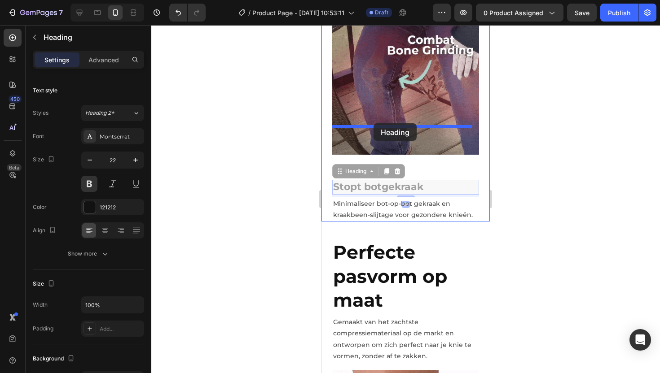
drag, startPoint x: 335, startPoint y: 144, endPoint x: 373, endPoint y: 123, distance: 43.2
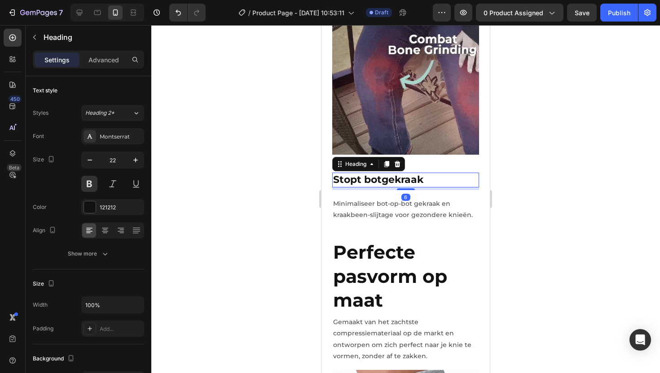
click at [532, 140] on div at bounding box center [405, 199] width 509 height 348
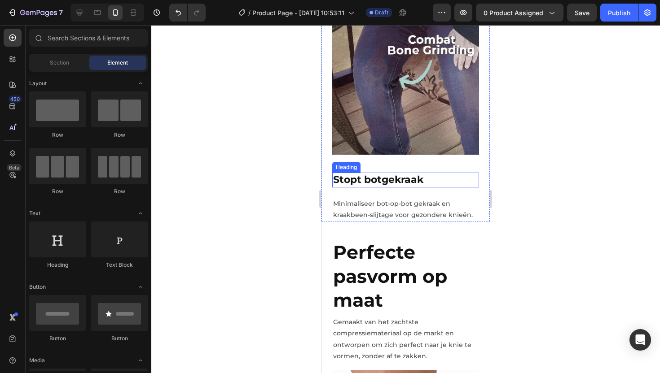
click at [361, 174] on span "Stopt botgekraak" at bounding box center [378, 180] width 90 height 12
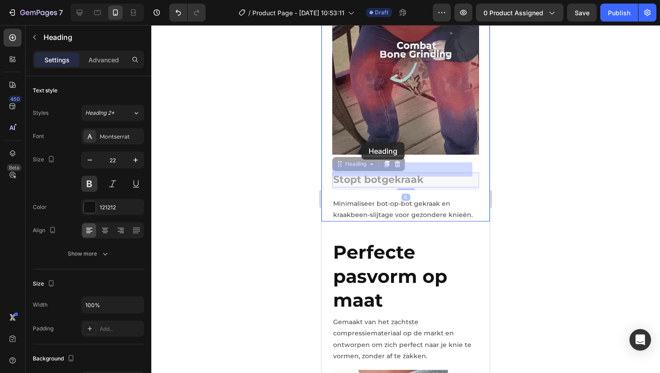
drag, startPoint x: 340, startPoint y: 138, endPoint x: 361, endPoint y: 142, distance: 22.0
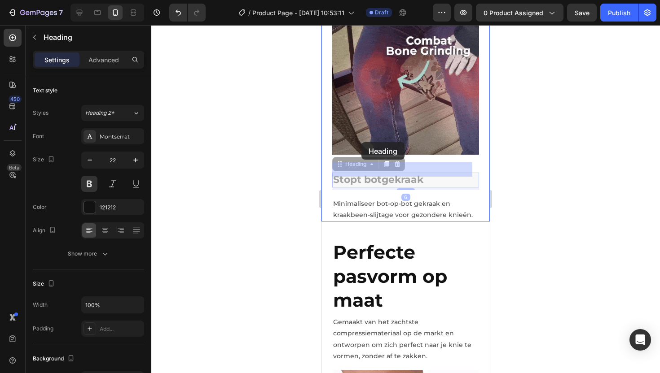
click at [361, 142] on div "iPhone 13 Mini ( 375 px) iPhone 13 Mini iPhone 13 Pro iPhone 11 Pro Max iPhone …" at bounding box center [405, 198] width 168 height 3429
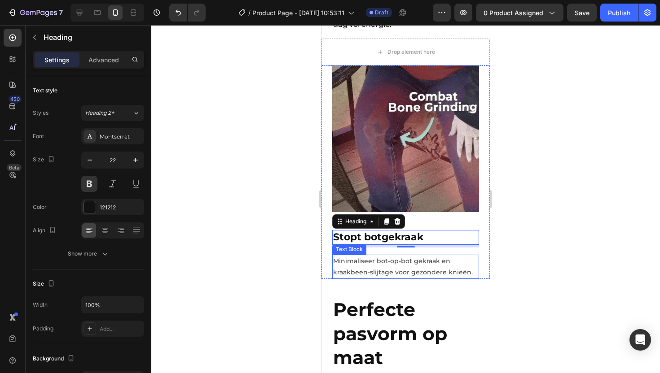
scroll to position [1532, 0]
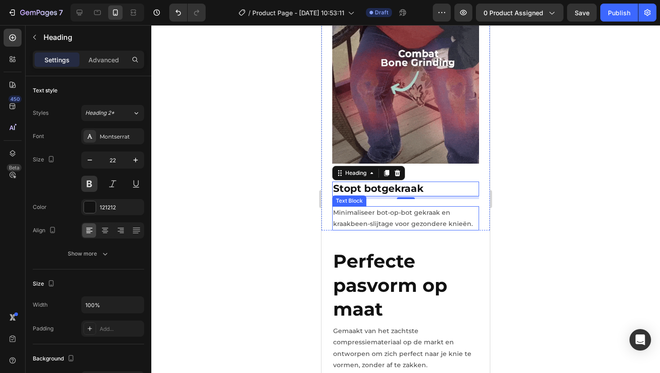
click at [360, 207] on p "Minimaliseer bot-op-bot gekraak en kraakbeen-slijtage voor gezondere knieën." at bounding box center [405, 218] width 145 height 22
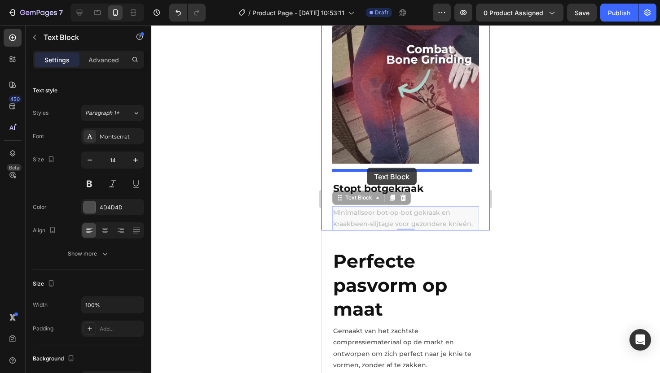
drag, startPoint x: 337, startPoint y: 171, endPoint x: 367, endPoint y: 168, distance: 30.3
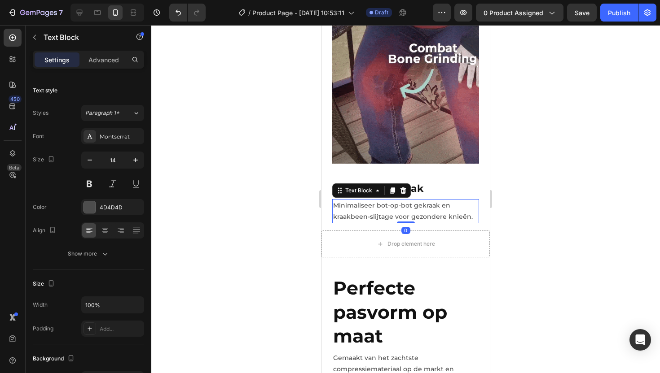
click at [547, 162] on div at bounding box center [405, 199] width 509 height 348
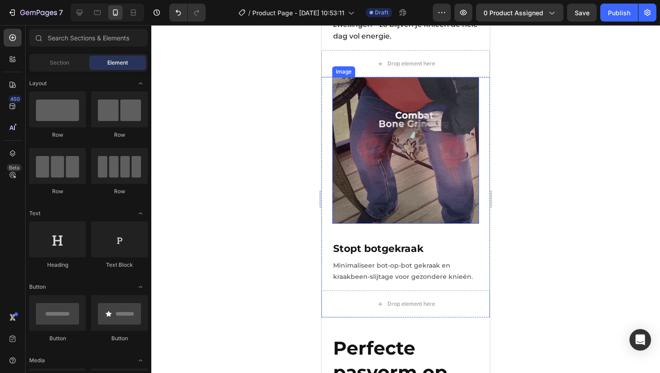
scroll to position [1366, 0]
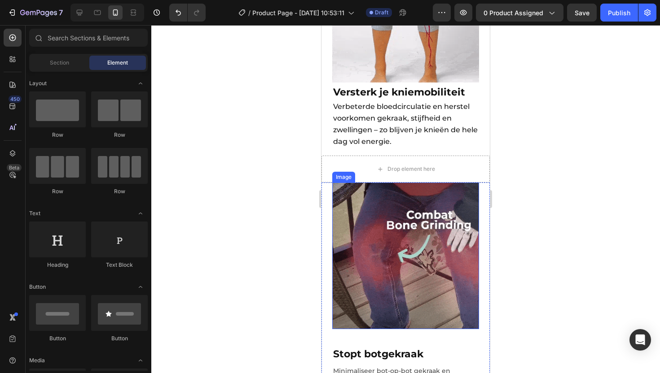
click at [388, 204] on img at bounding box center [405, 256] width 147 height 147
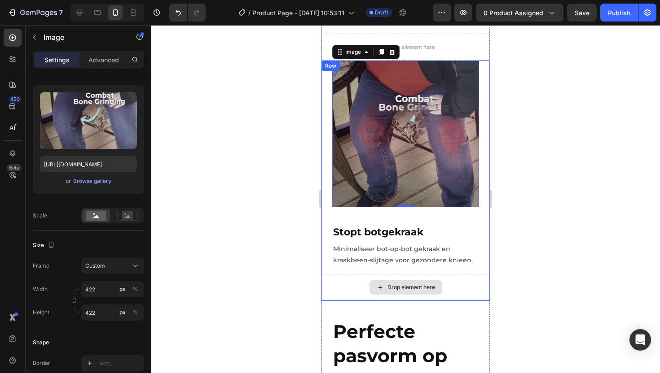
scroll to position [1490, 0]
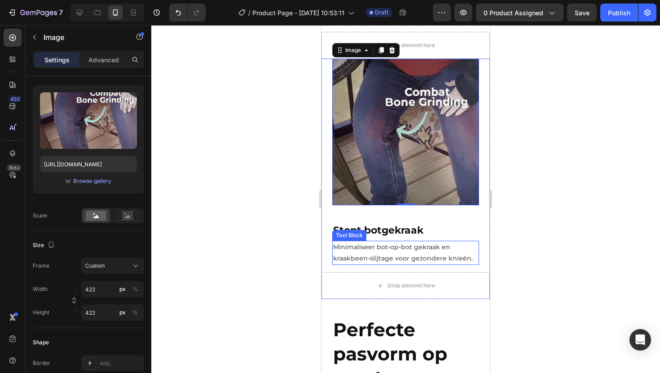
click at [358, 242] on p "Minimaliseer bot-op-bot gekraak en kraakbeen-slijtage voor gezondere knieën." at bounding box center [405, 253] width 145 height 22
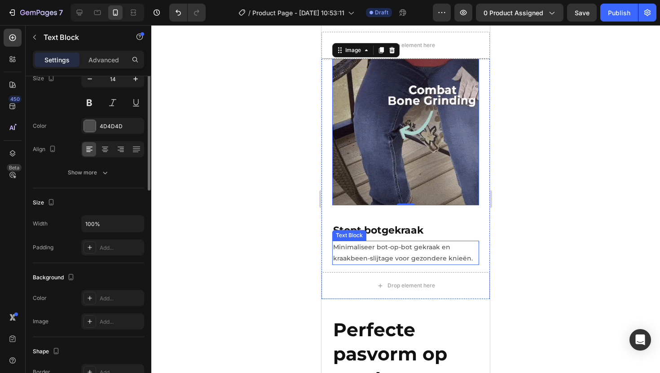
scroll to position [0, 0]
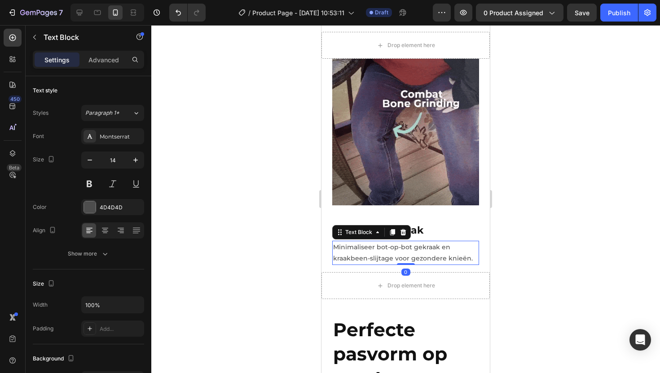
click at [356, 242] on p "Minimaliseer bot-op-bot gekraak en kraakbeen-slijtage voor gezondere knieën." at bounding box center [405, 253] width 145 height 22
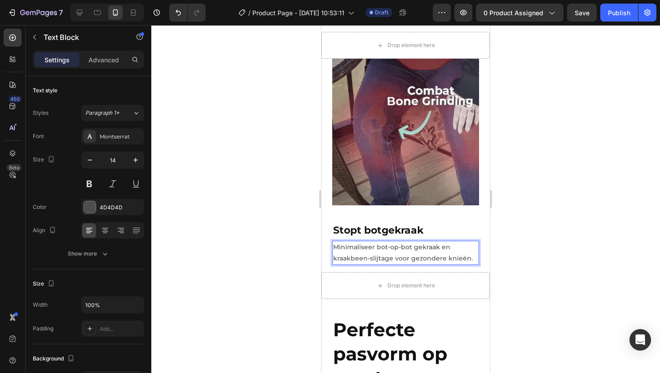
click at [356, 242] on p "Minimaliseer bot-op-bot gekraak en kraakbeen-slijtage voor gezondere knieën." at bounding box center [405, 253] width 145 height 22
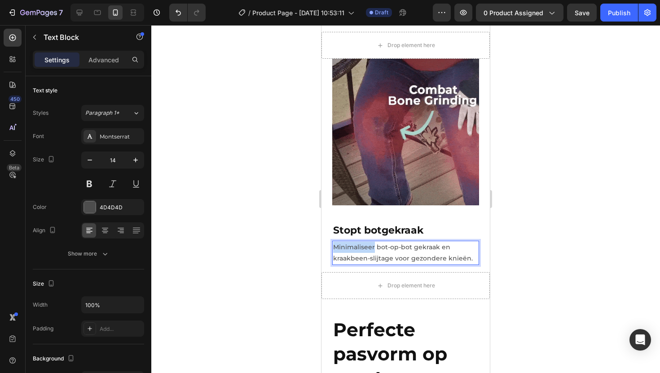
click at [356, 242] on p "Minimaliseer bot-op-bot gekraak en kraakbeen-slijtage voor gezondere knieën." at bounding box center [405, 253] width 145 height 22
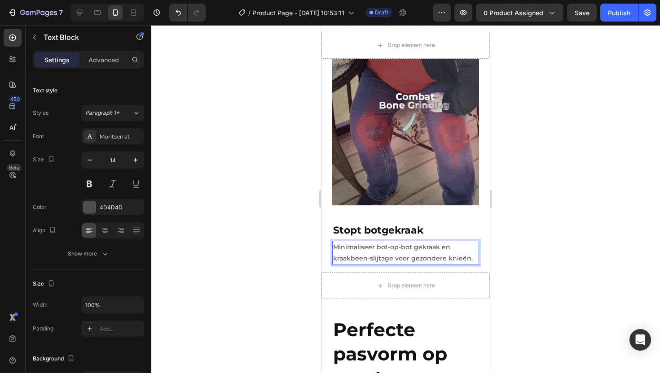
click at [398, 242] on p "Minimaliseer bot-op-bot gekraak en kraakbeen-slijtage voor gezondere knieën." at bounding box center [405, 253] width 145 height 22
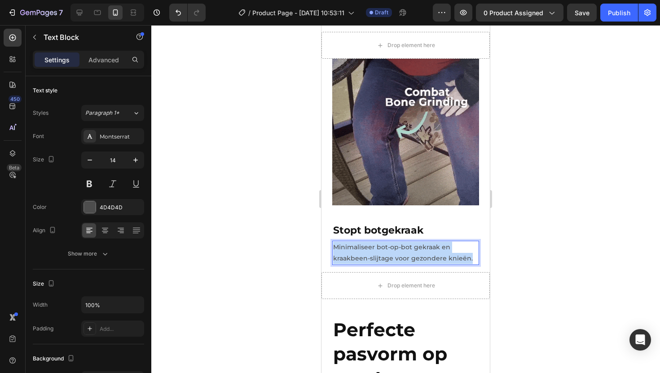
drag, startPoint x: 470, startPoint y: 230, endPoint x: 331, endPoint y: 220, distance: 138.6
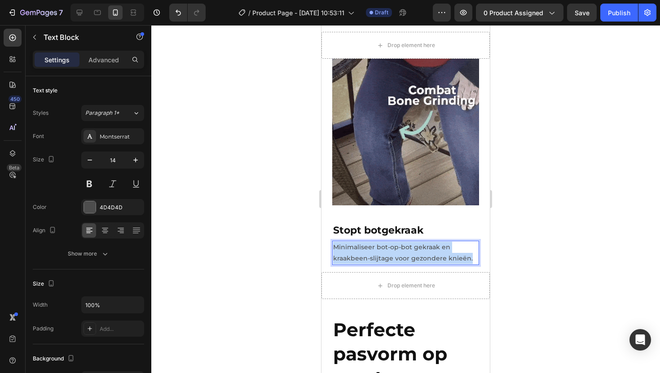
click at [331, 220] on div "Image Stopt botgekraak Heading Minimaliseer bot-op-bot gekraak en kraakbeen-sli…" at bounding box center [405, 162] width 168 height 206
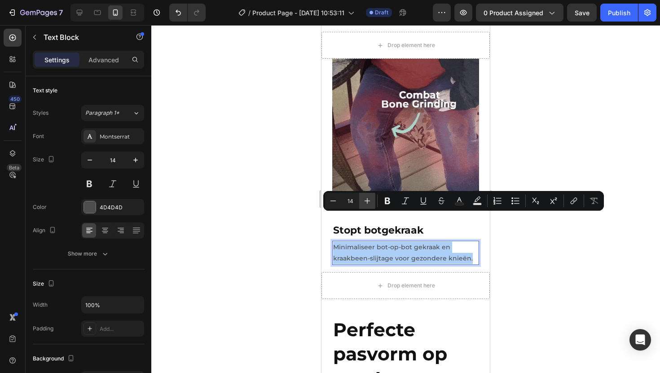
click at [367, 198] on icon "Editor contextual toolbar" at bounding box center [368, 201] width 6 height 6
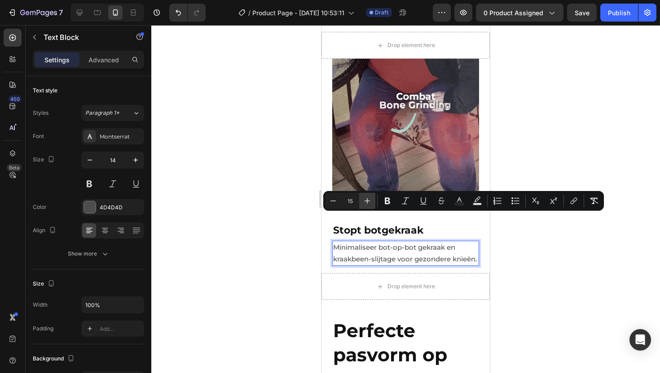
click at [367, 198] on icon "Editor contextual toolbar" at bounding box center [368, 201] width 6 height 6
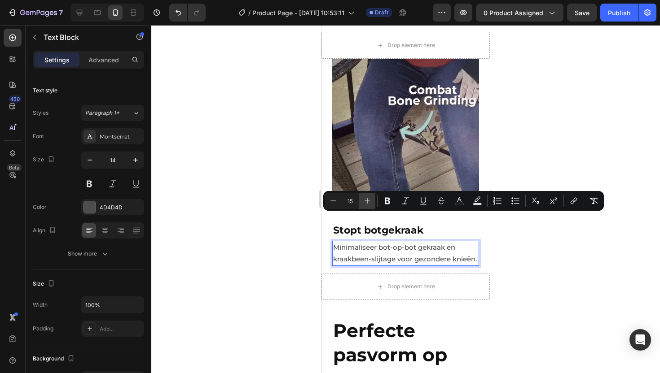
type input "16"
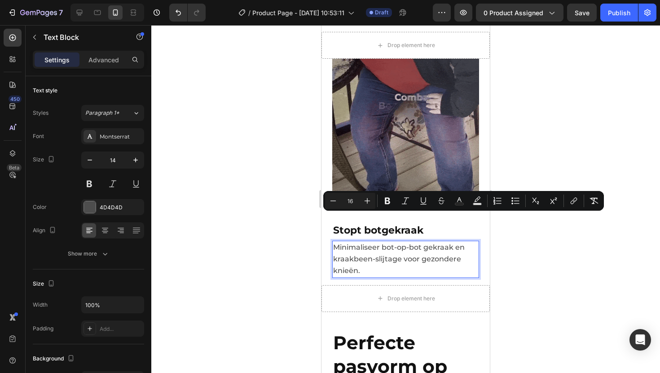
click at [565, 244] on div at bounding box center [405, 199] width 509 height 348
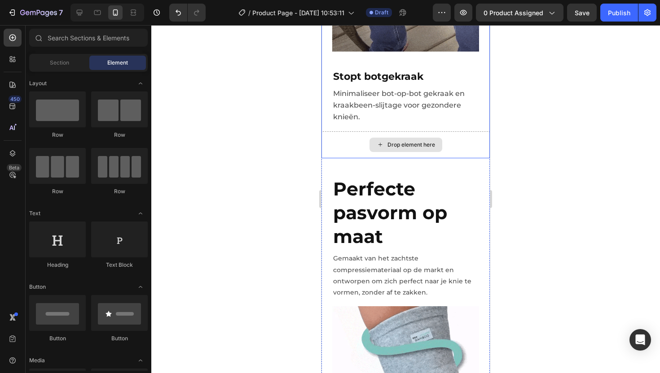
scroll to position [1643, 0]
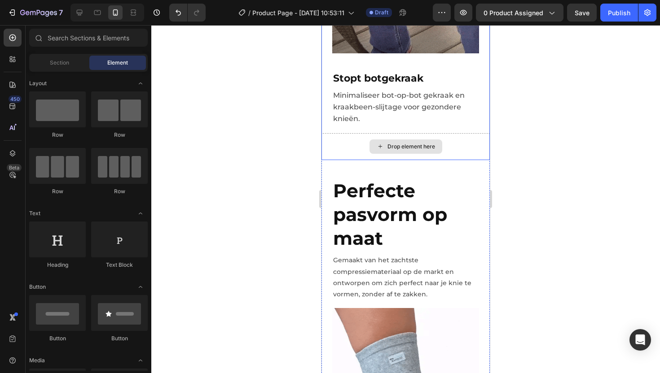
click at [344, 133] on div "Drop element here" at bounding box center [405, 146] width 168 height 27
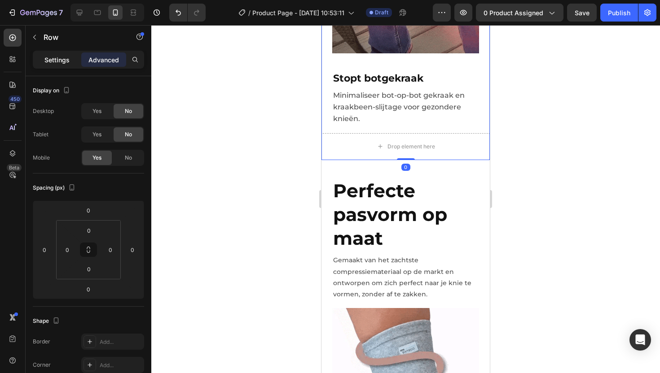
click at [62, 55] on p "Settings" at bounding box center [56, 59] width 25 height 9
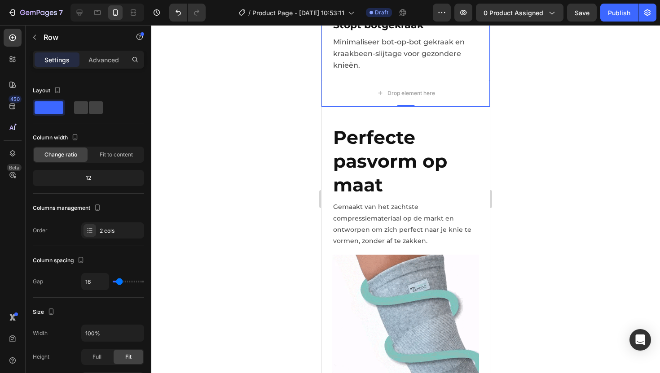
scroll to position [1757, 0]
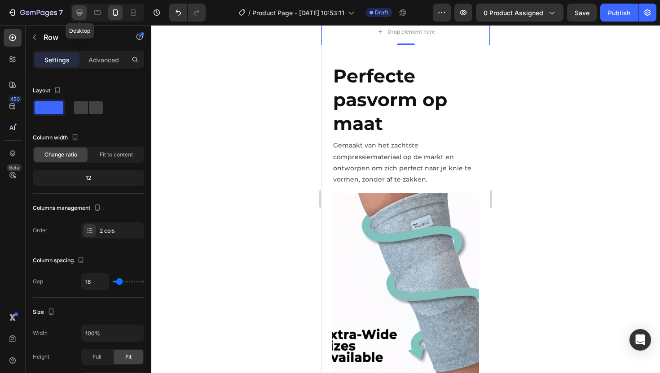
click at [75, 13] on icon at bounding box center [79, 12] width 9 height 9
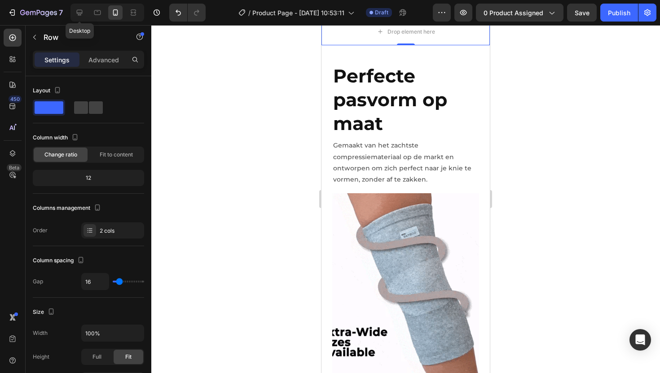
type input "1200"
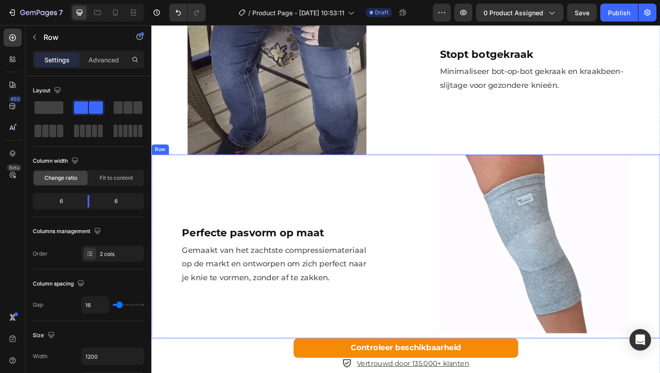
scroll to position [1058, 0]
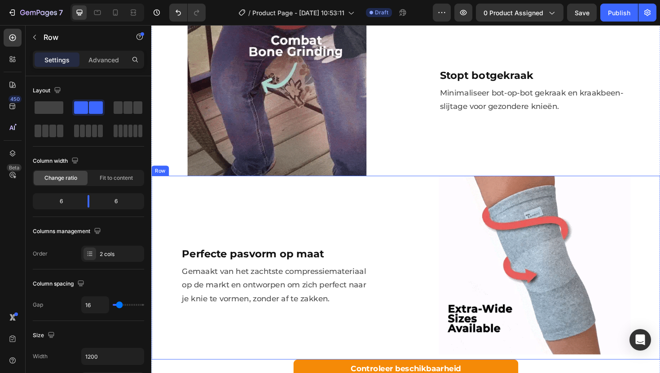
click at [291, 208] on div "Perfecte pasvorm op maat Heading Gemaakt van het zachtste compressiemateriaal o…" at bounding box center [284, 282] width 266 height 195
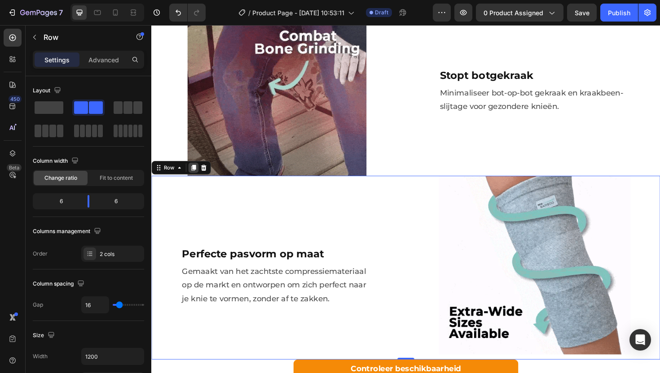
click at [196, 173] on icon at bounding box center [195, 176] width 5 height 6
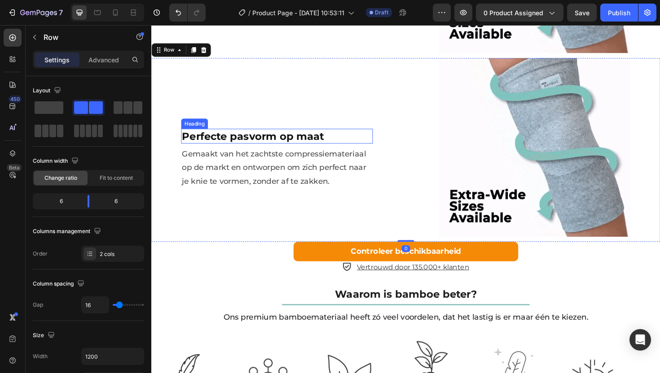
scroll to position [1081, 0]
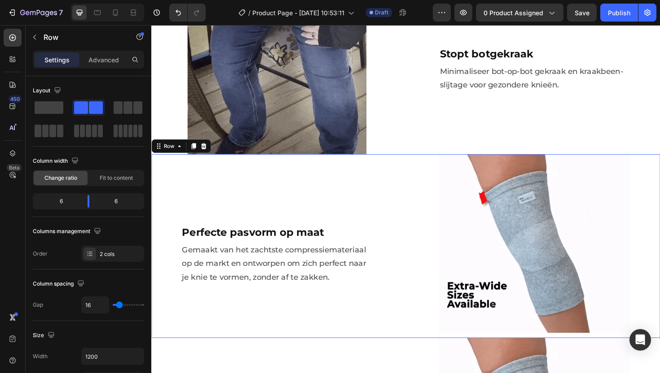
click at [193, 184] on div "Perfecte pasvorm op maat Heading Gemaakt van het zachtste compressiemateriaal o…" at bounding box center [284, 259] width 266 height 195
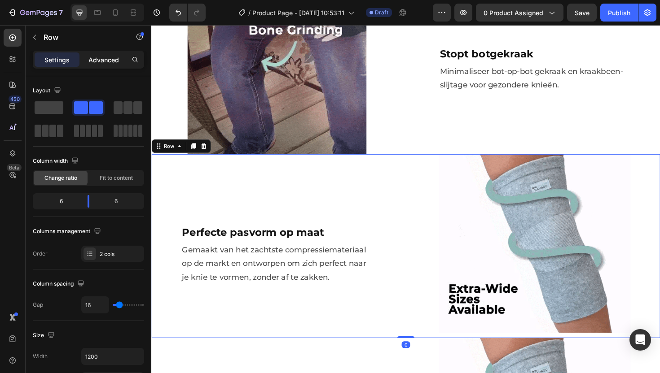
click at [104, 65] on div "Advanced" at bounding box center [103, 60] width 45 height 14
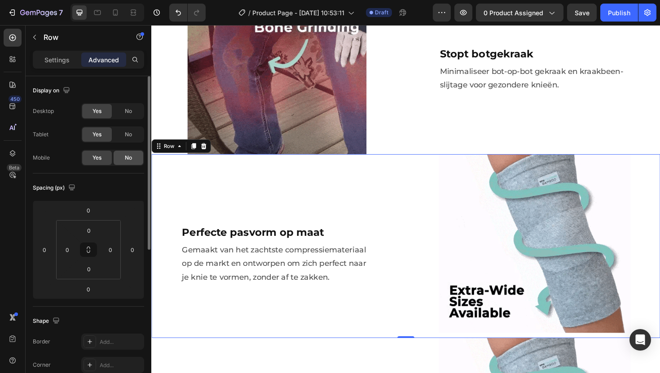
click at [122, 158] on div "No" at bounding box center [129, 158] width 30 height 14
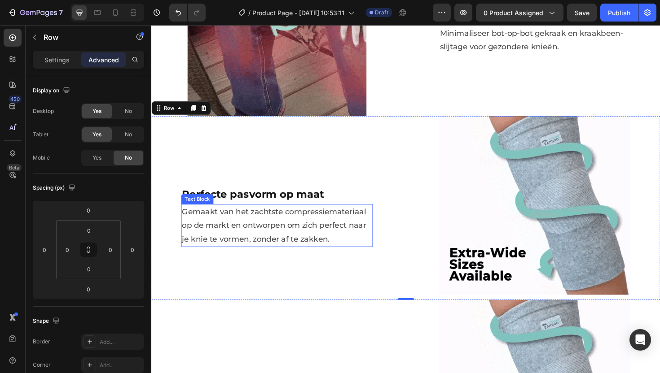
scroll to position [1159, 0]
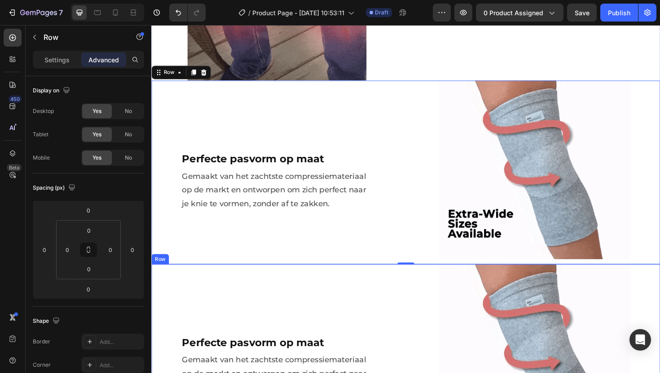
click at [244, 287] on div "Perfecte pasvorm op maat Heading Gemaakt van het zachtste compressiemateriaal o…" at bounding box center [284, 376] width 266 height 195
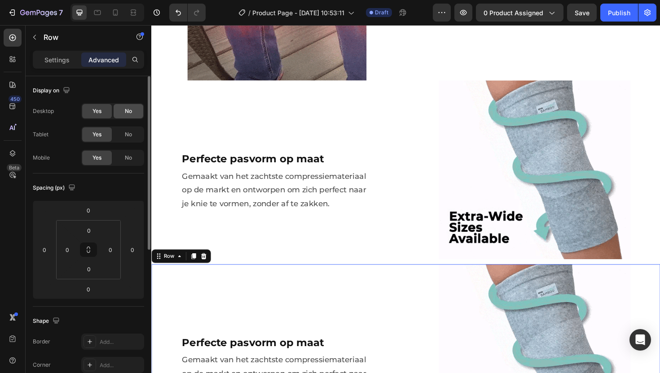
click at [129, 114] on span "No" at bounding box center [128, 111] width 7 height 8
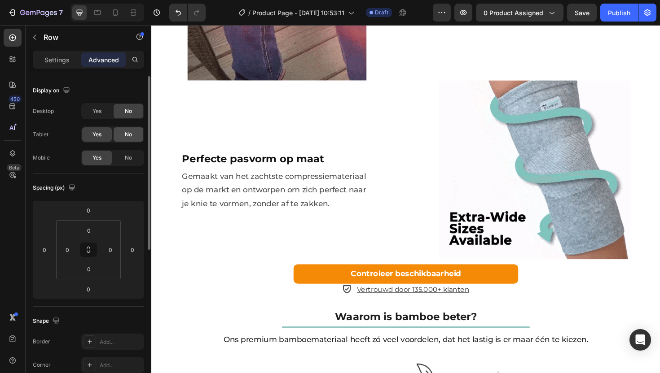
click at [129, 132] on span "No" at bounding box center [128, 135] width 7 height 8
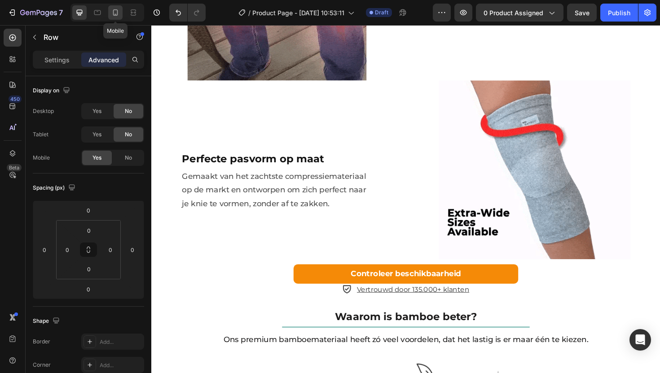
click at [113, 13] on icon at bounding box center [115, 12] width 9 height 9
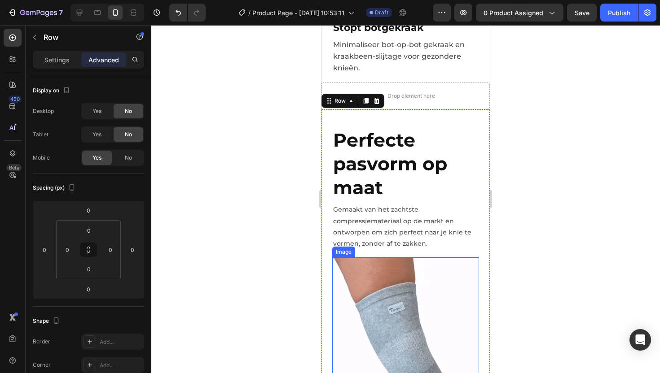
scroll to position [1729, 0]
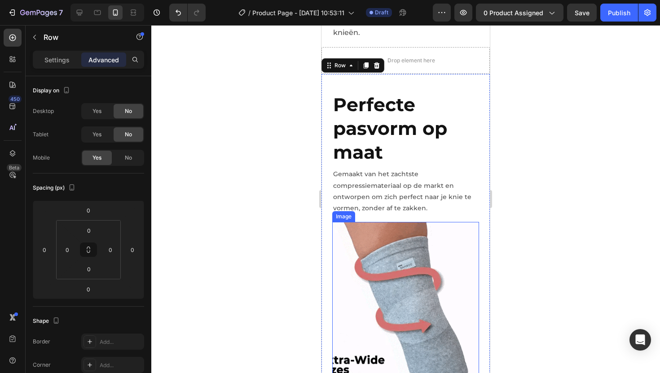
click at [393, 243] on img at bounding box center [405, 316] width 147 height 189
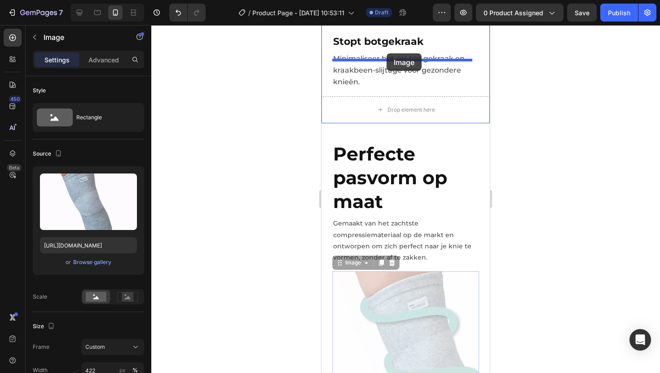
scroll to position [1669, 0]
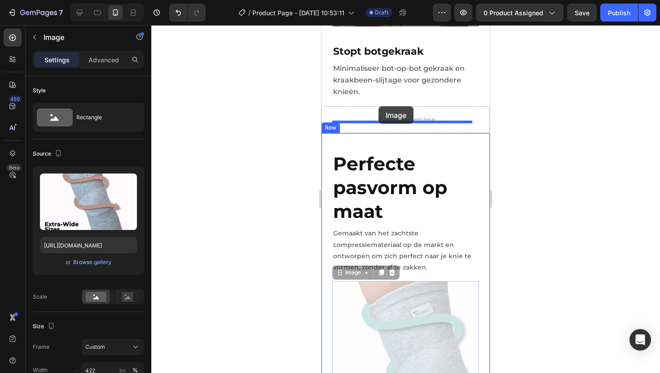
drag, startPoint x: 342, startPoint y: 186, endPoint x: 378, endPoint y: 106, distance: 87.4
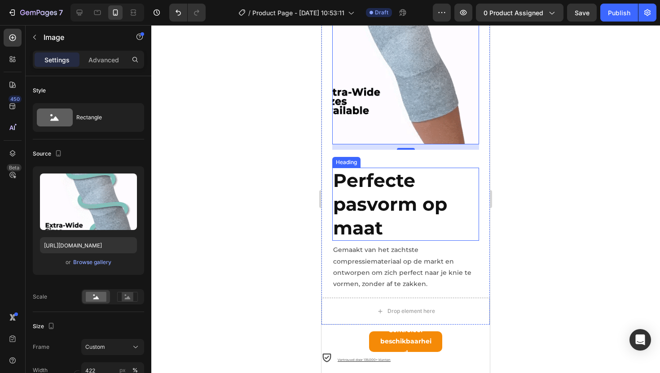
scroll to position [1847, 0]
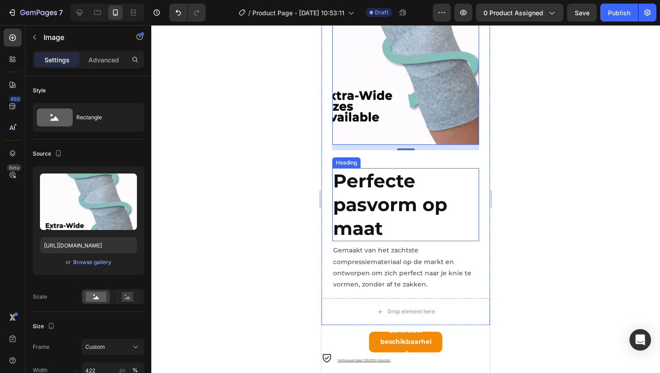
click at [386, 168] on h2 "Perfecte pasvorm op maat" at bounding box center [405, 205] width 147 height 74
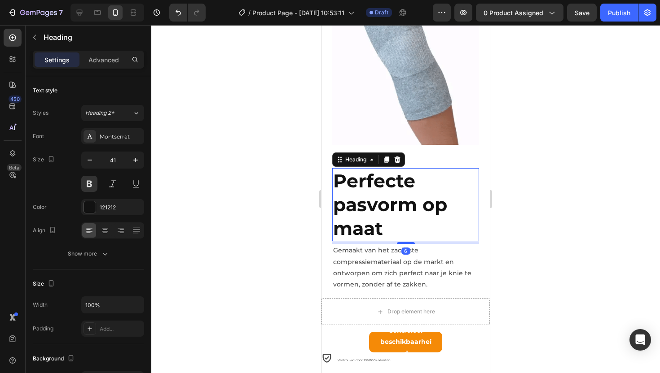
click at [398, 190] on h2 "Perfecte pasvorm op maat" at bounding box center [405, 205] width 147 height 74
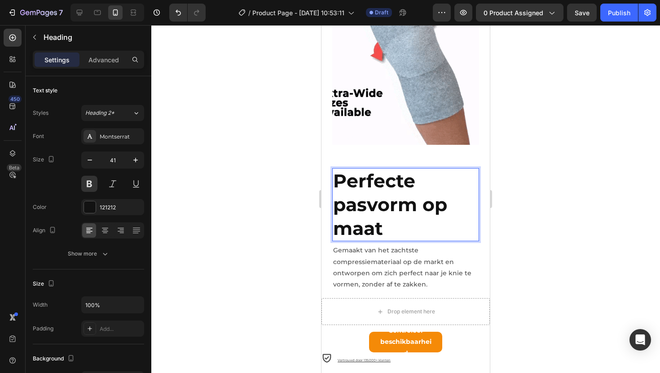
click at [342, 170] on strong "Perfecte pasvorm op maat" at bounding box center [390, 205] width 114 height 70
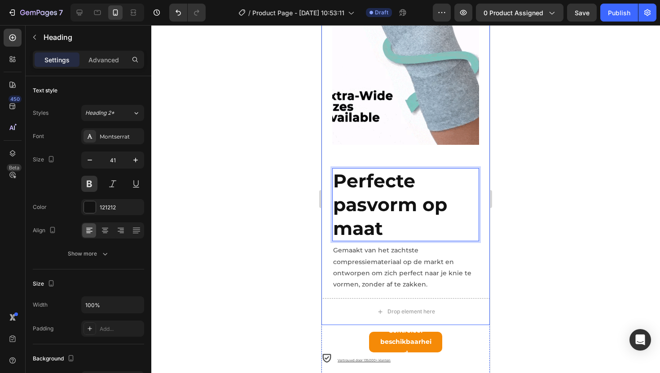
click at [293, 149] on div at bounding box center [405, 199] width 509 height 348
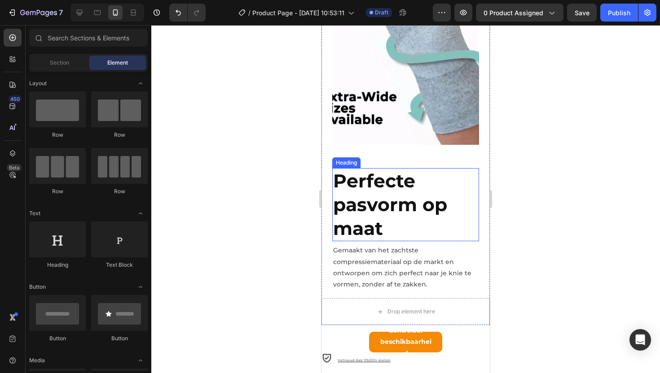
click at [350, 170] on strong "Perfecte pasvorm op maat" at bounding box center [390, 205] width 114 height 70
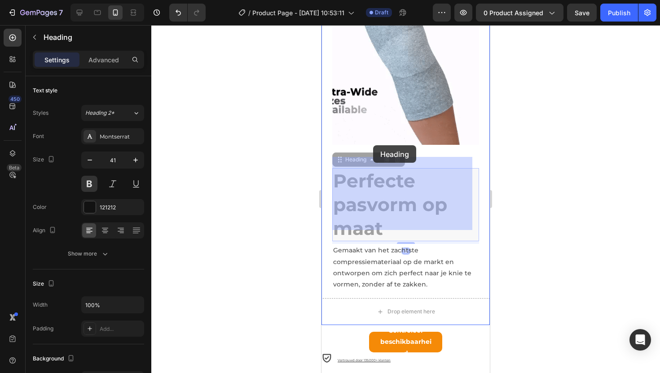
drag, startPoint x: 340, startPoint y: 133, endPoint x: 373, endPoint y: 145, distance: 35.4
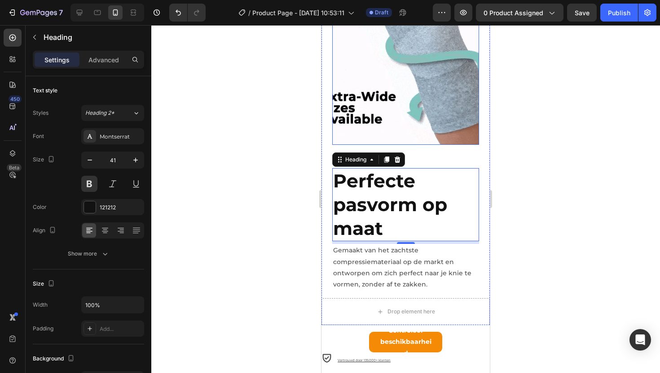
click at [420, 104] on img at bounding box center [405, 50] width 147 height 189
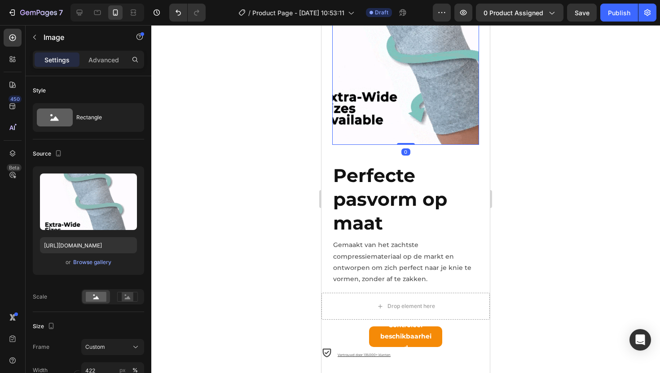
drag, startPoint x: 397, startPoint y: 119, endPoint x: 399, endPoint y: 99, distance: 20.7
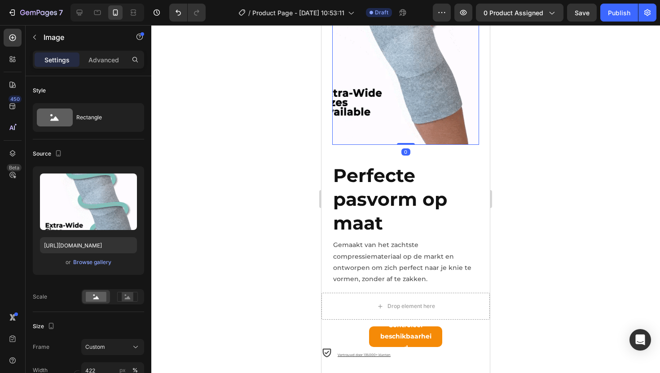
click at [399, 99] on div "Image 0" at bounding box center [405, 50] width 147 height 189
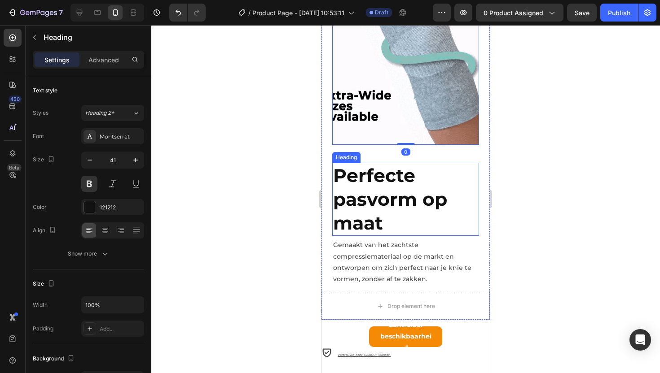
click at [386, 164] on strong "Perfecte pasvorm op maat" at bounding box center [390, 199] width 114 height 70
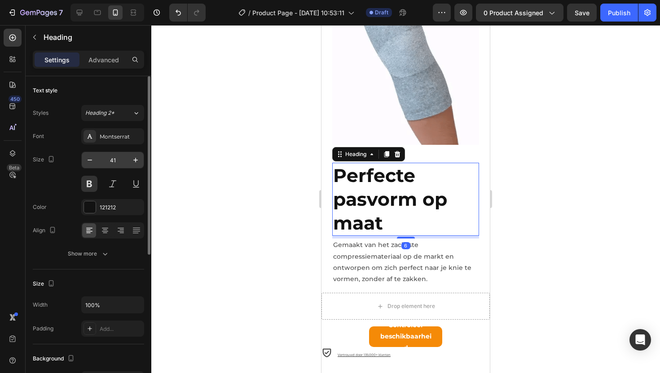
click at [113, 161] on input "41" at bounding box center [113, 160] width 30 height 16
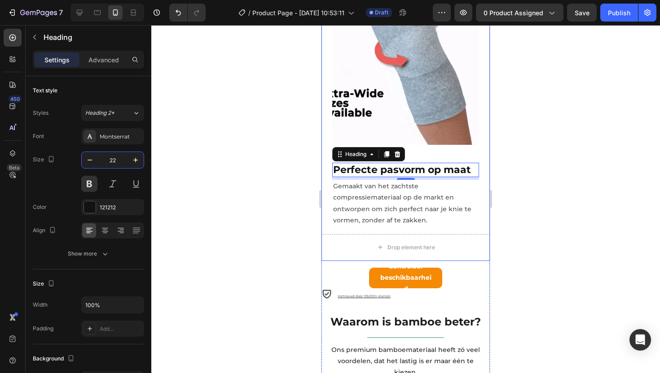
type input "22"
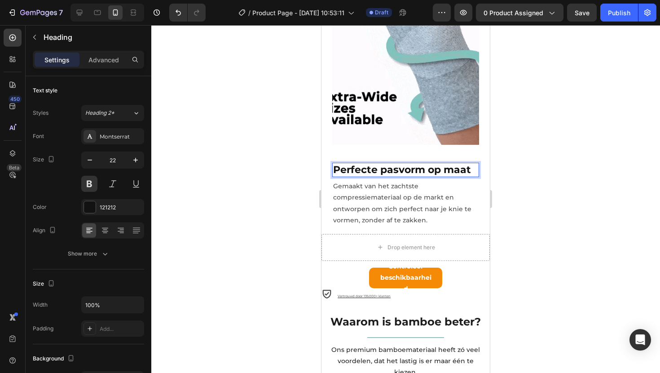
click at [400, 164] on strong "Perfecte pasvorm op maat" at bounding box center [402, 170] width 138 height 12
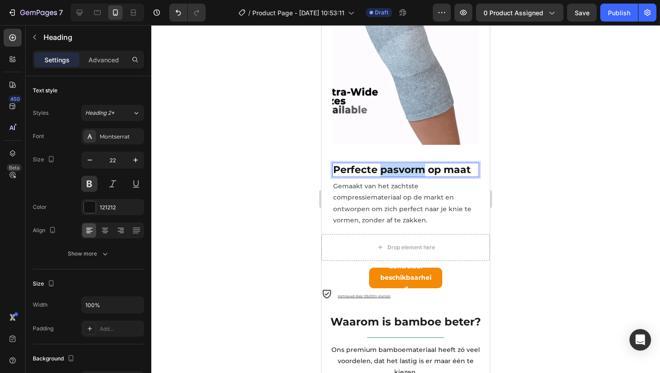
click at [400, 164] on strong "Perfecte pasvorm op maat" at bounding box center [402, 170] width 138 height 12
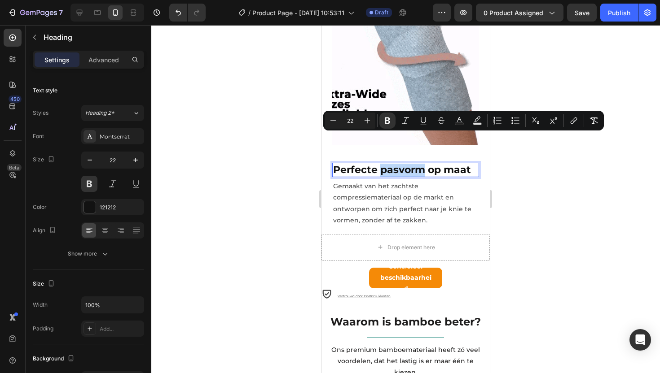
click at [400, 164] on strong "Perfecte pasvorm op maat" at bounding box center [402, 170] width 138 height 12
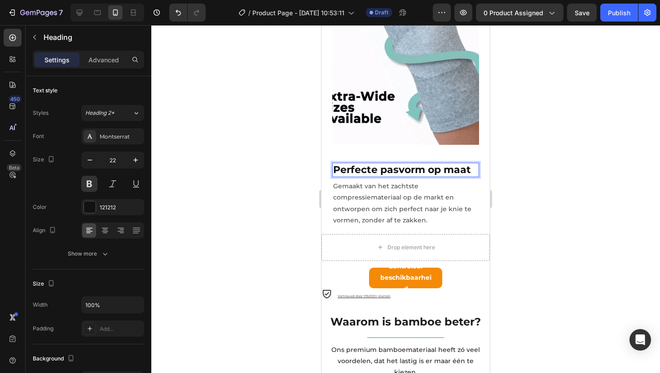
click at [255, 163] on div at bounding box center [405, 199] width 509 height 348
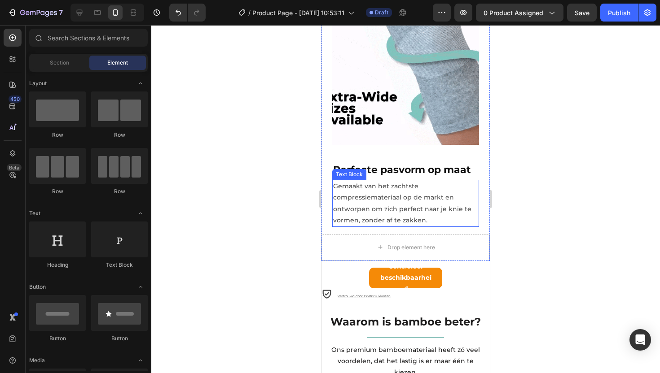
click at [388, 181] on p "Gemaakt van het zachtste compressiemateriaal op de markt en ontworpen om zich p…" at bounding box center [405, 203] width 145 height 45
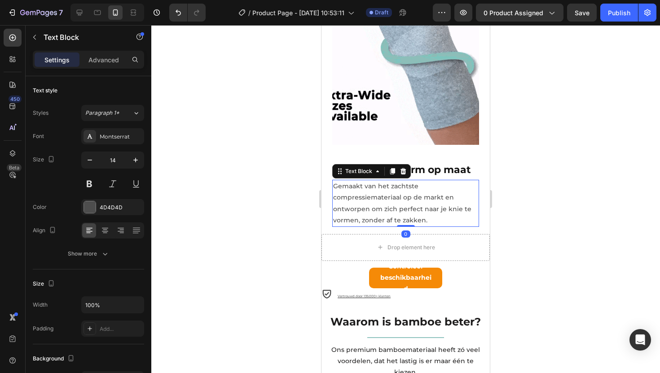
click at [373, 181] on p "Gemaakt van het zachtste compressiemateriaal op de markt en ontworpen om zich p…" at bounding box center [405, 203] width 145 height 45
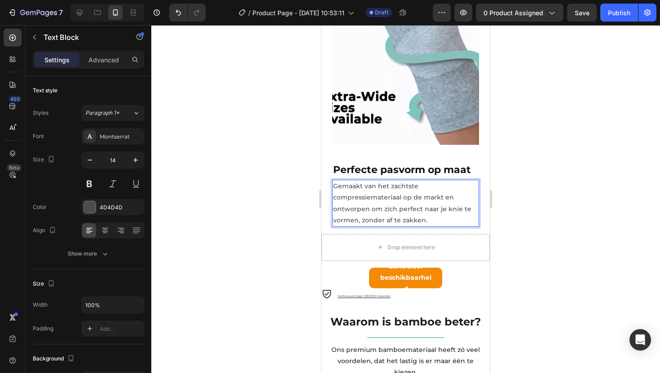
click at [370, 181] on p "Gemaakt van het zachtste compressiemateriaal op de markt en ontworpen om zich p…" at bounding box center [405, 203] width 145 height 45
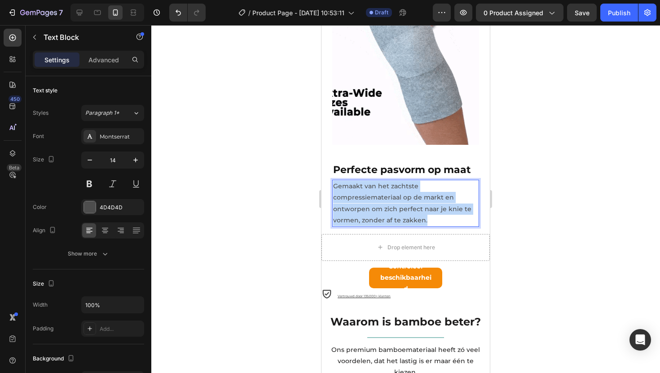
click at [370, 181] on p "Gemaakt van het zachtste compressiemateriaal op de markt en ontworpen om zich p…" at bounding box center [405, 203] width 145 height 45
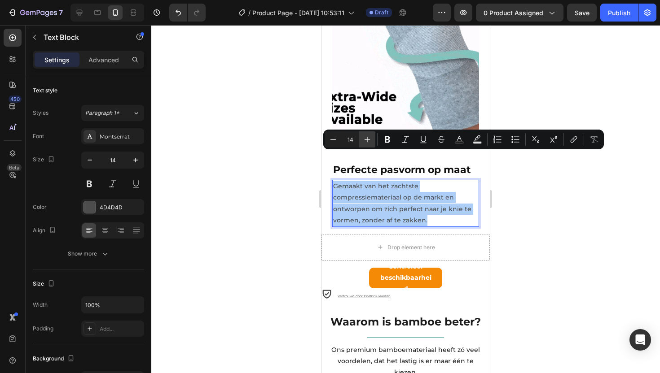
click at [365, 140] on icon "Editor contextual toolbar" at bounding box center [367, 139] width 9 height 9
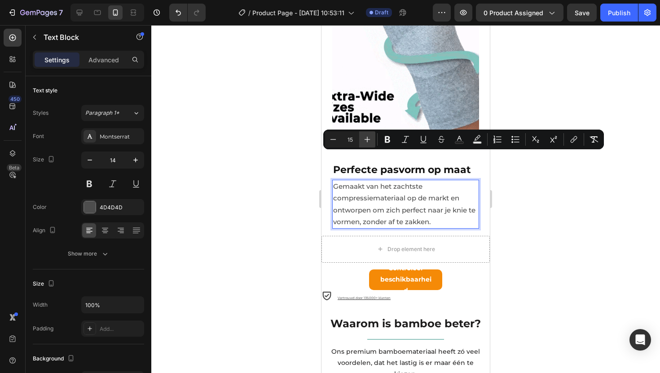
click at [365, 140] on icon "Editor contextual toolbar" at bounding box center [367, 139] width 9 height 9
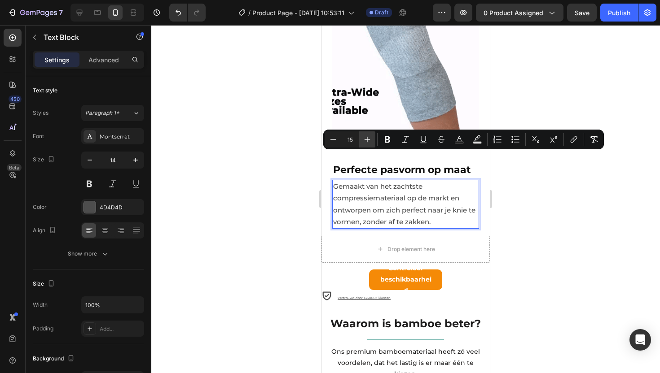
type input "16"
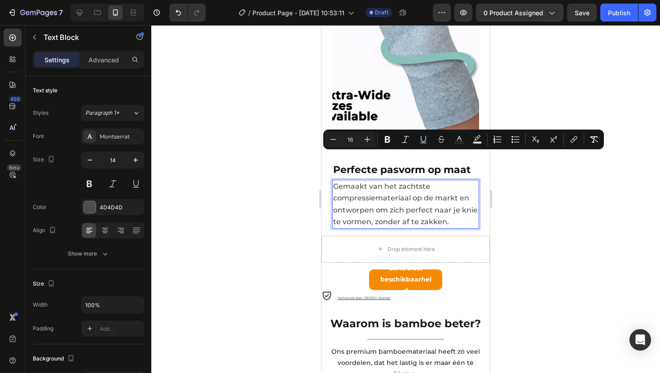
drag, startPoint x: 563, startPoint y: 193, endPoint x: 556, endPoint y: 197, distance: 7.6
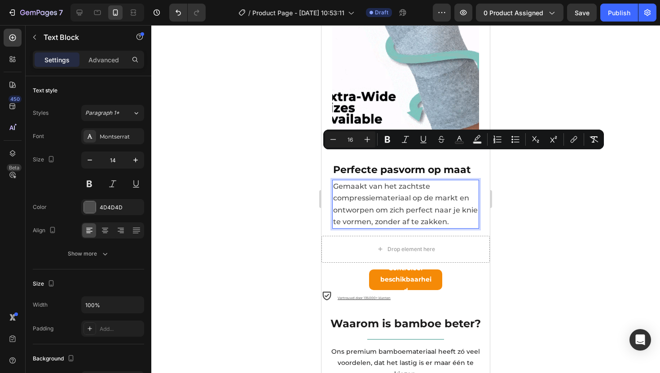
click at [563, 193] on div at bounding box center [405, 199] width 509 height 348
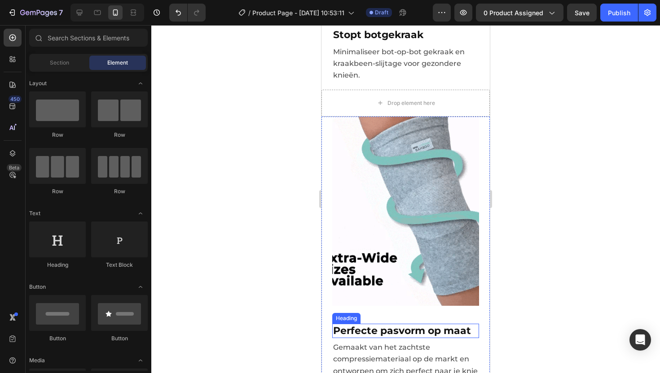
scroll to position [1671, 0]
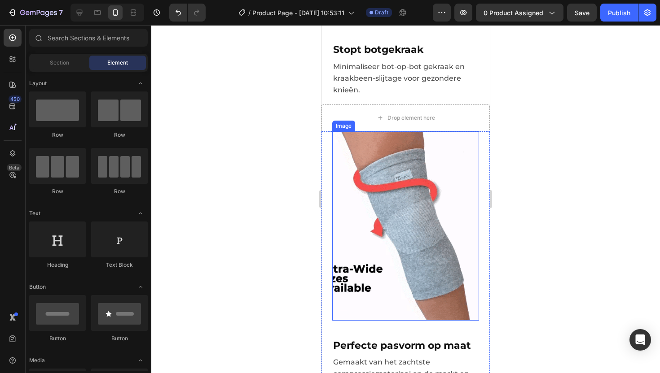
click at [373, 217] on img at bounding box center [405, 226] width 147 height 189
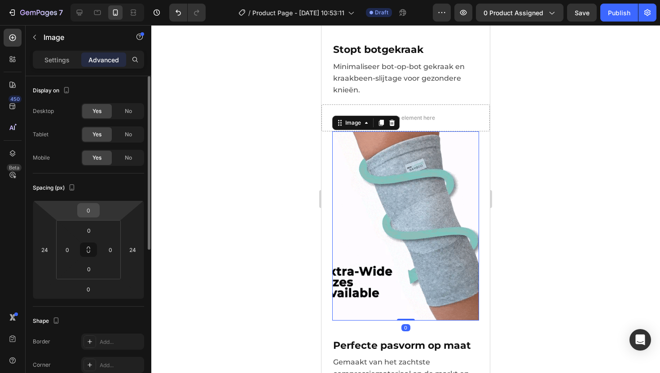
scroll to position [13, 0]
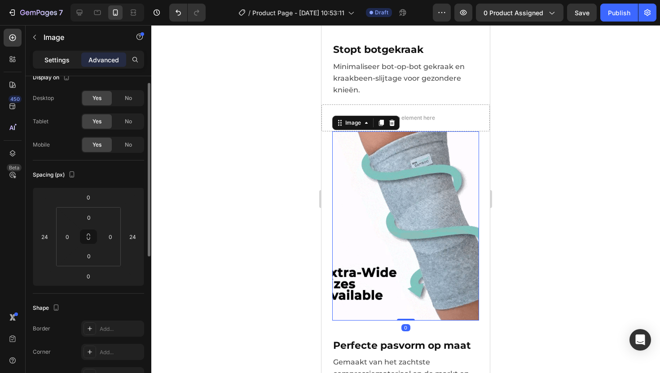
click at [69, 66] on div "Settings" at bounding box center [57, 60] width 45 height 14
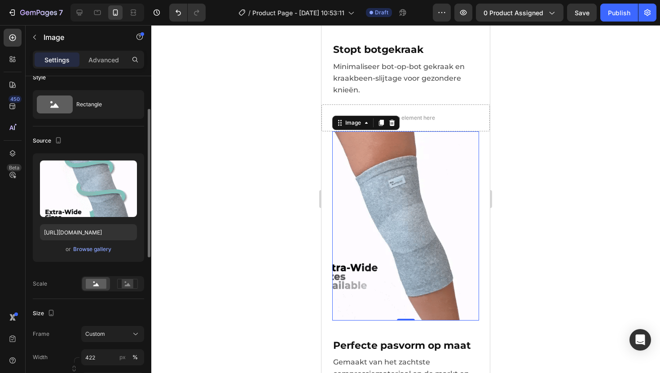
scroll to position [99, 0]
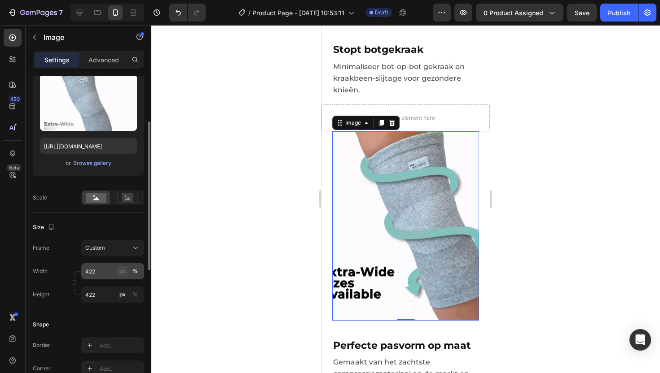
click at [124, 270] on div "px" at bounding box center [122, 272] width 6 height 8
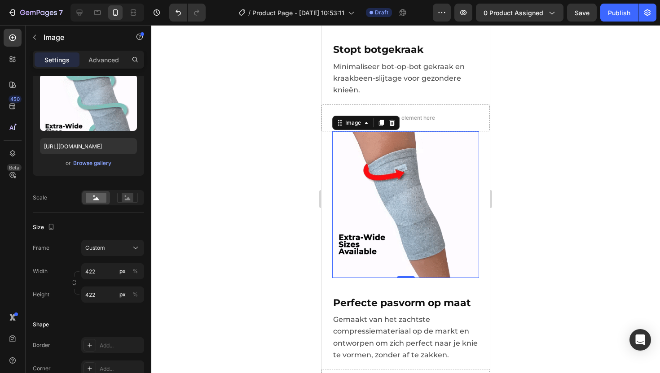
click at [536, 221] on div at bounding box center [405, 199] width 509 height 348
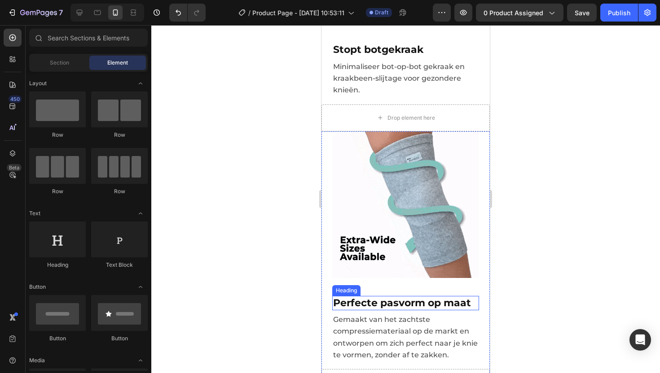
click at [360, 297] on strong "Perfecte pasvorm op maat" at bounding box center [402, 303] width 138 height 12
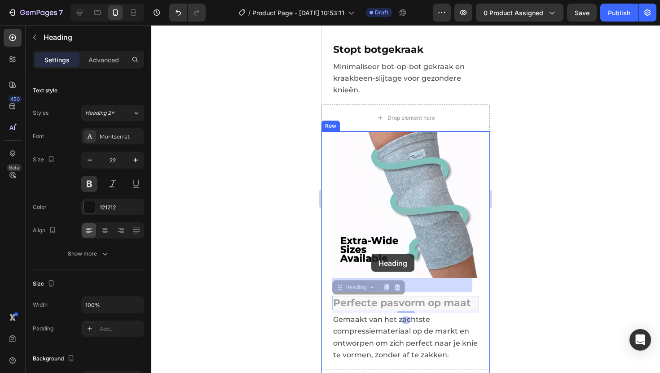
drag, startPoint x: 338, startPoint y: 253, endPoint x: 371, endPoint y: 255, distance: 33.7
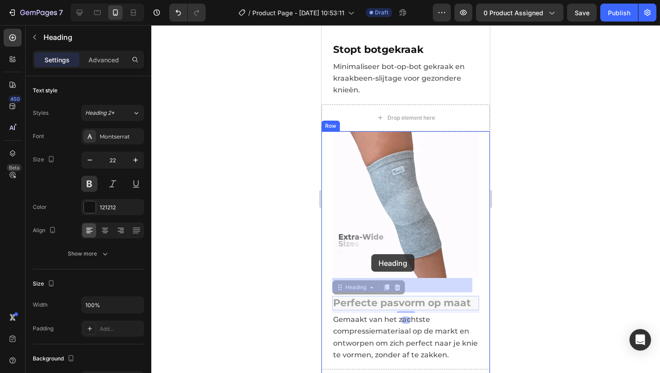
click at [371, 255] on div "iPhone 13 Mini ( 375 px) iPhone 13 Mini iPhone 13 Pro iPhone 11 Pro Max iPhone …" at bounding box center [405, 54] width 168 height 3400
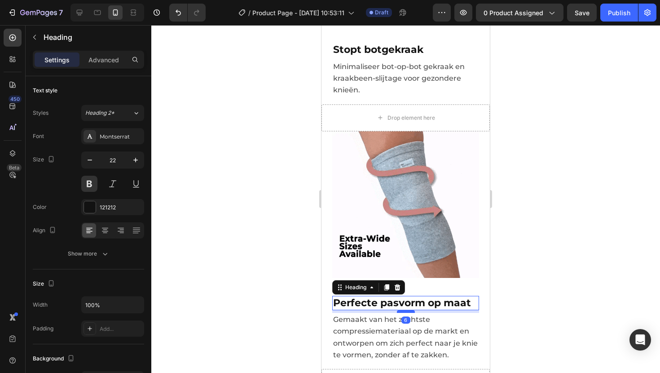
click at [404, 311] on div at bounding box center [406, 312] width 18 height 3
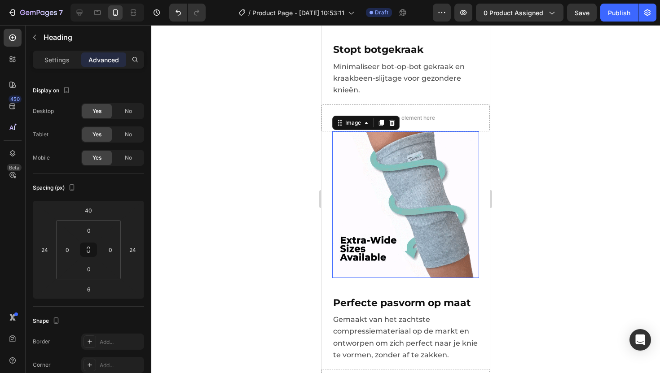
click at [415, 220] on img at bounding box center [405, 205] width 147 height 147
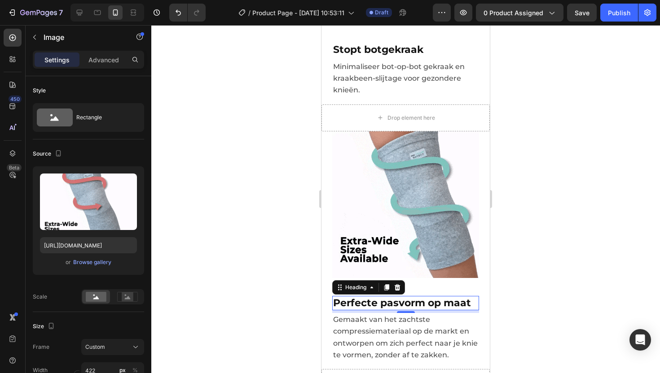
click at [382, 297] on strong "Perfecte pasvorm op maat" at bounding box center [402, 303] width 138 height 12
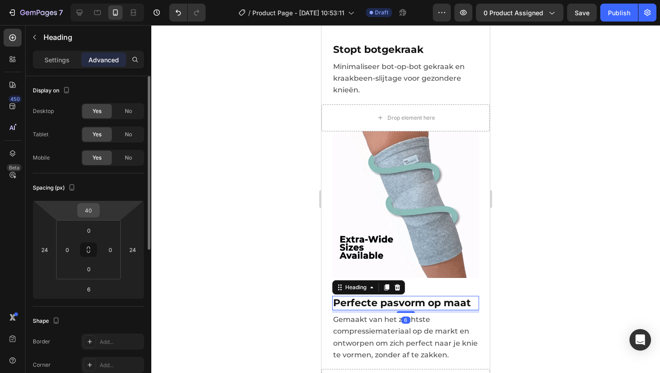
click at [89, 207] on input "40" at bounding box center [88, 210] width 18 height 13
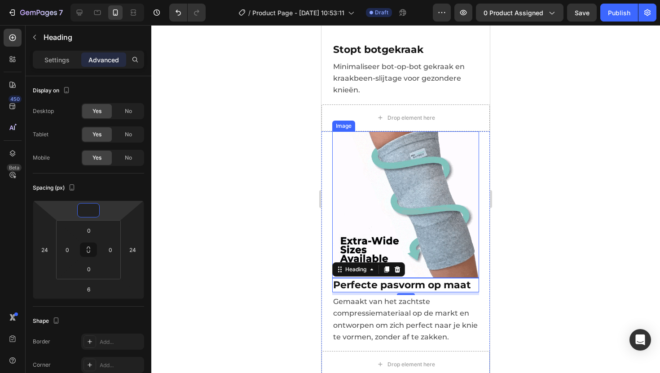
scroll to position [1486, 0]
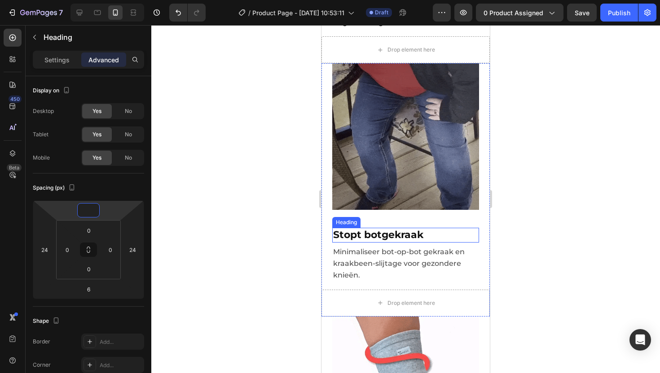
click at [361, 229] on span "Stopt botgekraak" at bounding box center [378, 235] width 90 height 12
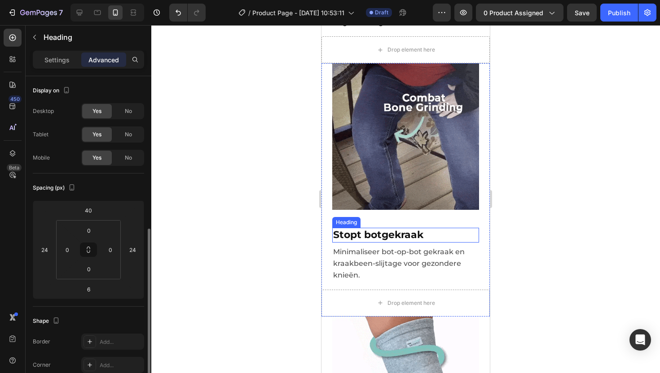
scroll to position [99, 0]
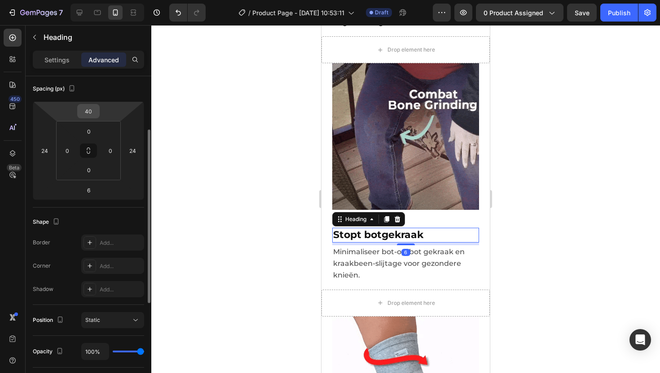
click at [87, 110] on input "40" at bounding box center [88, 111] width 18 height 13
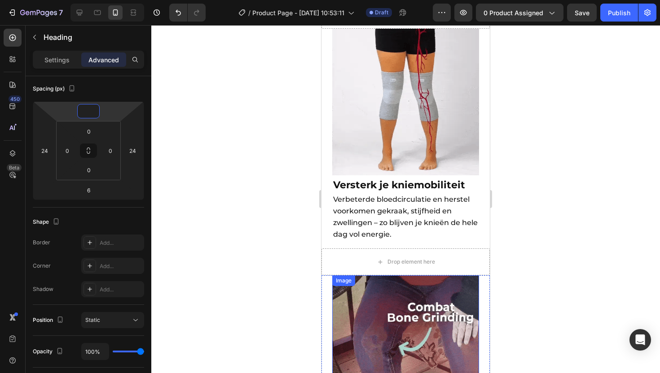
scroll to position [1219, 0]
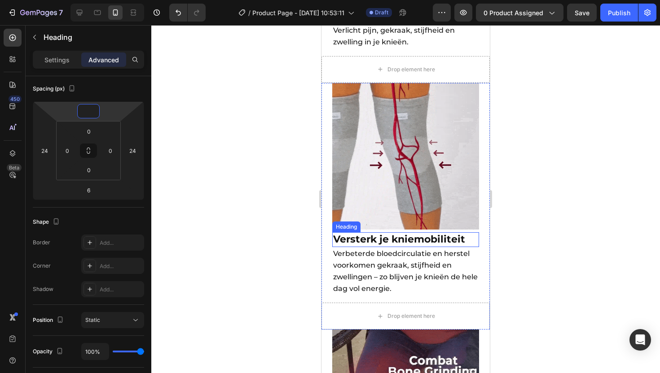
click at [378, 233] on strong "Versterk je kniemobiliteit" at bounding box center [399, 239] width 132 height 12
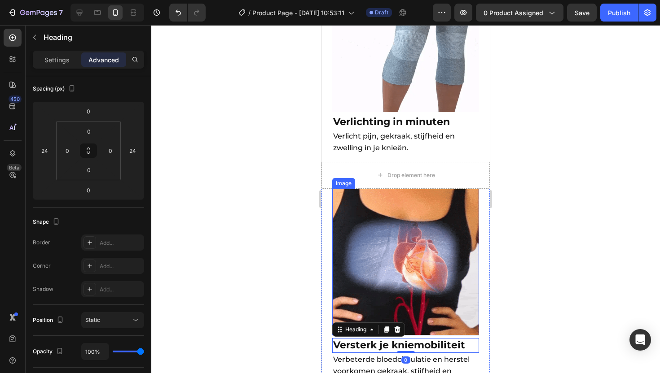
scroll to position [1076, 0]
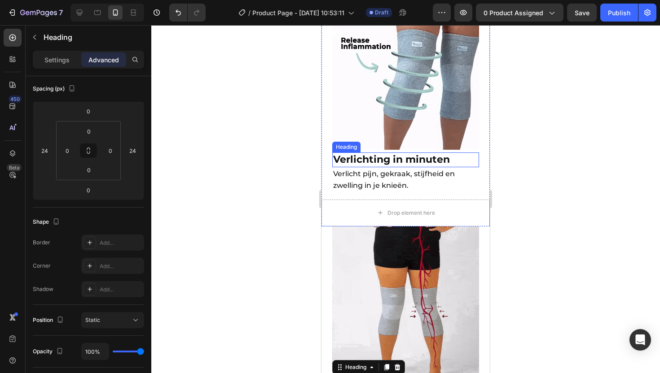
click at [385, 154] on span "Verlichting in minuten" at bounding box center [391, 160] width 117 height 12
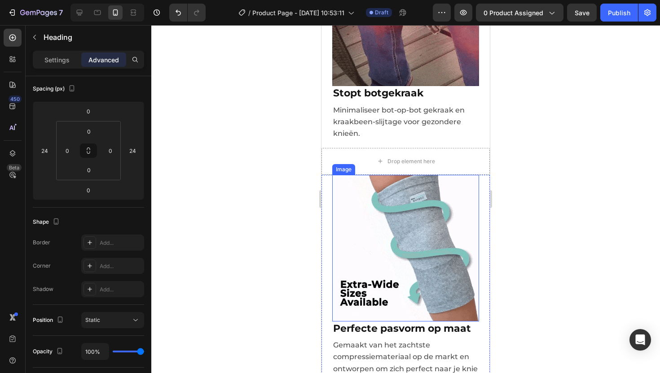
scroll to position [1686, 0]
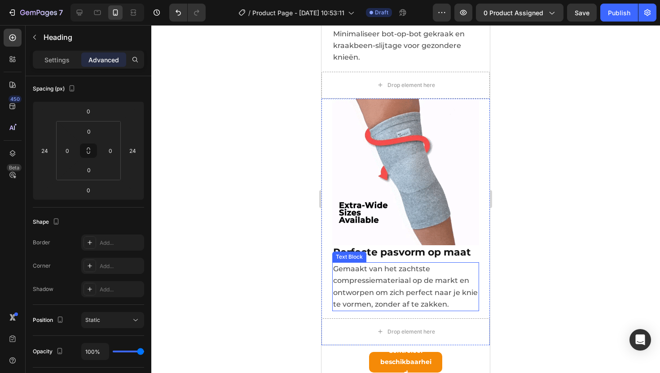
click at [368, 265] on span "Gemaakt van het zachtste compressiemateriaal op de markt en ontworpen om zich p…" at bounding box center [405, 287] width 145 height 44
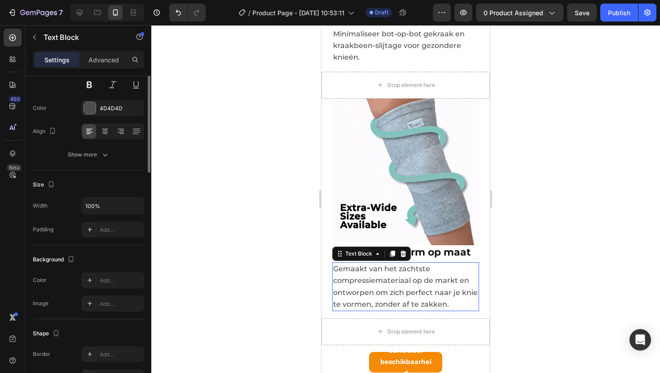
scroll to position [0, 0]
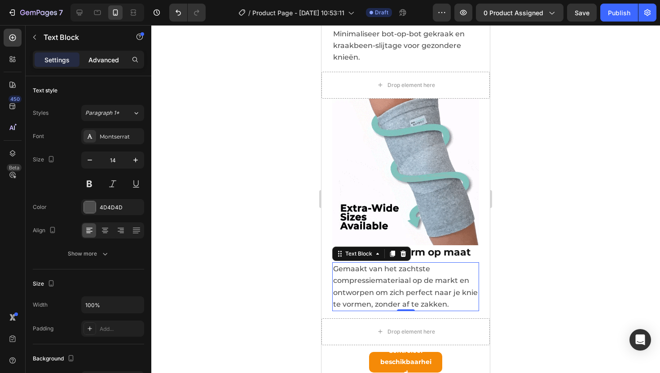
click at [98, 58] on p "Advanced" at bounding box center [103, 59] width 31 height 9
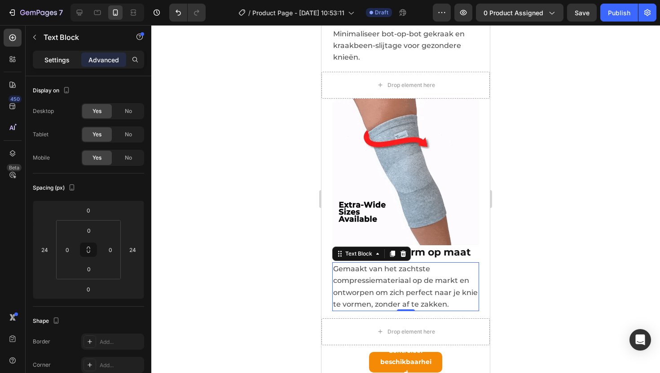
click at [61, 55] on p "Settings" at bounding box center [56, 59] width 25 height 9
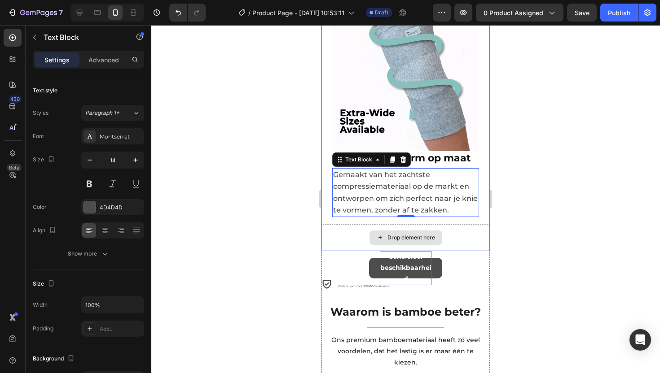
scroll to position [1786, 0]
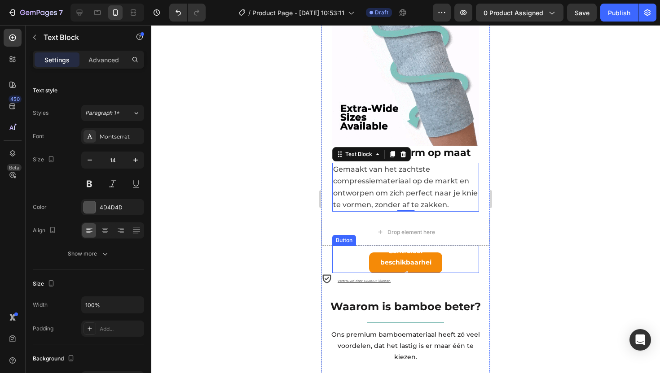
click at [452, 246] on div "Controleer beschikbaarheid Button" at bounding box center [405, 259] width 147 height 27
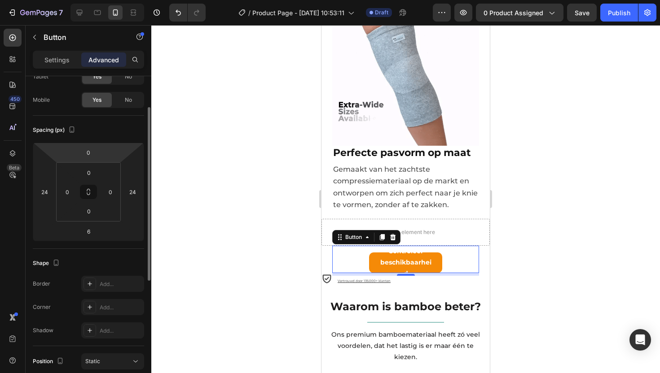
scroll to position [0, 0]
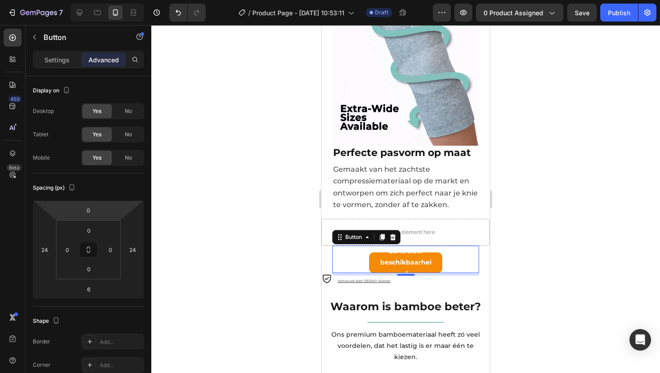
click at [351, 246] on div "Controleer beschikbaarheid Button 6" at bounding box center [405, 259] width 147 height 27
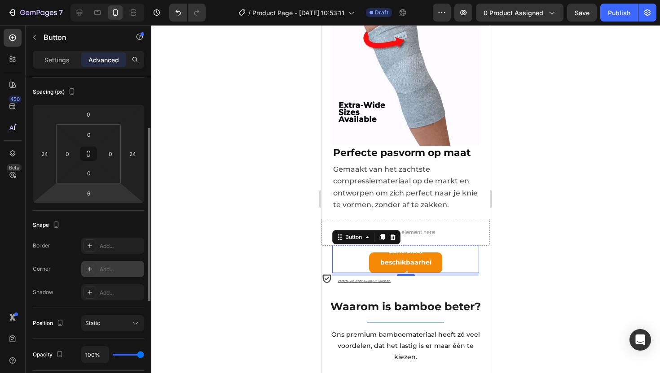
scroll to position [167, 0]
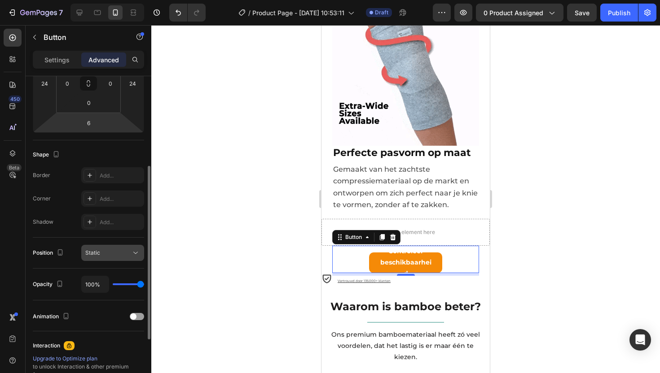
click at [114, 255] on div "Static" at bounding box center [108, 253] width 46 height 8
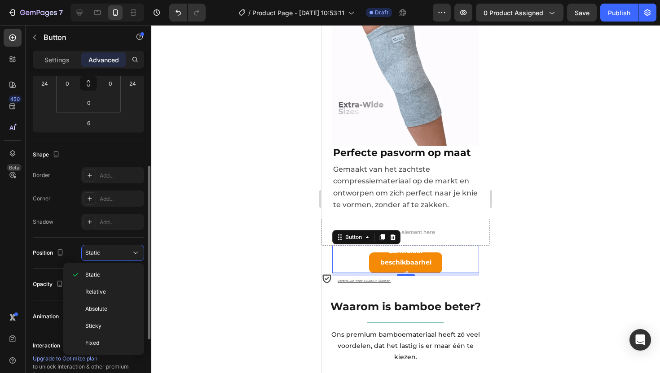
click at [66, 246] on div "Position" at bounding box center [49, 253] width 33 height 14
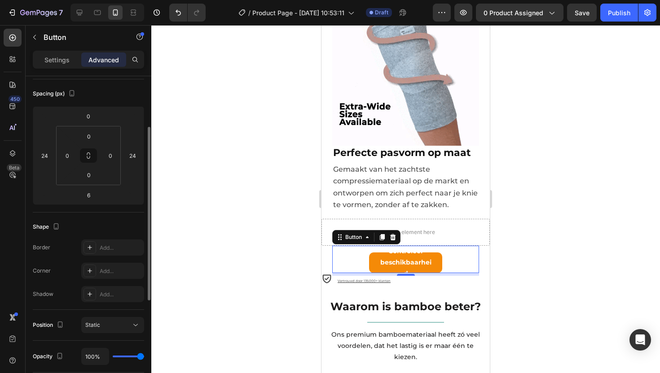
scroll to position [76, 0]
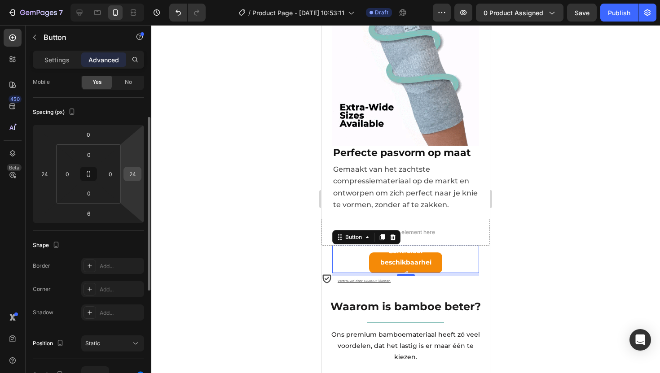
click at [130, 178] on input "24" at bounding box center [132, 173] width 13 height 13
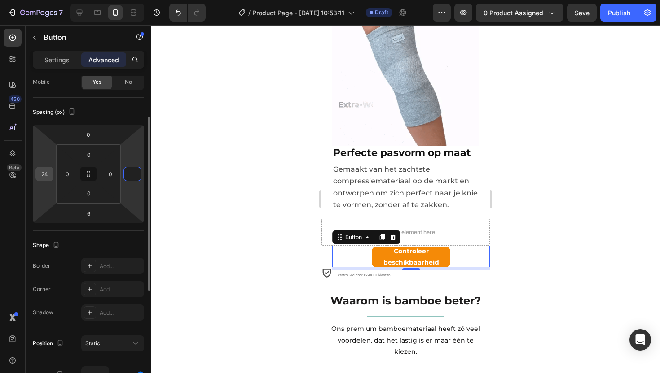
type input "0"
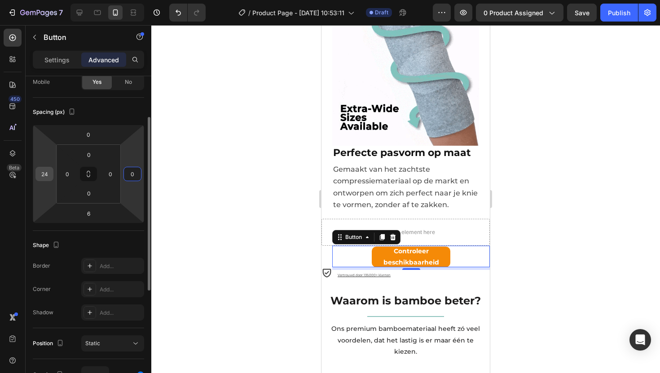
click at [49, 175] on input "24" at bounding box center [44, 173] width 13 height 13
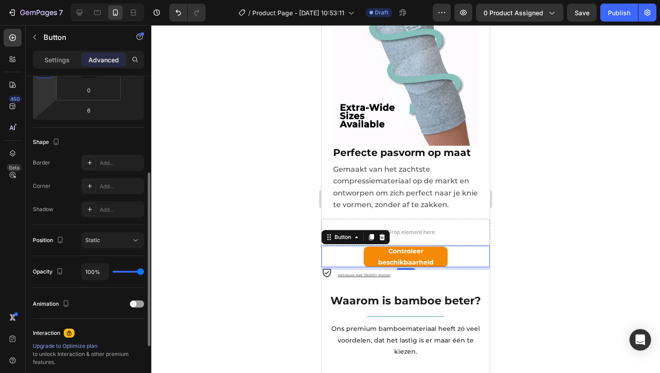
scroll to position [196, 0]
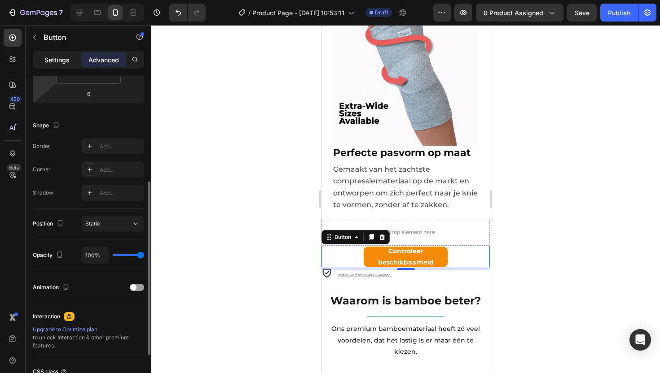
click at [62, 66] on div "Settings" at bounding box center [57, 60] width 45 height 14
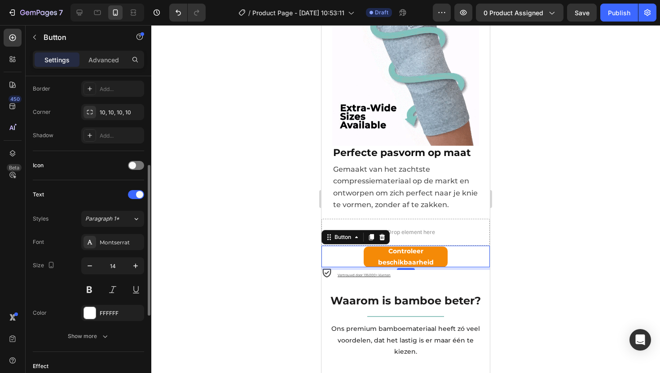
scroll to position [123, 0]
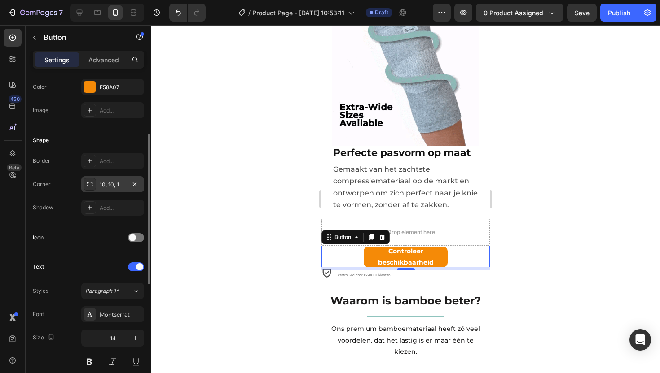
click at [96, 187] on div at bounding box center [89, 184] width 13 height 13
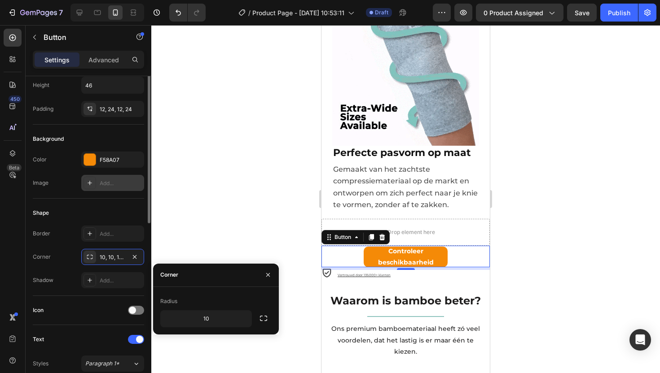
scroll to position [0, 0]
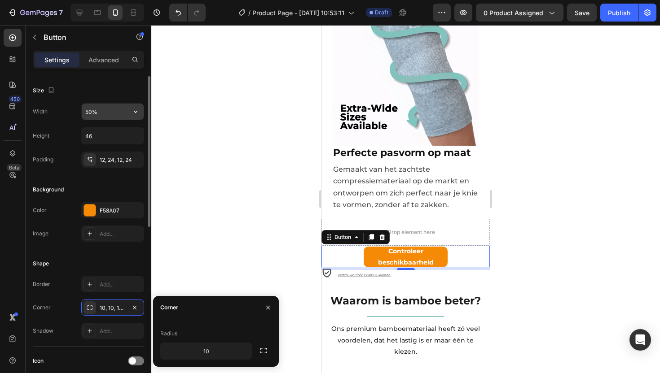
click at [98, 107] on input "50%" at bounding box center [113, 112] width 62 height 16
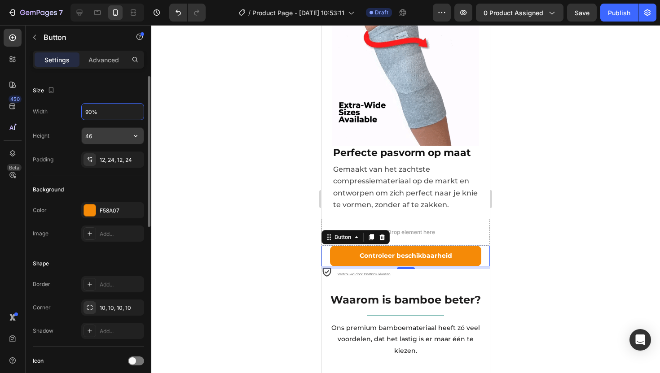
type input "90%"
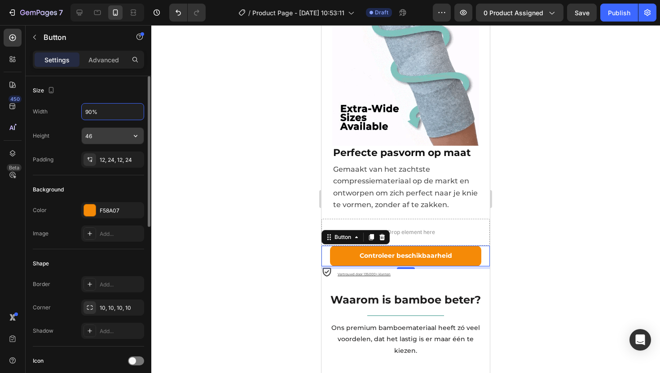
click at [107, 134] on input "46" at bounding box center [113, 136] width 62 height 16
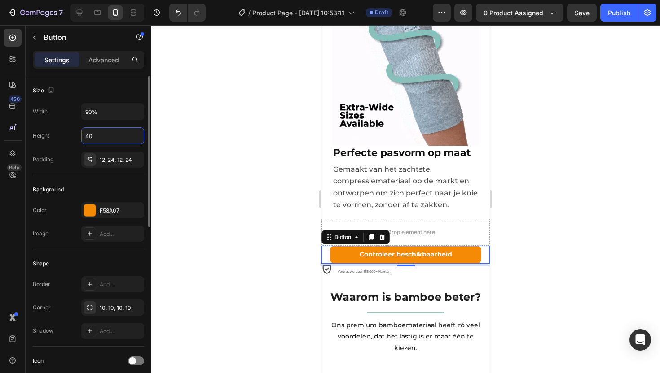
type input "40"
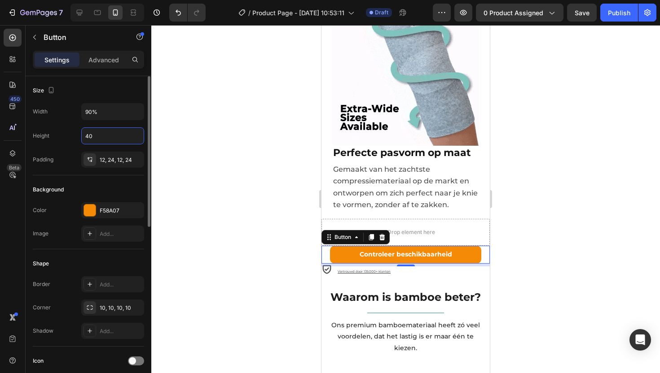
click at [58, 124] on div "Width 90% Height 40 Padding 12, 24, 12, 24" at bounding box center [88, 135] width 111 height 65
click at [565, 193] on div at bounding box center [405, 199] width 509 height 348
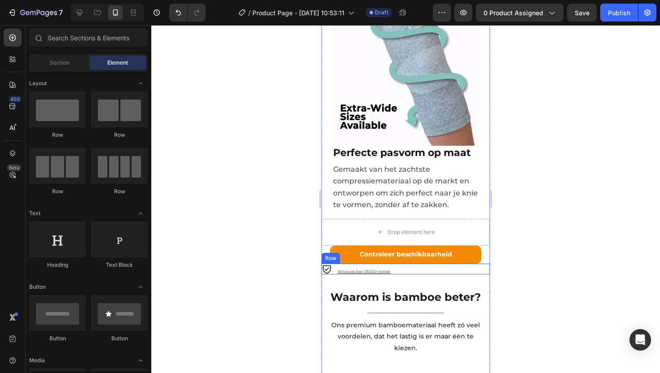
click at [336, 264] on div "Icon Vertrouwd door 135.000+ klanten Text Block Row" at bounding box center [405, 269] width 168 height 11
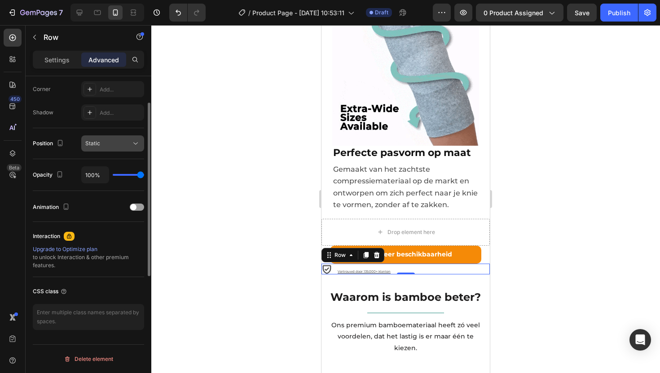
scroll to position [121, 0]
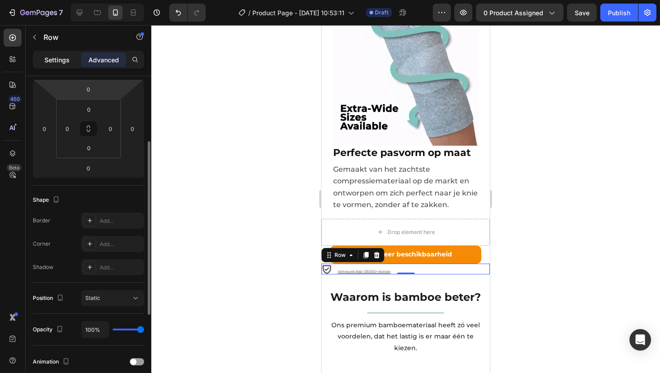
click at [71, 60] on div "Settings" at bounding box center [57, 60] width 45 height 14
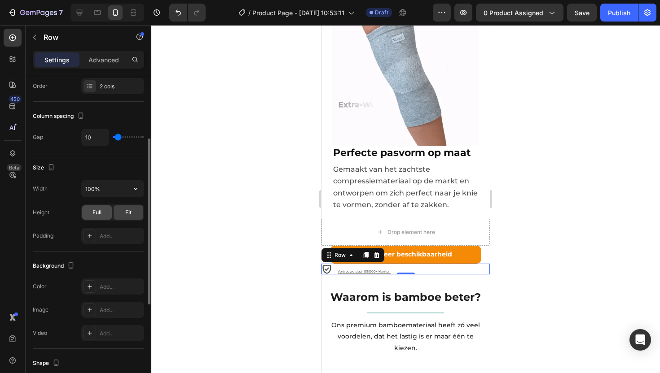
scroll to position [304, 0]
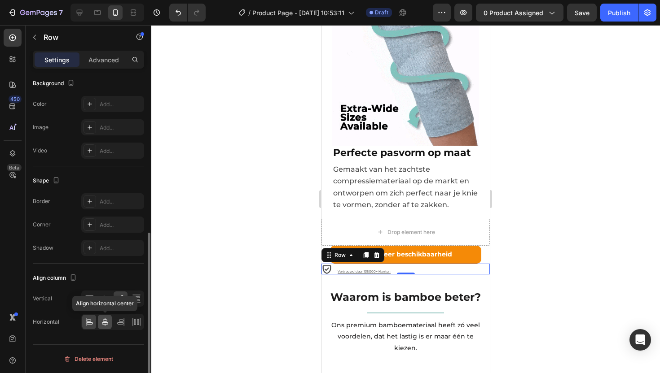
click at [106, 323] on icon at bounding box center [105, 322] width 9 height 9
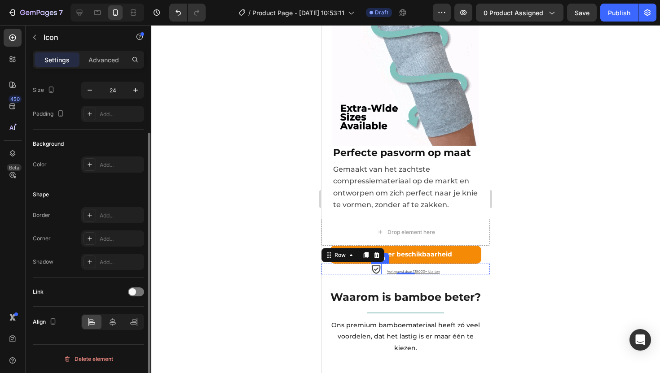
click at [375, 264] on icon at bounding box center [376, 269] width 11 height 11
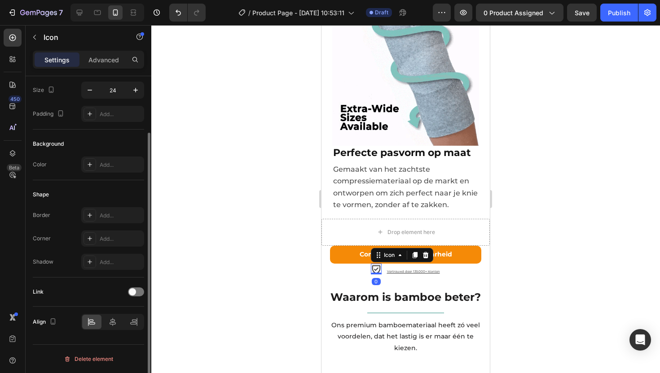
scroll to position [0, 0]
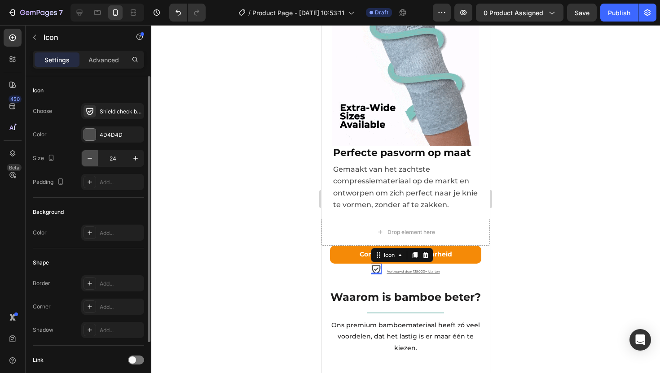
click at [93, 158] on icon "button" at bounding box center [89, 158] width 9 height 9
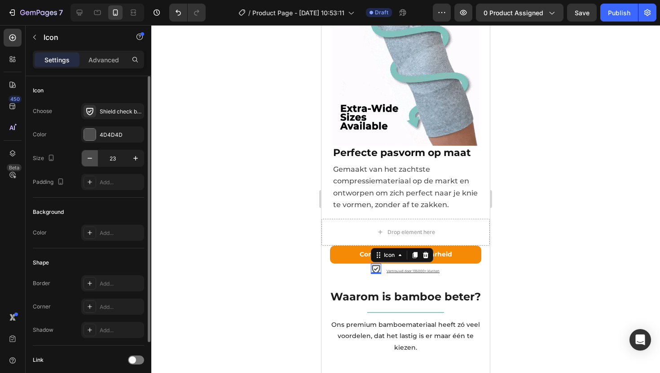
click at [93, 158] on icon "button" at bounding box center [89, 158] width 9 height 9
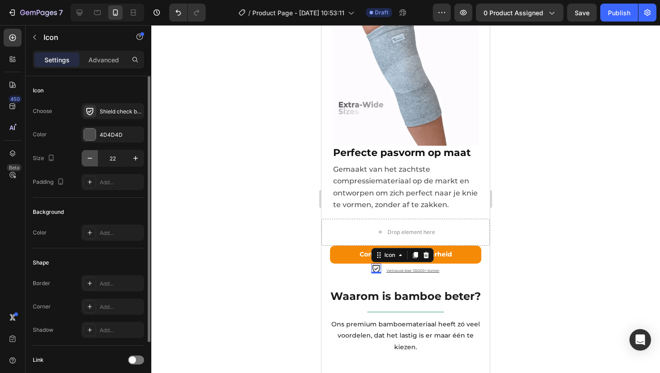
click at [93, 158] on icon "button" at bounding box center [89, 158] width 9 height 9
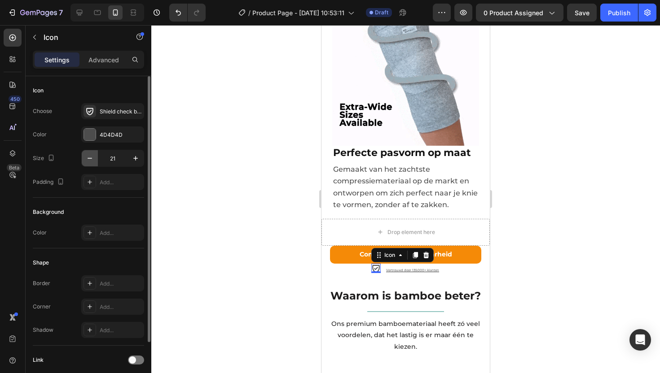
click at [93, 158] on icon "button" at bounding box center [89, 158] width 9 height 9
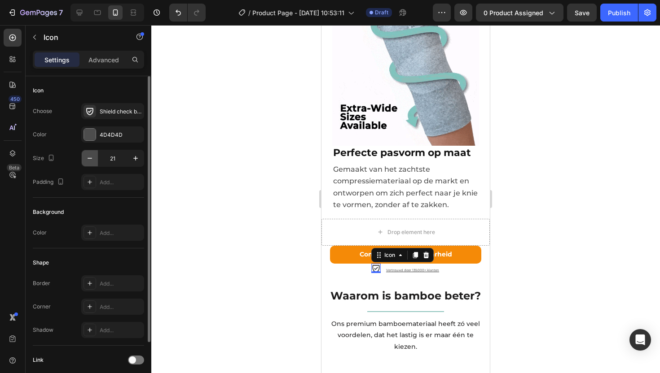
type input "20"
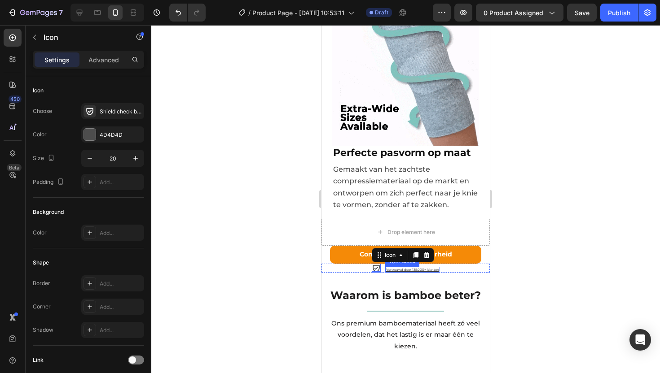
click at [412, 268] on p "Vertrouwd door 135.000+ klanten" at bounding box center [412, 270] width 53 height 4
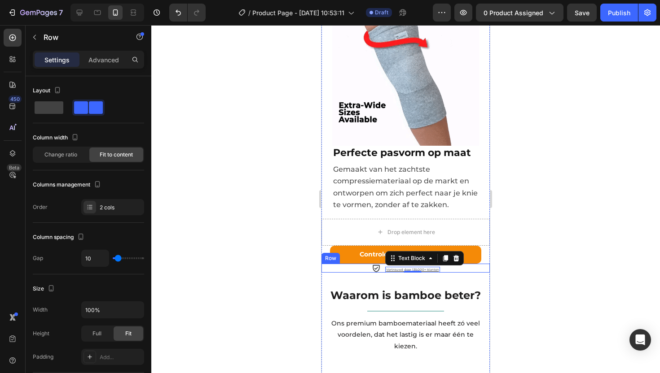
click at [341, 264] on div "Icon Vertrouwd door 135.000+ klanten Text Block 0 Row" at bounding box center [405, 268] width 168 height 9
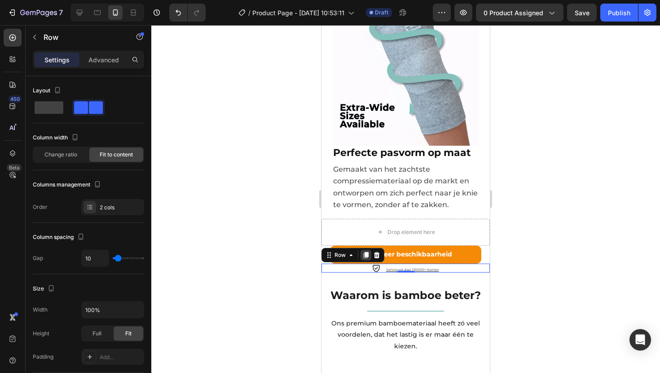
click at [369, 252] on icon at bounding box center [365, 255] width 7 height 7
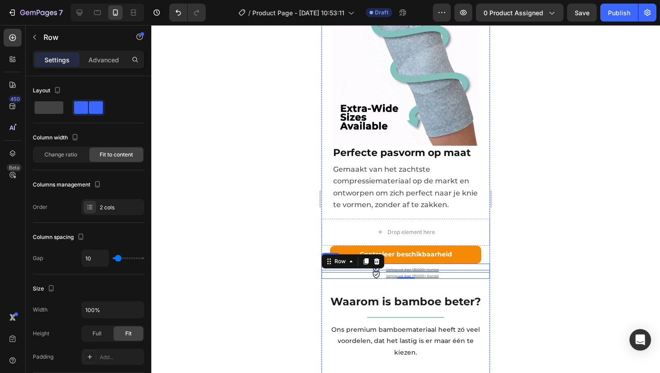
click at [439, 264] on div "Icon Vertrouwd door 135.000+ klanten Text Block Row" at bounding box center [405, 268] width 168 height 9
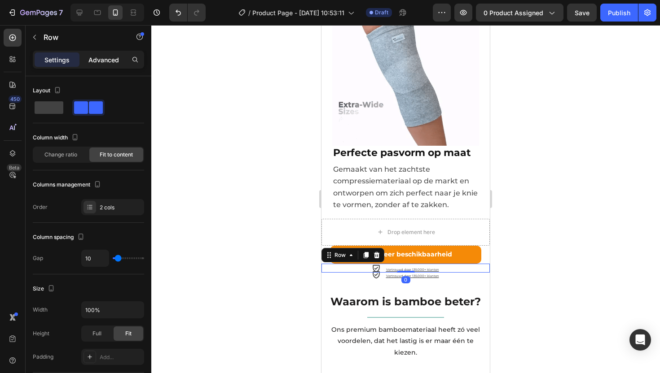
click at [96, 58] on p "Advanced" at bounding box center [103, 59] width 31 height 9
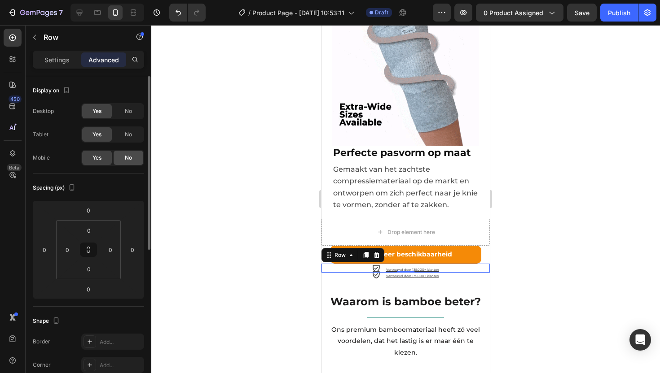
click at [126, 156] on span "No" at bounding box center [128, 158] width 7 height 8
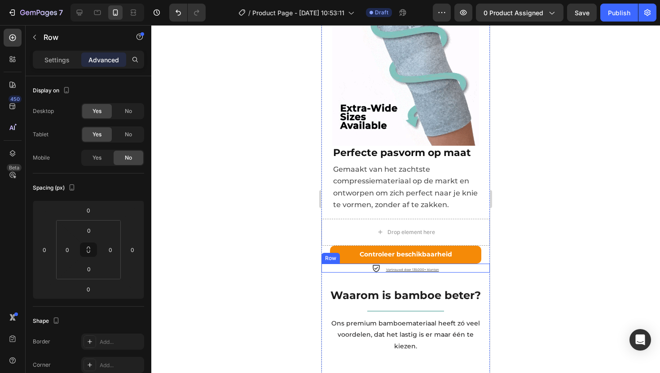
click at [360, 264] on div "Icon Vertrouwd door 135.000+ klanten Text Block Row" at bounding box center [405, 268] width 168 height 9
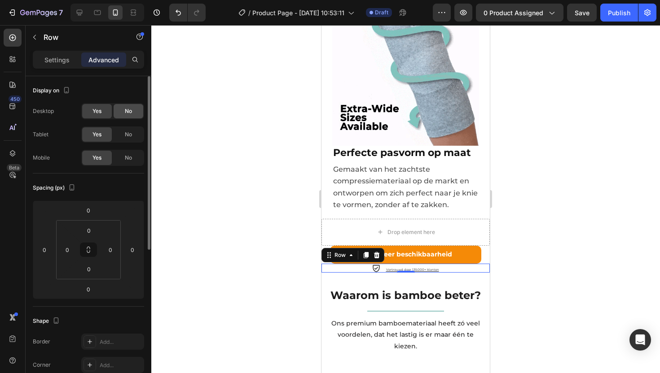
click at [122, 108] on div "No" at bounding box center [129, 111] width 30 height 14
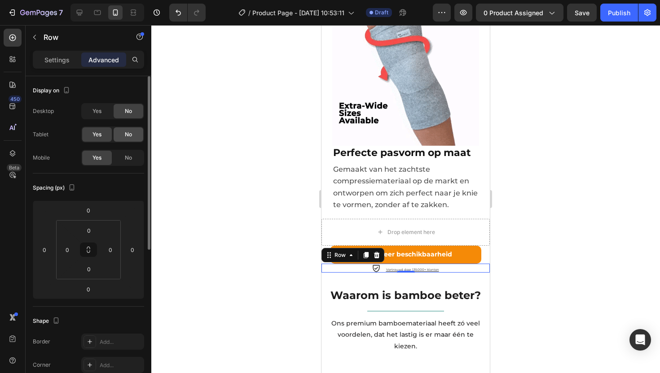
click at [129, 129] on div "No" at bounding box center [129, 134] width 30 height 14
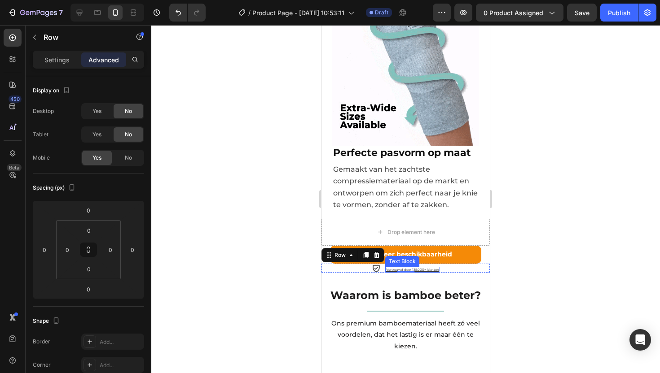
click at [387, 267] on div "Vertrouwd door 135.000+ klanten" at bounding box center [412, 270] width 55 height 6
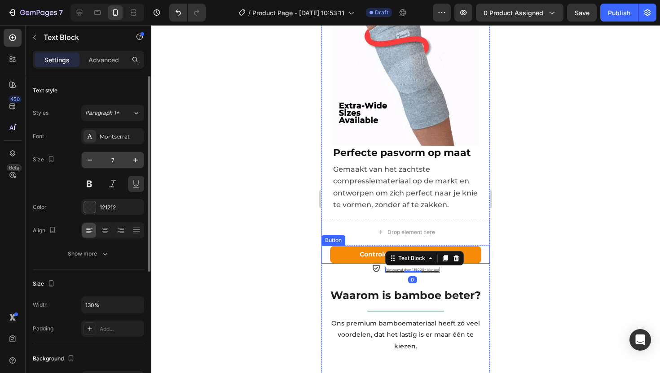
click at [116, 160] on input "7" at bounding box center [113, 160] width 30 height 16
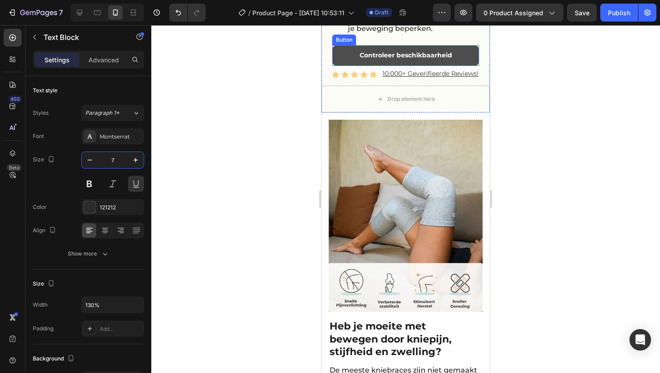
scroll to position [135, 0]
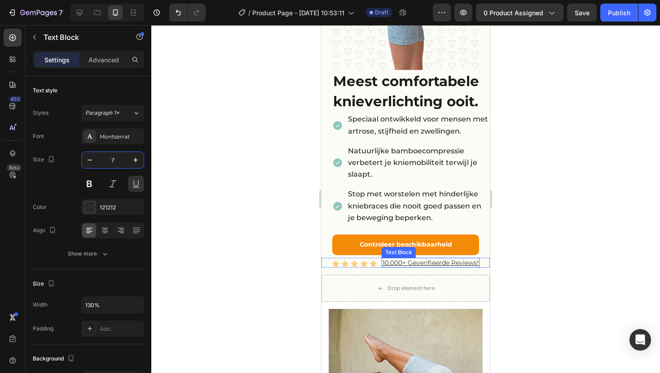
click at [403, 259] on p "10.000+ Geverifieerde Reviews!" at bounding box center [430, 263] width 96 height 8
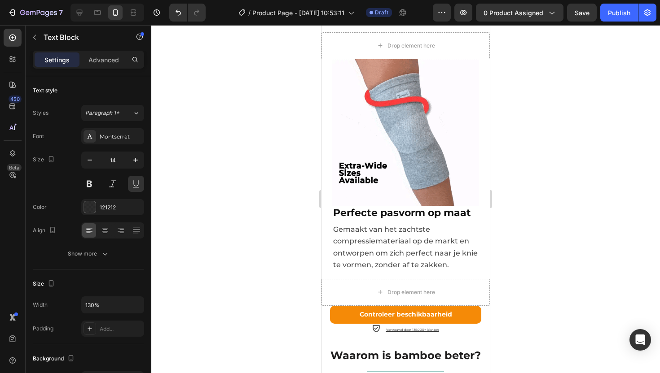
scroll to position [1744, 0]
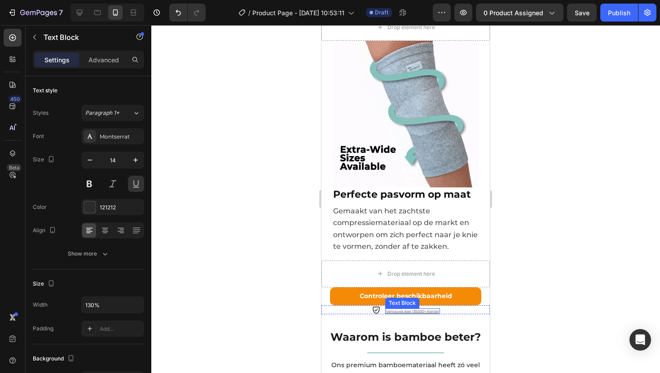
click at [392, 310] on p "Vertrouwd door 135.000+ klanten" at bounding box center [412, 312] width 53 height 4
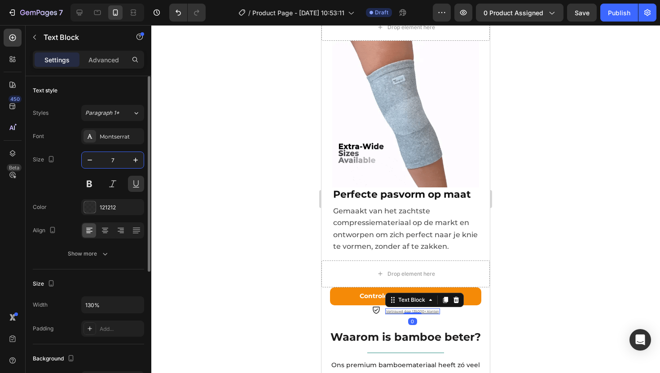
click at [108, 157] on input "7" at bounding box center [113, 160] width 30 height 16
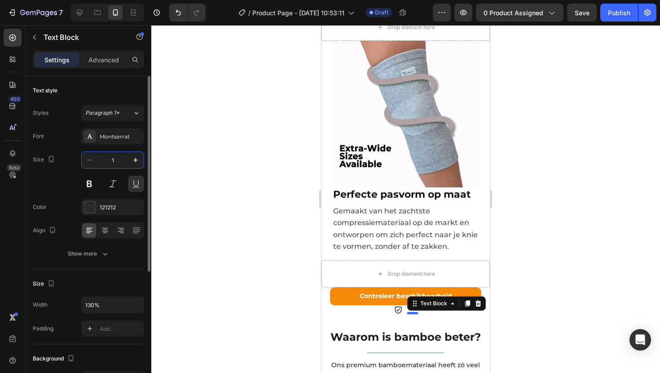
type input "14"
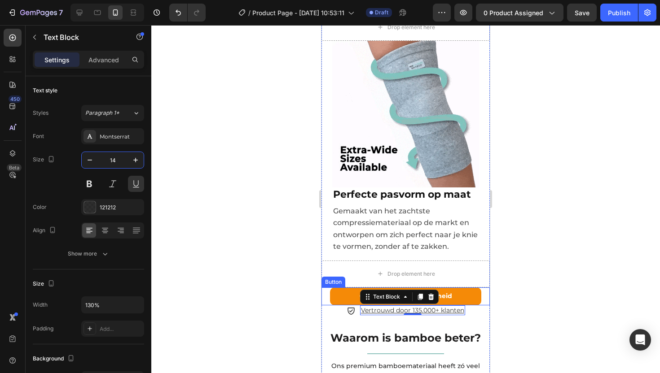
click at [545, 245] on div at bounding box center [405, 199] width 509 height 348
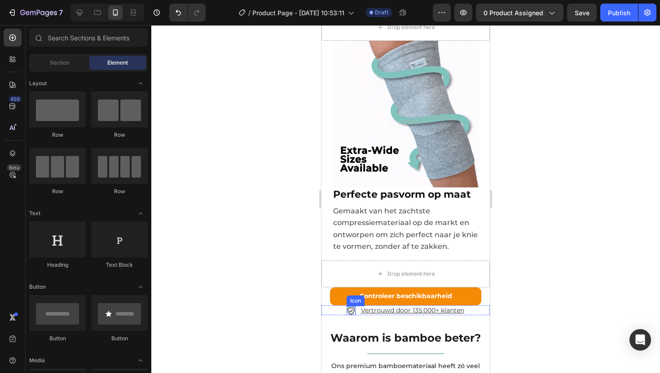
click at [347, 308] on icon at bounding box center [350, 311] width 7 height 7
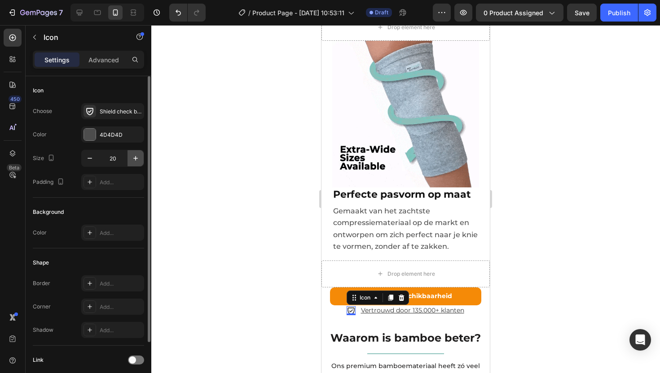
click at [131, 156] on icon "button" at bounding box center [135, 158] width 9 height 9
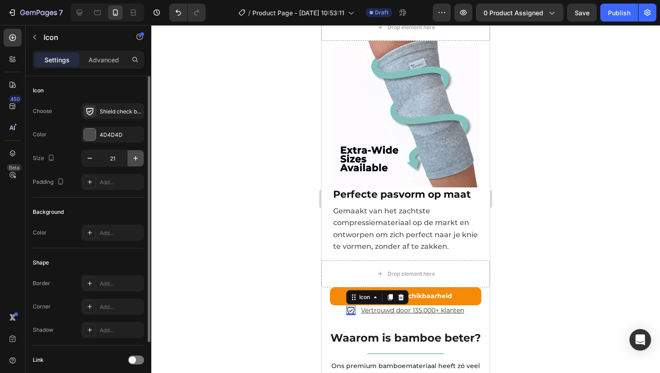
click at [131, 156] on icon "button" at bounding box center [135, 158] width 9 height 9
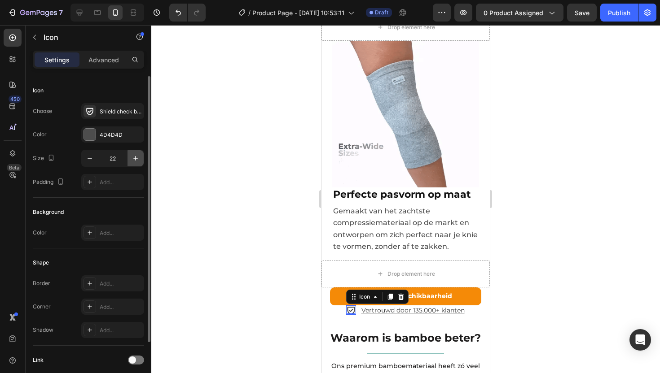
click at [131, 156] on icon "button" at bounding box center [135, 158] width 9 height 9
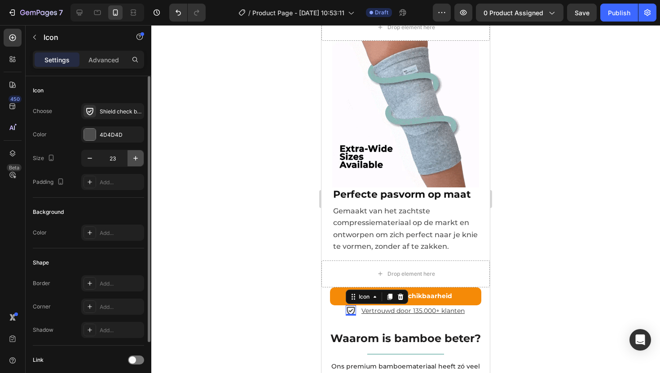
click at [131, 156] on icon "button" at bounding box center [135, 158] width 9 height 9
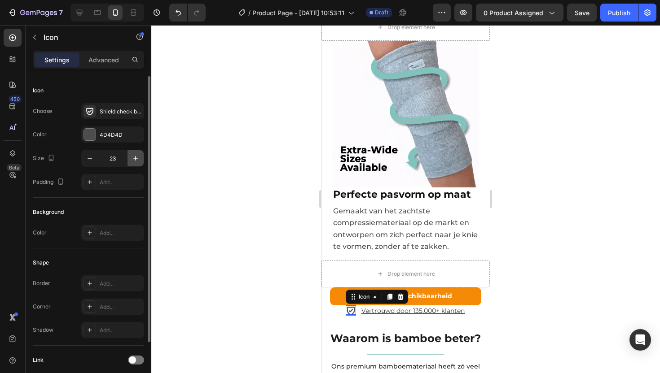
type input "24"
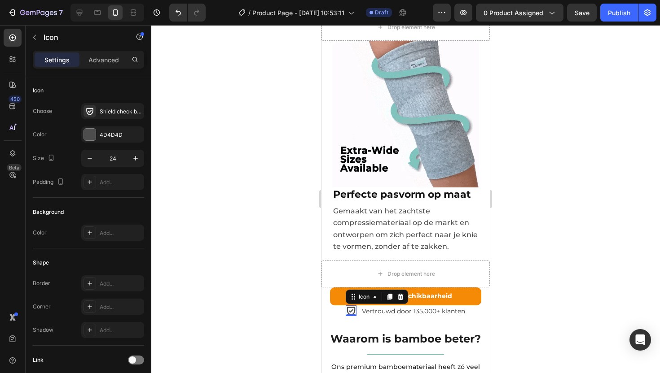
click at [563, 294] on div at bounding box center [405, 199] width 509 height 348
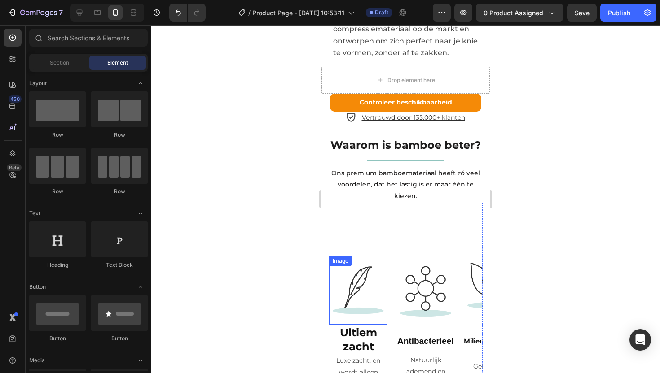
scroll to position [1833, 0]
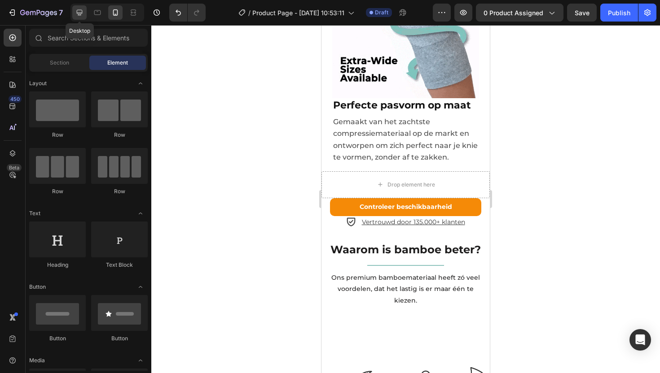
click at [80, 10] on icon at bounding box center [80, 13] width 6 height 6
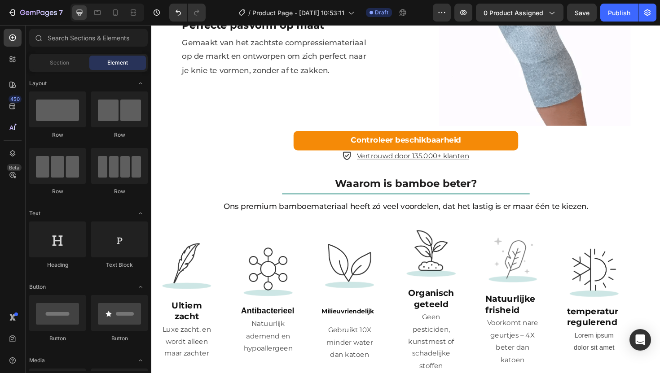
scroll to position [1266, 0]
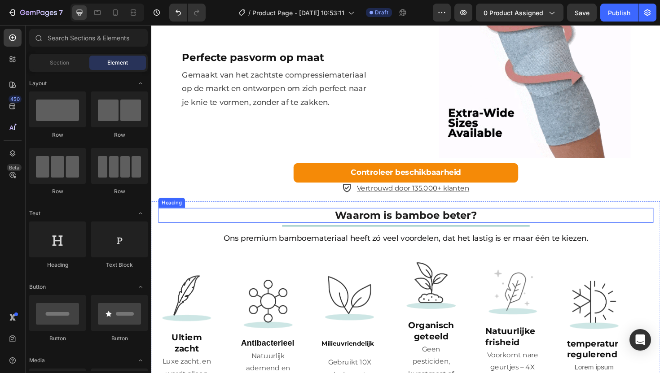
click at [323, 221] on h2 "Waarom is bamboe beter?" at bounding box center [420, 227] width 524 height 16
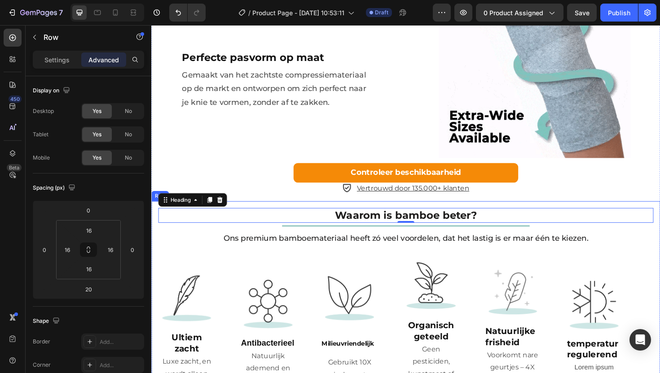
click at [157, 252] on div "Waarom is bamboe beter? Heading 0 Title Line Ons premium bamboemateriaal heeft …" at bounding box center [420, 328] width 539 height 232
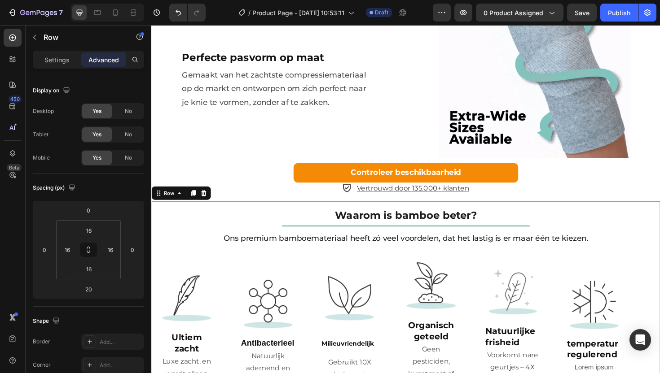
click at [200, 212] on div "Waarom is bamboe beter? Heading Title Line Ons premium bamboemateriaal heeft zó…" at bounding box center [420, 328] width 539 height 232
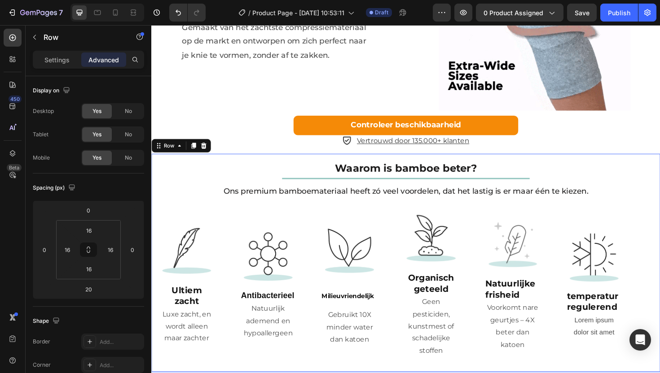
scroll to position [1315, 0]
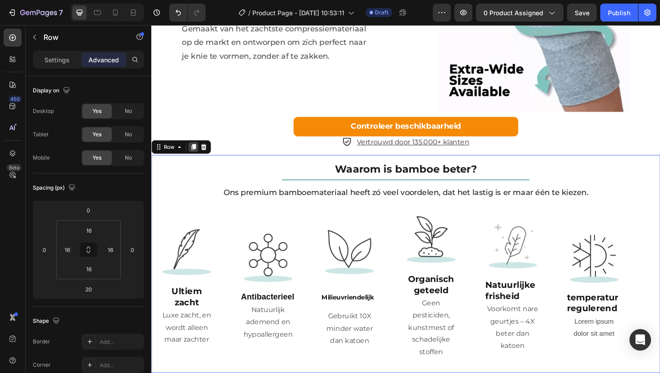
click at [192, 153] on icon at bounding box center [195, 154] width 7 height 7
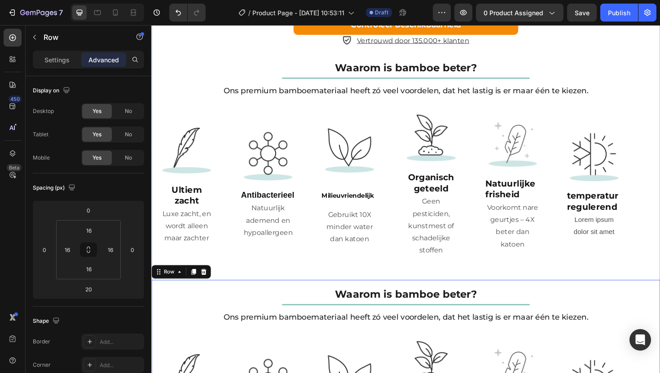
scroll to position [1391, 0]
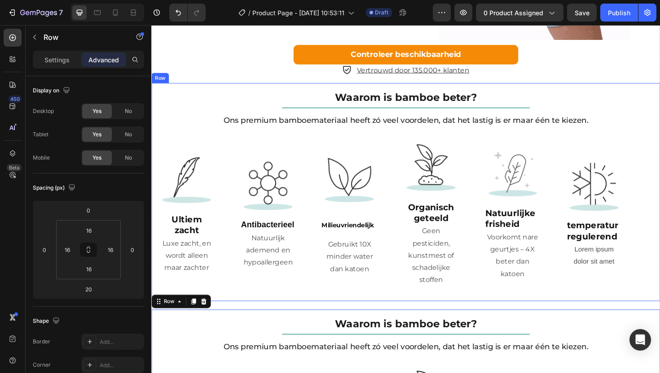
click at [156, 89] on div "Waarom is bamboe beter? Heading Title Line Ons premium bamboemateriaal heeft zó…" at bounding box center [420, 203] width 539 height 232
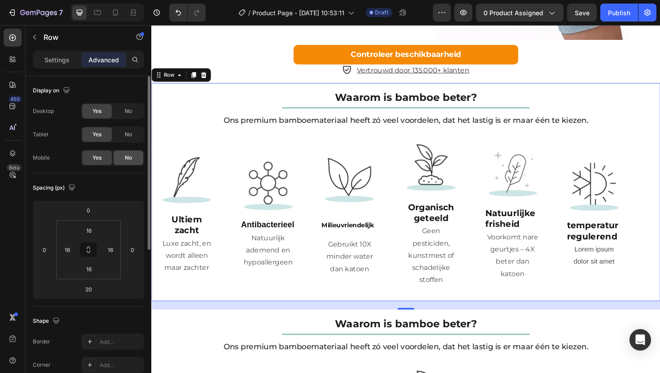
click at [127, 156] on span "No" at bounding box center [128, 158] width 7 height 8
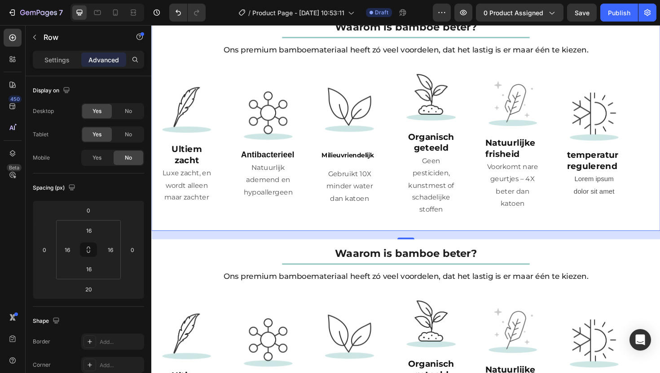
scroll to position [1486, 0]
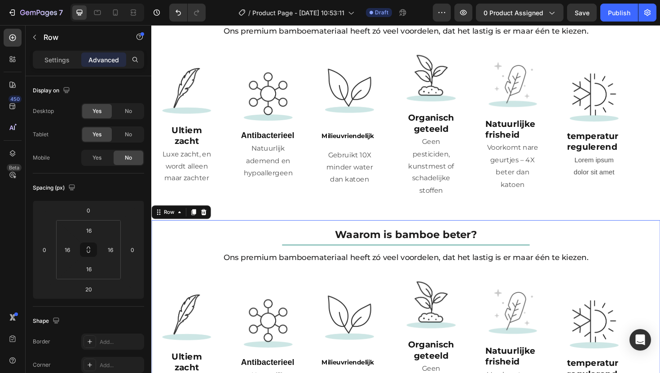
click at [154, 233] on div "Waarom is bamboe beter? Heading Title Line Ons premium bamboemateriaal heeft zó…" at bounding box center [420, 348] width 539 height 232
click at [129, 111] on span "No" at bounding box center [128, 111] width 7 height 8
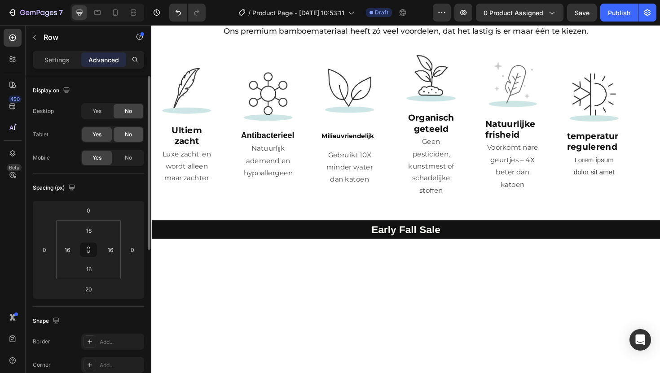
click at [124, 141] on div "No" at bounding box center [129, 134] width 30 height 14
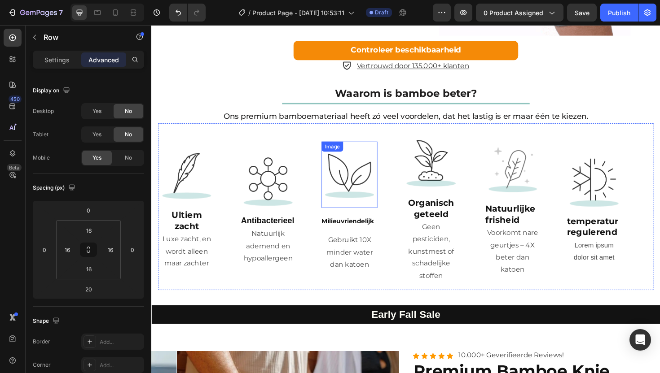
scroll to position [1395, 0]
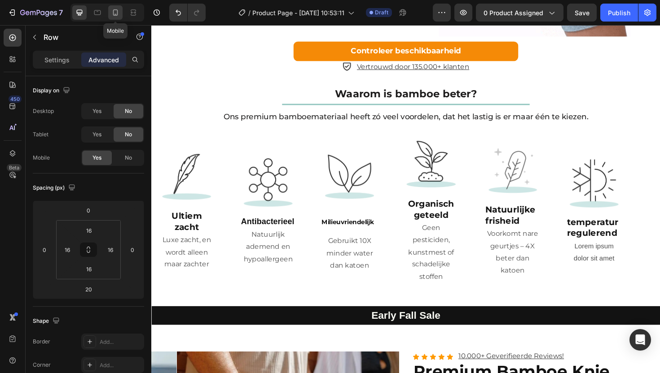
click at [121, 14] on div at bounding box center [115, 12] width 14 height 14
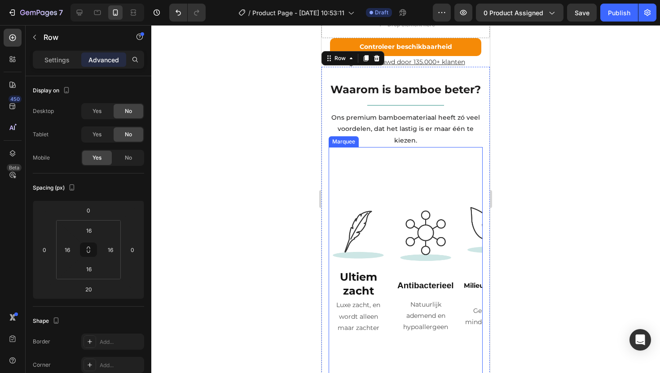
scroll to position [1918, 0]
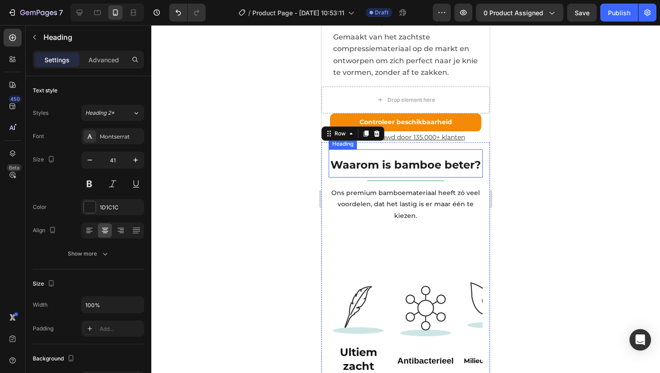
click at [398, 149] on h2 "Waarom is bamboe beter?" at bounding box center [406, 163] width 154 height 28
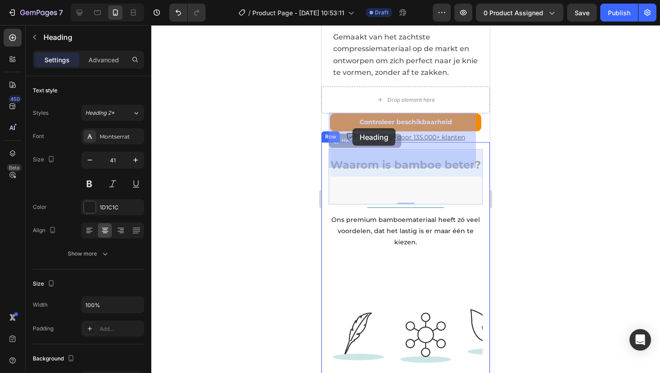
drag, startPoint x: 438, startPoint y: 163, endPoint x: 352, endPoint y: 128, distance: 92.6
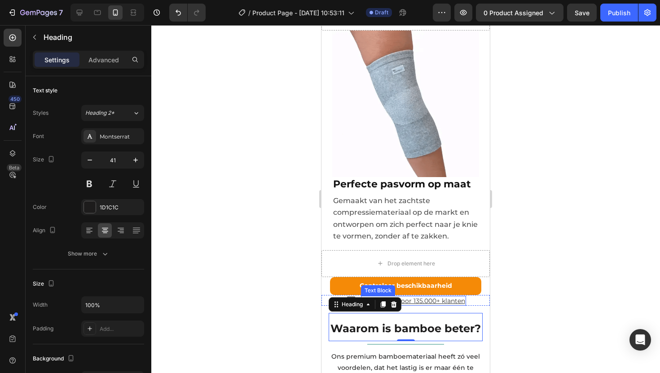
scroll to position [1839, 0]
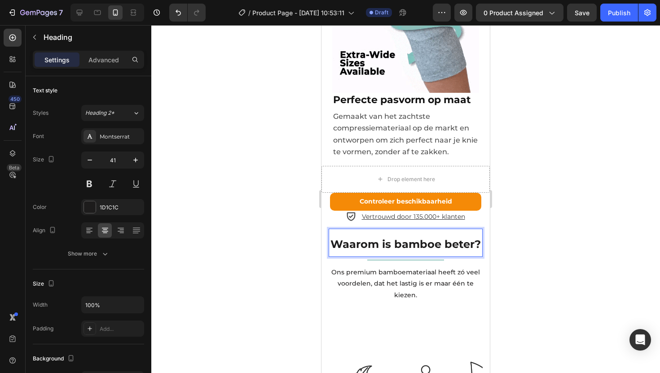
click at [428, 231] on p "Waarom is bamboe beter?" at bounding box center [405, 243] width 152 height 26
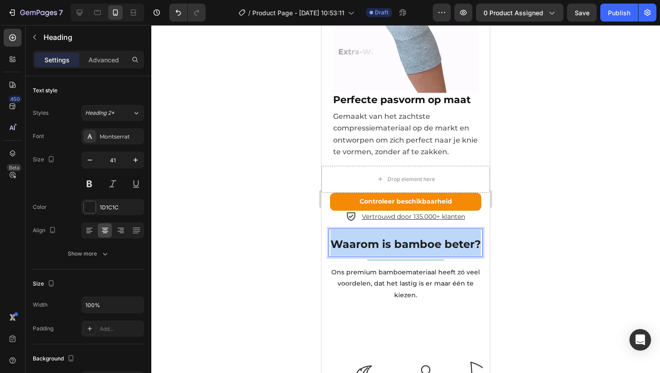
drag, startPoint x: 417, startPoint y: 230, endPoint x: 345, endPoint y: 204, distance: 76.1
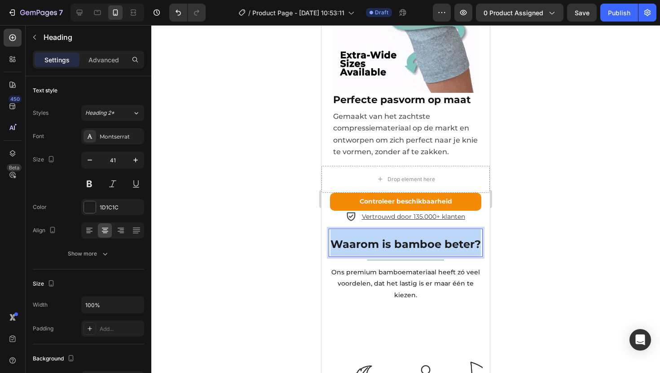
click at [347, 230] on p "Waarom is bamboe beter?" at bounding box center [405, 243] width 152 height 26
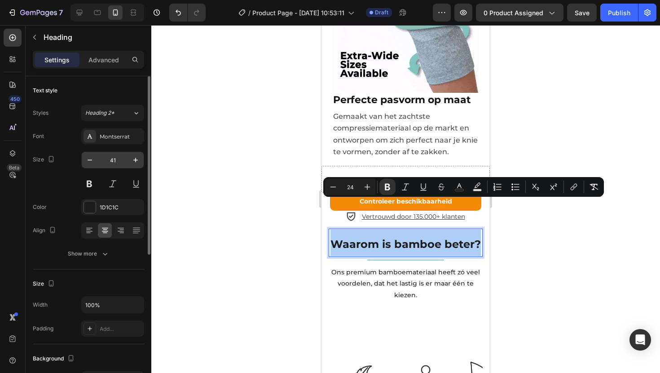
click at [114, 159] on input "41" at bounding box center [113, 160] width 30 height 16
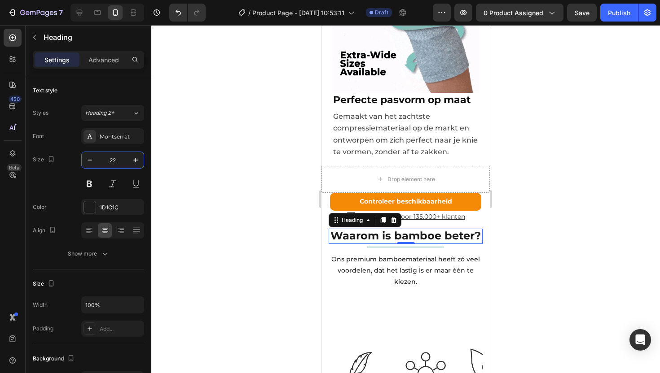
type input "22"
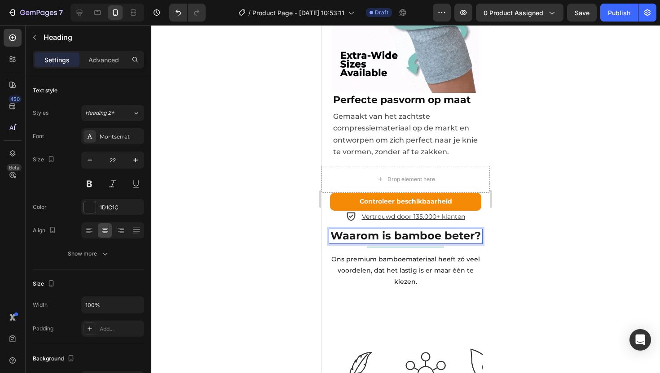
click at [405, 229] on strong "Waarom is bamboe beter?" at bounding box center [405, 235] width 150 height 13
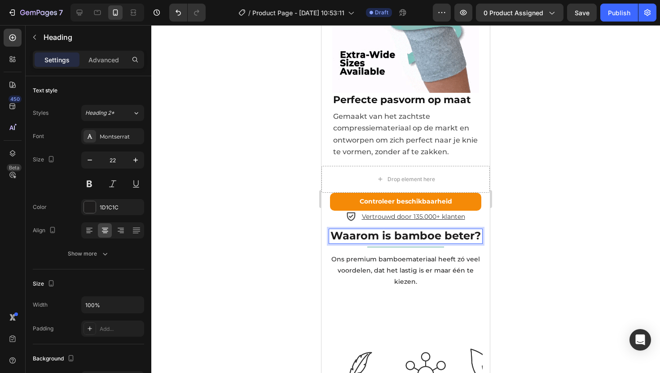
click at [374, 229] on strong "Waarom is bamboe beter?" at bounding box center [405, 235] width 150 height 13
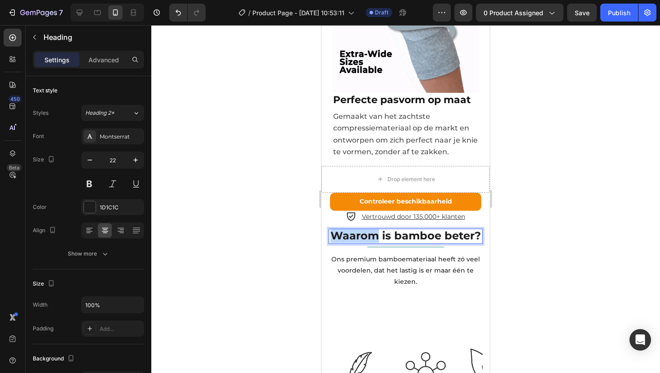
click at [374, 229] on strong "Waarom is bamboe beter?" at bounding box center [405, 235] width 150 height 13
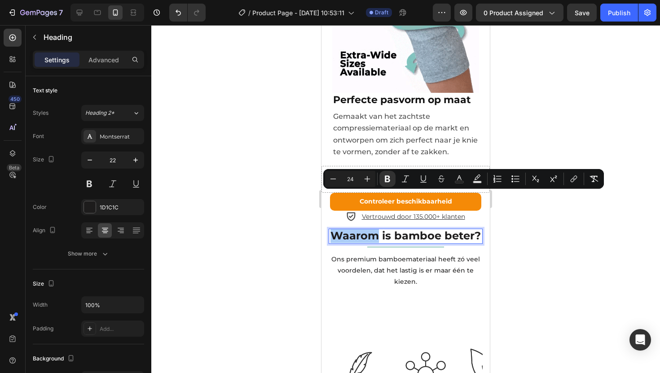
click at [356, 176] on input "24" at bounding box center [350, 179] width 18 height 11
click at [353, 176] on input "24" at bounding box center [350, 179] width 18 height 11
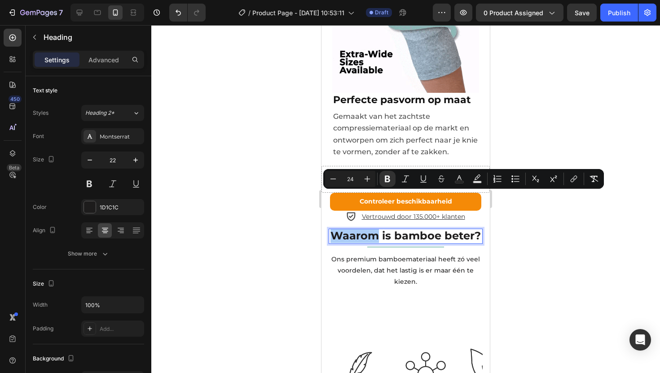
click at [352, 176] on input "24" at bounding box center [350, 179] width 18 height 11
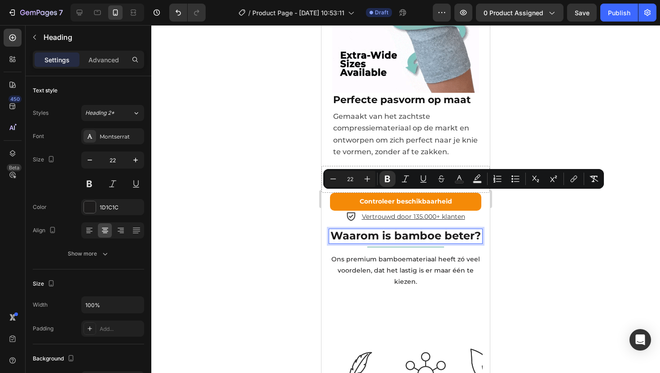
type input "24"
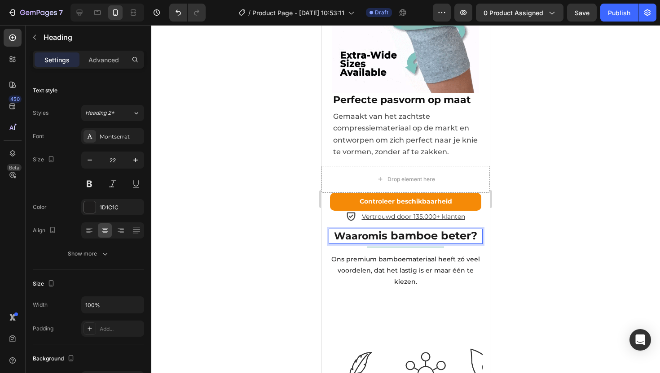
drag, startPoint x: 345, startPoint y: 195, endPoint x: 418, endPoint y: 212, distance: 74.7
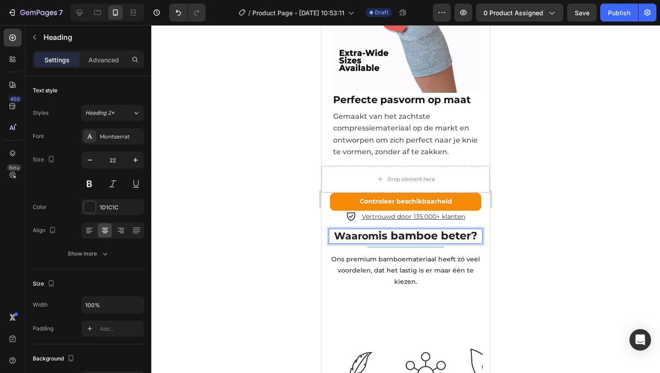
click at [418, 230] on p "Waarom is bamboe beter?" at bounding box center [405, 236] width 152 height 13
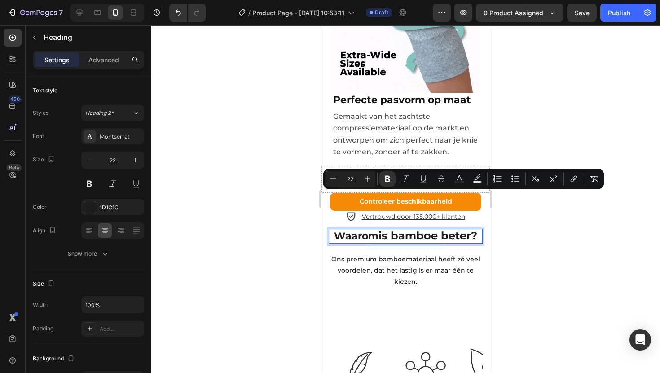
click at [352, 179] on input "22" at bounding box center [350, 179] width 18 height 11
click at [350, 179] on input "22" at bounding box center [350, 179] width 18 height 11
type input "22"
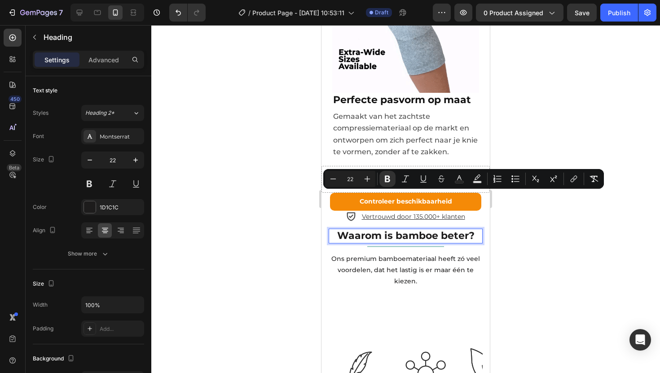
click at [523, 200] on div at bounding box center [405, 199] width 509 height 348
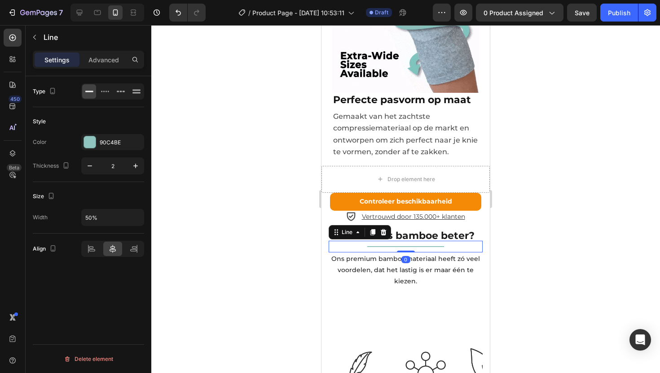
click at [404, 246] on div at bounding box center [405, 246] width 77 height 1
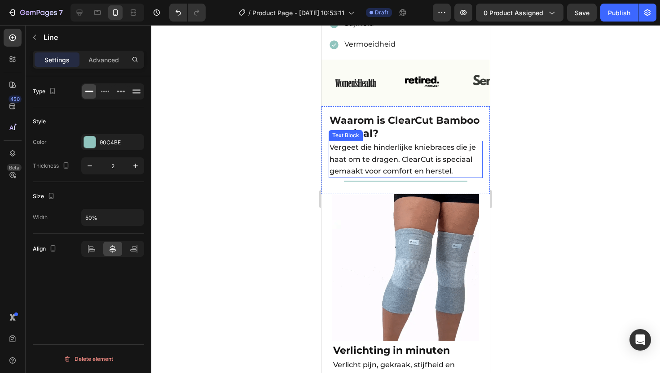
scroll to position [805, 0]
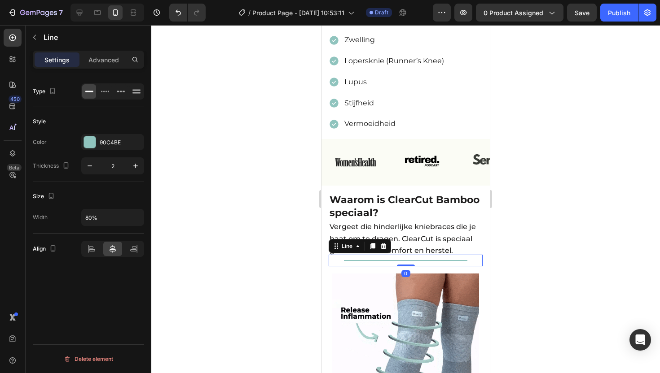
click at [380, 255] on div "Title Line 0" at bounding box center [406, 261] width 154 height 12
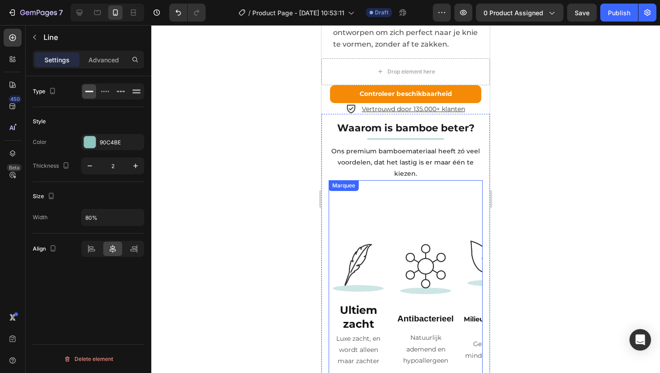
scroll to position [1939, 0]
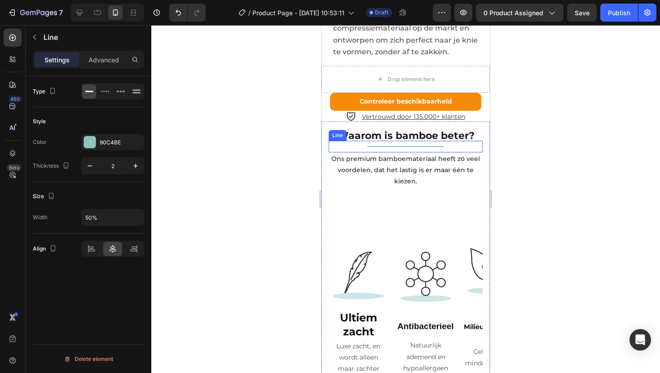
click at [389, 141] on div "Title Line" at bounding box center [406, 147] width 154 height 12
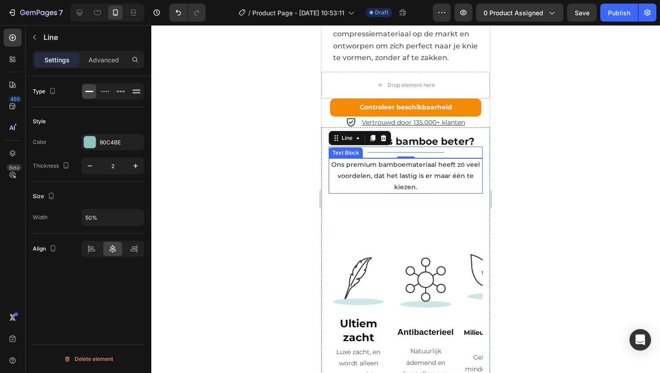
scroll to position [1924, 0]
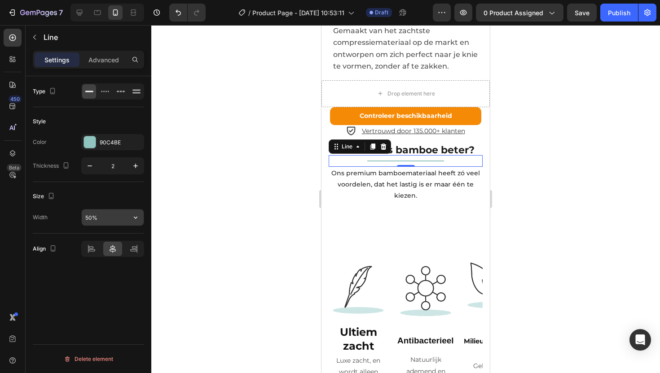
click at [89, 216] on input "50%" at bounding box center [113, 218] width 62 height 16
type input "80%"
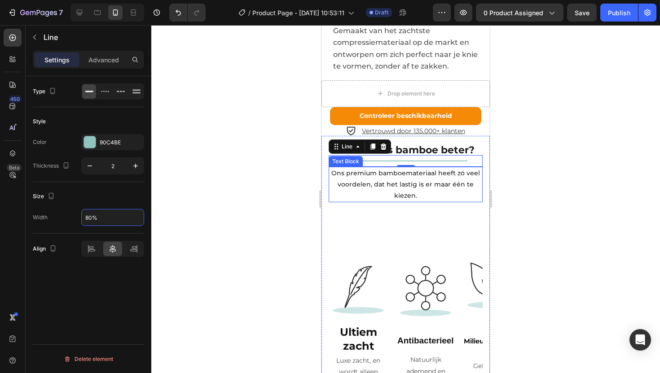
click at [368, 168] on p "Ons premium bamboemateriaal heeft zó veel voordelen, dat het lastig is er maar …" at bounding box center [405, 185] width 152 height 34
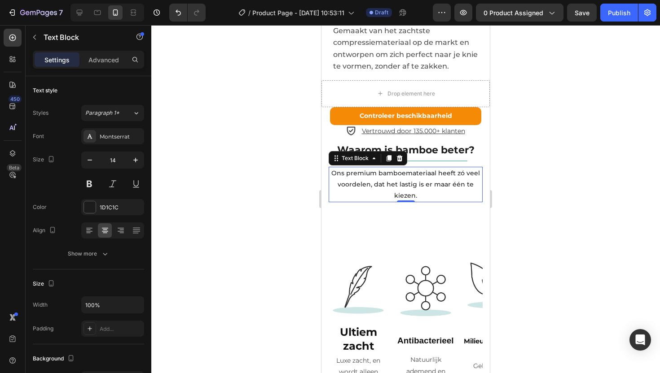
click at [397, 168] on p "Ons premium bamboemateriaal heeft zó veel voordelen, dat het lastig is er maar …" at bounding box center [405, 185] width 152 height 34
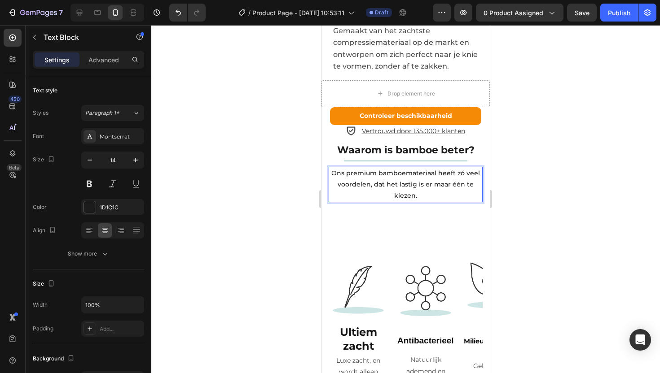
click at [425, 168] on p "Ons premium bamboemateriaal heeft zó veel voordelen, dat het lastig is er maar …" at bounding box center [405, 185] width 152 height 34
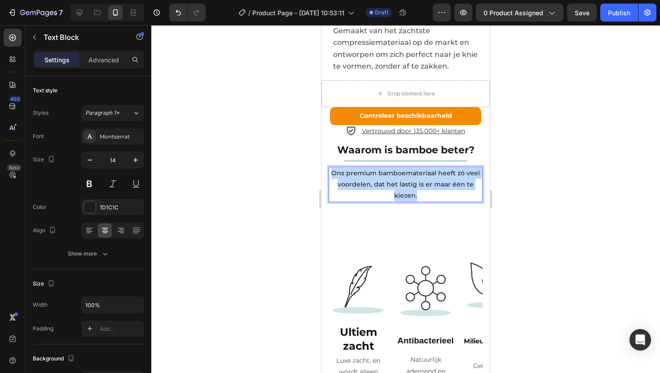
drag, startPoint x: 423, startPoint y: 157, endPoint x: 329, endPoint y: 136, distance: 95.5
click at [329, 168] on p "Ons premium bamboemateriaal heeft zó veel voordelen, dat het lastig is er maar …" at bounding box center [405, 185] width 152 height 34
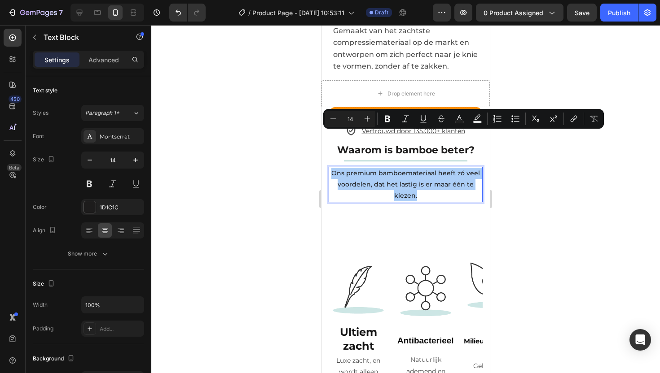
click at [354, 117] on input "14" at bounding box center [350, 119] width 18 height 11
drag, startPoint x: 354, startPoint y: 117, endPoint x: 343, endPoint y: 117, distance: 10.8
click at [343, 117] on input "14" at bounding box center [350, 119] width 18 height 11
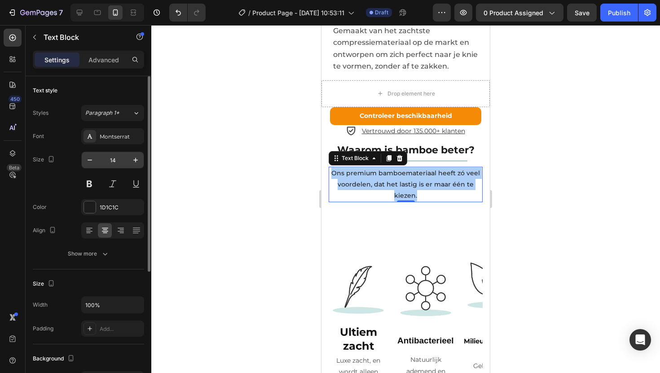
click at [113, 156] on input "14" at bounding box center [113, 160] width 30 height 16
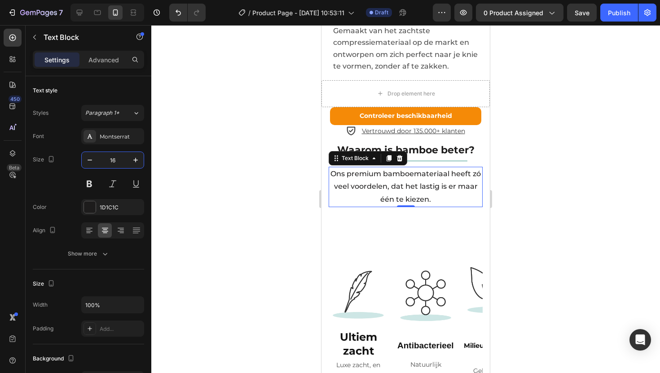
type input "16"
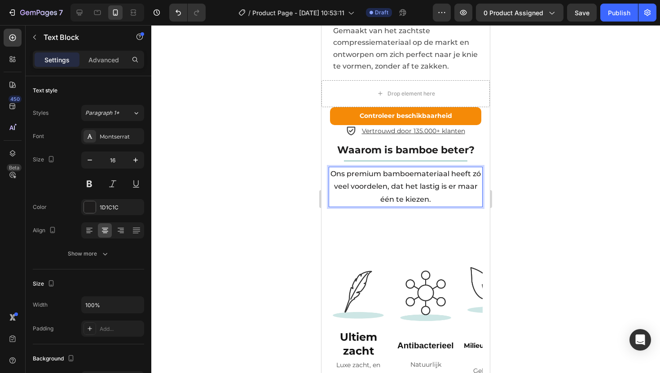
click at [413, 168] on p "Ons premium bamboemateriaal heeft zó veel voordelen, dat het lastig is er maar …" at bounding box center [405, 187] width 152 height 39
click at [406, 168] on p "Ons premium bamboemateriaal heeft zó veel voordelen, dat het lastig is er maar …" at bounding box center [405, 187] width 152 height 39
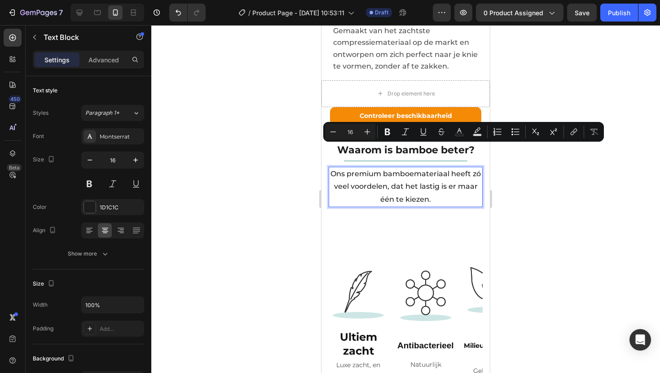
click at [439, 168] on p "Ons premium bamboemateriaal heeft zó veel voordelen, dat het lastig is er maar …" at bounding box center [405, 187] width 152 height 39
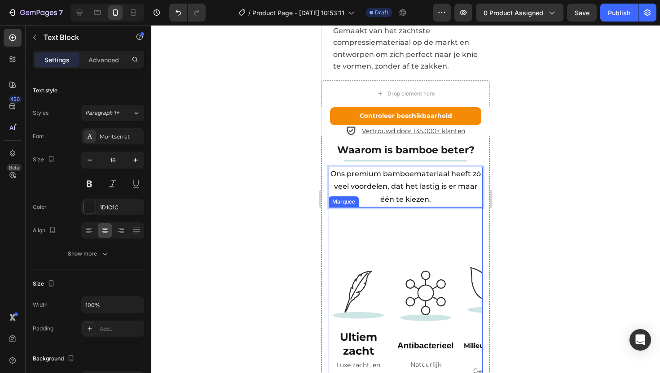
click at [396, 215] on div "Image Ultiem zacht Heading Luxe zacht, en wordt alleen maar zachter Text Block …" at bounding box center [531, 328] width 404 height 226
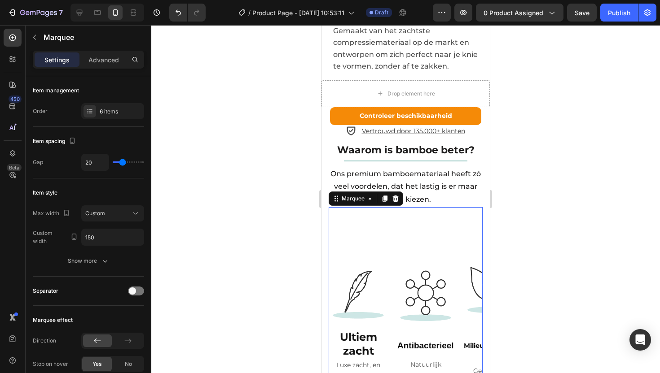
click at [555, 140] on div at bounding box center [405, 199] width 509 height 348
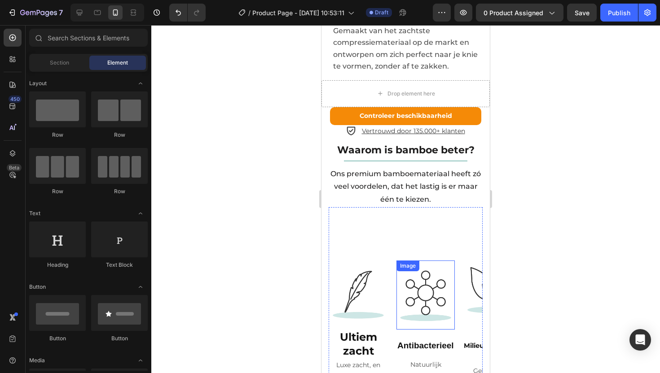
click at [435, 261] on div "Image" at bounding box center [425, 295] width 58 height 69
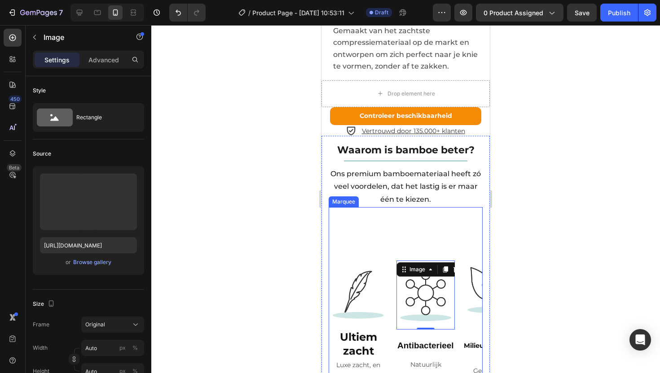
click at [416, 215] on div "Image Ultiem zacht Heading Luxe zacht, en wordt alleen maar zachter Text Block …" at bounding box center [531, 328] width 404 height 226
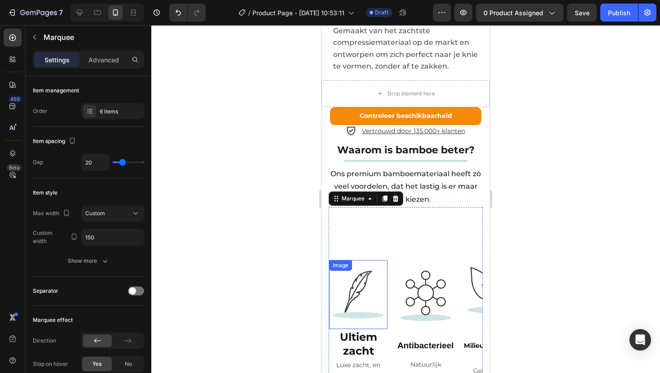
drag, startPoint x: 364, startPoint y: 250, endPoint x: 359, endPoint y: 215, distance: 35.9
click at [364, 266] on img at bounding box center [358, 295] width 58 height 58
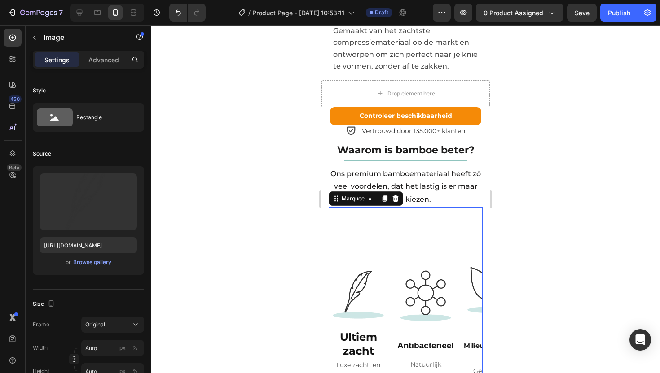
click at [362, 215] on div "Image Ultiem zacht Heading Luxe zacht, en wordt alleen maar zachter Text Block …" at bounding box center [531, 328] width 404 height 226
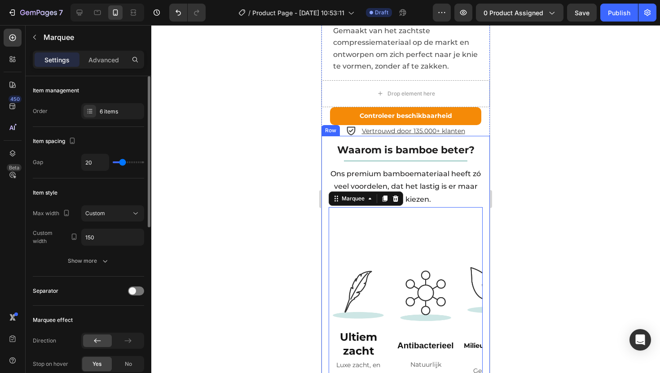
click at [96, 61] on p "Advanced" at bounding box center [103, 59] width 31 height 9
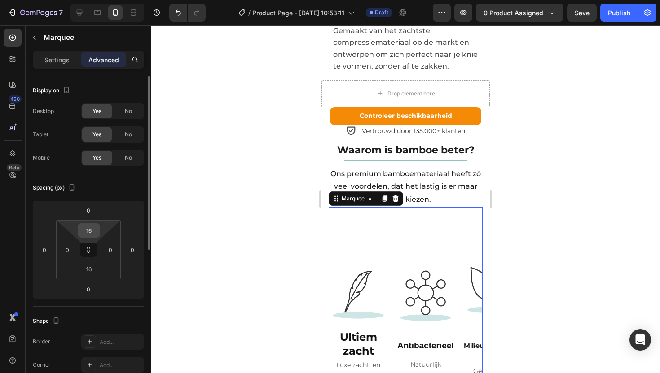
click at [91, 231] on input "16" at bounding box center [89, 230] width 18 height 13
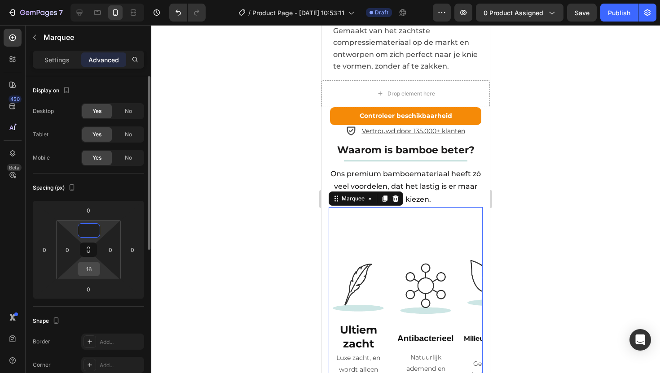
type input "0"
click at [94, 269] on input "16" at bounding box center [89, 269] width 18 height 13
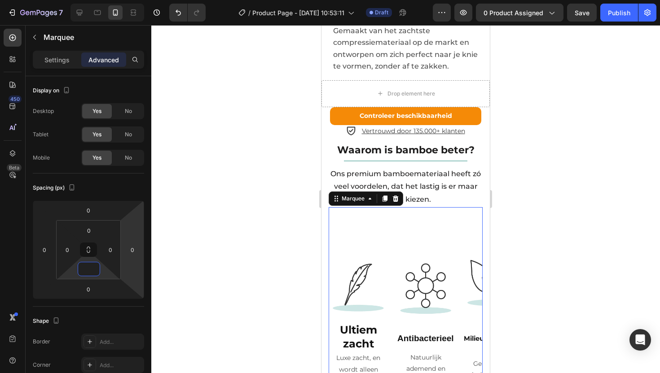
click at [388, 207] on div "Image Ultiem zacht Heading Luxe zacht, en wordt alleen maar zachter Text Block …" at bounding box center [531, 320] width 404 height 226
type input "0"
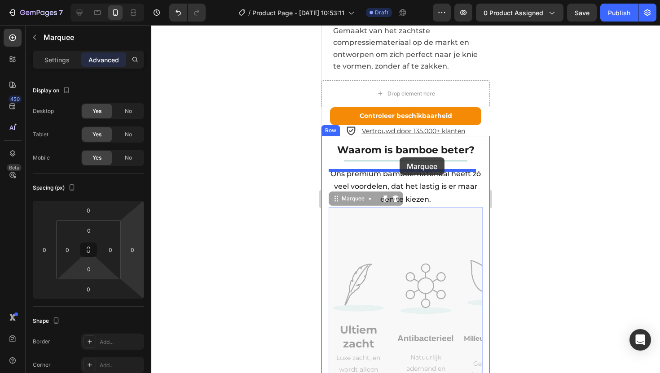
drag, startPoint x: 340, startPoint y: 165, endPoint x: 400, endPoint y: 158, distance: 60.1
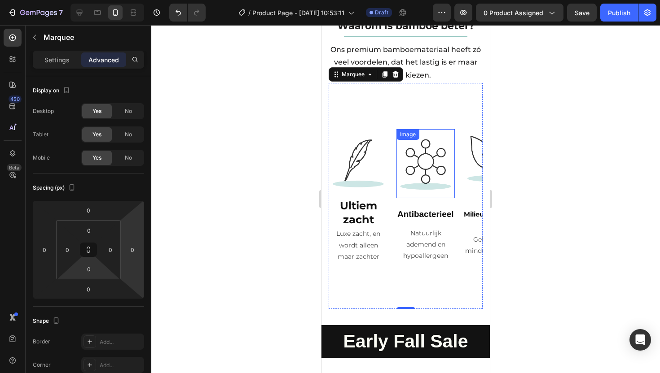
scroll to position [2048, 0]
click at [391, 246] on div "Image Ultiem zacht Heading Luxe zacht, en wordt alleen maar zachter Text Block …" at bounding box center [531, 196] width 404 height 226
click at [58, 62] on p "Settings" at bounding box center [56, 59] width 25 height 9
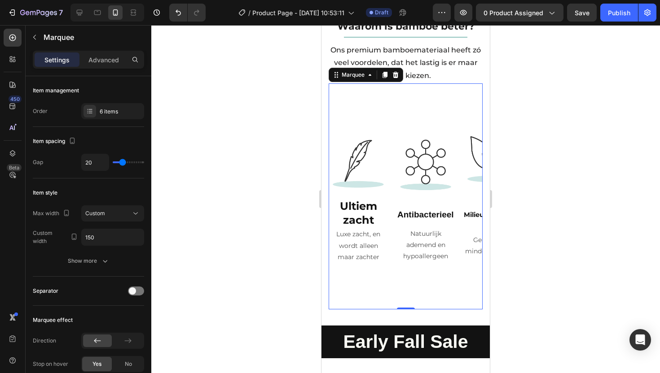
click at [353, 83] on div "Image Ultiem zacht Heading Luxe zacht, en wordt alleen maar zachter Text Block …" at bounding box center [531, 196] width 404 height 226
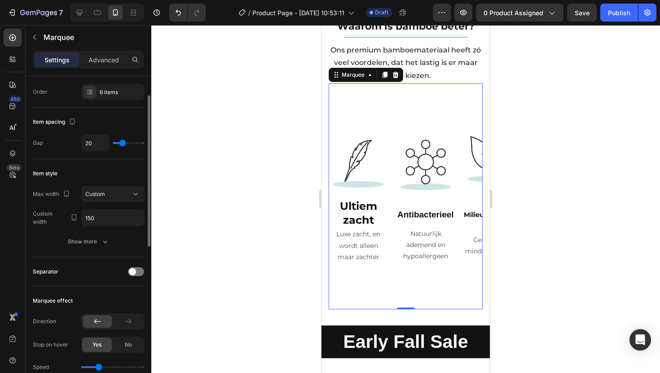
scroll to position [26, 0]
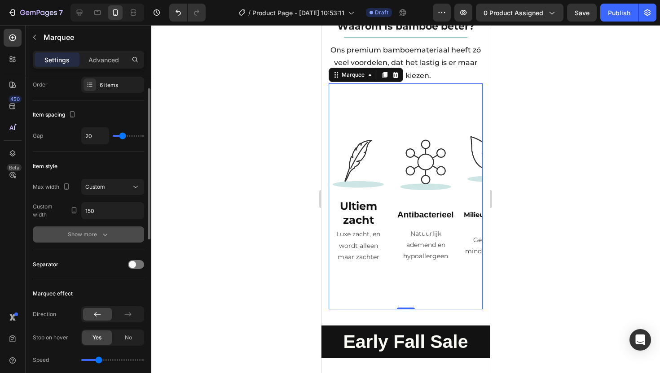
click at [98, 237] on div "Show more" at bounding box center [89, 234] width 42 height 9
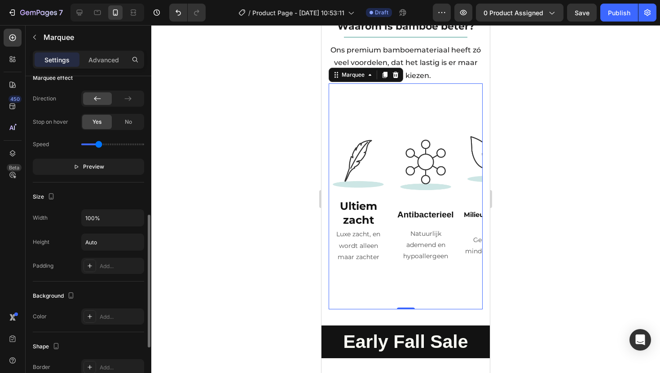
scroll to position [342, 0]
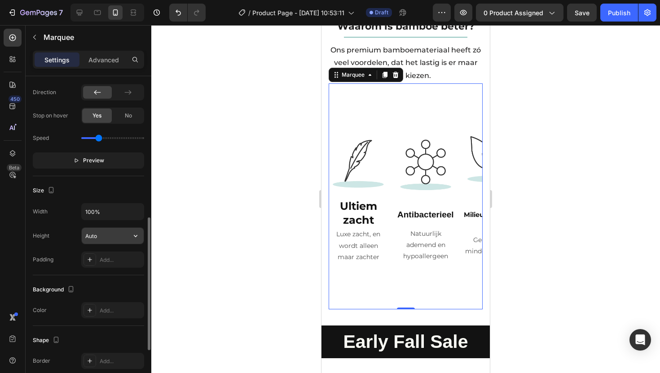
click at [102, 239] on input "Auto" at bounding box center [113, 236] width 62 height 16
click at [133, 237] on icon "button" at bounding box center [135, 236] width 9 height 9
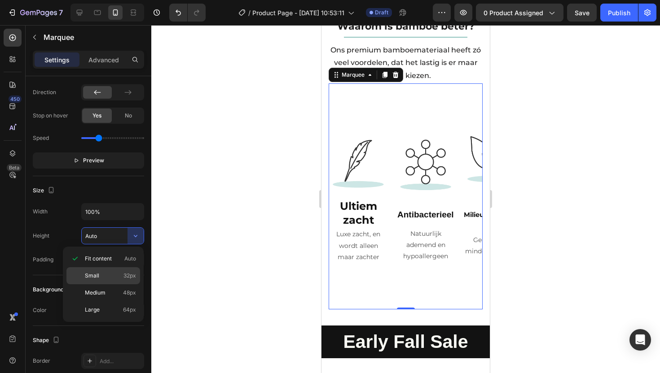
click at [104, 278] on p "Small 32px" at bounding box center [110, 276] width 51 height 8
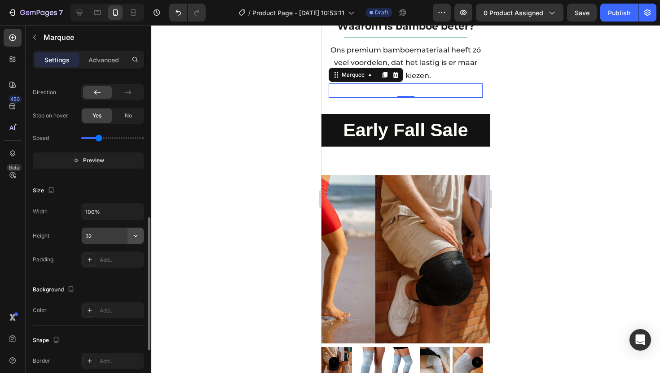
click at [130, 234] on button "button" at bounding box center [135, 236] width 16 height 16
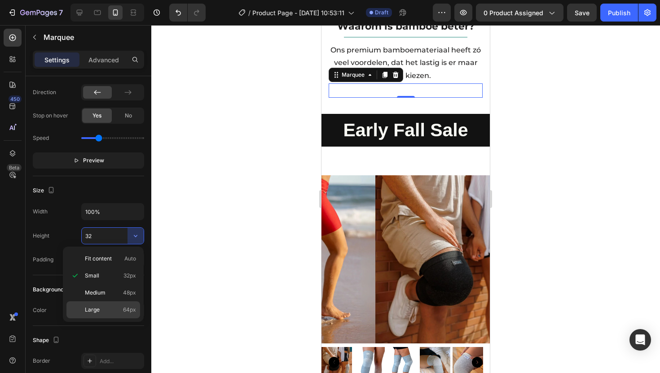
click at [105, 308] on p "Large 64px" at bounding box center [110, 310] width 51 height 8
type input "64"
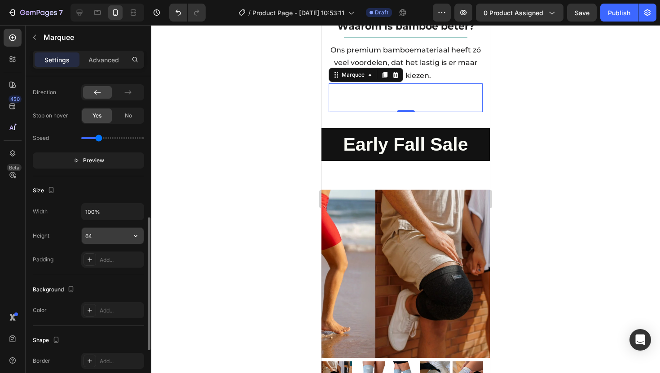
click at [107, 236] on input "64" at bounding box center [113, 236] width 62 height 16
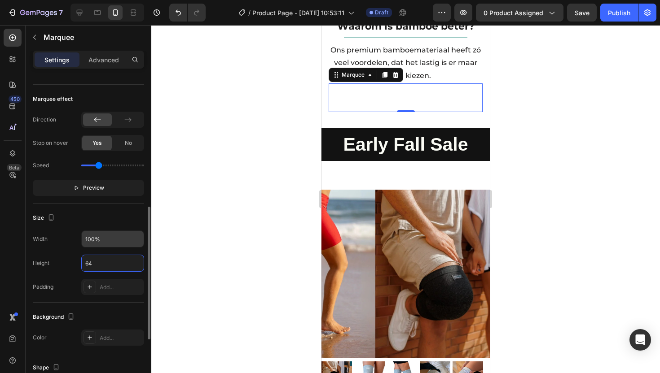
scroll to position [343, 0]
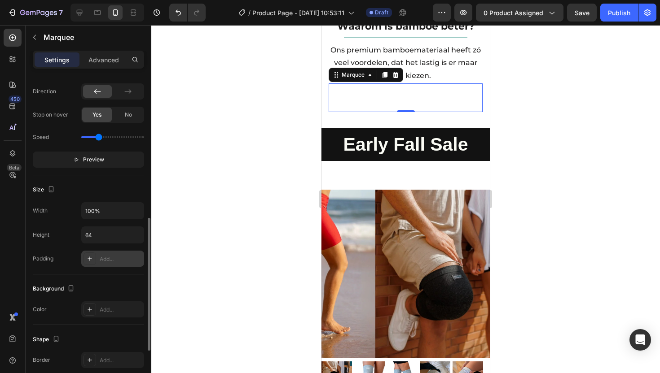
click at [87, 262] on icon at bounding box center [89, 258] width 7 height 7
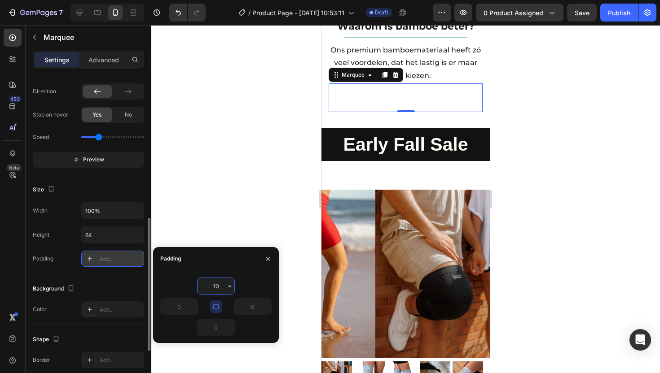
type input "1"
click at [91, 235] on input "64" at bounding box center [113, 235] width 62 height 16
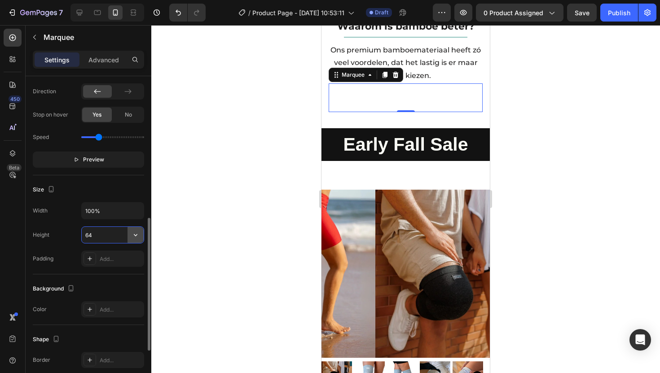
click at [132, 234] on icon "button" at bounding box center [135, 235] width 9 height 9
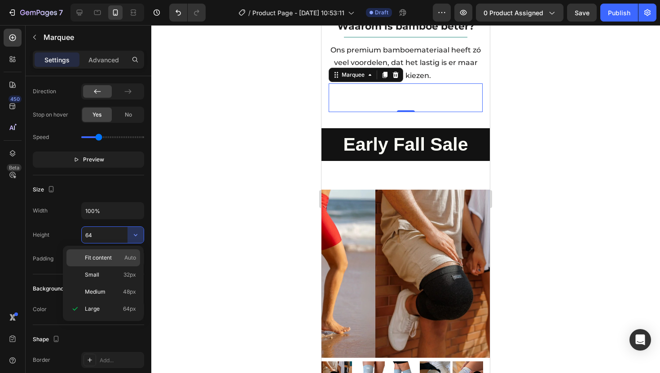
click at [110, 255] on span "Fit content" at bounding box center [98, 258] width 27 height 8
type input "Auto"
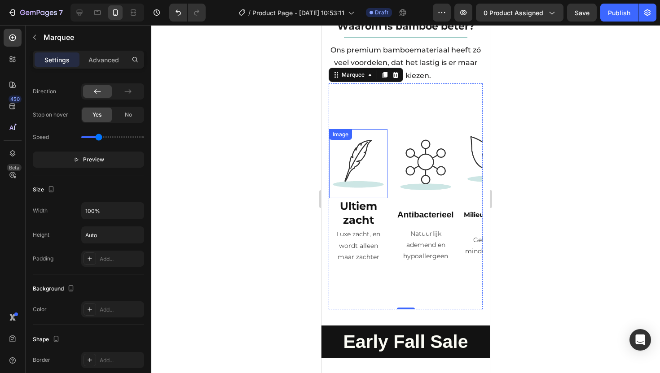
click at [360, 135] on img at bounding box center [358, 164] width 58 height 58
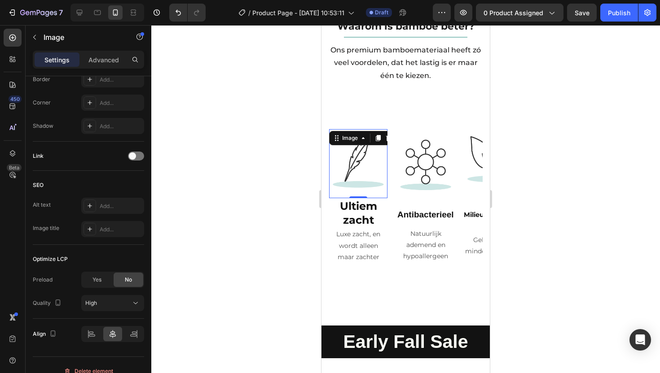
scroll to position [0, 0]
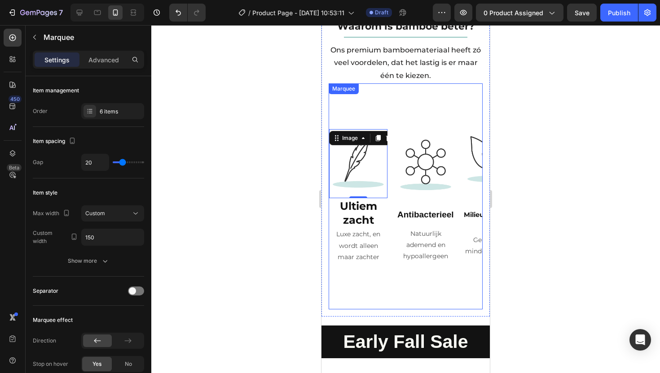
click at [393, 83] on div "Image 0 Ultiem zacht Heading Luxe zacht, en wordt alleen maar zachter Text Bloc…" at bounding box center [531, 196] width 404 height 226
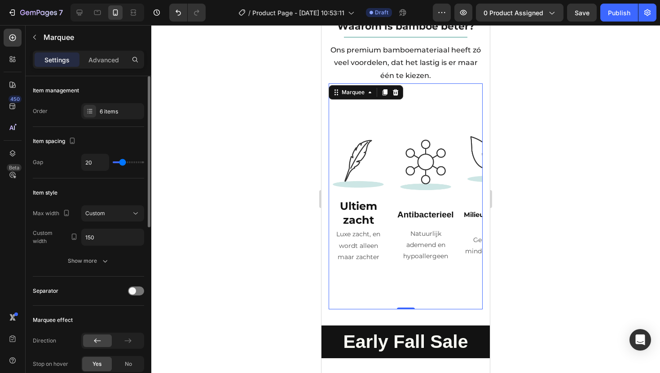
type input "0"
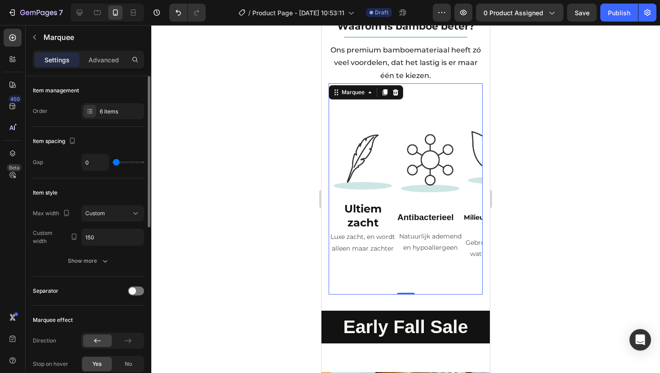
type input "8"
type input "9"
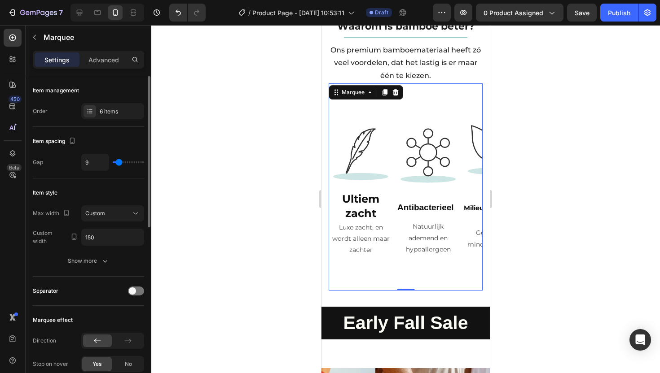
type input "13"
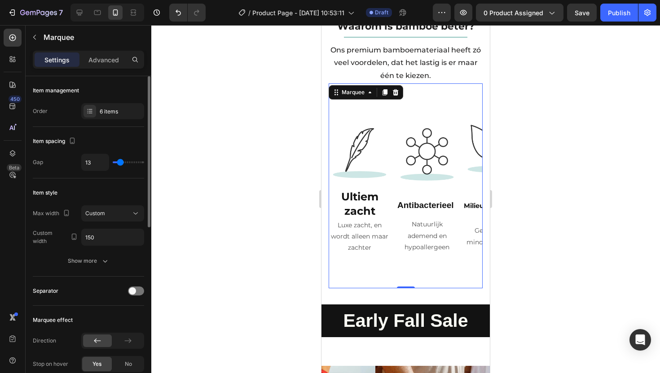
type input "14"
type input "19"
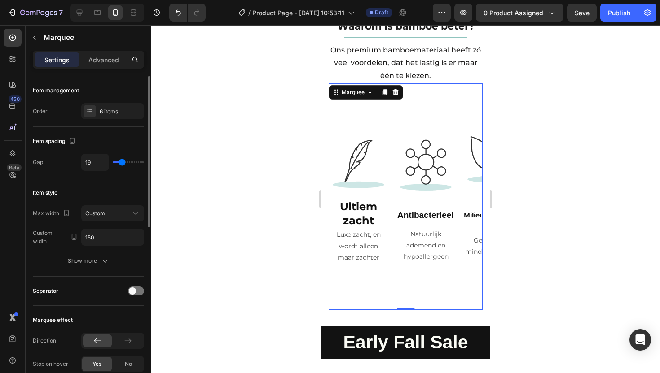
type input "22"
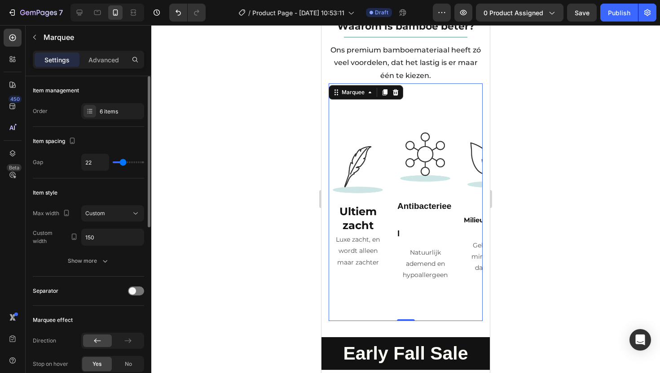
type input "22"
click at [123, 162] on input "range" at bounding box center [128, 163] width 31 height 2
type input "28"
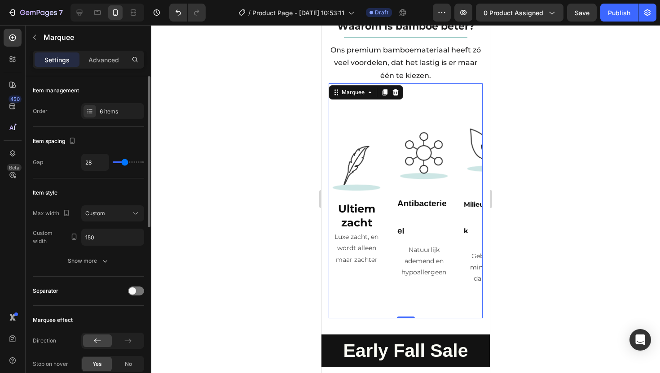
type input "23"
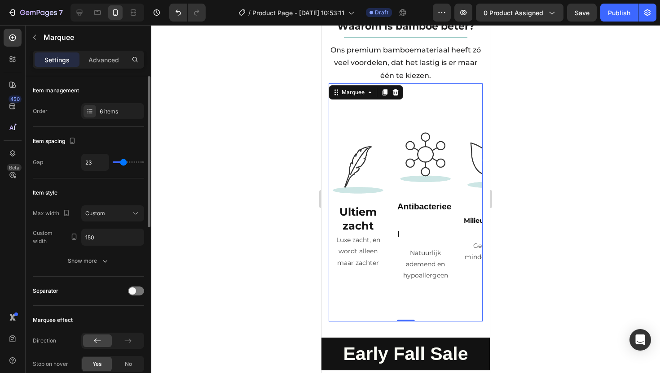
type input "21"
type input "20"
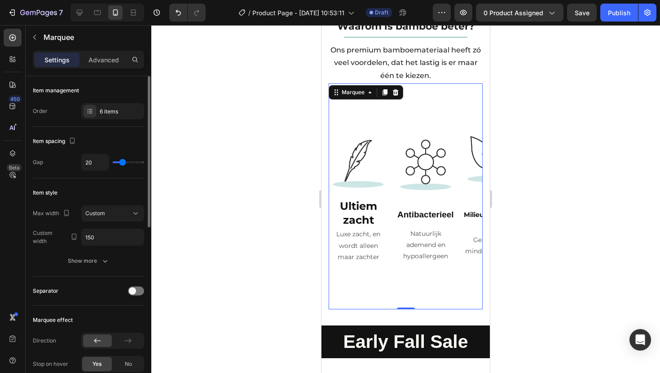
type input "20"
click at [122, 162] on input "range" at bounding box center [128, 163] width 31 height 2
click at [391, 83] on div "Image Ultiem zacht Heading Luxe zacht, en wordt alleen maar zachter Text Block …" at bounding box center [531, 196] width 404 height 226
click at [88, 257] on div "Show more" at bounding box center [89, 261] width 42 height 9
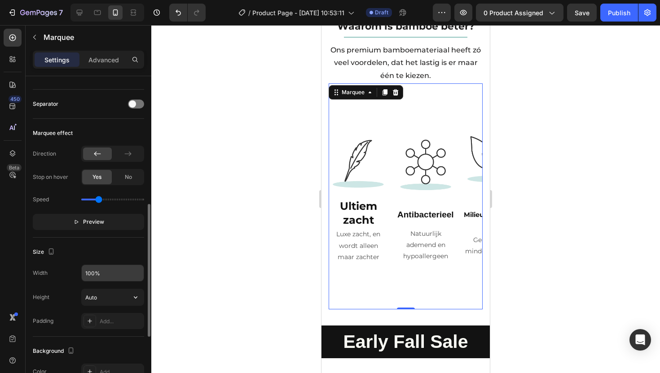
scroll to position [296, 0]
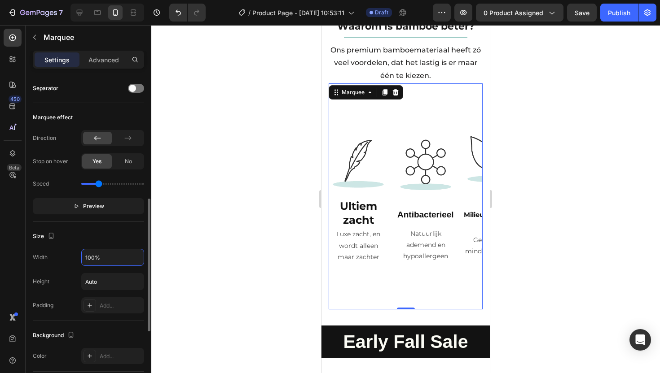
click at [112, 257] on input "100%" at bounding box center [113, 258] width 62 height 16
click at [102, 284] on input "Auto" at bounding box center [113, 282] width 62 height 16
click at [90, 303] on icon at bounding box center [89, 305] width 7 height 7
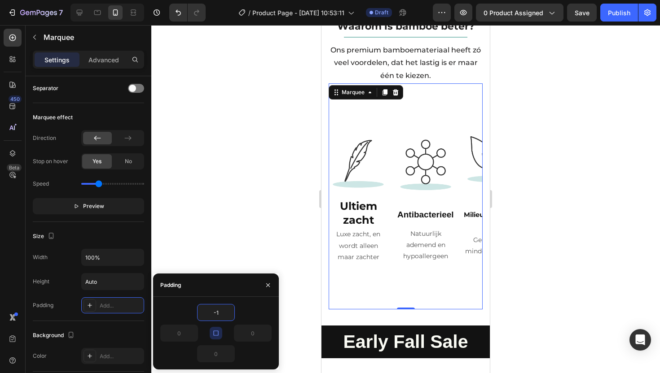
type input "-"
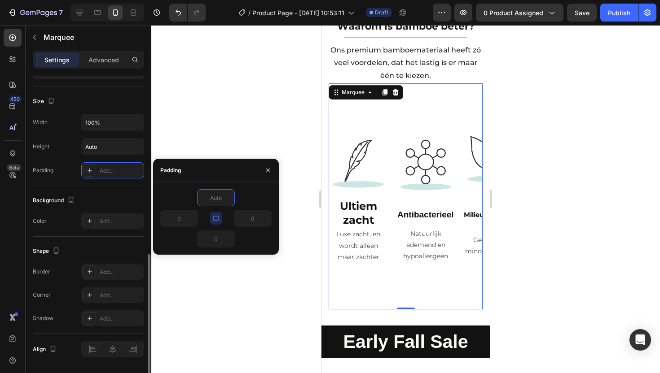
scroll to position [459, 0]
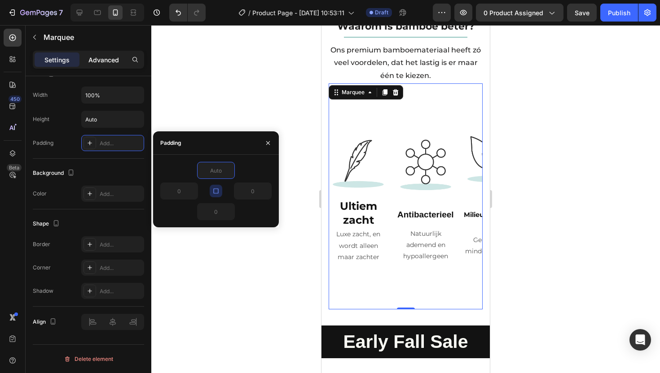
click at [97, 61] on p "Advanced" at bounding box center [103, 59] width 31 height 9
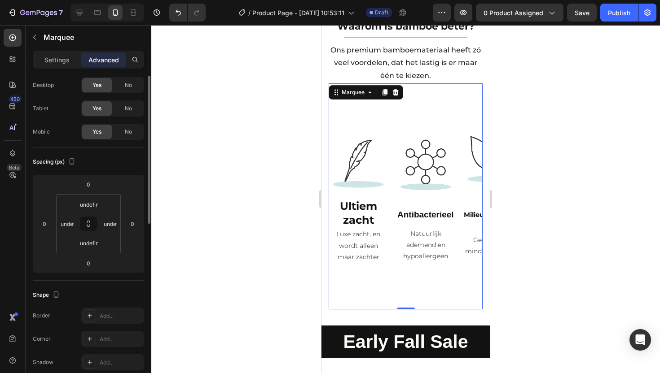
scroll to position [0, 0]
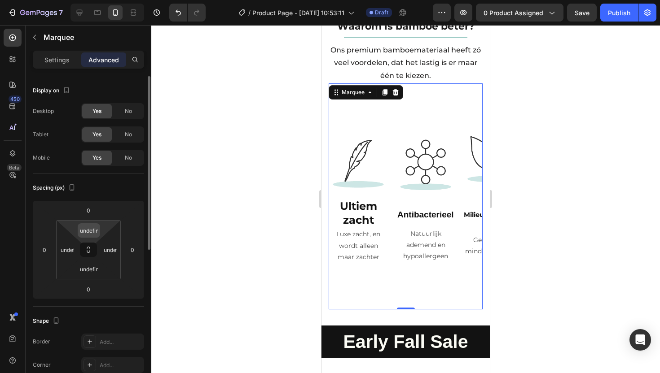
click at [94, 230] on input "undefined" at bounding box center [89, 230] width 18 height 13
type input "0"
click at [91, 274] on input "undefined" at bounding box center [89, 269] width 18 height 13
type input "0"
click at [111, 252] on input "undefined" at bounding box center [110, 249] width 13 height 13
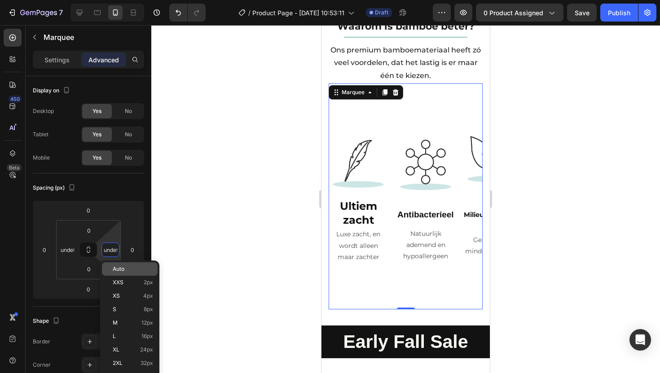
click at [116, 268] on span "Auto" at bounding box center [119, 269] width 12 height 6
type input "Auto"
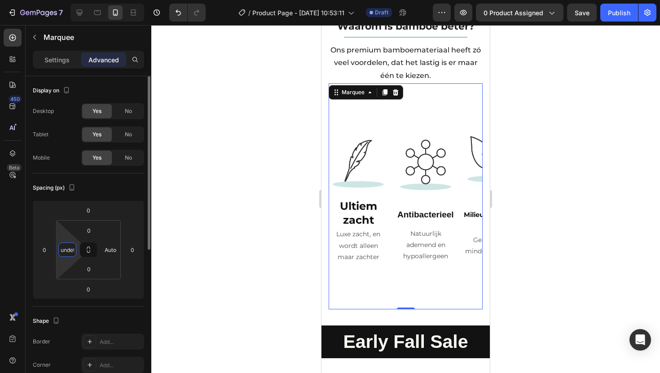
click at [70, 249] on input "undefined" at bounding box center [67, 249] width 13 height 13
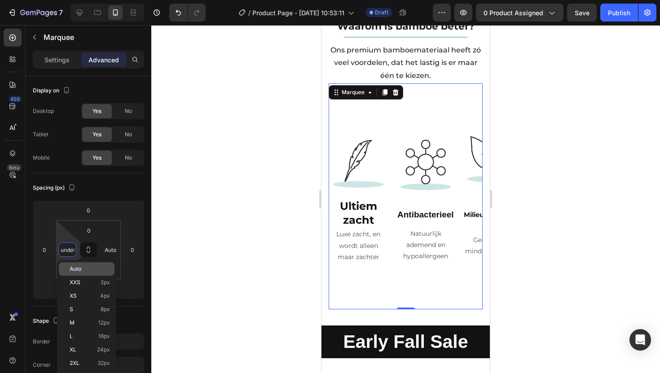
click at [90, 269] on p "Auto" at bounding box center [90, 269] width 40 height 6
type input "Auto"
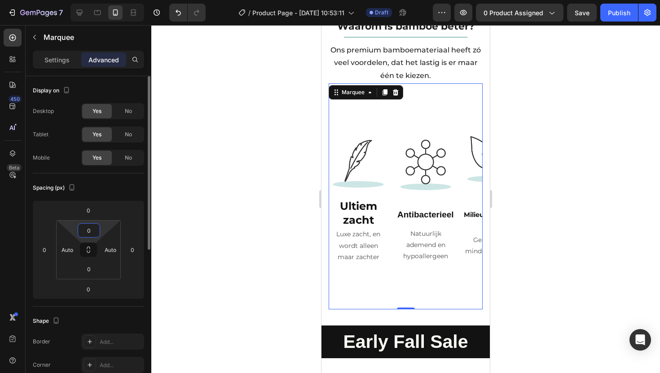
click at [92, 229] on input "0" at bounding box center [89, 230] width 18 height 13
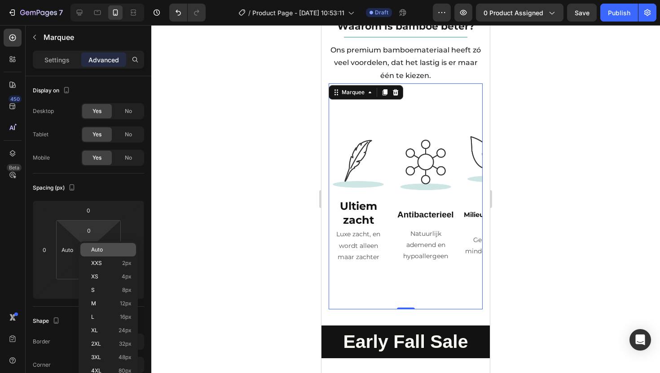
click at [101, 249] on span "Auto" at bounding box center [97, 250] width 12 height 6
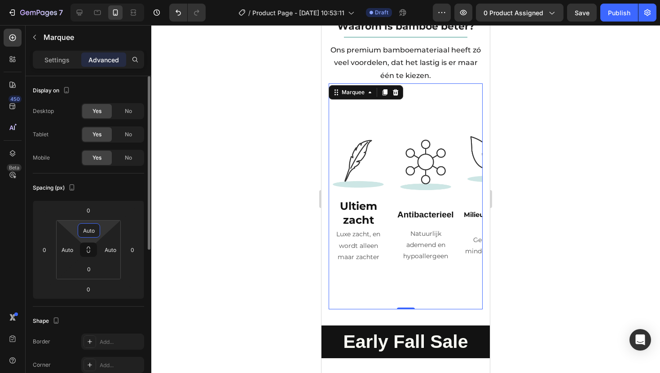
click at [93, 233] on input "Auto" at bounding box center [89, 230] width 18 height 13
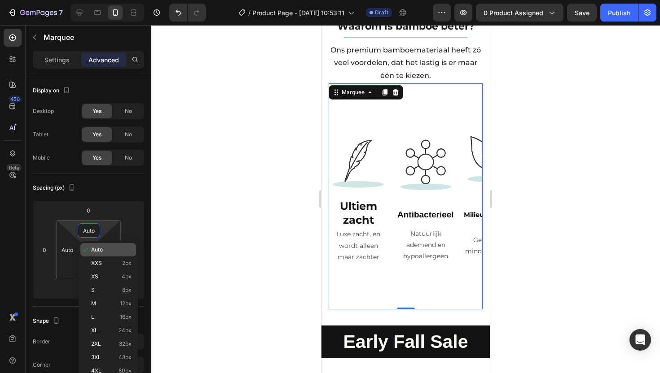
type input "0"
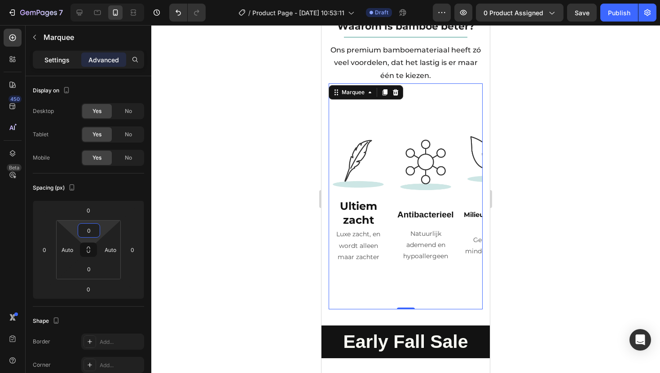
click at [59, 61] on p "Settings" at bounding box center [56, 59] width 25 height 9
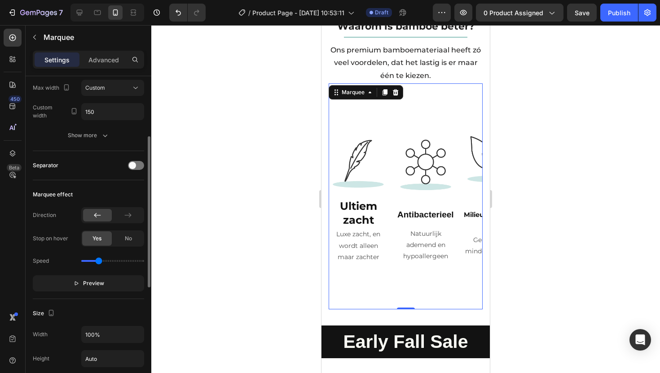
scroll to position [127, 0]
click at [469, 136] on img at bounding box center [493, 158] width 58 height 59
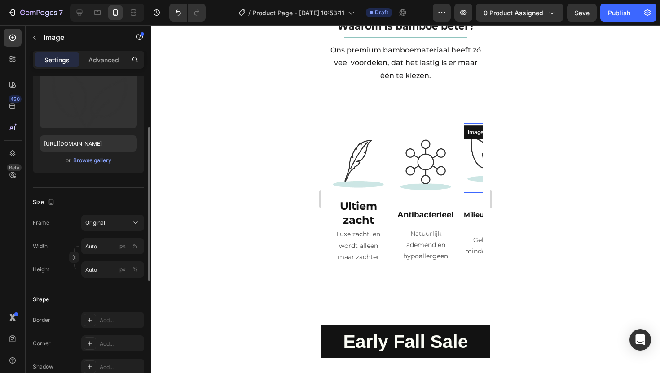
scroll to position [104, 0]
click at [104, 242] on input "Auto" at bounding box center [112, 245] width 63 height 16
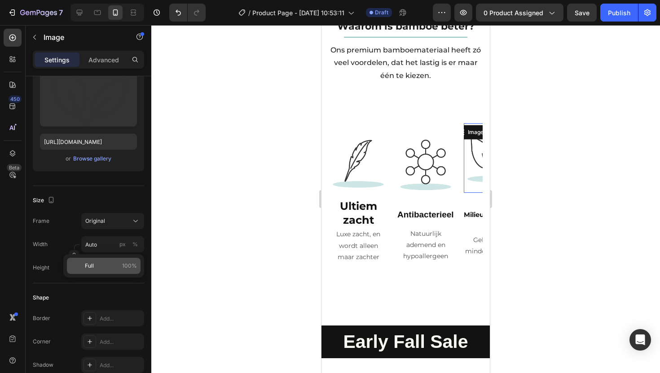
click at [107, 266] on p "Full 100%" at bounding box center [111, 266] width 52 height 8
type input "100"
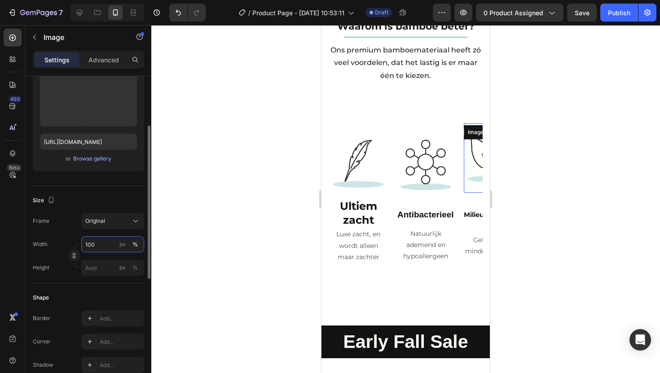
click at [107, 245] on input "100" at bounding box center [112, 245] width 63 height 16
click at [123, 244] on div "px" at bounding box center [122, 245] width 6 height 8
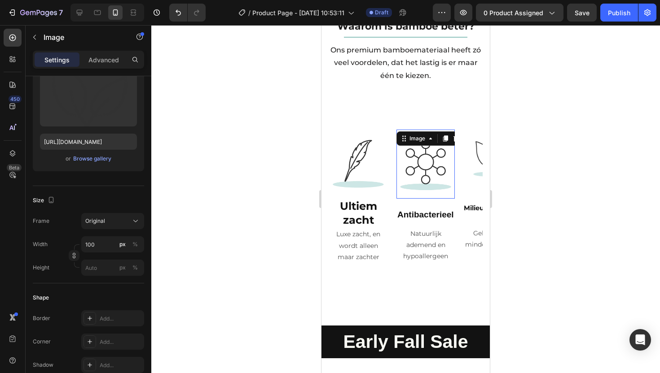
click at [420, 135] on img at bounding box center [425, 164] width 58 height 58
click at [121, 245] on div "px" at bounding box center [122, 245] width 6 height 8
type input "1"
click at [122, 245] on div "px" at bounding box center [122, 245] width 6 height 8
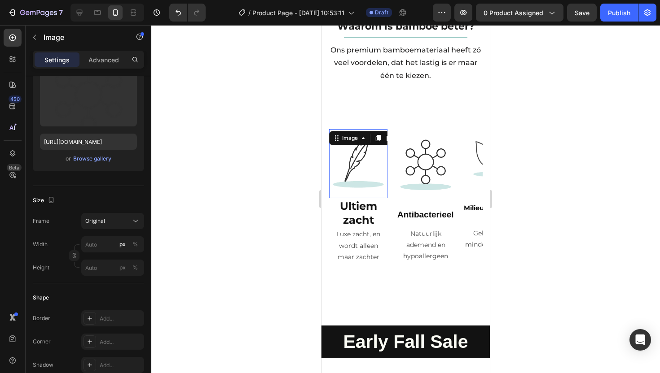
click at [350, 135] on img at bounding box center [358, 164] width 58 height 58
click at [121, 246] on div "px" at bounding box center [122, 245] width 6 height 8
type input "1"
click at [98, 244] on input "1" at bounding box center [112, 245] width 63 height 16
click at [92, 222] on span "Original" at bounding box center [95, 221] width 20 height 8
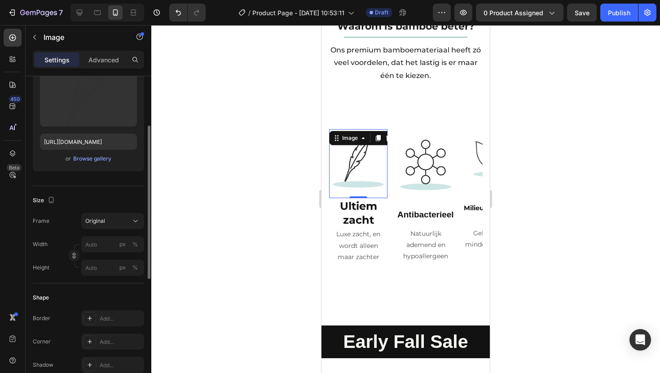
click at [48, 224] on label "Frame" at bounding box center [41, 221] width 17 height 8
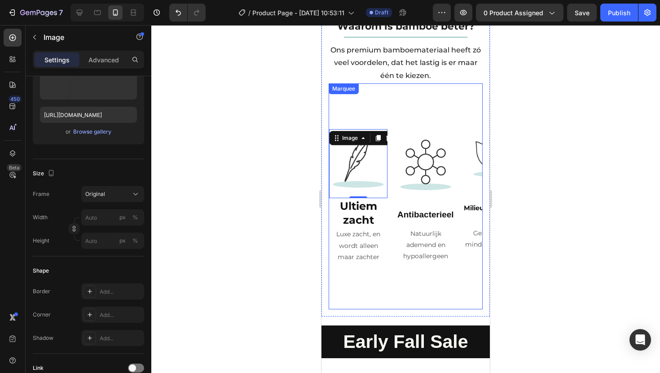
click at [389, 83] on div "Image 0 Ultiem zacht Heading Luxe zacht, en wordt alleen maar zachter Text Bloc…" at bounding box center [531, 196] width 404 height 226
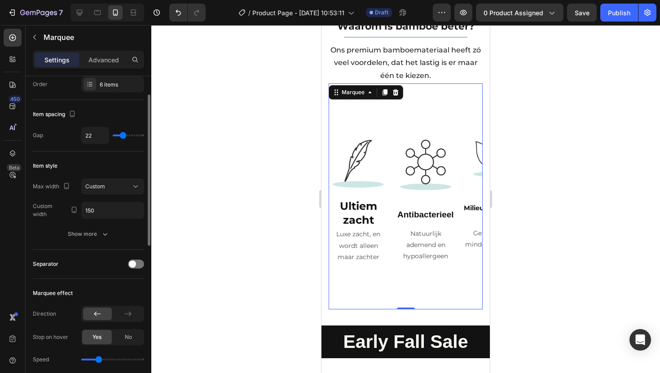
scroll to position [36, 0]
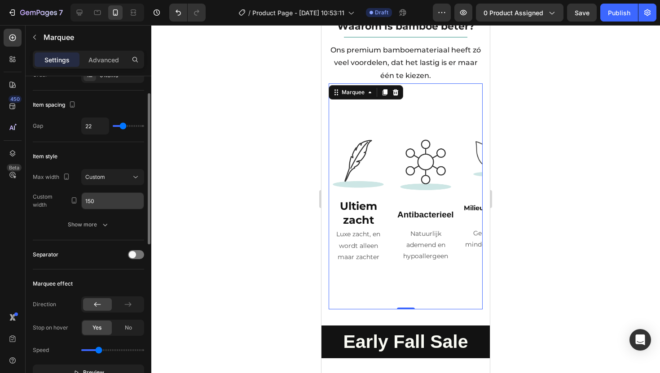
click at [101, 200] on input "150" at bounding box center [113, 201] width 62 height 16
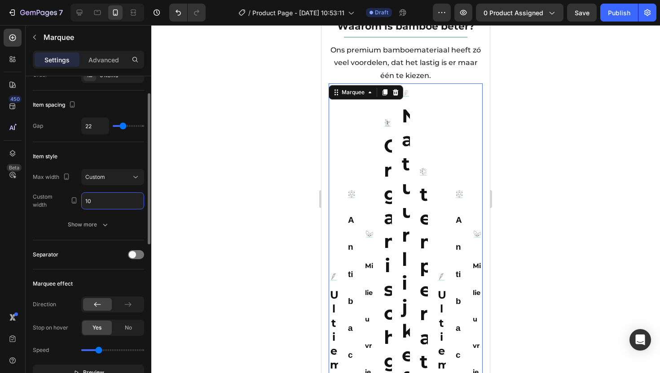
type input "1"
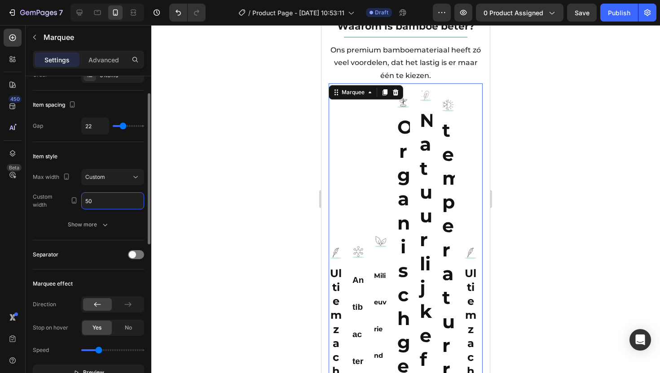
type input "5"
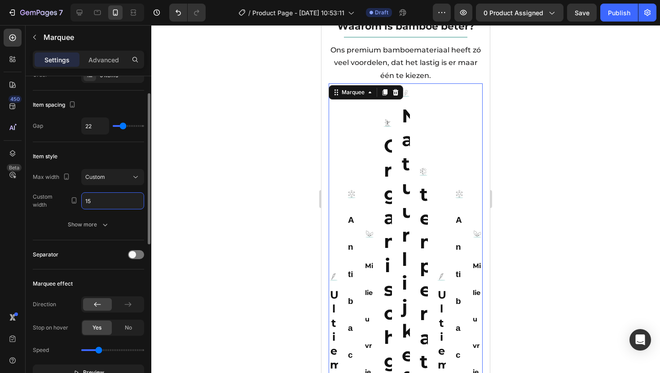
type input "150"
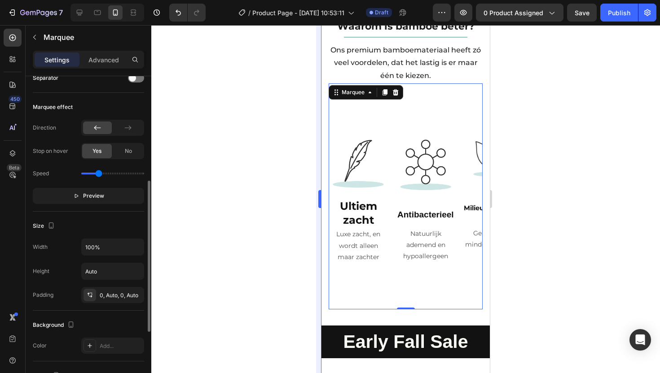
scroll to position [216, 0]
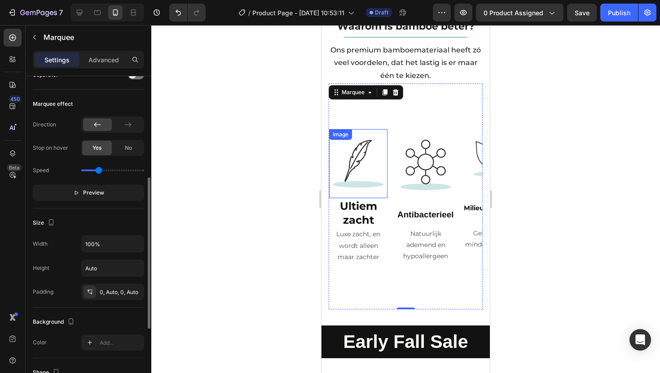
click at [361, 135] on img at bounding box center [358, 164] width 58 height 58
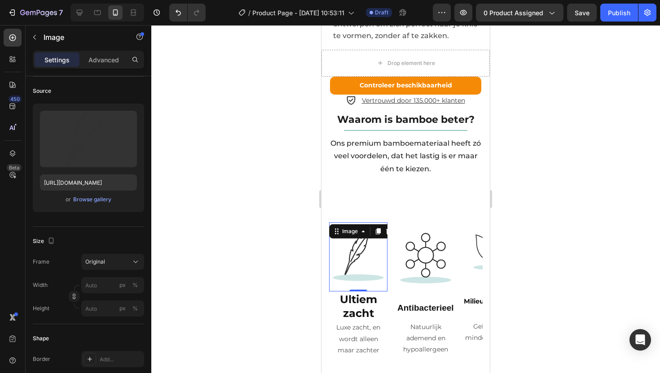
scroll to position [1953, 0]
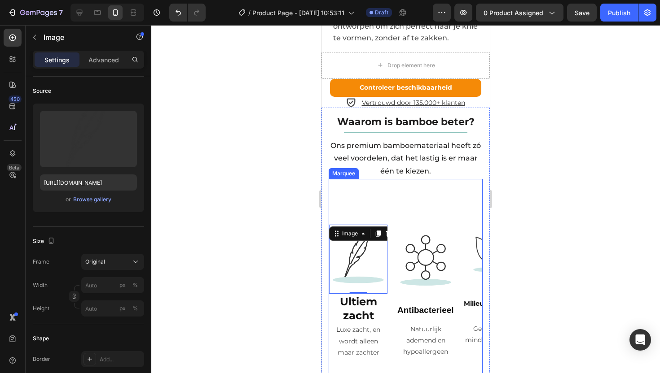
click at [374, 179] on div "Image 0 Ultiem zacht Heading Luxe zacht, en wordt alleen maar zachter Text Bloc…" at bounding box center [531, 292] width 404 height 226
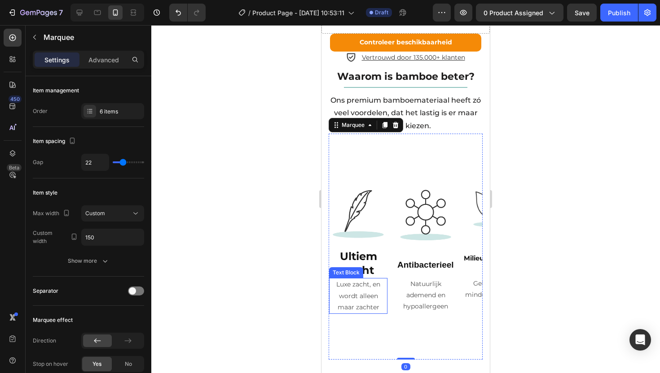
scroll to position [2024, 0]
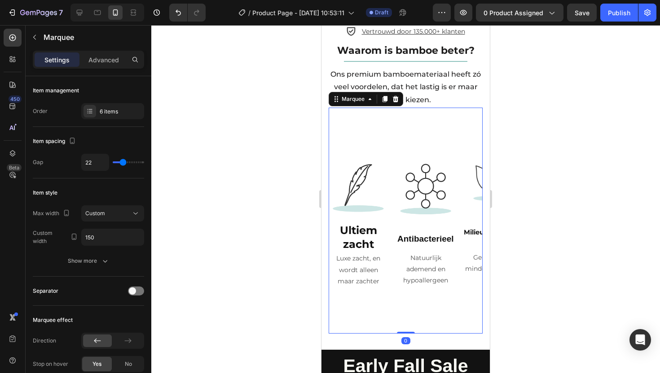
drag, startPoint x: 400, startPoint y: 296, endPoint x: 404, endPoint y: 279, distance: 17.6
click at [404, 279] on div "Image Ultiem zacht Heading Luxe zacht, en wordt alleen maar zachter Text Block …" at bounding box center [406, 221] width 154 height 226
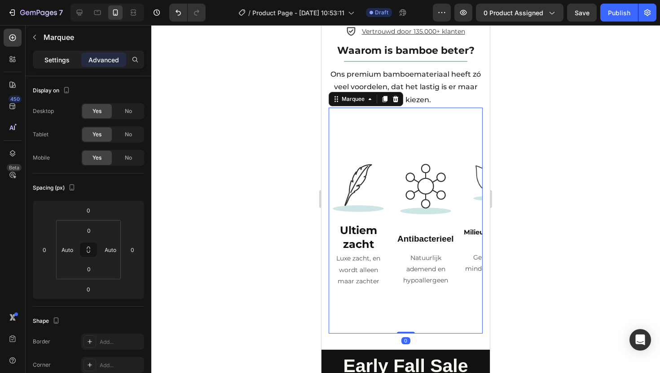
click at [58, 57] on p "Settings" at bounding box center [56, 59] width 25 height 9
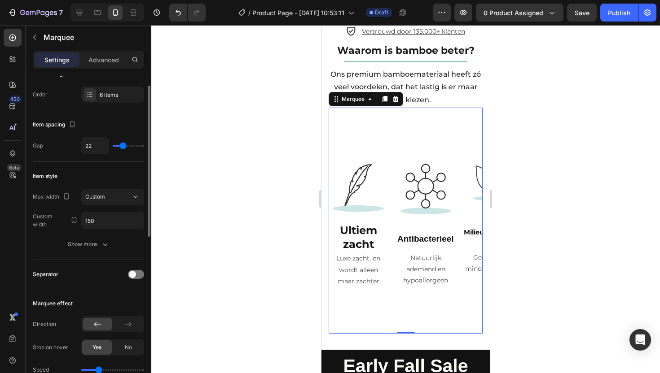
scroll to position [18, 0]
click at [82, 13] on icon at bounding box center [79, 12] width 9 height 9
type input "60"
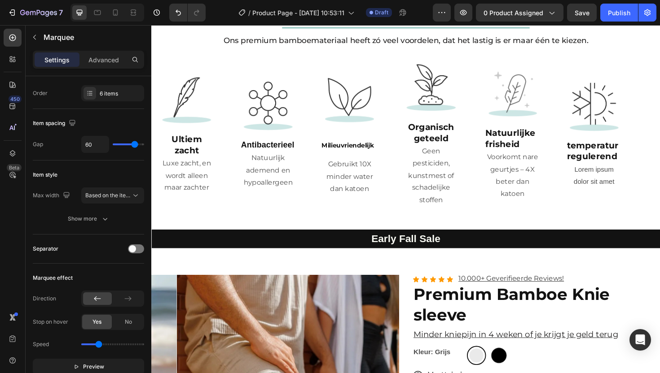
scroll to position [1460, 0]
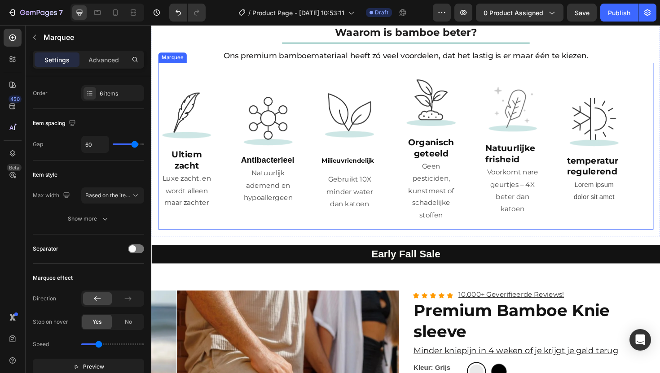
click at [280, 84] on div "Image Ultiem zacht Heading Luxe zacht, en wordt alleen maar zachter Text Block …" at bounding box center [418, 154] width 518 height 162
click at [214, 57] on div at bounding box center [214, 56] width 11 height 11
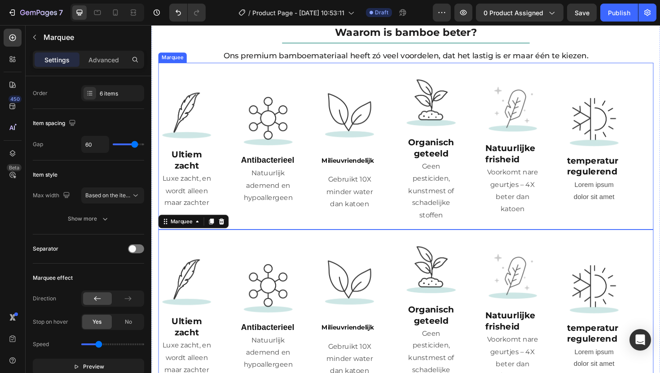
click at [234, 75] on div "Image Ultiem zacht Heading Luxe zacht, en wordt alleen maar zachter Text Block …" at bounding box center [418, 154] width 518 height 162
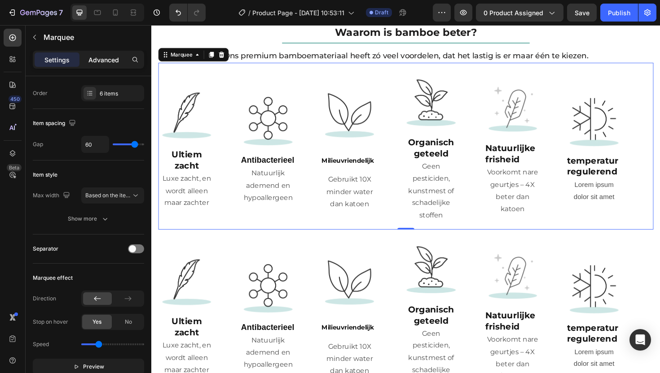
click at [99, 61] on p "Advanced" at bounding box center [103, 59] width 31 height 9
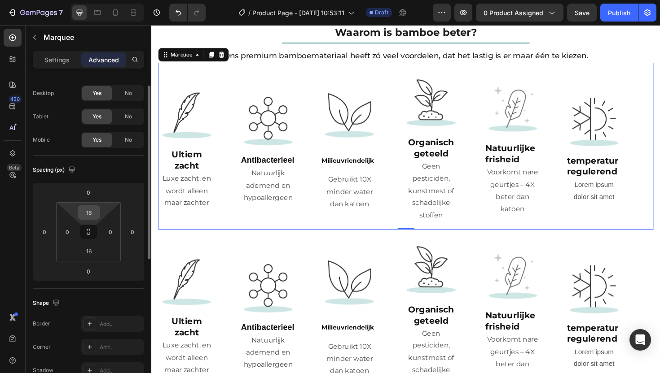
click at [87, 211] on input "16" at bounding box center [89, 212] width 18 height 13
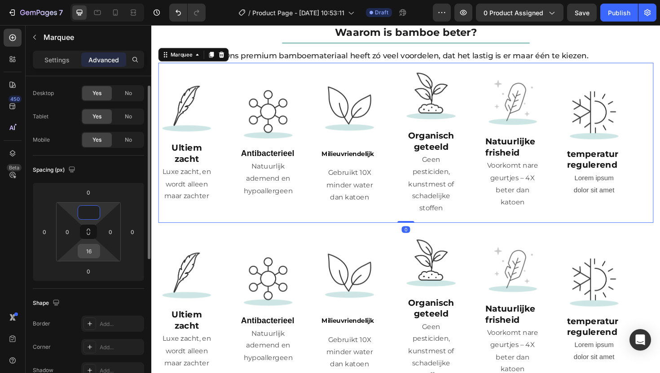
type input "0"
click at [90, 252] on input "16" at bounding box center [89, 251] width 18 height 13
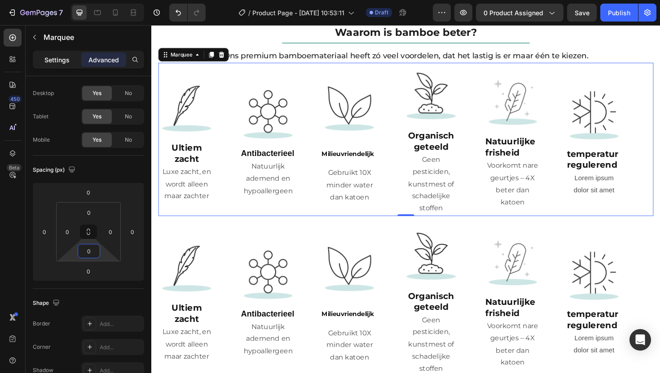
click at [69, 57] on p "Settings" at bounding box center [56, 59] width 25 height 9
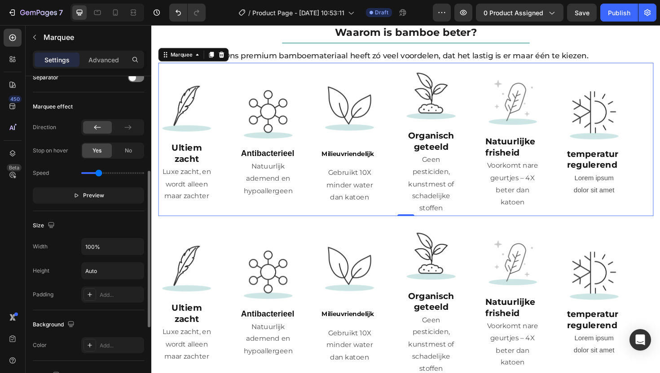
scroll to position [193, 0]
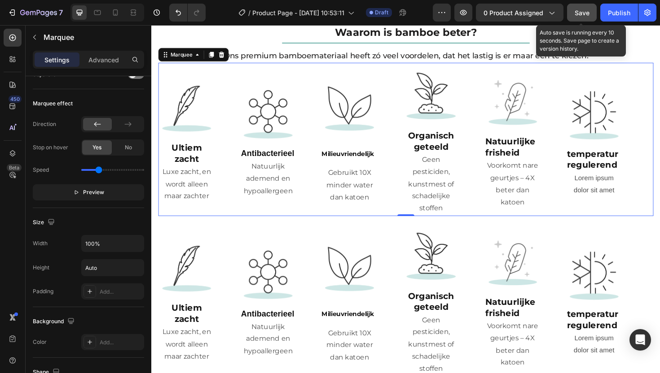
click at [575, 10] on span "Save" at bounding box center [582, 13] width 15 height 8
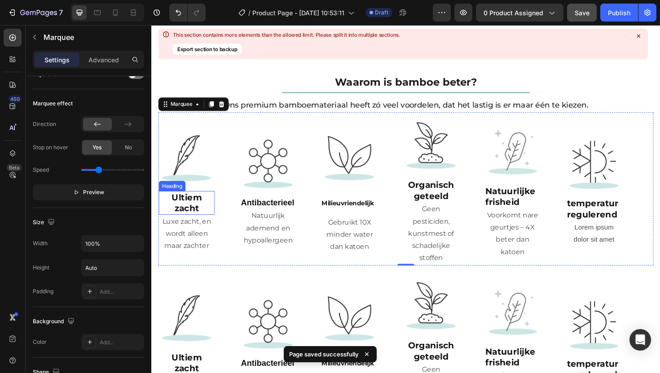
scroll to position [1401, 0]
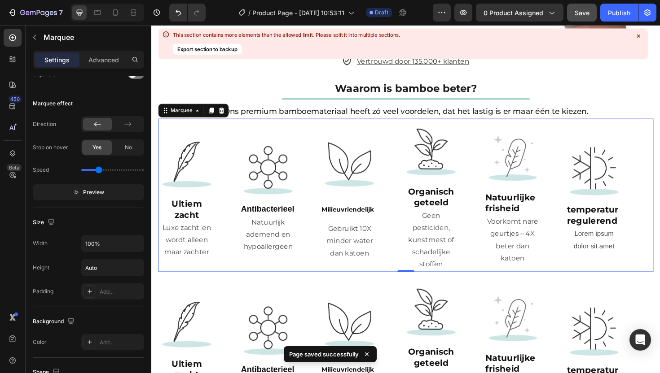
click at [235, 133] on div "Image Ultiem zacht Heading Luxe zacht, en wordt alleen maar zachter Text Block …" at bounding box center [418, 206] width 518 height 162
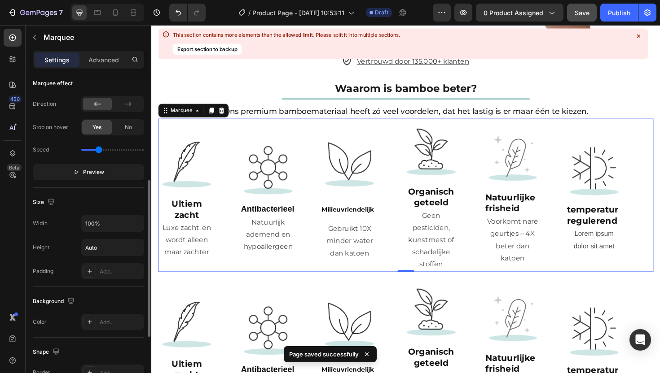
scroll to position [216, 0]
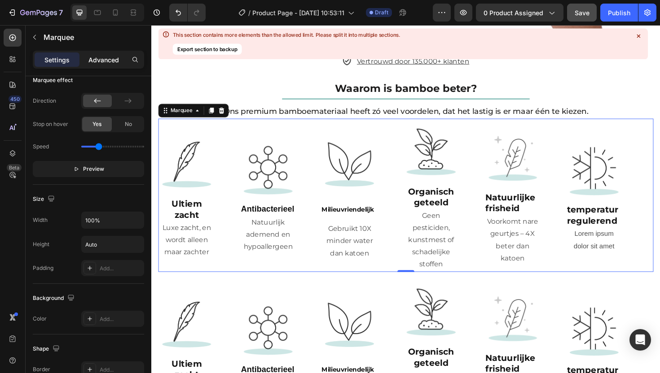
click at [105, 62] on p "Advanced" at bounding box center [103, 59] width 31 height 9
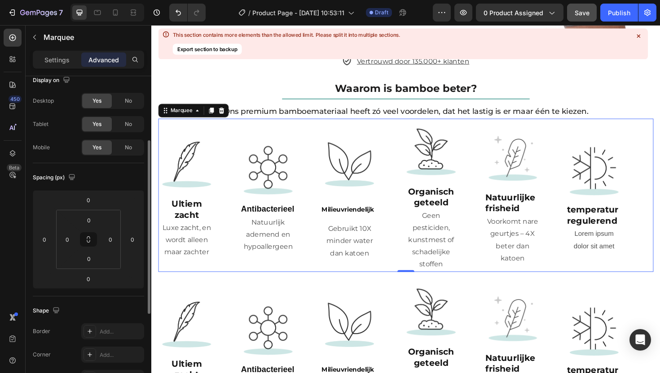
scroll to position [0, 0]
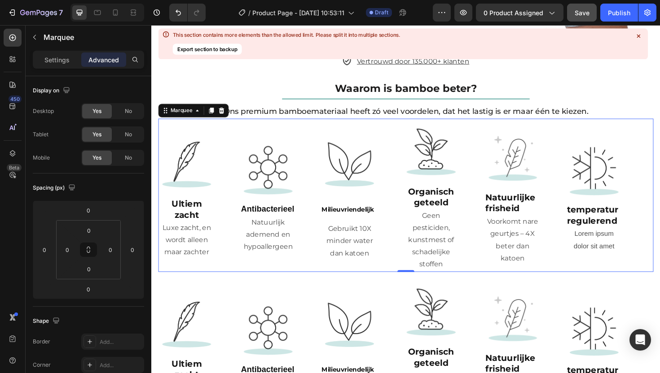
click at [63, 51] on div "Settings Advanced" at bounding box center [88, 60] width 111 height 18
click at [61, 62] on p "Settings" at bounding box center [56, 59] width 25 height 9
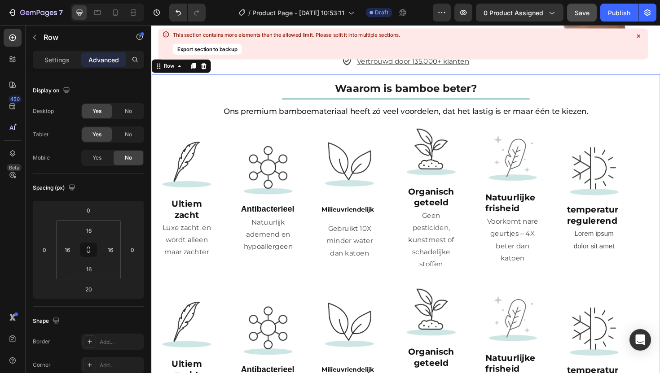
click at [155, 149] on div "Waarom is bamboe beter? Heading Title Line Ons premium bamboemateriaal heeft zó…" at bounding box center [420, 274] width 539 height 394
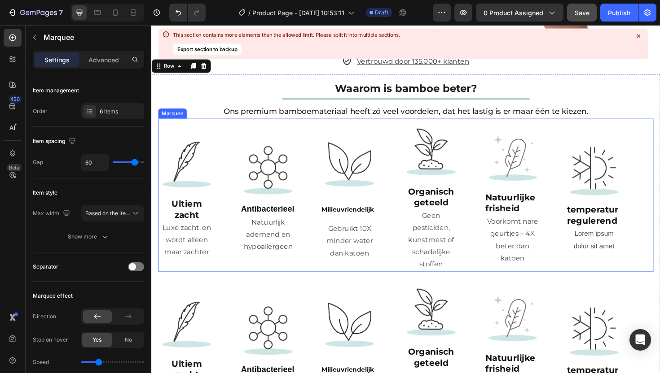
click at [202, 129] on div "Image Ultiem zacht Heading Luxe zacht, en wordt alleen maar zachter Text Block …" at bounding box center [418, 206] width 518 height 162
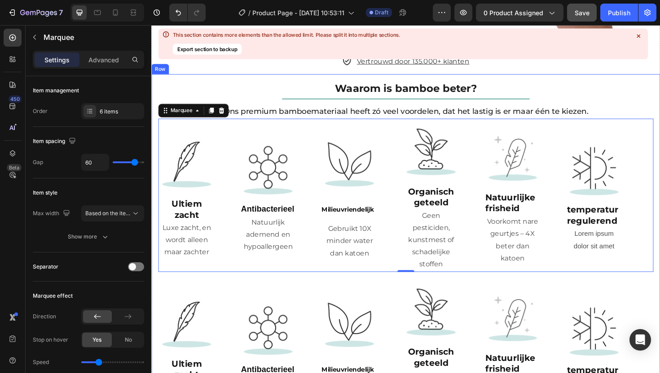
click at [157, 95] on div "Waarom is bamboe beter? Heading Title Line Ons premium bamboemateriaal heeft zó…" at bounding box center [420, 274] width 539 height 394
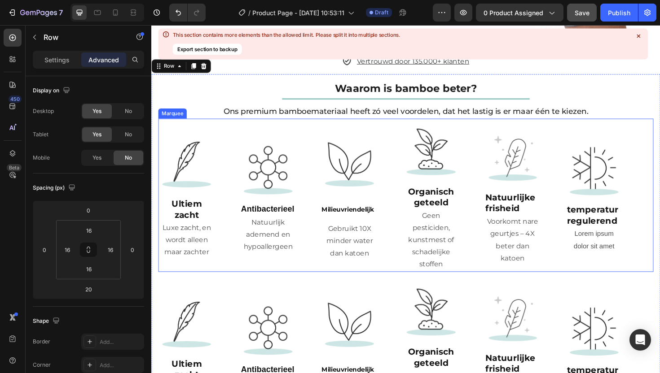
click at [200, 125] on div "Image Ultiem zacht Heading Luxe zacht, en wordt alleen maar zachter Text Block …" at bounding box center [418, 206] width 518 height 162
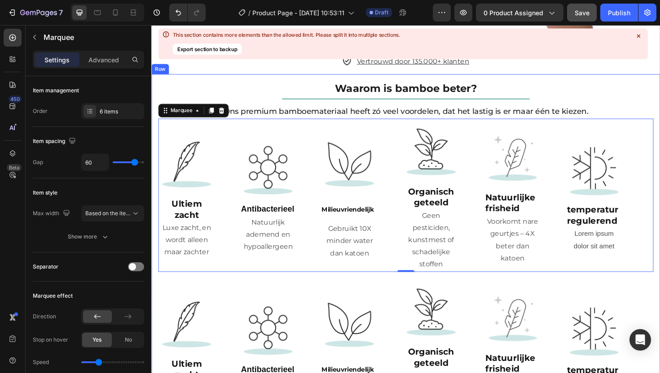
click at [154, 90] on div "Waarom is bamboe beter? Heading Title Line Ons premium bamboemateriaal heeft zó…" at bounding box center [420, 274] width 539 height 394
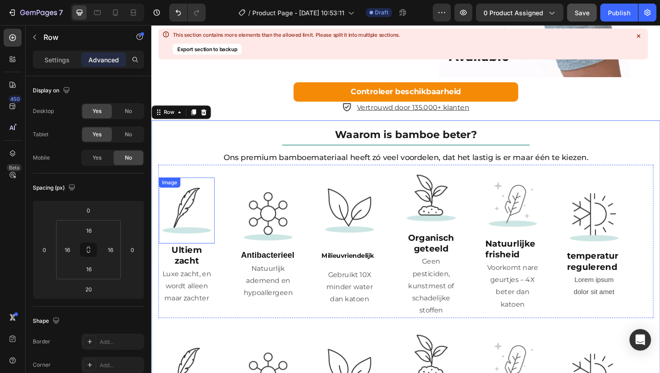
scroll to position [1339, 0]
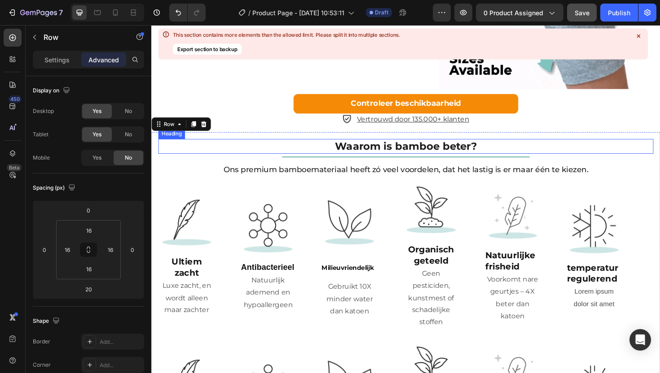
click at [348, 149] on strong "Waarom is bamboe beter?" at bounding box center [421, 153] width 150 height 13
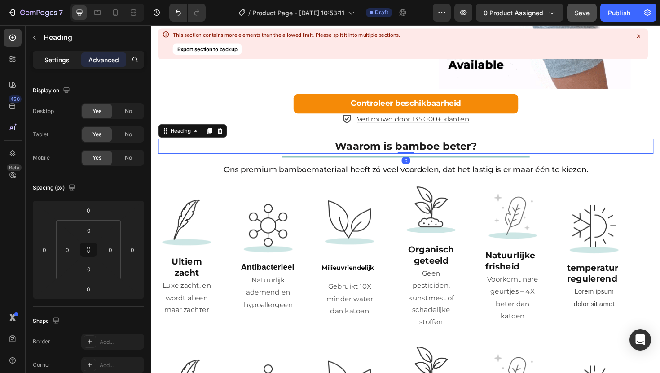
click at [66, 62] on p "Settings" at bounding box center [56, 59] width 25 height 9
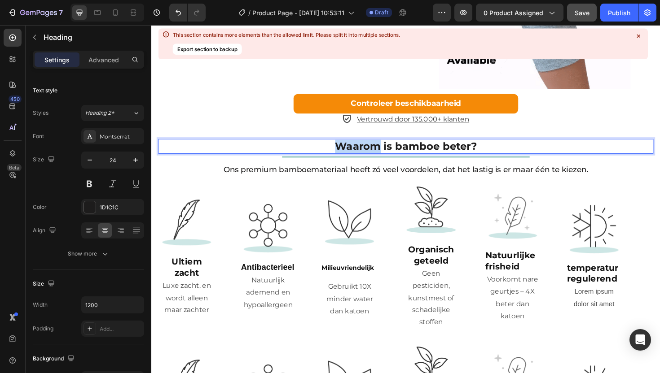
click at [361, 148] on strong "Waarom is bamboe beter?" at bounding box center [421, 153] width 150 height 13
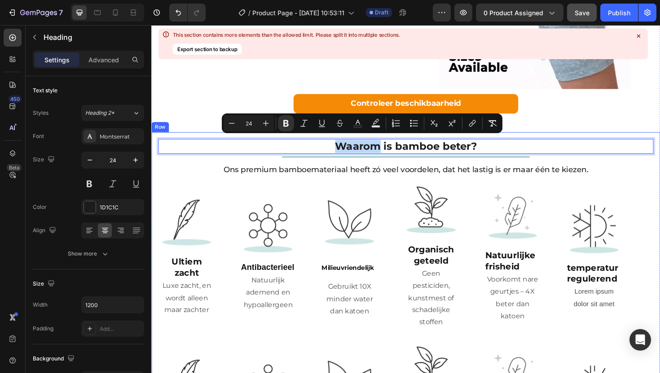
click at [153, 185] on div "Waarom is bamboe beter? Heading 0 Title Line Ons premium bamboemateriaal heeft …" at bounding box center [420, 336] width 539 height 394
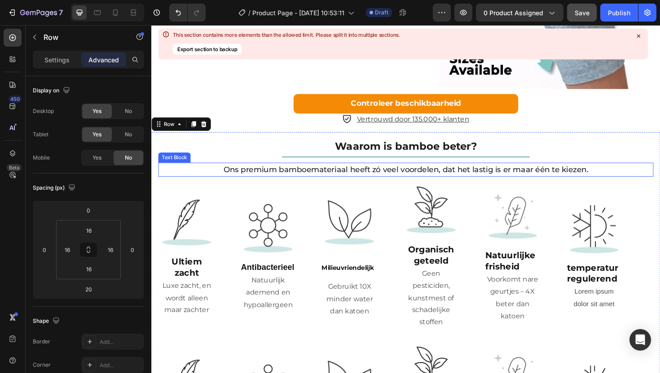
click at [259, 173] on p "Ons premium bamboemateriaal heeft zó veel voordelen, dat het lastig is er maar …" at bounding box center [420, 178] width 523 height 13
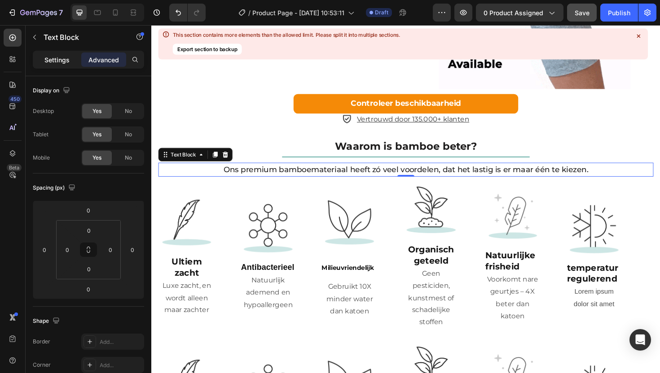
click at [53, 60] on p "Settings" at bounding box center [56, 59] width 25 height 9
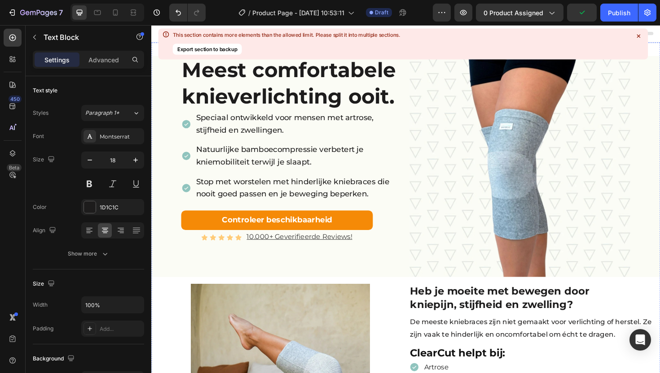
scroll to position [1339, 0]
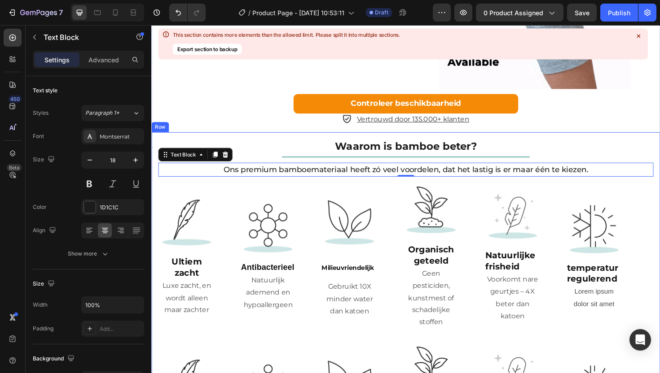
click at [204, 139] on div "⁠⁠⁠⁠⁠⁠⁠ Waarom is bamboe beter? Heading Title Line Ons premium bamboemateriaal …" at bounding box center [420, 336] width 539 height 394
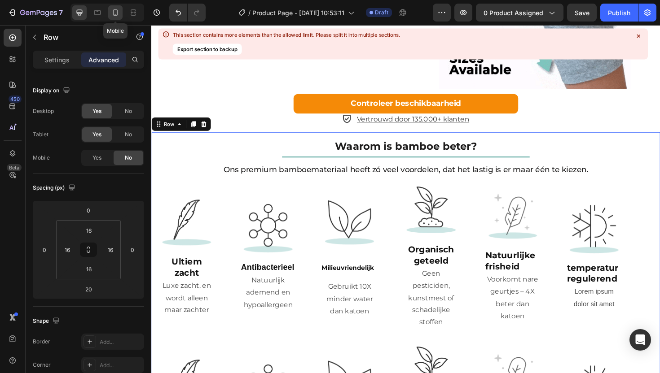
click at [116, 8] on div at bounding box center [115, 12] width 14 height 14
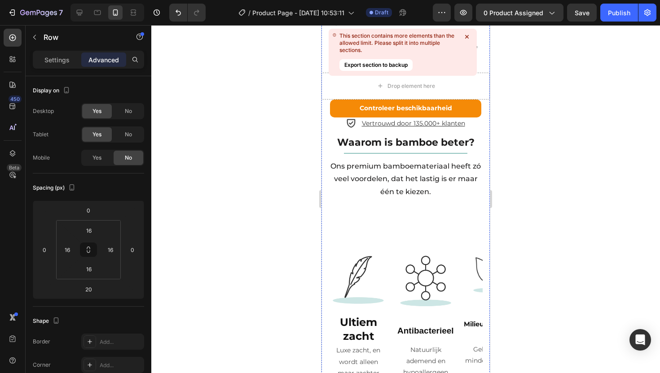
scroll to position [1953, 0]
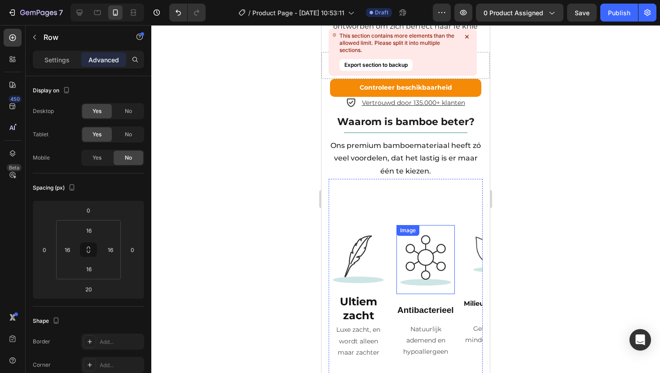
click at [419, 233] on img at bounding box center [425, 260] width 58 height 58
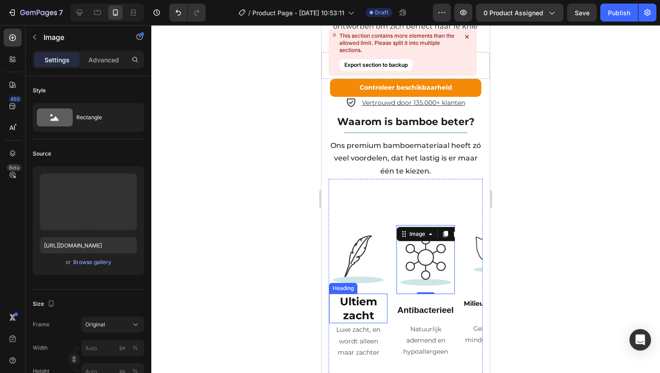
click at [353, 295] on strong "Ultiem zacht" at bounding box center [358, 308] width 37 height 27
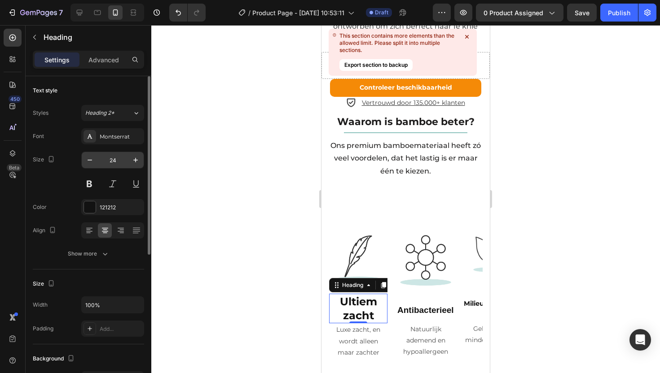
click at [117, 156] on input "24" at bounding box center [113, 160] width 30 height 16
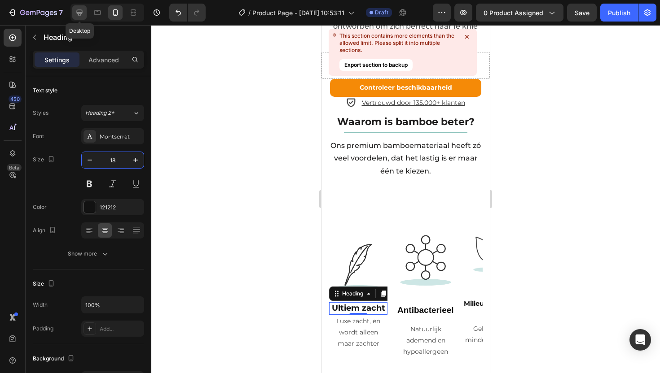
click at [85, 16] on div at bounding box center [79, 12] width 14 height 14
type input "20"
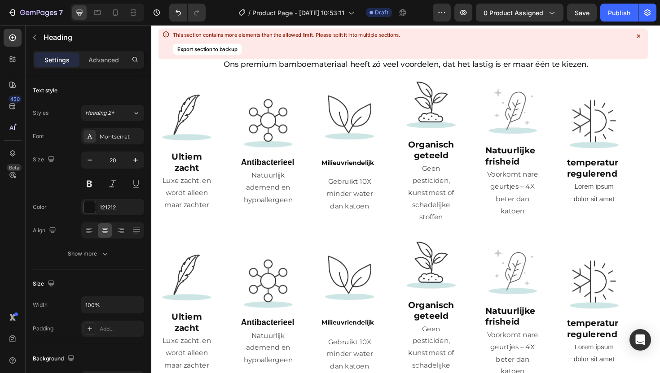
scroll to position [1440, 0]
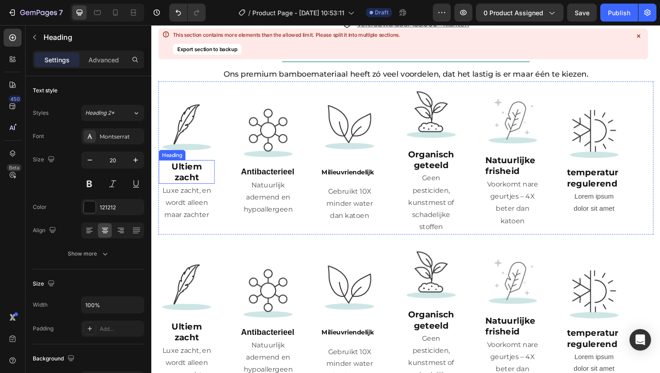
click at [189, 173] on strong "Ultiem zacht" at bounding box center [189, 181] width 32 height 22
click at [223, 256] on div "Image Ultiem zacht Heading Luxe zacht, en wordt alleen maar zachter Text Block …" at bounding box center [418, 336] width 518 height 162
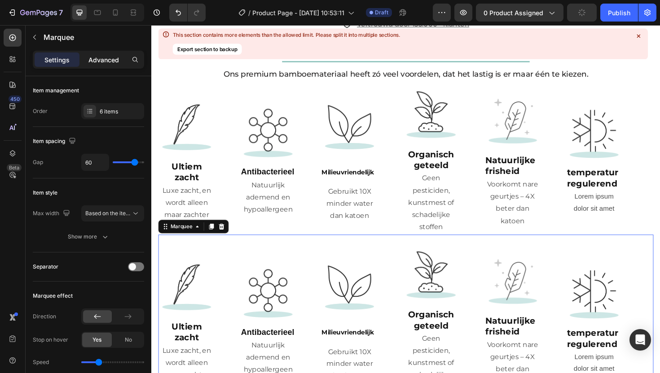
click at [104, 58] on p "Advanced" at bounding box center [103, 59] width 31 height 9
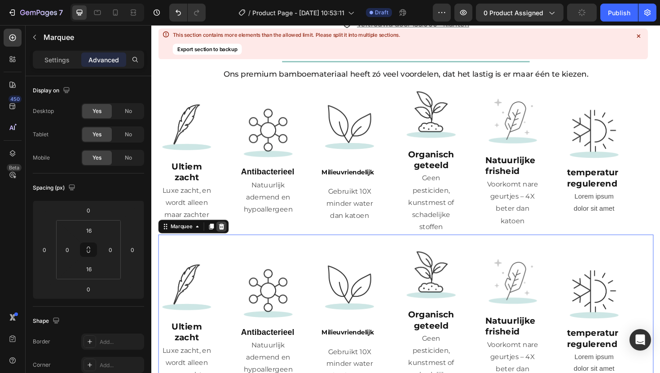
click at [228, 235] on icon at bounding box center [225, 238] width 7 height 7
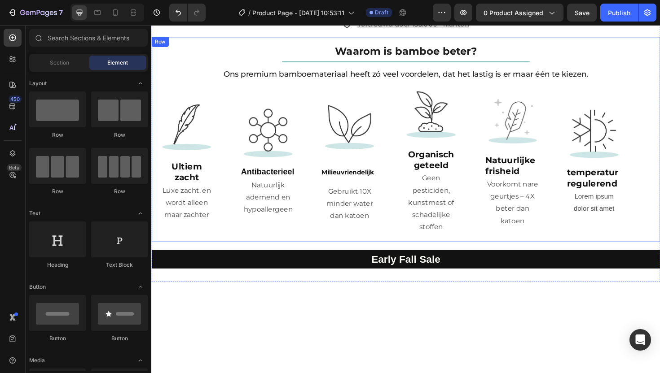
click at [157, 57] on div "Waarom is bamboe beter? Heading Title Line Ons premium bamboemateriaal heeft zó…" at bounding box center [420, 146] width 539 height 217
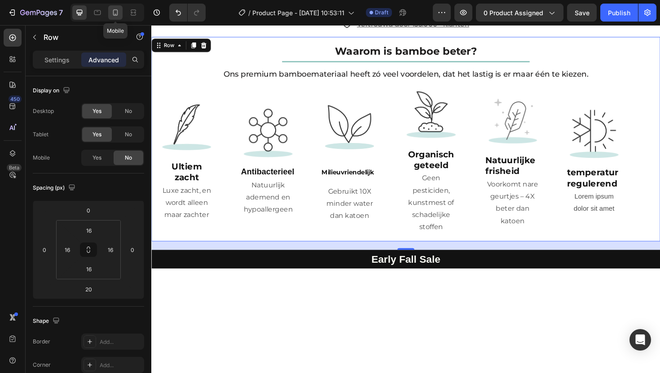
click at [115, 14] on icon at bounding box center [115, 14] width 2 height 1
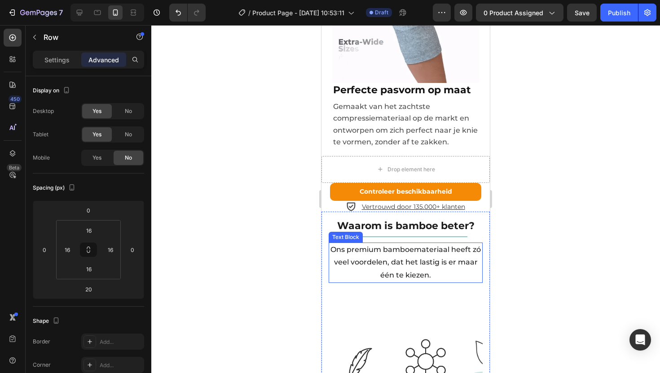
scroll to position [1854, 0]
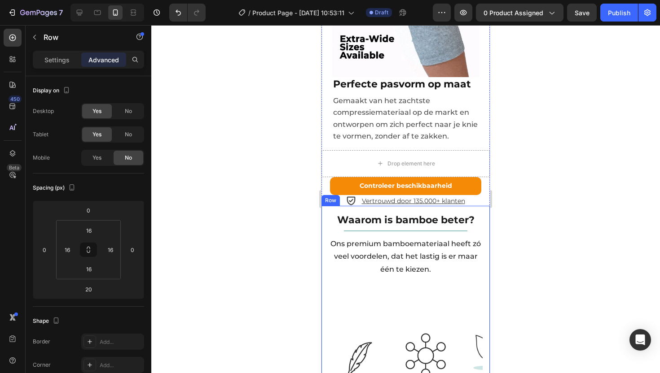
click at [329, 206] on div "Waarom is bamboe beter? Heading Title Line Ons premium bamboemateriaal heeft zó…" at bounding box center [405, 358] width 168 height 305
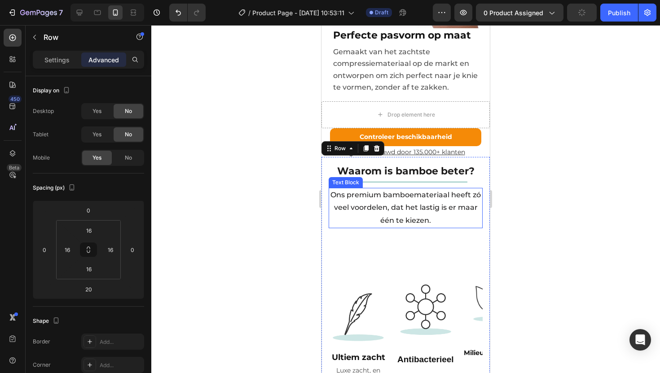
scroll to position [1922, 0]
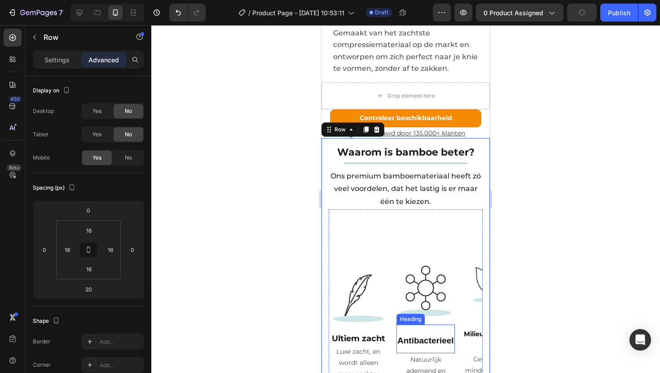
click at [410, 336] on strong "Antibacterieel" at bounding box center [425, 340] width 57 height 9
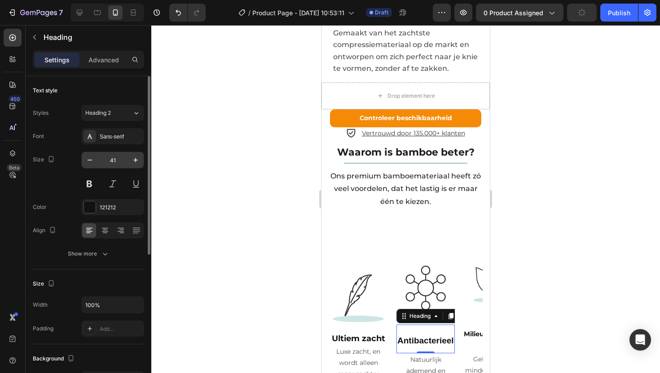
click at [111, 162] on input "41" at bounding box center [113, 160] width 30 height 16
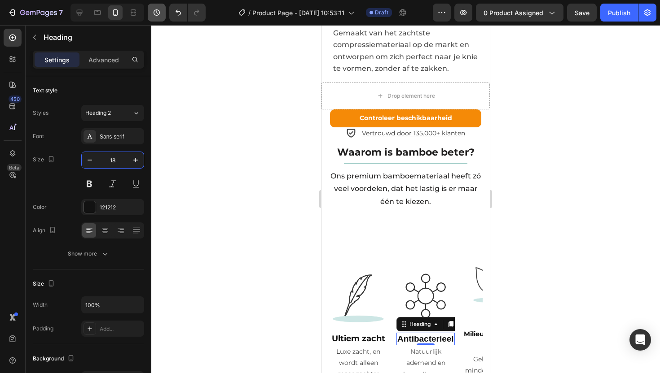
type input "18"
click at [468, 330] on sup "Milieuvriendelijk" at bounding box center [492, 334] width 56 height 8
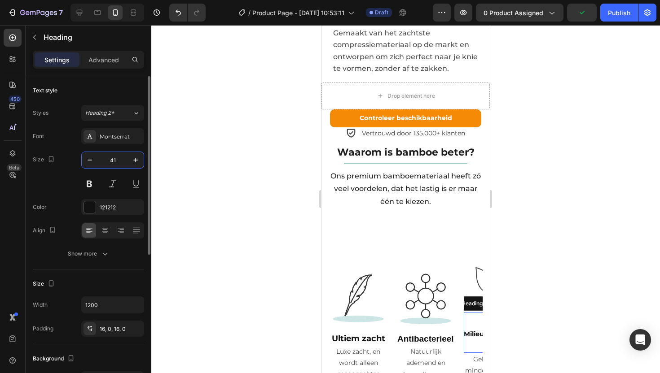
click at [113, 158] on input "41" at bounding box center [113, 160] width 30 height 16
type input "18"
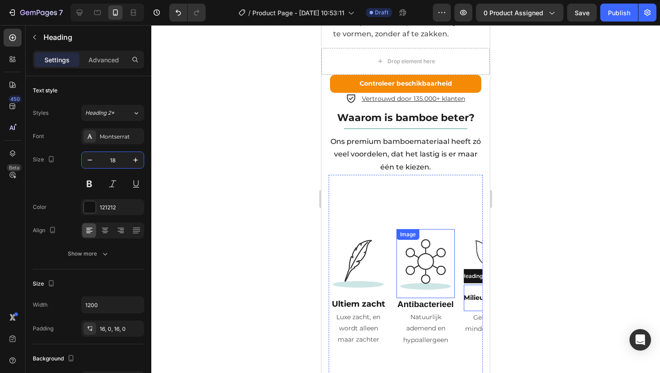
scroll to position [1957, 0]
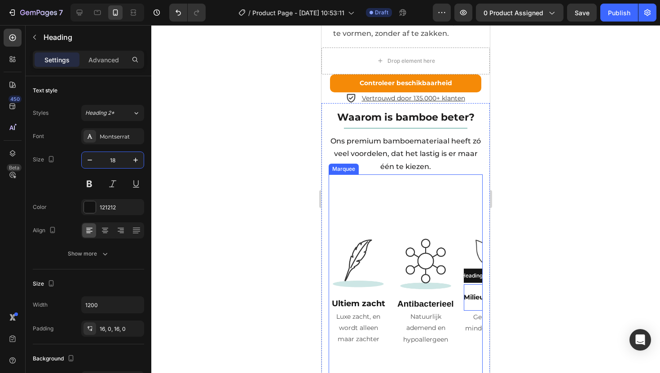
click at [376, 175] on div "Image Ultiem zacht Heading Luxe zacht, en wordt alleen maar zachter Text Block …" at bounding box center [531, 288] width 404 height 226
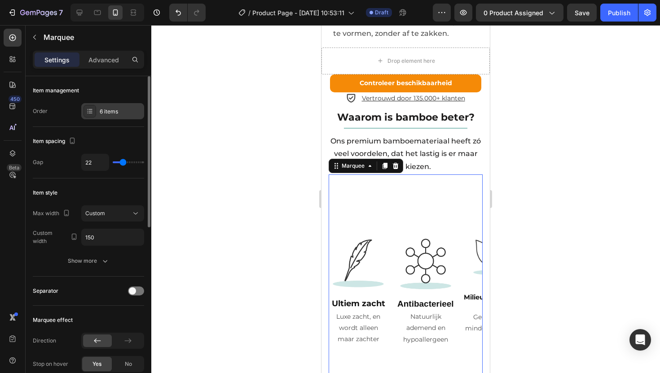
click at [115, 114] on div "6 items" at bounding box center [121, 112] width 42 height 8
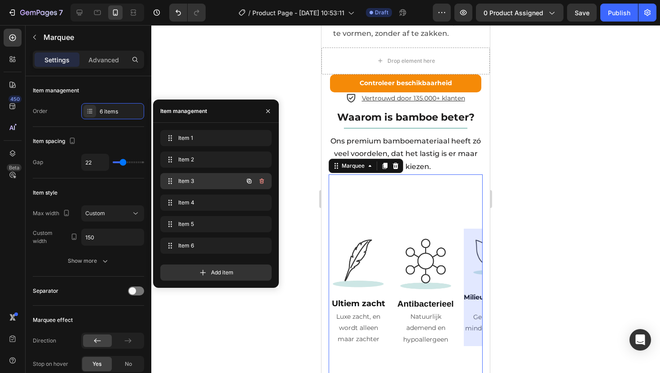
click at [192, 180] on span "Item 3" at bounding box center [203, 181] width 51 height 8
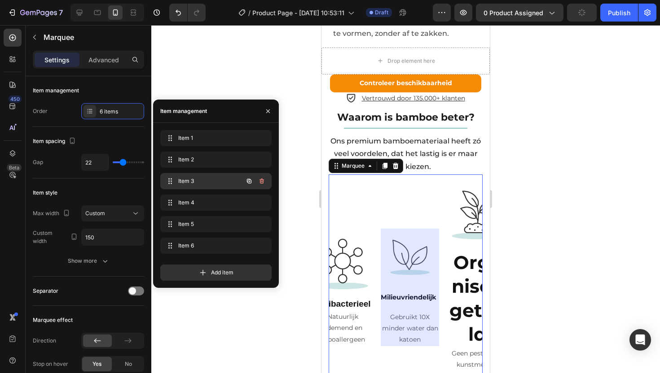
scroll to position [0, 91]
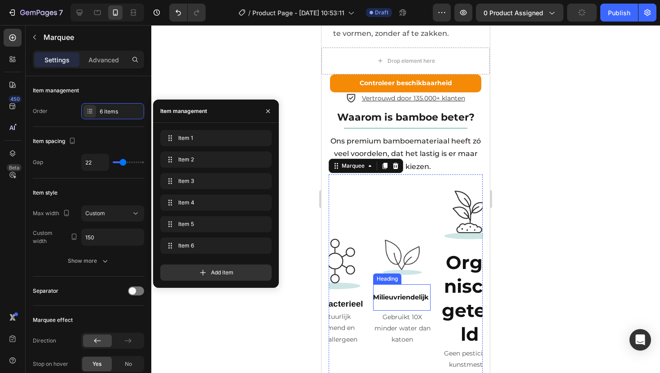
click at [408, 294] on sup "Milieuvriendelijk" at bounding box center [401, 298] width 56 height 8
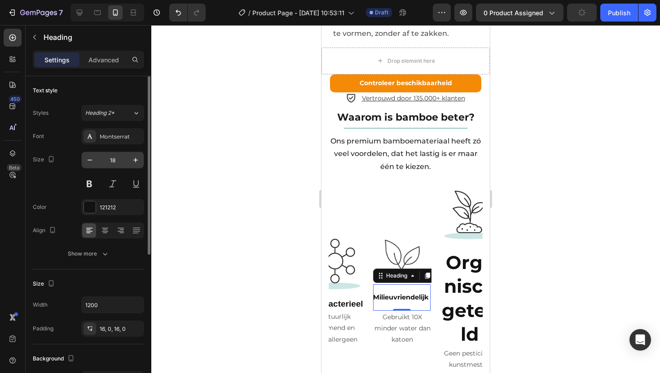
click at [115, 160] on input "18" at bounding box center [113, 160] width 30 height 16
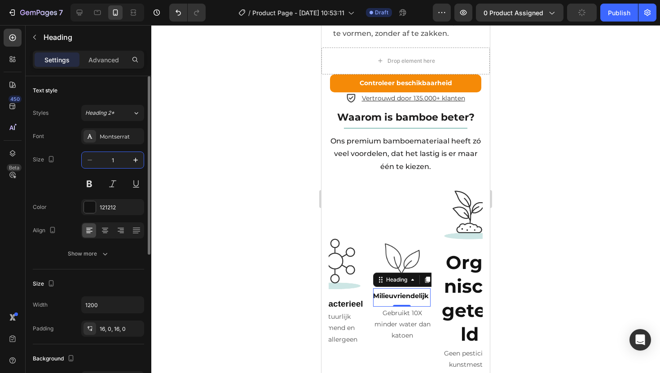
type input "18"
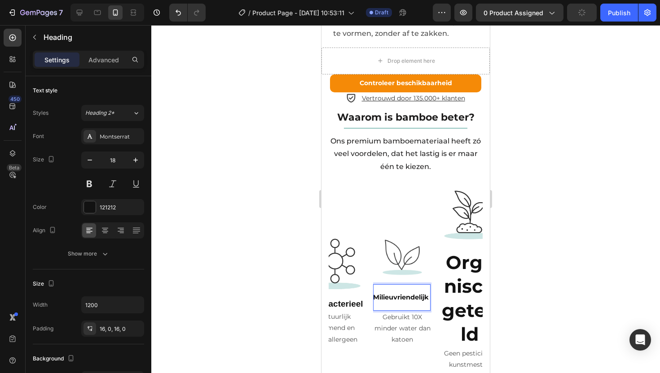
click at [390, 294] on sup "Milieuvriendelijk" at bounding box center [401, 298] width 56 height 8
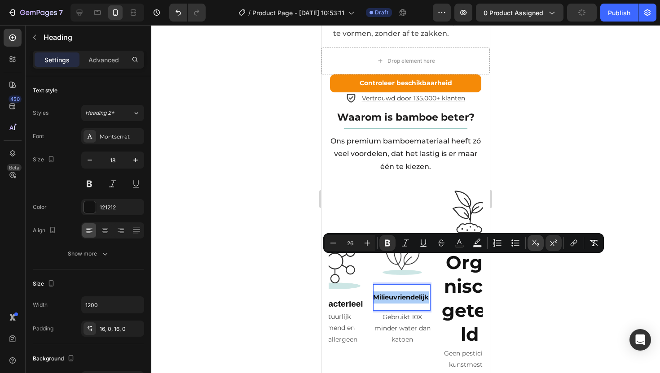
click at [539, 239] on icon "Editor contextual toolbar" at bounding box center [535, 243] width 9 height 9
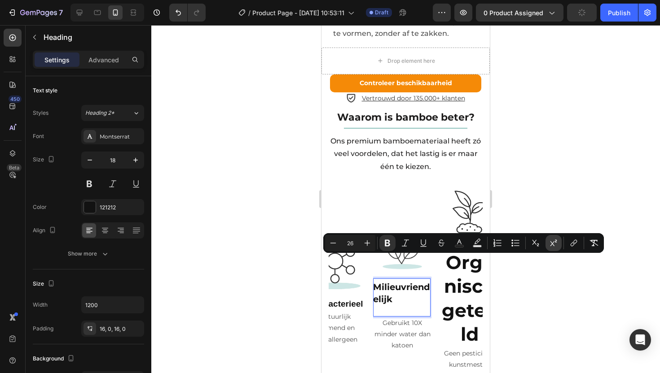
click at [551, 242] on icon "Editor contextual toolbar" at bounding box center [553, 243] width 9 height 9
click at [353, 245] on input "26" at bounding box center [350, 243] width 18 height 11
click at [351, 243] on input "26" at bounding box center [350, 243] width 18 height 11
type input "18"
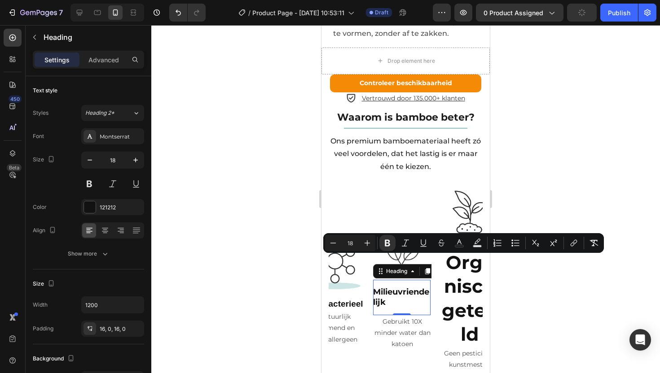
click at [413, 280] on h2 "Milieuvriendelijk" at bounding box center [401, 297] width 57 height 35
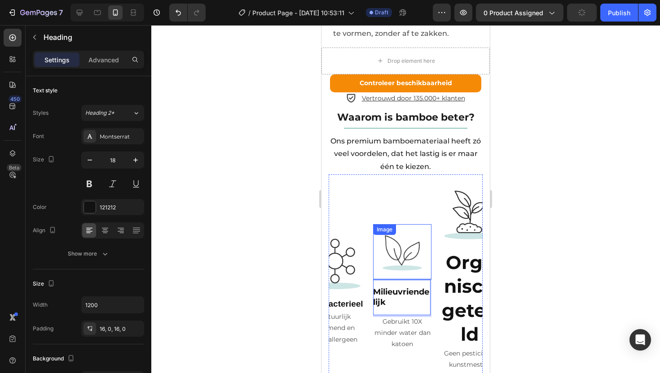
click at [394, 230] on img at bounding box center [402, 252] width 45 height 45
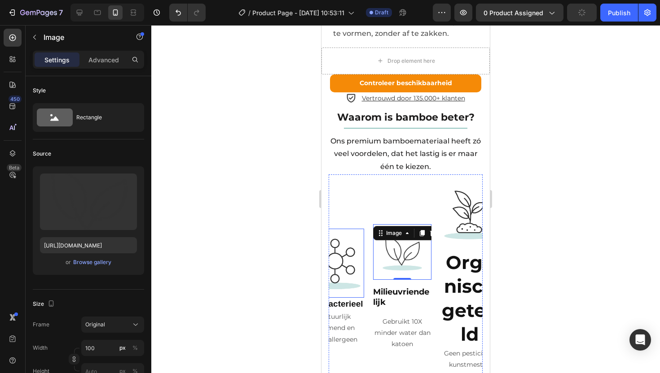
click at [343, 234] on img at bounding box center [335, 263] width 58 height 58
click at [403, 230] on img at bounding box center [402, 252] width 45 height 45
click at [401, 316] on p "Gebruikt 10X minder water dan katoen" at bounding box center [402, 333] width 57 height 34
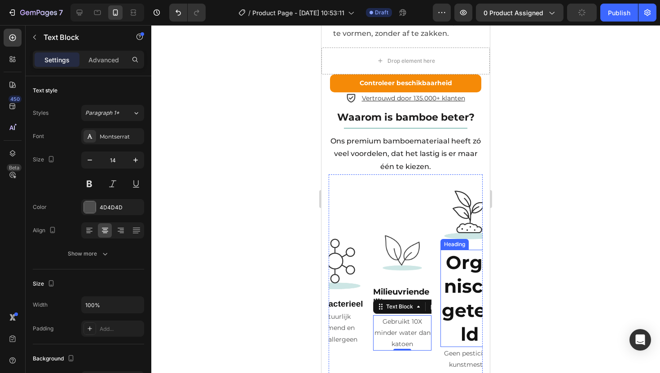
click at [460, 251] on strong "Organisch geteeld" at bounding box center [470, 298] width 56 height 94
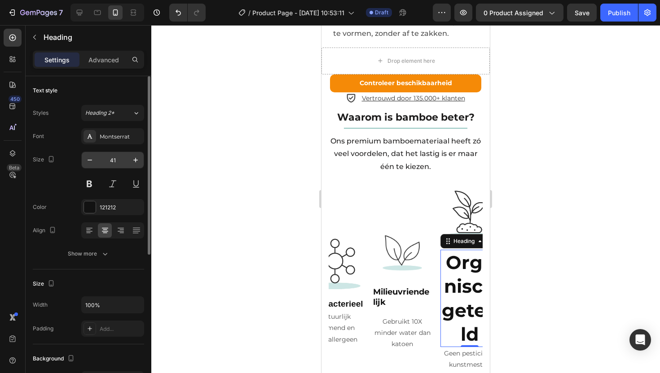
click at [113, 161] on input "41" at bounding box center [113, 160] width 30 height 16
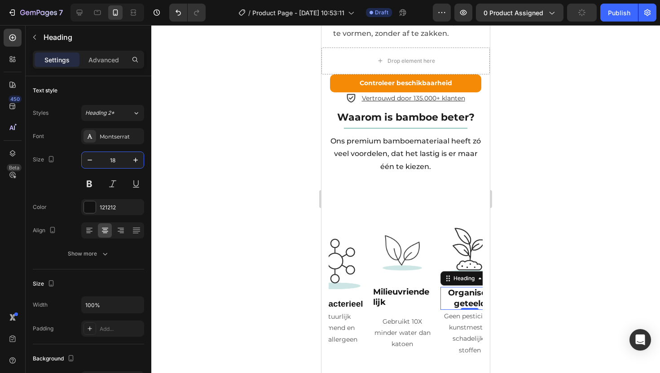
type input "18"
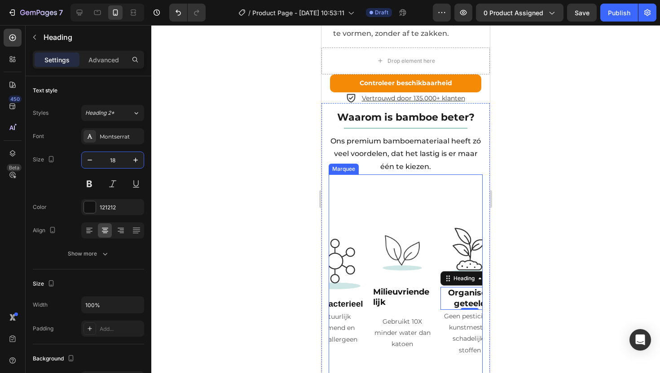
click at [373, 177] on div "Image Ultiem zacht Heading Luxe zacht, en wordt alleen maar zachter Text Block …" at bounding box center [440, 288] width 404 height 226
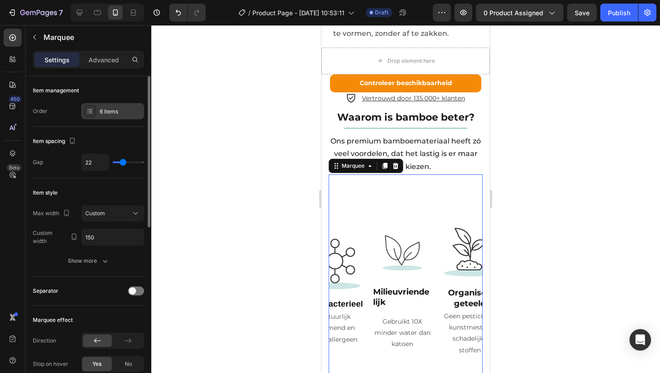
click at [112, 106] on div "6 items" at bounding box center [112, 111] width 63 height 16
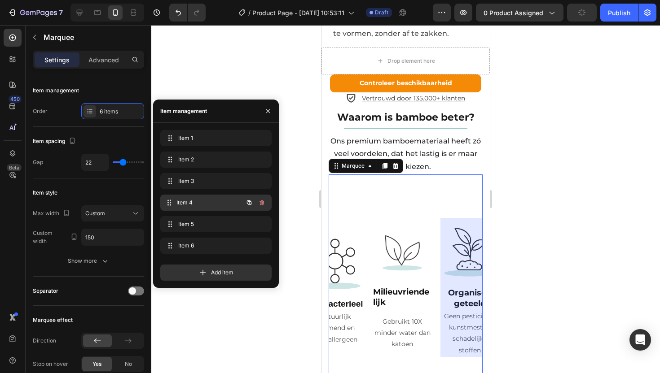
click at [203, 205] on span "Item 4" at bounding box center [209, 203] width 66 height 8
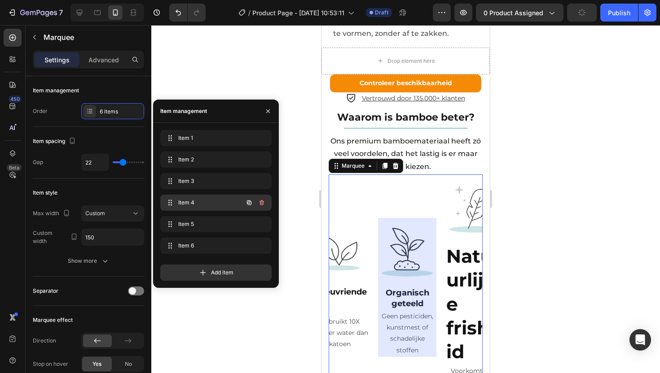
scroll to position [0, 158]
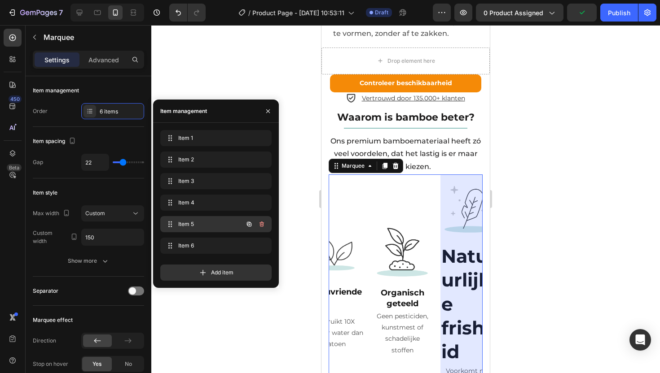
click at [224, 220] on span "Item 5" at bounding box center [203, 224] width 51 height 8
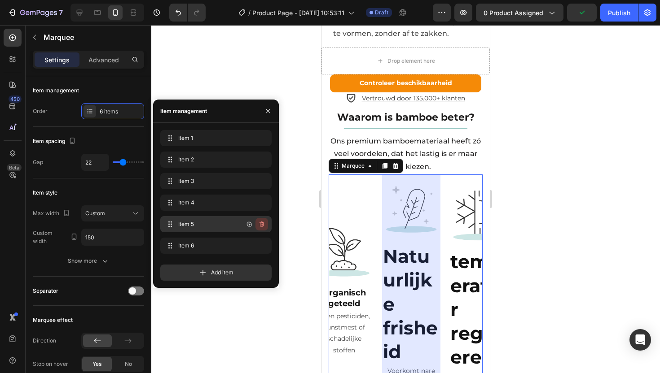
scroll to position [0, 225]
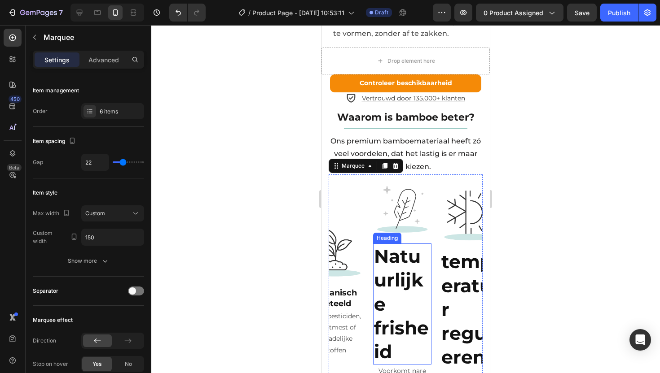
click at [401, 291] on strong "Natuurlijke frisheid" at bounding box center [401, 304] width 55 height 118
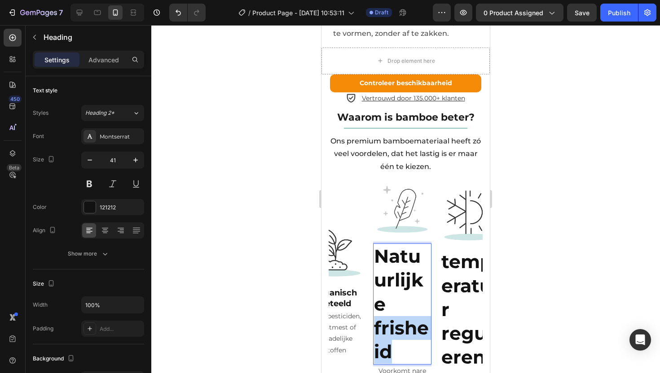
click at [402, 281] on strong "Natuurlijke frisheid" at bounding box center [401, 304] width 55 height 118
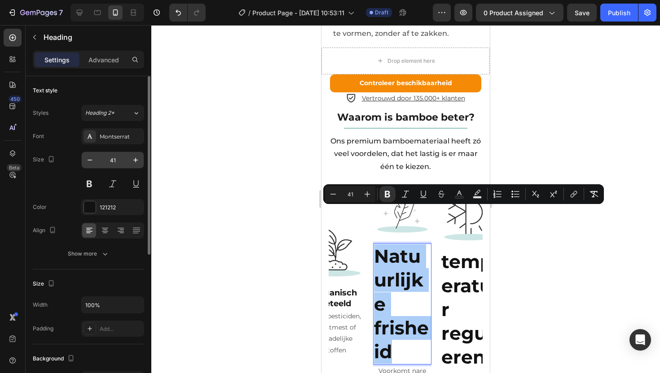
click at [112, 157] on input "41" at bounding box center [113, 160] width 30 height 16
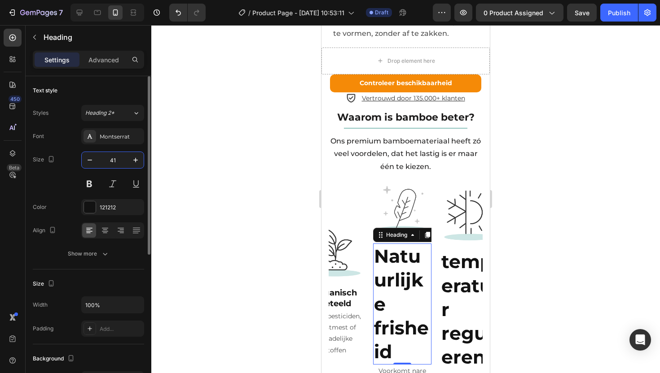
click at [111, 163] on input "41" at bounding box center [113, 160] width 30 height 16
type input "18"
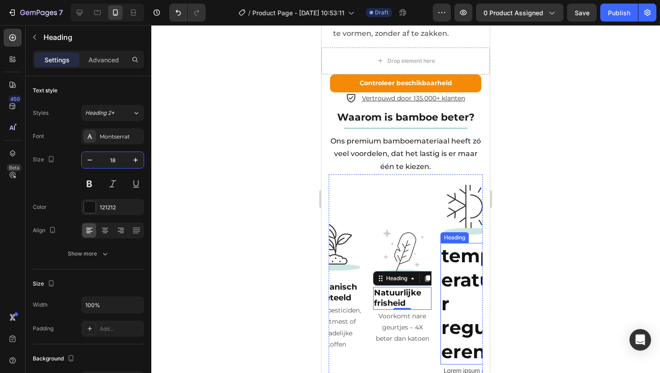
click at [459, 245] on strong "temperatur regulerend" at bounding box center [469, 304] width 57 height 118
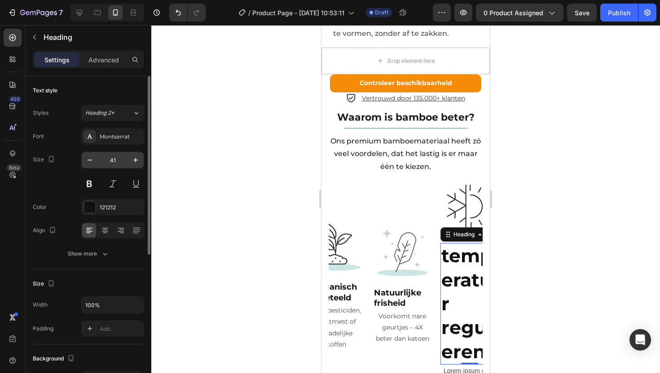
click at [111, 163] on input "41" at bounding box center [113, 160] width 30 height 16
type input "18"
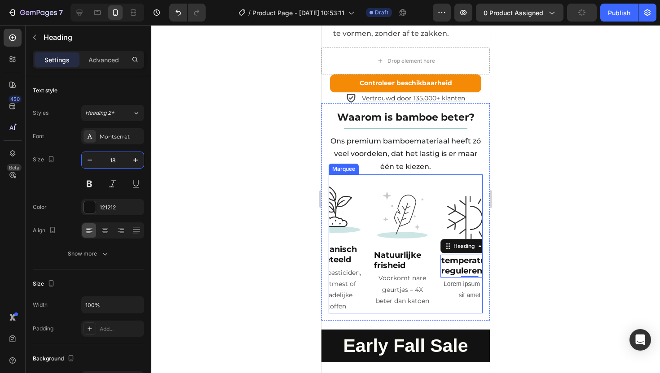
click at [365, 175] on div "Image Organisch geteeld Heading Geen pesticiden, kunstmest of schadelijke stoff…" at bounding box center [339, 244] width 67 height 139
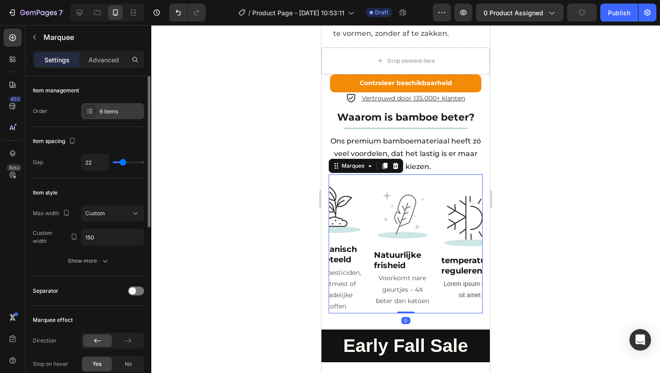
click at [124, 112] on div "6 items" at bounding box center [121, 112] width 42 height 8
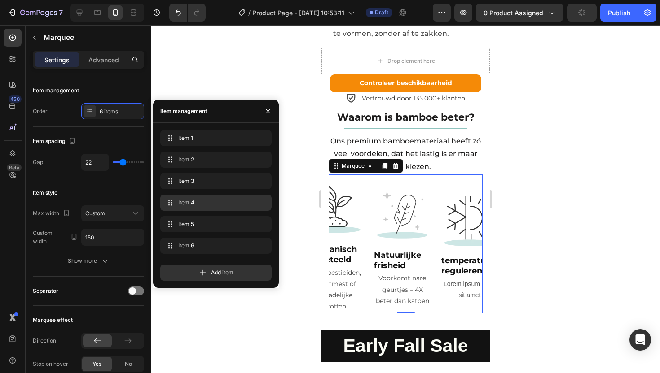
click at [198, 205] on span "Item 4" at bounding box center [214, 203] width 72 height 8
click at [184, 205] on span "Item 4" at bounding box center [203, 203] width 51 height 8
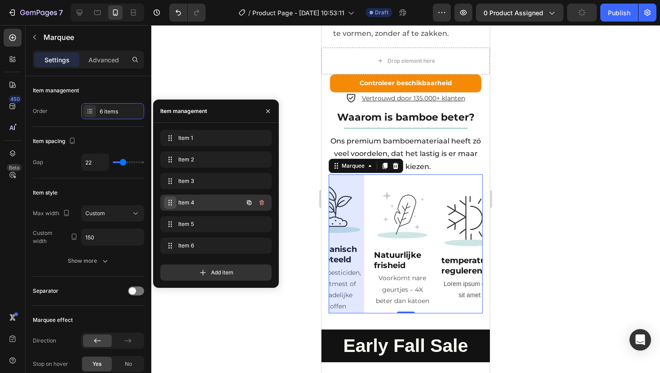
scroll to position [0, 158]
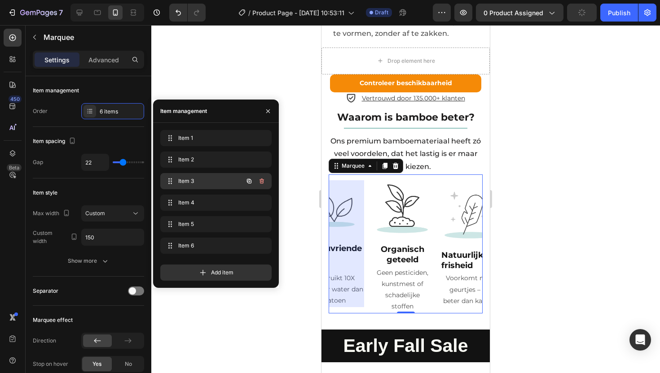
click at [193, 179] on span "Item 3" at bounding box center [203, 181] width 51 height 8
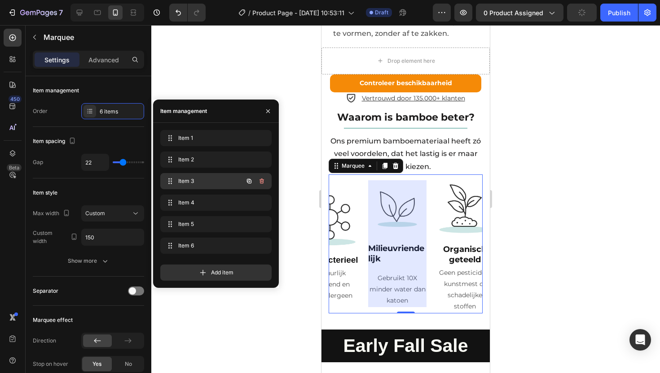
scroll to position [0, 91]
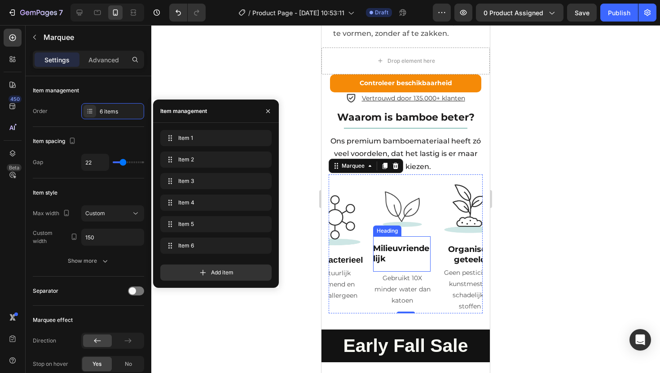
click at [387, 244] on strong "Milieuvriendelijk" at bounding box center [401, 254] width 56 height 20
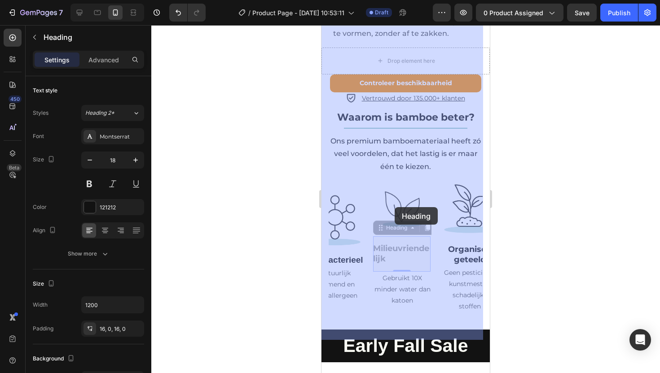
drag, startPoint x: 379, startPoint y: 193, endPoint x: 394, endPoint y: 208, distance: 21.3
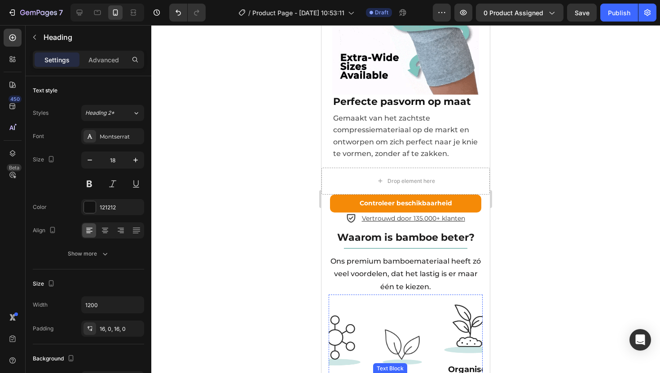
scroll to position [1832, 0]
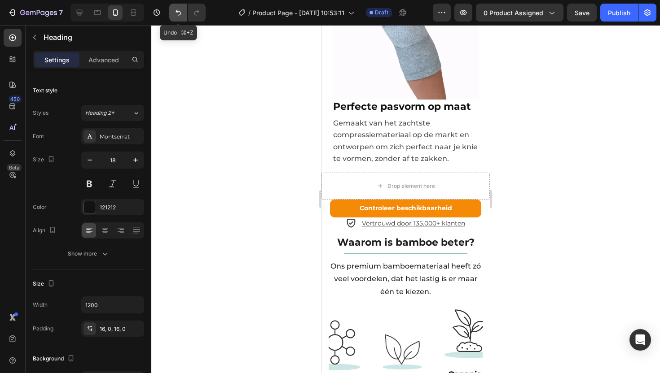
click at [175, 16] on icon "Undo/Redo" at bounding box center [178, 12] width 9 height 9
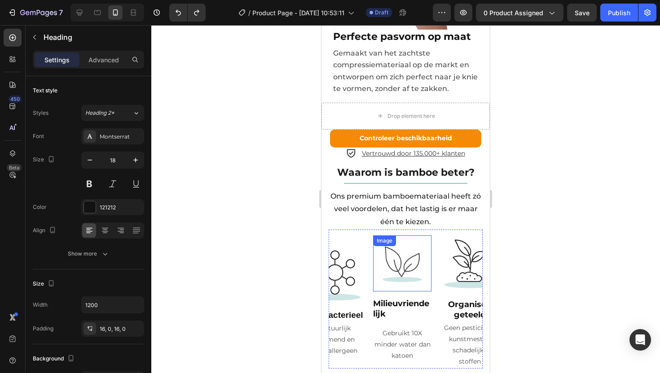
scroll to position [1916, 0]
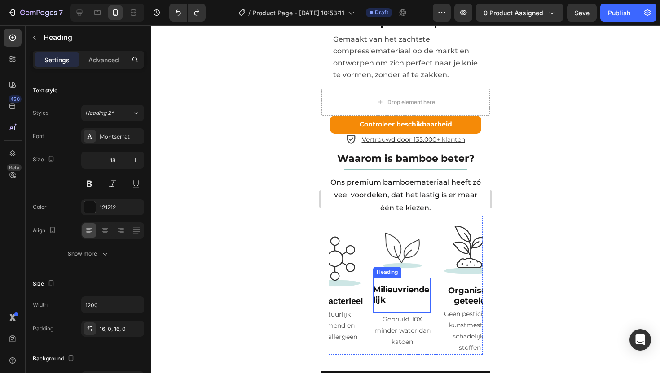
click at [391, 285] on strong "Milieuvriendelijk" at bounding box center [401, 295] width 56 height 20
click at [407, 285] on p "Milieuvriendelijk" at bounding box center [401, 295] width 57 height 21
drag, startPoint x: 395, startPoint y: 264, endPoint x: 374, endPoint y: 252, distance: 24.1
click at [374, 285] on p "Milieuvriendelijk" at bounding box center [401, 295] width 57 height 21
click at [382, 283] on h2 "Rich Text Editor. Editing area: main" at bounding box center [401, 295] width 57 height 25
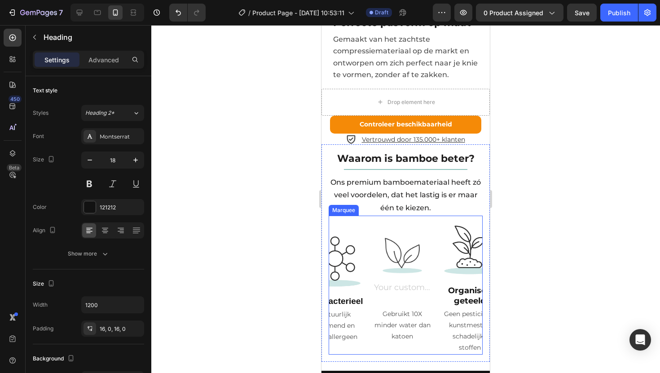
click at [368, 227] on div "Image Antibacterieel Heading Natuurlijk ademend en hypoallergeen Text Block" at bounding box center [339, 285] width 67 height 117
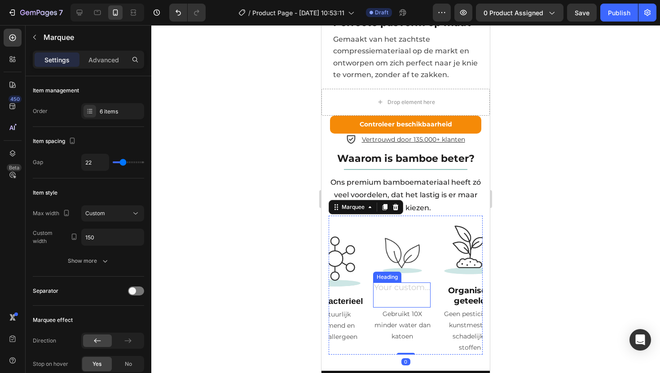
click at [386, 290] on p "Rich Text Editor. Editing area: main" at bounding box center [401, 295] width 57 height 10
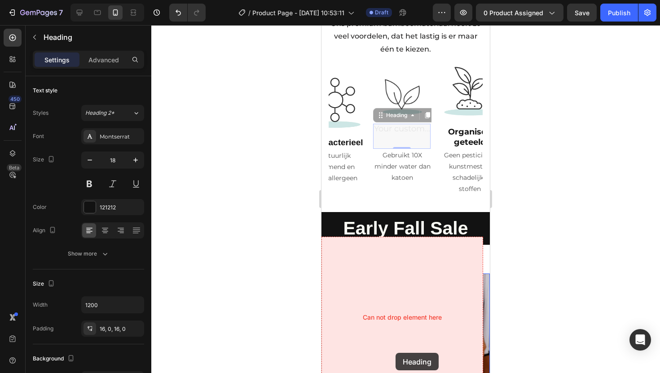
scroll to position [2088, 0]
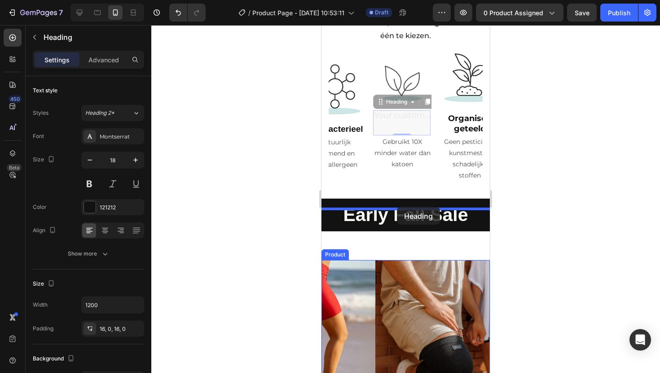
drag, startPoint x: 380, startPoint y: 237, endPoint x: 396, endPoint y: 210, distance: 30.8
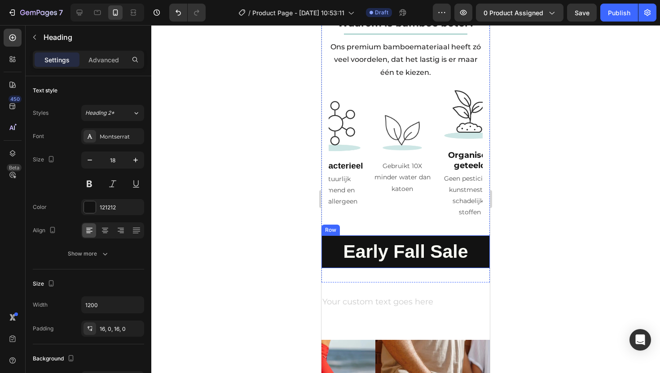
scroll to position [2045, 0]
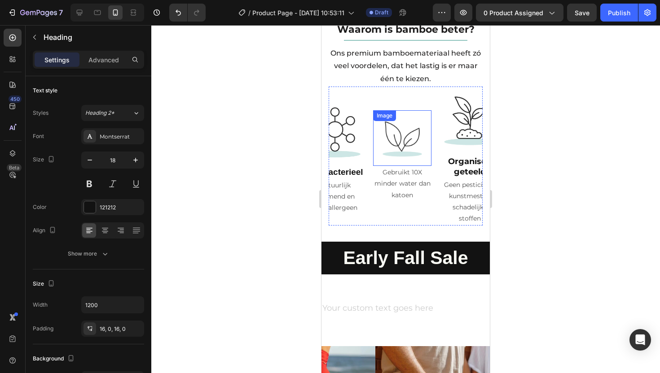
click at [405, 116] on img at bounding box center [402, 138] width 45 height 45
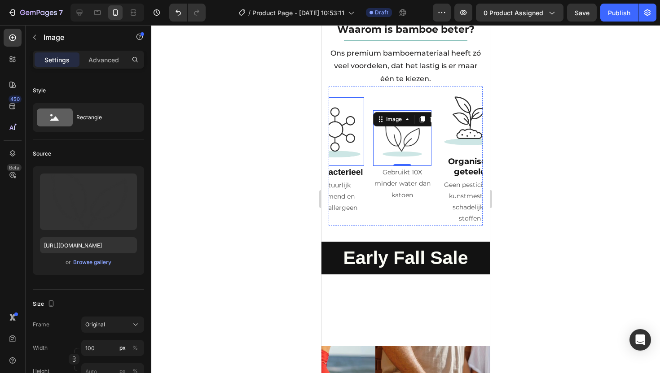
click at [351, 104] on img at bounding box center [335, 132] width 58 height 58
click at [417, 116] on img at bounding box center [402, 138] width 45 height 45
click at [137, 346] on div "%" at bounding box center [134, 348] width 5 height 8
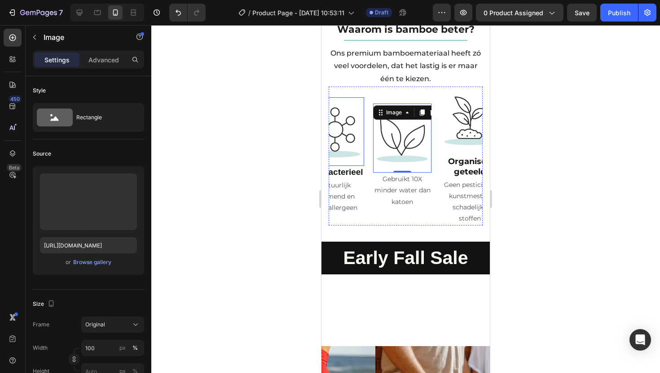
click at [347, 103] on img at bounding box center [335, 132] width 58 height 58
click at [397, 109] on img at bounding box center [402, 138] width 58 height 59
click at [101, 348] on input "100" at bounding box center [112, 348] width 63 height 16
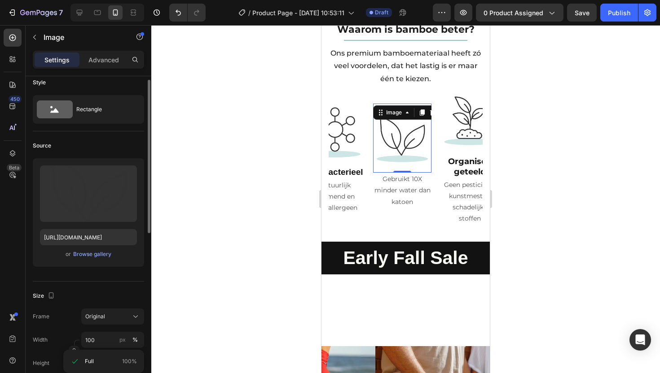
click at [62, 334] on div "Width 100 px %" at bounding box center [88, 340] width 111 height 16
click at [95, 370] on input "px %" at bounding box center [112, 364] width 63 height 16
click at [48, 343] on div "Width 100 px %" at bounding box center [88, 340] width 111 height 16
click at [94, 337] on input "100" at bounding box center [112, 340] width 63 height 16
type input "u"
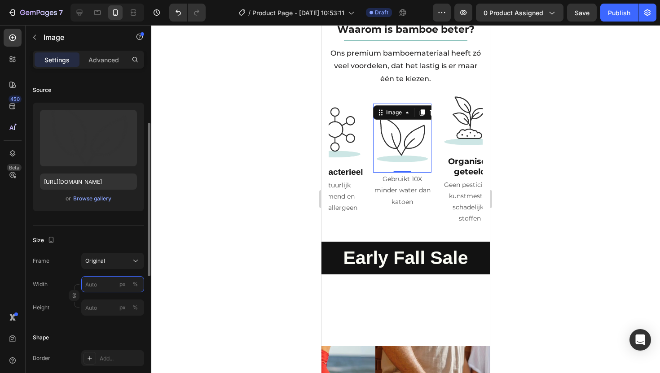
scroll to position [96, 0]
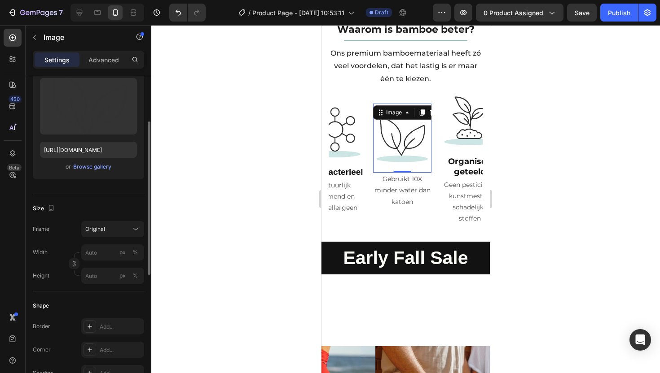
click at [81, 304] on div "Shape" at bounding box center [88, 306] width 111 height 14
click at [396, 112] on img at bounding box center [402, 138] width 58 height 59
click at [346, 107] on img at bounding box center [335, 132] width 58 height 58
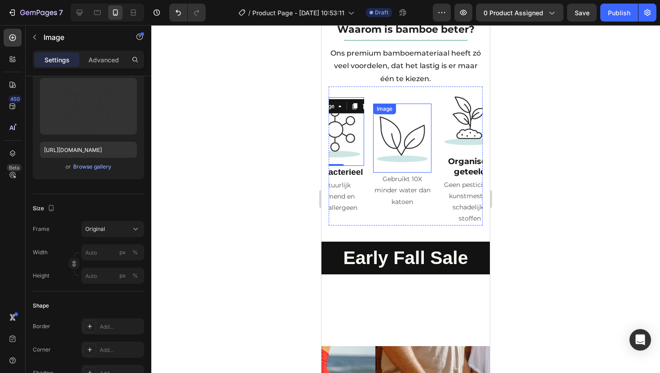
click at [408, 109] on img at bounding box center [402, 138] width 58 height 59
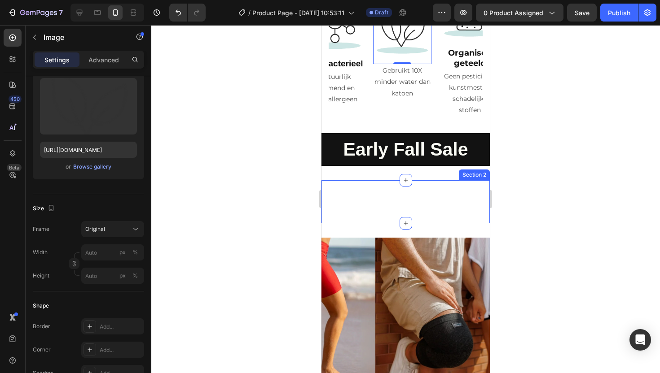
scroll to position [2128, 0]
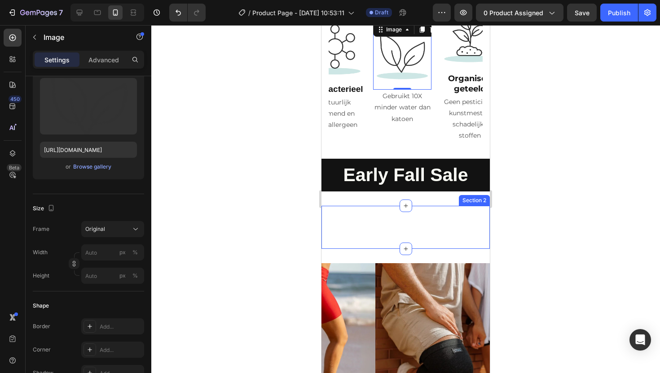
click at [364, 206] on div "Heading Section 2" at bounding box center [405, 227] width 168 height 43
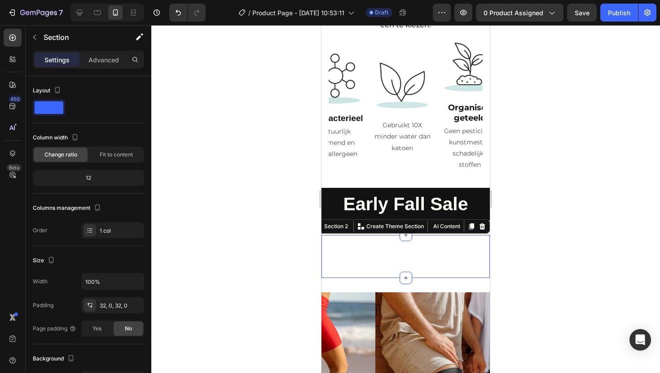
scroll to position [2094, 0]
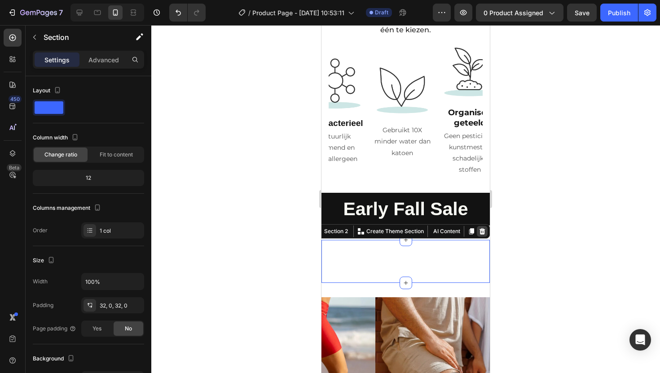
click at [479, 228] on icon at bounding box center [482, 231] width 6 height 6
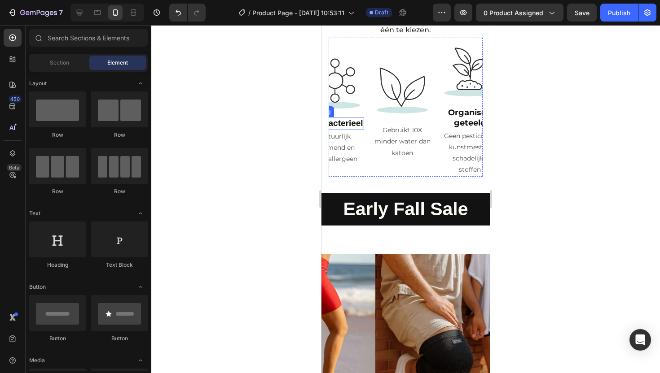
click at [345, 119] on strong "Antibacterieel" at bounding box center [335, 123] width 57 height 9
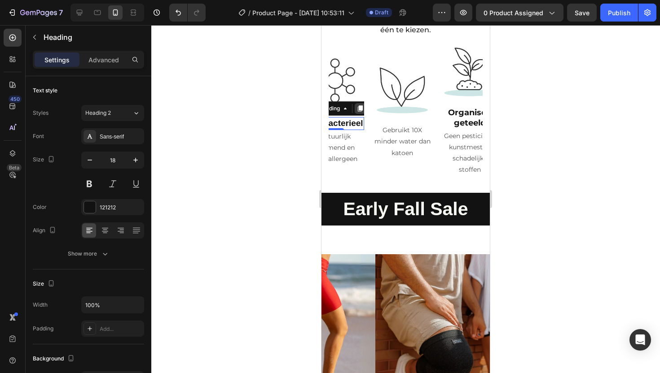
click at [360, 106] on icon at bounding box center [360, 109] width 5 height 6
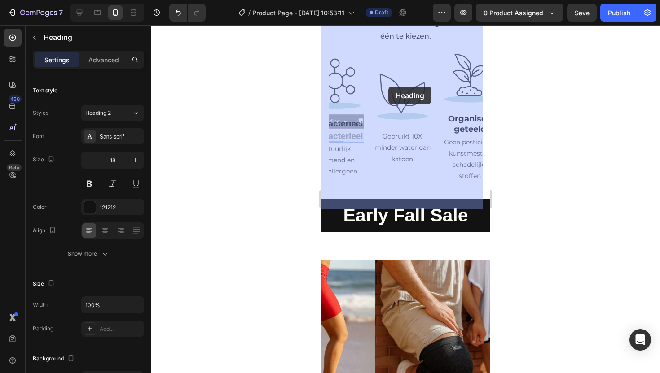
drag, startPoint x: 337, startPoint y: 88, endPoint x: 388, endPoint y: 87, distance: 51.7
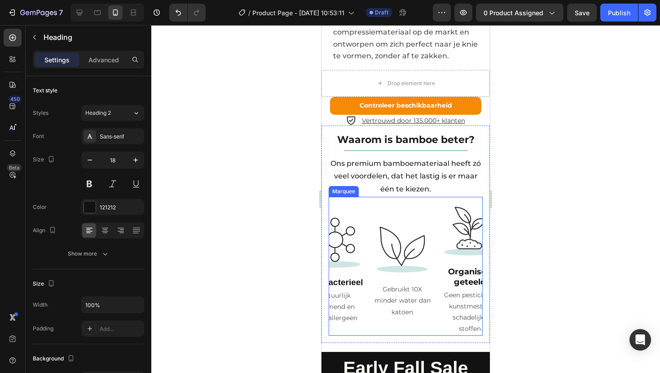
scroll to position [1940, 0]
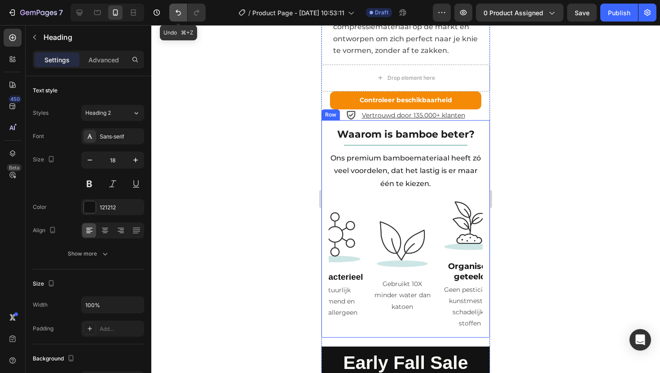
click at [178, 10] on icon "Undo/Redo" at bounding box center [178, 12] width 9 height 9
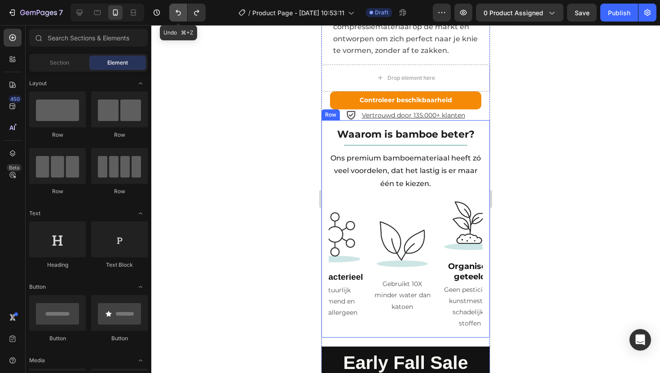
click at [178, 10] on icon "Undo/Redo" at bounding box center [178, 12] width 9 height 9
click at [178, 14] on icon "Undo/Redo" at bounding box center [178, 12] width 9 height 9
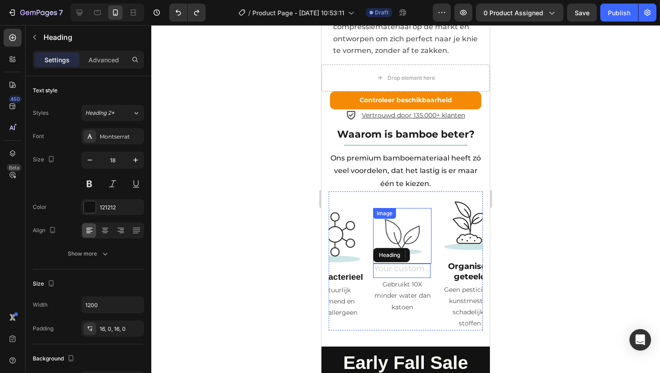
click at [395, 214] on img at bounding box center [402, 236] width 45 height 45
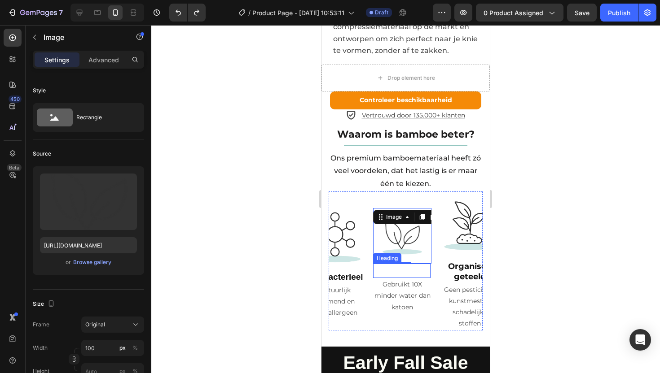
click at [404, 264] on h2 at bounding box center [401, 271] width 57 height 14
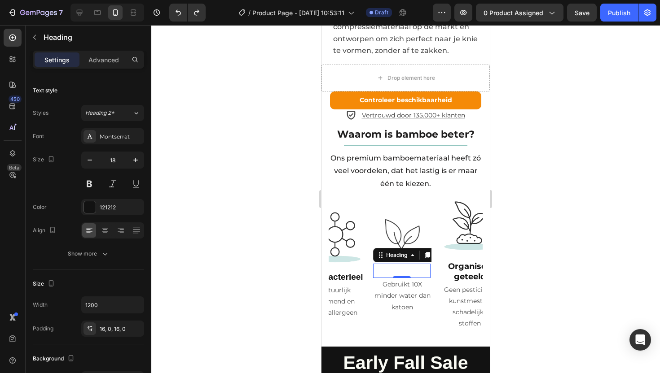
click at [389, 264] on h2 at bounding box center [401, 271] width 57 height 14
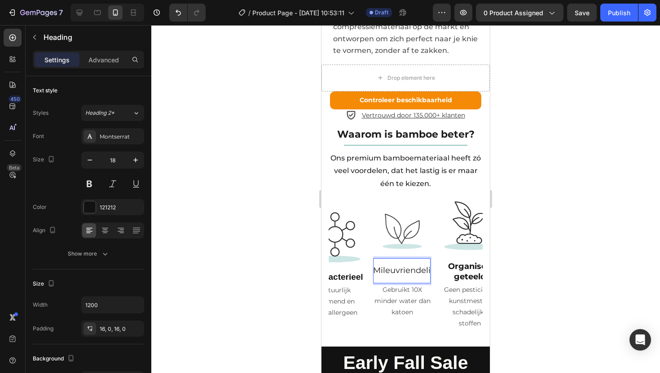
scroll to position [1935, 0]
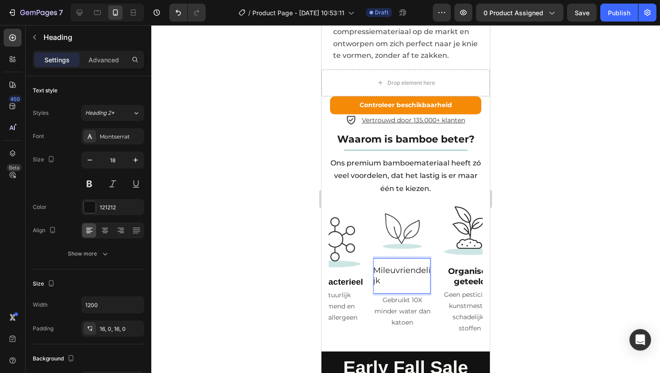
click at [392, 266] on p "Mileuvriendelijk" at bounding box center [401, 276] width 57 height 21
click at [388, 266] on p "Mileuvriendelijk" at bounding box center [401, 276] width 57 height 21
click at [400, 208] on img at bounding box center [402, 230] width 45 height 45
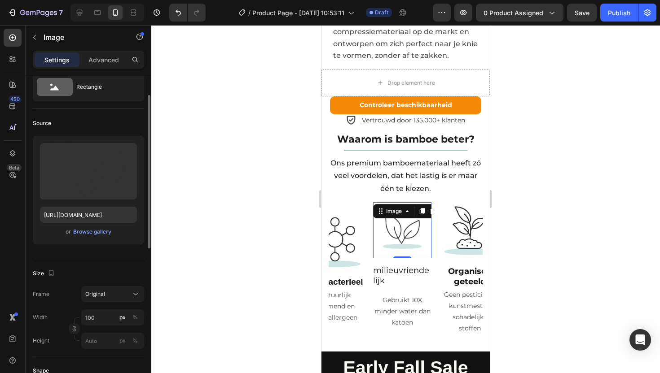
scroll to position [39, 0]
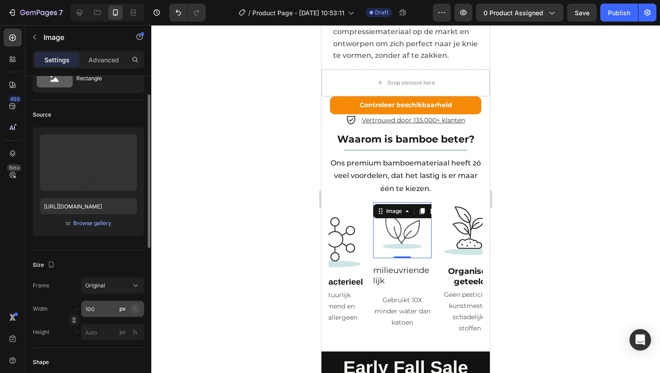
click at [133, 308] on div "%" at bounding box center [134, 309] width 5 height 8
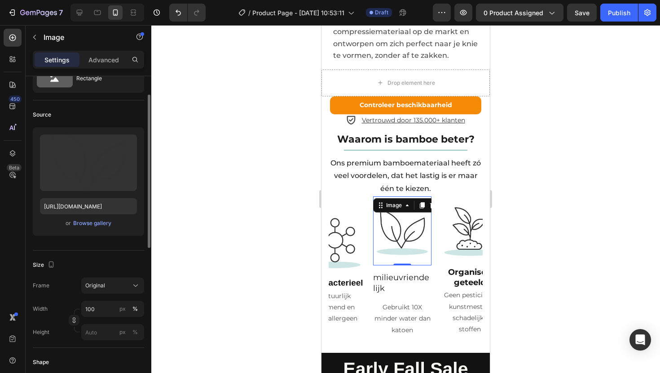
click at [58, 331] on div "Height px %" at bounding box center [88, 333] width 111 height 16
click at [97, 308] on input "100" at bounding box center [112, 309] width 63 height 16
type input "0"
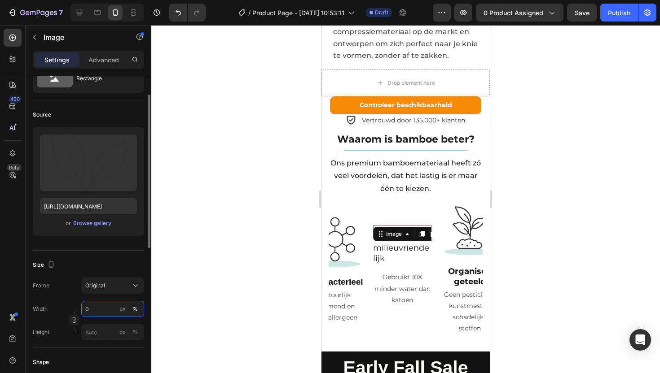
type input "0"
click at [56, 335] on div "Height px %" at bounding box center [88, 333] width 111 height 16
click at [98, 303] on input "0" at bounding box center [112, 309] width 63 height 16
click at [95, 312] on input "0" at bounding box center [112, 309] width 63 height 16
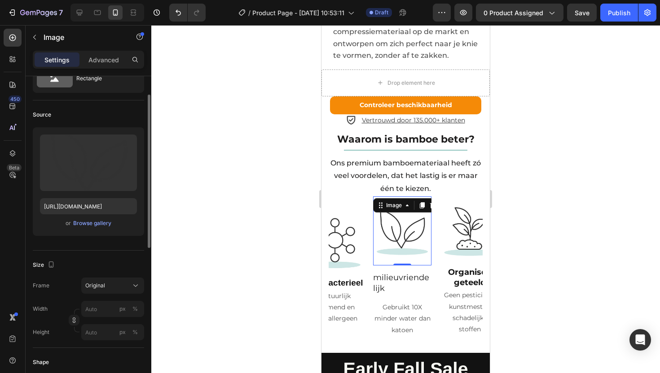
click at [68, 340] on div "Height px %" at bounding box center [88, 333] width 111 height 16
click at [564, 179] on div at bounding box center [405, 199] width 509 height 348
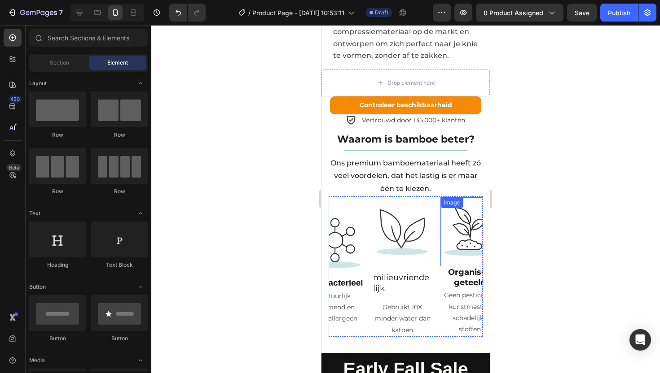
click at [461, 213] on img at bounding box center [469, 232] width 58 height 58
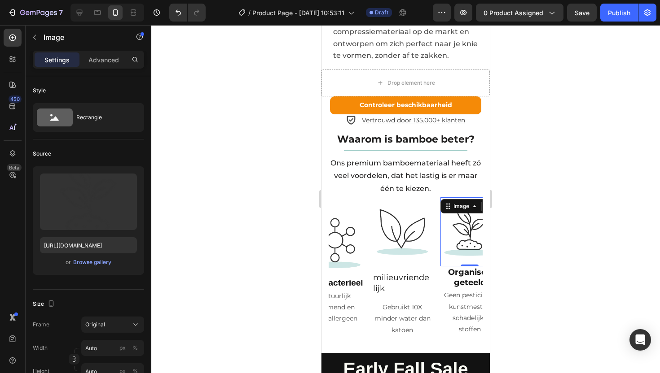
click at [458, 268] on strong "Organisch geteeld" at bounding box center [470, 278] width 44 height 20
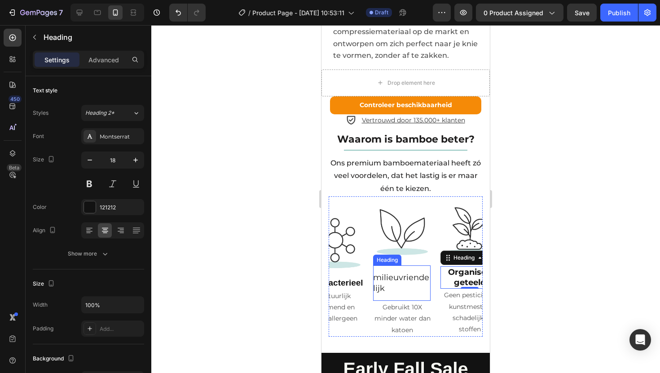
click at [385, 273] on p "milieuvriendelijk" at bounding box center [401, 283] width 57 height 21
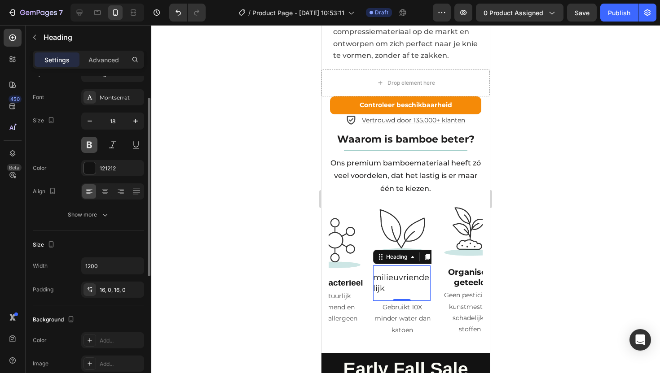
click at [90, 144] on button at bounding box center [89, 145] width 16 height 16
click at [523, 233] on div at bounding box center [405, 199] width 509 height 348
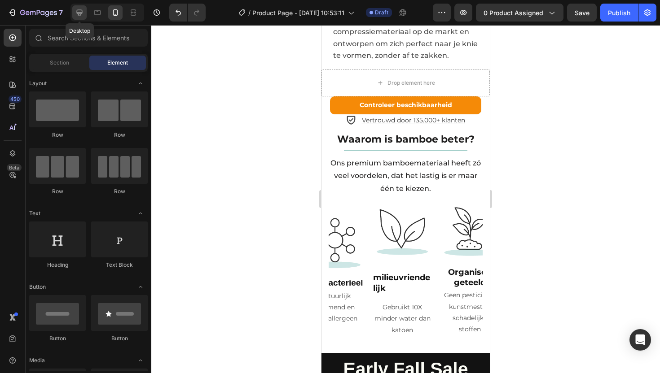
click at [79, 16] on icon at bounding box center [79, 12] width 9 height 9
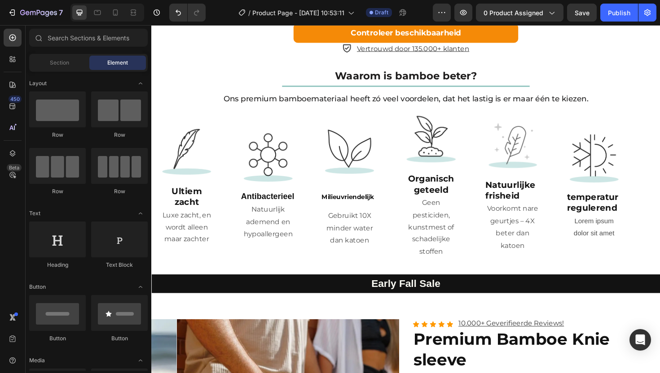
scroll to position [1410, 0]
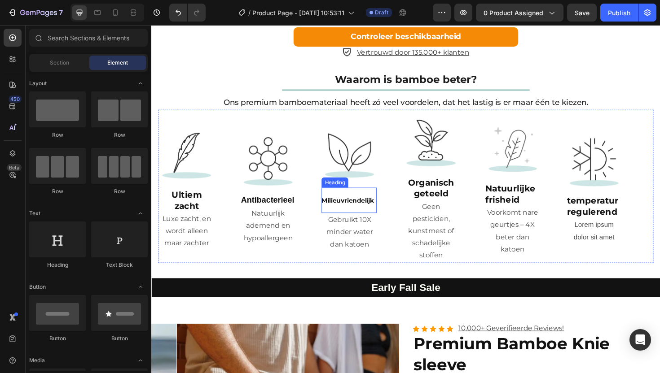
click at [363, 207] on sup "Milieuvriendelijk" at bounding box center [359, 211] width 56 height 8
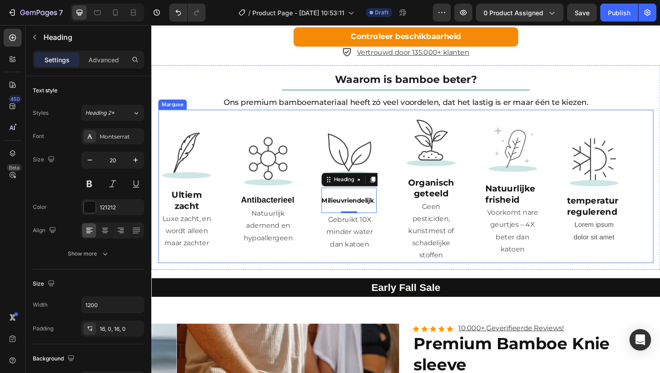
click at [393, 238] on div "Image Milieuvriendelijk Heading 0 Gebruikt 10X minder water dan katoen Text Blo…" at bounding box center [374, 196] width 86 height 138
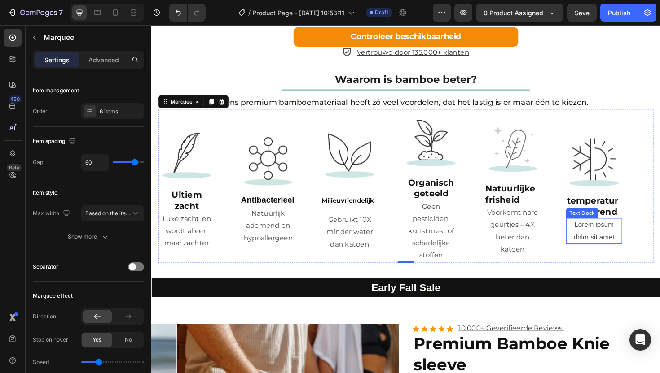
click at [608, 236] on div "Lorem ipsum dolor sit amet" at bounding box center [619, 244] width 59 height 28
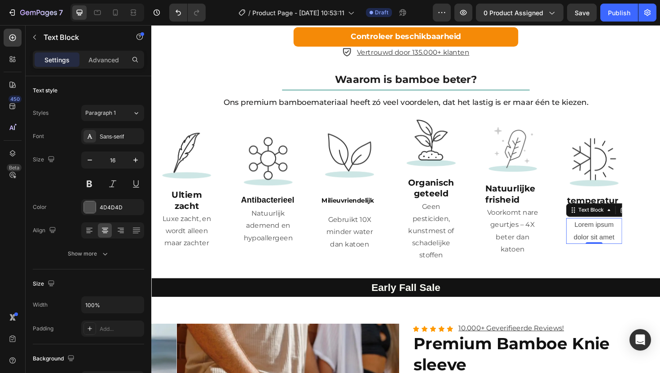
click at [606, 238] on div "Lorem ipsum dolor sit amet" at bounding box center [619, 244] width 59 height 28
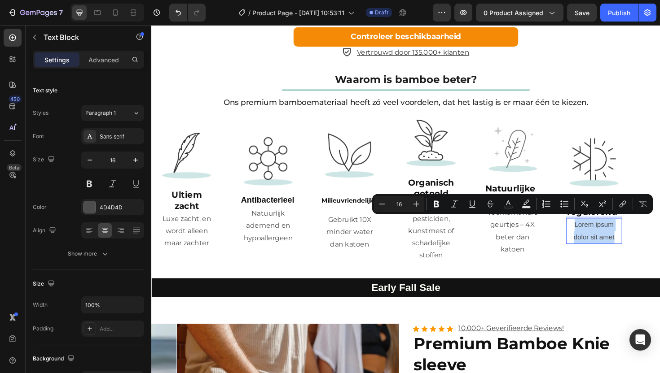
click at [606, 238] on p "Lorem ipsum dolor sit amet" at bounding box center [619, 244] width 57 height 26
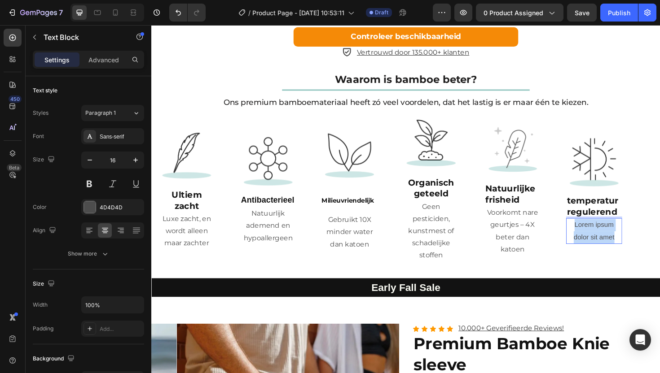
click at [606, 238] on p "Lorem ipsum dolor sit amet" at bounding box center [619, 244] width 57 height 26
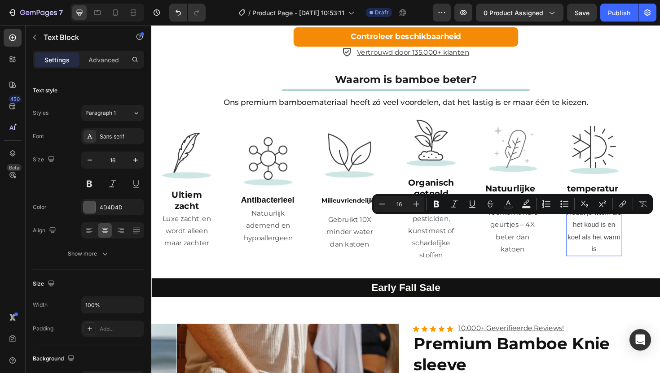
scroll to position [1397, 0]
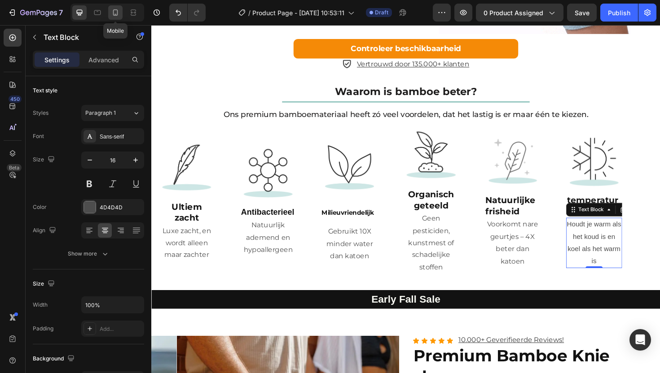
click at [114, 14] on icon at bounding box center [115, 12] width 9 height 9
type input "14"
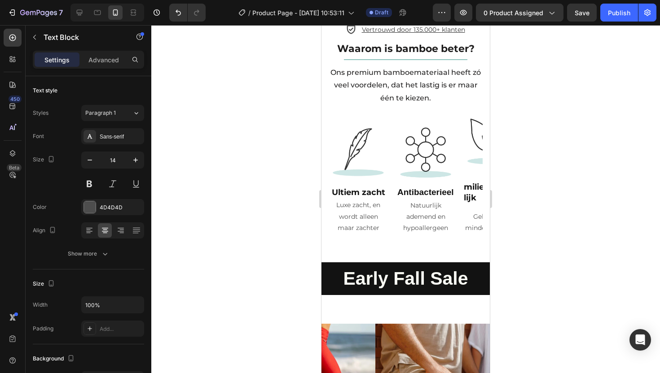
scroll to position [2025, 0]
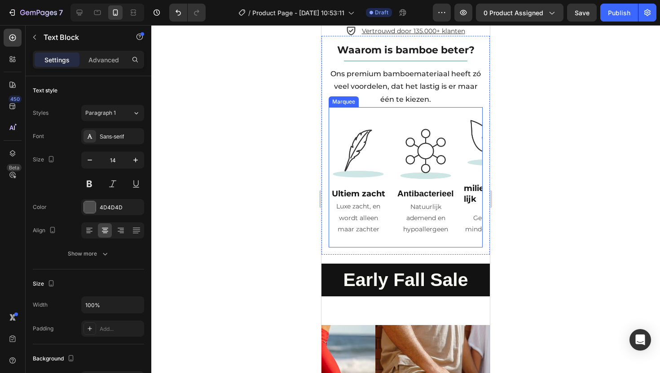
click at [400, 107] on div "Image Ultiem zacht Heading Luxe zacht, en wordt alleen maar zachter Text Block …" at bounding box center [531, 177] width 404 height 141
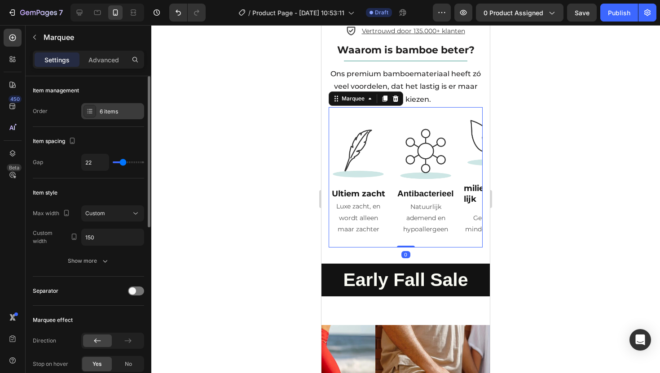
click at [117, 117] on div "6 items" at bounding box center [112, 111] width 63 height 16
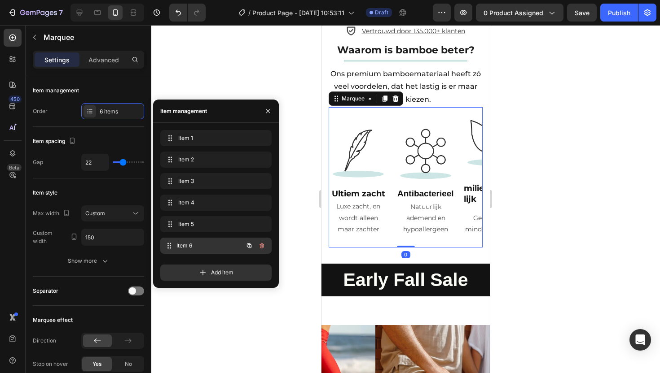
click at [205, 247] on span "Item 6" at bounding box center [209, 246] width 66 height 8
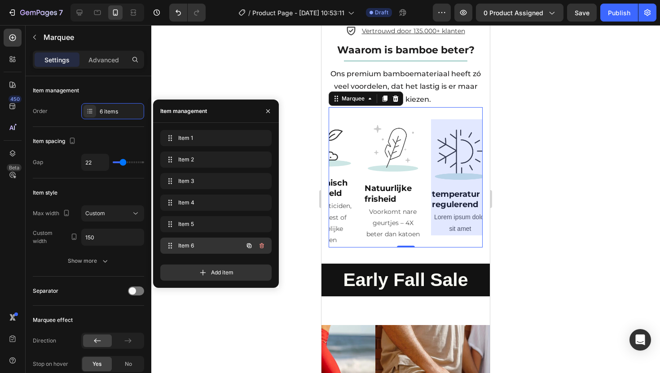
scroll to position [0, 293]
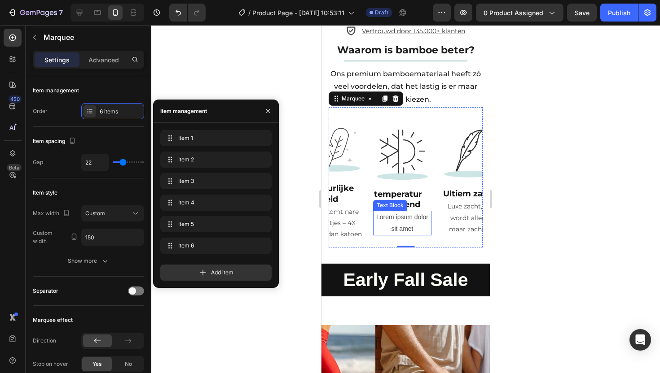
click at [393, 211] on div "Lorem ipsum dolor sit amet" at bounding box center [402, 223] width 58 height 24
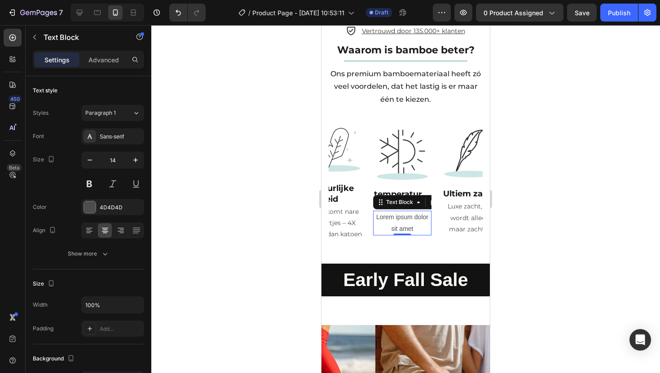
click at [393, 211] on div "Lorem ipsum dolor sit amet" at bounding box center [402, 223] width 58 height 24
click at [393, 212] on p "Lorem ipsum dolor sit amet" at bounding box center [402, 223] width 57 height 22
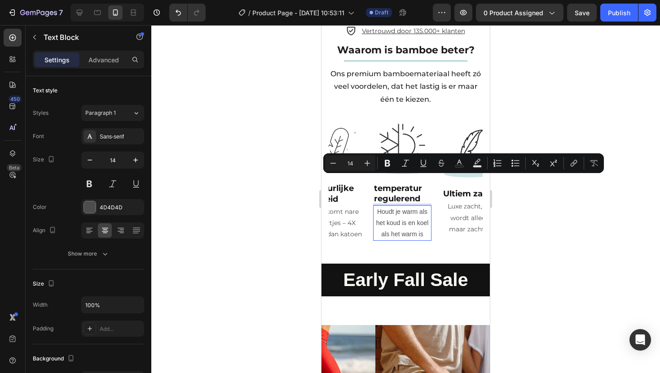
scroll to position [2019, 0]
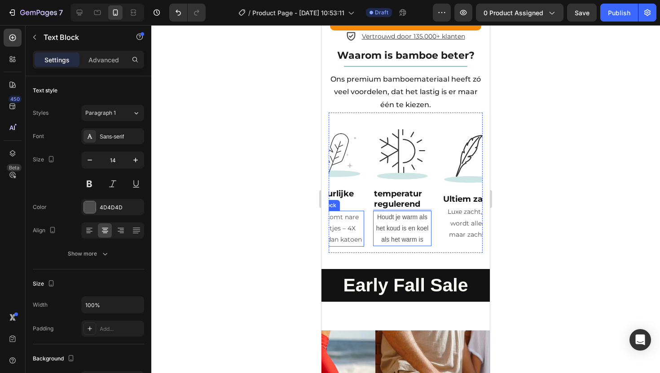
click at [347, 212] on p "Voorkomt nare geurtjes – 4X beter dan katoen" at bounding box center [335, 229] width 57 height 34
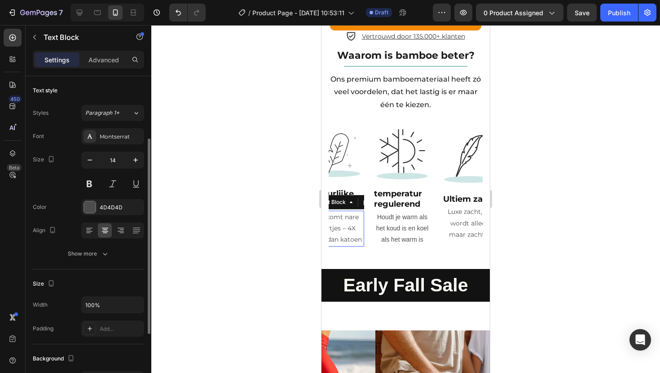
scroll to position [39, 0]
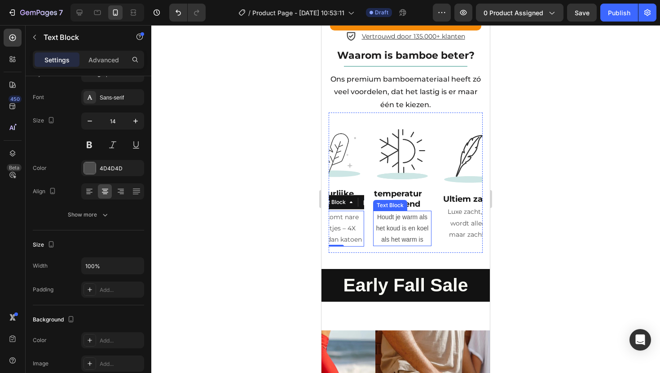
click at [420, 212] on p "Houdt je warm als het koud is en koel als het warm is" at bounding box center [402, 229] width 57 height 34
click at [412, 212] on p "Houdt je warm als het koud is en koel als het warm is" at bounding box center [402, 229] width 57 height 34
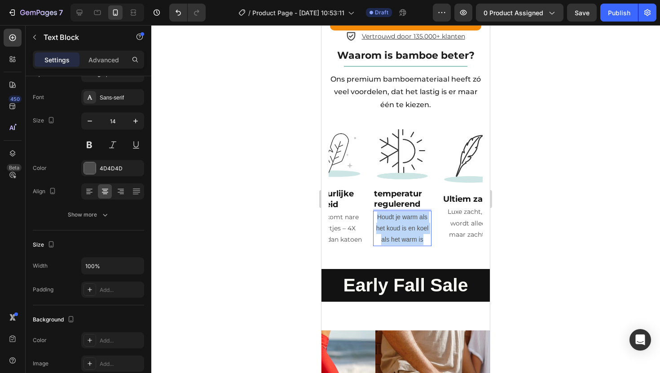
click at [412, 212] on p "Houdt je warm als het koud is en koel als het warm is" at bounding box center [402, 229] width 57 height 34
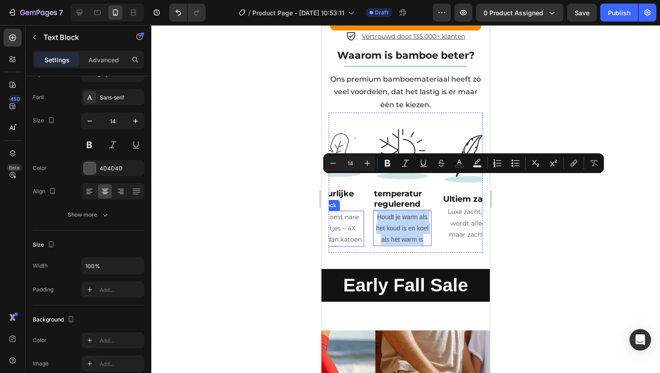
click at [335, 212] on p "Voorkomt nare geurtjes – 4X beter dan katoen" at bounding box center [335, 229] width 57 height 34
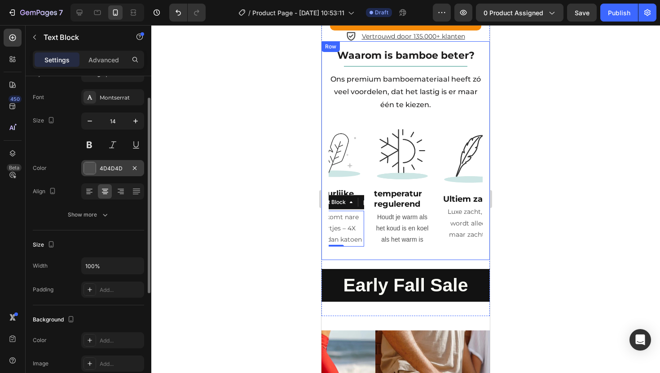
scroll to position [0, 0]
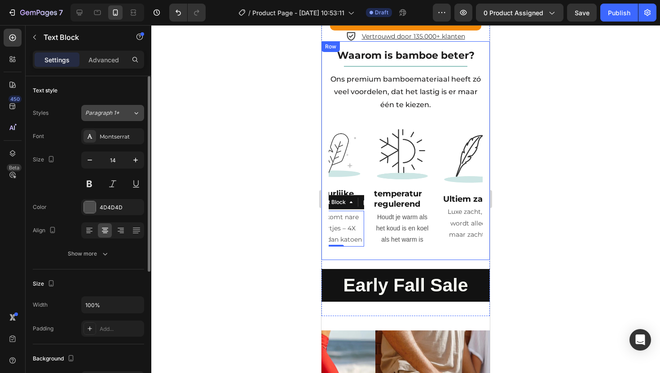
click at [114, 115] on span "Paragraph 1*" at bounding box center [102, 113] width 34 height 8
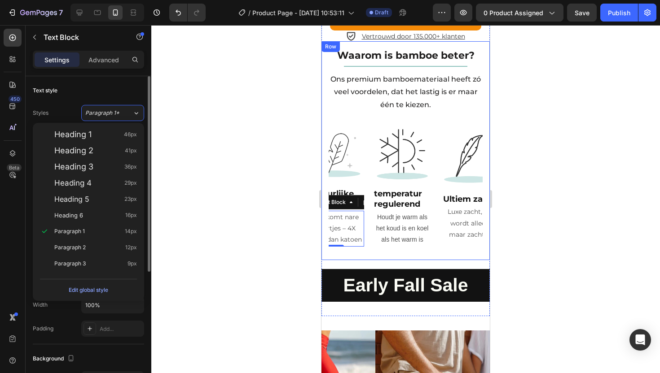
click at [85, 91] on div "Text style" at bounding box center [88, 90] width 111 height 14
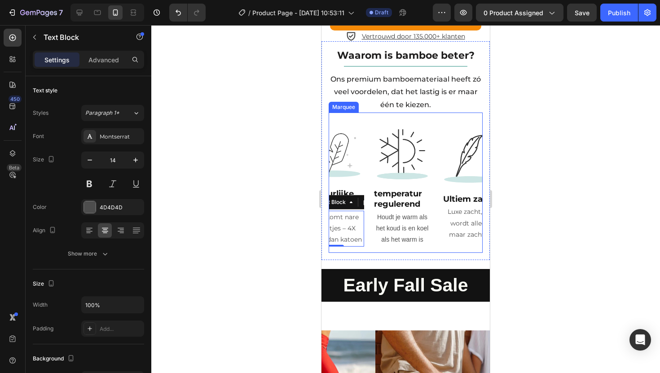
click at [365, 119] on div "Image Natuurlijke frisheid Heading Voorkomt nare geurtjes – 4X beter dan katoen…" at bounding box center [339, 182] width 67 height 127
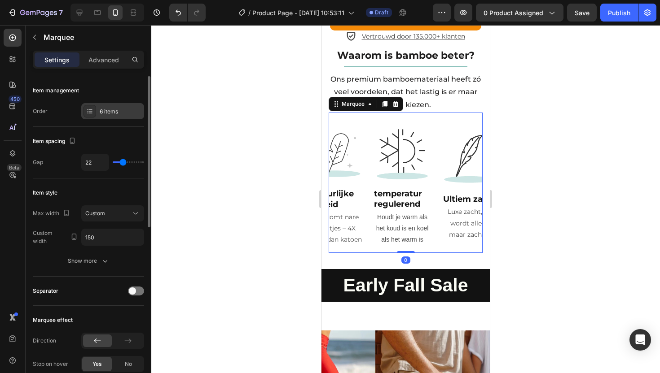
click at [104, 110] on div "6 items" at bounding box center [121, 112] width 42 height 8
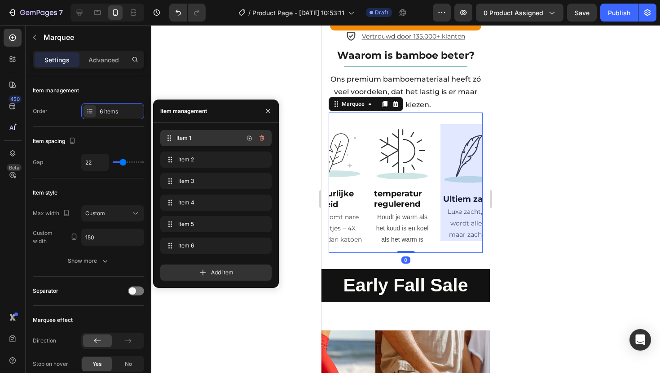
click at [190, 144] on div "Item 1 Item 1" at bounding box center [203, 138] width 79 height 13
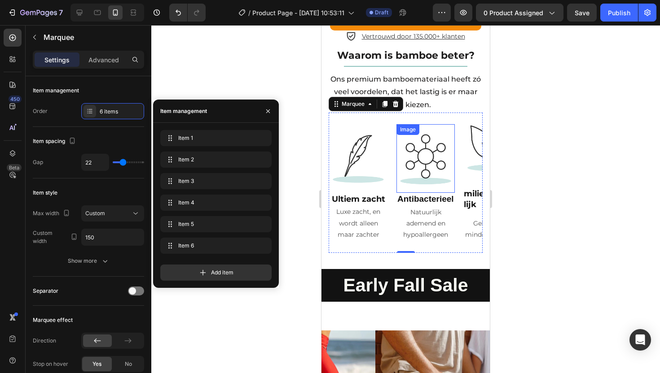
click at [415, 141] on img at bounding box center [425, 159] width 58 height 58
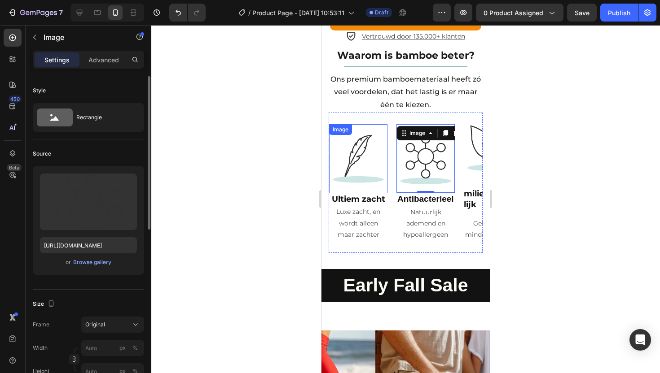
click at [365, 130] on img at bounding box center [358, 159] width 58 height 58
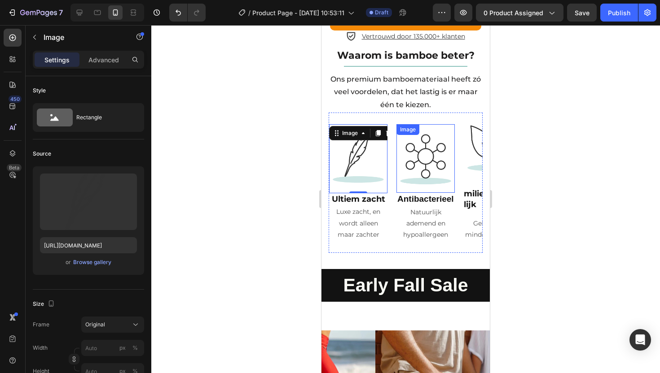
click at [430, 130] on img at bounding box center [425, 159] width 58 height 58
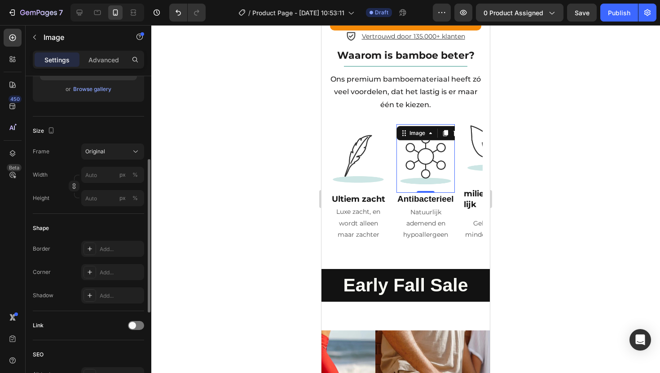
scroll to position [171, 0]
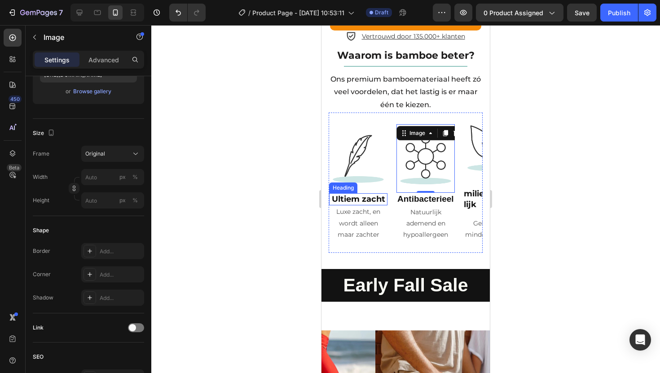
click at [353, 194] on strong "Ultiem zacht" at bounding box center [358, 199] width 53 height 10
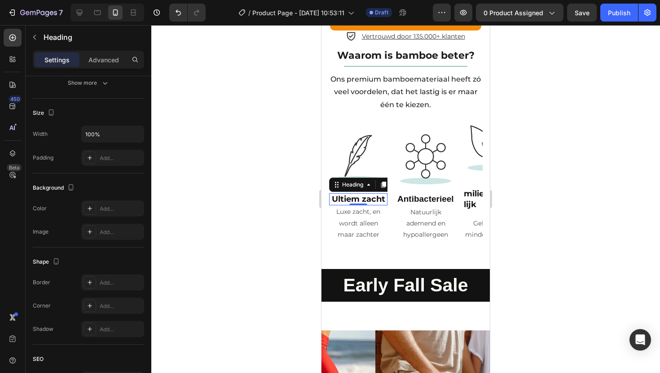
scroll to position [0, 0]
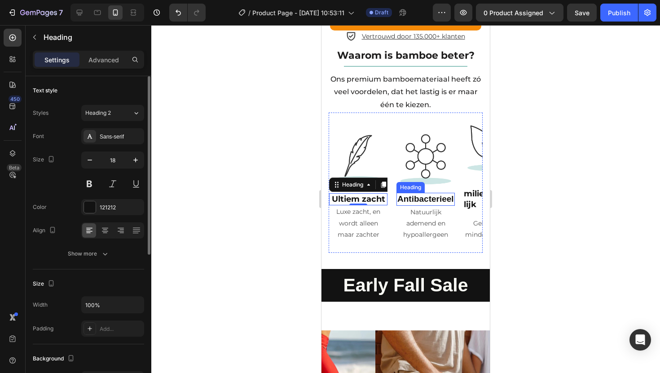
click at [413, 194] on strong "Antibacterieel" at bounding box center [425, 198] width 57 height 9
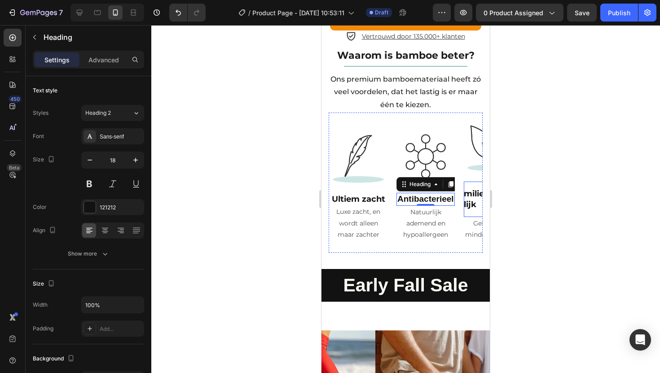
click at [465, 182] on h2 "milieuvriendelijk" at bounding box center [492, 199] width 57 height 35
click at [424, 194] on strong "Antibacterieel" at bounding box center [425, 198] width 57 height 9
click at [347, 196] on div "Text Block" at bounding box center [346, 200] width 31 height 8
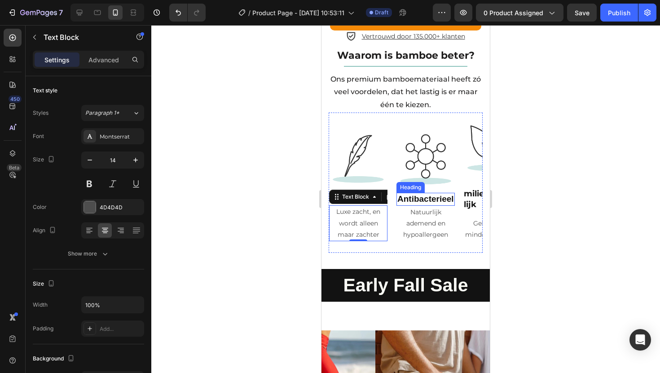
click at [427, 194] on strong "Antibacterieel" at bounding box center [425, 198] width 57 height 9
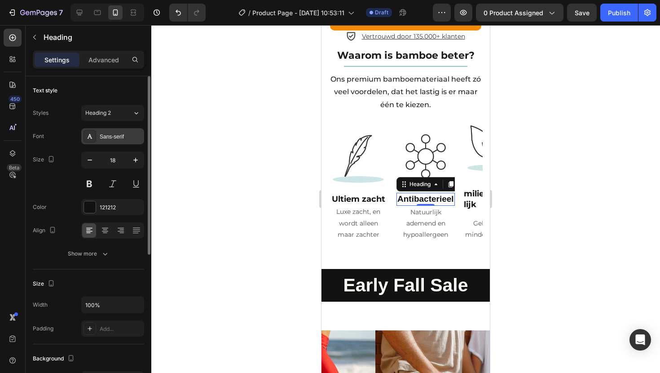
click at [119, 134] on div "Sans-serif" at bounding box center [121, 137] width 42 height 8
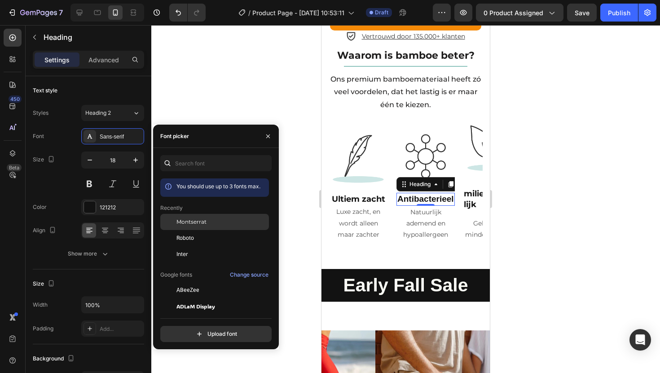
click at [192, 221] on span "Montserrat" at bounding box center [191, 222] width 30 height 8
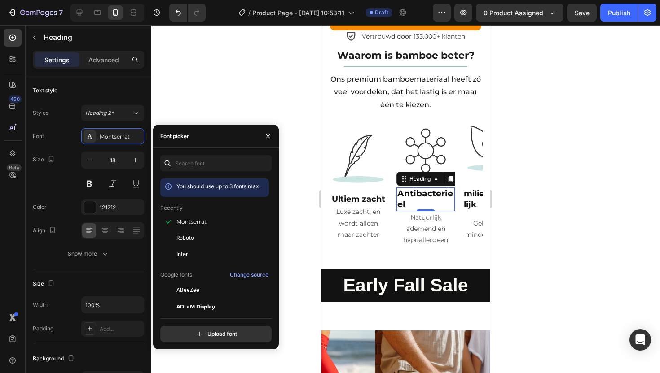
click at [529, 192] on div at bounding box center [405, 199] width 509 height 348
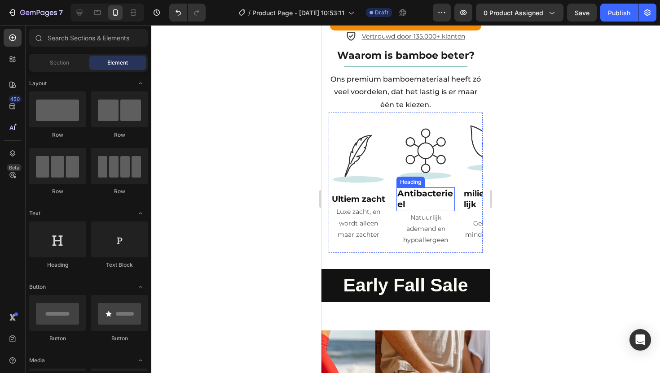
click at [434, 189] on strong "Antibacterieel" at bounding box center [425, 199] width 56 height 21
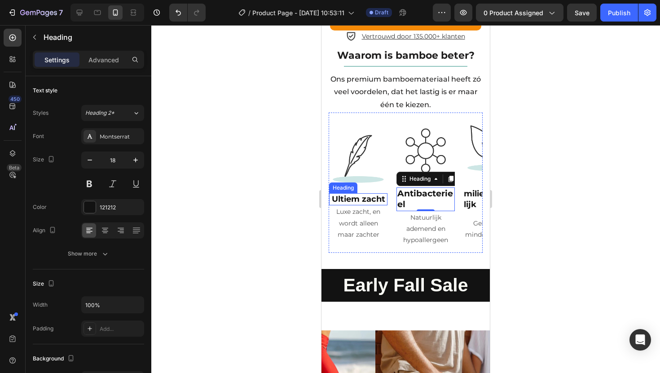
click at [377, 194] on strong "Ultiem zacht" at bounding box center [358, 199] width 53 height 10
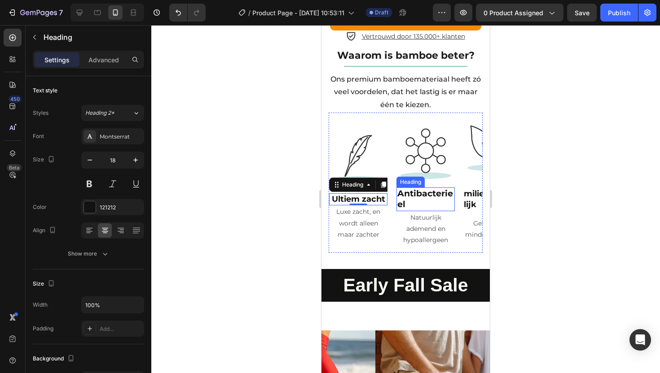
click at [411, 188] on h2 "Antibacterieel" at bounding box center [425, 200] width 58 height 24
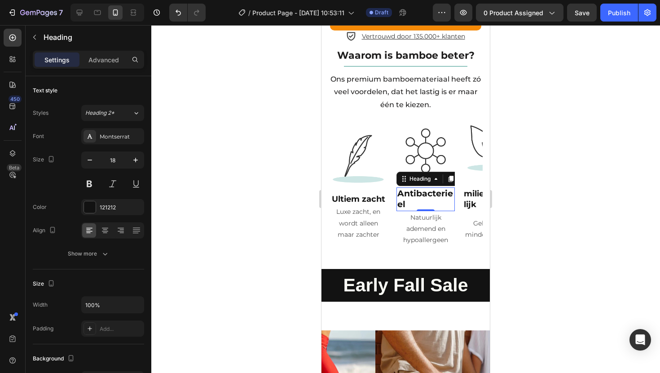
click at [405, 188] on h2 "Antibacterieel" at bounding box center [425, 200] width 58 height 24
click at [412, 189] on strong "Antibacterieel" at bounding box center [425, 199] width 56 height 21
click at [416, 189] on strong "Antibacterieel" at bounding box center [425, 199] width 56 height 21
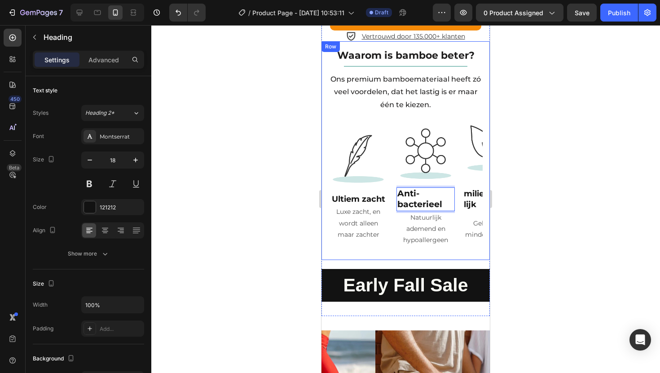
click at [508, 164] on div at bounding box center [405, 199] width 509 height 348
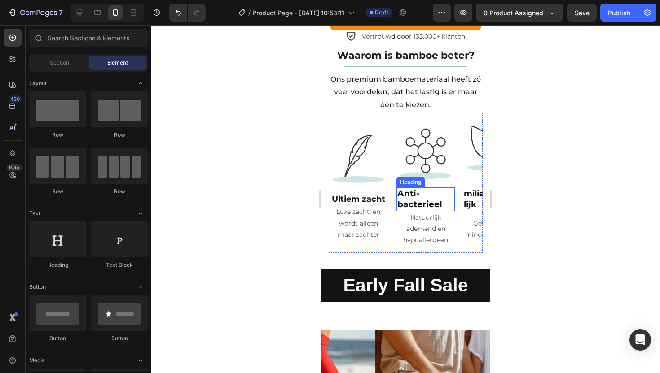
click at [417, 189] on strong "Anti-bacterieel" at bounding box center [419, 199] width 45 height 21
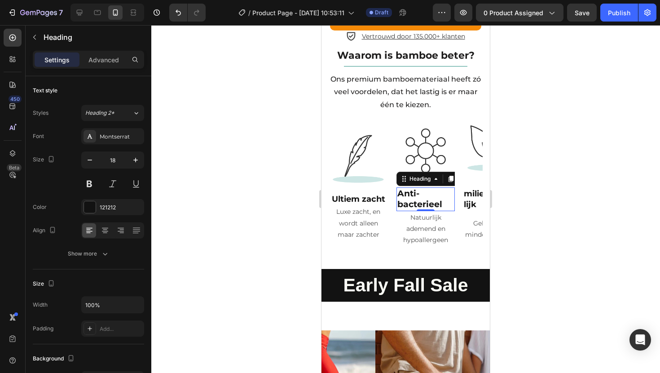
click at [508, 132] on div at bounding box center [405, 199] width 509 height 348
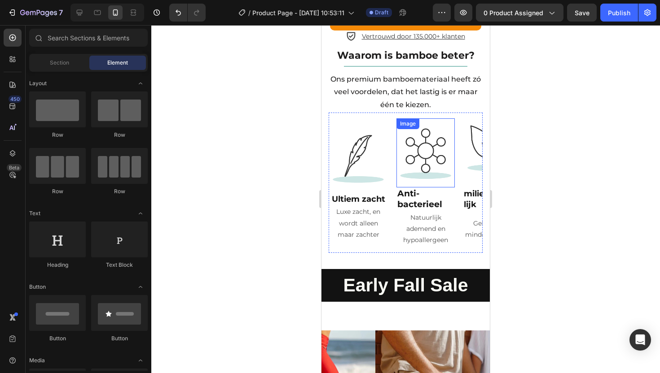
click at [415, 142] on img at bounding box center [425, 153] width 58 height 58
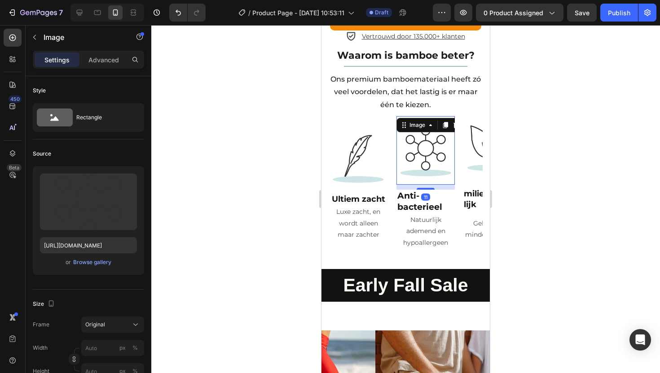
drag, startPoint x: 423, startPoint y: 149, endPoint x: 423, endPoint y: 154, distance: 4.9
click at [423, 154] on div "Image 11 ⁠⁠⁠⁠⁠⁠⁠ Anti-bacterieel Heading Natuurlijk ademend en hypoallergeen Te…" at bounding box center [425, 182] width 58 height 133
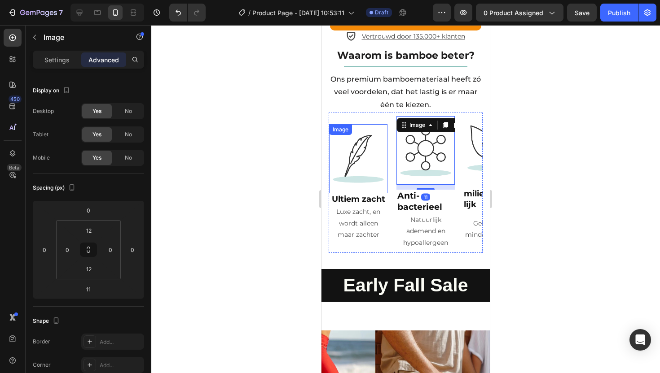
click at [356, 130] on img at bounding box center [358, 159] width 58 height 58
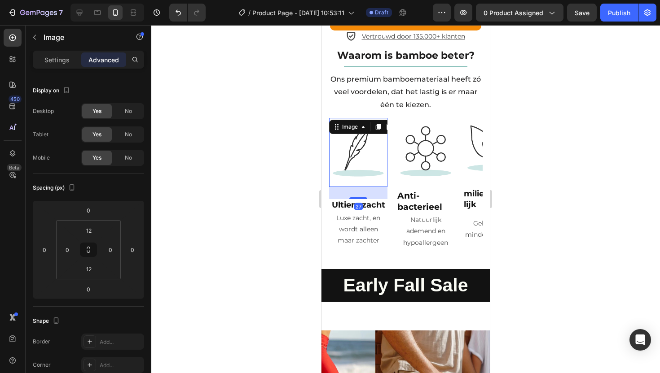
drag, startPoint x: 355, startPoint y: 155, endPoint x: 355, endPoint y: 167, distance: 12.1
click at [355, 187] on div "27" at bounding box center [358, 187] width 58 height 0
type input "27"
click at [558, 144] on div at bounding box center [405, 199] width 509 height 348
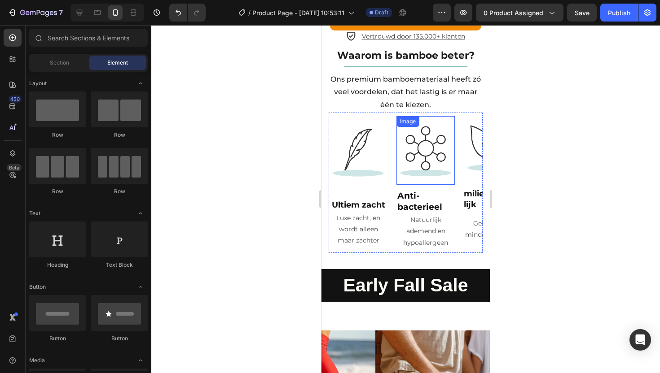
click at [422, 134] on img at bounding box center [425, 151] width 58 height 58
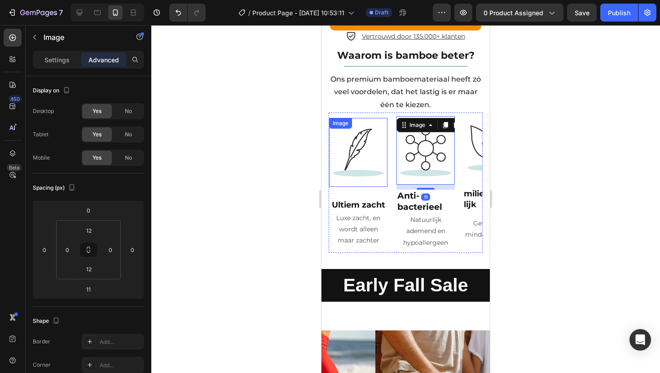
click at [359, 134] on img at bounding box center [358, 152] width 58 height 58
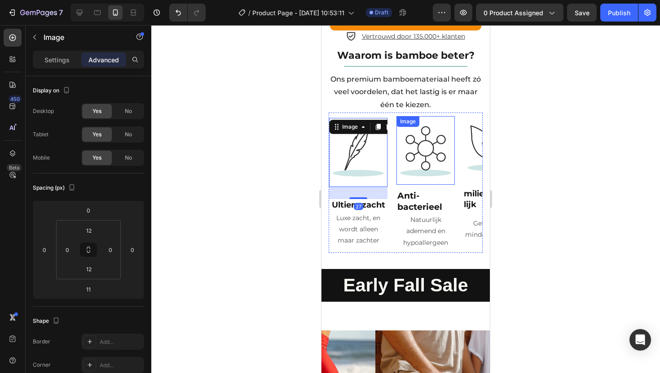
click at [427, 137] on img at bounding box center [425, 151] width 58 height 58
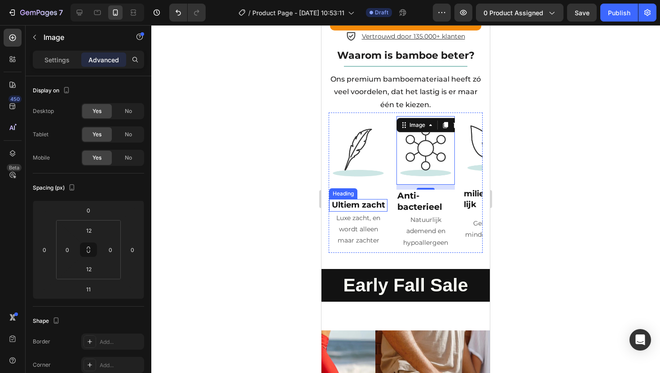
click at [364, 200] on strong "Ultiem zacht" at bounding box center [358, 205] width 53 height 10
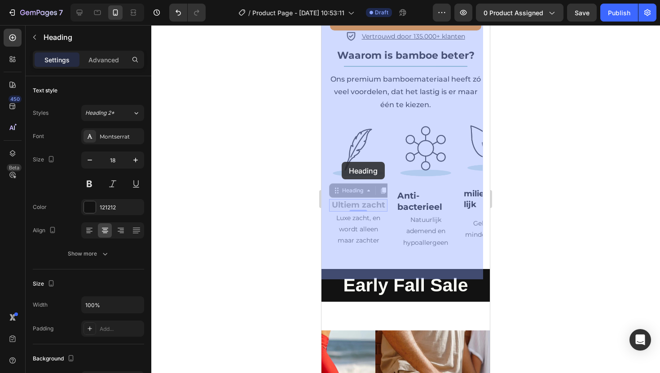
drag, startPoint x: 340, startPoint y: 155, endPoint x: 342, endPoint y: 160, distance: 5.3
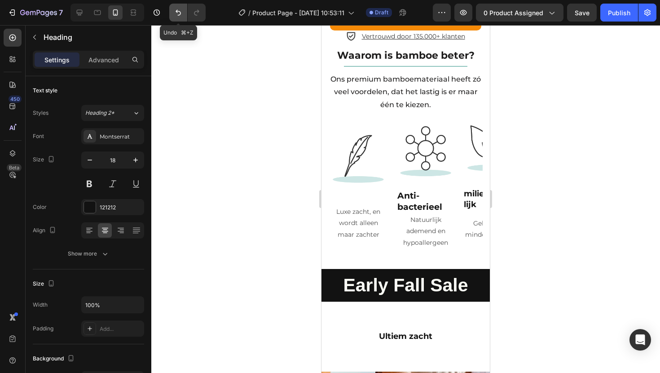
click at [180, 14] on icon "Undo/Redo" at bounding box center [178, 13] width 5 height 6
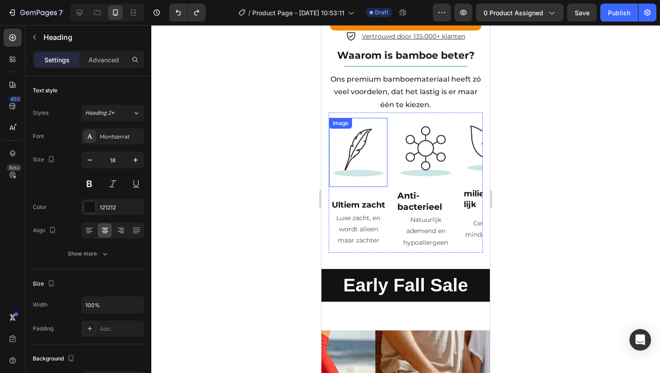
click at [369, 123] on img at bounding box center [358, 152] width 58 height 58
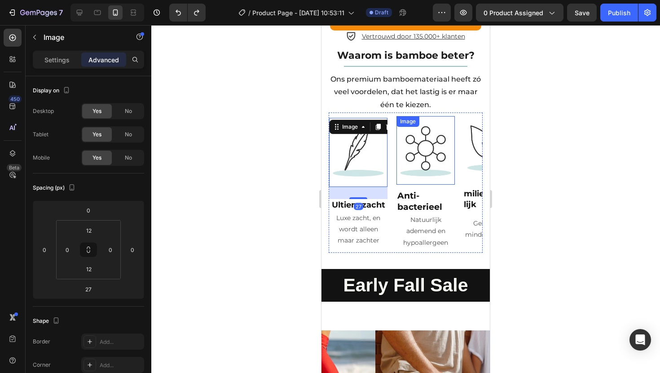
click at [428, 132] on img at bounding box center [425, 151] width 58 height 58
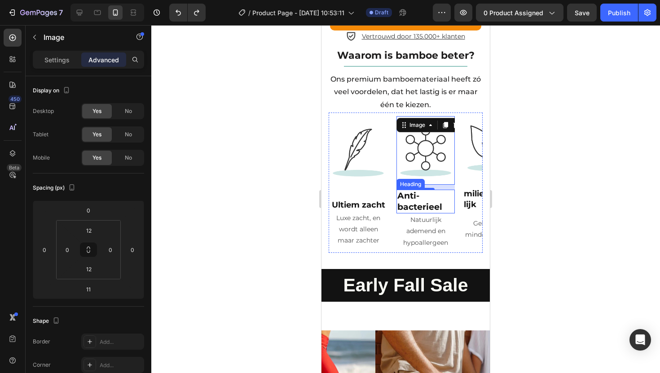
click at [418, 191] on strong "Anti-bacterieel" at bounding box center [419, 201] width 45 height 21
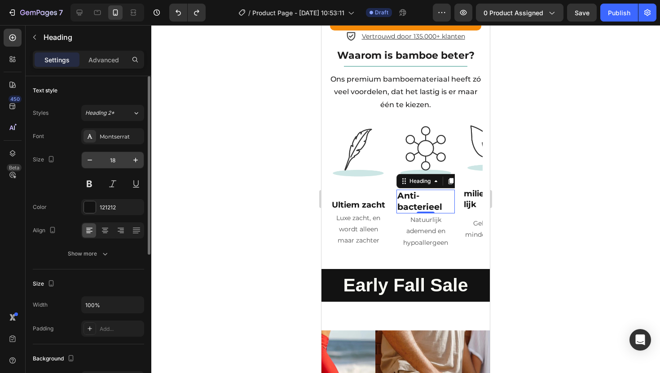
click at [111, 161] on input "18" at bounding box center [113, 160] width 30 height 16
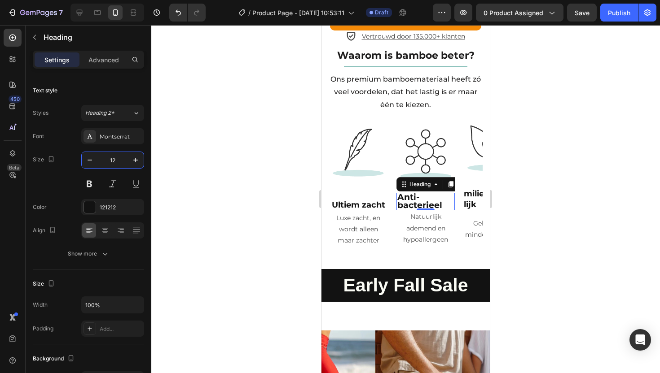
type input "12"
click at [414, 192] on strong "Anti-bacterieel" at bounding box center [419, 201] width 45 height 18
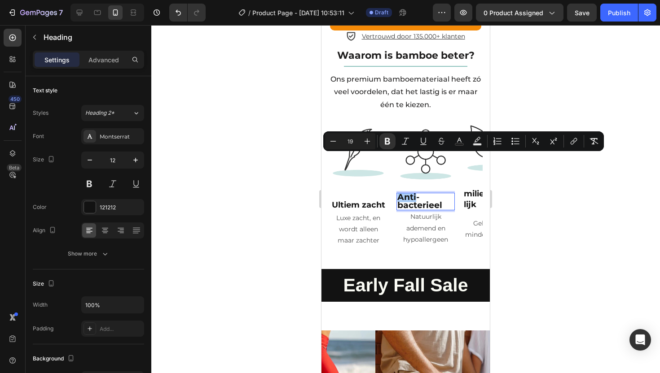
click at [351, 139] on input "19" at bounding box center [350, 141] width 18 height 11
click at [350, 139] on input "19" at bounding box center [350, 141] width 18 height 11
type input "12"
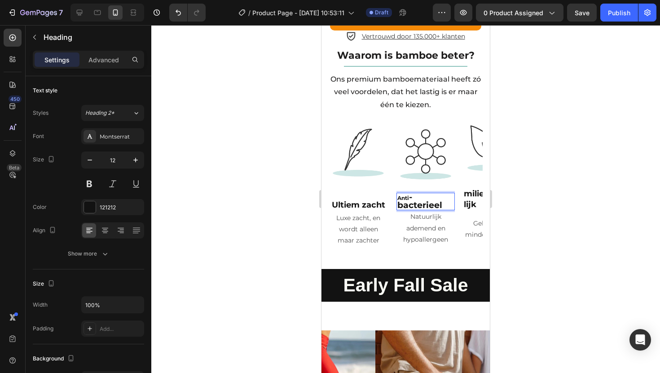
click at [414, 192] on strong "-bacterieel" at bounding box center [419, 201] width 45 height 18
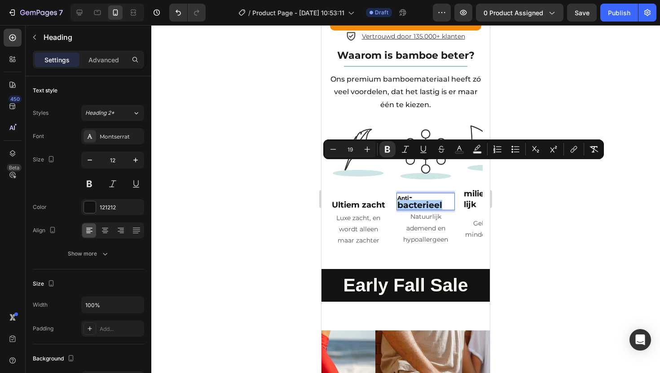
click at [352, 149] on input "19" at bounding box center [350, 149] width 18 height 11
type input "12"
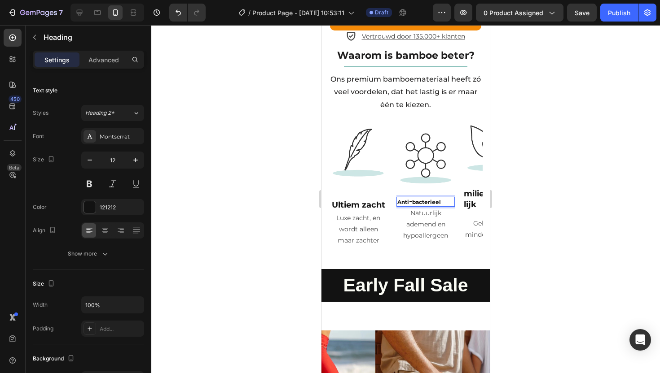
click at [444, 198] on p "Anti - bacterieel" at bounding box center [425, 202] width 57 height 8
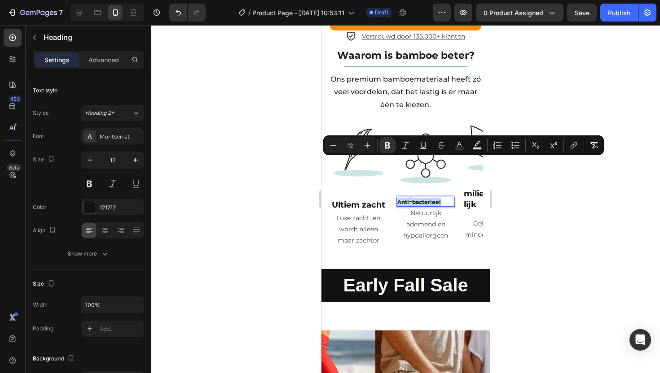
drag, startPoint x: 444, startPoint y: 165, endPoint x: 396, endPoint y: 164, distance: 47.1
click at [396, 197] on h2 "Anti - bacterieel" at bounding box center [425, 202] width 58 height 10
click at [367, 144] on icon "Editor contextual toolbar" at bounding box center [367, 145] width 9 height 9
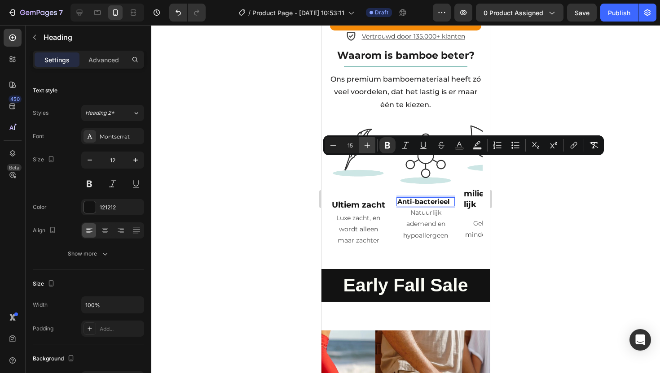
click at [367, 144] on icon "Editor contextual toolbar" at bounding box center [367, 145] width 9 height 9
type input "16"
click at [516, 188] on div at bounding box center [405, 199] width 509 height 348
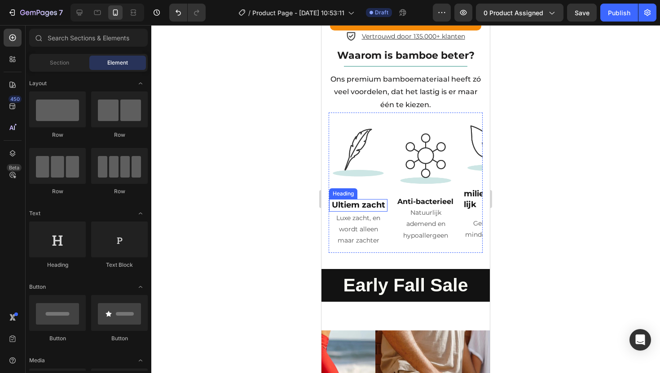
click at [367, 200] on strong "Ultiem zacht" at bounding box center [358, 205] width 53 height 10
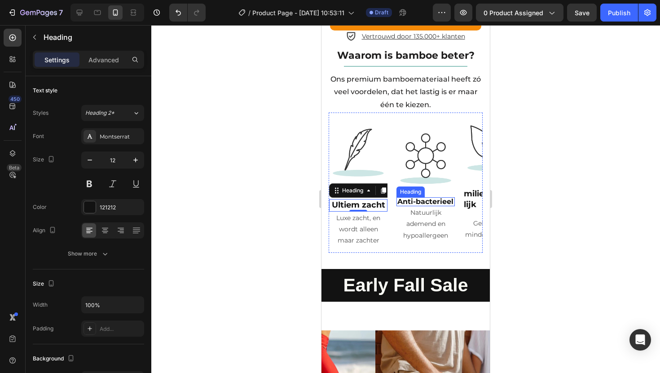
click at [432, 198] on strong "Anti-bacterieel" at bounding box center [425, 202] width 56 height 9
click at [366, 200] on strong "Ultiem zacht" at bounding box center [358, 205] width 53 height 10
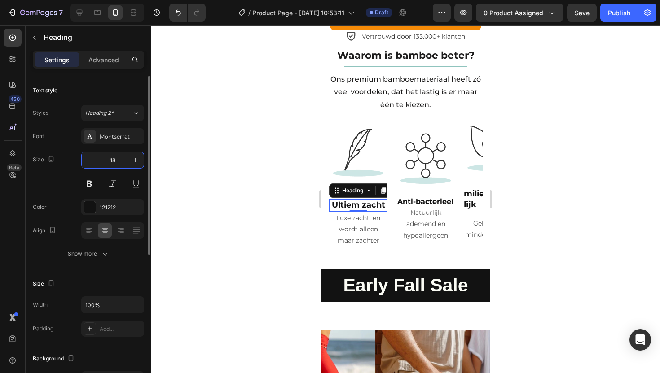
click at [117, 162] on input "18" at bounding box center [113, 160] width 30 height 16
type input "12"
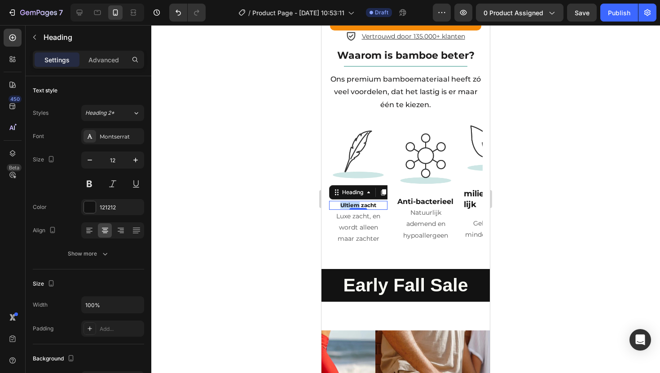
click at [352, 202] on strong "Ultiem zacht" at bounding box center [358, 205] width 36 height 7
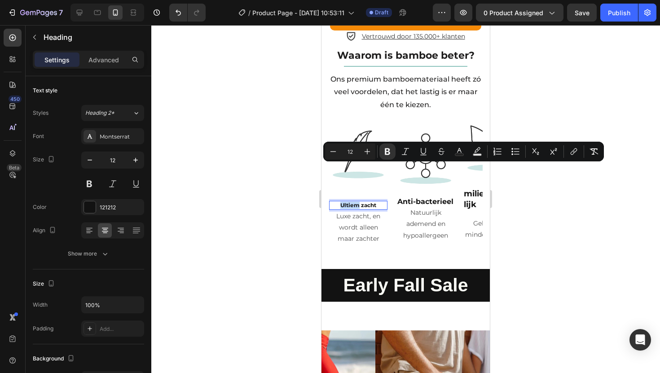
click at [352, 202] on strong "Ultiem zacht" at bounding box center [358, 205] width 36 height 7
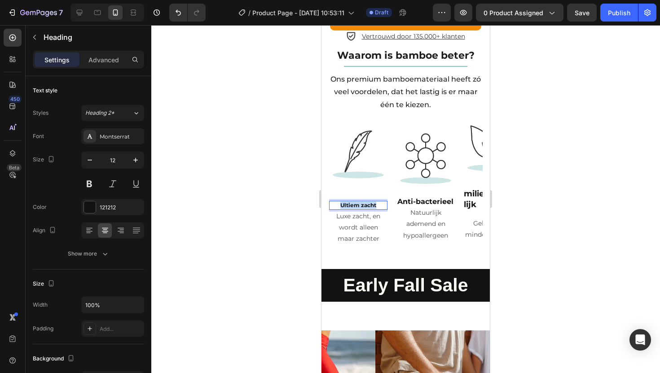
click at [352, 202] on strong "Ultiem zacht" at bounding box center [358, 205] width 36 height 7
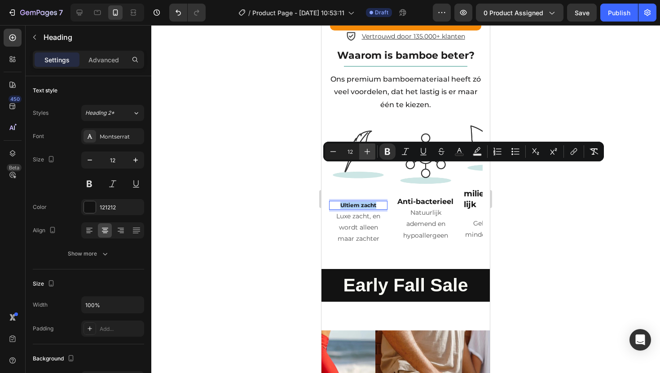
click at [365, 153] on icon "Editor contextual toolbar" at bounding box center [367, 151] width 9 height 9
type input "16"
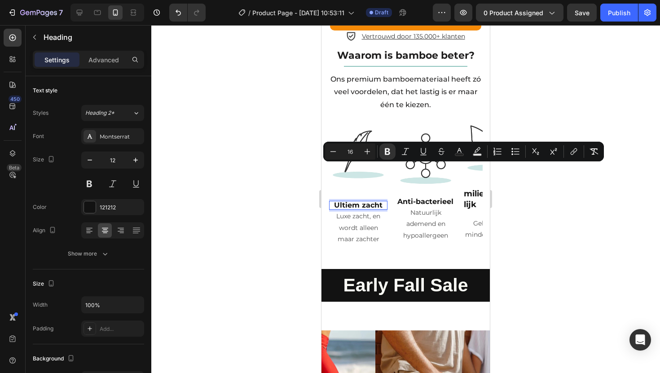
click at [526, 189] on div at bounding box center [405, 199] width 509 height 348
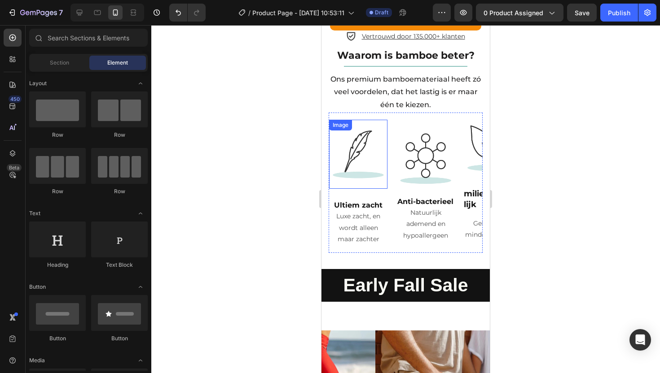
click at [365, 126] on img at bounding box center [358, 154] width 58 height 58
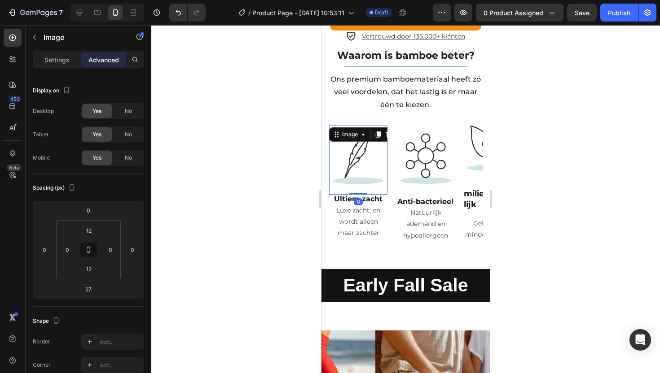
drag, startPoint x: 356, startPoint y: 163, endPoint x: 357, endPoint y: 147, distance: 15.7
click at [357, 147] on div "Image 0" at bounding box center [358, 160] width 58 height 69
type input "0"
click at [440, 133] on img at bounding box center [425, 158] width 58 height 58
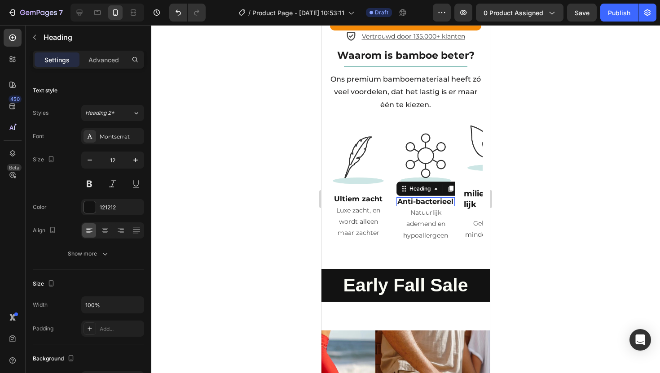
click at [429, 129] on img at bounding box center [425, 158] width 58 height 58
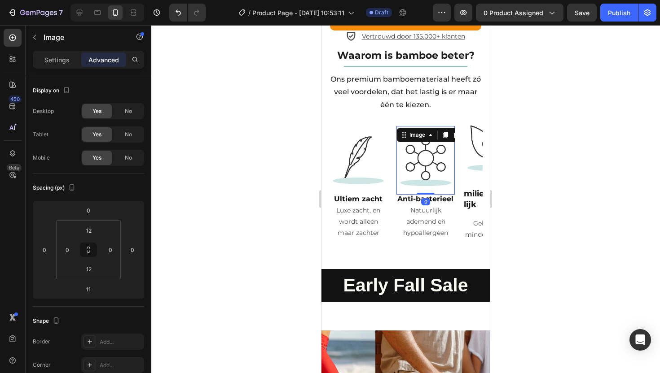
drag, startPoint x: 427, startPoint y: 158, endPoint x: 428, endPoint y: 147, distance: 11.3
click at [428, 147] on div "Image 0" at bounding box center [425, 160] width 58 height 69
type input "0"
click at [470, 182] on h2 "milieuvriendelijk" at bounding box center [492, 199] width 57 height 35
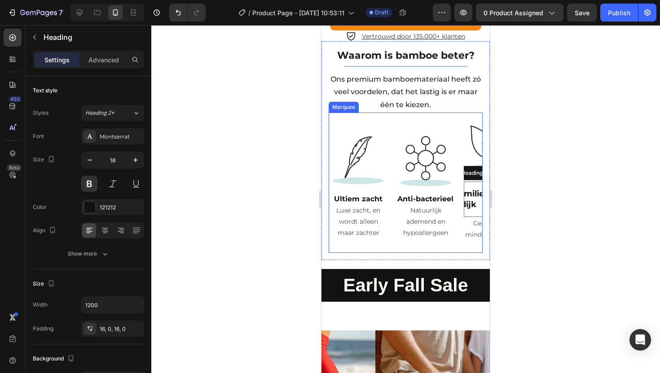
click at [393, 126] on div "Image ⁠⁠⁠⁠⁠⁠⁠ Ultiem zacht Heading Luxe zacht, en wordt alleen maar zachter Tex…" at bounding box center [362, 183] width 67 height 114
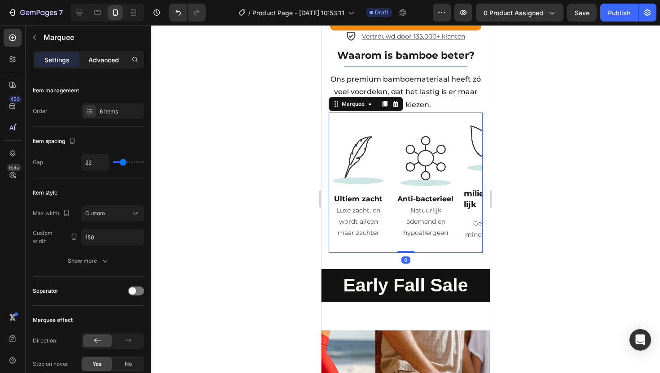
click at [110, 61] on p "Advanced" at bounding box center [103, 59] width 31 height 9
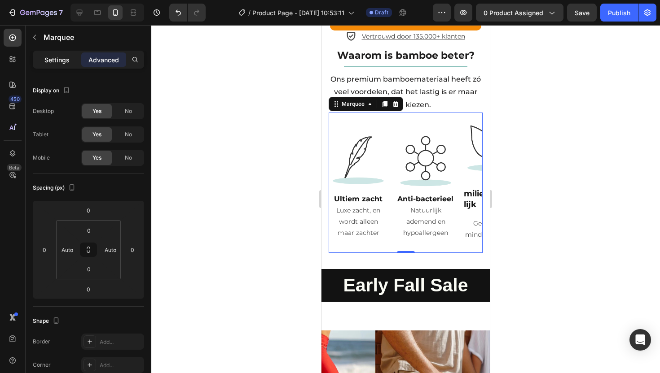
click at [61, 63] on p "Settings" at bounding box center [56, 59] width 25 height 9
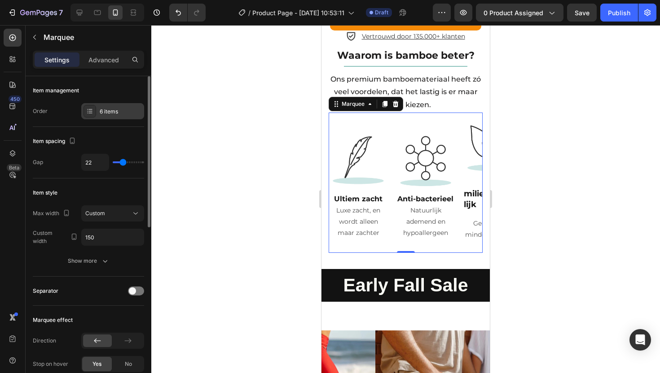
click at [92, 114] on icon at bounding box center [89, 111] width 7 height 7
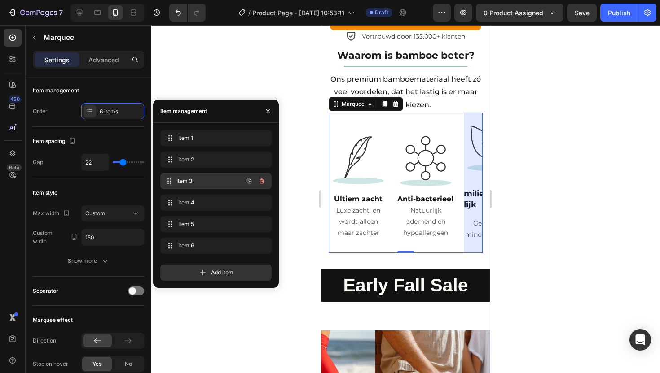
click at [198, 177] on span "Item 3" at bounding box center [209, 181] width 66 height 8
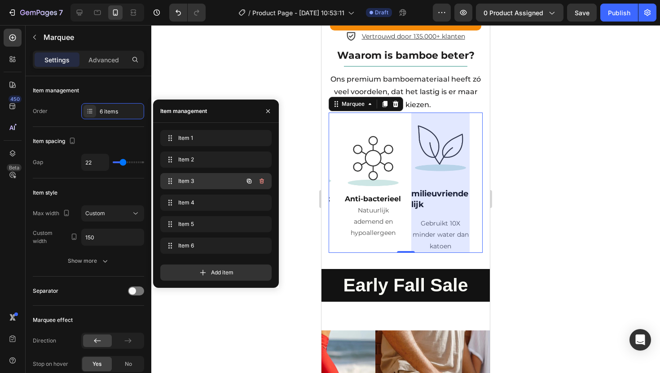
scroll to position [0, 91]
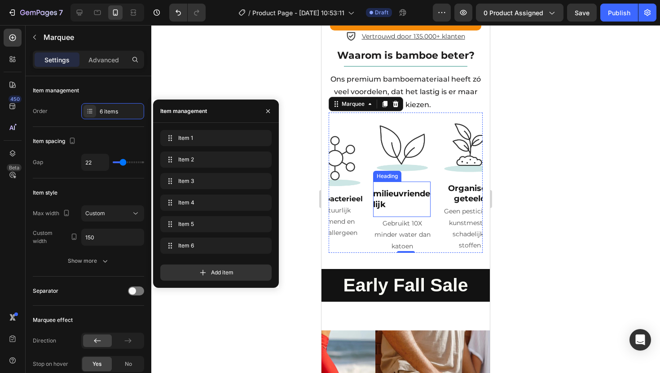
click at [393, 182] on h2 "milieuvriendelijk" at bounding box center [401, 199] width 57 height 35
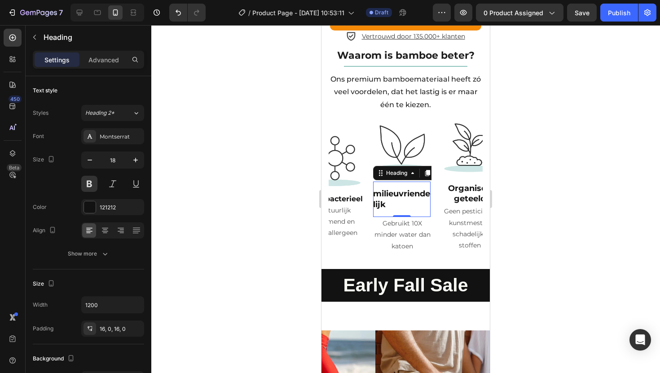
click at [385, 182] on h2 "milieuvriendelijk" at bounding box center [401, 199] width 57 height 35
click at [385, 189] on p "milieuvriendelijk" at bounding box center [401, 199] width 57 height 21
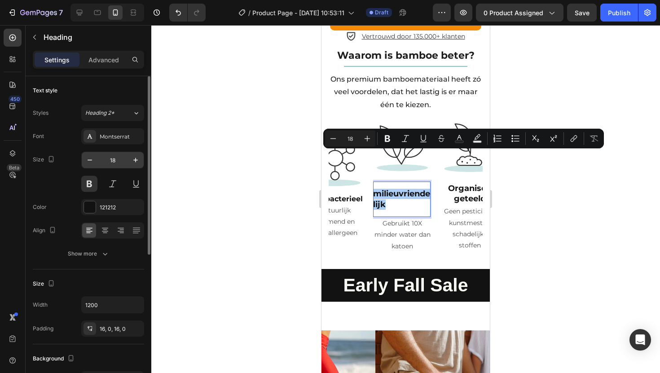
click at [113, 160] on input "18" at bounding box center [113, 160] width 30 height 16
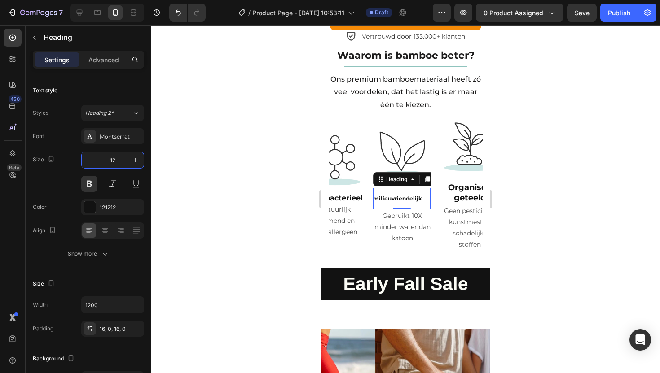
type input "12"
click at [391, 195] on p "milieuvriendelijk" at bounding box center [401, 198] width 57 height 7
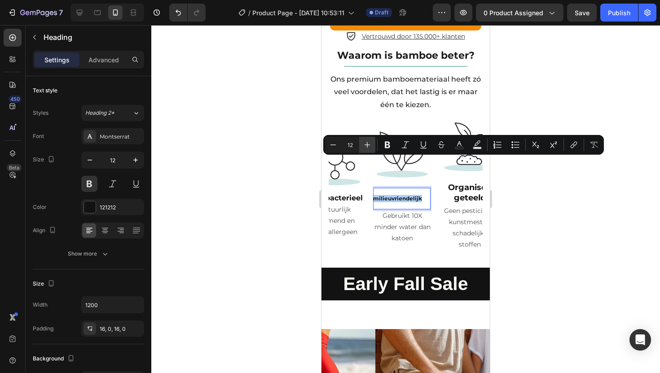
click at [363, 146] on icon "Editor contextual toolbar" at bounding box center [367, 145] width 9 height 9
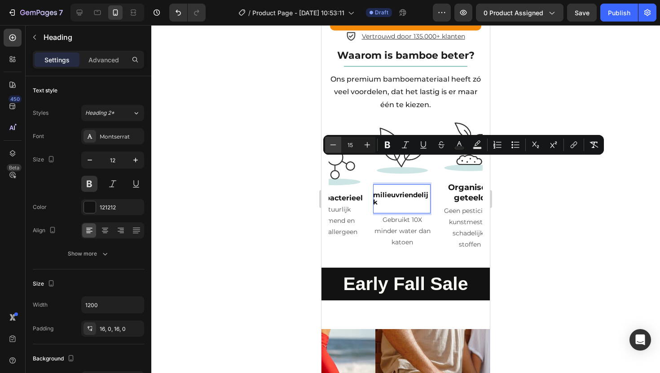
click at [328, 145] on button "Minus" at bounding box center [333, 145] width 16 height 16
type input "14"
click at [540, 177] on div at bounding box center [405, 199] width 509 height 348
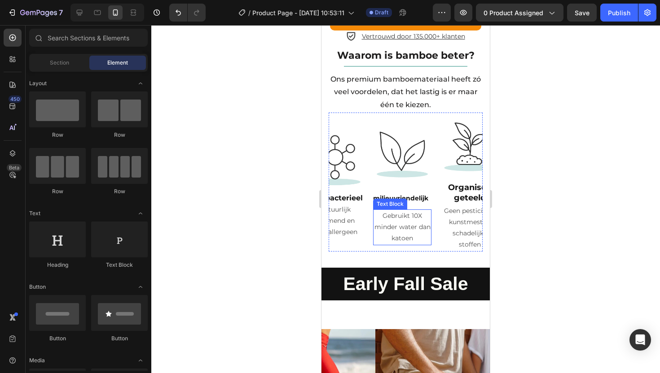
click at [411, 211] on p "Gebruikt 10X minder water dan katoen" at bounding box center [402, 228] width 57 height 34
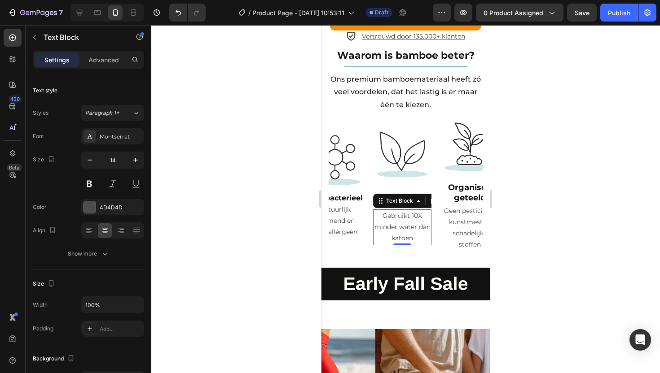
click at [522, 174] on div at bounding box center [405, 199] width 509 height 348
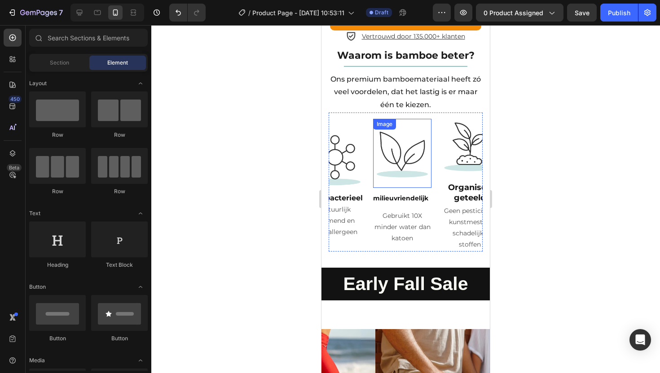
click at [398, 124] on img at bounding box center [402, 153] width 58 height 59
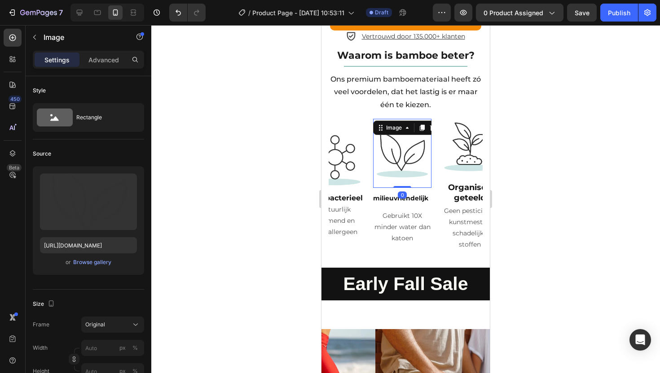
drag, startPoint x: 403, startPoint y: 150, endPoint x: 404, endPoint y: 136, distance: 13.9
click at [404, 136] on div "Image 0" at bounding box center [402, 154] width 58 height 70
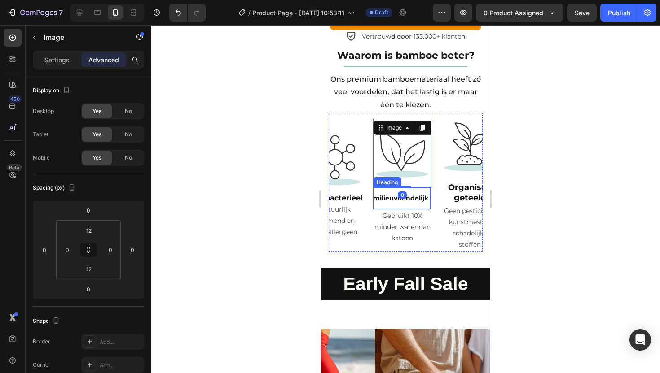
click at [384, 194] on span "milieuvriendelijk" at bounding box center [400, 198] width 55 height 8
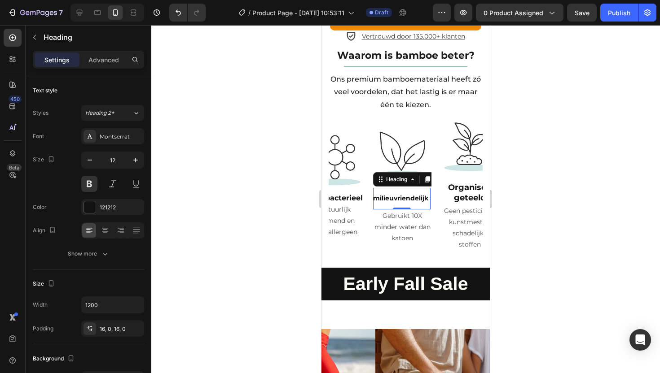
click at [499, 150] on div at bounding box center [405, 199] width 509 height 348
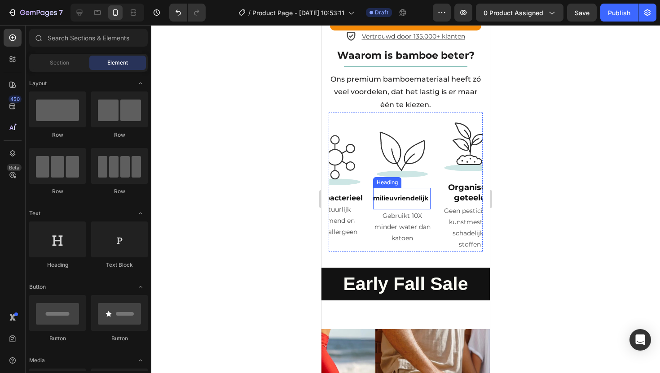
click at [394, 194] on span "milieuvriendelijk" at bounding box center [400, 198] width 55 height 8
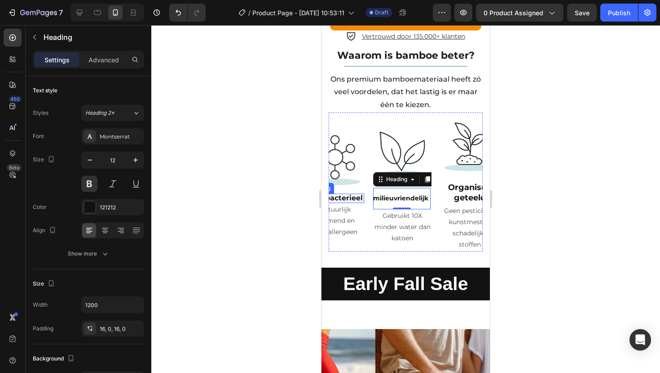
click at [344, 194] on strong "Anti-bacterieel" at bounding box center [335, 198] width 56 height 9
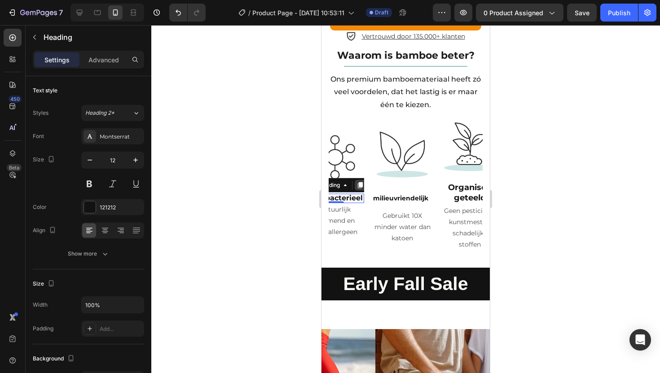
click at [359, 183] on icon at bounding box center [360, 186] width 5 height 6
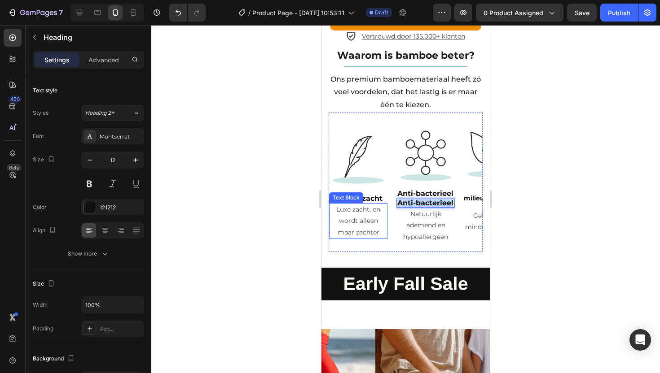
drag, startPoint x: 337, startPoint y: 167, endPoint x: 385, endPoint y: 172, distance: 48.3
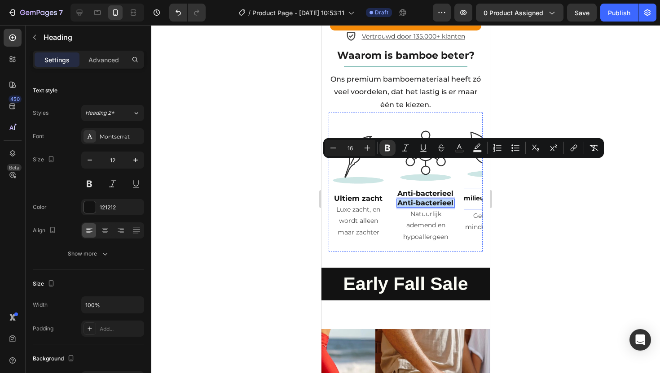
click at [473, 188] on h2 "⁠⁠⁠⁠⁠⁠⁠ milieuvriendelijk" at bounding box center [492, 199] width 57 height 22
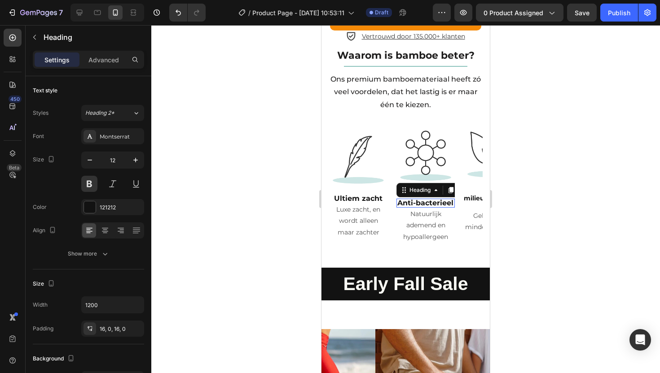
click at [422, 199] on strong "Anti-bacterieel" at bounding box center [425, 203] width 56 height 9
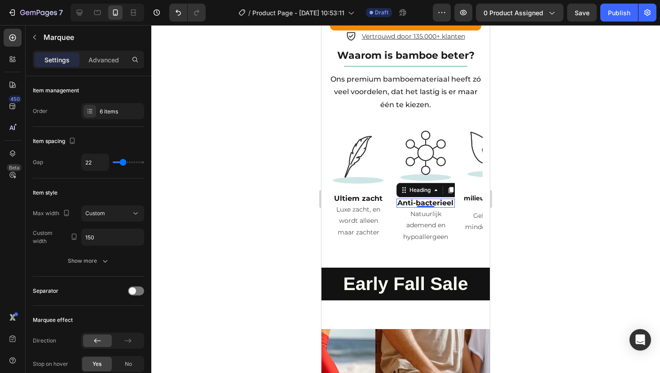
click at [395, 153] on div "Image ⁠⁠⁠⁠⁠⁠⁠ Ultiem zacht Heading Luxe zacht, en wordt alleen maar zachter Tex…" at bounding box center [362, 182] width 67 height 114
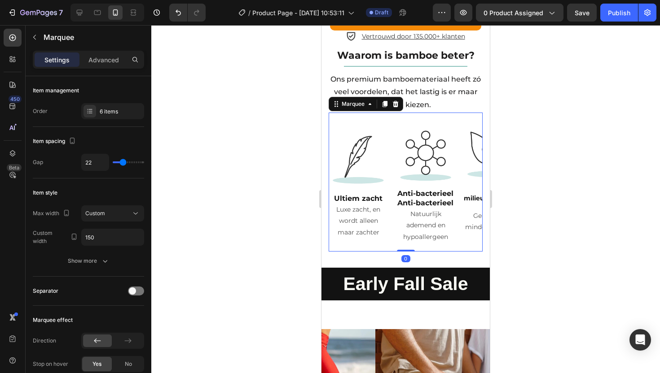
click at [416, 199] on strong "Anti-bacterieel" at bounding box center [425, 203] width 56 height 9
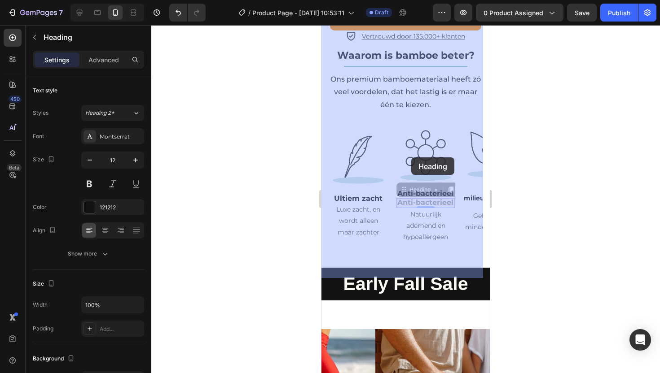
drag, startPoint x: 405, startPoint y: 154, endPoint x: 411, endPoint y: 159, distance: 7.6
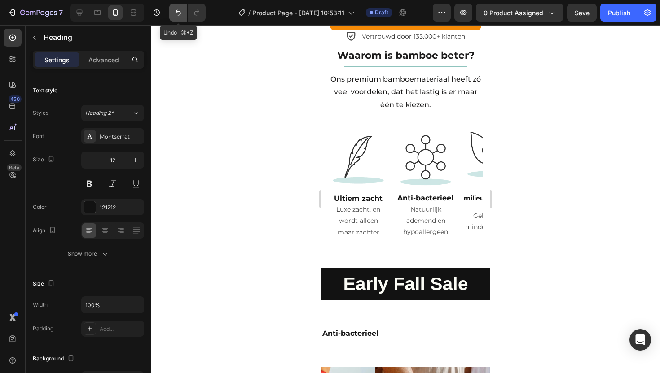
click at [180, 10] on icon "Undo/Redo" at bounding box center [178, 12] width 9 height 9
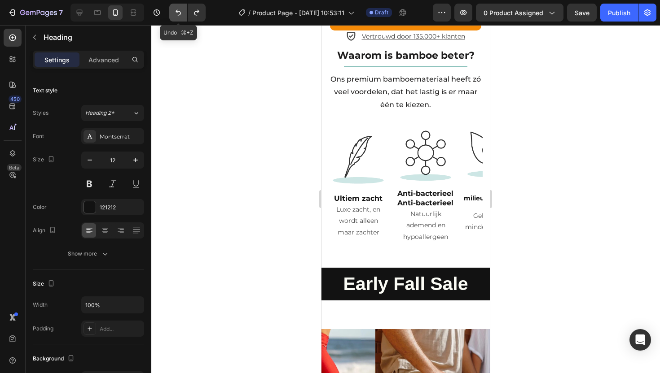
click at [180, 10] on icon "Undo/Redo" at bounding box center [178, 12] width 9 height 9
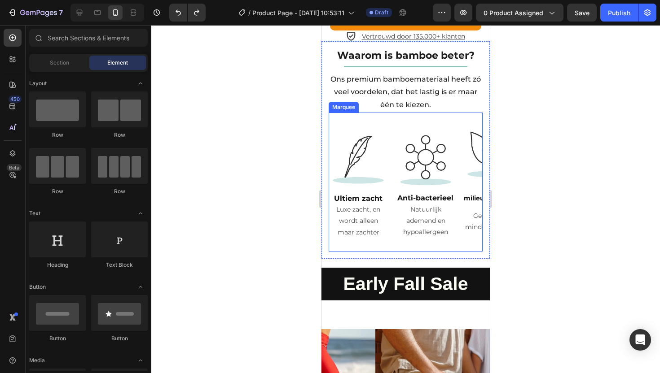
click at [395, 167] on div "Image ⁠⁠⁠⁠⁠⁠⁠ Ultiem zacht Heading Luxe zacht, en wordt alleen maar zachter Tex…" at bounding box center [362, 182] width 67 height 114
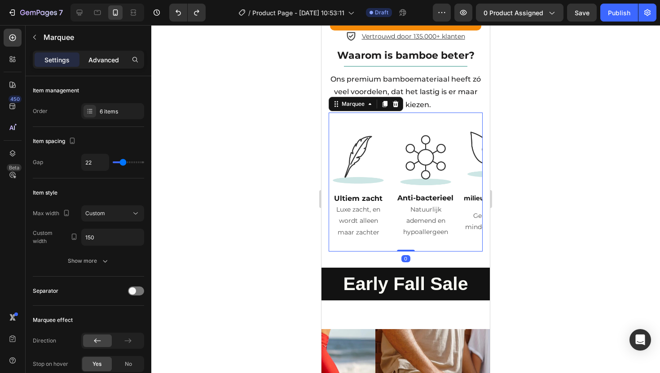
click at [101, 62] on p "Advanced" at bounding box center [103, 59] width 31 height 9
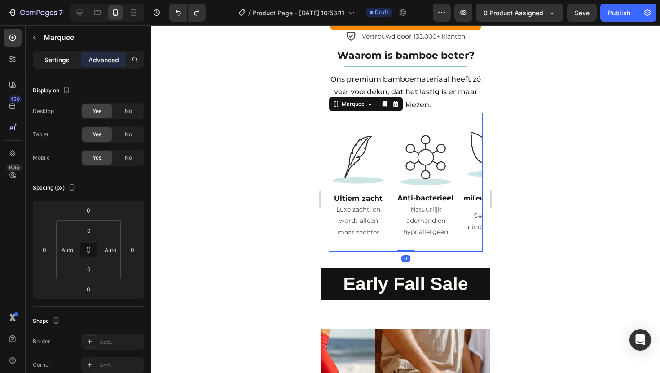
click at [68, 64] on p "Settings" at bounding box center [56, 59] width 25 height 9
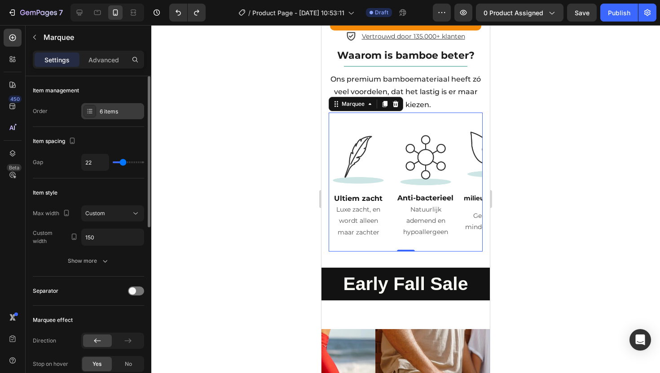
click at [97, 119] on div "6 items" at bounding box center [112, 111] width 63 height 16
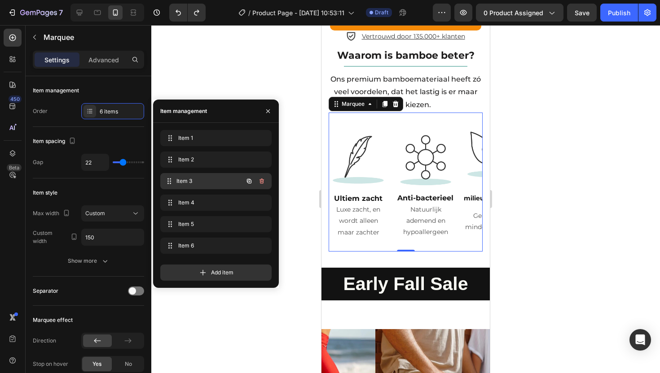
click at [215, 184] on span "Item 3" at bounding box center [209, 181] width 66 height 8
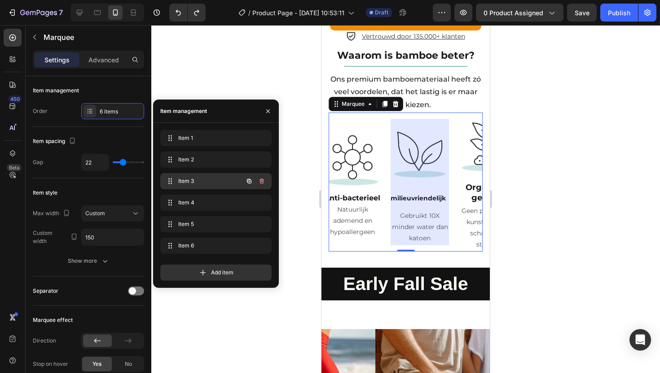
scroll to position [0, 91]
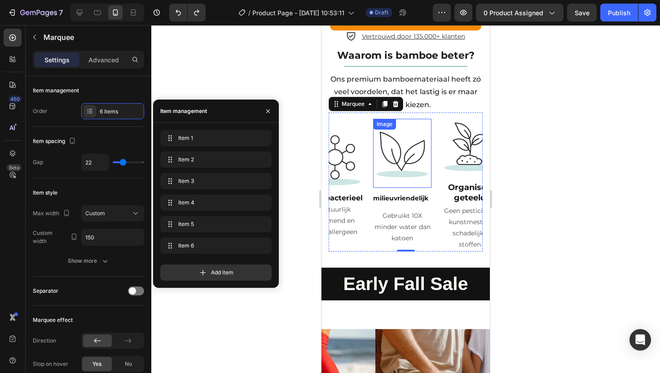
click at [417, 124] on img at bounding box center [402, 153] width 58 height 59
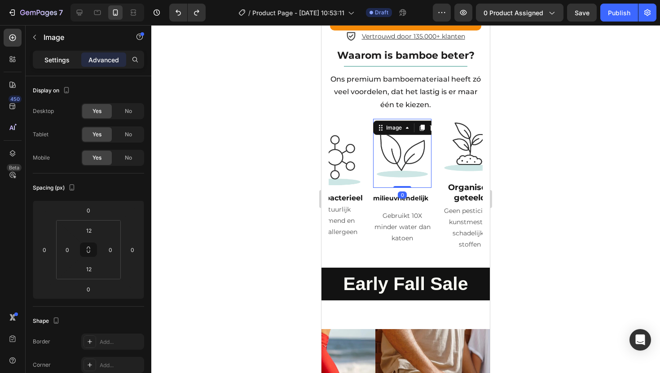
click at [67, 56] on p "Settings" at bounding box center [56, 59] width 25 height 9
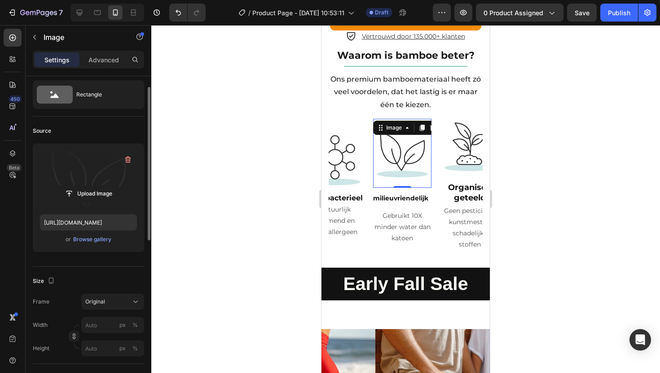
scroll to position [6, 0]
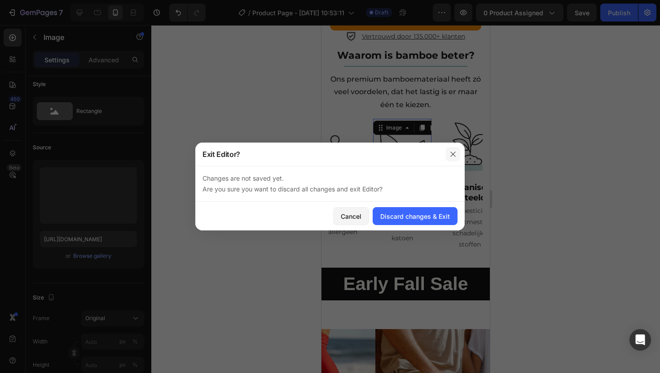
click at [450, 155] on icon "button" at bounding box center [452, 154] width 7 height 7
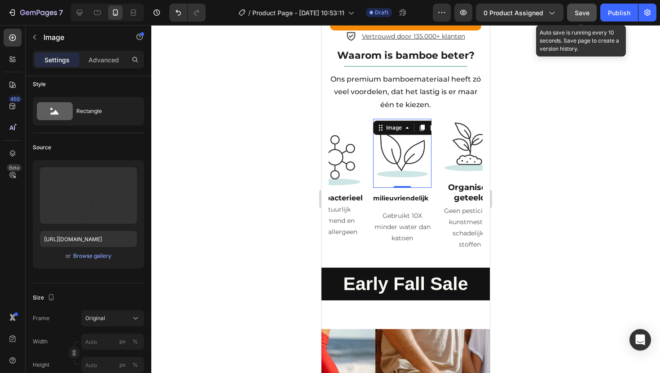
click at [583, 6] on button "Save" at bounding box center [582, 13] width 30 height 18
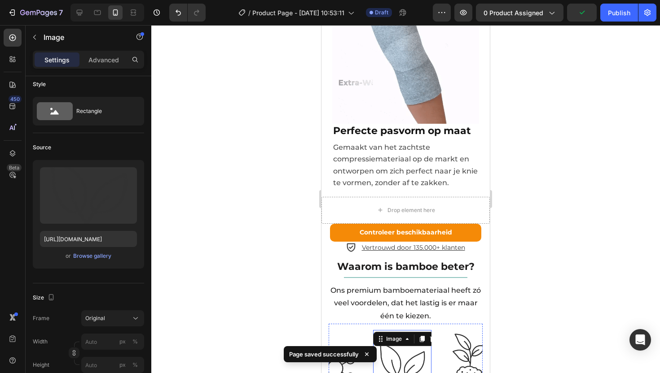
scroll to position [1792, 0]
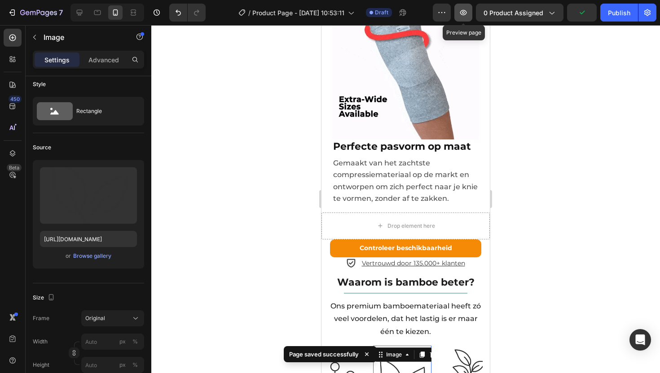
click at [464, 13] on icon "button" at bounding box center [463, 12] width 3 height 3
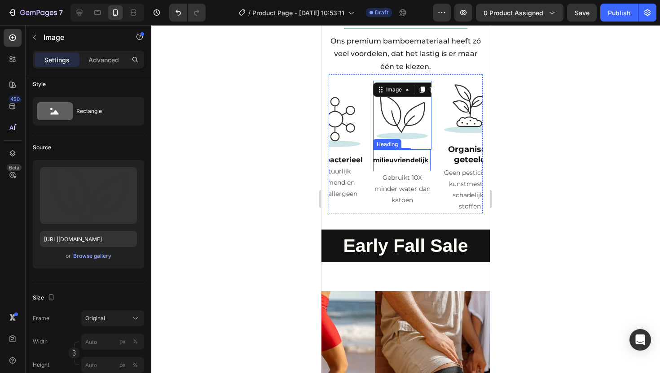
scroll to position [2068, 0]
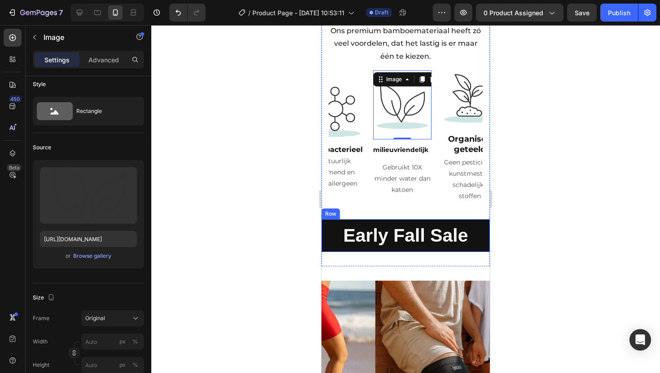
click at [326, 220] on div "Early Fall Sale Heading Row" at bounding box center [405, 236] width 168 height 33
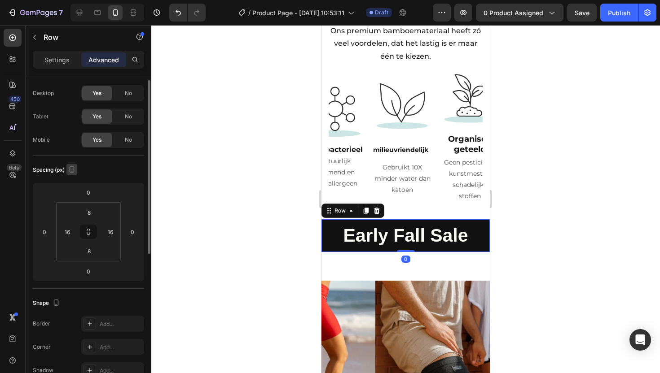
scroll to position [18, 0]
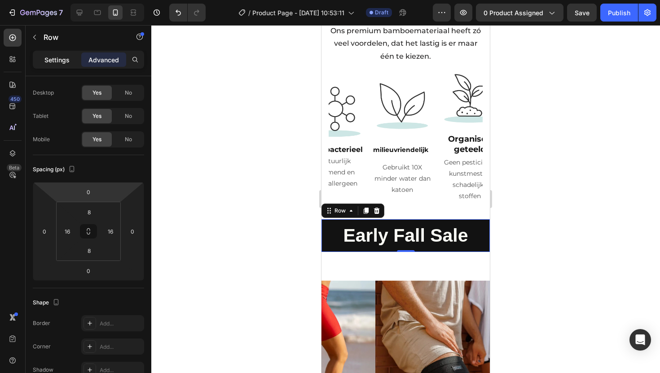
click at [61, 59] on p "Settings" at bounding box center [56, 59] width 25 height 9
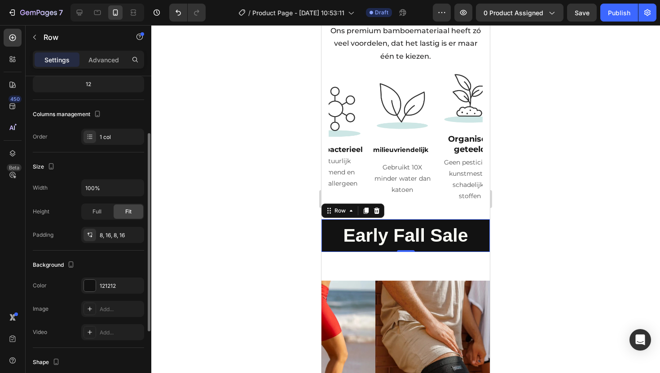
scroll to position [93, 0]
click at [348, 225] on strong "Early Fall Sale" at bounding box center [405, 235] width 125 height 21
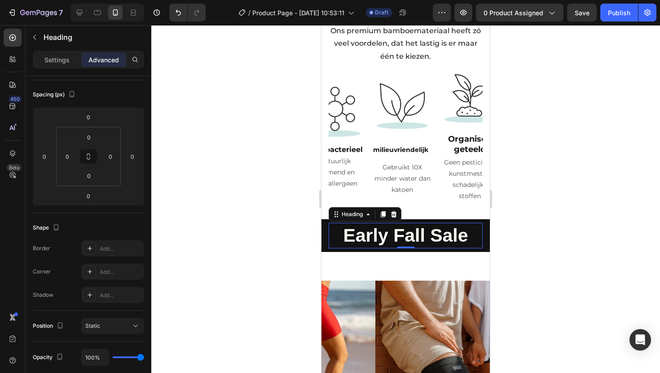
scroll to position [0, 0]
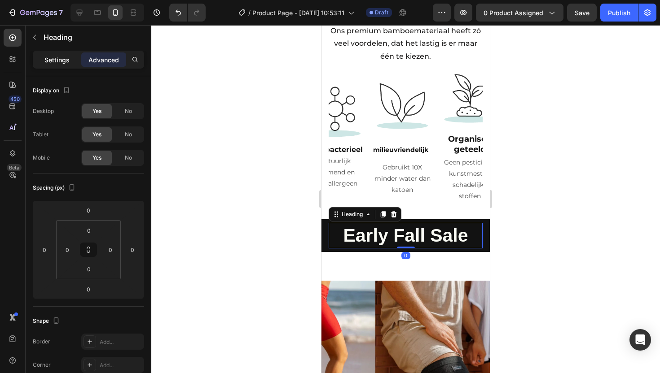
click at [69, 64] on p "Settings" at bounding box center [56, 59] width 25 height 9
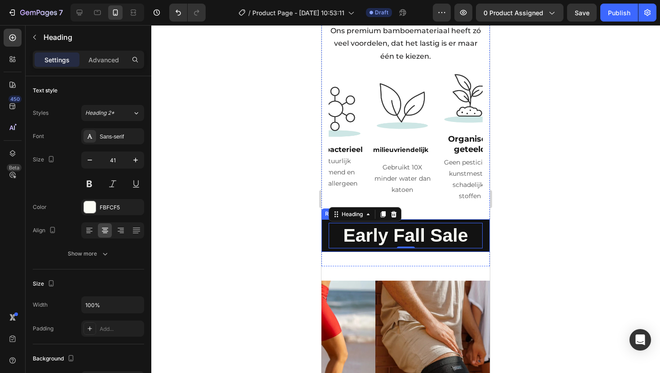
click at [325, 220] on div "Early Fall Sale Heading 0 Row" at bounding box center [405, 236] width 168 height 33
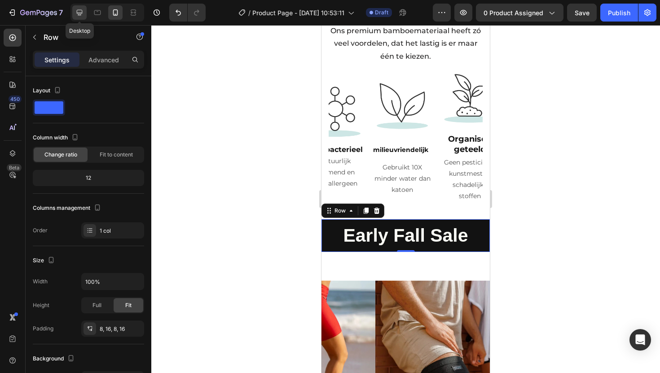
click at [76, 9] on icon at bounding box center [79, 12] width 9 height 9
type input "1200"
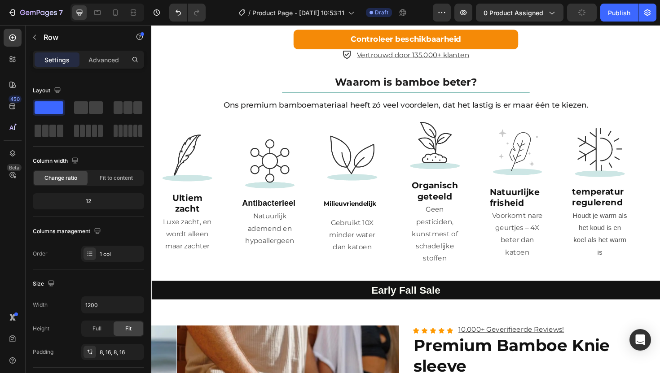
scroll to position [1406, 0]
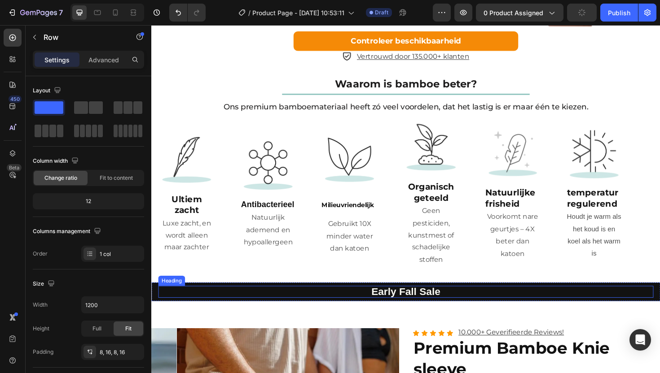
click at [195, 307] on h2 "Early Fall Sale" at bounding box center [420, 308] width 524 height 13
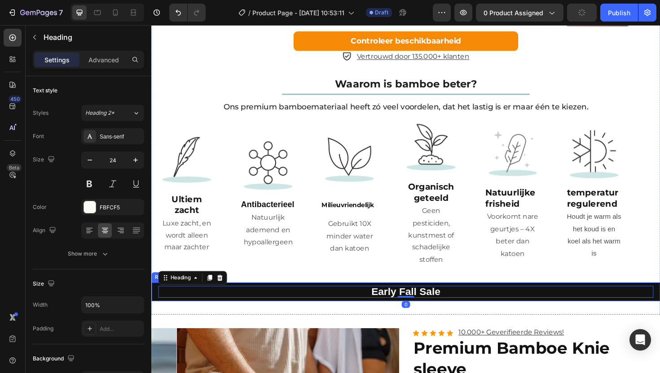
click at [154, 304] on div "Early Fall Sale Heading 0 Row" at bounding box center [420, 308] width 539 height 20
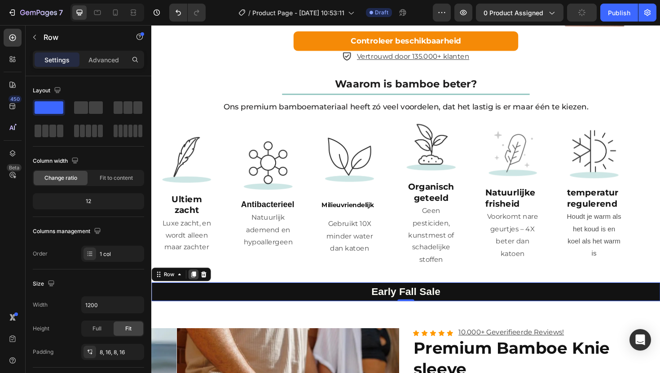
click at [198, 286] on icon at bounding box center [195, 289] width 7 height 7
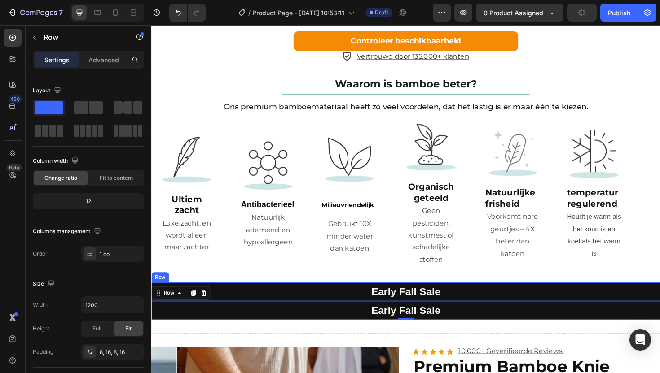
click at [156, 298] on div "Early Fall Sale Heading Row" at bounding box center [420, 308] width 539 height 20
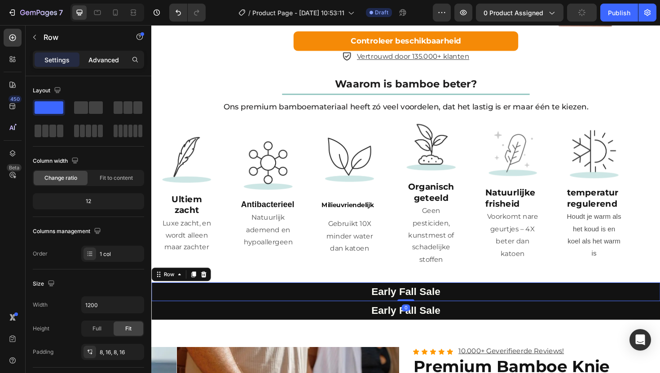
click at [111, 64] on p "Advanced" at bounding box center [103, 59] width 31 height 9
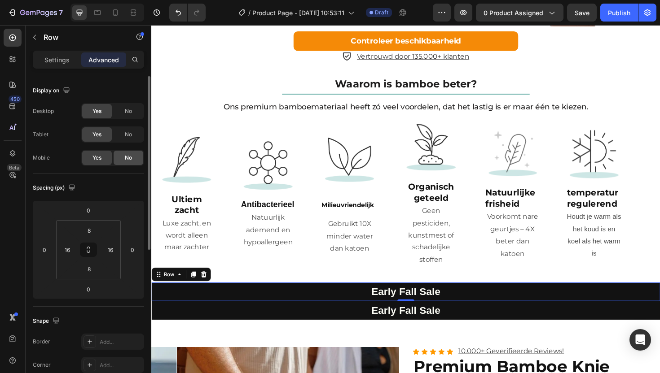
click at [126, 154] on span "No" at bounding box center [128, 158] width 7 height 8
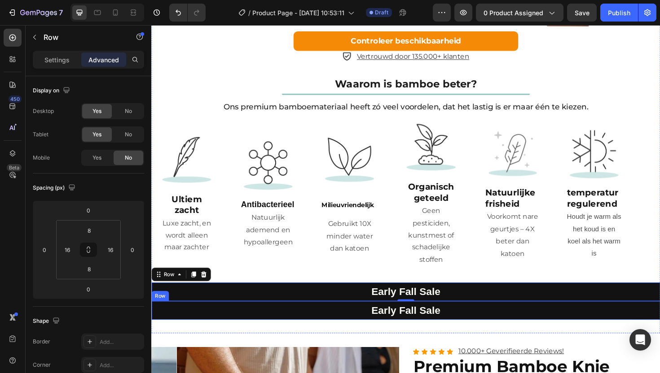
click at [154, 318] on div "Early Fall Sale Heading Row" at bounding box center [420, 328] width 539 height 20
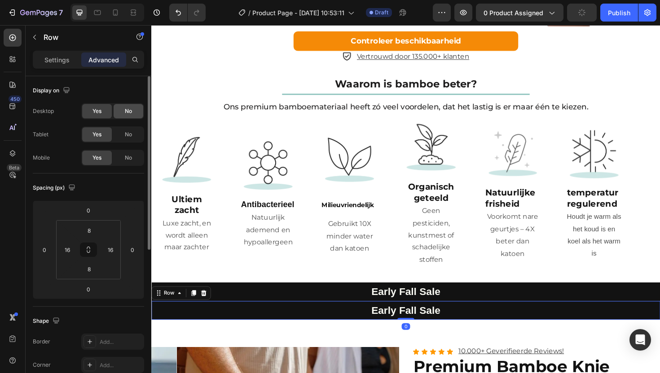
click at [122, 110] on div "No" at bounding box center [129, 111] width 30 height 14
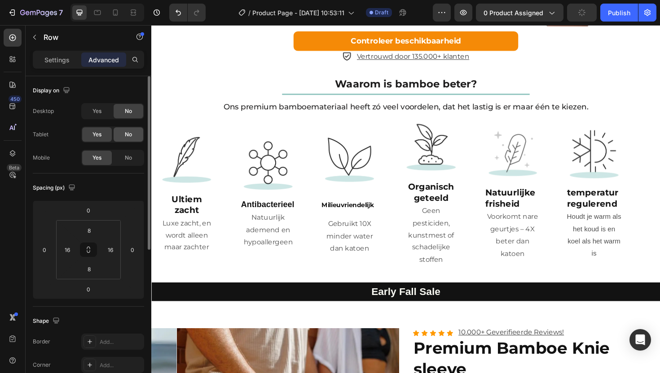
click at [123, 135] on div "No" at bounding box center [129, 134] width 30 height 14
click at [114, 13] on icon at bounding box center [115, 12] width 9 height 9
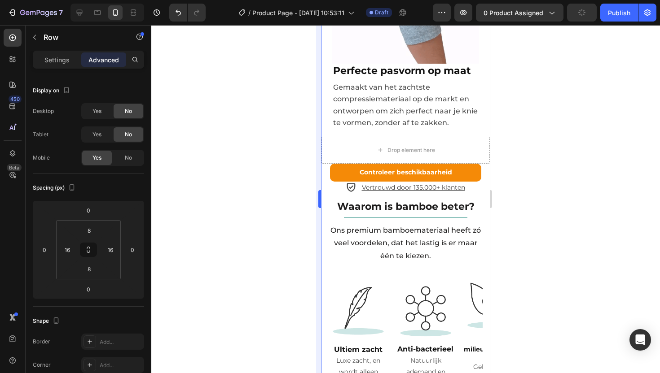
scroll to position [2193, 0]
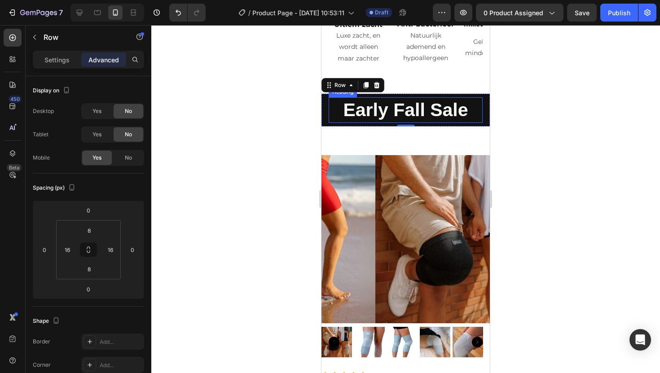
click at [366, 100] on strong "Early Fall Sale" at bounding box center [405, 110] width 125 height 21
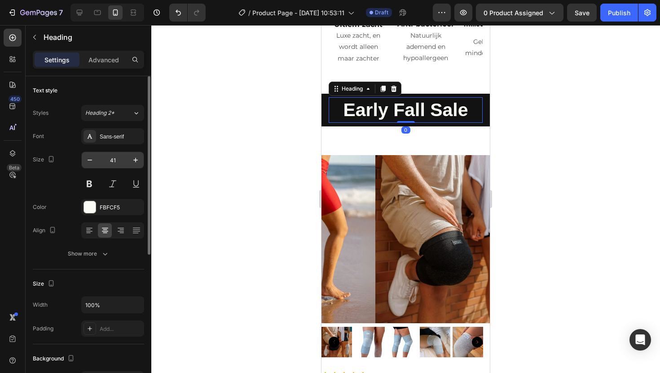
click at [114, 158] on input "41" at bounding box center [113, 160] width 30 height 16
type input "18"
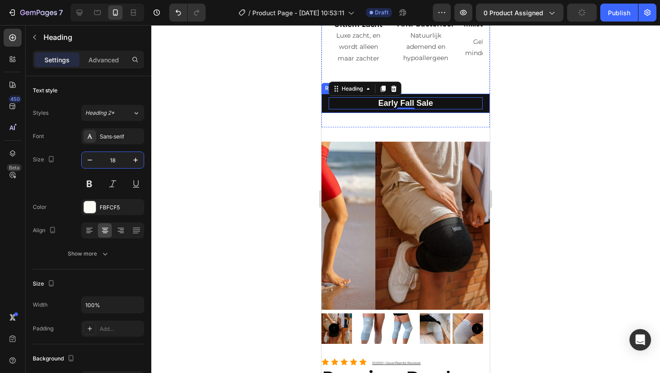
click at [326, 94] on div "Early Fall Sale Heading 0 Row" at bounding box center [405, 103] width 168 height 19
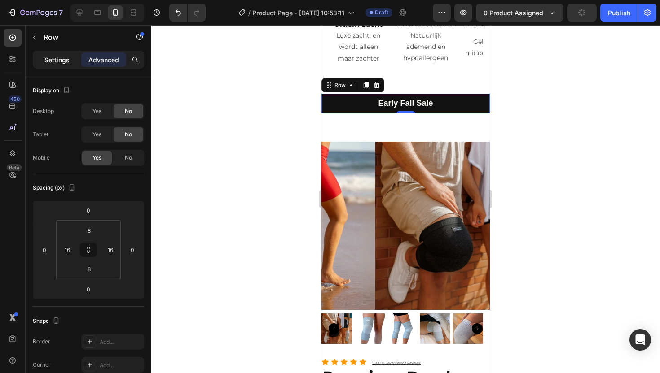
click at [57, 57] on p "Settings" at bounding box center [56, 59] width 25 height 9
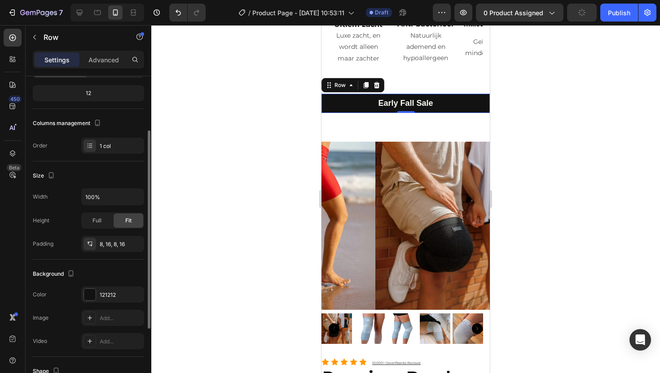
scroll to position [86, 0]
click at [101, 245] on div "8, 16, 8, 16" at bounding box center [113, 243] width 26 height 8
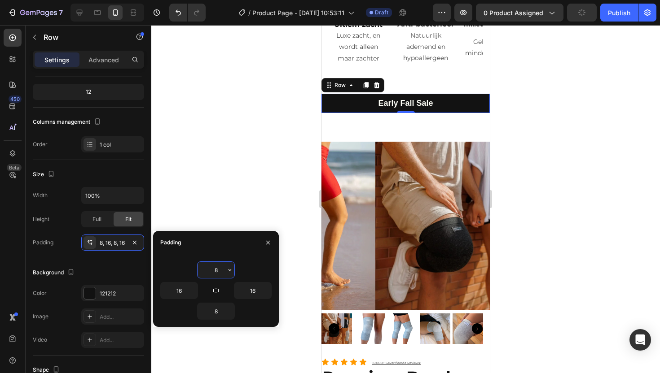
click at [219, 271] on input "8" at bounding box center [216, 270] width 37 height 16
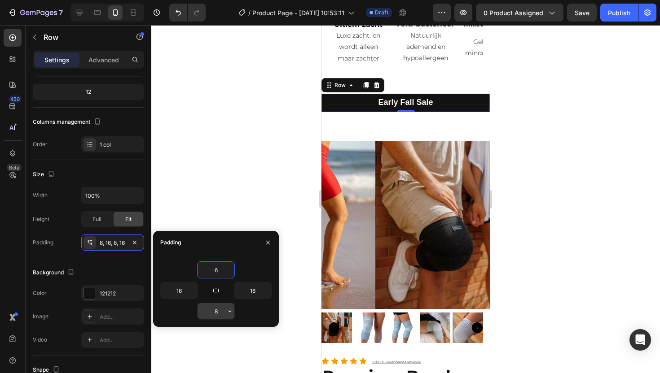
type input "6"
click at [217, 312] on input "8" at bounding box center [216, 311] width 37 height 16
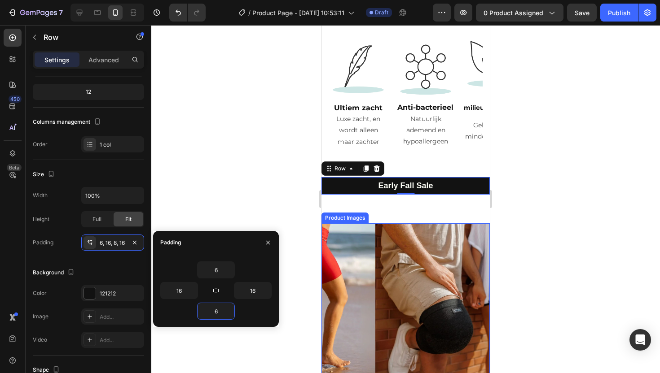
scroll to position [2094, 0]
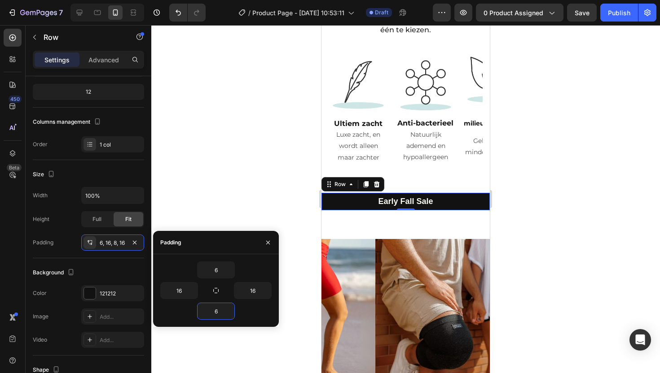
type input "6"
click at [216, 269] on input "6" at bounding box center [216, 270] width 37 height 16
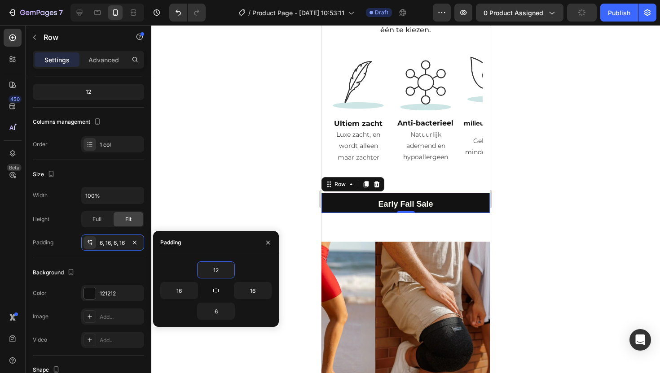
type input "12"
click at [219, 312] on input "6" at bounding box center [216, 311] width 37 height 16
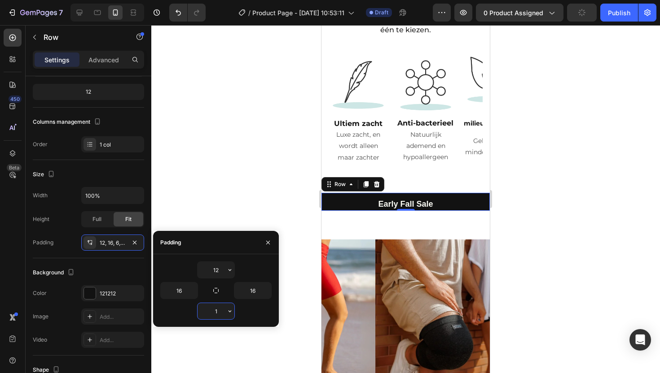
type input "12"
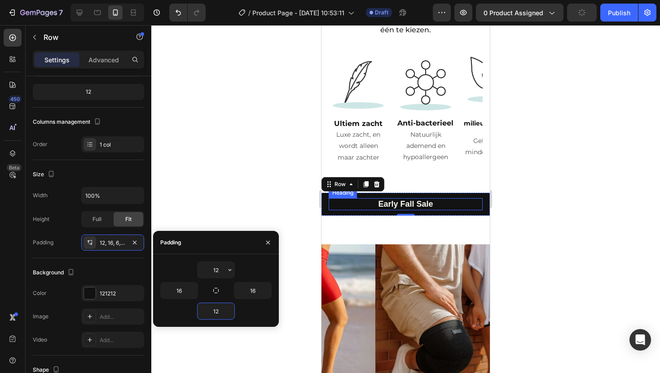
click at [417, 200] on strong "Early Fall Sale" at bounding box center [405, 204] width 55 height 9
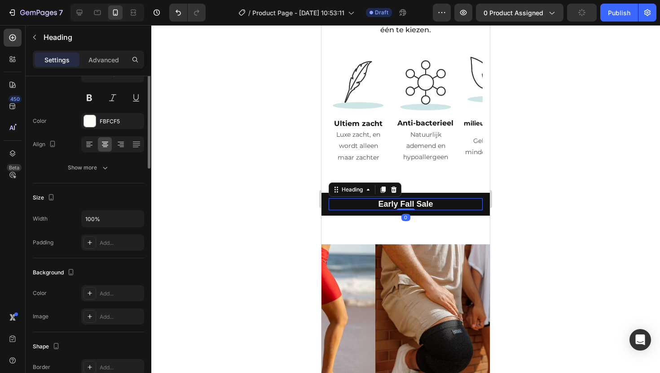
scroll to position [0, 0]
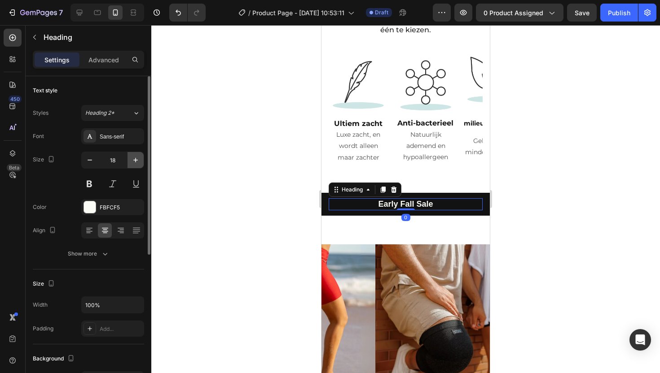
click at [136, 159] on icon "button" at bounding box center [135, 160] width 9 height 9
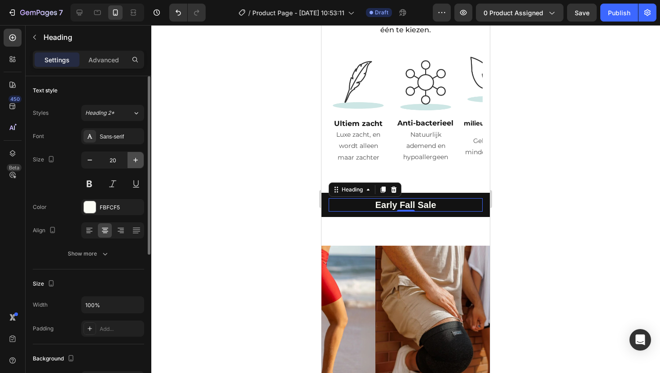
click at [136, 159] on icon "button" at bounding box center [135, 160] width 9 height 9
type input "21"
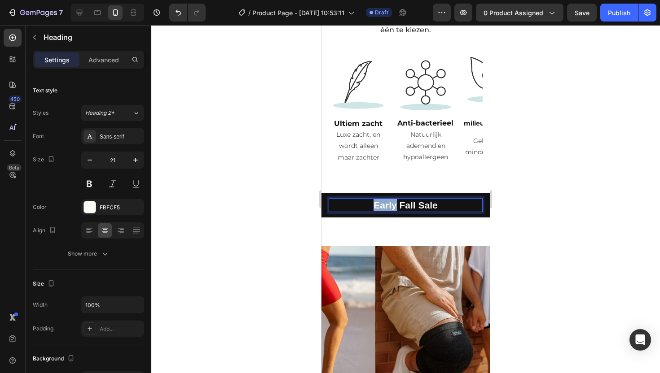
click at [382, 200] on strong "Early Fall Sale" at bounding box center [405, 205] width 64 height 10
click at [396, 200] on strong "Early Fall Sale" at bounding box center [405, 205] width 64 height 10
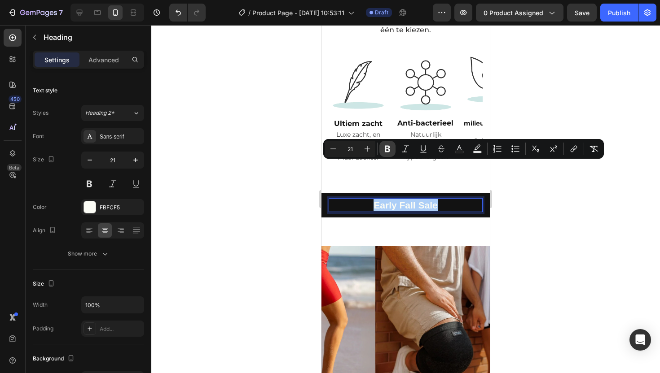
click at [389, 154] on button "Bold" at bounding box center [387, 149] width 16 height 16
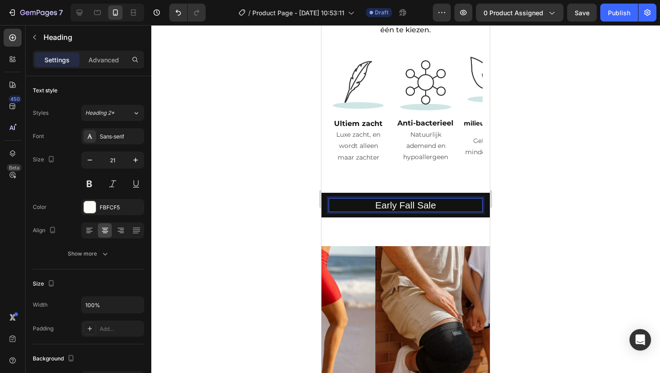
click at [374, 199] on p "Early Fall Sale" at bounding box center [405, 205] width 152 height 12
click at [114, 139] on div "Sans-serif" at bounding box center [121, 137] width 42 height 8
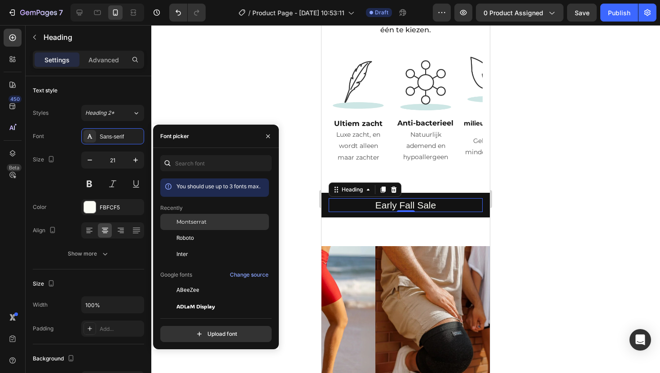
click at [199, 224] on span "Montserrat" at bounding box center [191, 222] width 30 height 8
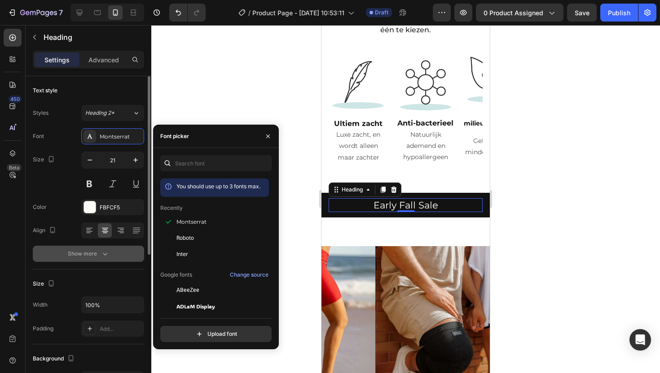
click at [87, 246] on button "Show more" at bounding box center [88, 254] width 111 height 16
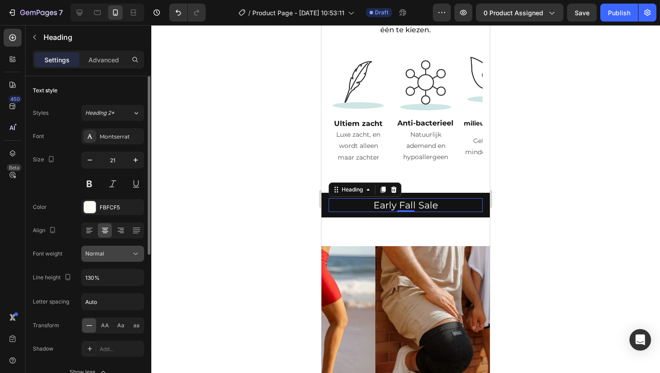
click at [97, 257] on span "Normal" at bounding box center [94, 253] width 19 height 7
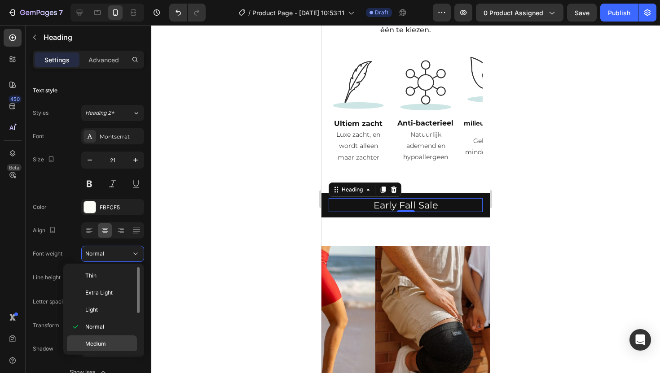
click at [97, 339] on div "Medium" at bounding box center [102, 344] width 70 height 17
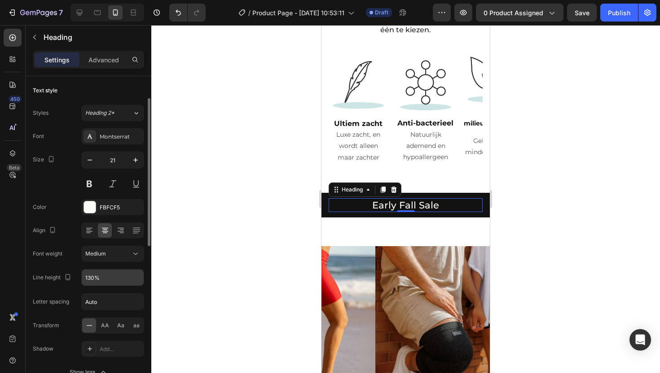
scroll to position [38, 0]
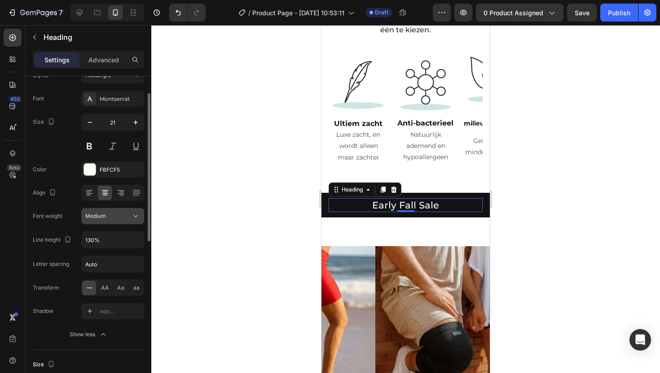
click at [96, 216] on span "Medium" at bounding box center [95, 216] width 21 height 7
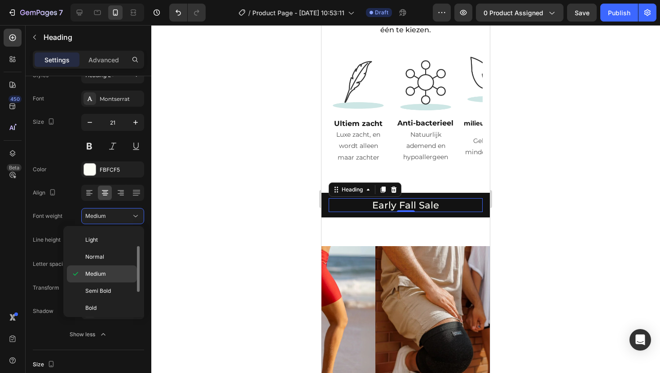
scroll to position [32, 0]
click at [101, 294] on span "Semi Bold" at bounding box center [98, 292] width 26 height 8
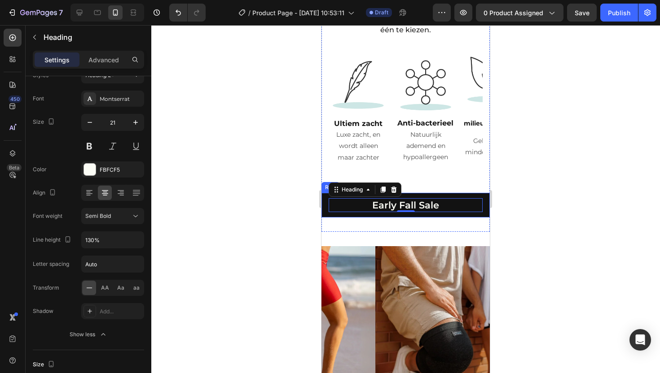
click at [475, 193] on div "Early Fall Sale Heading 0 Row" at bounding box center [405, 205] width 168 height 25
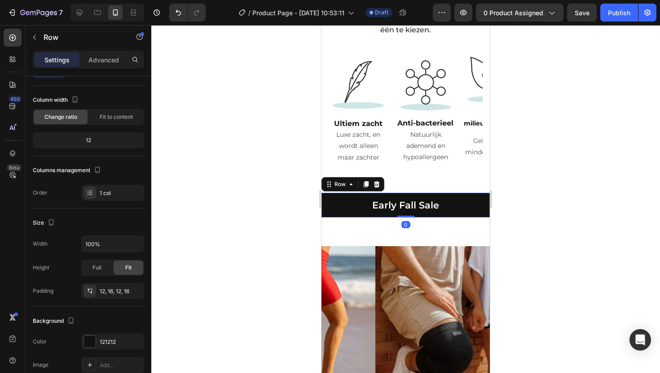
scroll to position [0, 0]
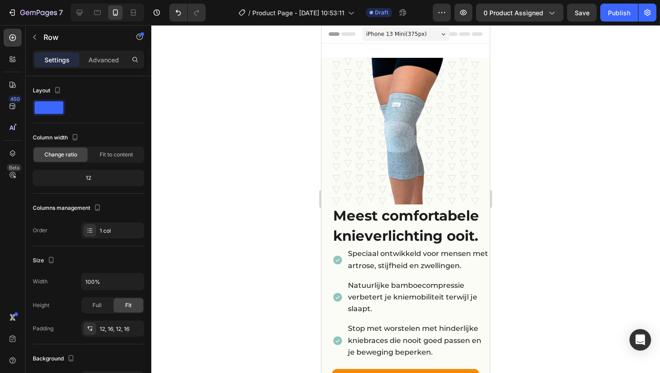
scroll to position [2094, 0]
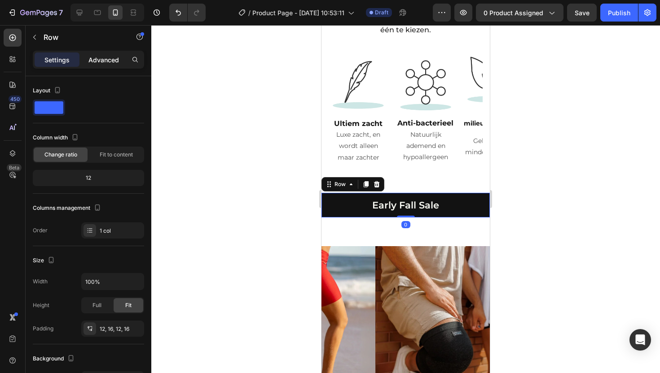
click at [102, 57] on p "Advanced" at bounding box center [103, 59] width 31 height 9
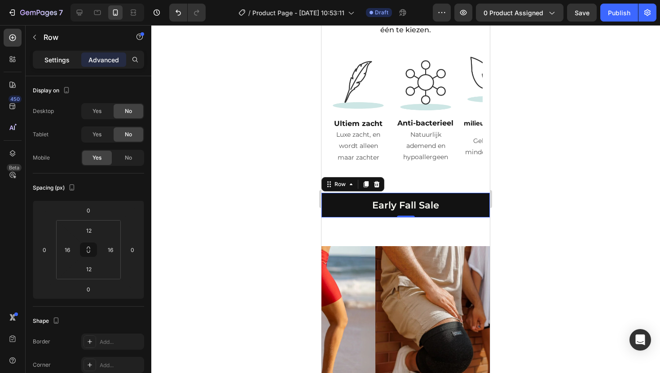
click at [60, 57] on p "Settings" at bounding box center [56, 59] width 25 height 9
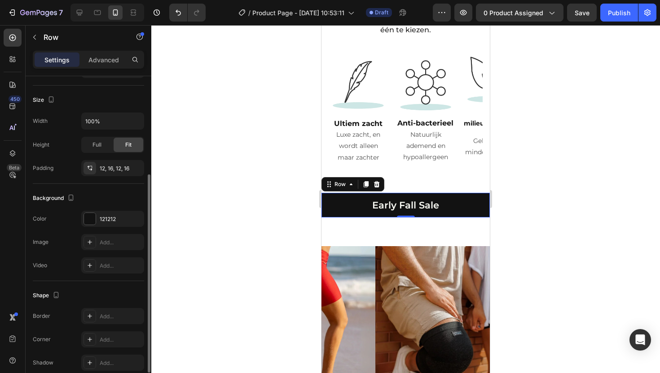
scroll to position [169, 0]
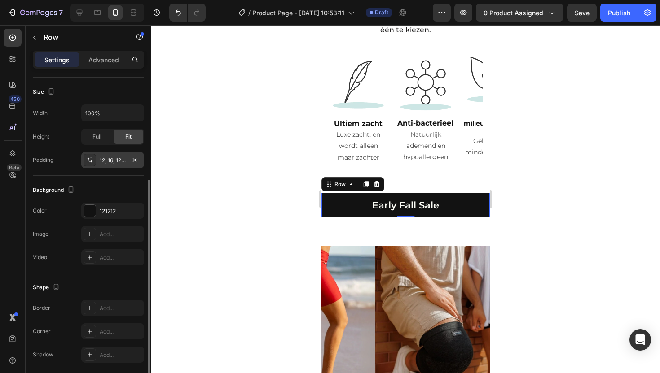
click at [117, 162] on div "12, 16, 12, 16" at bounding box center [113, 161] width 26 height 8
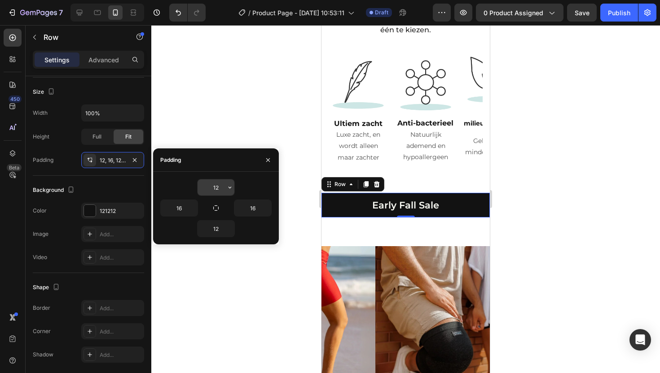
click at [215, 187] on input "12" at bounding box center [216, 188] width 37 height 16
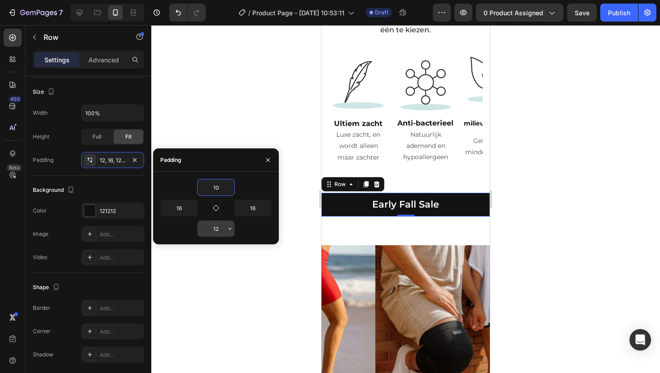
type input "10"
click at [220, 227] on input "12" at bounding box center [216, 229] width 37 height 16
type input "10"
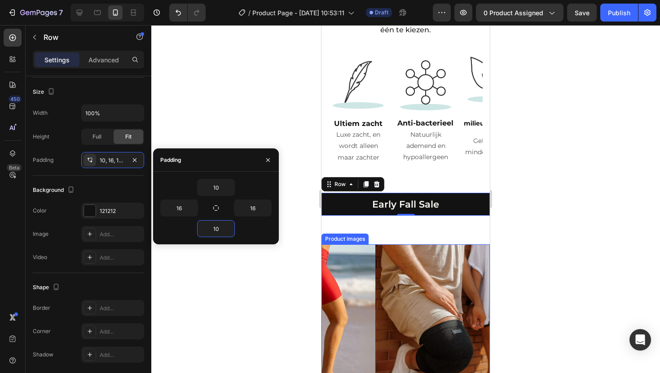
click at [435, 250] on img at bounding box center [459, 329] width 168 height 168
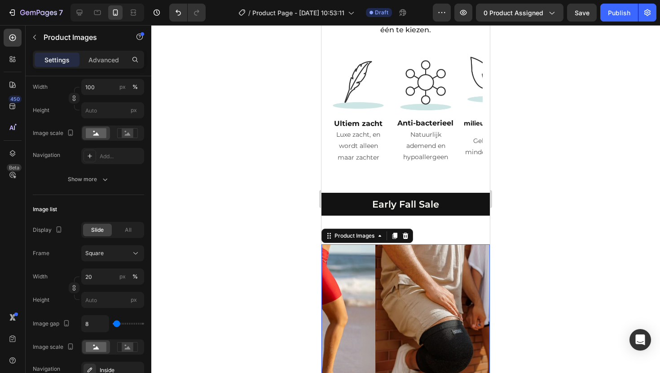
scroll to position [0, 0]
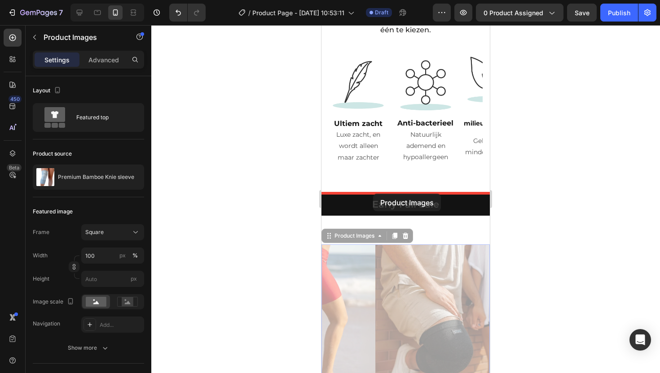
drag, startPoint x: 331, startPoint y: 199, endPoint x: 373, endPoint y: 193, distance: 42.6
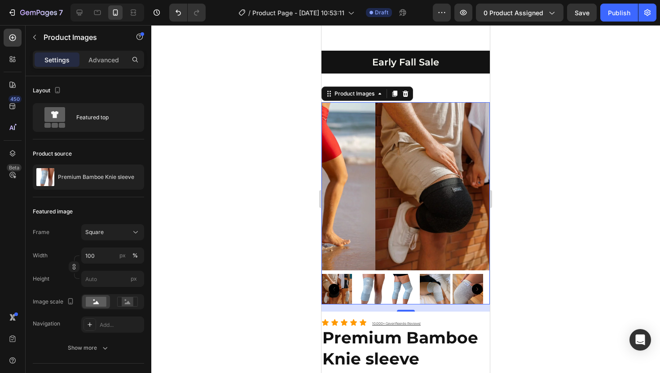
scroll to position [2260, 0]
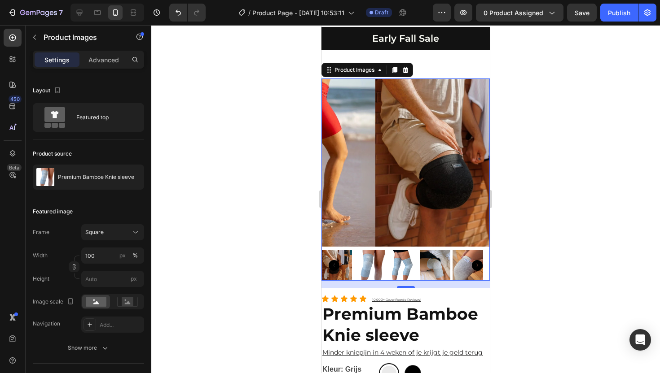
click at [401, 292] on div "16" at bounding box center [405, 295] width 9 height 7
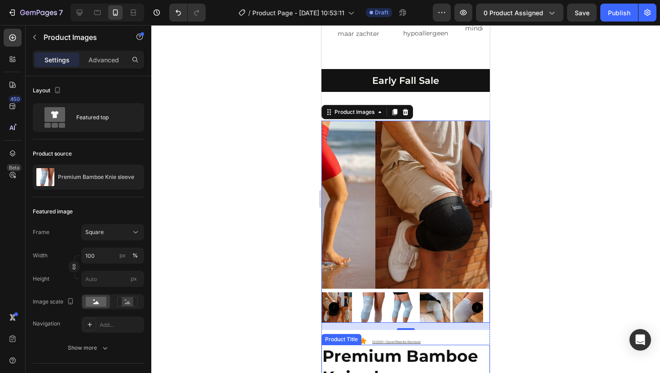
scroll to position [2222, 0]
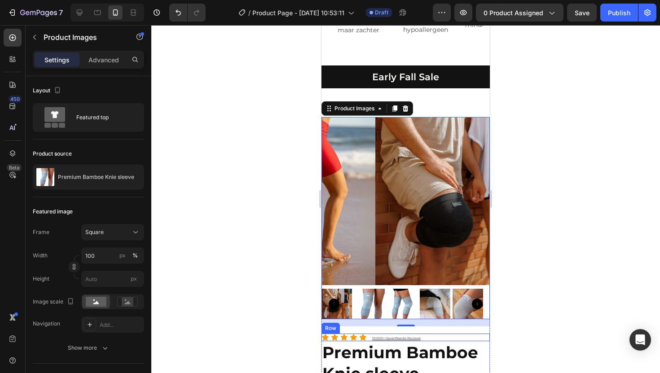
click at [455, 334] on div "Icon Icon Icon Icon Icon Icon List 10.000+ Geverifieerde Reviews! Text Block Row" at bounding box center [405, 338] width 168 height 8
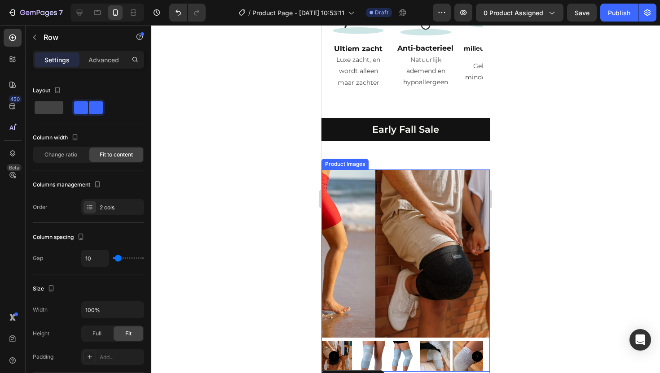
scroll to position [2142, 0]
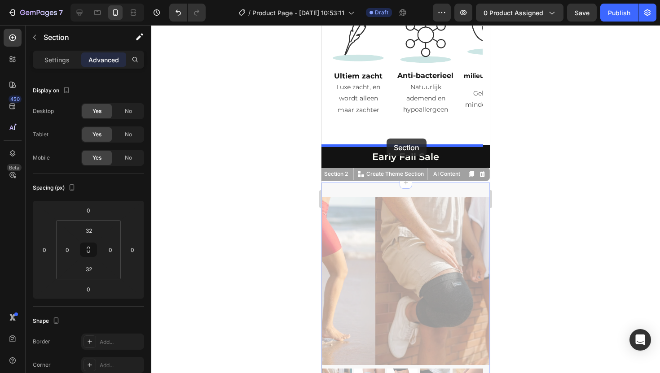
drag, startPoint x: 333, startPoint y: 138, endPoint x: 387, endPoint y: 138, distance: 53.4
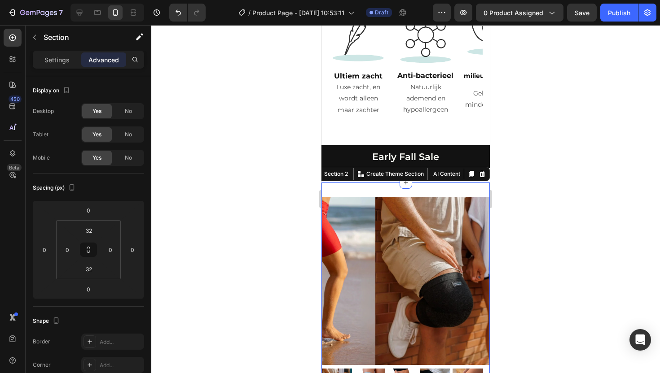
click at [517, 144] on div at bounding box center [405, 199] width 509 height 348
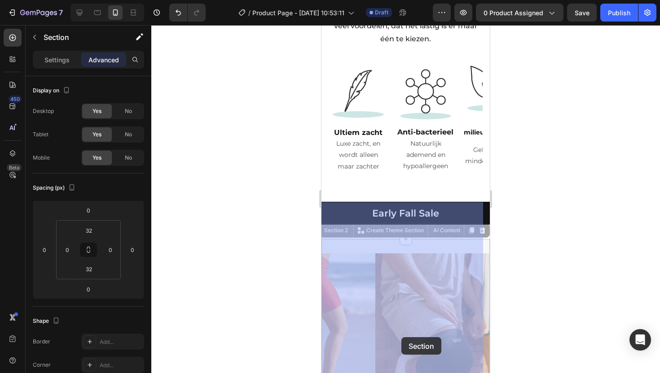
scroll to position [2093, 0]
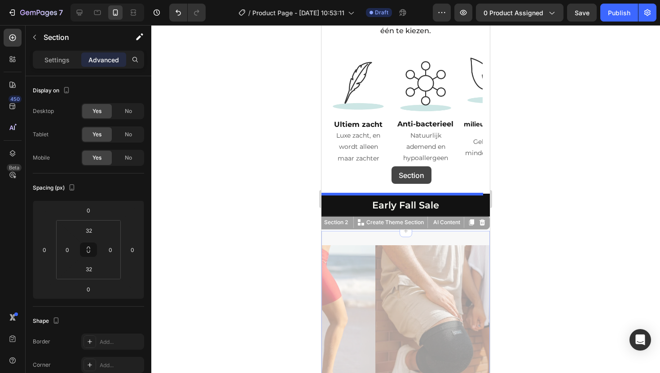
drag, startPoint x: 333, startPoint y: 137, endPoint x: 391, endPoint y: 167, distance: 65.2
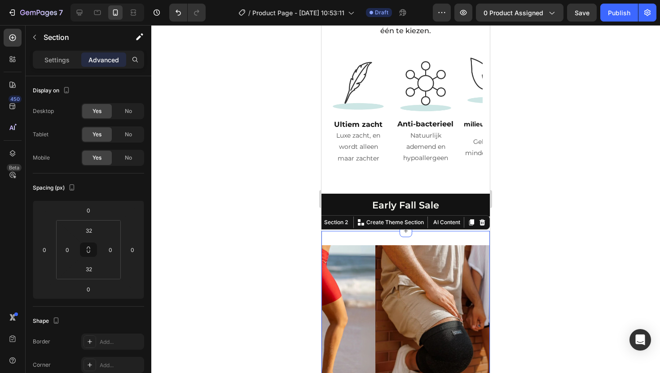
click at [513, 189] on div at bounding box center [405, 199] width 509 height 348
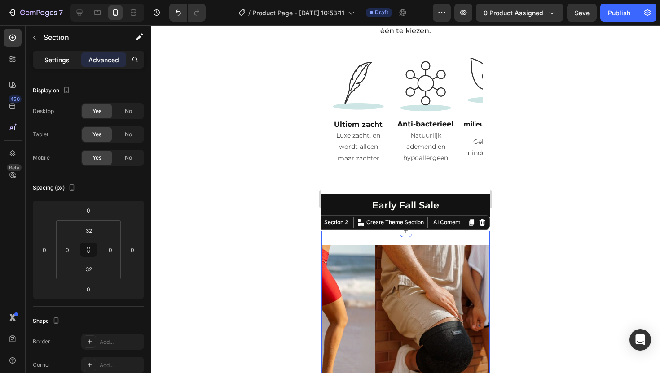
click at [56, 62] on p "Settings" at bounding box center [56, 59] width 25 height 9
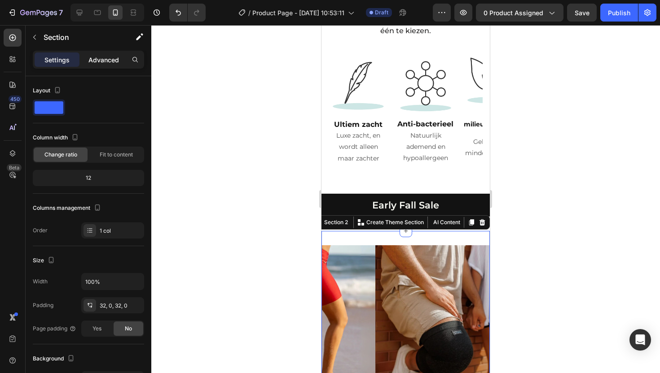
click at [100, 57] on p "Advanced" at bounding box center [103, 59] width 31 height 9
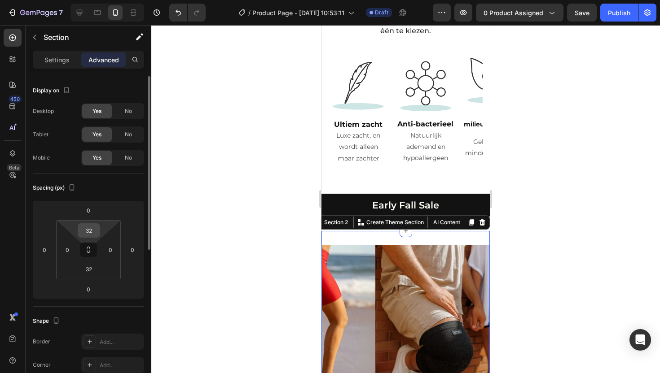
click at [91, 231] on input "32" at bounding box center [89, 230] width 18 height 13
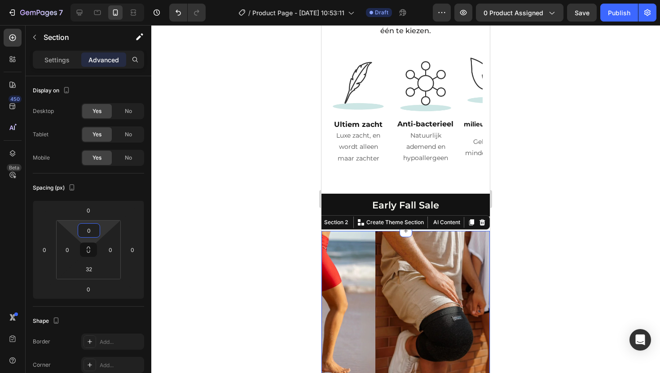
click at [525, 222] on div at bounding box center [405, 199] width 509 height 348
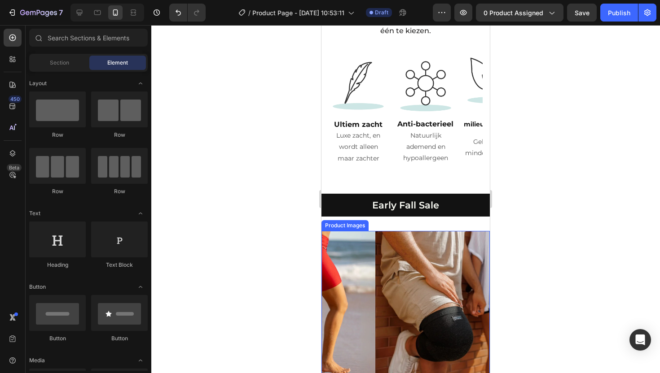
click at [390, 231] on img at bounding box center [459, 315] width 168 height 168
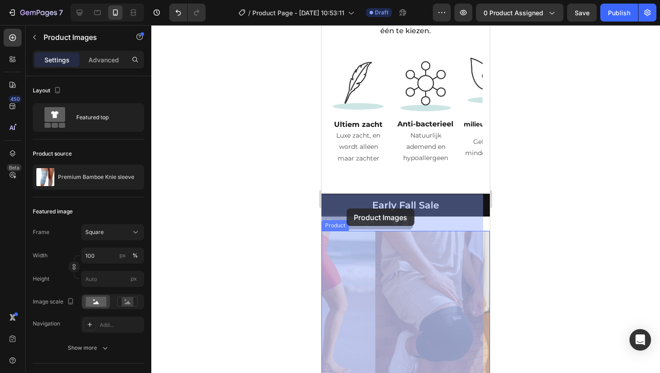
drag, startPoint x: 330, startPoint y: 188, endPoint x: 347, endPoint y: 208, distance: 25.8
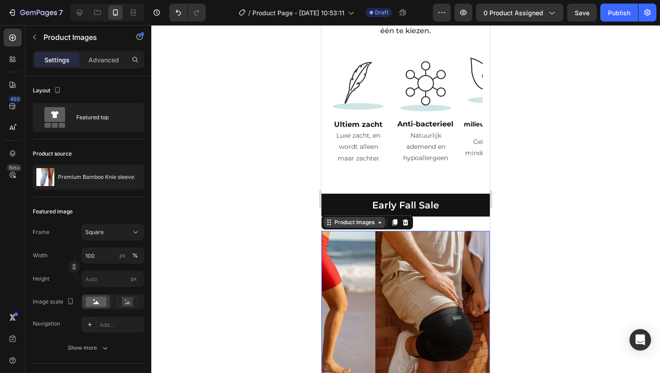
scroll to position [2135, 0]
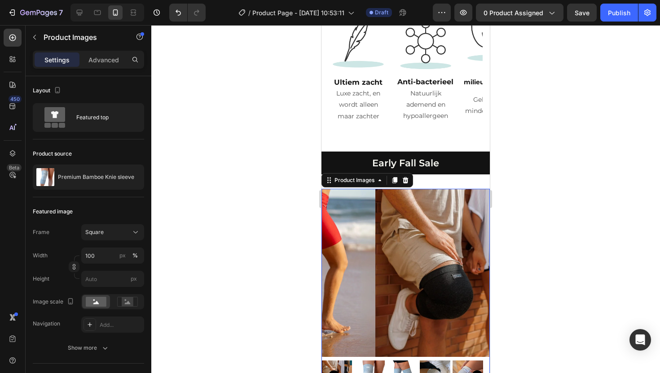
click at [509, 140] on div at bounding box center [405, 199] width 509 height 348
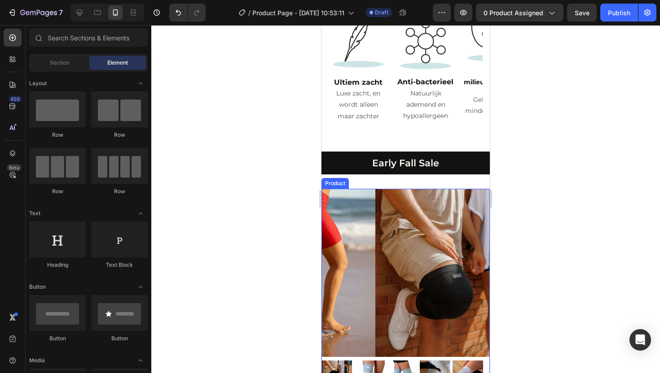
click at [342, 351] on div "Product Images" at bounding box center [405, 294] width 168 height 210
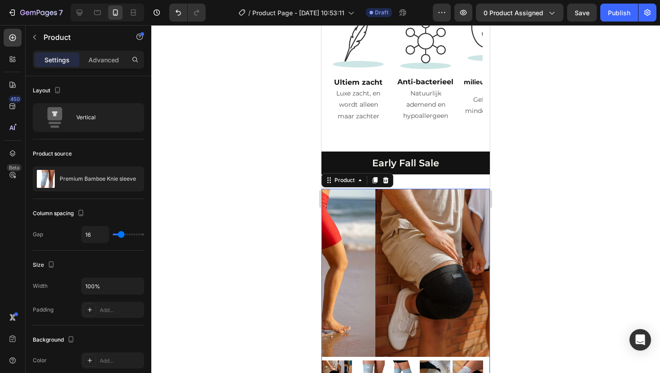
click at [343, 157] on p "Early Fall Sale" at bounding box center [405, 163] width 152 height 12
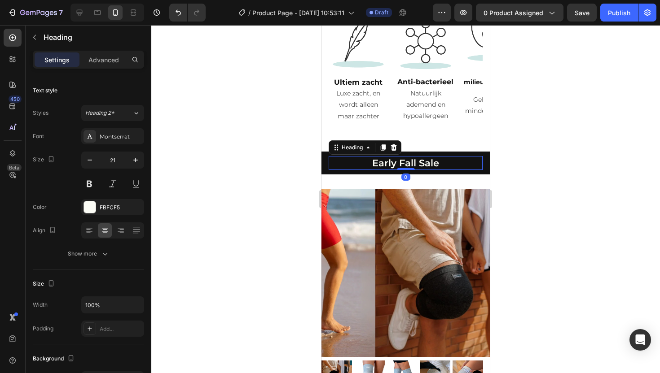
click at [345, 152] on div "Early Fall Sale Heading 0 Row" at bounding box center [405, 163] width 168 height 23
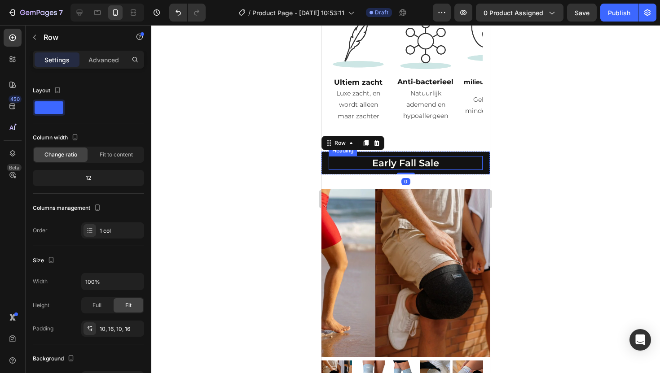
click at [401, 157] on p "Early Fall Sale" at bounding box center [405, 163] width 152 height 12
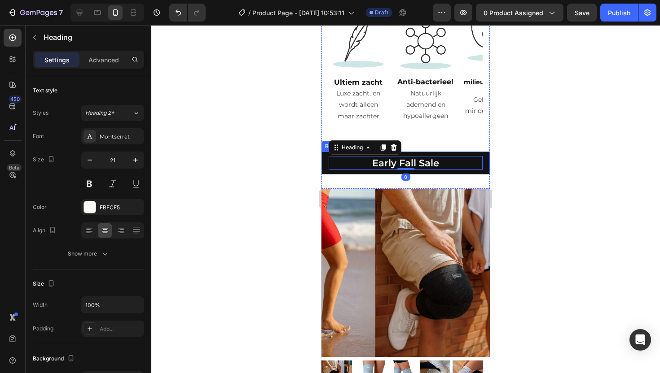
click at [390, 152] on div "Early Fall Sale Heading 0 Row" at bounding box center [405, 163] width 168 height 23
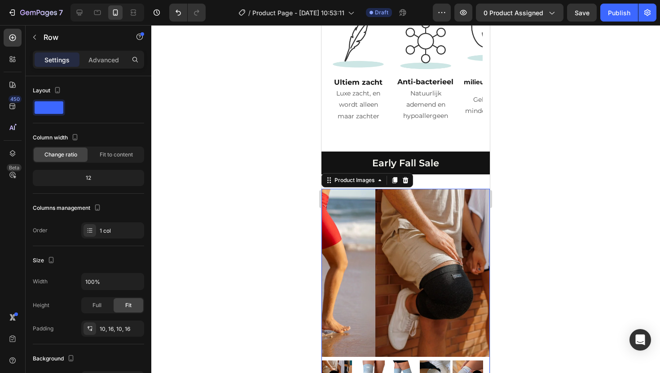
click at [375, 189] on img at bounding box center [459, 273] width 168 height 168
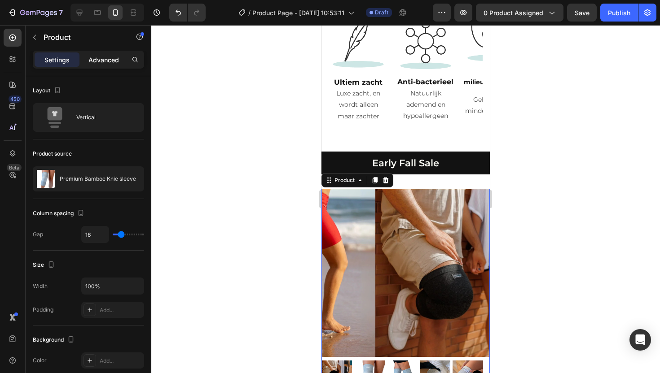
click at [111, 61] on p "Advanced" at bounding box center [103, 59] width 31 height 9
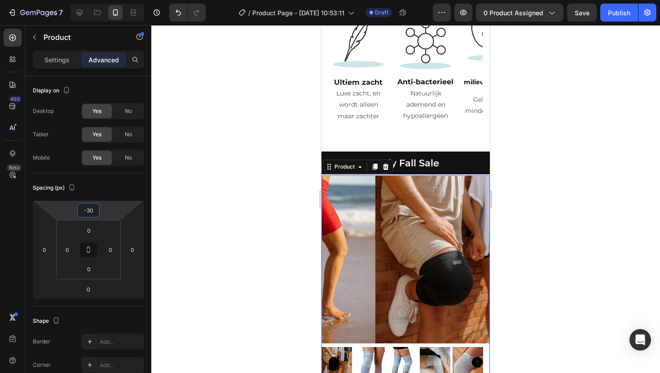
type input "-32"
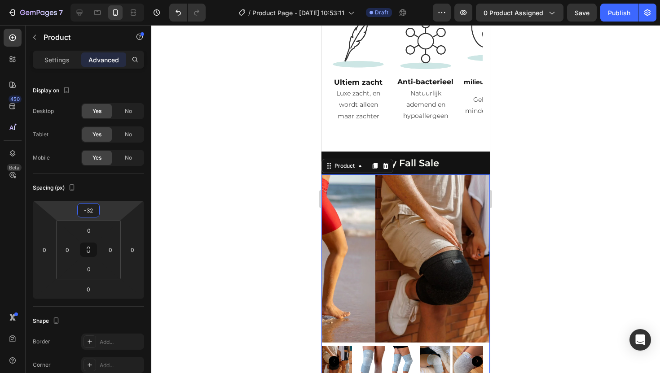
drag, startPoint x: 112, startPoint y: 213, endPoint x: 114, endPoint y: 220, distance: 7.4
click at [114, 0] on html "7 Version history / Product Page - [DATE] 10:53:11 Draft Preview 0 product assi…" at bounding box center [330, 0] width 660 height 0
click at [564, 125] on div at bounding box center [405, 199] width 509 height 348
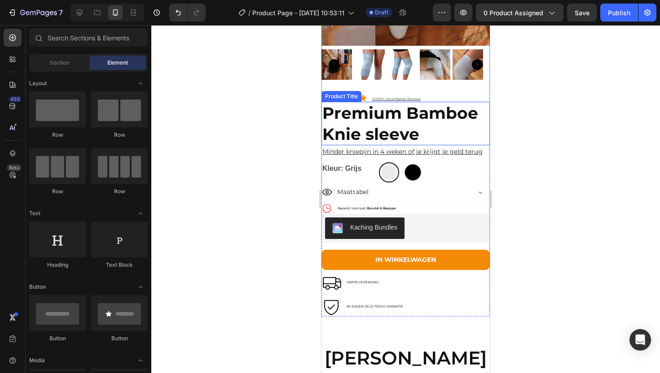
scroll to position [2400, 0]
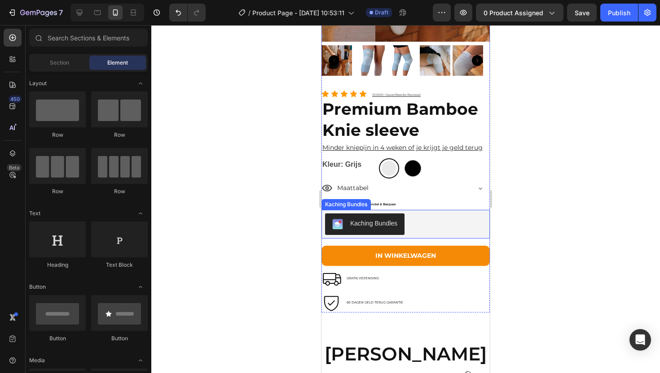
click at [350, 229] on div "Kaching Bundles" at bounding box center [364, 224] width 65 height 11
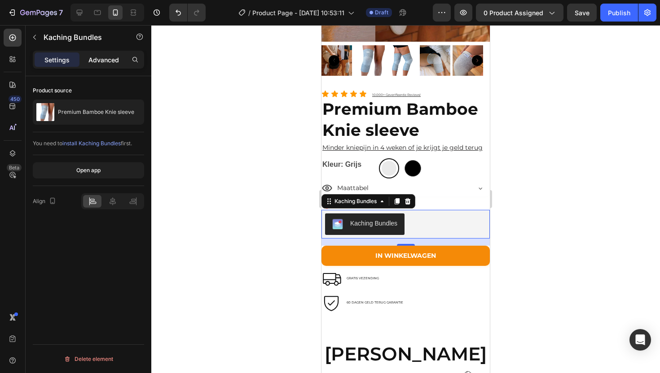
click at [91, 60] on p "Advanced" at bounding box center [103, 59] width 31 height 9
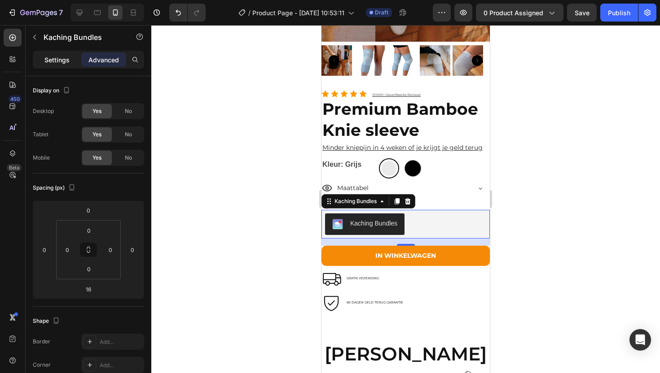
click at [63, 58] on p "Settings" at bounding box center [56, 59] width 25 height 9
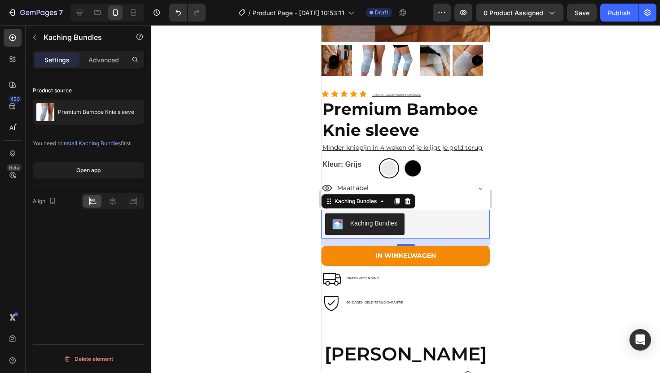
click at [88, 143] on span "install Kaching Bundles" at bounding box center [91, 143] width 58 height 7
click at [517, 144] on div at bounding box center [405, 199] width 509 height 348
click at [418, 230] on div "Kaching Bundles" at bounding box center [405, 225] width 161 height 22
click at [38, 40] on button "button" at bounding box center [34, 37] width 14 height 14
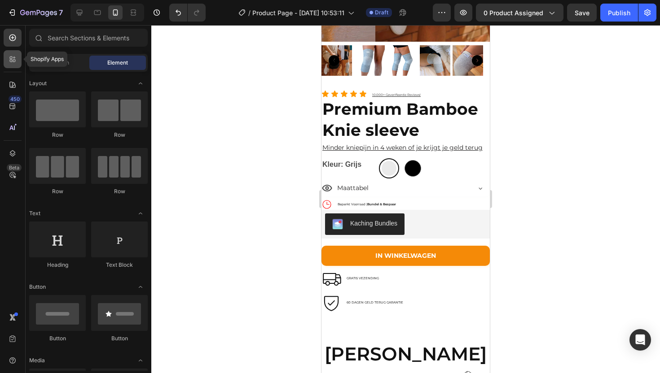
click at [4, 59] on div at bounding box center [13, 59] width 18 height 18
radio input "true"
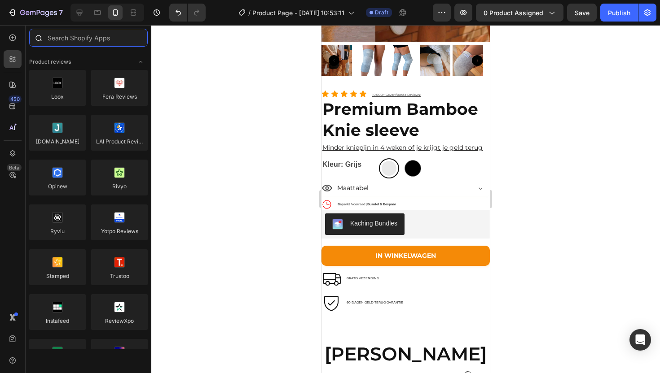
click at [83, 38] on input "text" at bounding box center [88, 38] width 119 height 18
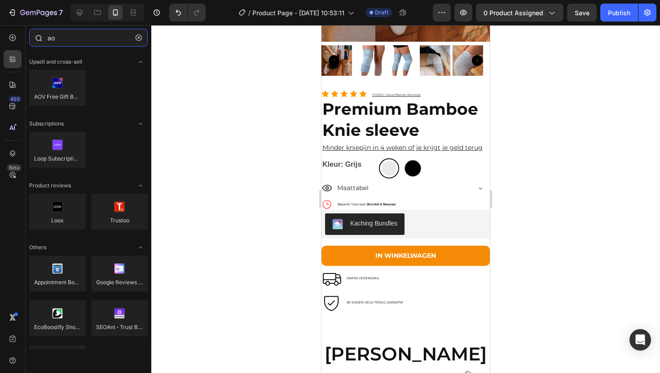
type input "a"
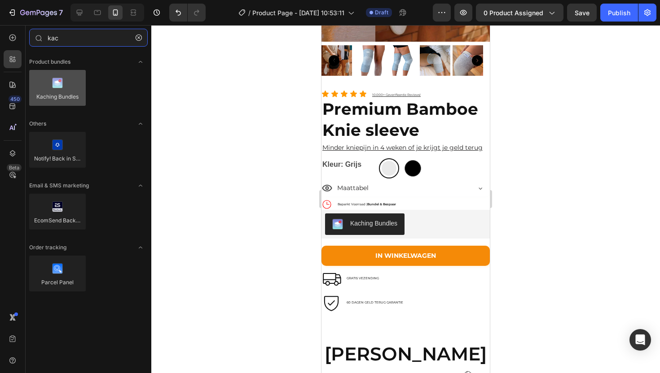
type input "kac"
click at [60, 86] on div at bounding box center [57, 88] width 57 height 36
click at [56, 87] on div at bounding box center [57, 88] width 57 height 36
drag, startPoint x: 56, startPoint y: 87, endPoint x: 66, endPoint y: 89, distance: 10.1
click at [66, 89] on div at bounding box center [57, 88] width 57 height 36
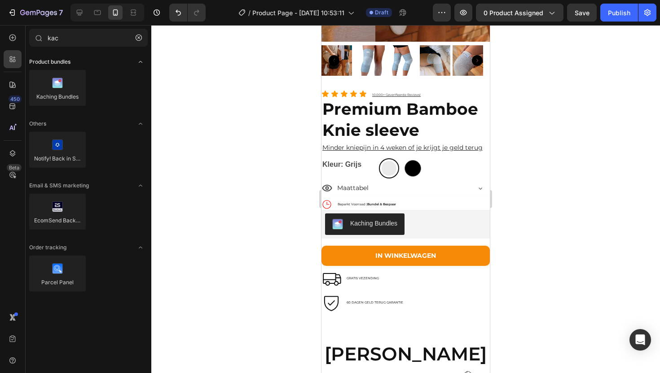
click at [138, 60] on icon "Toggle open" at bounding box center [140, 61] width 7 height 7
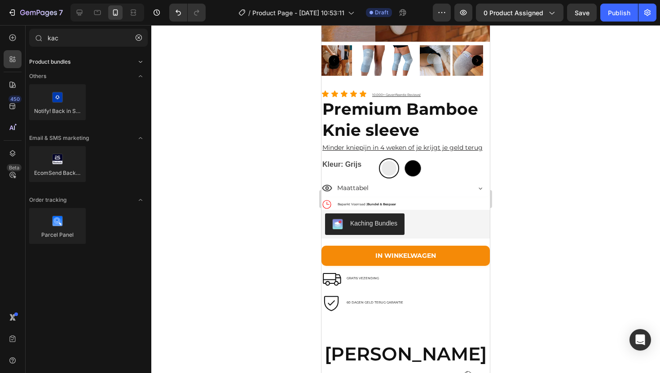
click at [138, 60] on icon "Toggle open" at bounding box center [140, 61] width 7 height 7
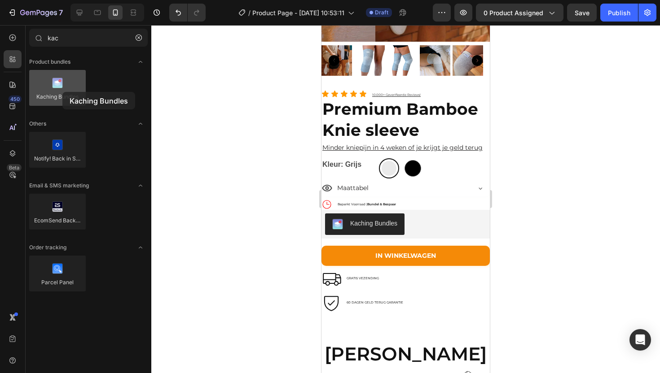
click at [62, 92] on div at bounding box center [57, 88] width 57 height 36
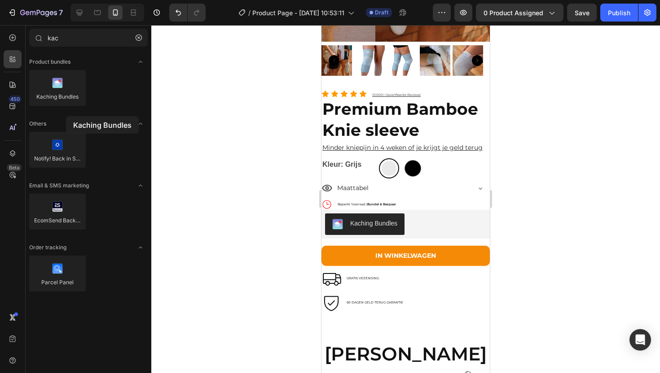
drag, startPoint x: 62, startPoint y: 92, endPoint x: 66, endPoint y: 116, distance: 24.5
click at [66, 116] on div "Product bundles Kaching Bundles Others Notify! Back in Stock|PreOrder Email & S…" at bounding box center [89, 180] width 126 height 260
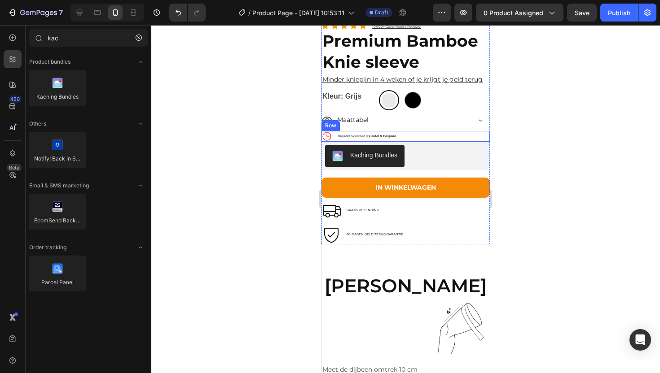
scroll to position [2472, 0]
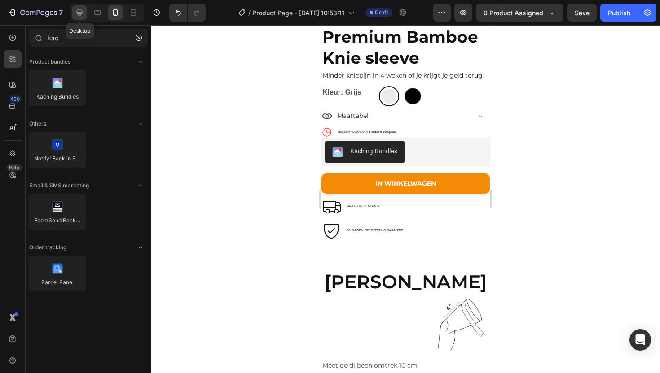
click at [83, 16] on icon at bounding box center [79, 12] width 9 height 9
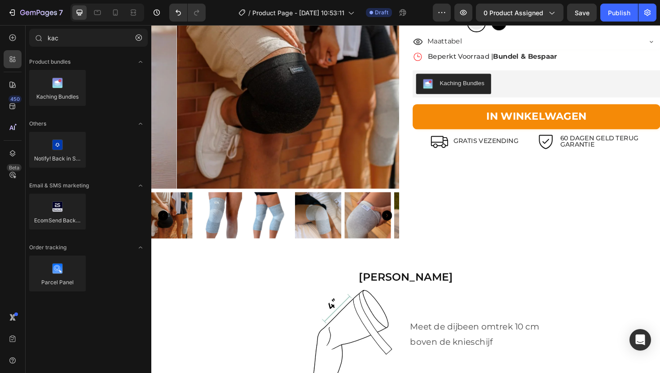
scroll to position [1761, 0]
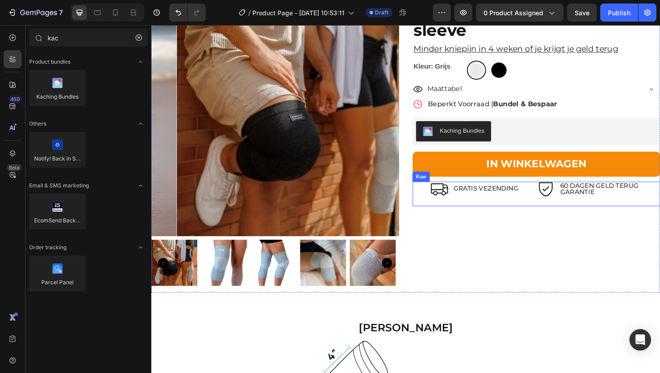
click at [435, 211] on div "Icon GRATIS VEZENDING Text Block Row" at bounding box center [493, 204] width 131 height 26
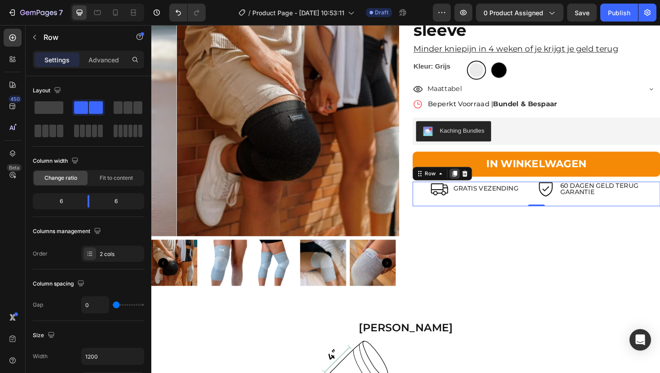
click at [470, 184] on icon at bounding box center [472, 183] width 5 height 6
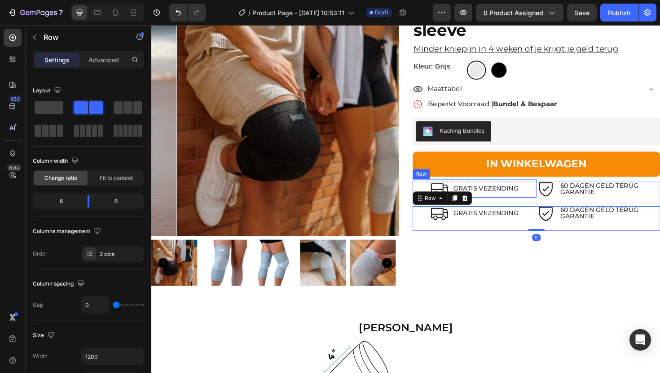
click at [431, 194] on div "Icon GRATIS VEZENDING Text Block Row" at bounding box center [493, 199] width 131 height 20
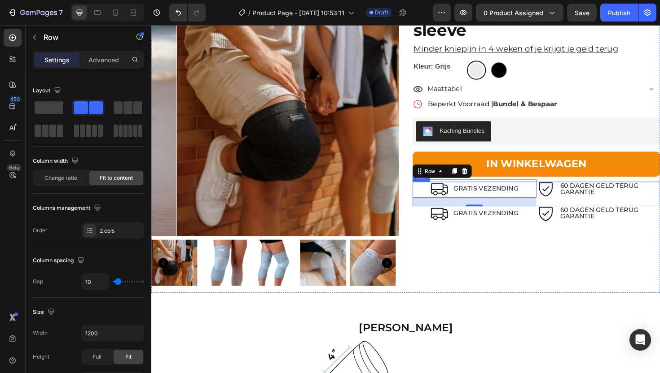
click at [659, 210] on div "Icon 60 DAGEN GELD TERUG GARANTIE Text Block Row" at bounding box center [624, 204] width 131 height 26
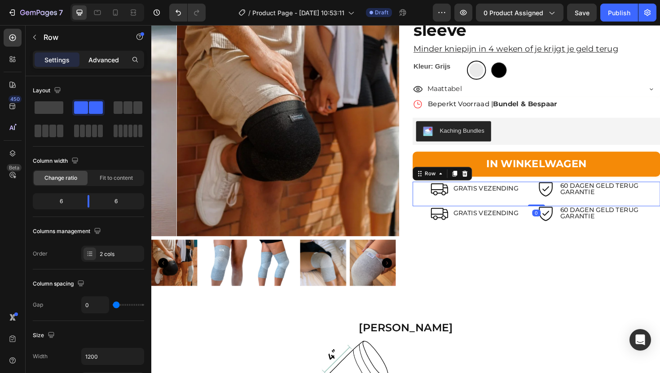
click at [92, 55] on p "Advanced" at bounding box center [103, 59] width 31 height 9
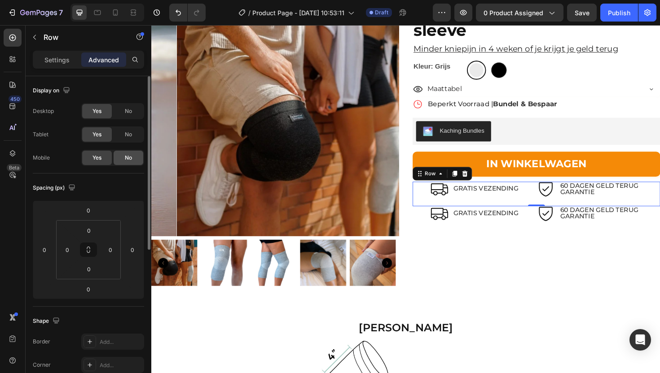
click at [126, 160] on span "No" at bounding box center [128, 158] width 7 height 8
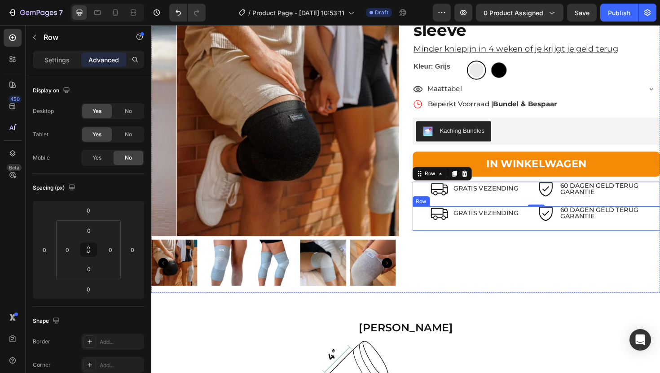
click at [429, 240] on div "Icon GRATIS VEZENDING Text Block Row" at bounding box center [493, 230] width 131 height 26
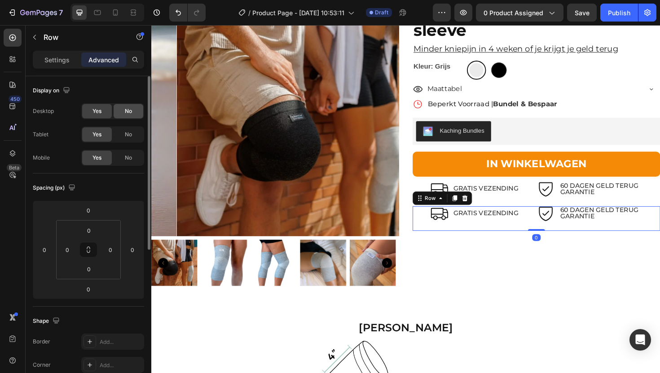
click at [129, 115] on span "No" at bounding box center [128, 111] width 7 height 8
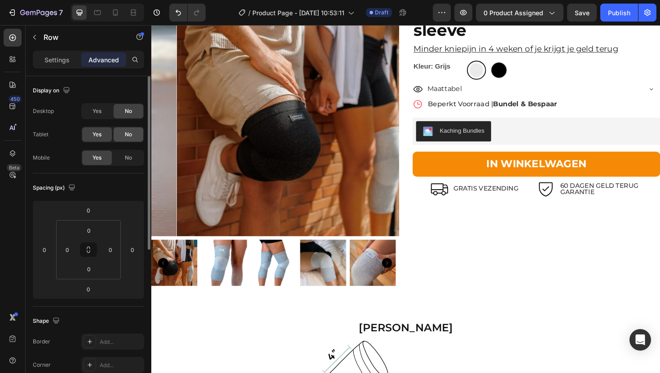
click at [134, 135] on div "No" at bounding box center [129, 134] width 30 height 14
click at [117, 15] on icon at bounding box center [115, 12] width 9 height 9
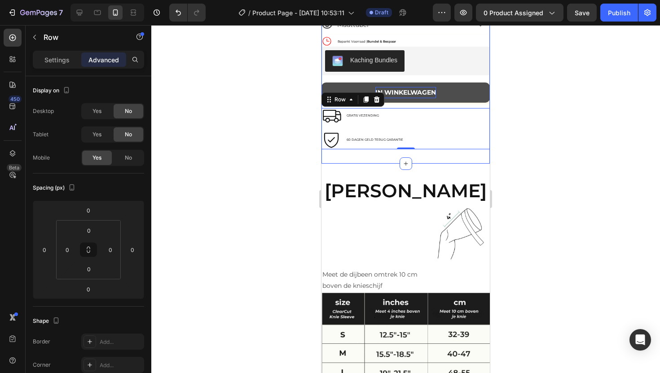
scroll to position [2003, 0]
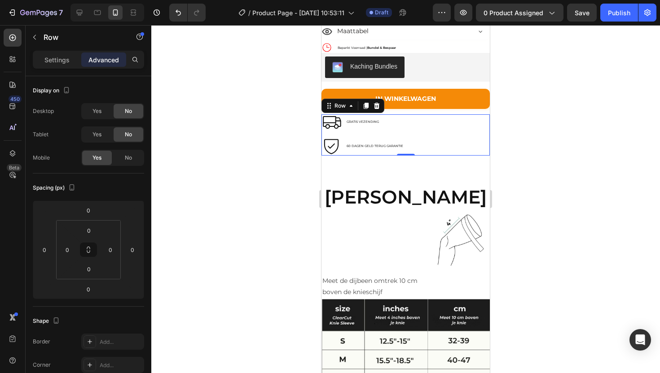
click at [360, 136] on div "Icon GRATIS VEZENDING Text Block Row Icon 60 DAGEN GELD TERUG GARANTIE Text Blo…" at bounding box center [405, 134] width 168 height 41
click at [63, 59] on p "Settings" at bounding box center [56, 59] width 25 height 9
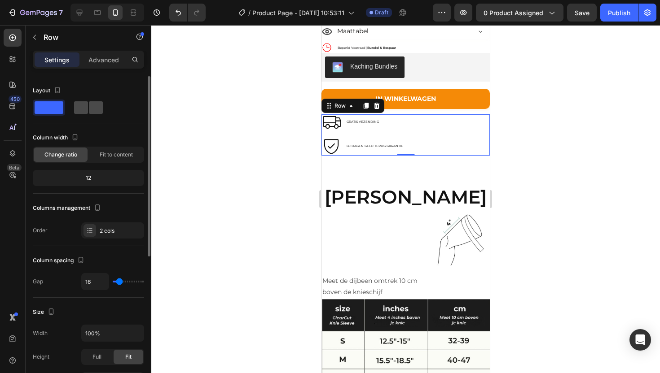
click at [83, 105] on span at bounding box center [81, 107] width 14 height 13
type input "0"
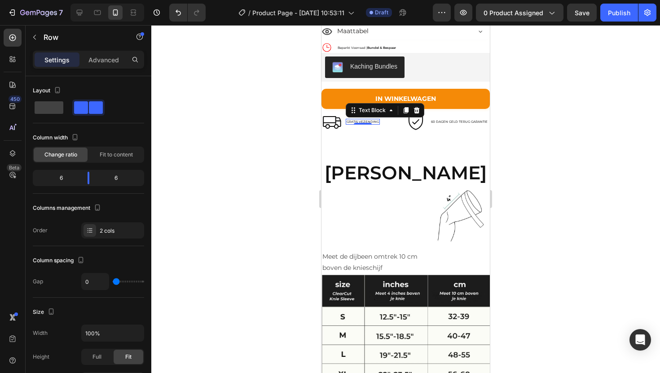
click at [370, 124] on p "GRATIS VEZENDING" at bounding box center [363, 122] width 32 height 4
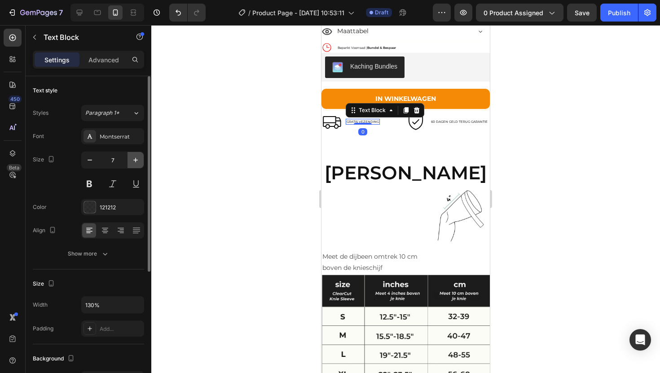
click at [135, 161] on icon "button" at bounding box center [135, 160] width 4 height 4
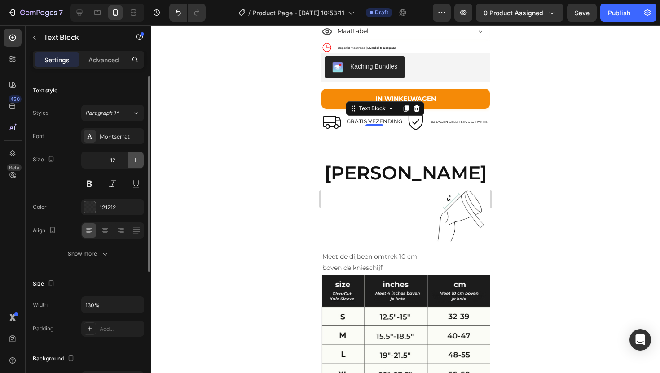
click at [135, 161] on icon "button" at bounding box center [135, 160] width 4 height 4
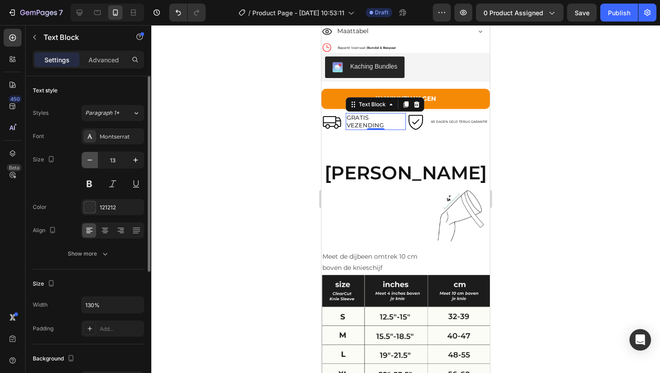
click at [89, 162] on icon "button" at bounding box center [89, 160] width 9 height 9
type input "11"
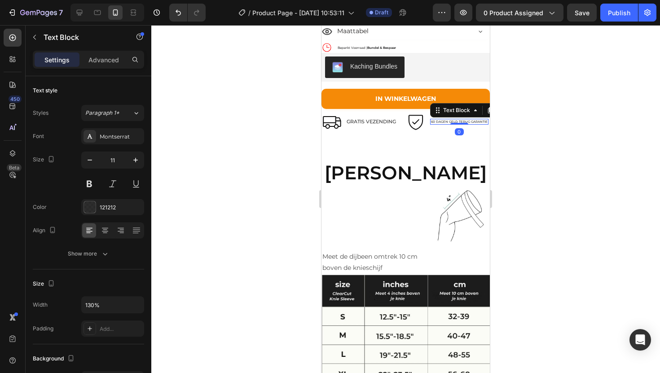
click at [443, 124] on p "60 DAGEN GELD TERUG GARANTIE" at bounding box center [459, 122] width 57 height 4
click at [134, 163] on icon "button" at bounding box center [135, 160] width 9 height 9
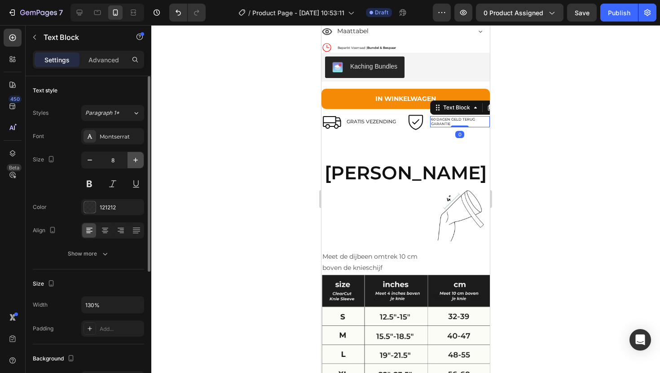
click at [134, 163] on icon "button" at bounding box center [135, 160] width 9 height 9
type input "11"
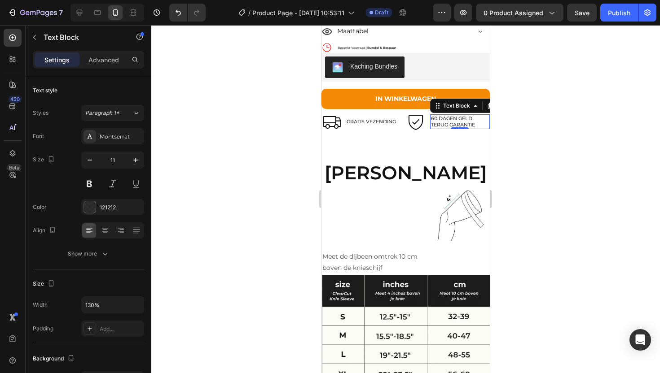
click at [533, 125] on div at bounding box center [405, 199] width 509 height 348
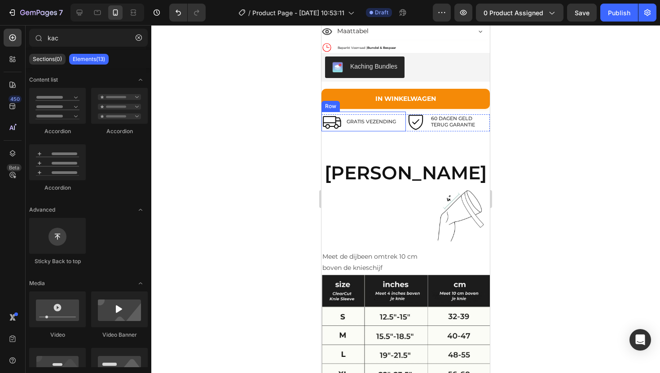
click at [402, 119] on div "Icon GRATIS VEZENDING Text Block Row" at bounding box center [363, 122] width 84 height 20
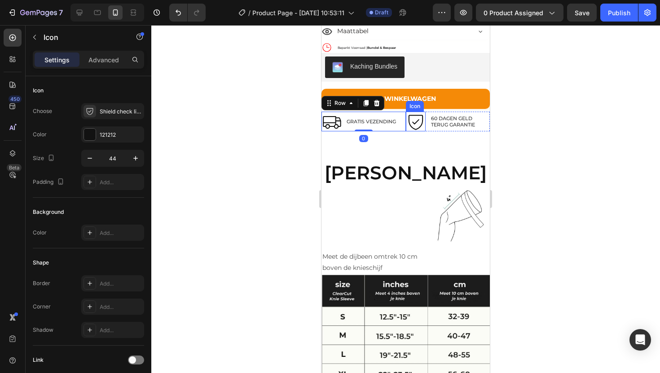
click at [419, 119] on icon at bounding box center [416, 122] width 20 height 20
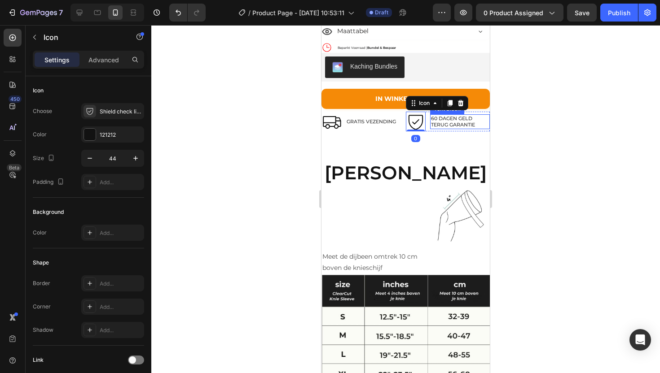
click at [430, 118] on div "60 DAGEN GELD TERUG GARANTIE Text Block" at bounding box center [460, 122] width 60 height 20
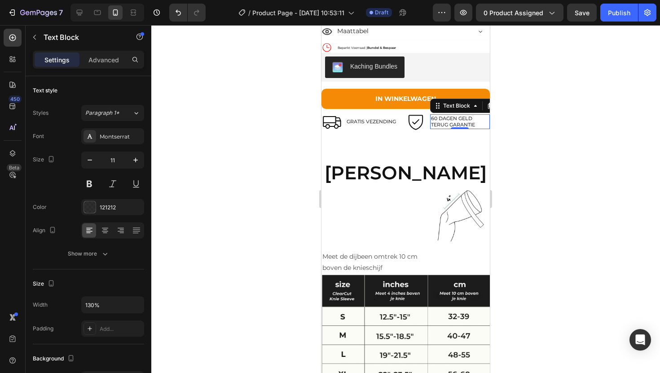
click at [550, 137] on div at bounding box center [405, 199] width 509 height 348
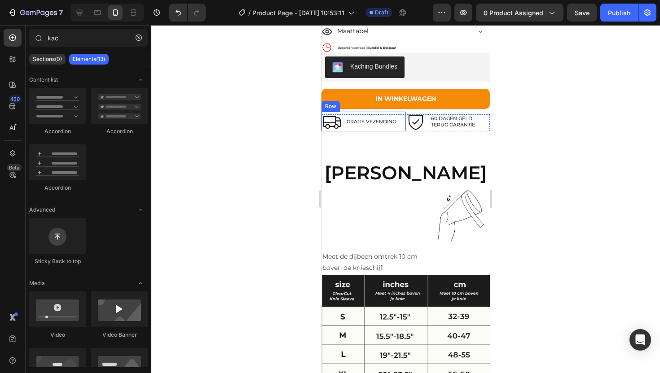
click at [399, 117] on div "Icon GRATIS VEZENDING Text Block Row" at bounding box center [363, 122] width 84 height 20
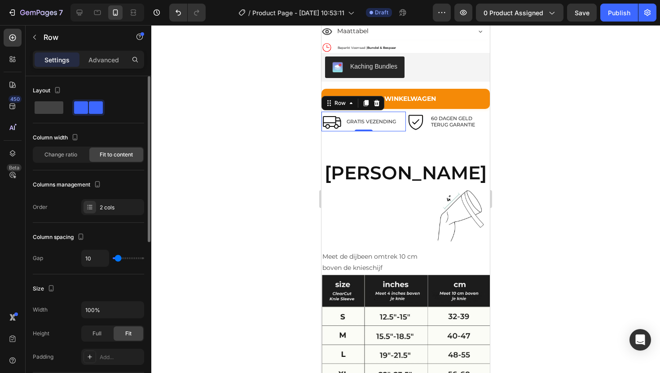
type input "3"
type input "2"
type input "0"
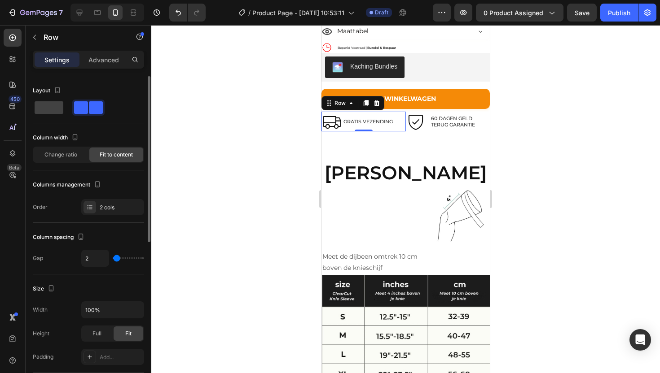
type input "0"
type input "1"
type input "3"
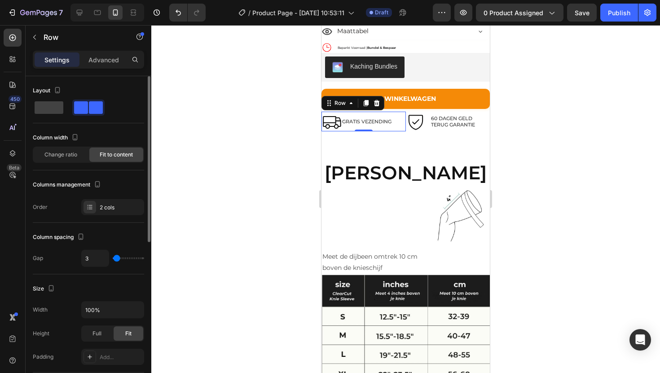
type input "4"
type input "5"
type input "7"
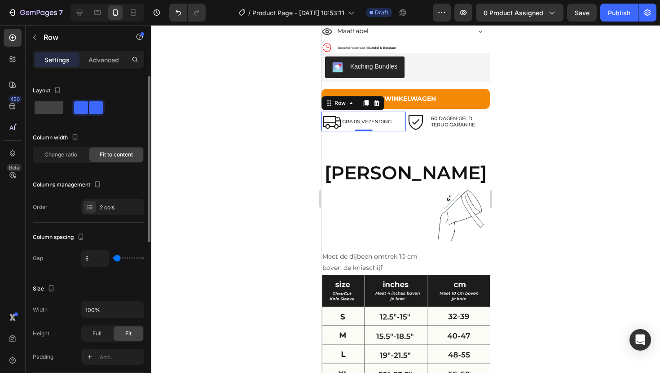
type input "7"
type input "9"
type input "10"
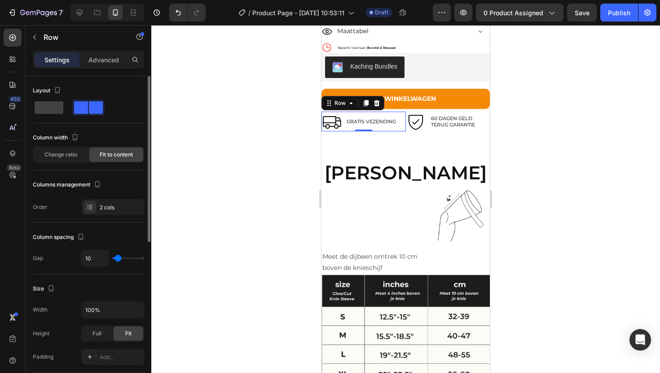
click at [118, 258] on input "range" at bounding box center [128, 259] width 31 height 2
click at [54, 106] on span at bounding box center [49, 107] width 29 height 13
type input "0"
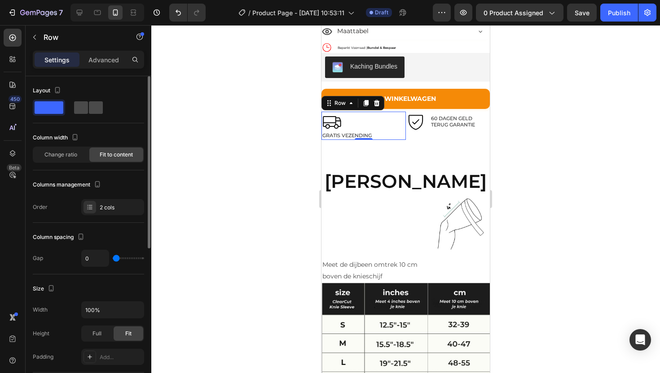
click at [88, 107] on span at bounding box center [81, 107] width 14 height 13
type input "10"
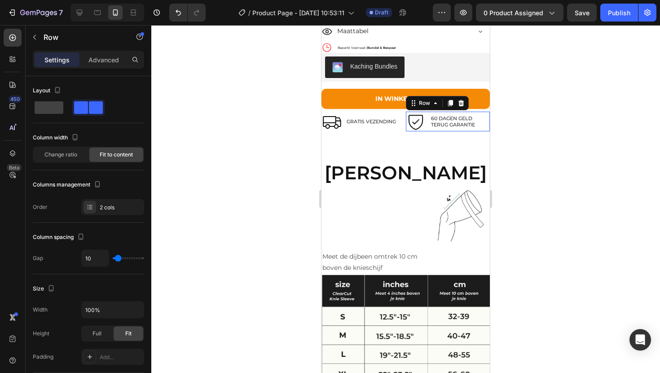
click at [430, 117] on div "60 DAGEN GELD TERUG GARANTIE Text Block" at bounding box center [460, 122] width 60 height 20
click at [345, 117] on div "Icon GRATIS VEZENDING Text Block Row" at bounding box center [363, 122] width 84 height 20
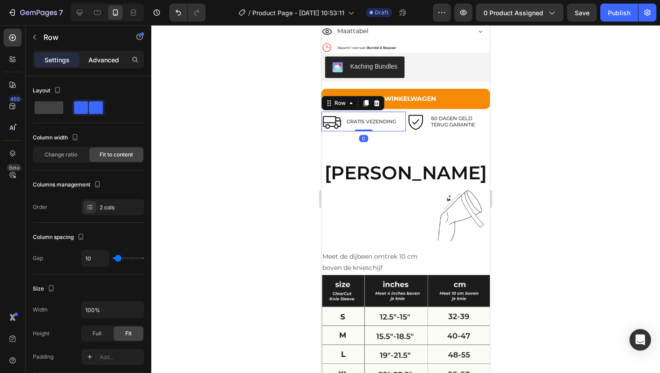
click at [95, 62] on p "Advanced" at bounding box center [103, 59] width 31 height 9
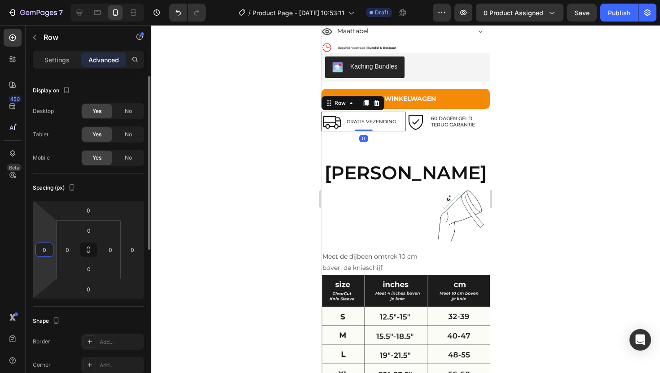
click at [47, 251] on input "0" at bounding box center [44, 249] width 13 height 13
type input "10"
click at [529, 123] on div at bounding box center [405, 199] width 509 height 348
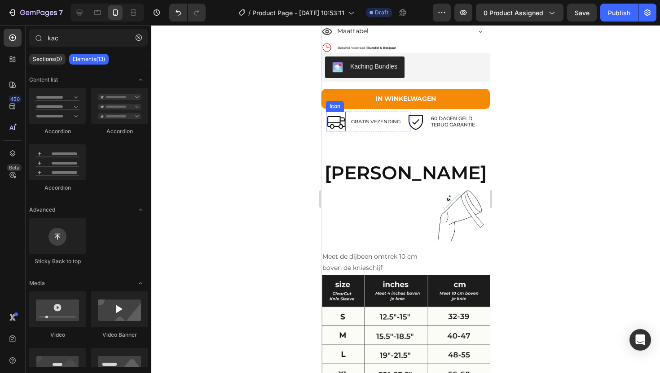
click at [336, 127] on icon at bounding box center [336, 122] width 18 height 13
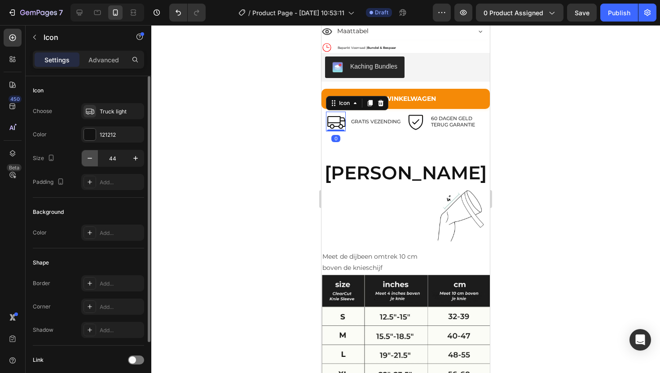
click at [88, 157] on icon "button" at bounding box center [89, 158] width 9 height 9
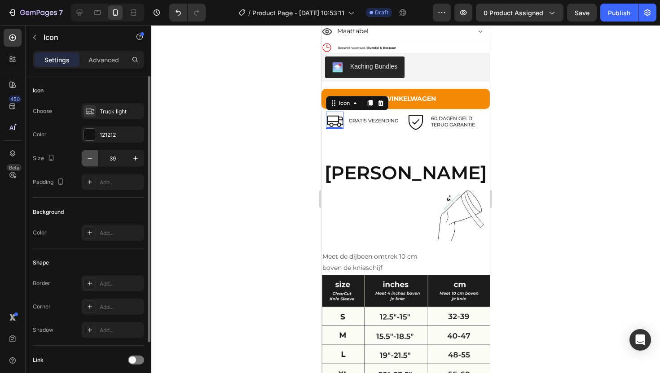
click at [88, 157] on icon "button" at bounding box center [89, 158] width 9 height 9
type input "35"
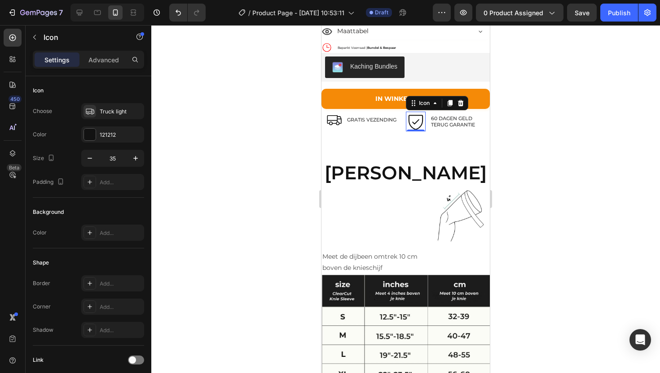
click at [410, 126] on icon at bounding box center [416, 122] width 20 height 20
click at [117, 158] on input "44" at bounding box center [113, 158] width 30 height 16
type input "30"
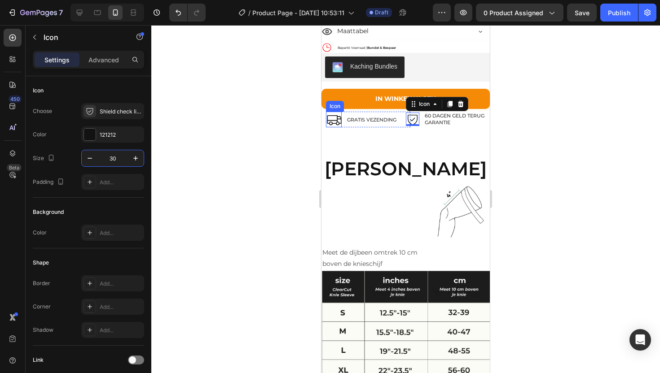
click at [336, 125] on icon at bounding box center [334, 120] width 14 height 10
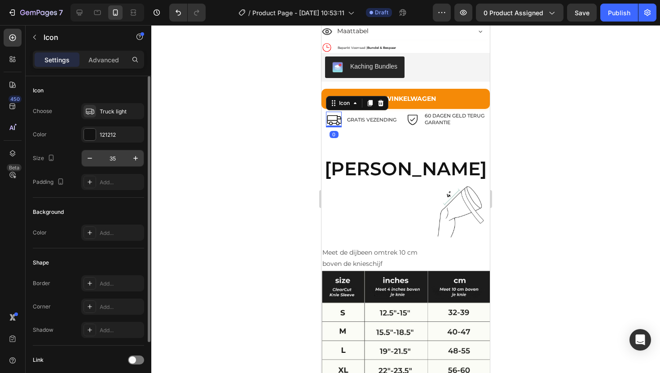
click at [117, 163] on input "35" at bounding box center [113, 158] width 30 height 16
type input "30"
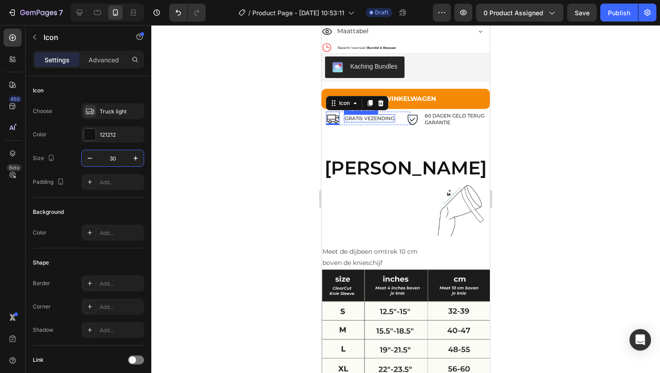
click at [360, 122] on p "GRATIS VEZENDING" at bounding box center [369, 118] width 49 height 6
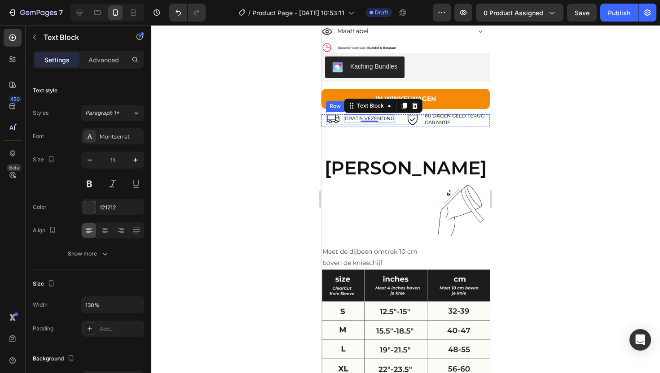
click at [343, 125] on div "Icon GRATIS VEZENDING Text Block 0 Row" at bounding box center [368, 118] width 84 height 13
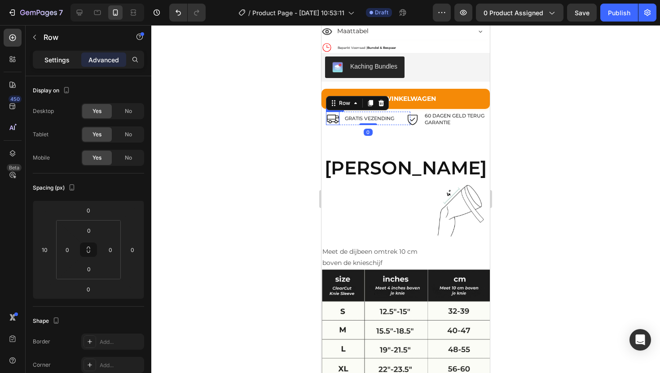
click at [45, 64] on p "Settings" at bounding box center [56, 59] width 25 height 9
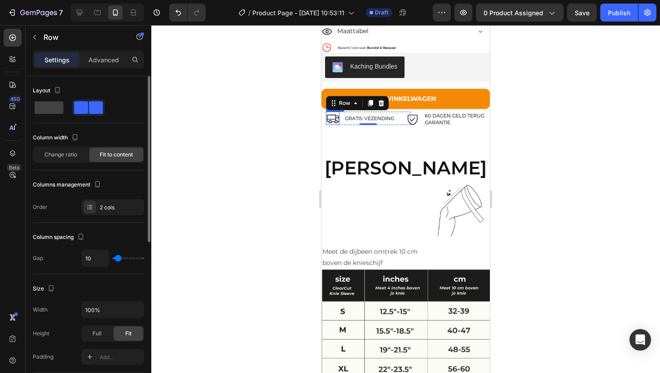
type input "5"
type input "1"
type input "0"
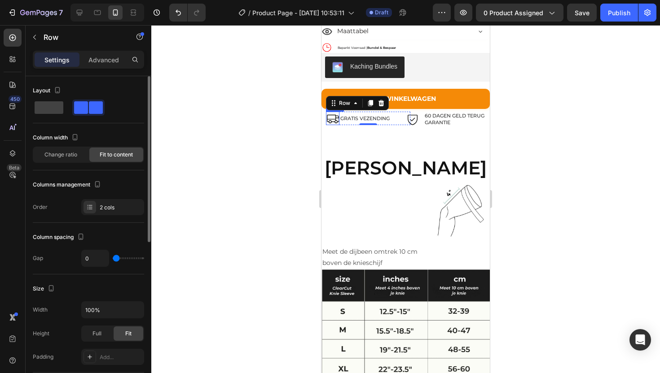
type input "0"
click at [115, 259] on input "range" at bounding box center [128, 259] width 31 height 2
click at [554, 149] on div at bounding box center [405, 199] width 509 height 348
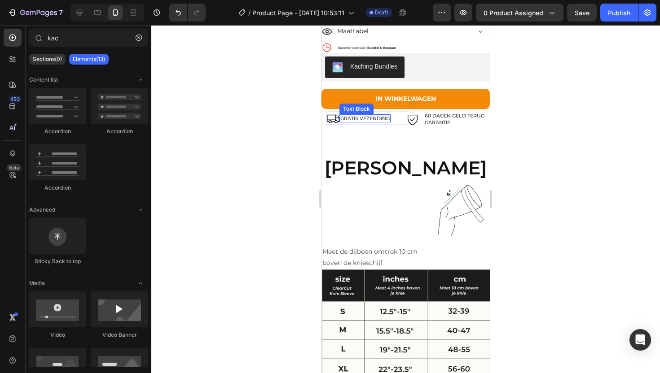
click at [371, 122] on p "GRATIS VEZENDING" at bounding box center [364, 118] width 49 height 6
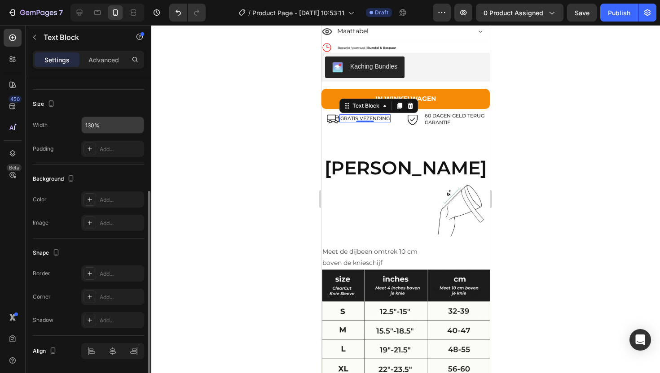
scroll to position [184, 0]
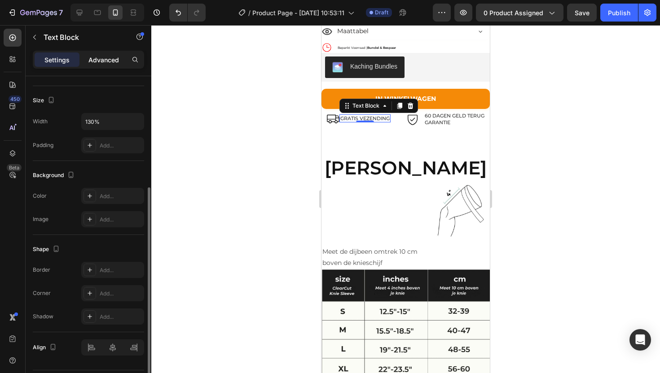
click at [101, 56] on p "Advanced" at bounding box center [103, 59] width 31 height 9
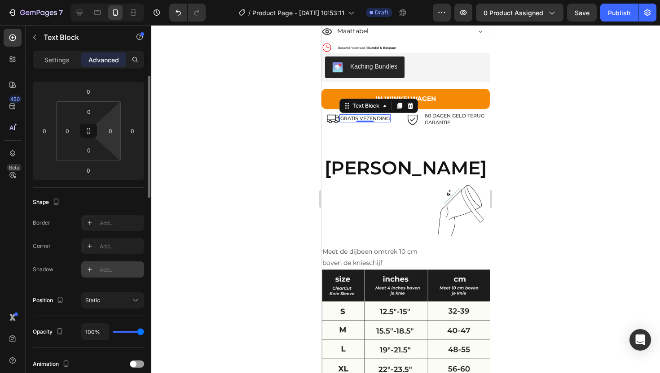
scroll to position [0, 0]
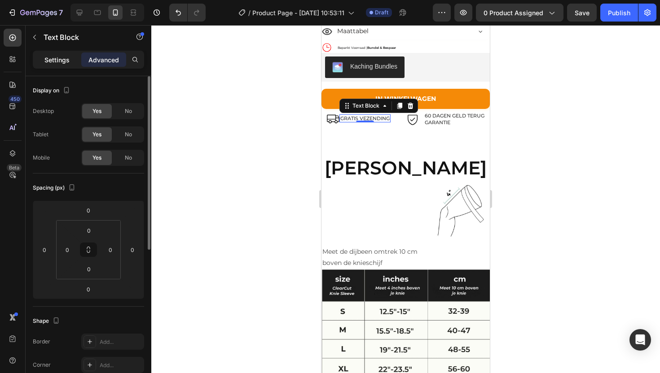
click at [62, 57] on p "Settings" at bounding box center [56, 59] width 25 height 9
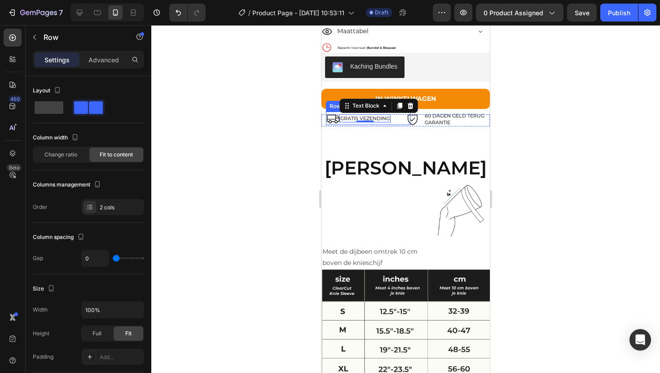
click at [340, 125] on div "GRATIS VEZENDING Text Block 0" at bounding box center [364, 118] width 51 height 13
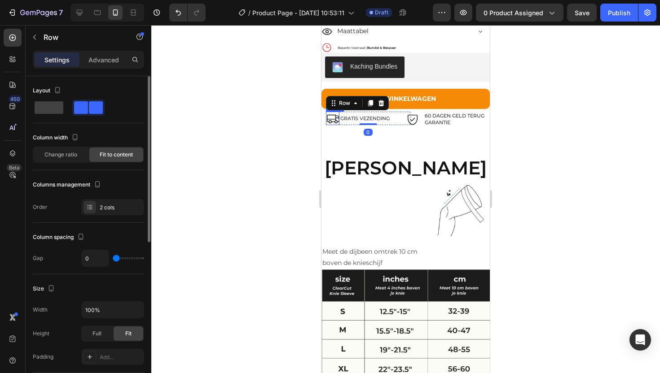
type input "9"
type input "10"
type input "9"
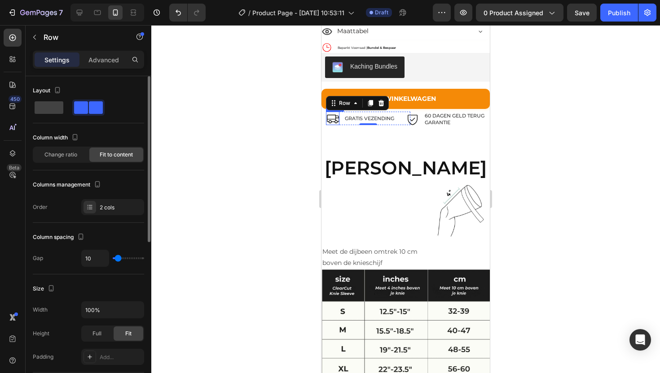
type input "9"
type input "8"
type input "7"
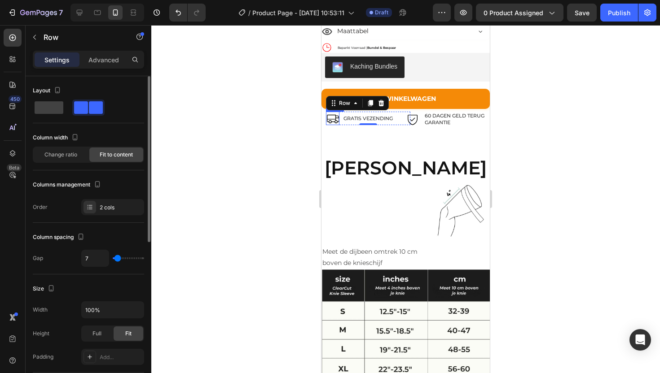
type input "6"
type input "5"
type input "4"
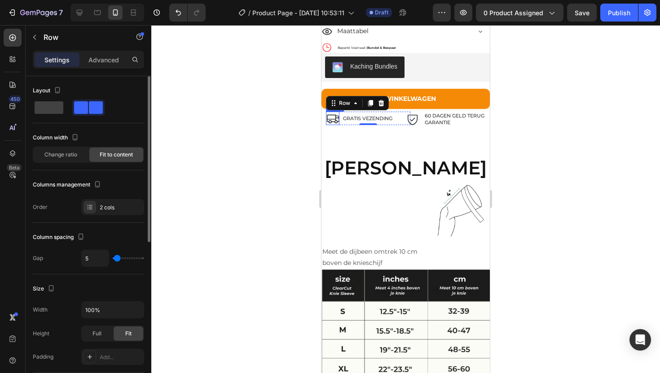
type input "4"
type input "5"
type input "6"
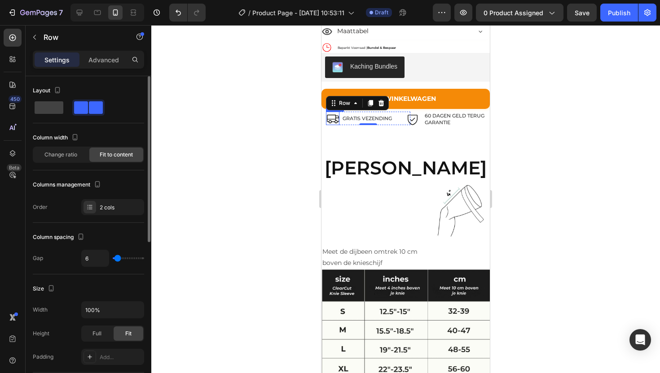
type input "7"
type input "8"
type input "7"
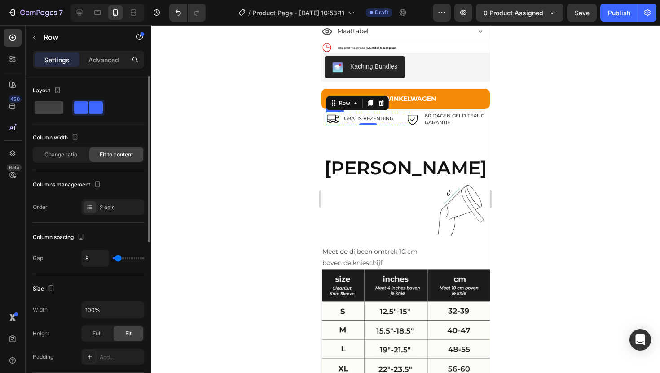
type input "7"
type input "6"
type input "5"
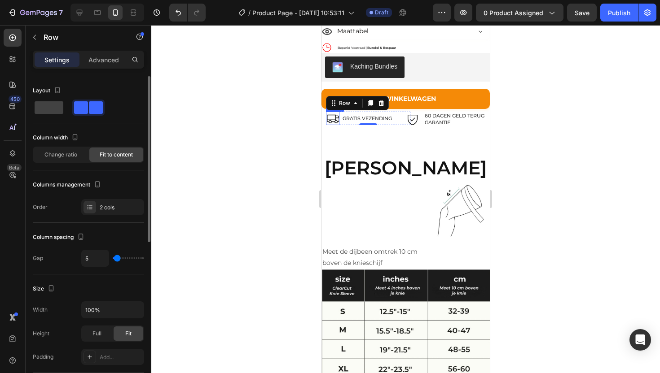
click at [117, 258] on input "range" at bounding box center [128, 259] width 31 height 2
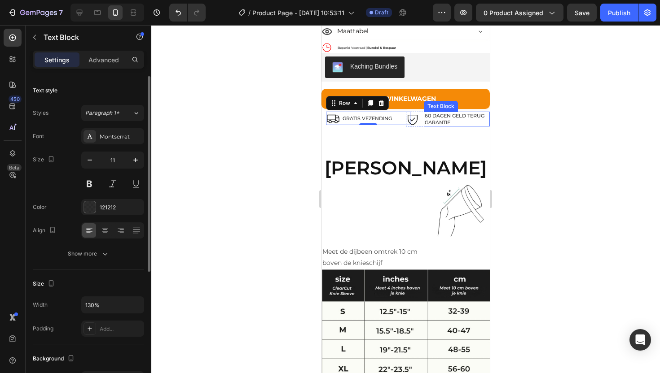
click at [438, 120] on p "60 DAGEN GELD TERUG GARANTIE" at bounding box center [457, 119] width 65 height 13
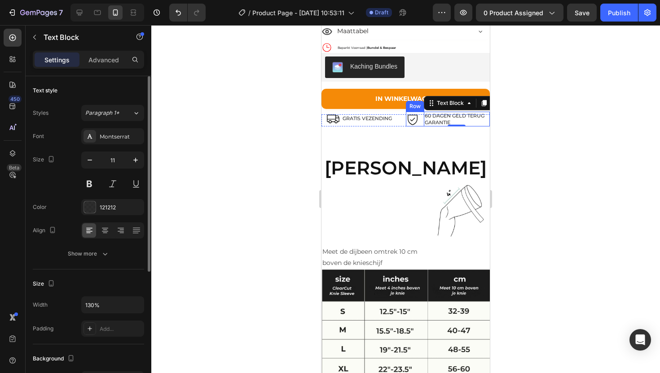
click at [418, 121] on div "Icon 60 DAGEN GELD TERUG GARANTIE Text Block 0 Row" at bounding box center [448, 119] width 84 height 15
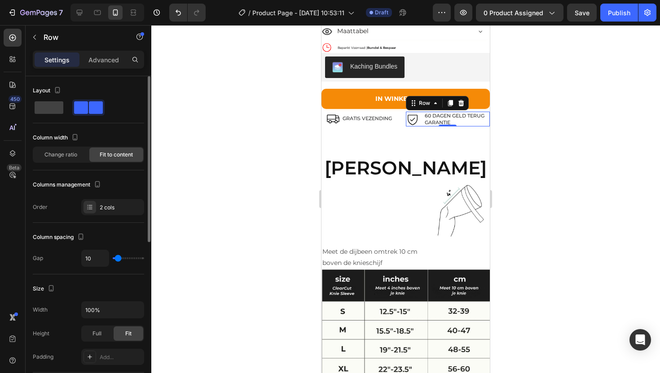
type input "18"
type input "17"
type input "16"
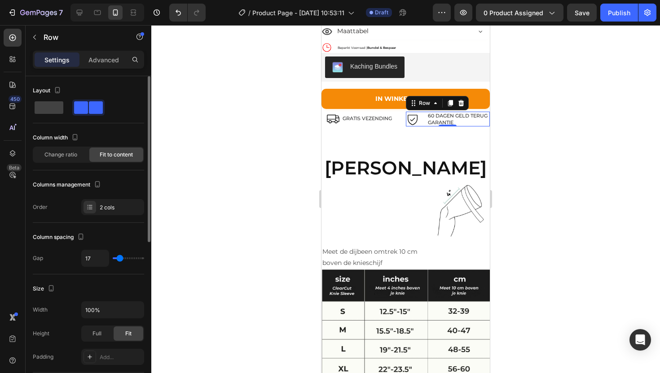
type input "16"
type input "15"
type input "14"
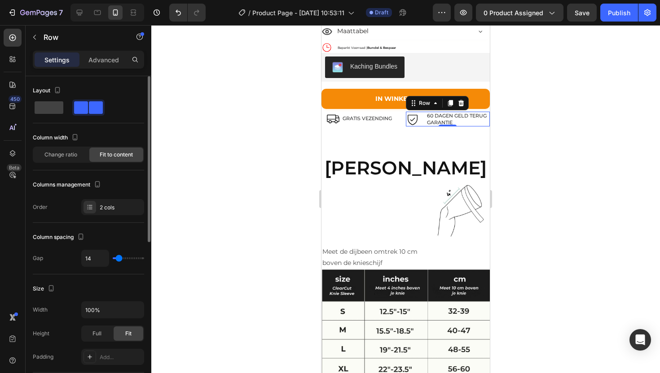
type input "12"
type input "11"
type input "10"
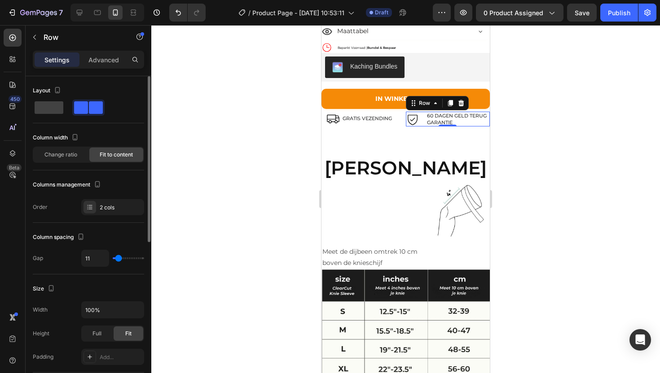
type input "10"
type input "9"
type input "8"
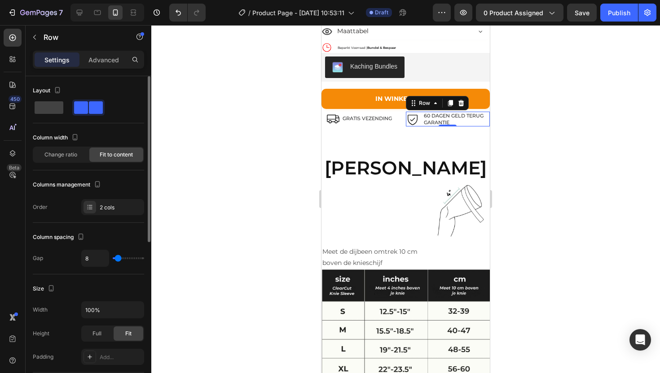
type input "7"
type input "6"
type input "5"
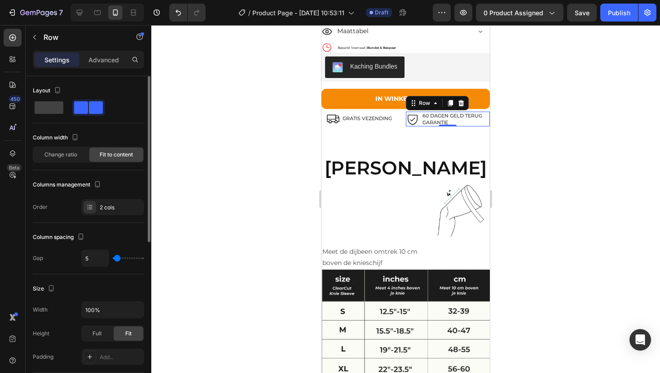
type input "5"
click at [117, 259] on input "range" at bounding box center [128, 259] width 31 height 2
click at [547, 133] on div at bounding box center [405, 199] width 509 height 348
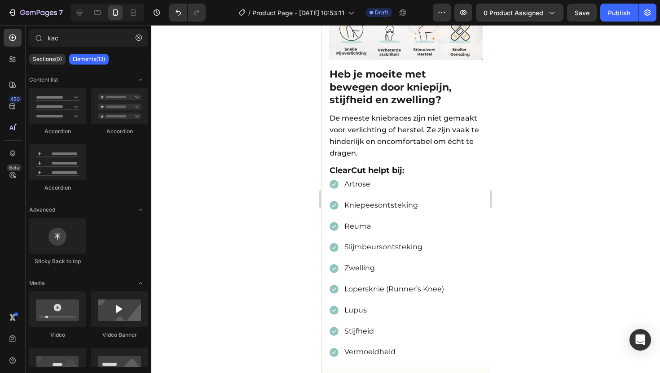
scroll to position [578, 0]
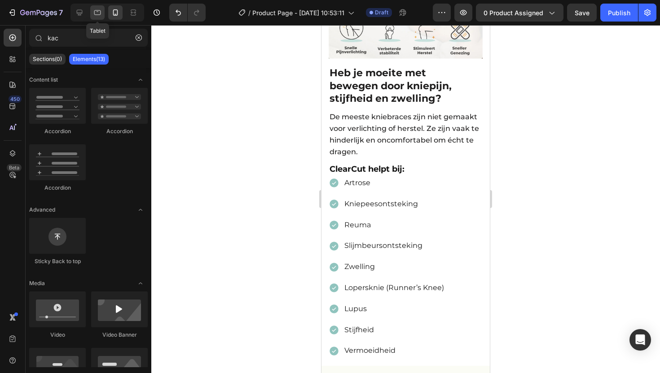
click at [94, 13] on icon at bounding box center [97, 12] width 7 height 5
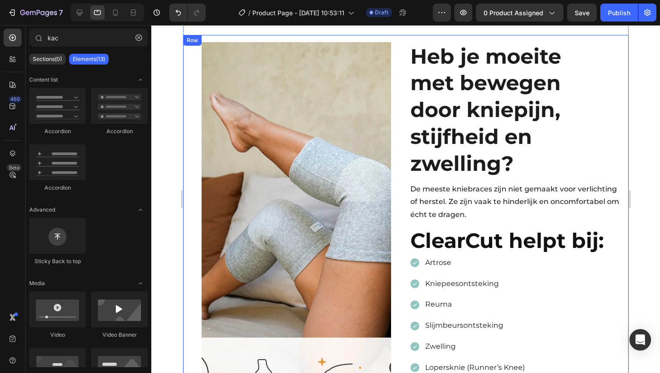
scroll to position [299, 0]
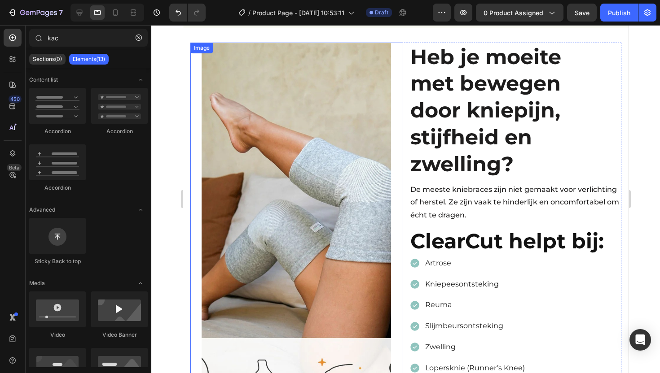
click at [279, 99] on img at bounding box center [295, 241] width 189 height 397
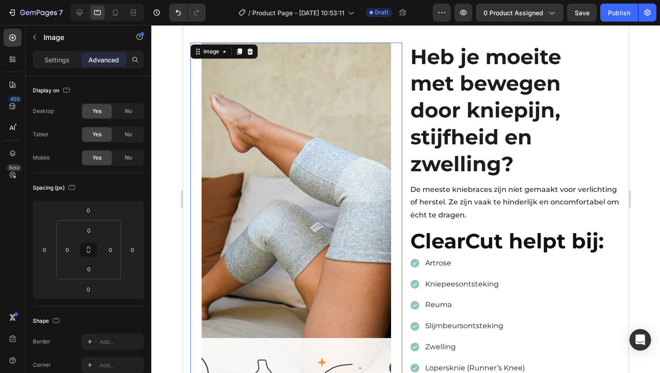
click at [249, 103] on img at bounding box center [295, 241] width 189 height 397
click at [63, 62] on p "Settings" at bounding box center [56, 59] width 25 height 9
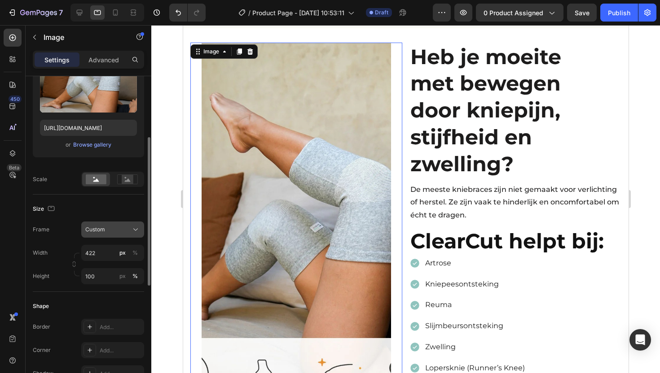
scroll to position [123, 0]
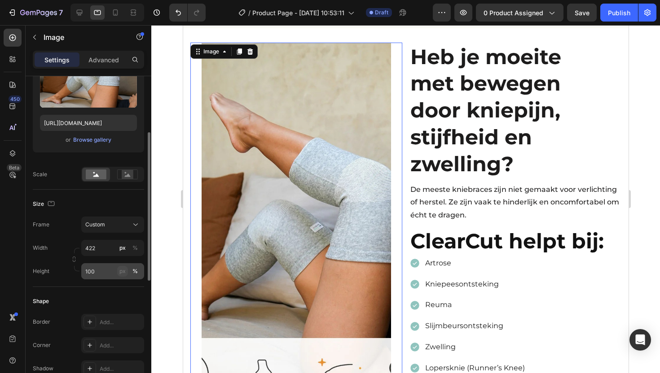
click at [124, 272] on div "px" at bounding box center [122, 272] width 6 height 8
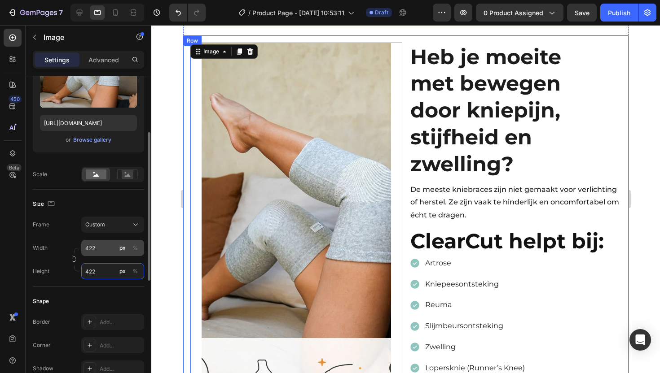
type input "422"
click at [122, 250] on div "px" at bounding box center [122, 248] width 6 height 8
click at [122, 275] on div "px" at bounding box center [122, 272] width 6 height 8
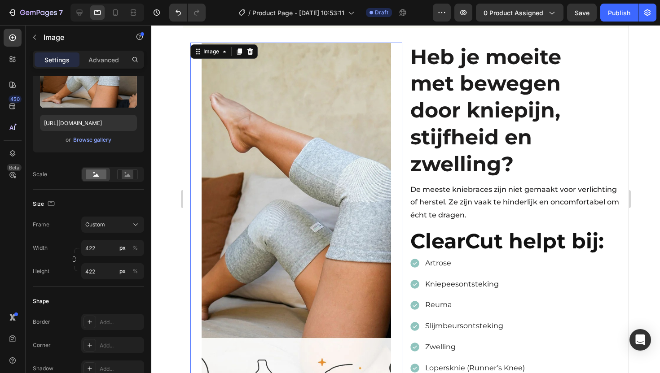
click at [277, 172] on img at bounding box center [295, 241] width 189 height 397
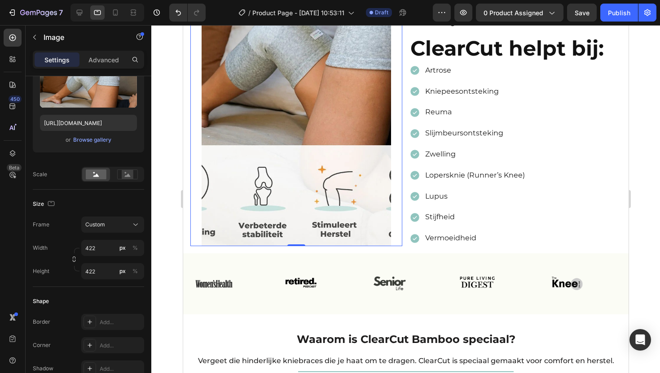
scroll to position [492, 0]
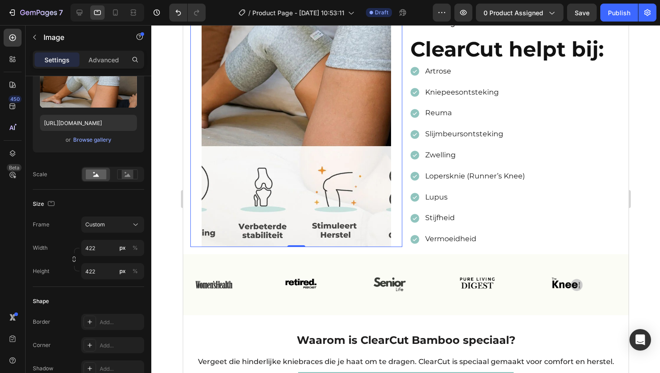
click at [294, 145] on img at bounding box center [295, 49] width 189 height 397
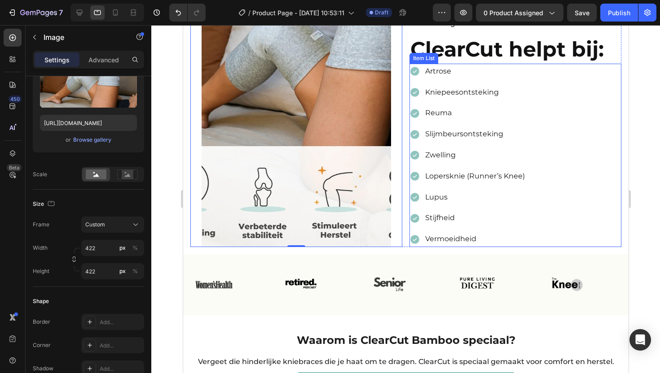
click at [536, 81] on div "Artrose Kniepeesontsteking Reuma Slijmbeursontsteking Zwelling Lopersknie (Runn…" at bounding box center [515, 156] width 212 height 184
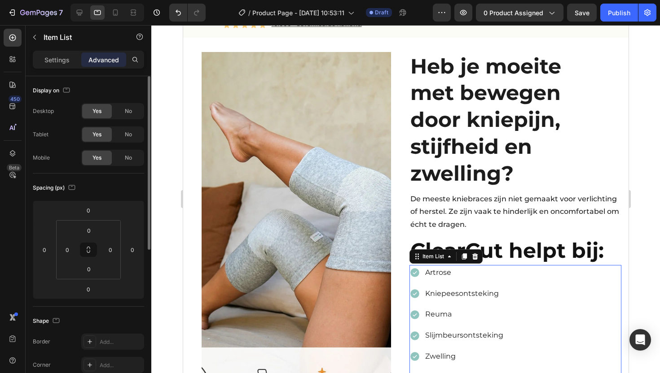
scroll to position [282, 0]
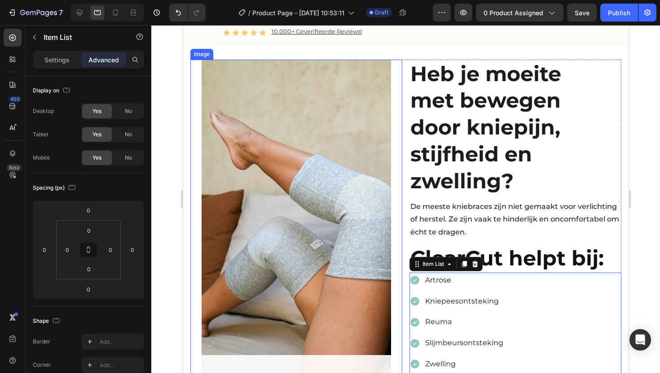
click at [339, 107] on img at bounding box center [295, 258] width 189 height 397
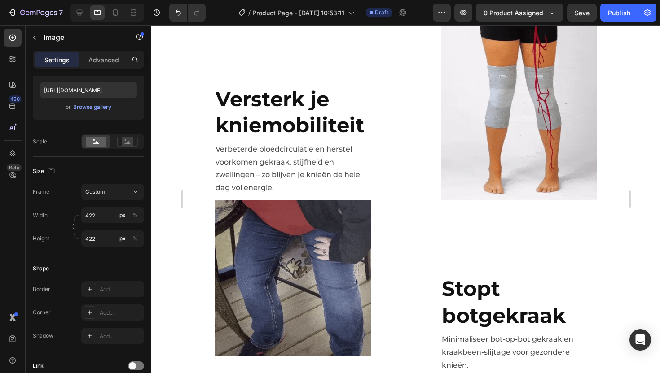
scroll to position [1032, 0]
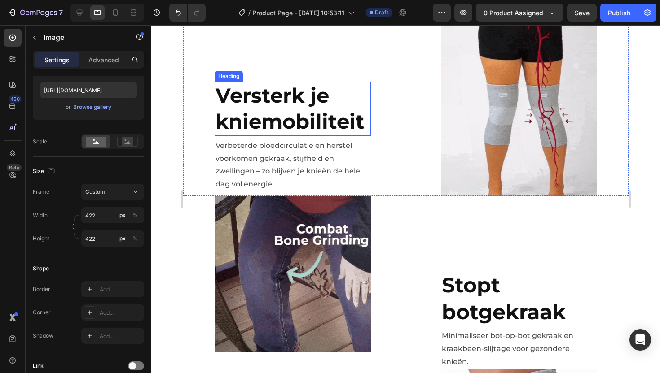
click at [286, 93] on strong "Versterk je kniemobiliteit" at bounding box center [289, 108] width 149 height 51
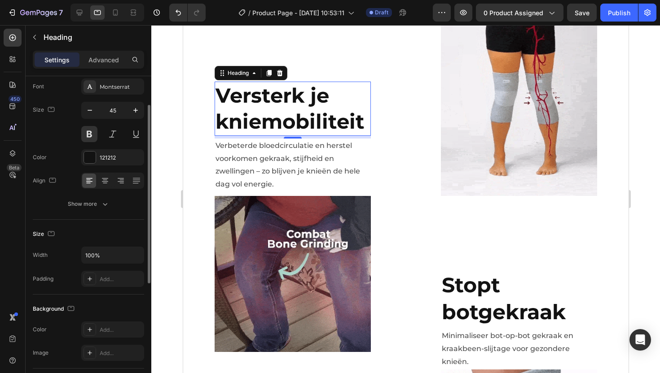
scroll to position [51, 0]
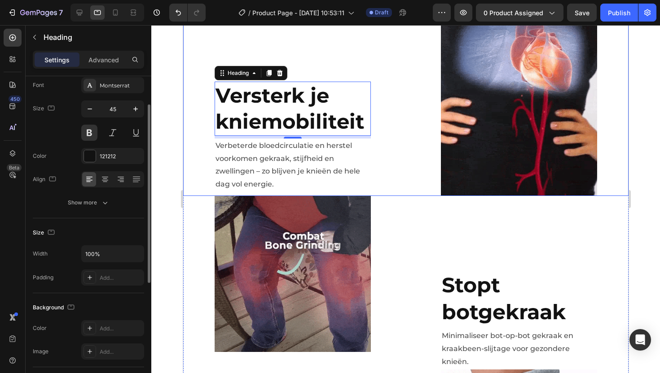
click at [278, 59] on div "Versterk je kniemobiliteit Heading 6 Verbeterde bloedcirculatie en herstel voor…" at bounding box center [292, 101] width 219 height 189
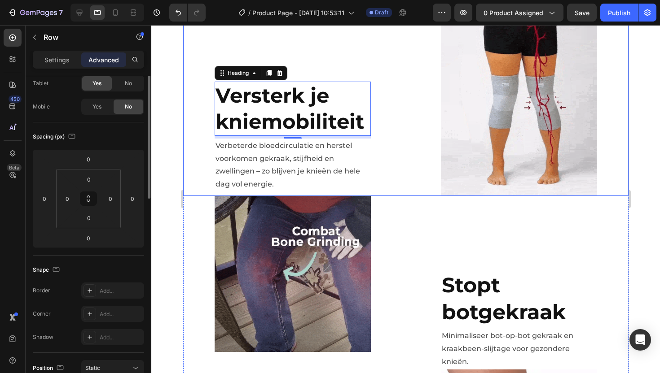
scroll to position [0, 0]
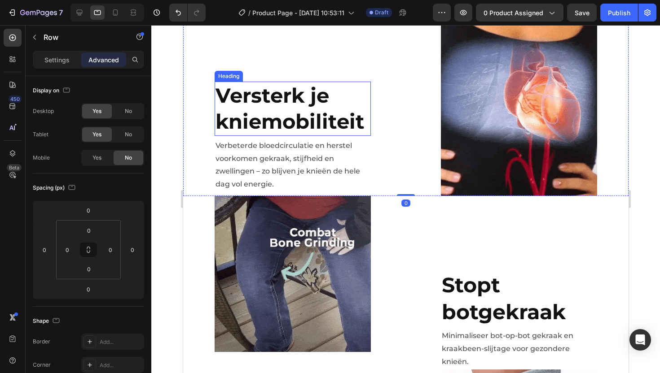
click at [259, 89] on strong "Versterk je kniemobiliteit" at bounding box center [289, 108] width 149 height 51
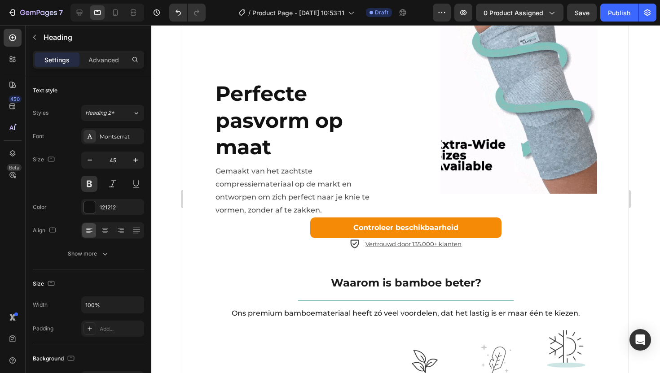
scroll to position [1398, 0]
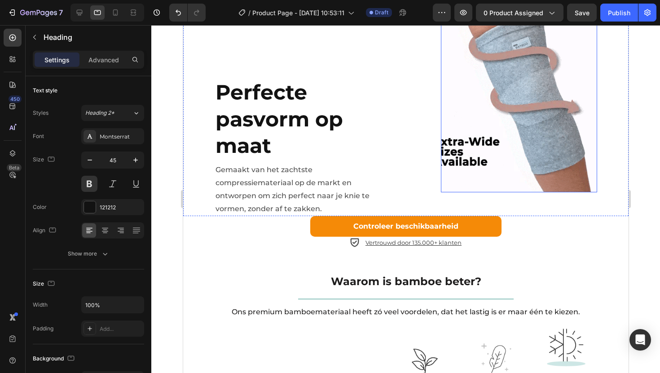
click at [508, 83] on img at bounding box center [518, 97] width 156 height 189
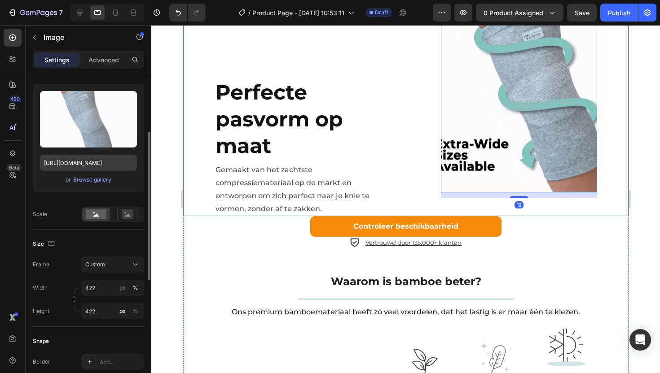
scroll to position [98, 0]
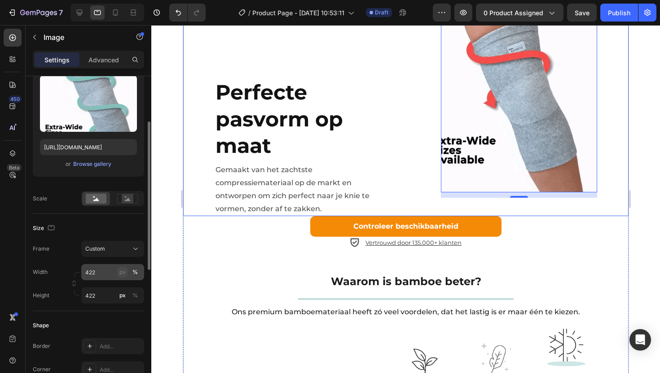
click at [126, 271] on button "px" at bounding box center [122, 272] width 11 height 11
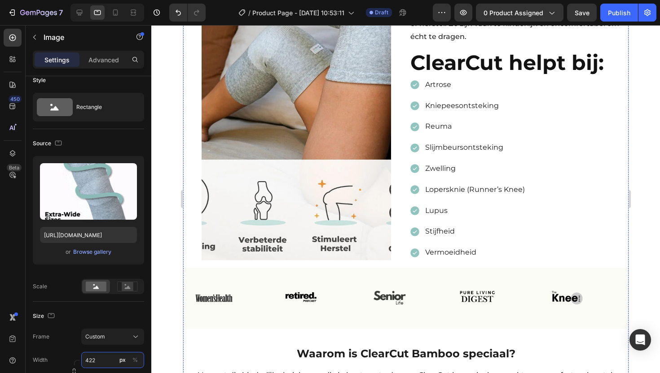
scroll to position [465, 0]
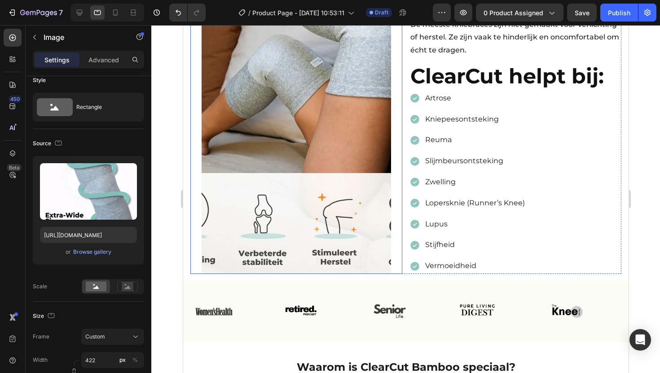
click at [302, 109] on img at bounding box center [295, 75] width 189 height 397
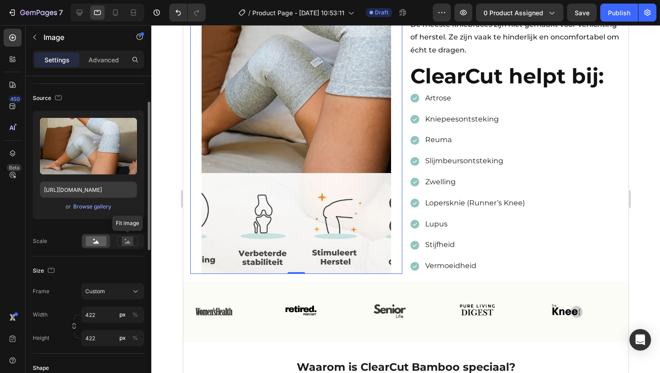
scroll to position [93, 0]
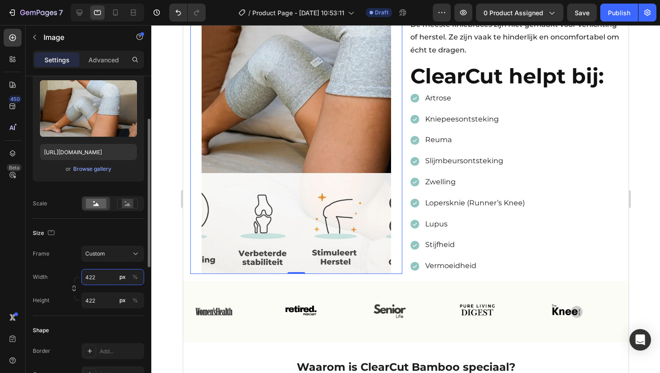
click at [97, 277] on input "422" at bounding box center [112, 277] width 63 height 16
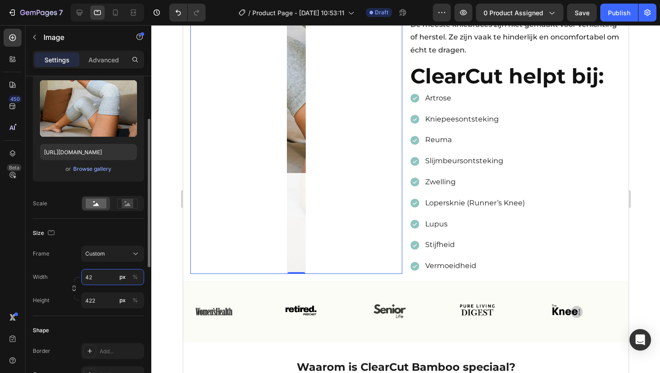
type input "422"
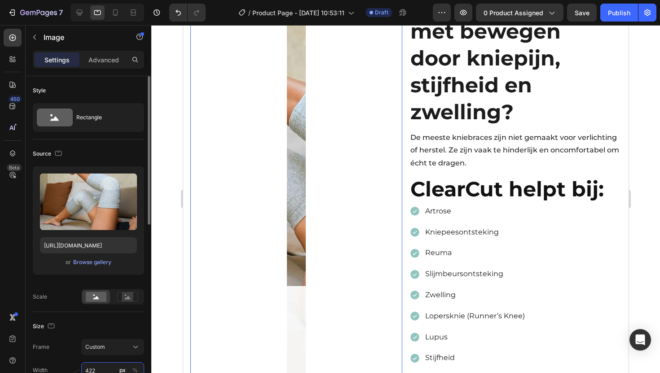
scroll to position [281, 0]
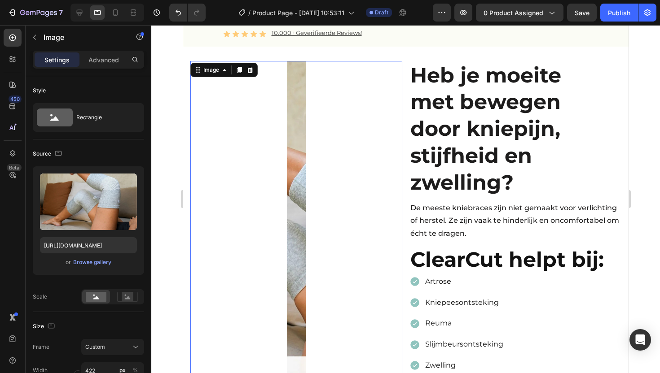
click at [292, 140] on img at bounding box center [295, 259] width 19 height 397
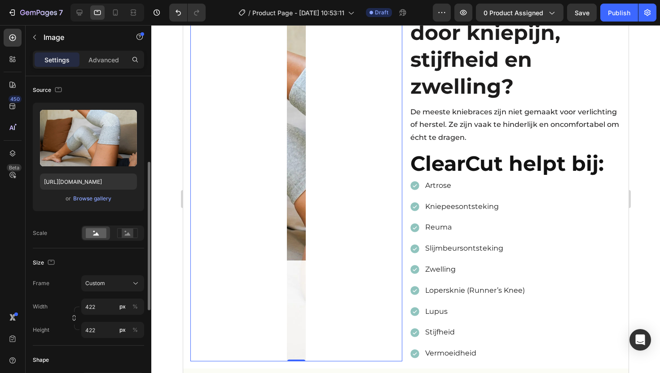
scroll to position [134, 0]
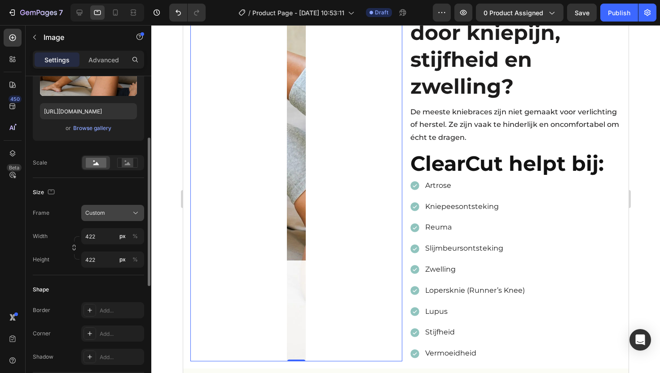
click at [110, 214] on div "Custom" at bounding box center [107, 213] width 44 height 8
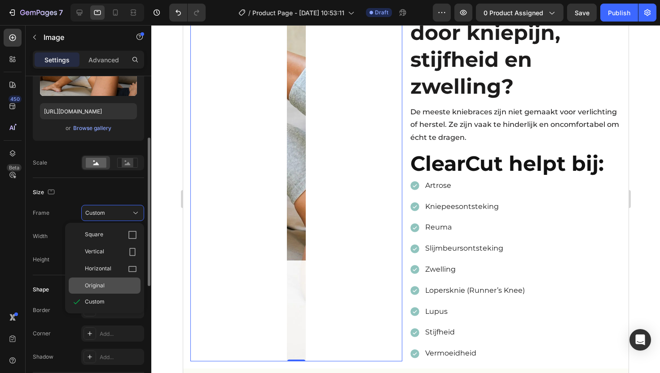
click at [107, 282] on div "Original" at bounding box center [111, 286] width 52 height 8
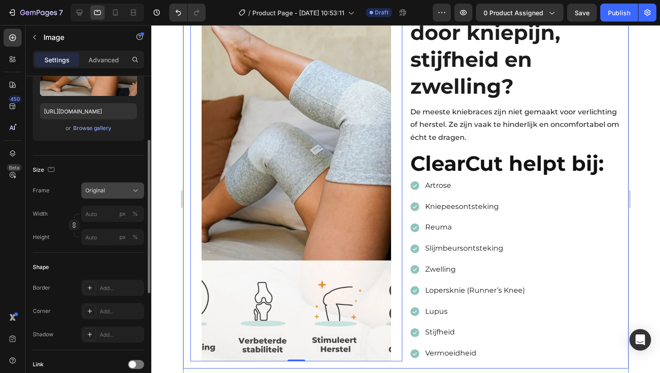
click at [106, 189] on div "Original" at bounding box center [107, 191] width 44 height 8
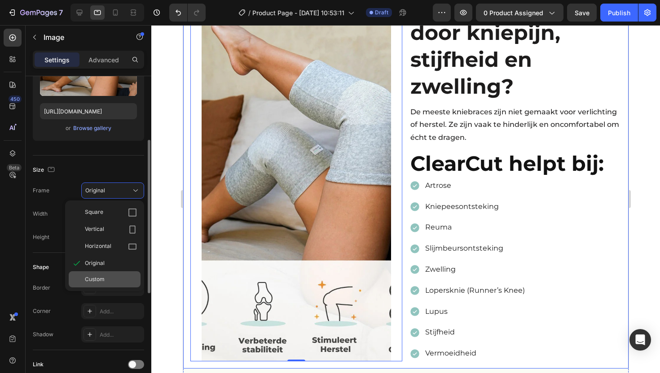
click at [107, 278] on div "Custom" at bounding box center [111, 280] width 52 height 8
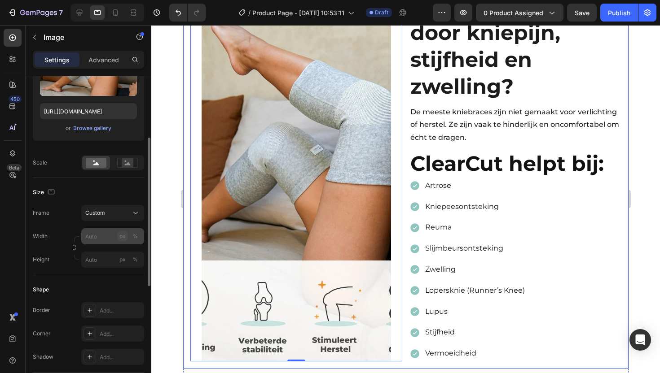
click at [118, 236] on div "Width px % Height px %" at bounding box center [88, 248] width 111 height 40
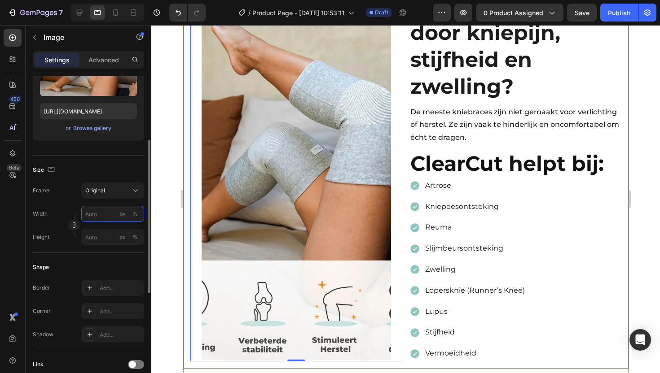
click at [90, 213] on input "px %" at bounding box center [112, 214] width 63 height 16
type input "422"
click at [97, 237] on input "px %" at bounding box center [112, 237] width 63 height 16
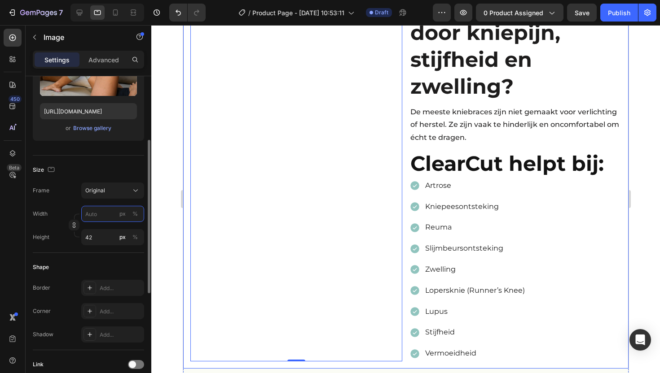
click at [103, 213] on input "px %" at bounding box center [112, 214] width 63 height 16
click at [119, 216] on div "px" at bounding box center [122, 214] width 6 height 8
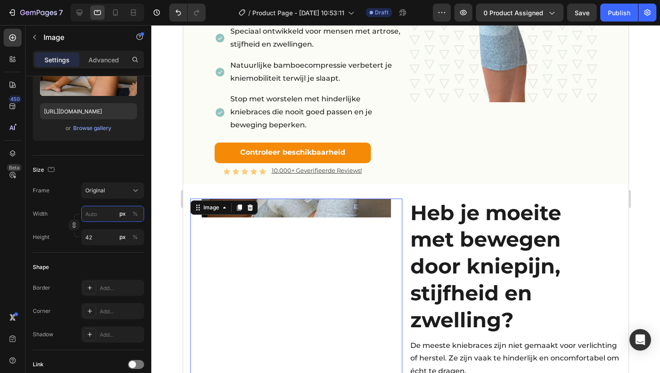
scroll to position [155, 0]
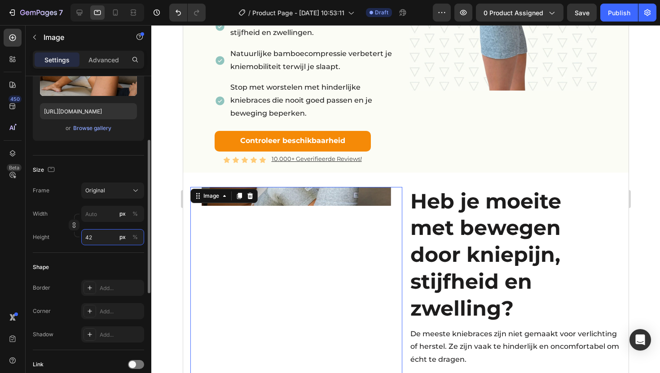
click at [94, 237] on input "42" at bounding box center [112, 237] width 63 height 16
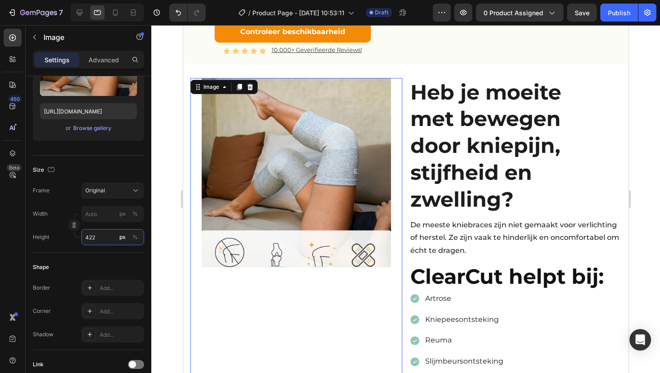
scroll to position [266, 0]
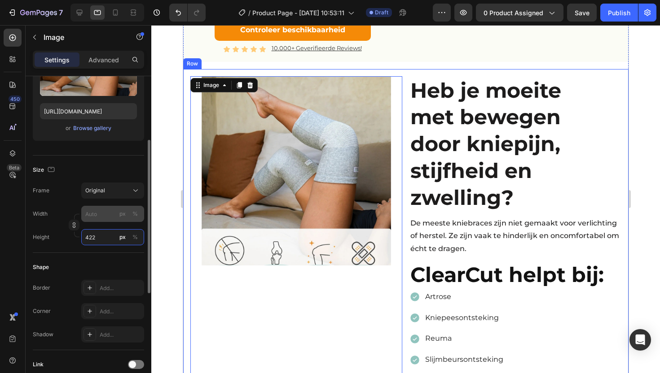
type input "422"
click at [100, 213] on input "px %" at bounding box center [112, 214] width 63 height 16
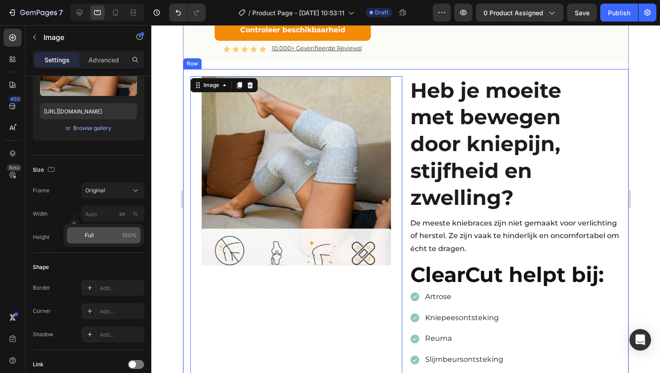
click at [99, 237] on p "Full 100%" at bounding box center [111, 236] width 52 height 8
type input "100"
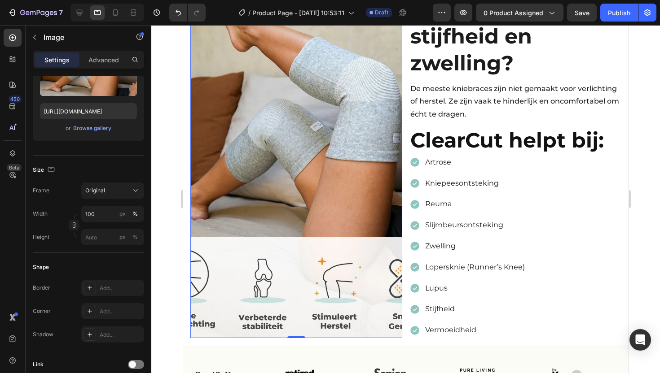
scroll to position [397, 0]
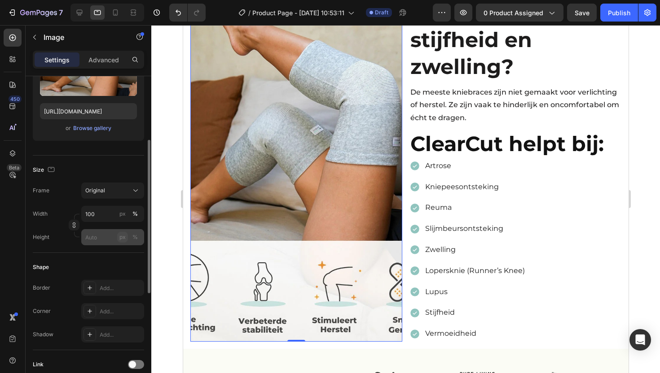
click at [122, 238] on div "px" at bounding box center [122, 237] width 6 height 8
click at [121, 215] on div "px" at bounding box center [122, 214] width 6 height 8
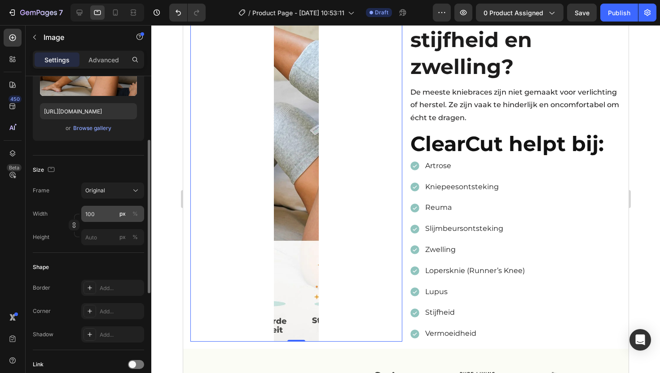
click at [123, 215] on div "px" at bounding box center [122, 214] width 6 height 8
click at [136, 212] on div "%" at bounding box center [134, 214] width 5 height 8
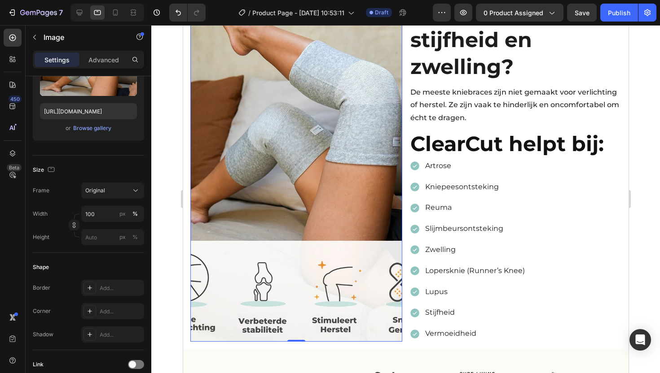
click at [225, 251] on img at bounding box center [296, 143] width 212 height 397
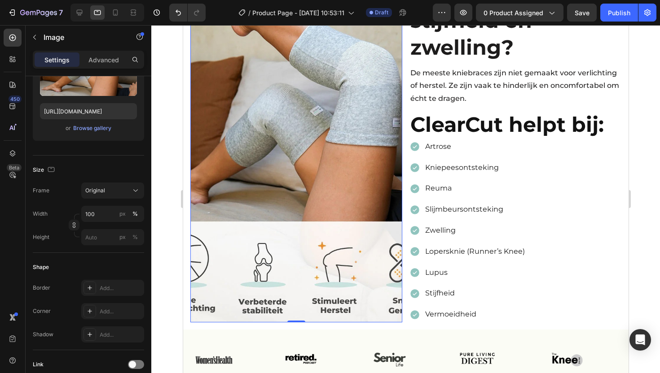
scroll to position [421, 0]
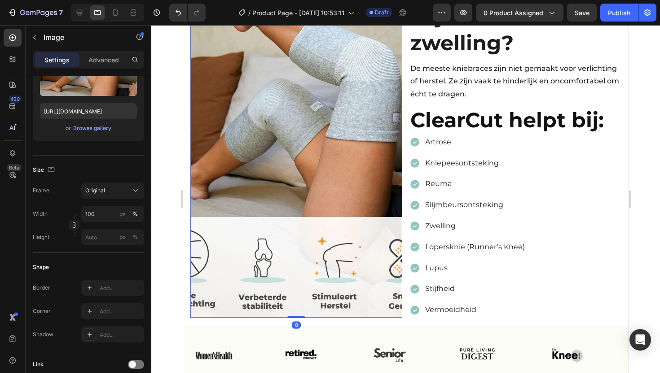
drag, startPoint x: 296, startPoint y: 318, endPoint x: 303, endPoint y: 287, distance: 32.2
click at [303, 287] on div "Image 0" at bounding box center [296, 119] width 212 height 397
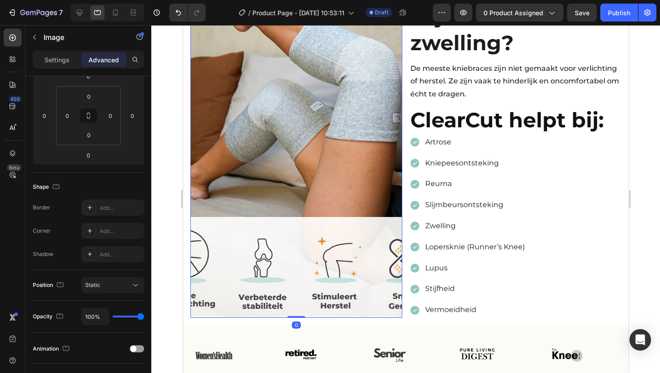
click at [290, 131] on img at bounding box center [296, 119] width 212 height 397
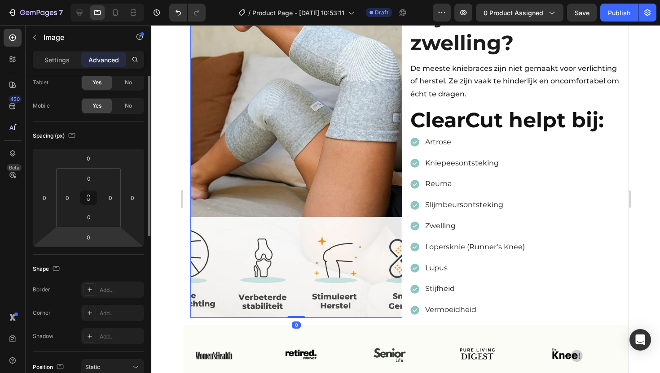
scroll to position [0, 0]
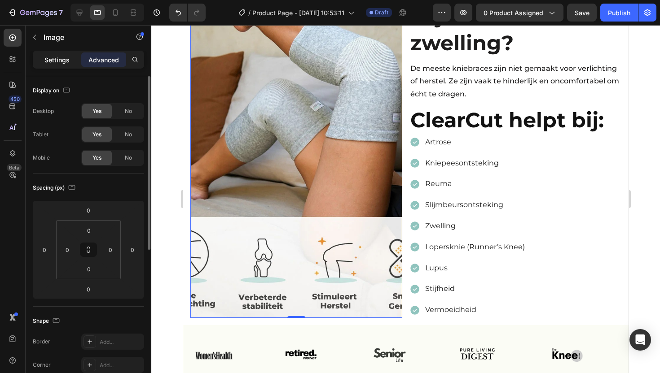
click at [58, 56] on p "Settings" at bounding box center [56, 59] width 25 height 9
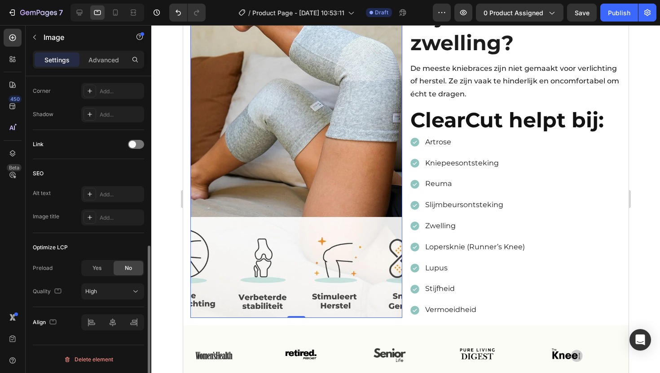
scroll to position [355, 0]
click at [253, 133] on img at bounding box center [296, 119] width 212 height 397
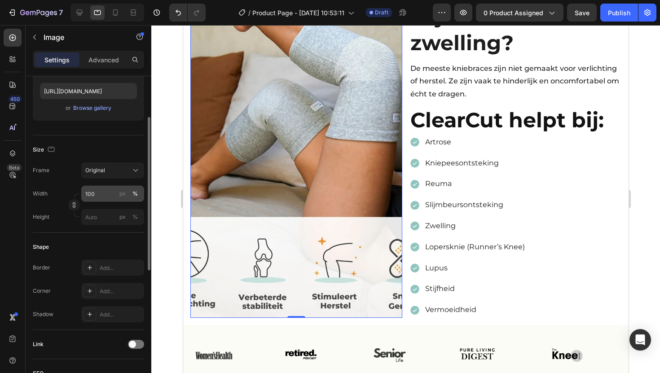
scroll to position [103, 0]
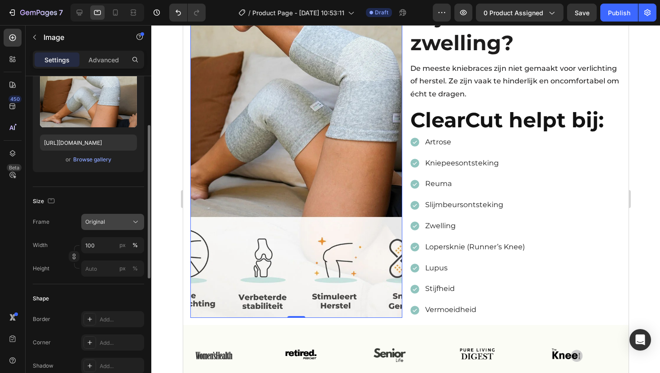
click at [119, 225] on div "Original" at bounding box center [107, 222] width 44 height 8
click at [41, 215] on div "Frame" at bounding box center [41, 222] width 17 height 16
click at [92, 248] on input "100" at bounding box center [112, 245] width 63 height 16
type input "422"
click at [95, 266] on input "px %" at bounding box center [112, 269] width 63 height 16
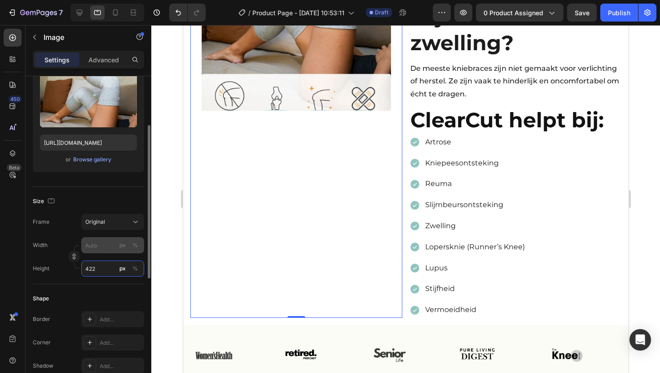
type input "422"
click at [110, 248] on input "px %" at bounding box center [112, 245] width 63 height 16
click at [60, 261] on div "Height 422 px %" at bounding box center [88, 269] width 111 height 16
click at [121, 248] on div "px" at bounding box center [122, 246] width 6 height 8
click at [100, 247] on input "px %" at bounding box center [112, 245] width 63 height 16
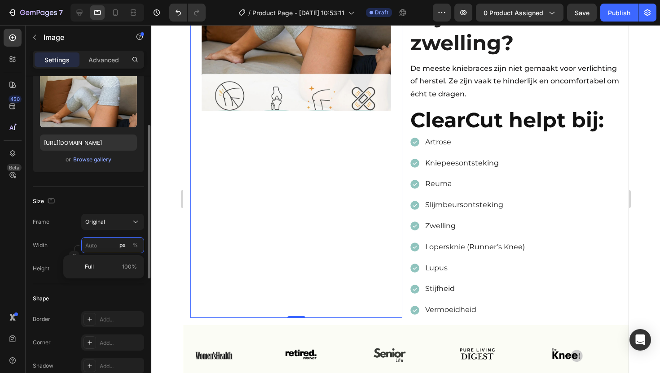
type input "4"
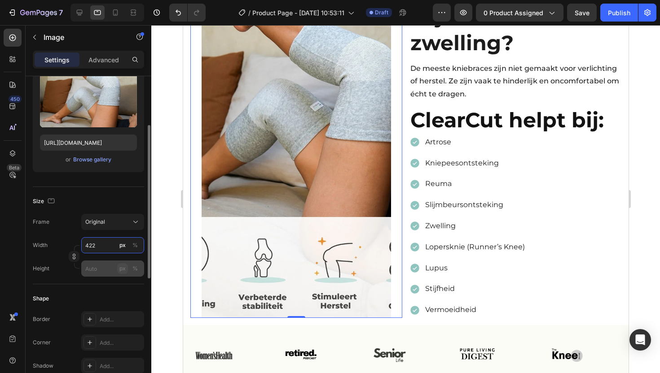
type input "422"
click at [125, 269] on div "px" at bounding box center [122, 269] width 6 height 8
click at [114, 216] on button "Original" at bounding box center [112, 222] width 63 height 16
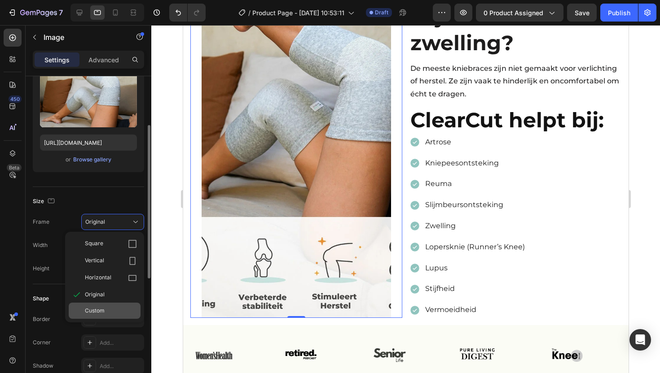
click at [112, 312] on div "Custom" at bounding box center [111, 311] width 52 height 8
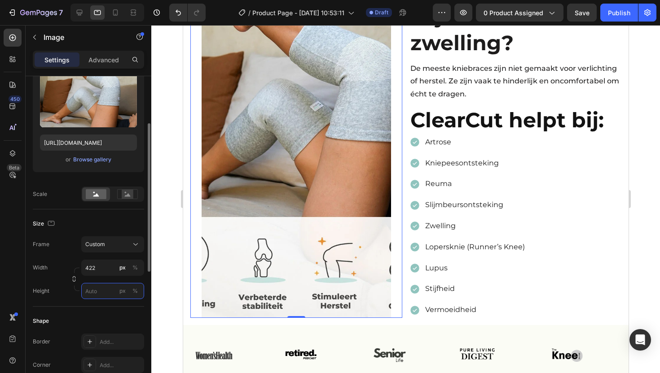
click at [104, 292] on input "px %" at bounding box center [112, 291] width 63 height 16
click at [120, 294] on div "px" at bounding box center [122, 291] width 6 height 8
click at [120, 268] on div "px" at bounding box center [122, 268] width 6 height 8
click at [126, 293] on button "px" at bounding box center [122, 291] width 11 height 11
click at [232, 238] on img at bounding box center [295, 119] width 189 height 397
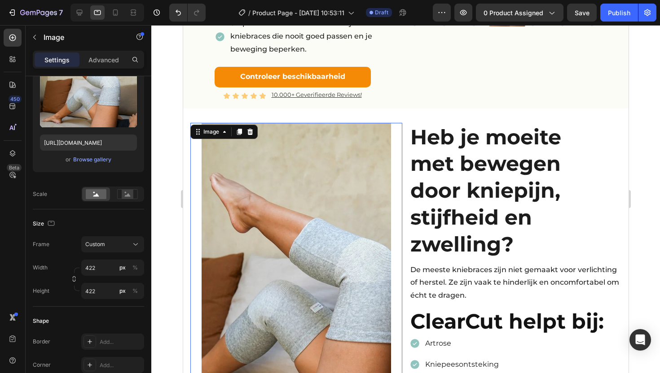
scroll to position [219, 0]
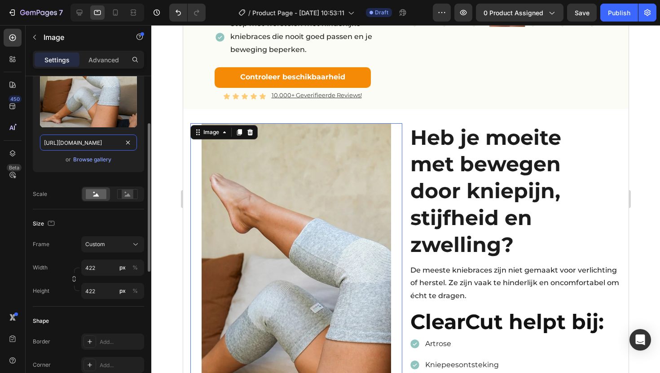
click at [89, 143] on input "https://cdn.shopify.com/s/files/1/0914/3137/1076/files/gempages_550896721702421…" at bounding box center [88, 143] width 97 height 16
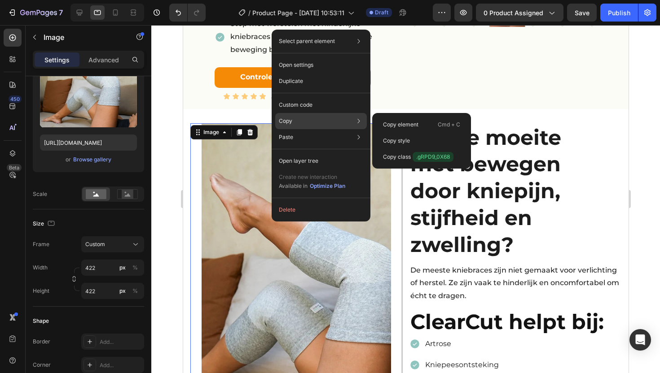
click at [290, 121] on p "Copy" at bounding box center [285, 121] width 13 height 8
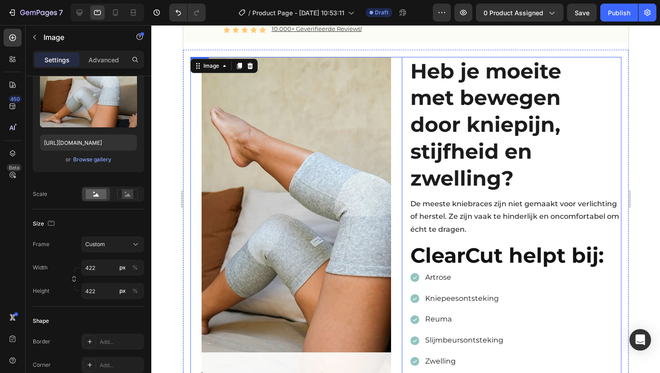
scroll to position [293, 0]
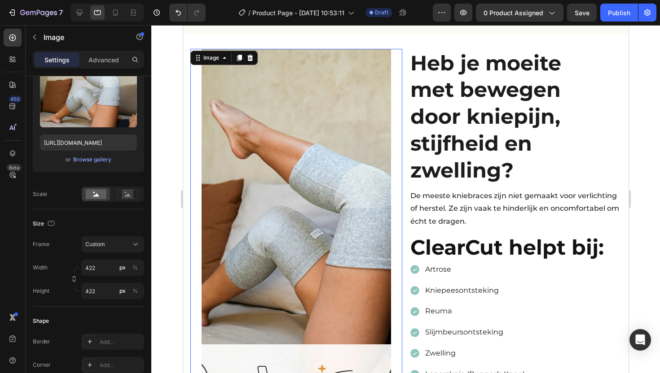
click at [204, 117] on img at bounding box center [295, 247] width 189 height 397
click at [130, 188] on div at bounding box center [128, 194] width 28 height 13
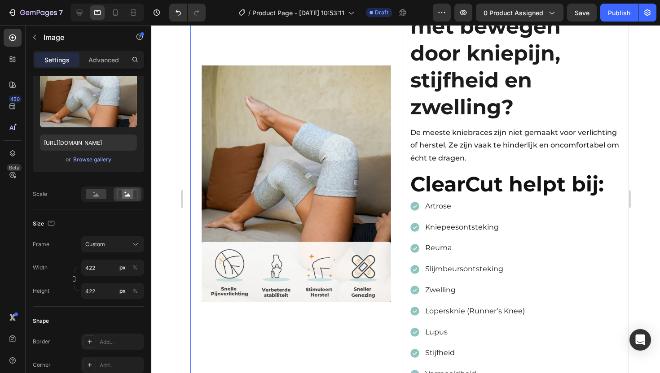
scroll to position [355, 0]
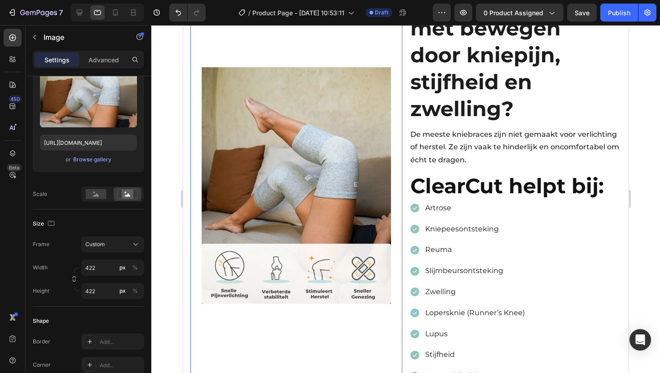
click at [316, 50] on img at bounding box center [295, 185] width 189 height 397
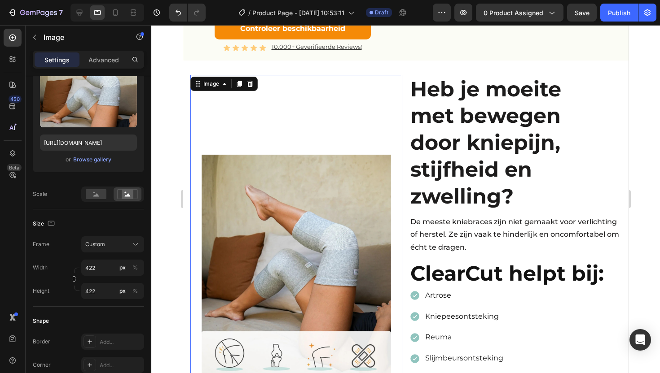
scroll to position [265, 0]
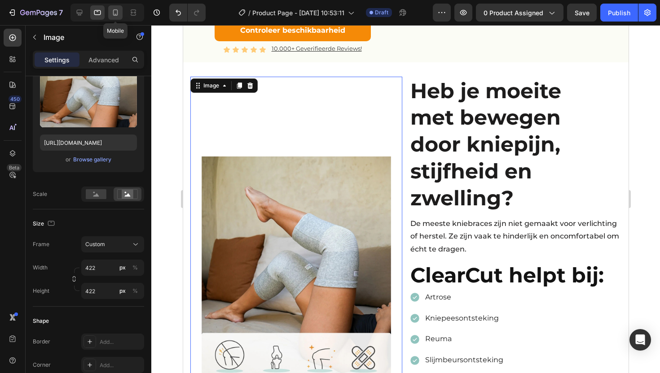
click at [118, 13] on icon at bounding box center [115, 12] width 9 height 9
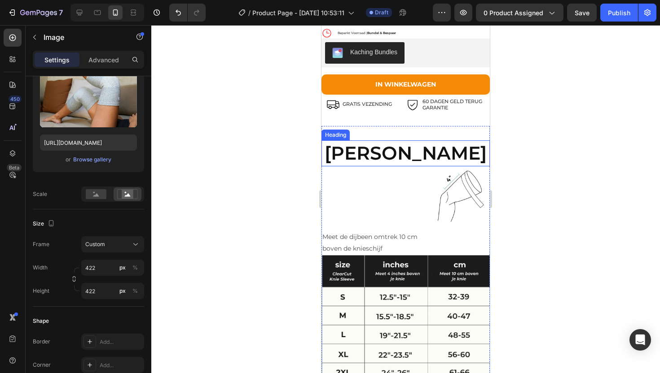
scroll to position [2582, 0]
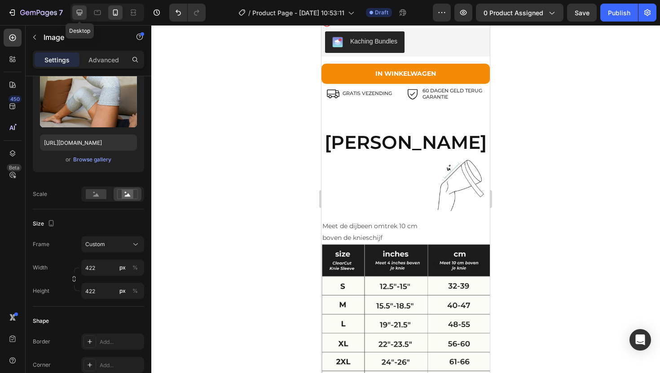
click at [81, 17] on icon at bounding box center [79, 12] width 9 height 9
type input "100"
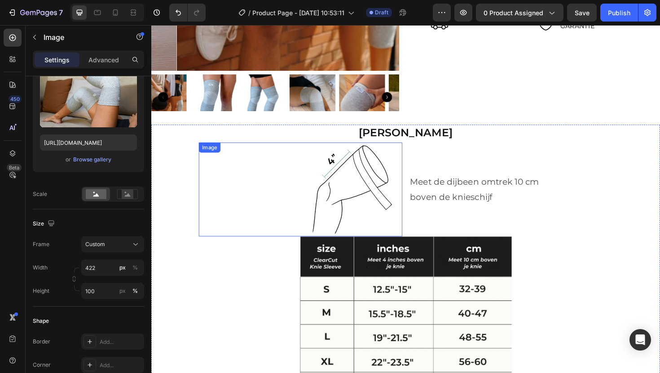
scroll to position [2485, 0]
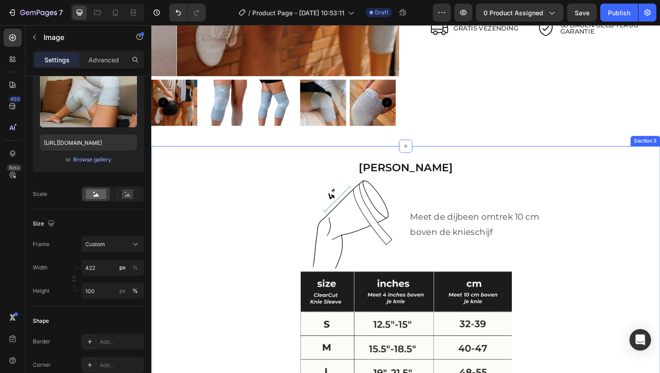
click at [178, 158] on div "Kies Jouw Maat Heading Image Meet de dijbeen omtrek 10 cm boven de knieschijf T…" at bounding box center [420, 346] width 539 height 384
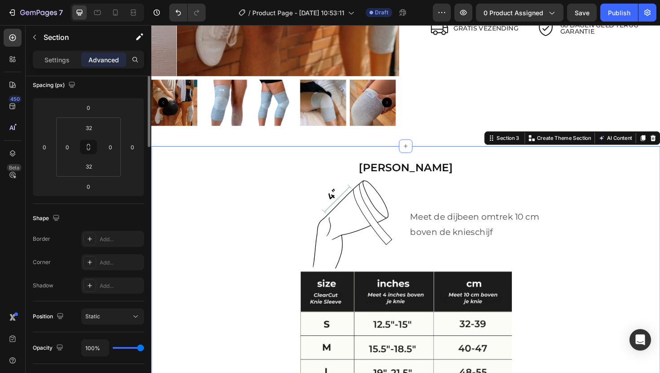
scroll to position [0, 0]
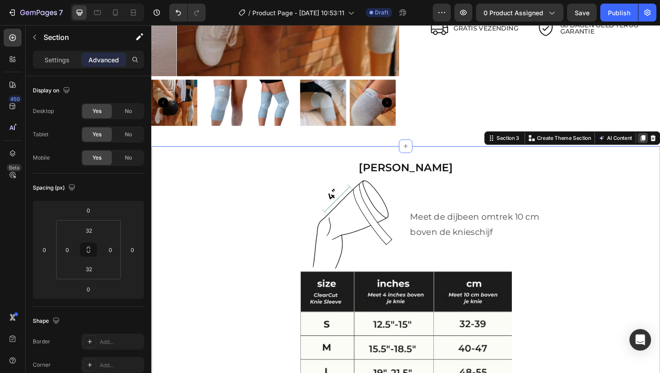
click at [659, 142] on icon at bounding box center [671, 145] width 5 height 6
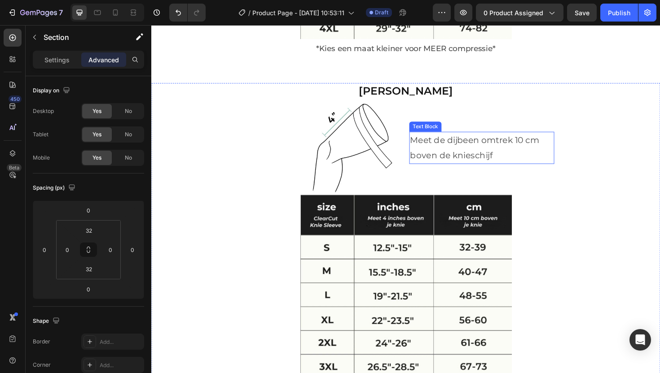
scroll to position [2960, 0]
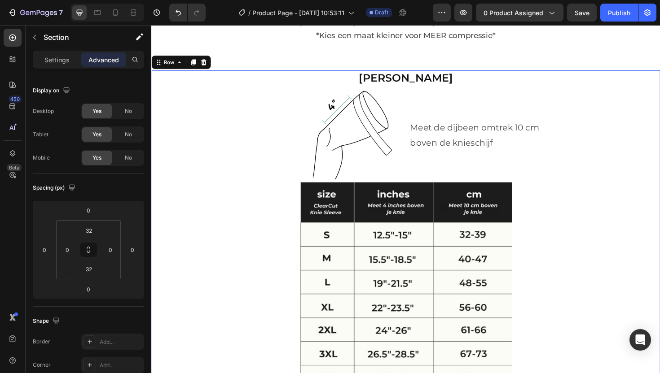
click at [172, 110] on div "Image" at bounding box center [284, 142] width 266 height 100
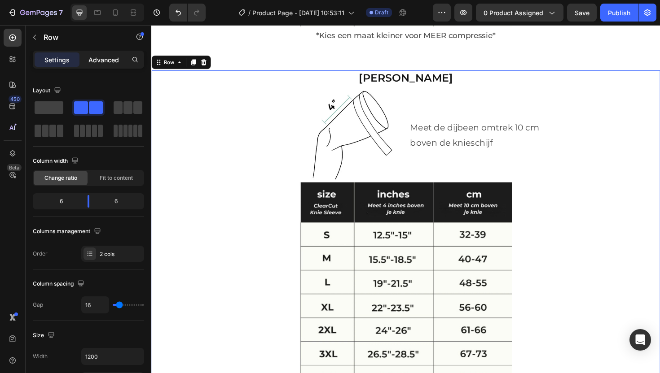
click at [106, 64] on p "Advanced" at bounding box center [103, 59] width 31 height 9
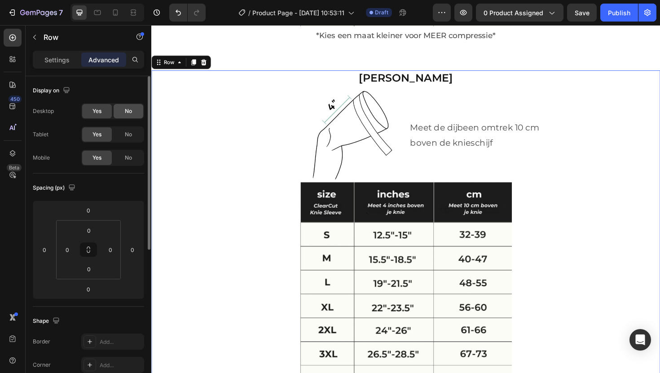
click at [121, 111] on div "No" at bounding box center [129, 111] width 30 height 14
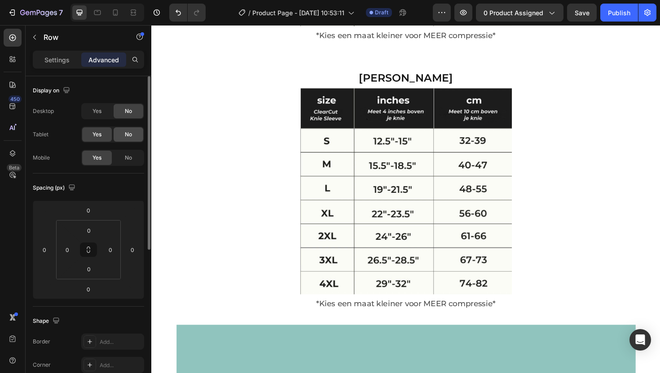
click at [127, 129] on div "No" at bounding box center [129, 134] width 30 height 14
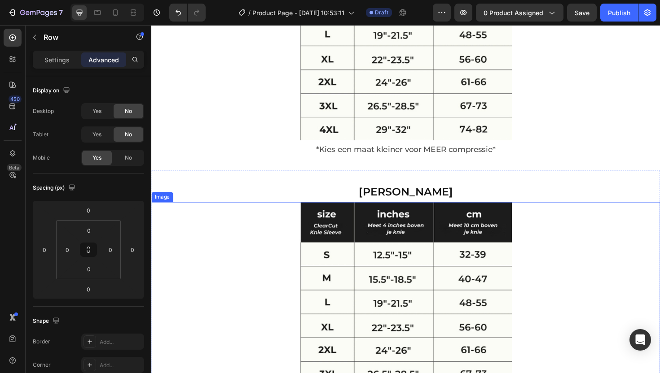
scroll to position [2892, 0]
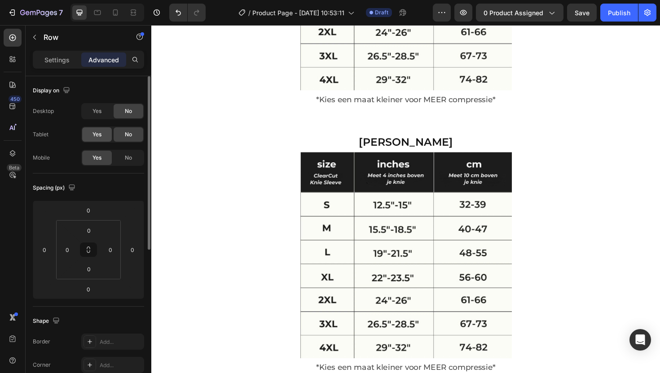
click at [106, 112] on div "Yes" at bounding box center [97, 111] width 30 height 14
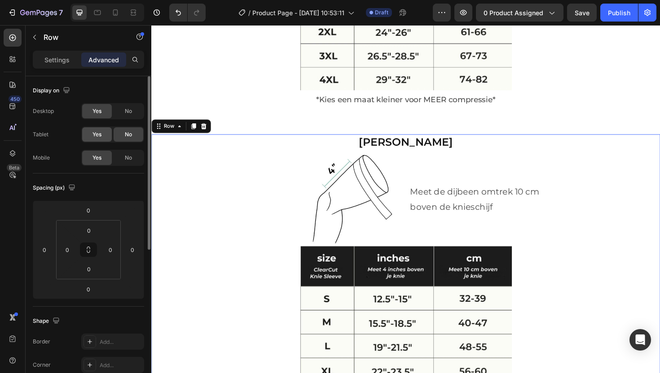
click at [106, 128] on div "Yes" at bounding box center [97, 134] width 30 height 14
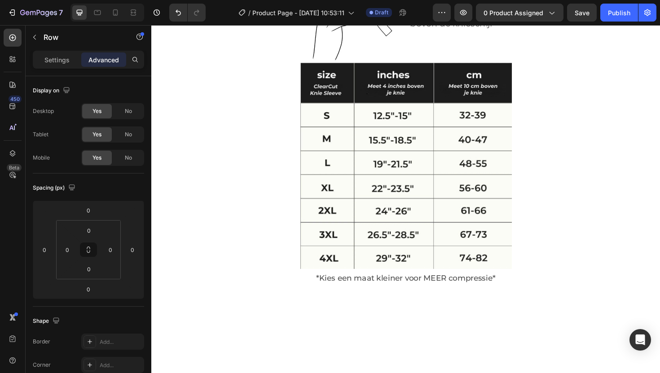
scroll to position [2546, 0]
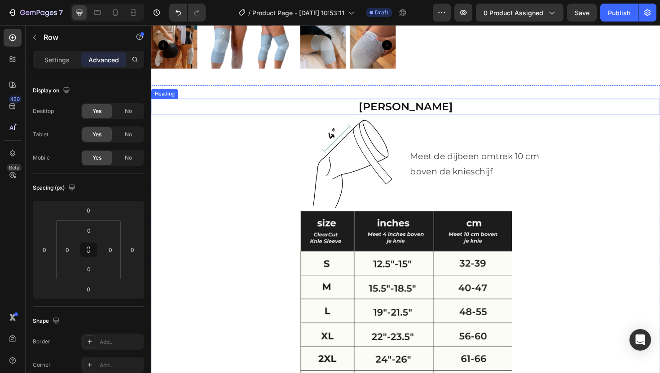
click at [189, 111] on h2 "[PERSON_NAME]" at bounding box center [420, 111] width 539 height 17
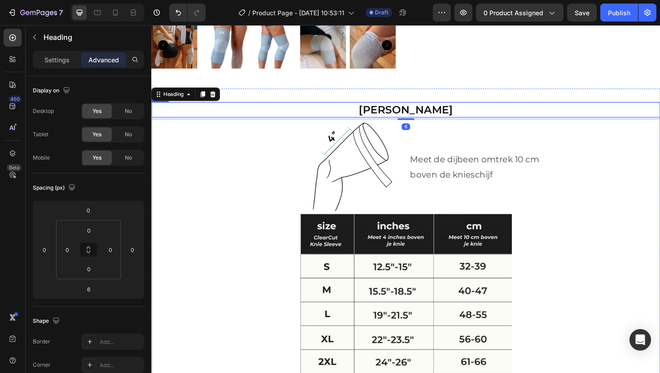
click at [178, 145] on div "Image" at bounding box center [284, 176] width 266 height 100
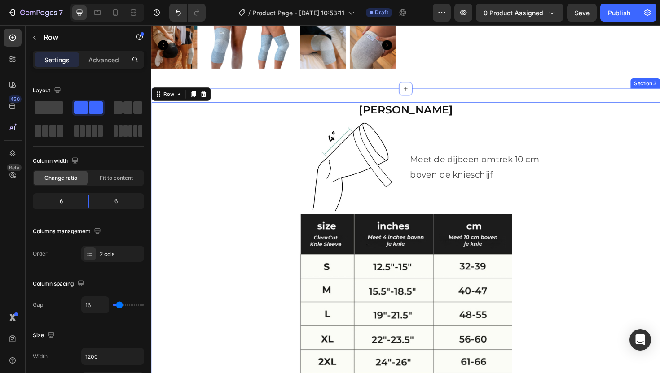
click at [243, 92] on div "Kies Jouw Maat Heading Image Meet de dijbeen omtrek 10 cm boven de knieschijf T…" at bounding box center [420, 284] width 539 height 384
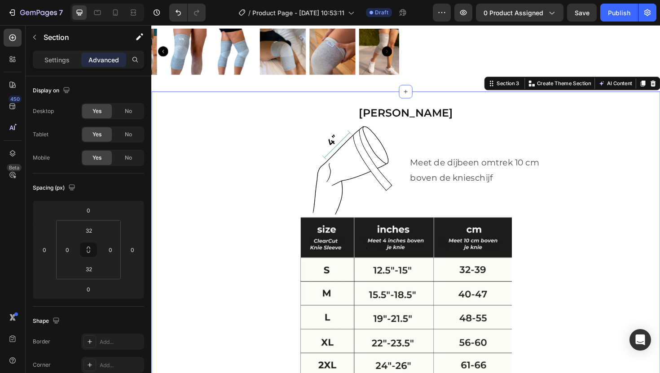
scroll to position [2497, 0]
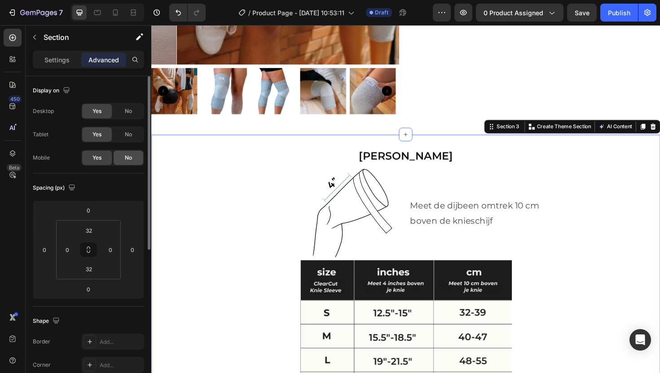
click at [127, 155] on span "No" at bounding box center [128, 158] width 7 height 8
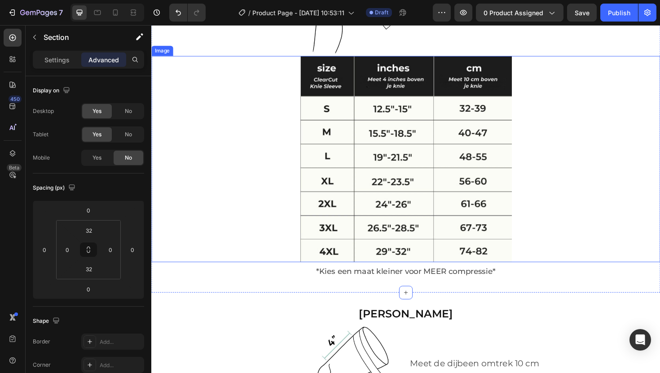
scroll to position [2754, 0]
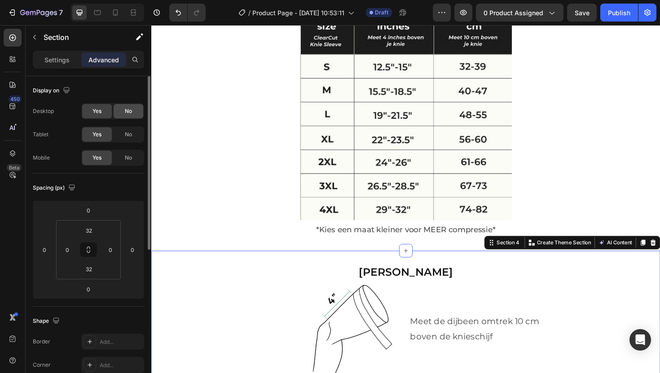
click at [133, 112] on div "No" at bounding box center [129, 111] width 30 height 14
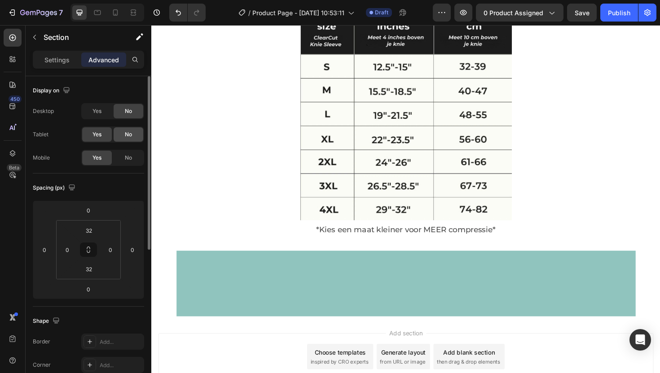
click at [133, 136] on div "No" at bounding box center [129, 134] width 30 height 14
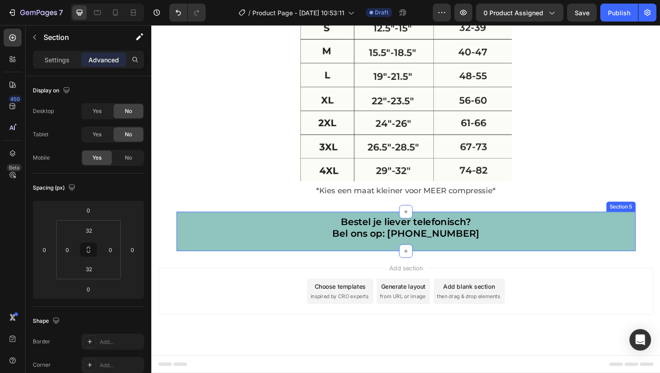
scroll to position [2794, 0]
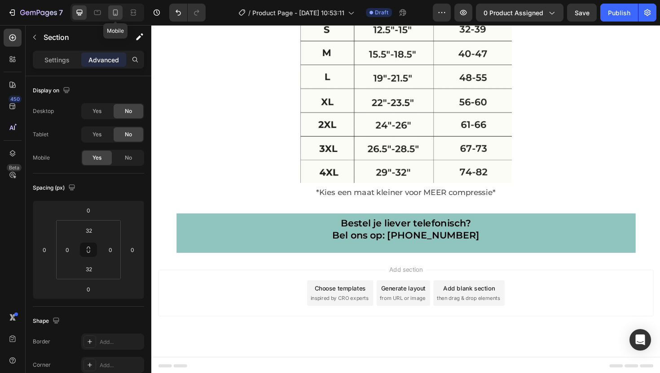
click at [109, 13] on div at bounding box center [115, 12] width 14 height 14
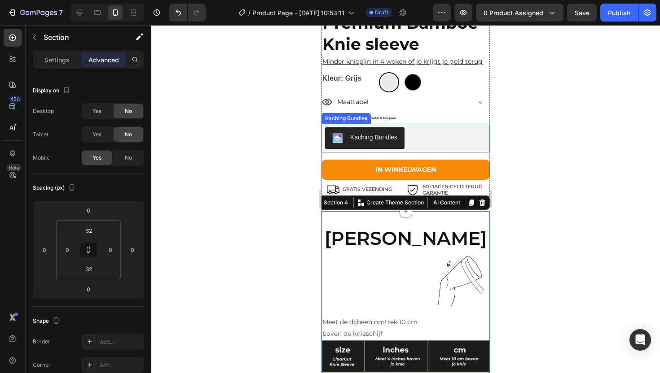
scroll to position [2567, 0]
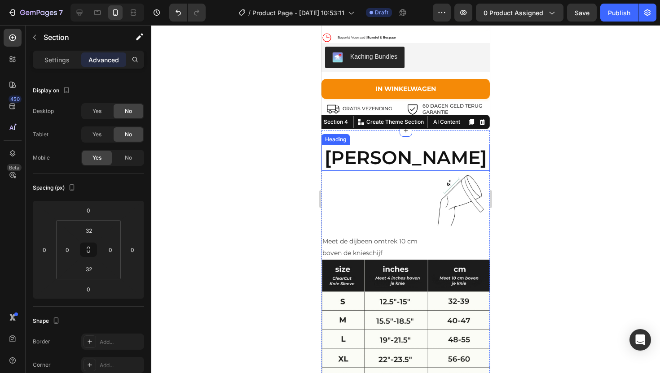
click at [404, 163] on h2 "[PERSON_NAME]" at bounding box center [405, 158] width 168 height 26
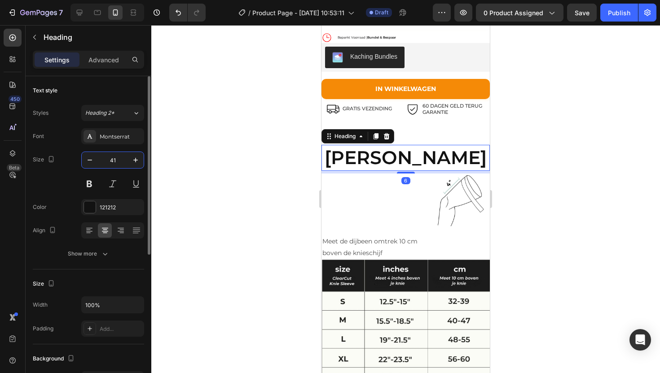
click at [110, 161] on input "41" at bounding box center [113, 160] width 30 height 16
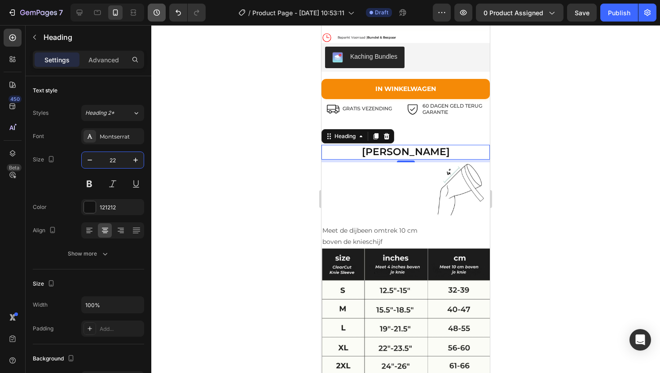
type input "22"
click at [444, 200] on img at bounding box center [431, 190] width 118 height 55
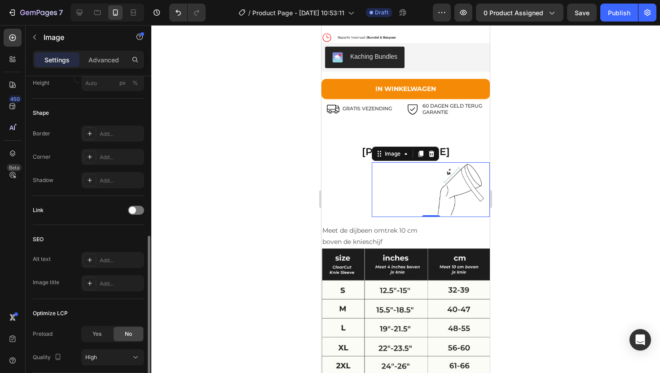
scroll to position [355, 0]
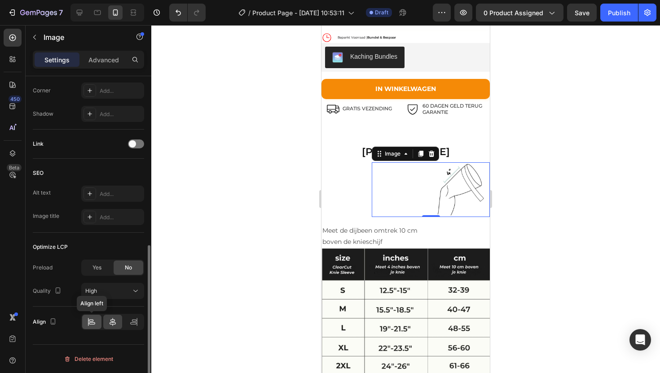
click at [88, 323] on icon at bounding box center [91, 322] width 9 height 9
click at [110, 322] on icon at bounding box center [112, 322] width 9 height 9
click at [112, 64] on p "Advanced" at bounding box center [103, 59] width 31 height 9
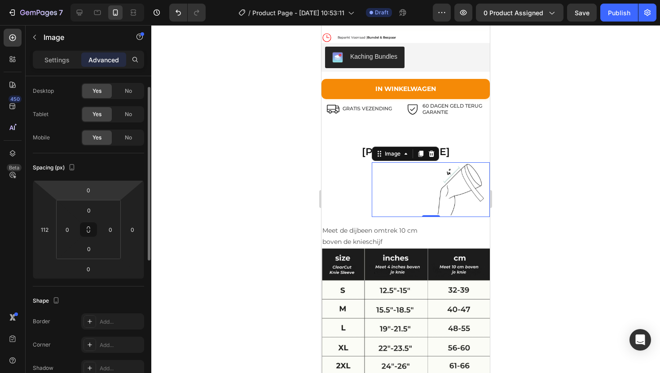
scroll to position [0, 0]
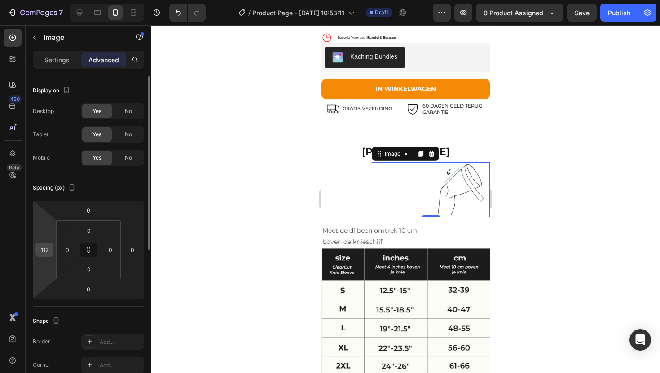
click at [46, 253] on input "112" at bounding box center [44, 249] width 13 height 13
type input "0"
click at [407, 189] on img at bounding box center [431, 190] width 118 height 55
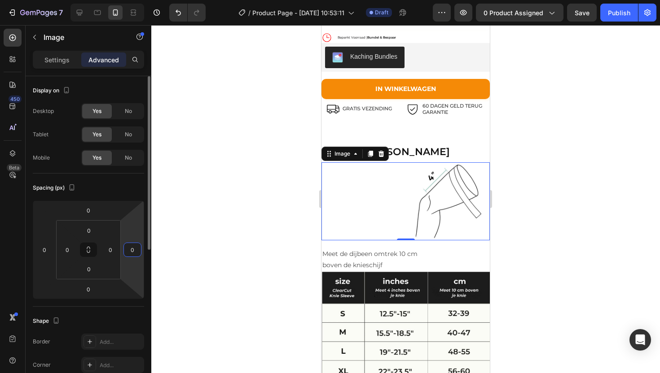
click at [136, 250] on input "0" at bounding box center [132, 249] width 13 height 13
click at [52, 54] on div "Settings" at bounding box center [57, 60] width 45 height 14
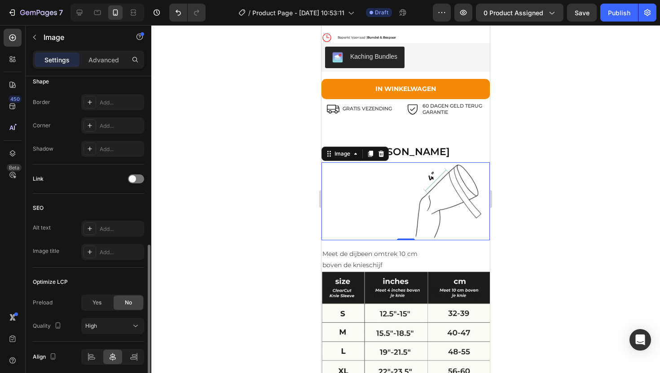
scroll to position [355, 0]
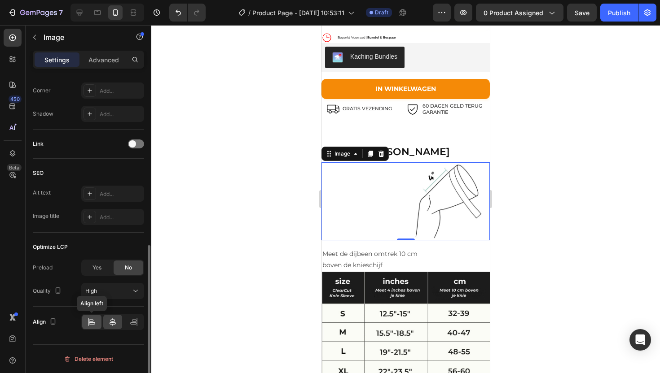
click at [94, 320] on icon at bounding box center [91, 322] width 9 height 9
click at [119, 324] on div at bounding box center [112, 322] width 19 height 14
click at [130, 324] on icon at bounding box center [133, 324] width 6 height 2
click at [110, 321] on icon at bounding box center [112, 322] width 9 height 9
click at [369, 196] on img at bounding box center [405, 202] width 168 height 78
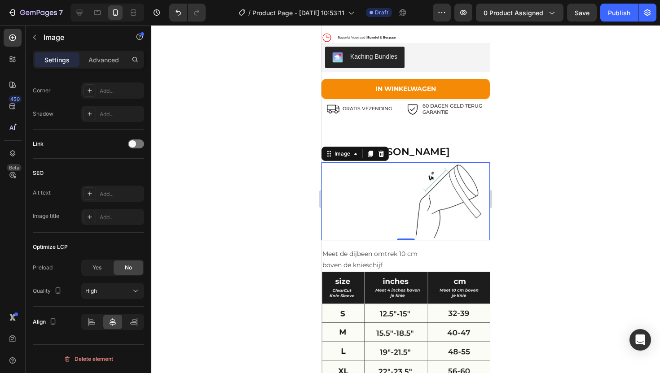
click at [425, 190] on img at bounding box center [405, 202] width 168 height 78
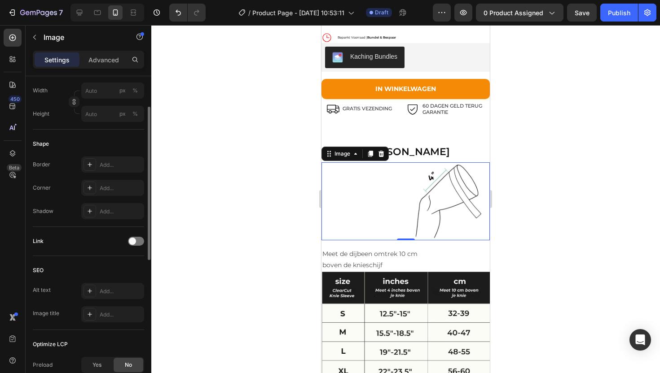
scroll to position [95, 0]
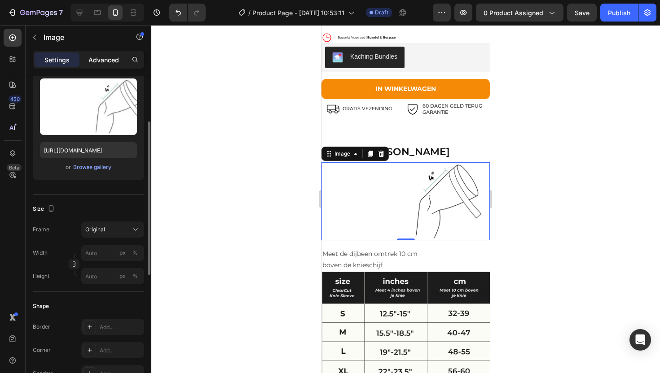
click at [106, 64] on p "Advanced" at bounding box center [103, 59] width 31 height 9
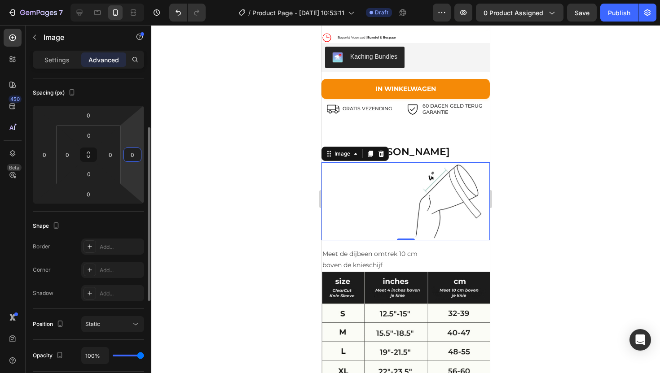
click at [132, 154] on input "0" at bounding box center [132, 154] width 13 height 13
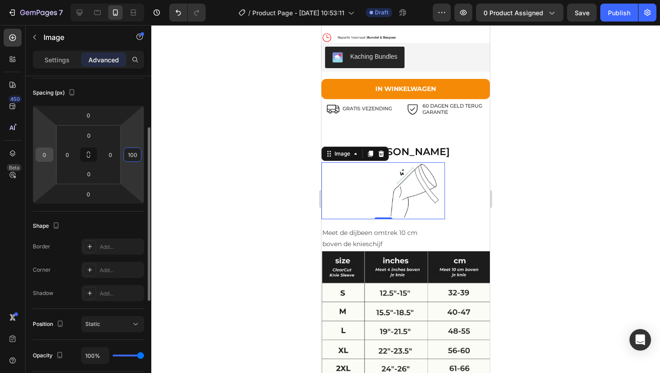
type input "100"
click at [48, 157] on input "0" at bounding box center [44, 154] width 13 height 13
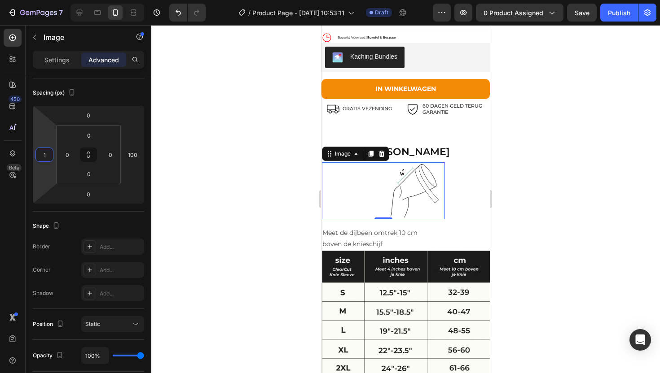
type input "1"
click at [523, 167] on div at bounding box center [405, 199] width 509 height 348
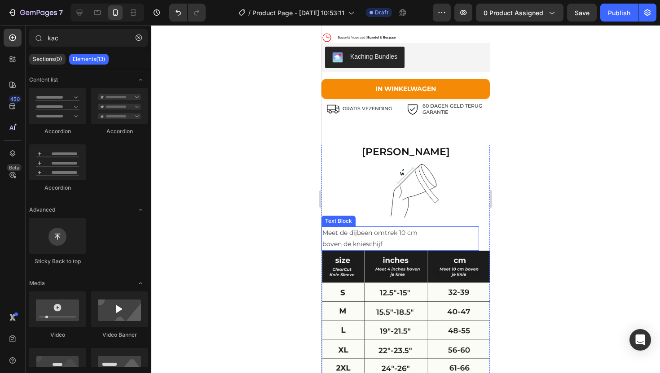
click at [385, 236] on p "Meet de dijbeen omtrek 10 cm" at bounding box center [400, 233] width 156 height 11
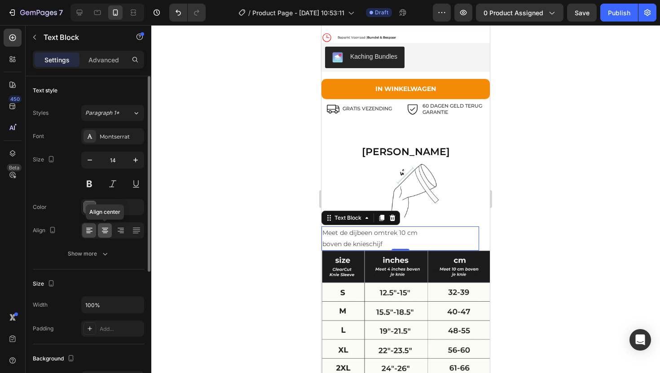
click at [104, 231] on icon at bounding box center [105, 231] width 6 height 1
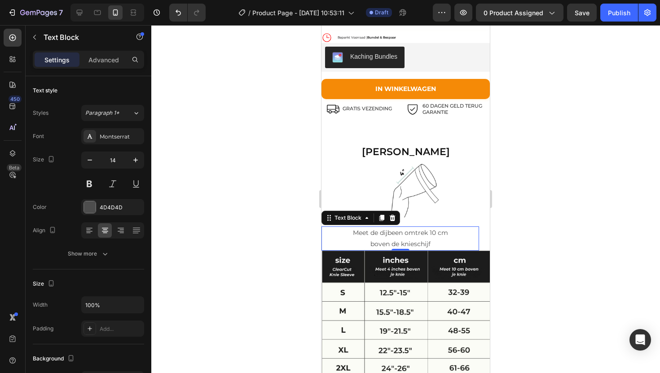
click at [546, 172] on div at bounding box center [405, 199] width 509 height 348
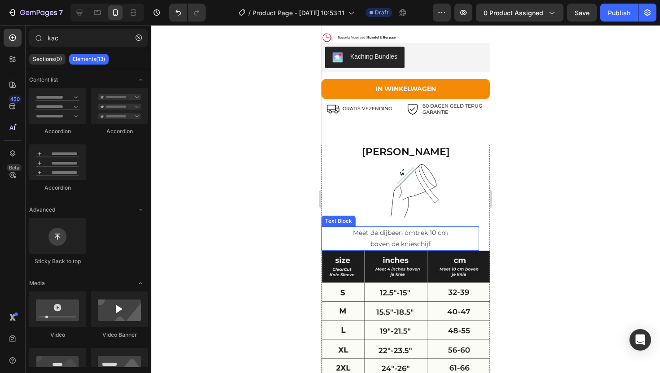
click at [404, 242] on p "boven de knieschijf" at bounding box center [400, 244] width 156 height 11
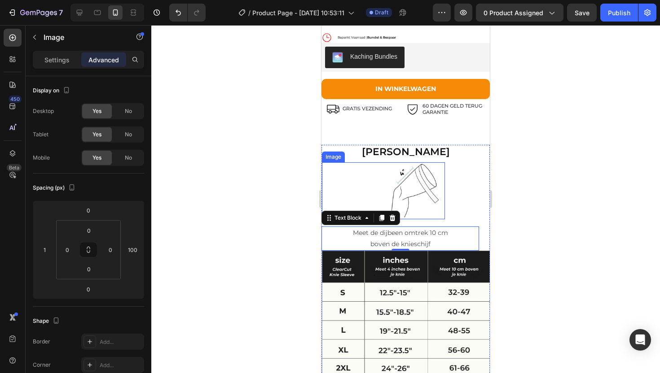
click at [405, 193] on img at bounding box center [383, 191] width 123 height 57
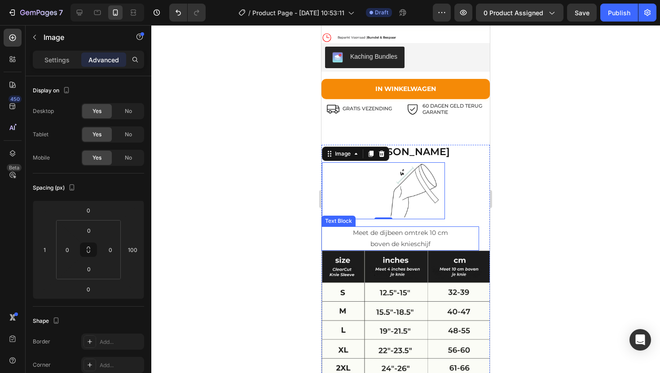
click at [386, 237] on p "Meet de dijbeen omtrek 10 cm" at bounding box center [400, 233] width 156 height 11
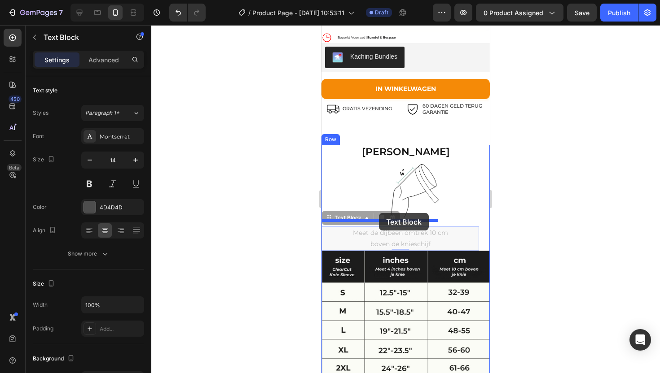
drag, startPoint x: 332, startPoint y: 220, endPoint x: 379, endPoint y: 213, distance: 47.7
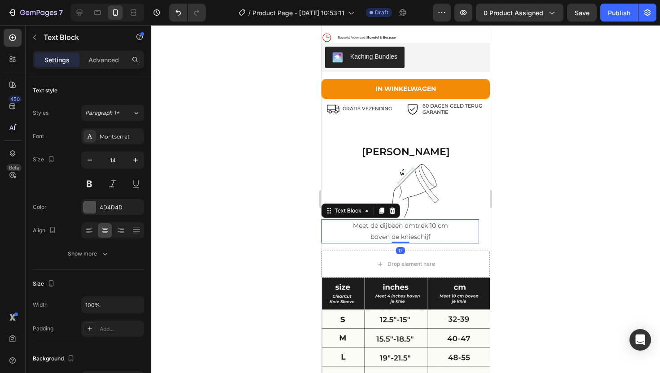
click at [523, 217] on div at bounding box center [405, 199] width 509 height 348
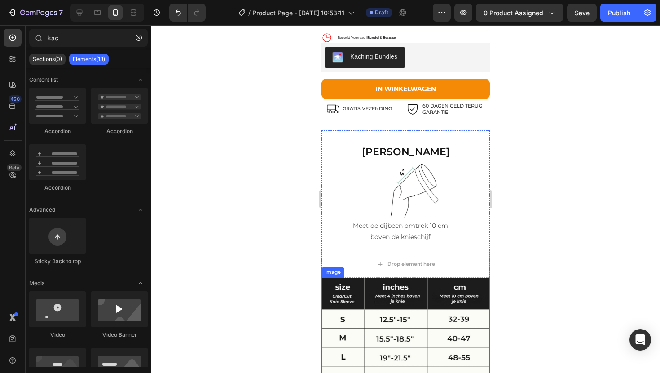
click at [351, 284] on img at bounding box center [405, 360] width 168 height 164
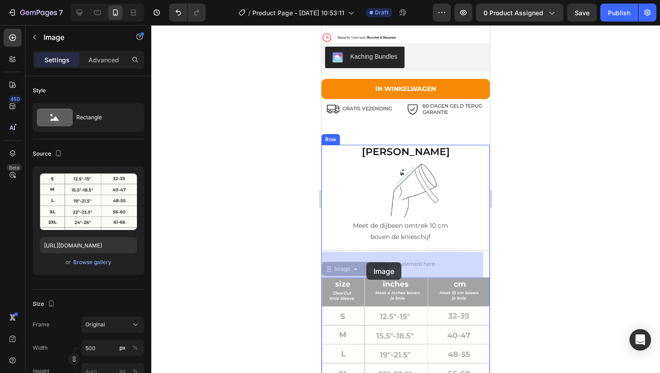
drag, startPoint x: 332, startPoint y: 271, endPoint x: 366, endPoint y: 263, distance: 35.2
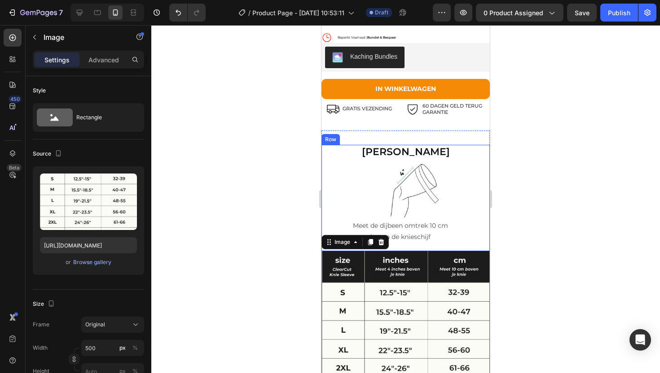
click at [548, 219] on div at bounding box center [405, 199] width 509 height 348
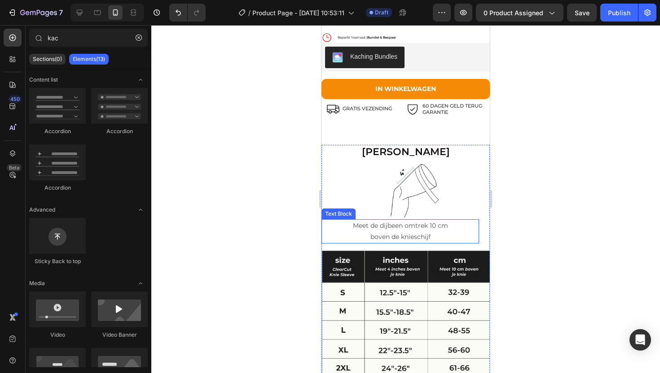
click at [399, 232] on p "Meet de dijbeen omtrek 10 cm" at bounding box center [400, 225] width 156 height 11
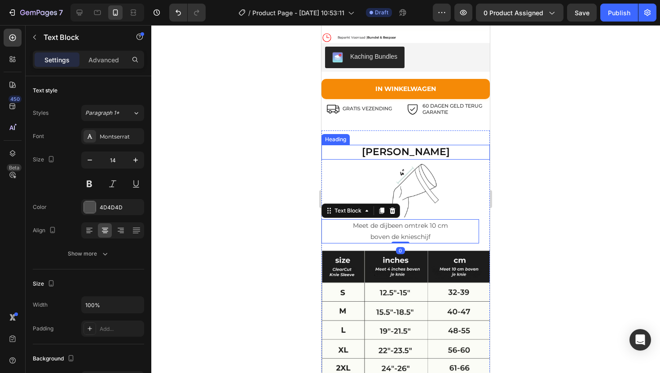
click at [393, 154] on h2 "[PERSON_NAME]" at bounding box center [405, 152] width 168 height 15
click at [370, 230] on p "Meet de dijbeen omtrek 10 cm" at bounding box center [400, 225] width 156 height 11
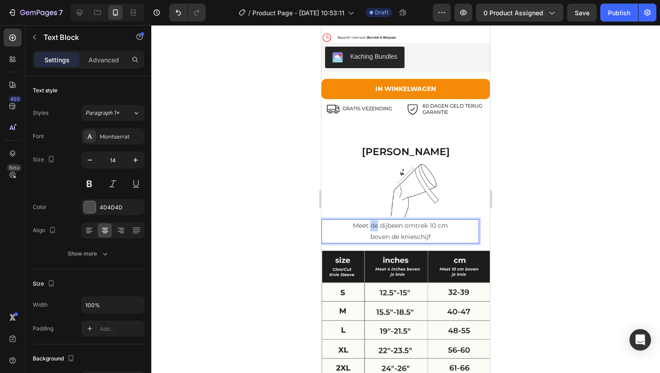
click at [370, 230] on p "Meet de dijbeen omtrek 10 cm" at bounding box center [400, 225] width 156 height 11
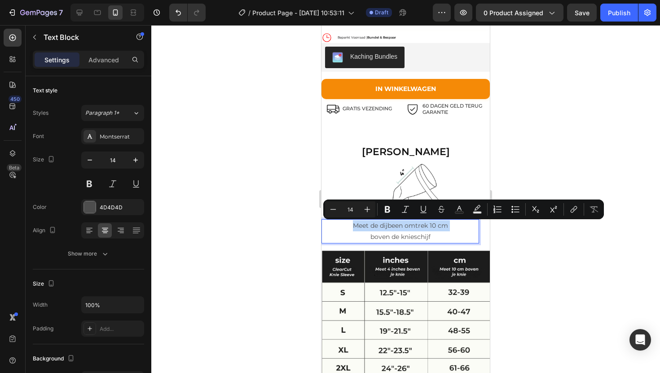
click at [370, 230] on p "Meet de dijbeen omtrek 10 cm" at bounding box center [400, 225] width 156 height 11
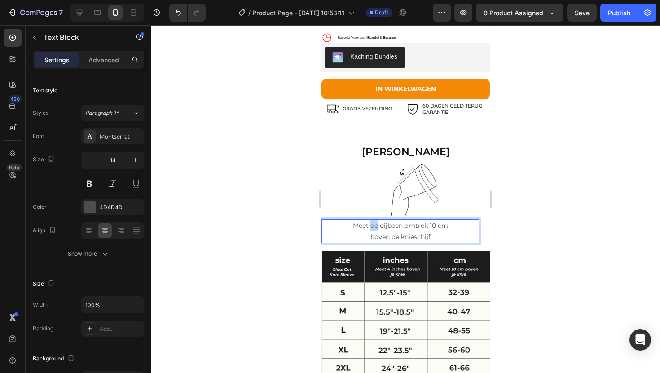
click at [370, 230] on p "Meet de dijbeen omtrek 10 cm" at bounding box center [400, 225] width 156 height 11
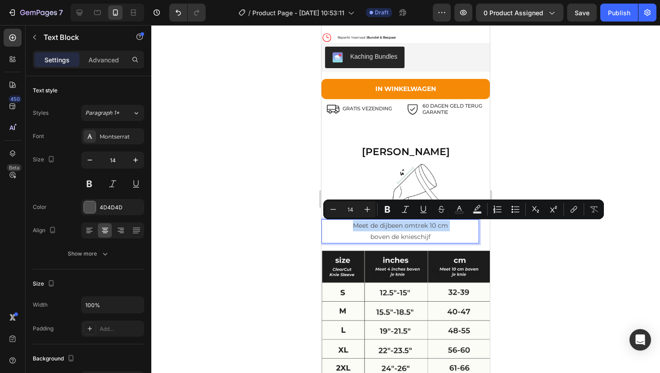
click at [378, 231] on p "Meet de dijbeen omtrek 10 cm" at bounding box center [400, 225] width 156 height 11
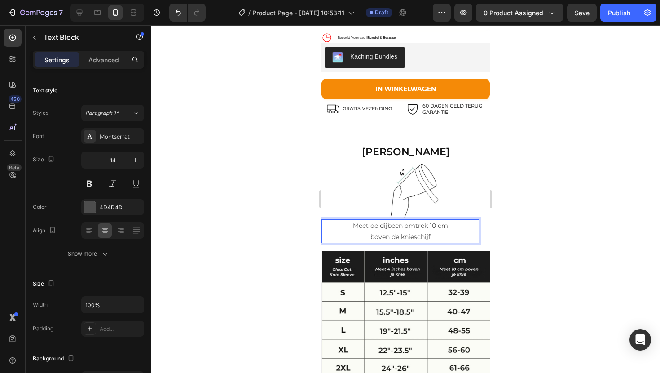
click at [435, 237] on p "boven de knieschijf" at bounding box center [400, 237] width 156 height 11
drag, startPoint x: 435, startPoint y: 237, endPoint x: 345, endPoint y: 219, distance: 91.6
click at [345, 219] on div "Image Meet de dijbeen omtrek 10 cm boven de knieschijf Text Block 0" at bounding box center [405, 203] width 168 height 81
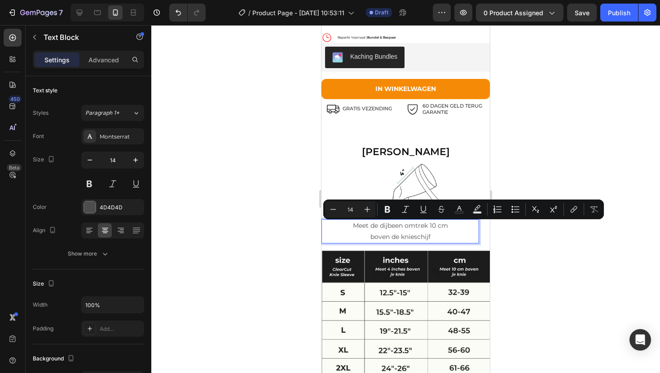
click at [353, 211] on input "14" at bounding box center [350, 209] width 18 height 11
click at [351, 209] on input "14" at bounding box center [350, 209] width 18 height 11
type input "18"
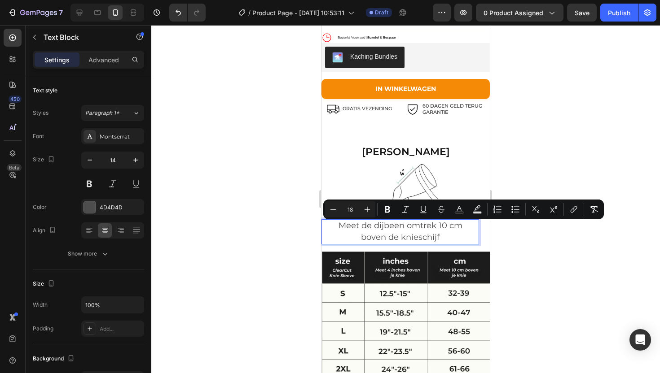
click at [439, 236] on p "boven de knieschijf" at bounding box center [400, 238] width 156 height 12
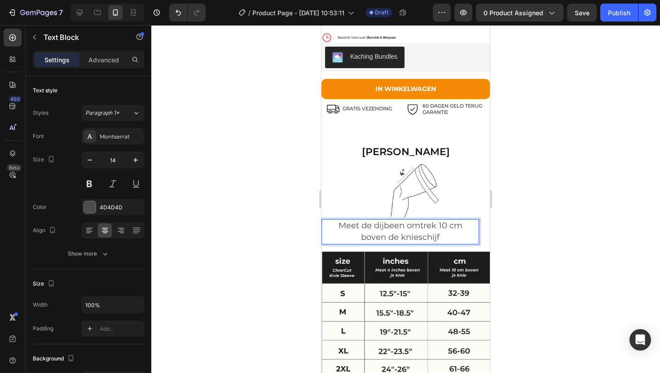
click at [555, 228] on div at bounding box center [405, 199] width 509 height 348
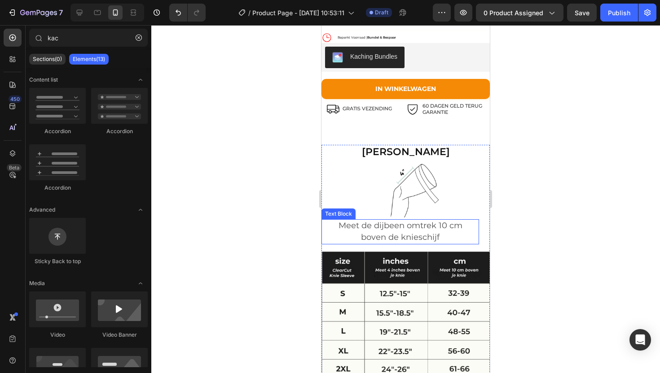
click at [448, 236] on p "boven de knieschijf" at bounding box center [400, 238] width 156 height 12
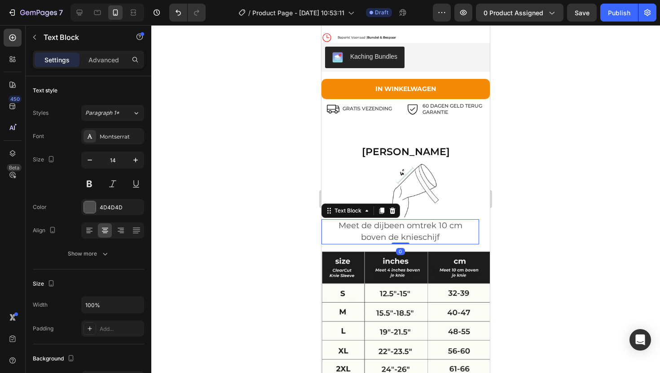
click at [514, 219] on div at bounding box center [405, 199] width 509 height 348
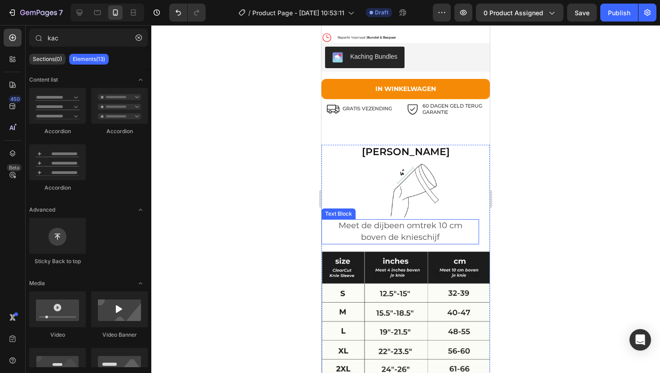
click at [449, 236] on p "boven de knieschijf" at bounding box center [400, 238] width 156 height 12
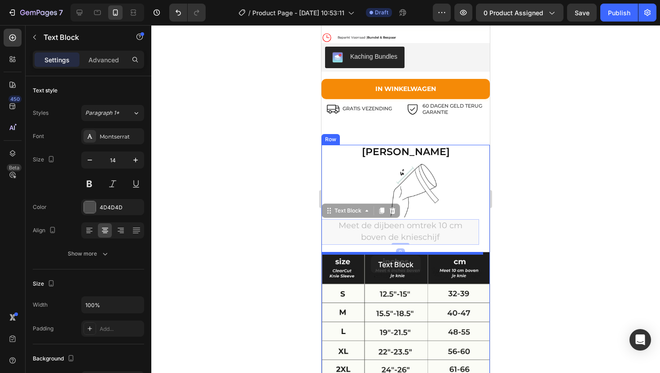
drag, startPoint x: 332, startPoint y: 215, endPoint x: 371, endPoint y: 256, distance: 56.5
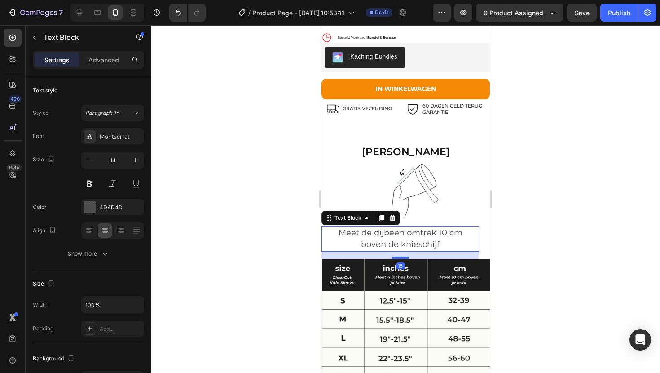
click at [547, 207] on div at bounding box center [405, 199] width 509 height 348
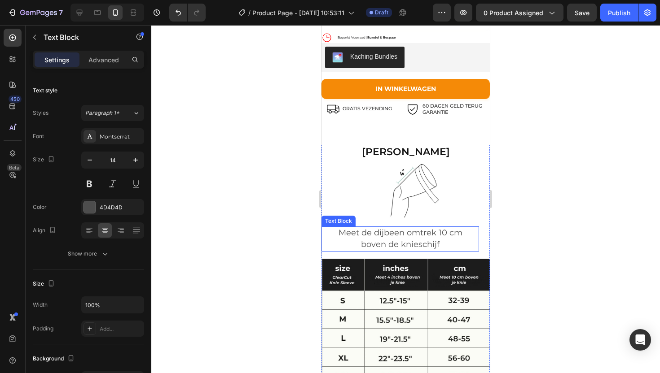
click at [435, 237] on span "Meet de dijbeen omtrek 10 cm" at bounding box center [400, 233] width 124 height 10
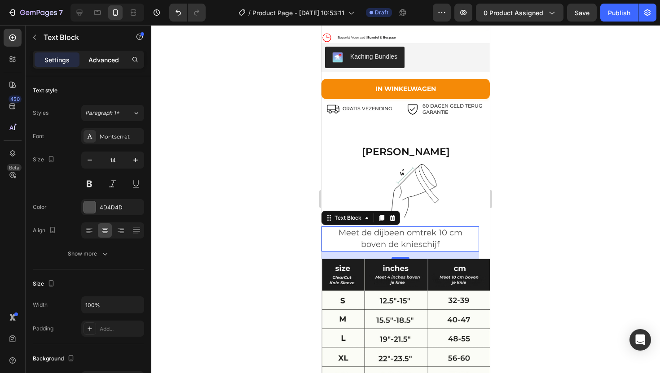
click at [113, 62] on p "Advanced" at bounding box center [103, 59] width 31 height 9
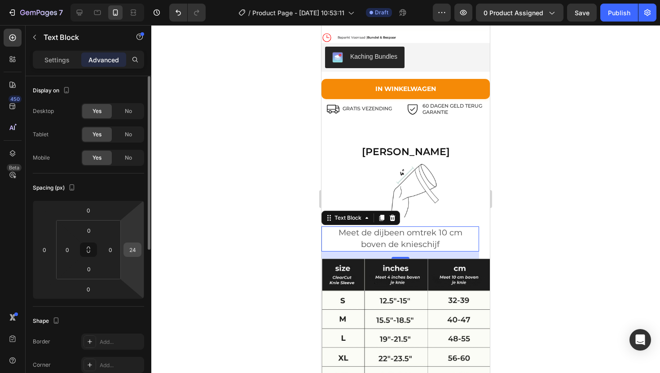
click at [134, 251] on input "24" at bounding box center [132, 249] width 13 height 13
type input "0"
click at [533, 235] on div at bounding box center [405, 199] width 509 height 348
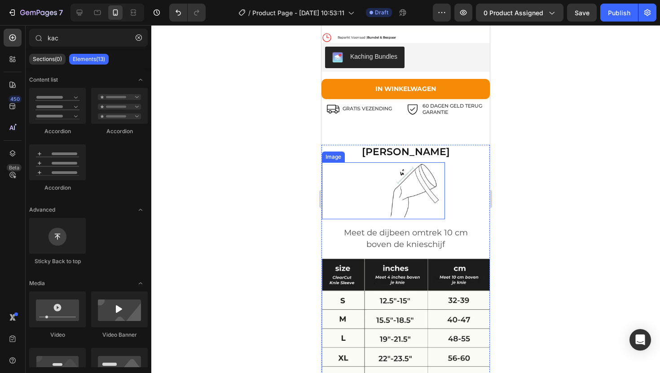
click at [407, 193] on img at bounding box center [383, 191] width 123 height 57
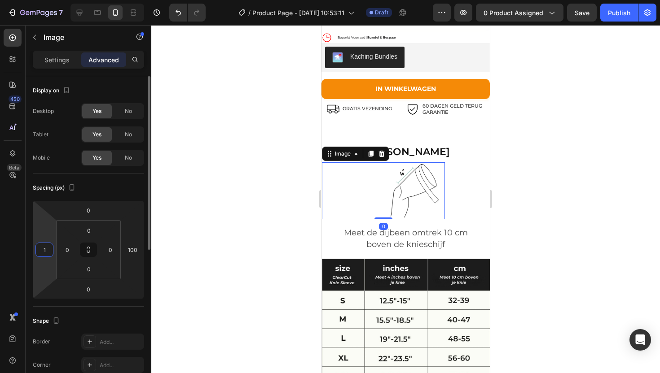
click at [44, 247] on input "1" at bounding box center [44, 249] width 13 height 13
click at [534, 148] on div at bounding box center [405, 199] width 509 height 348
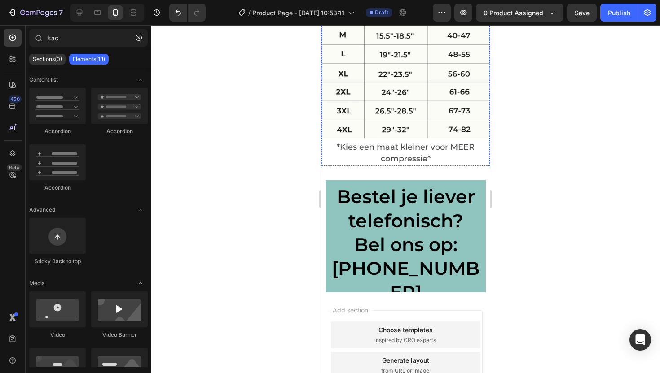
scroll to position [2862, 0]
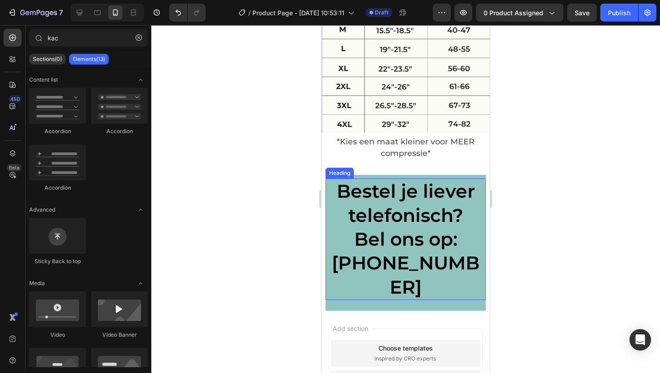
click at [349, 182] on h2 "Bestel je liever telefonisch? Bel ons op: [PHONE_NUMBER]" at bounding box center [405, 239] width 160 height 121
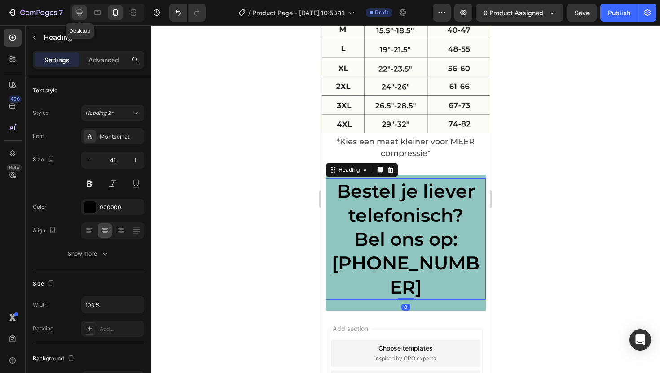
click at [79, 15] on icon at bounding box center [80, 13] width 6 height 6
type input "22"
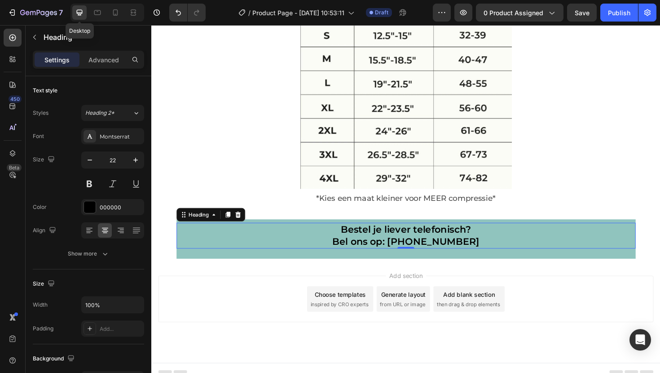
scroll to position [2861, 0]
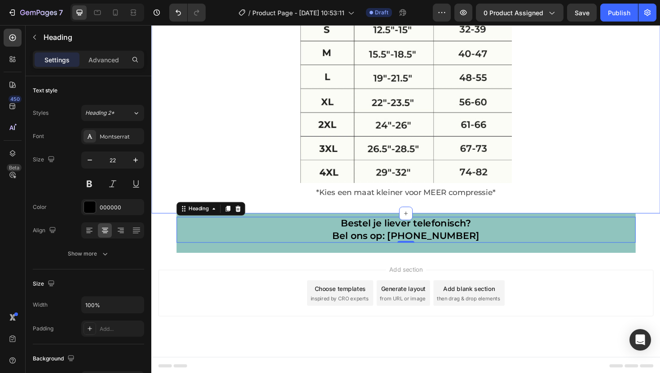
click at [300, 220] on div "Kies Jouw Maat Heading Image Meet de dijbeen omtrek 10 cm boven de knieschijf T…" at bounding box center [420, 33] width 539 height 384
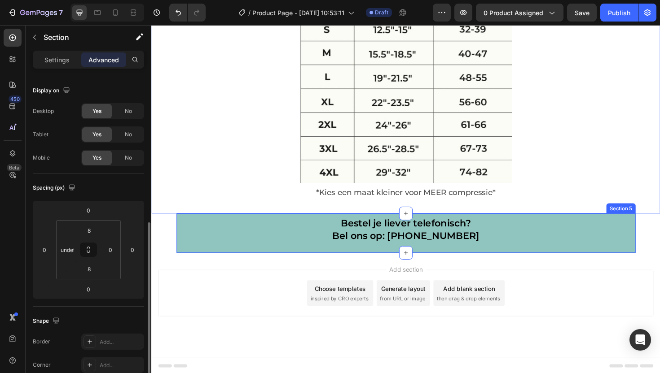
click at [183, 262] on div "Bestel je liever telefonisch? Bel ons op: +31 (6)-57-222-377 Heading Row Sectio…" at bounding box center [421, 246] width 486 height 42
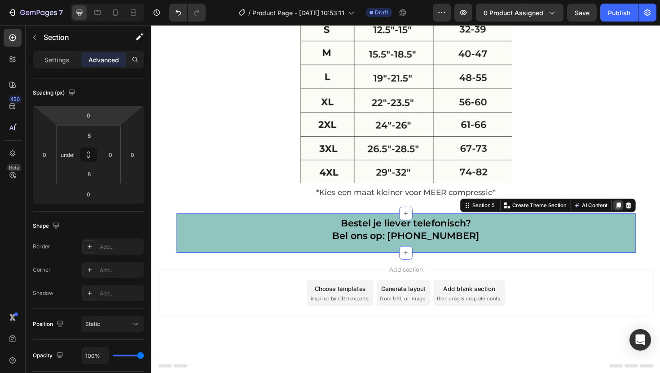
click at [640, 211] on div at bounding box center [645, 216] width 11 height 11
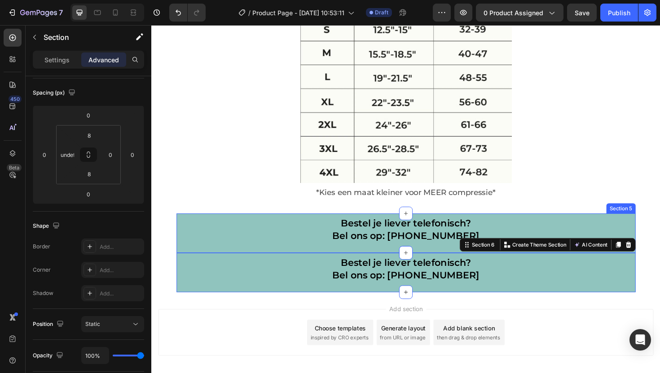
click at [183, 225] on div "Bestel je liever telefonisch? Bel ons op: +31 (6)-57-222-377 Heading Row Sectio…" at bounding box center [421, 246] width 486 height 42
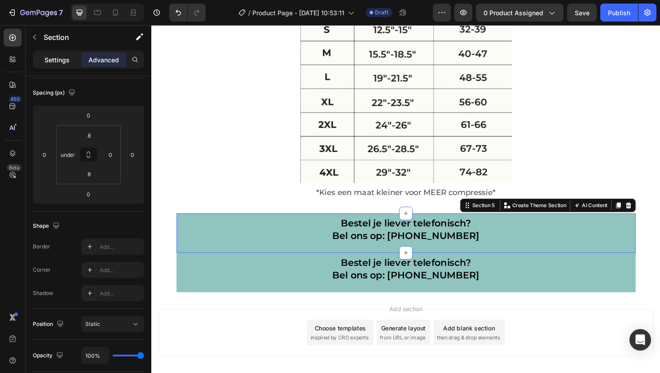
click at [59, 61] on p "Settings" at bounding box center [56, 59] width 25 height 9
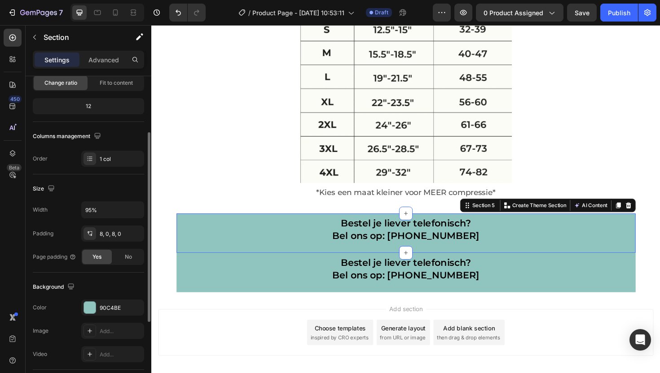
scroll to position [0, 0]
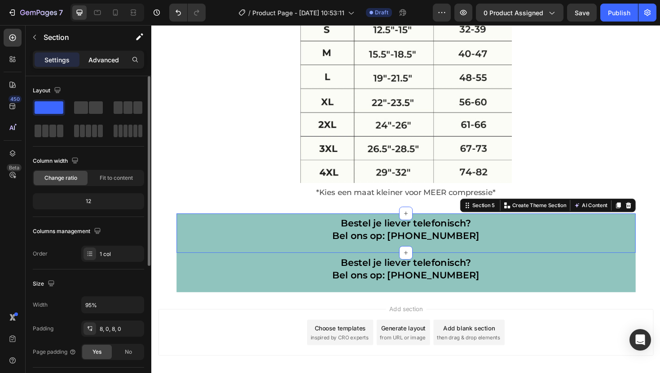
click at [115, 61] on p "Advanced" at bounding box center [103, 59] width 31 height 9
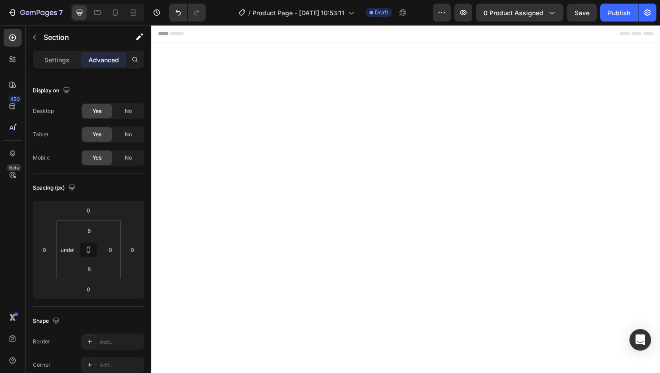
scroll to position [2861, 0]
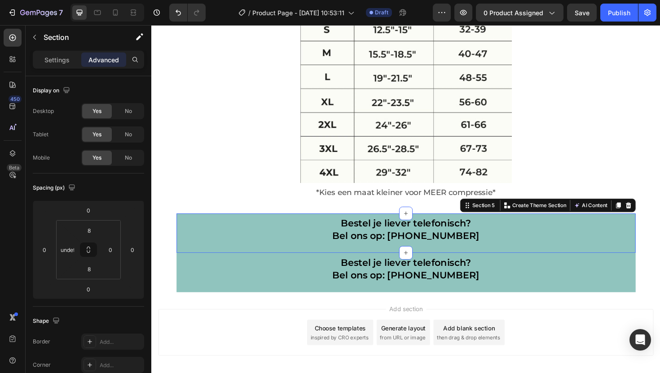
click at [124, 160] on div "No" at bounding box center [129, 158] width 30 height 14
click at [182, 268] on div "Bestel je liever telefonisch? Bel ons op: [PHONE_NUMBER] Heading Row Section 6" at bounding box center [421, 288] width 486 height 42
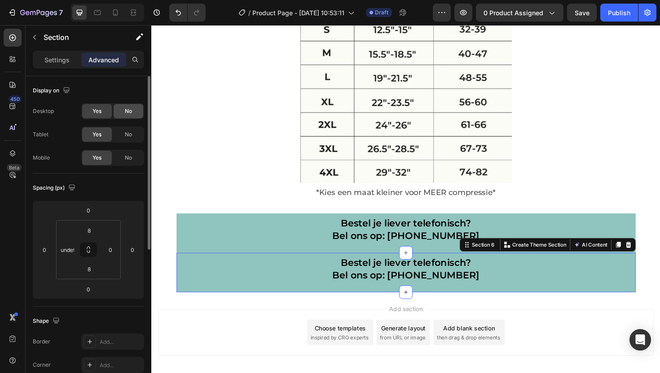
click at [127, 107] on div "No" at bounding box center [129, 111] width 30 height 14
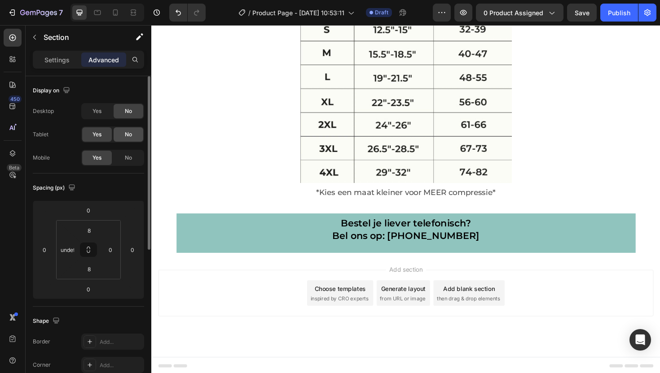
click at [127, 133] on span "No" at bounding box center [128, 135] width 7 height 8
click at [118, 12] on icon at bounding box center [115, 12] width 9 height 9
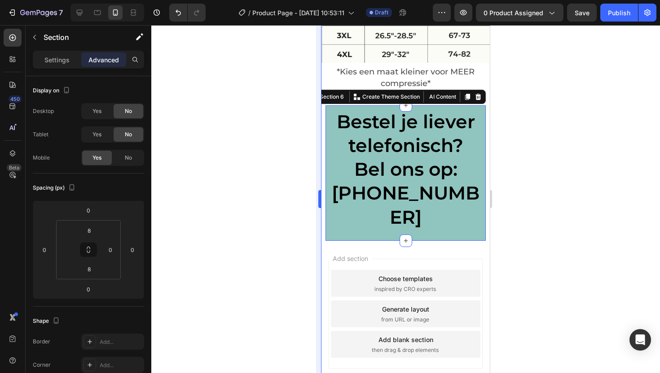
scroll to position [2957, 0]
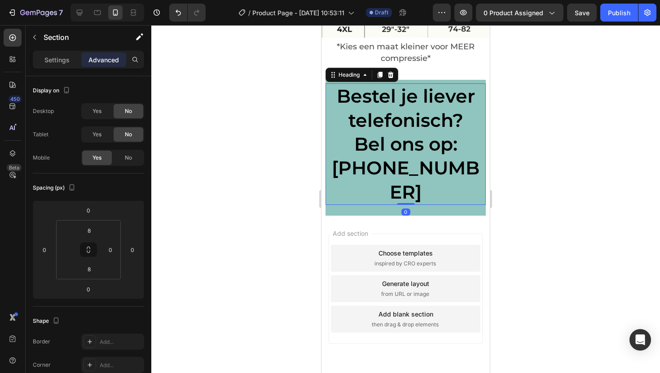
click at [375, 136] on h2 "Bestel je liever telefonisch? Bel ons op: [PHONE_NUMBER]" at bounding box center [405, 143] width 160 height 121
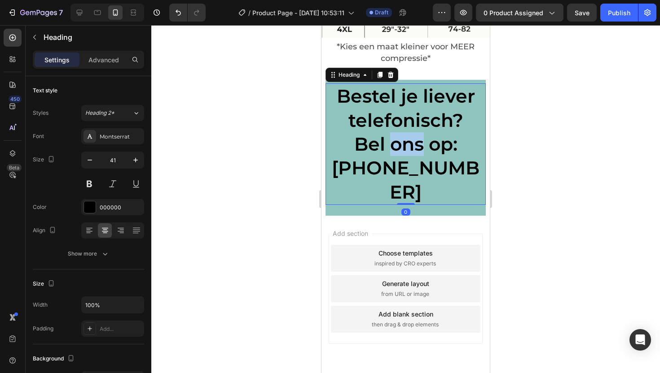
click at [375, 136] on h2 "Bestel je liever telefonisch? Bel ons op: [PHONE_NUMBER]" at bounding box center [405, 143] width 160 height 121
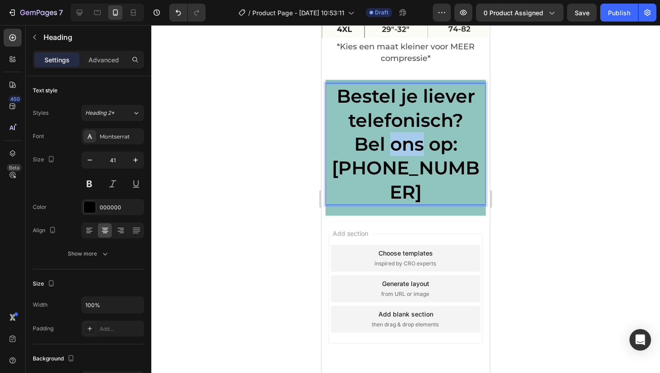
click at [375, 136] on p "Bestel je liever telefonisch? Bel ons op: [PHONE_NUMBER]" at bounding box center [405, 143] width 158 height 119
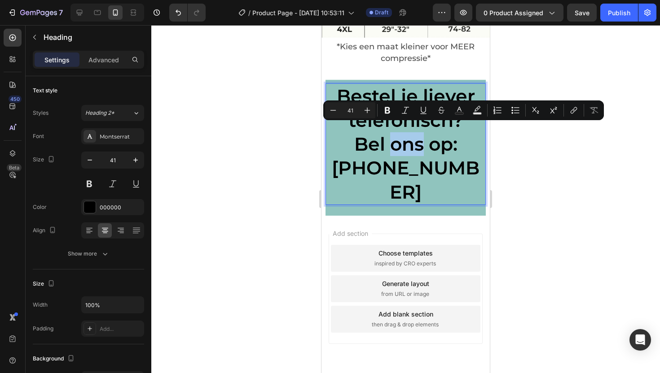
click at [378, 148] on p "Bestel je liever telefonisch? Bel ons op: [PHONE_NUMBER]" at bounding box center [405, 143] width 158 height 119
click at [408, 148] on p "Bestel je liever telefonisch? Bel ons op: [PHONE_NUMBER]" at bounding box center [405, 143] width 158 height 119
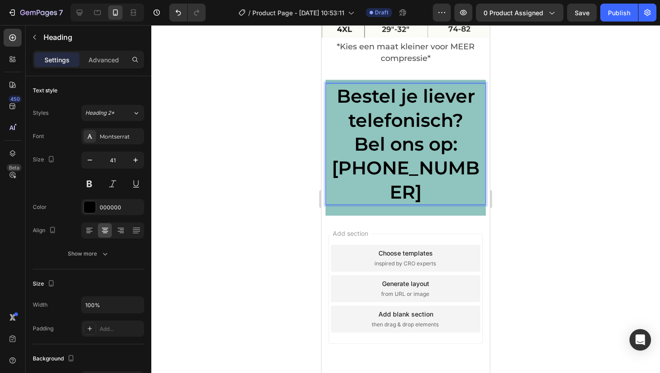
drag, startPoint x: 465, startPoint y: 162, endPoint x: 332, endPoint y: 82, distance: 155.4
click at [332, 84] on p "Bestel je liever telefonisch? Bel ons op: [PHONE_NUMBER]" at bounding box center [405, 143] width 158 height 119
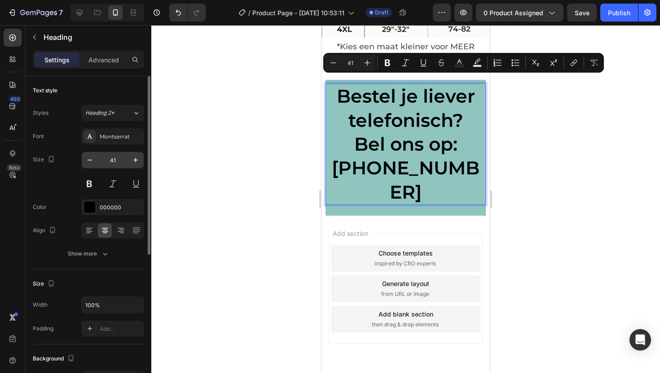
click at [115, 161] on input "41" at bounding box center [113, 160] width 30 height 16
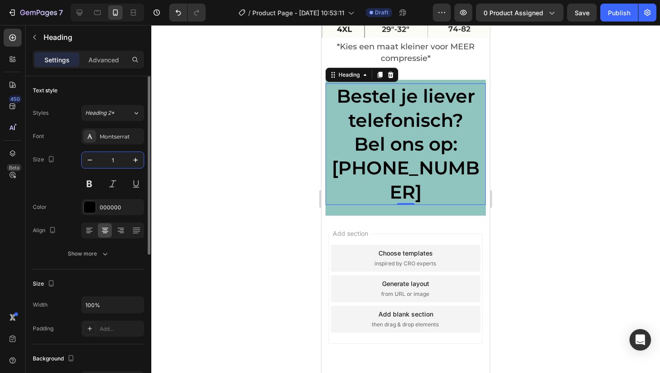
type input "18"
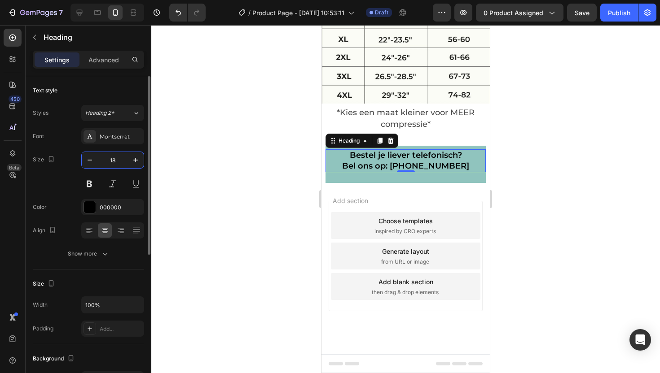
scroll to position [2882, 0]
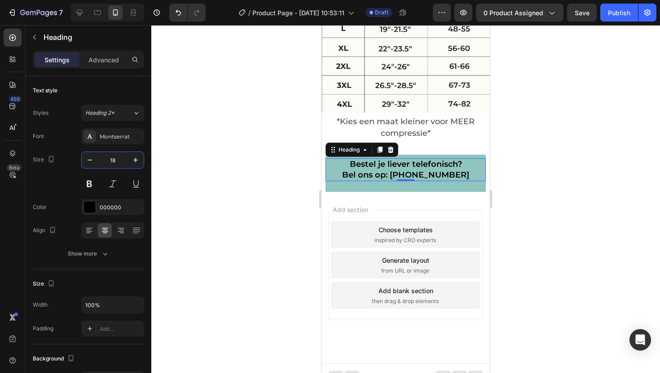
click at [522, 157] on div at bounding box center [405, 199] width 509 height 348
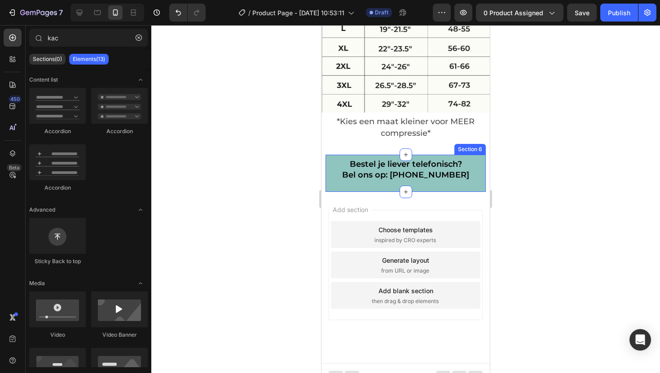
click at [439, 177] on div "Bestel je liever telefonisch? Bel ons op: [PHONE_NUMBER] Heading Row" at bounding box center [405, 173] width 160 height 30
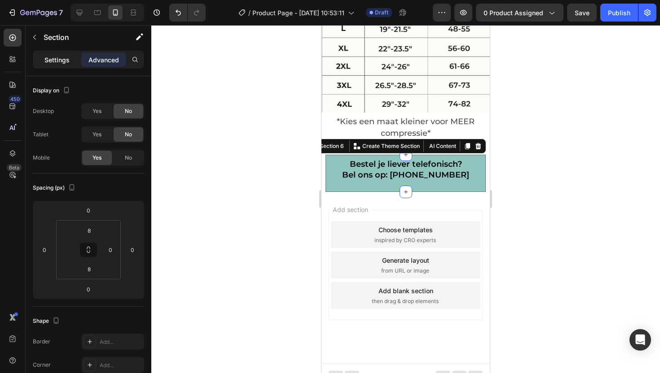
click at [58, 62] on p "Settings" at bounding box center [56, 59] width 25 height 9
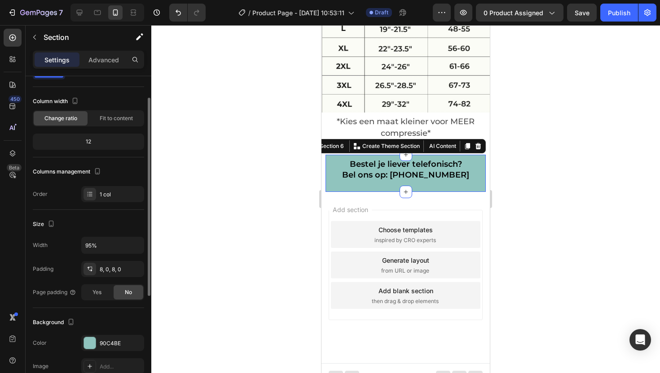
scroll to position [45, 0]
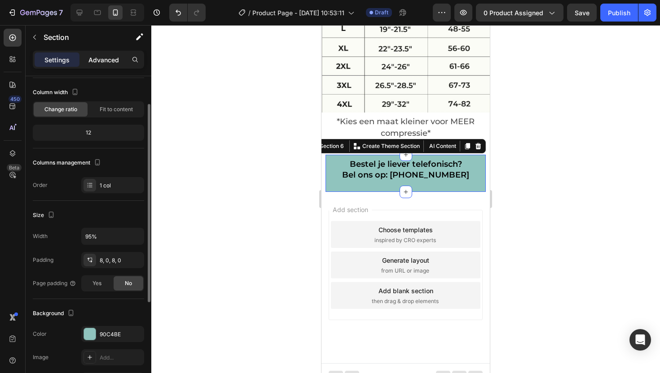
click at [96, 59] on p "Advanced" at bounding box center [103, 59] width 31 height 9
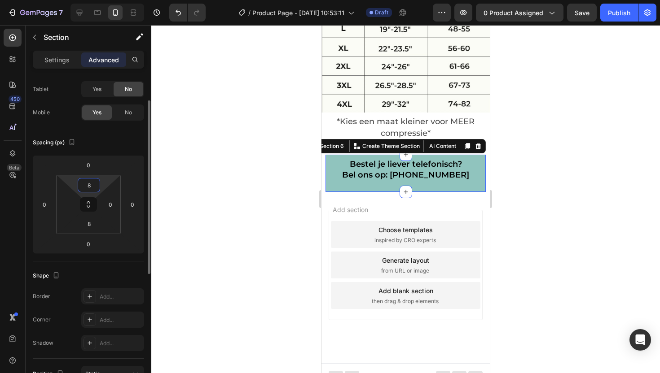
click at [93, 187] on input "8" at bounding box center [89, 185] width 18 height 13
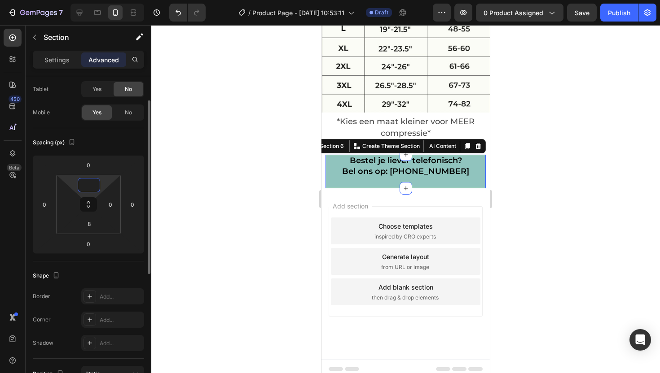
scroll to position [2878, 0]
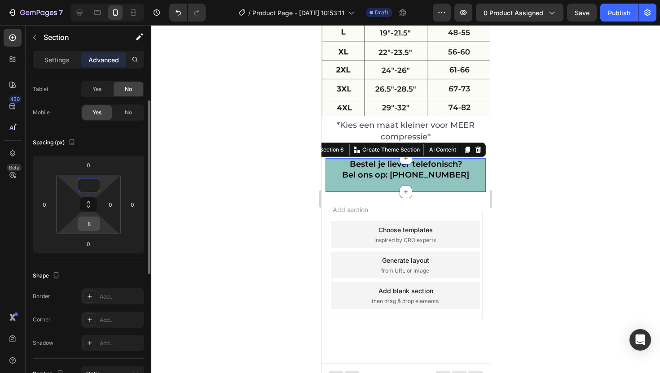
type input "0"
click at [90, 226] on input "8" at bounding box center [89, 223] width 18 height 13
type input "1"
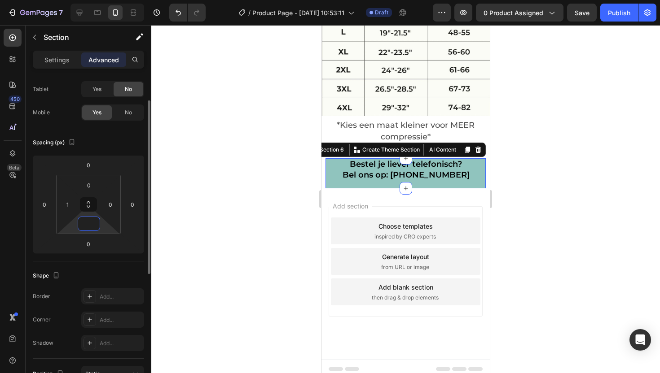
scroll to position [2875, 0]
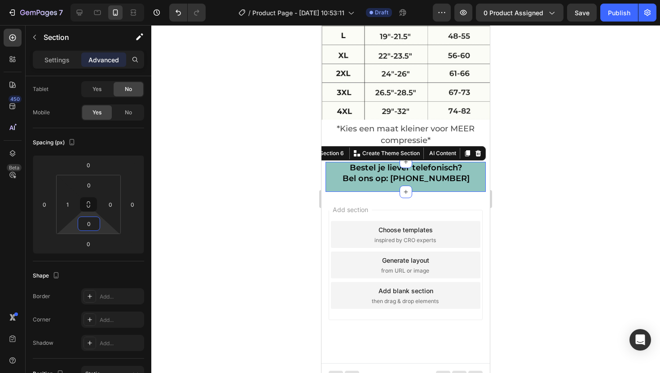
click at [556, 164] on div at bounding box center [405, 199] width 509 height 348
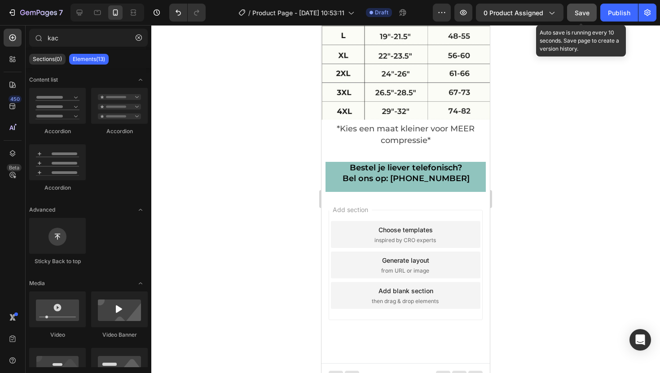
click at [582, 13] on span "Save" at bounding box center [582, 13] width 15 height 8
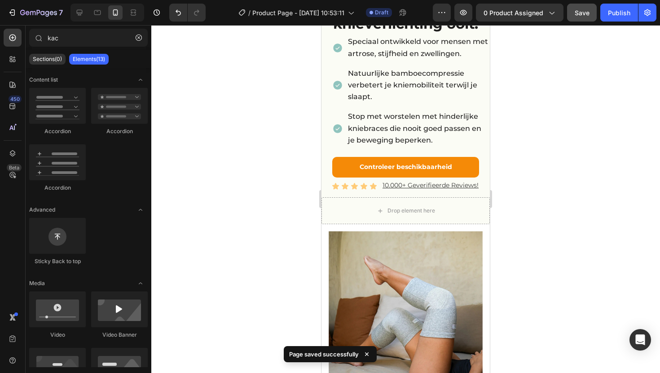
scroll to position [0, 0]
